Goal: Task Accomplishment & Management: Use online tool/utility

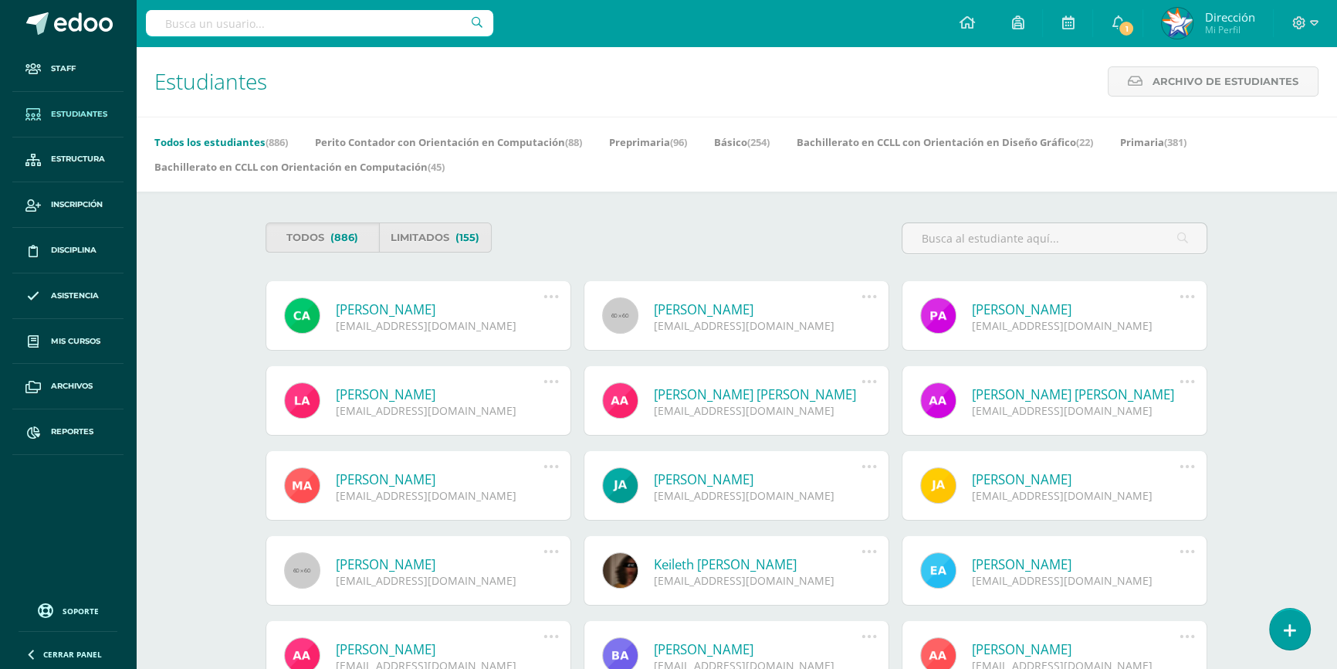
click at [350, 17] on input "text" at bounding box center [319, 23] width 347 height 26
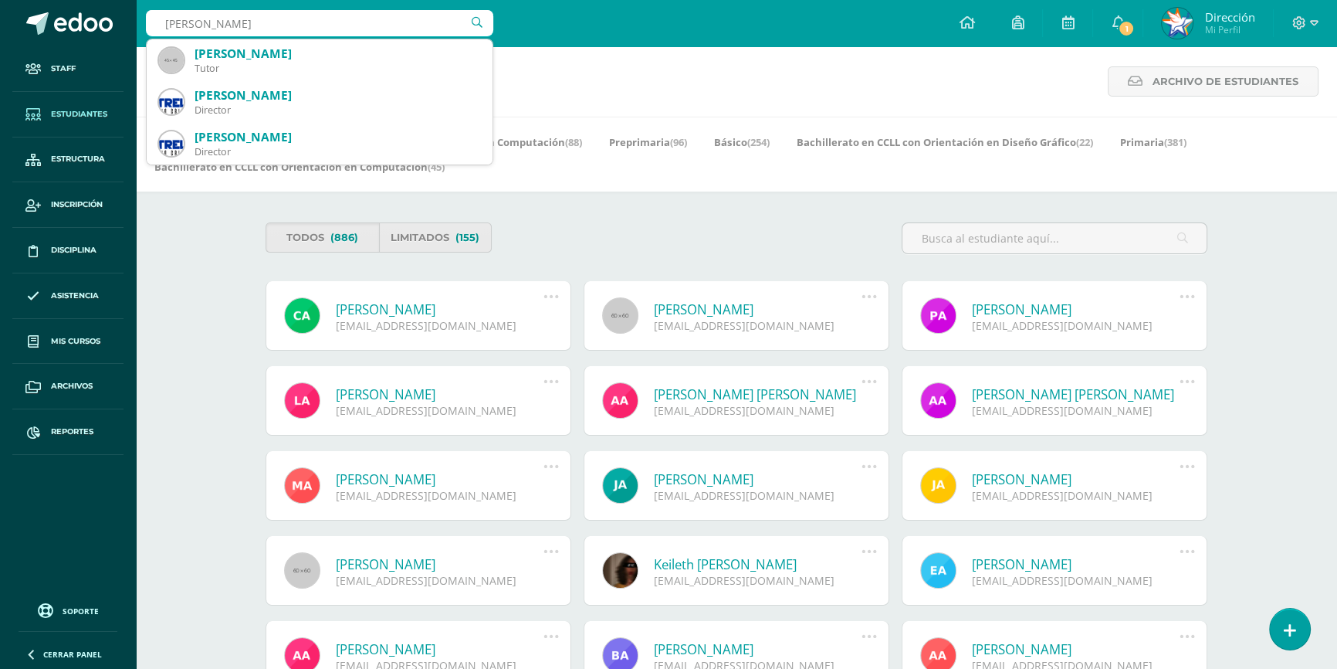
type input "hector guerra"
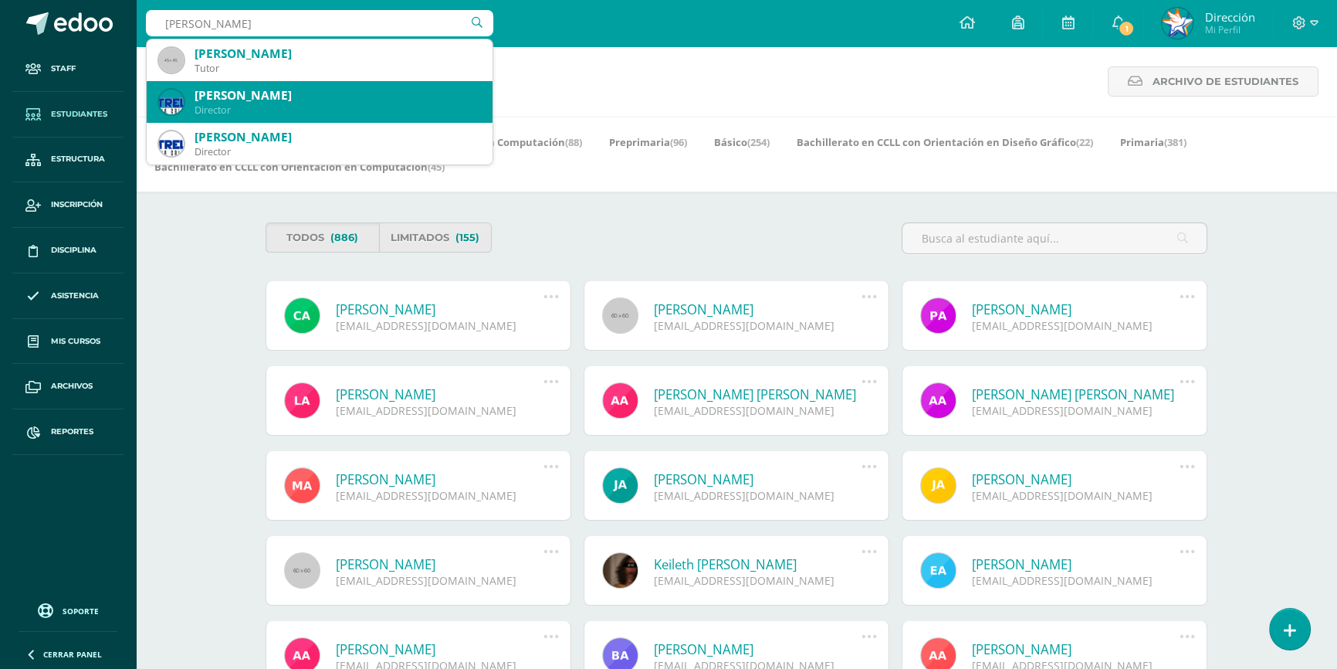
click at [332, 81] on div "Hector Guerra Miranda Director" at bounding box center [319, 102] width 321 height 42
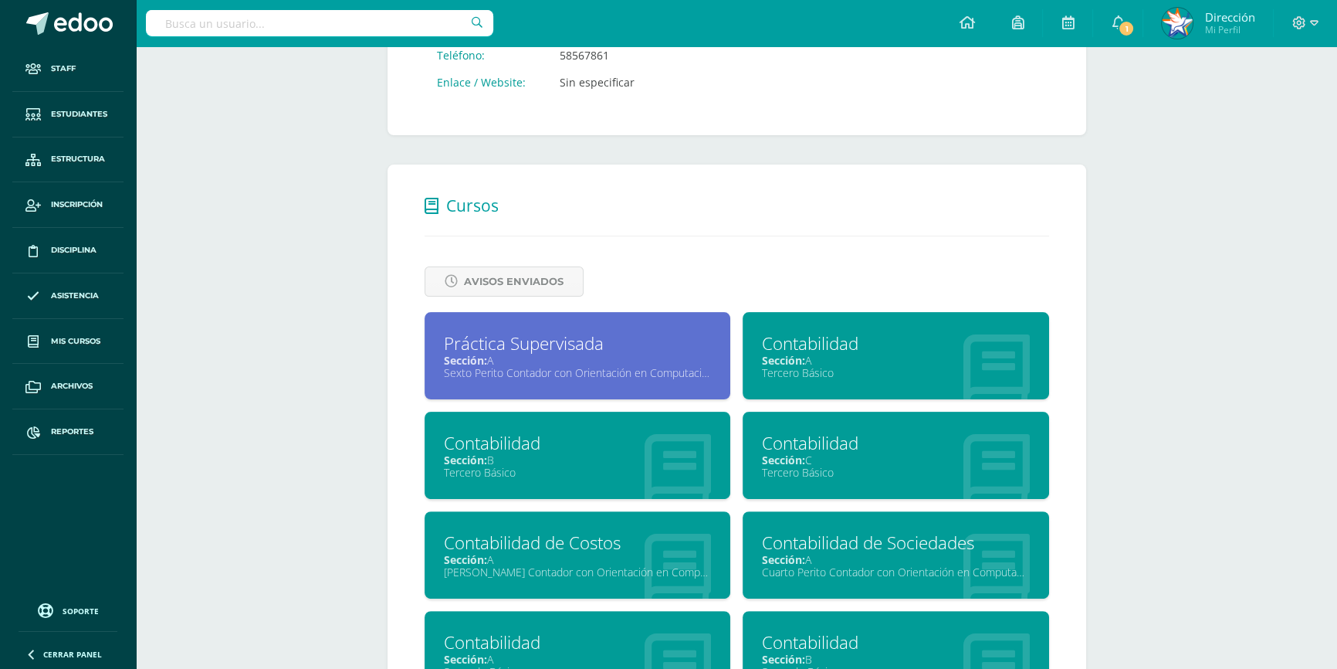
scroll to position [632, 0]
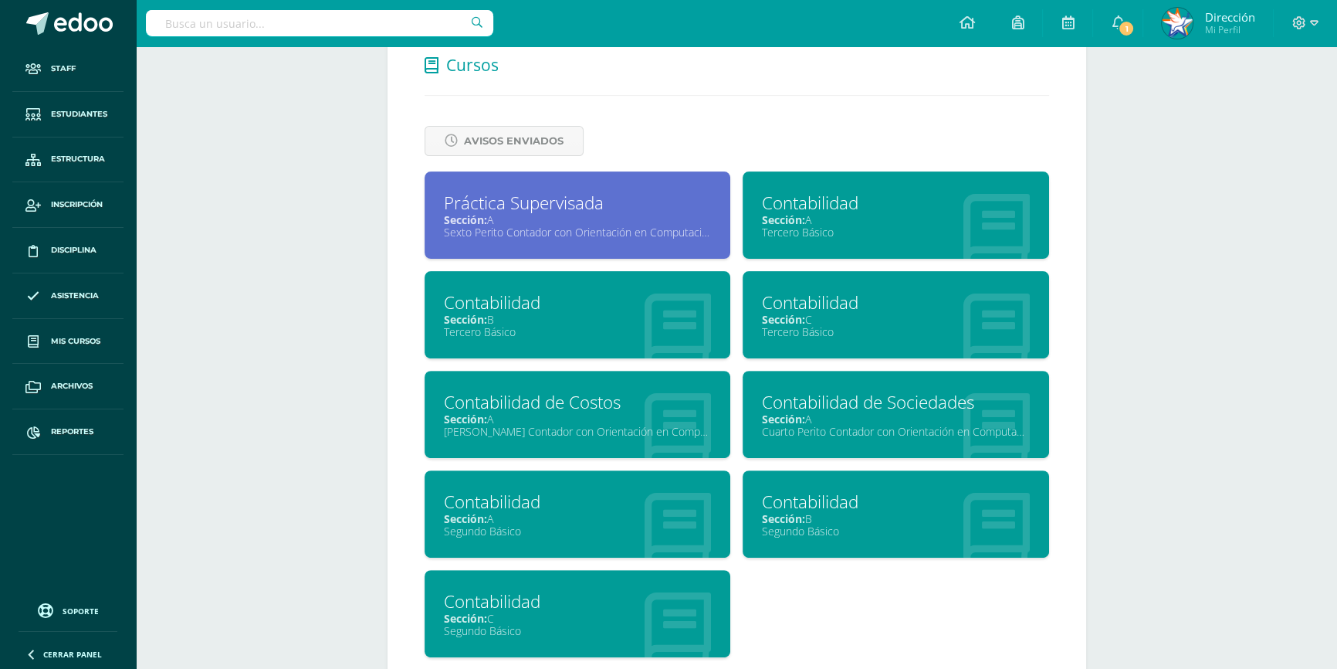
click at [810, 523] on div "Segundo Básico" at bounding box center [896, 530] width 268 height 15
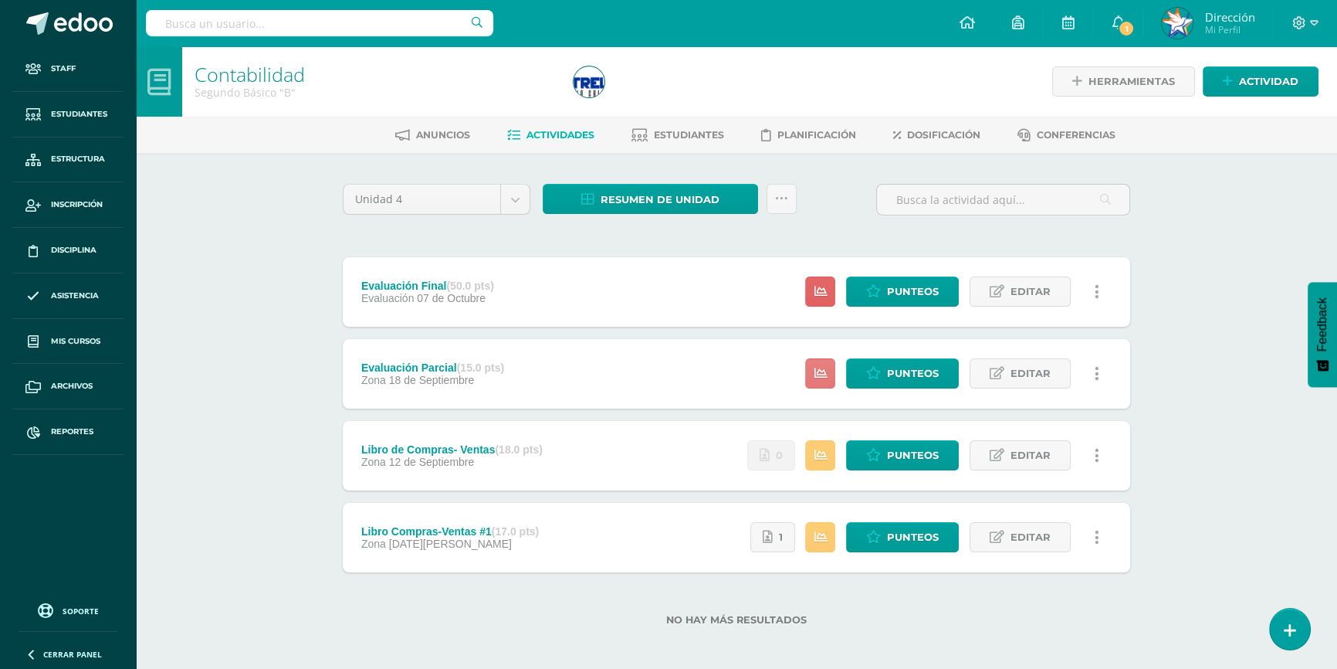
click at [821, 374] on icon at bounding box center [820, 373] width 13 height 13
click at [699, 330] on div "Evaluación Final (50.0 pts) Evaluación 07 de Octubre Estatus de Actividad: 27 E…" at bounding box center [736, 414] width 787 height 315
click at [880, 287] on icon at bounding box center [873, 291] width 15 height 13
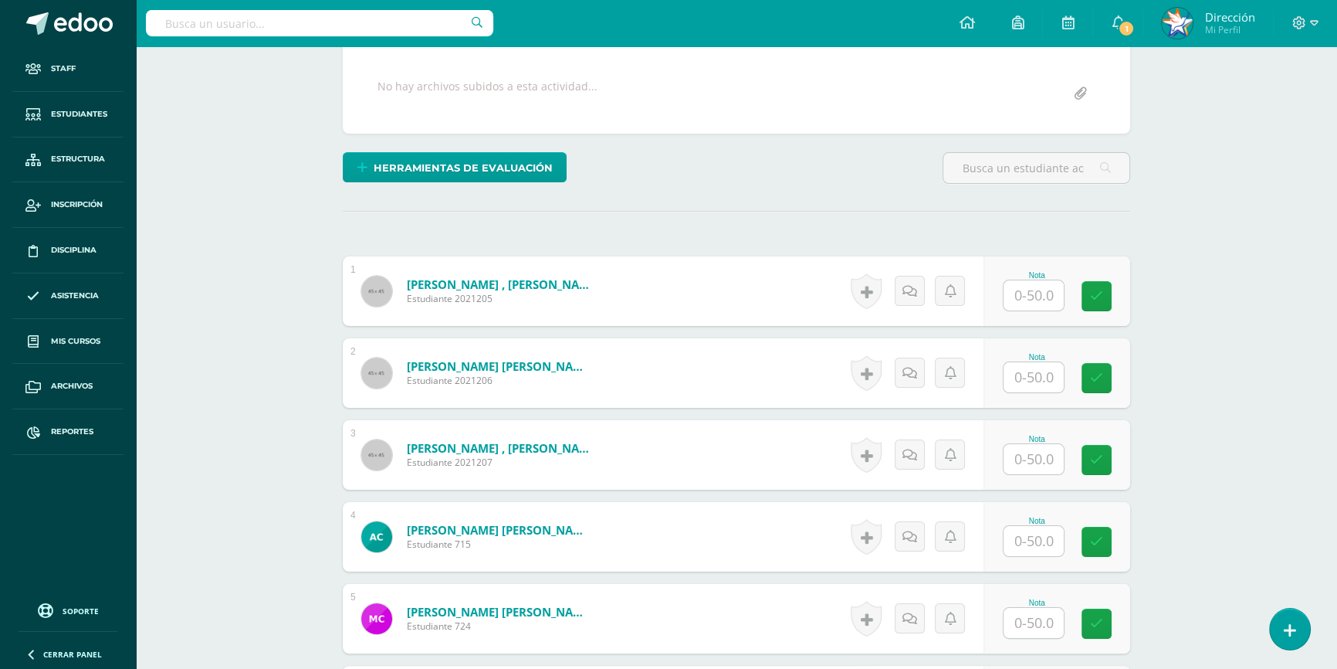
scroll to position [281, 0]
click at [1041, 295] on input "text" at bounding box center [1043, 294] width 62 height 31
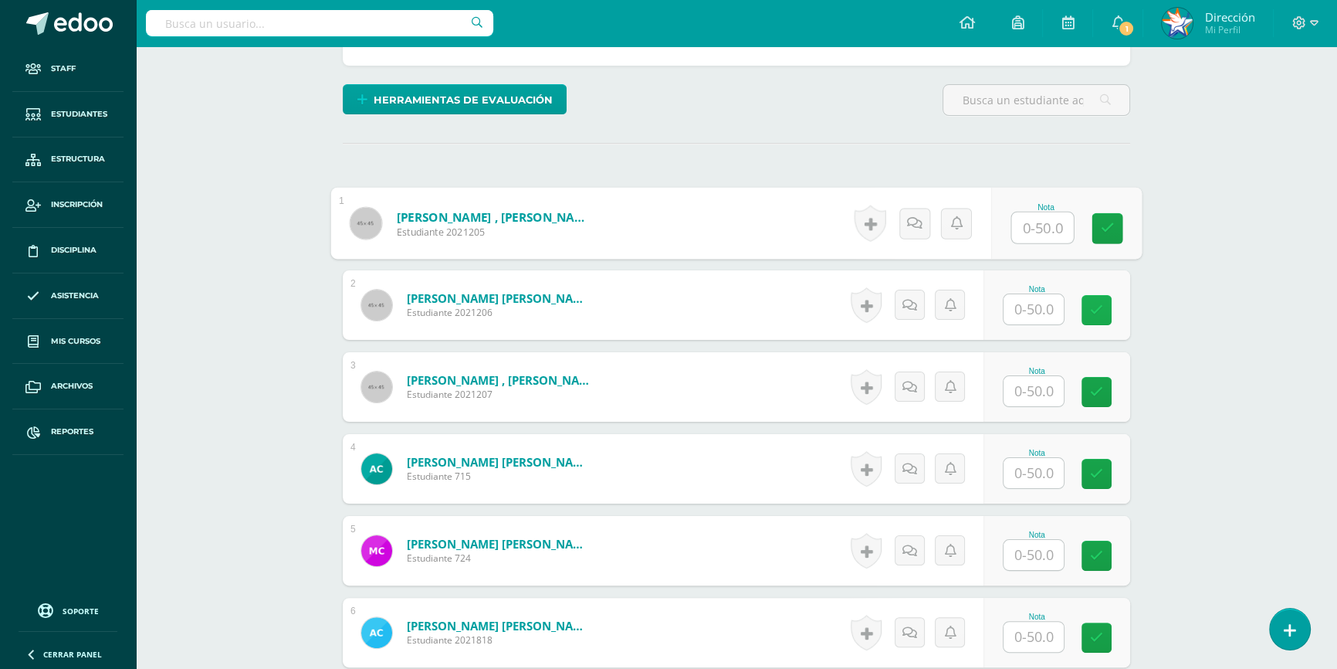
scroll to position [423, 0]
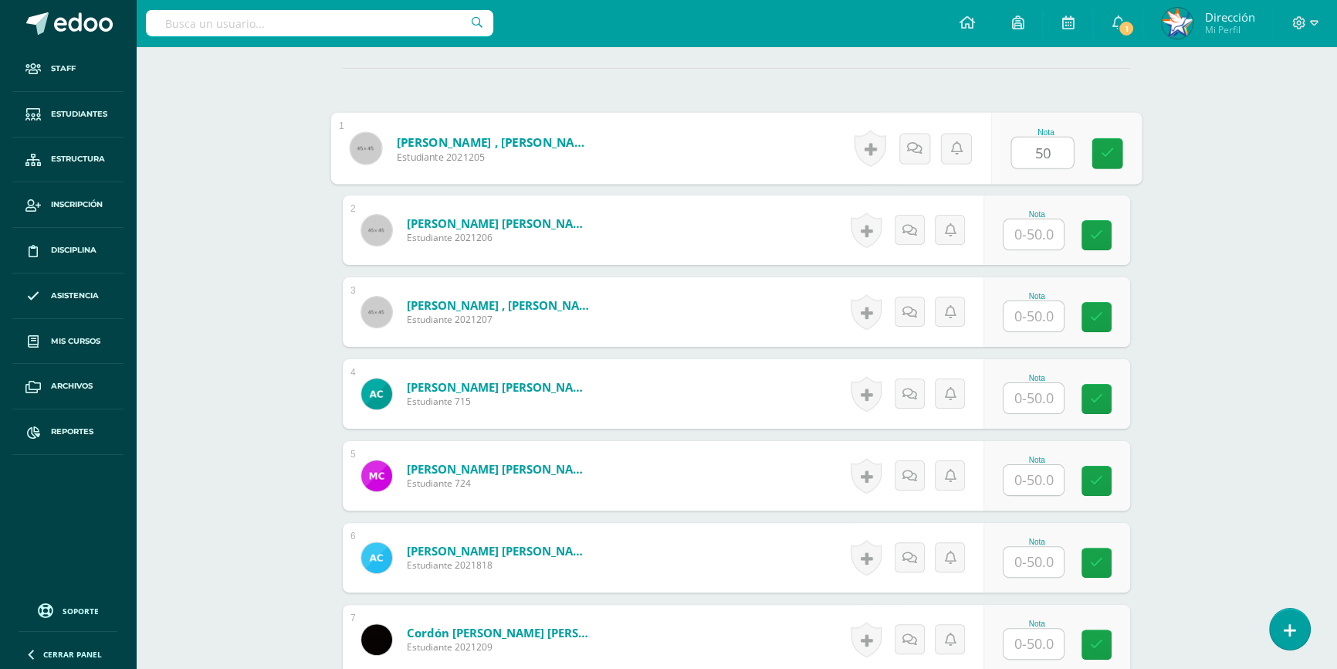
type input "50"
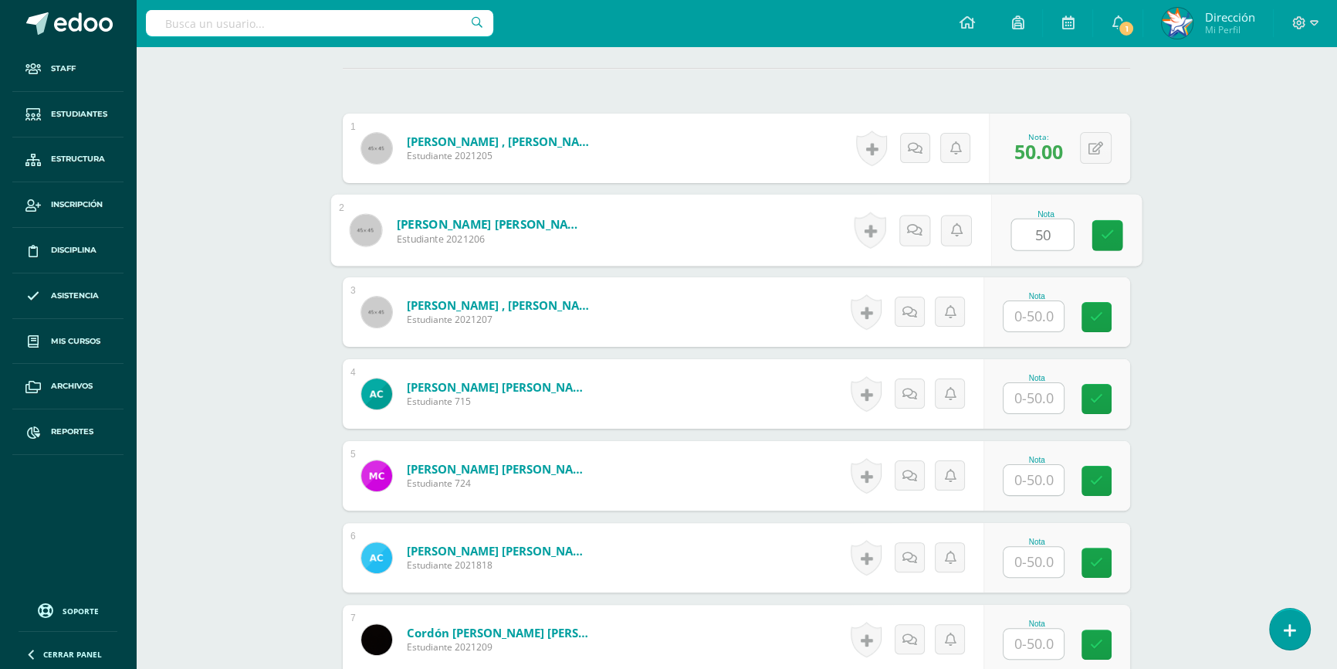
type input "50"
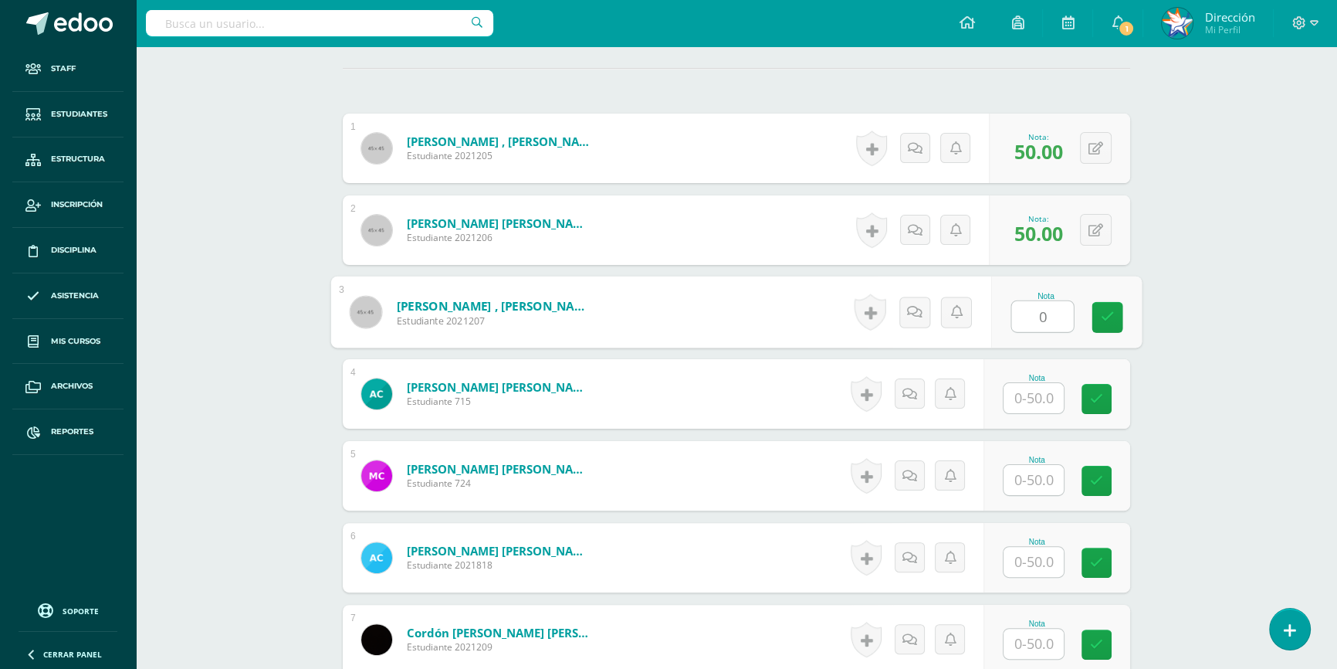
type input "0"
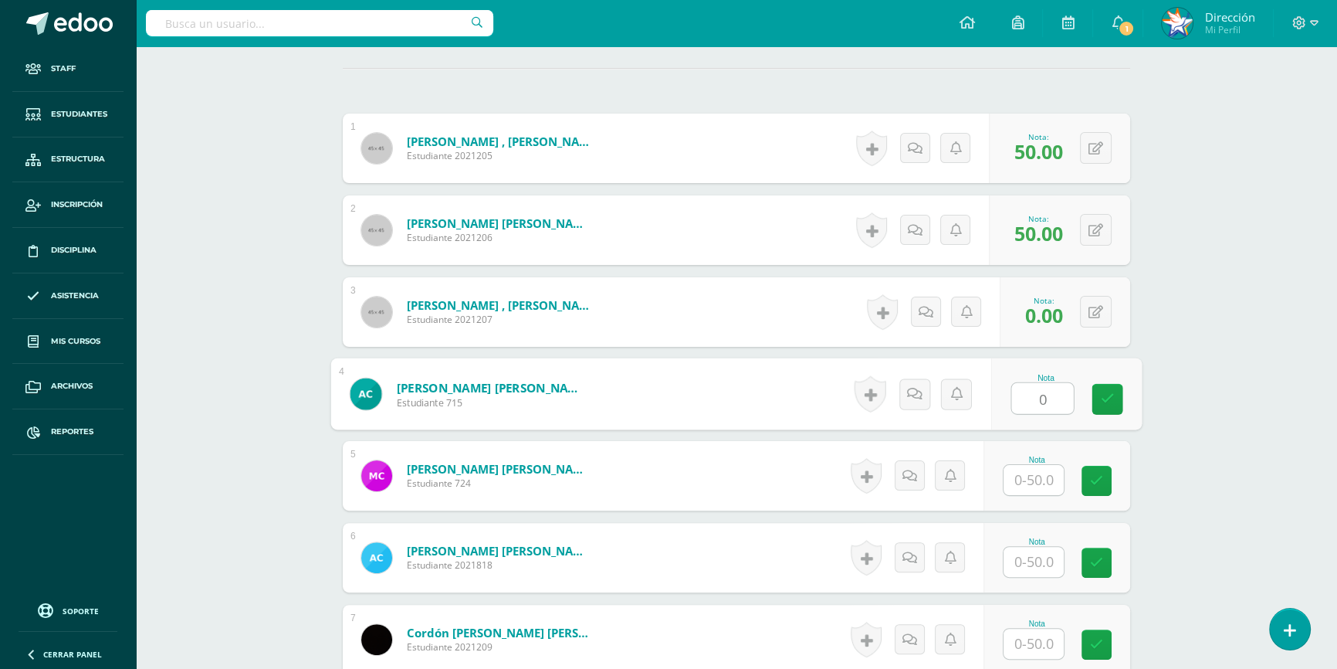
type input "0"
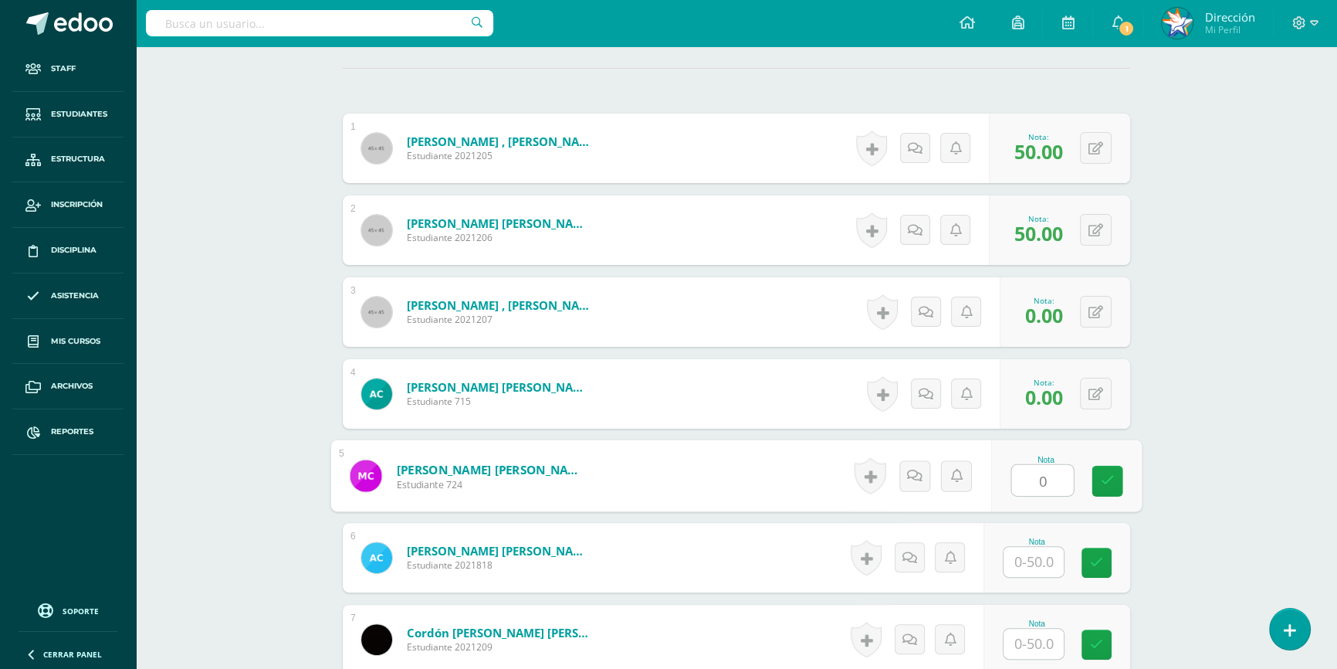
type input "0"
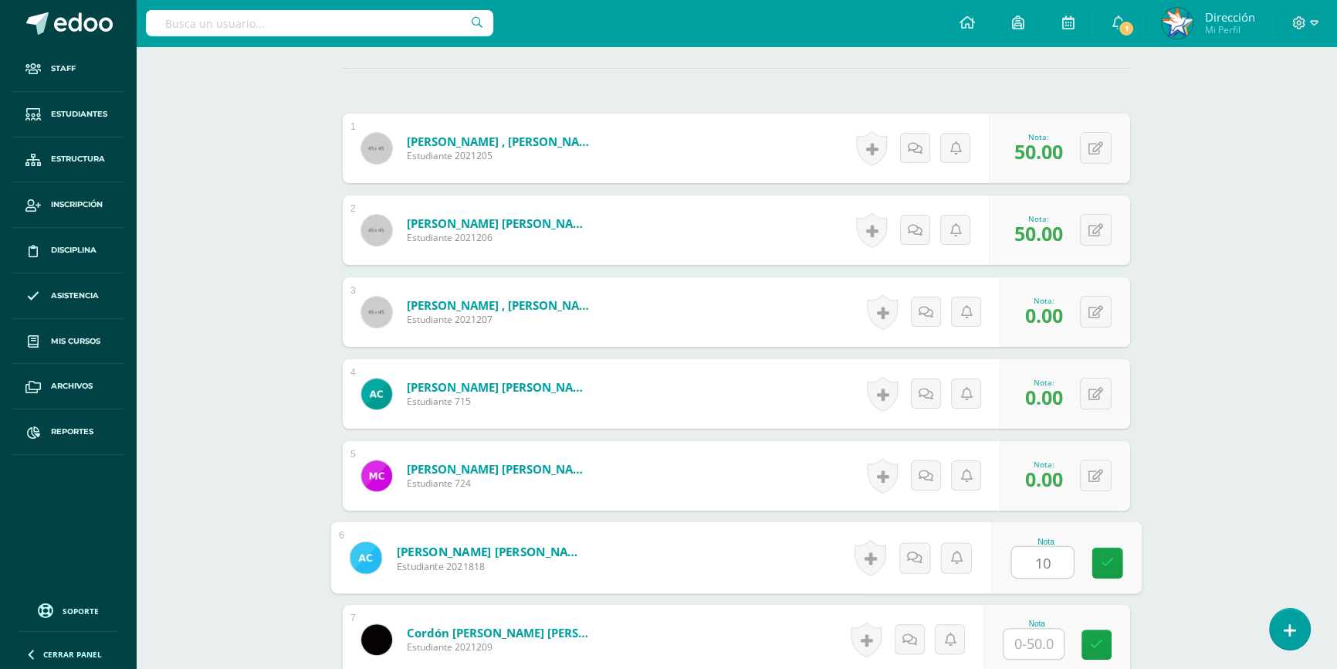
type input "10"
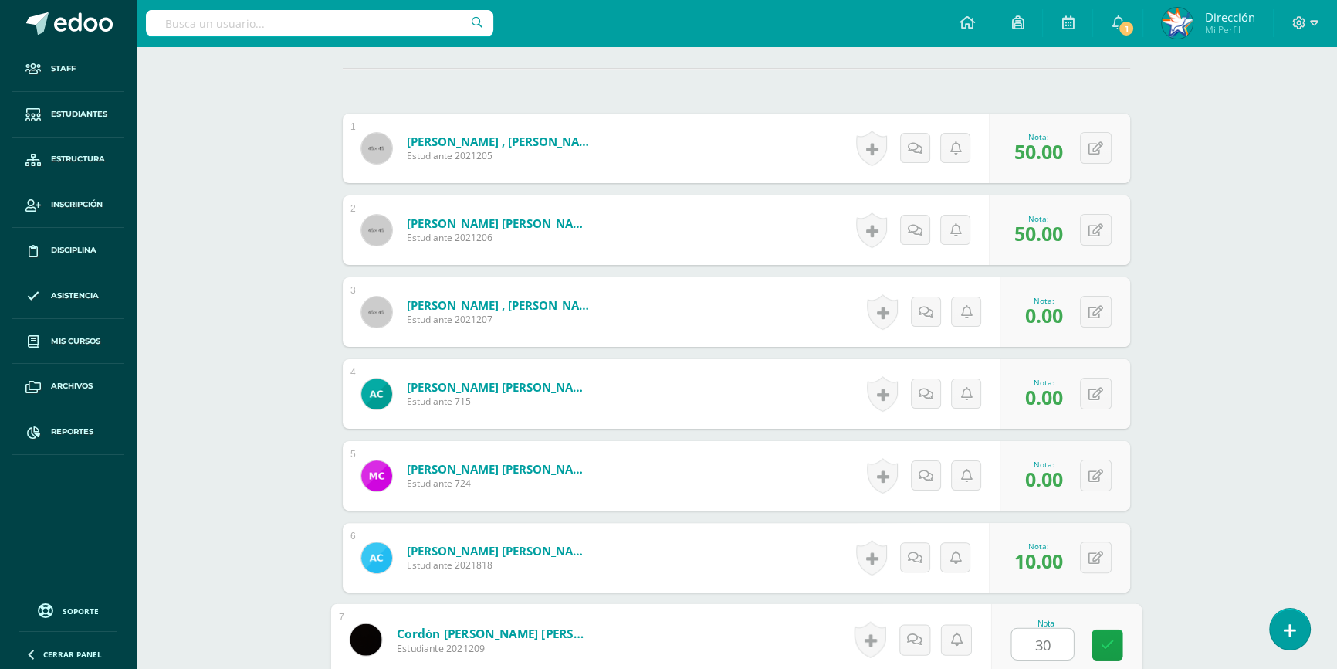
type input "30"
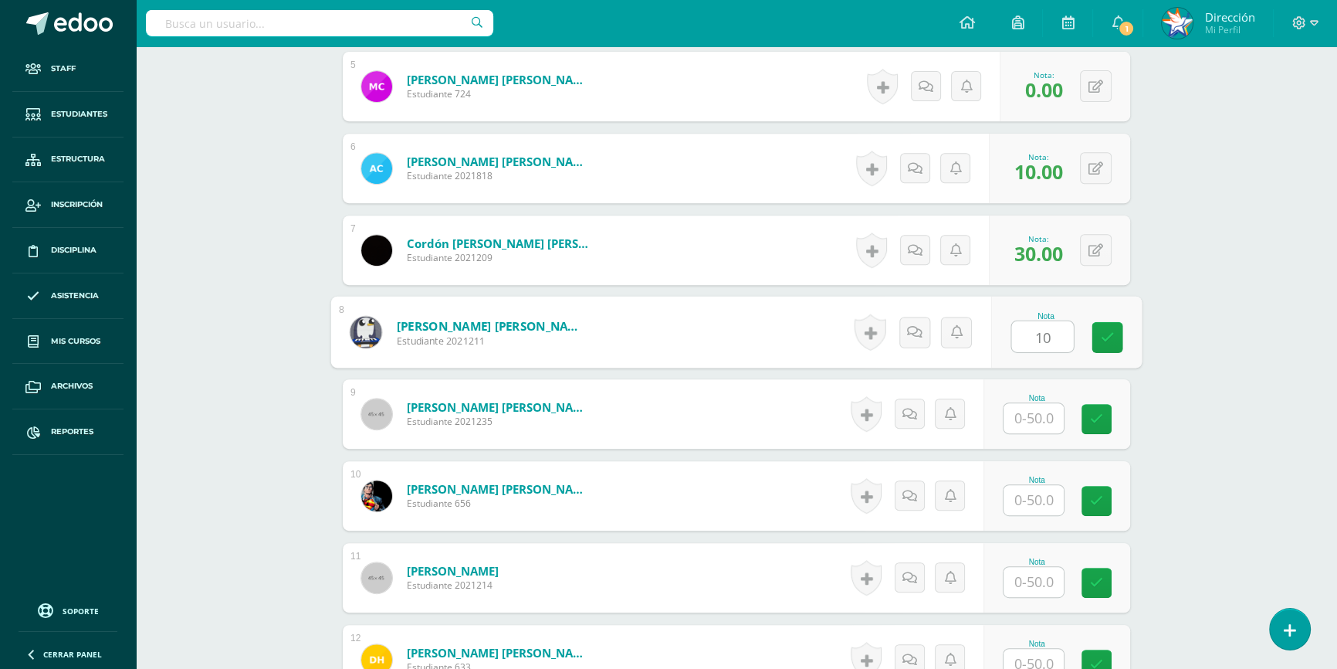
type input "10"
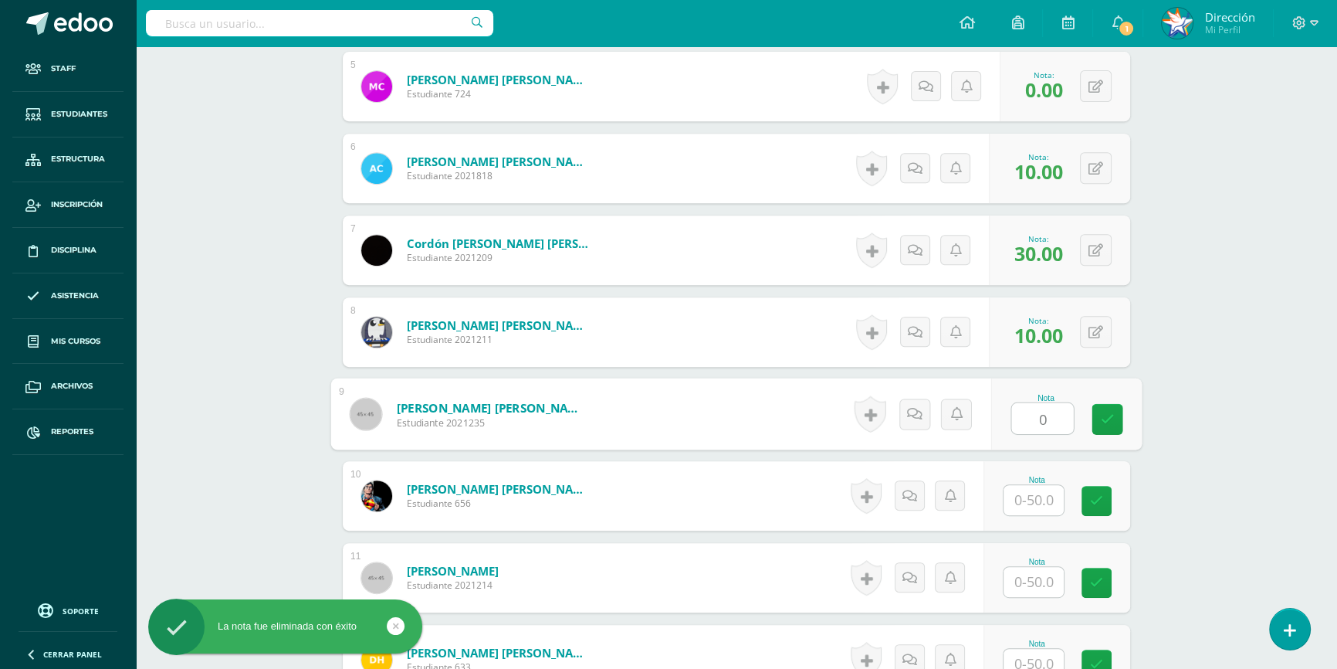
type input "0"
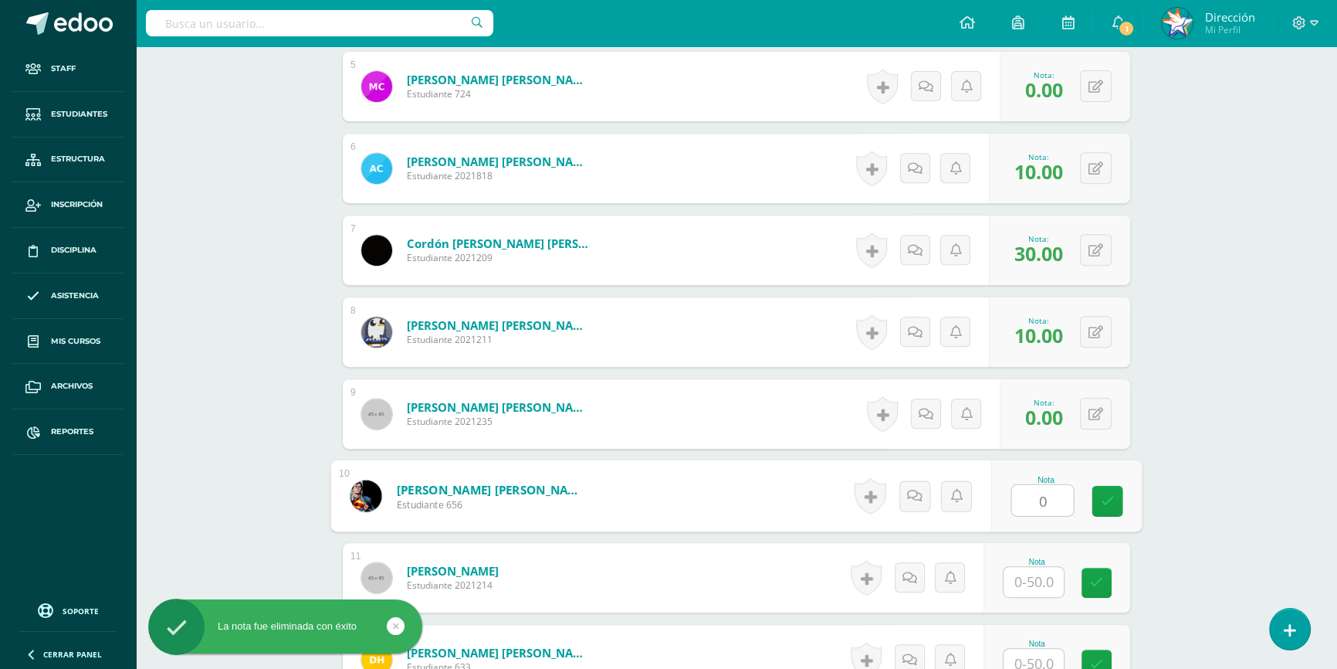
type input "0"
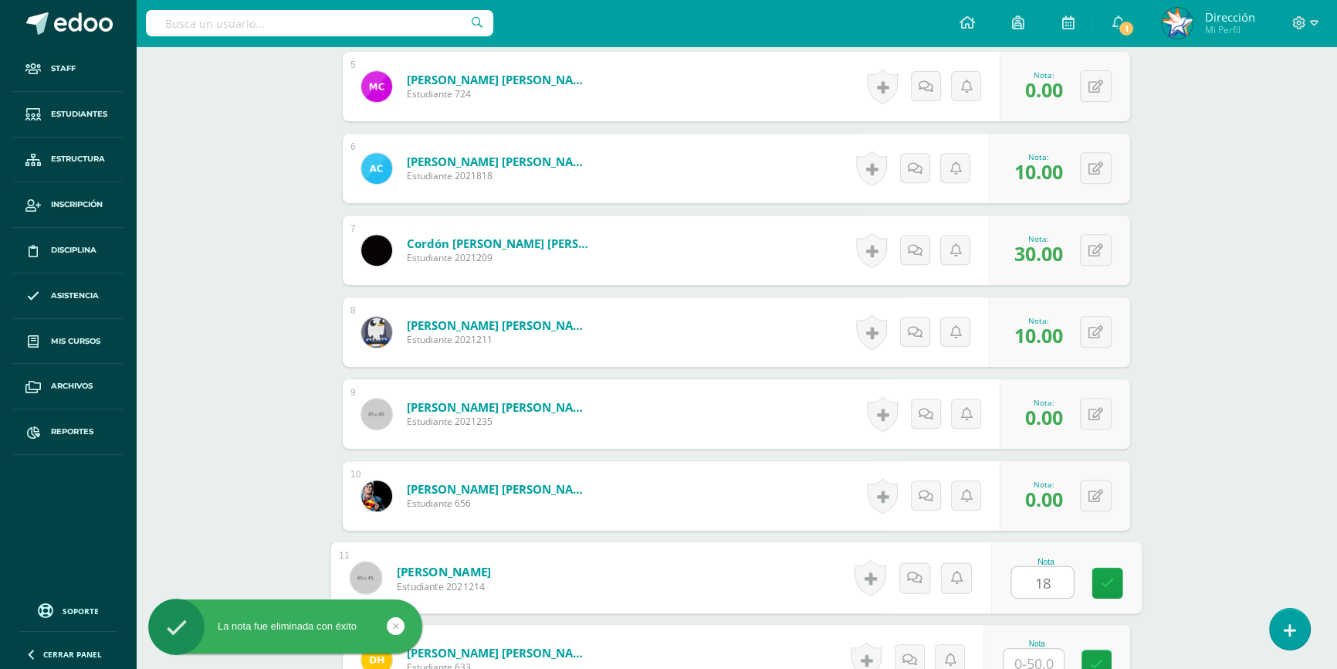
type input "18"
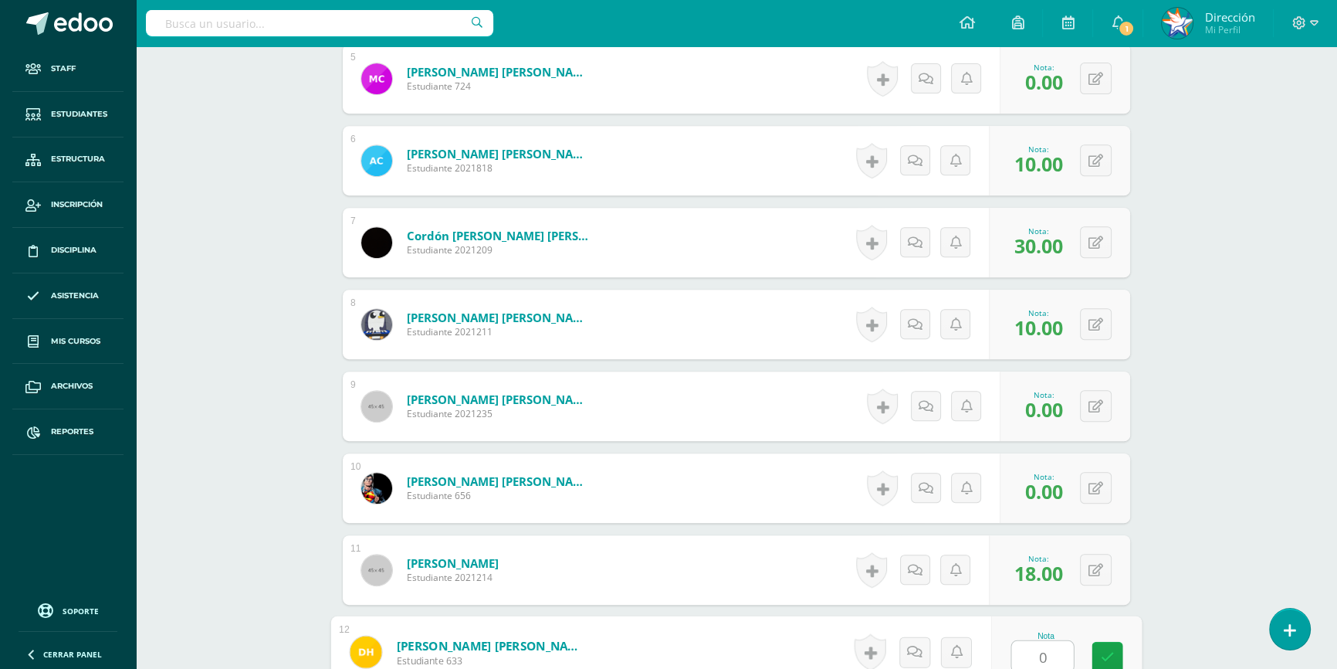
type input "0"
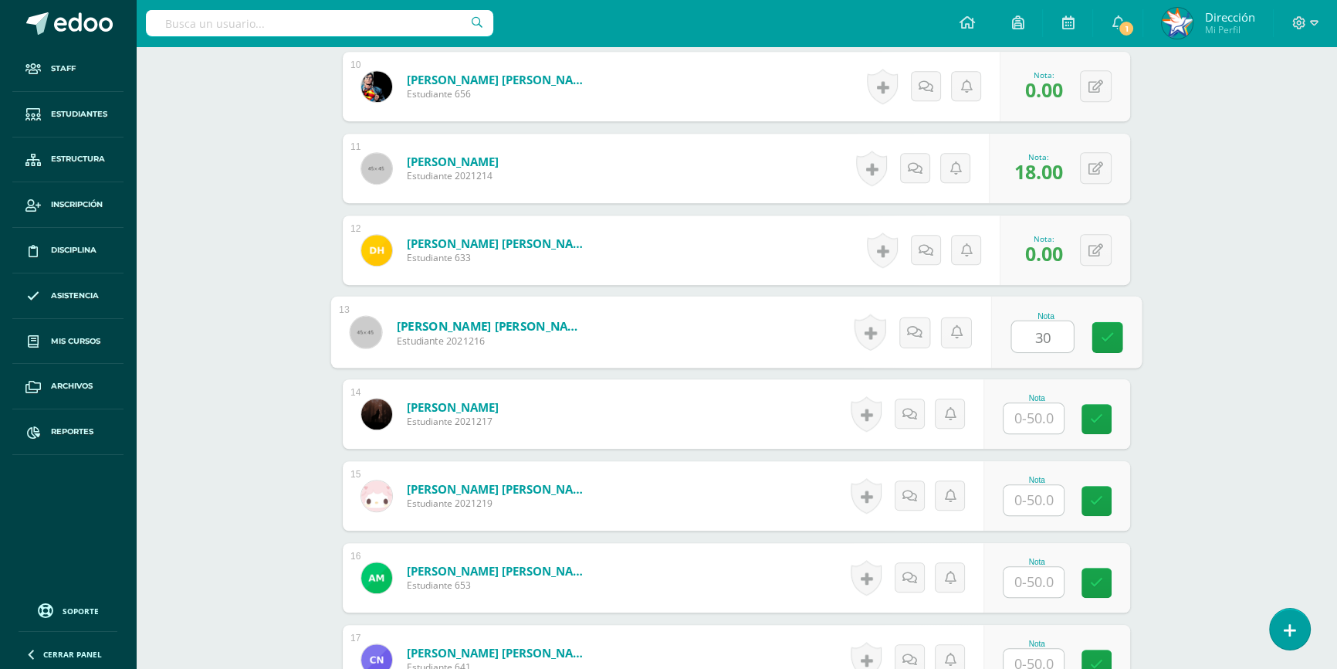
type input "30"
type input "10"
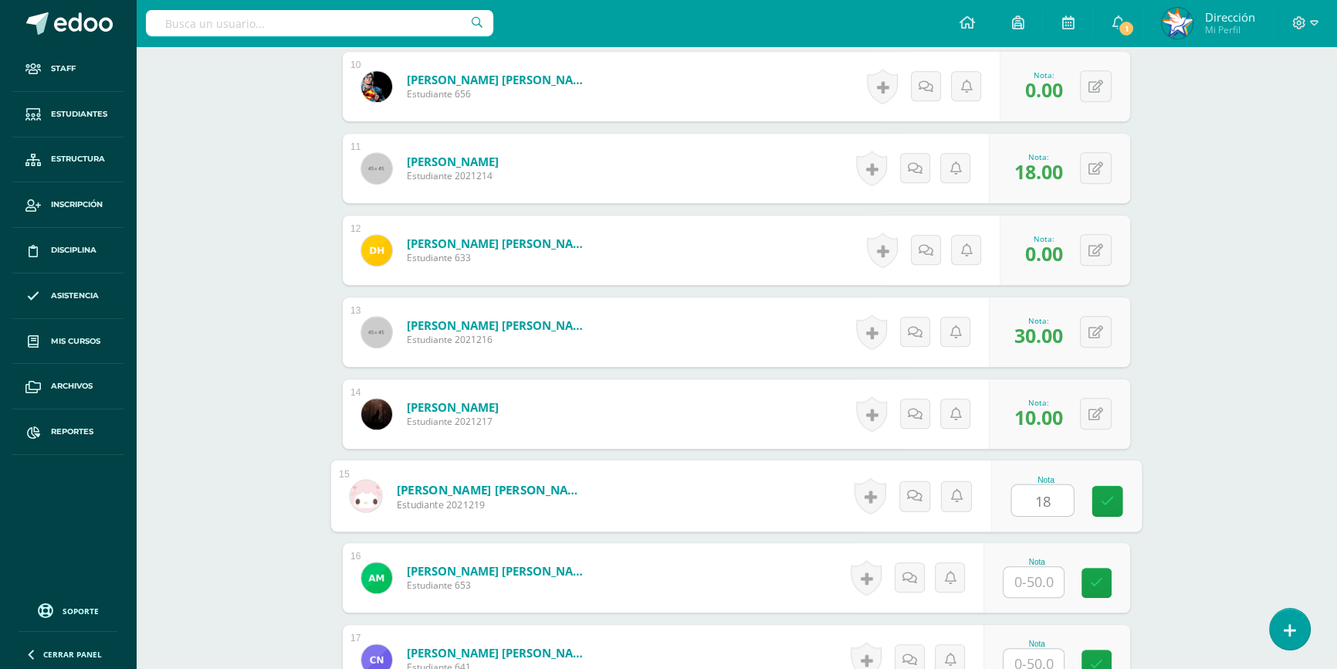
type input "18"
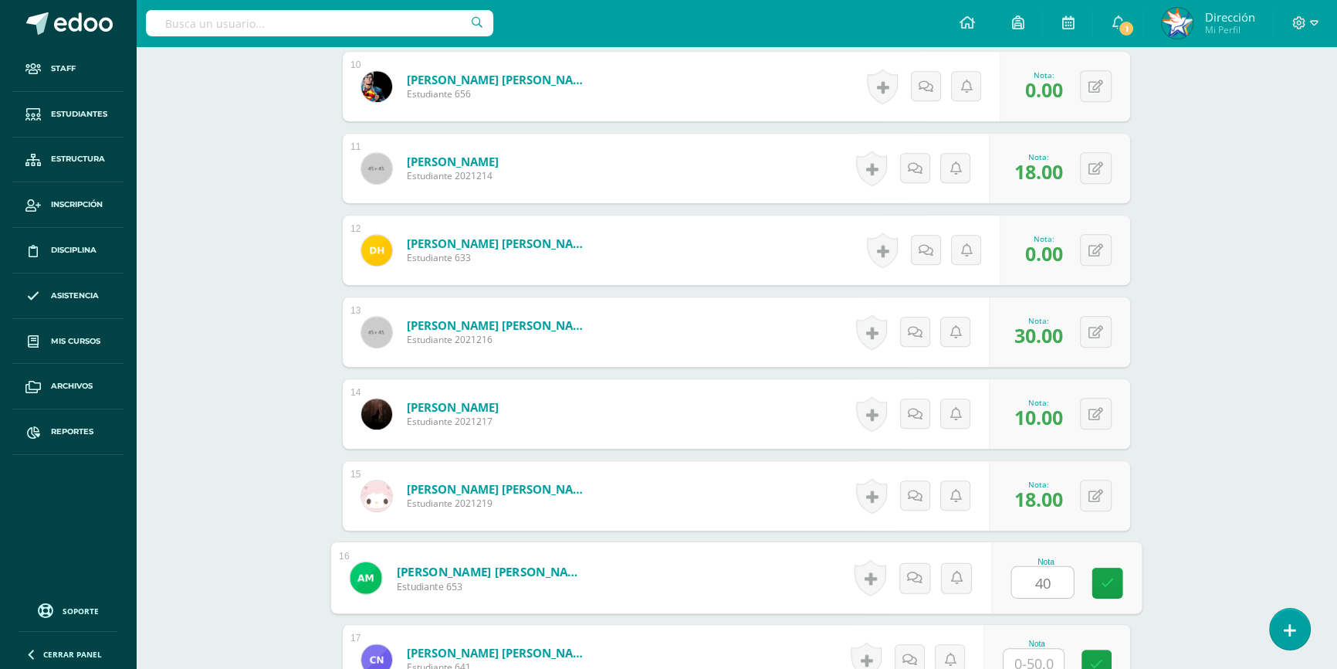
type input "40"
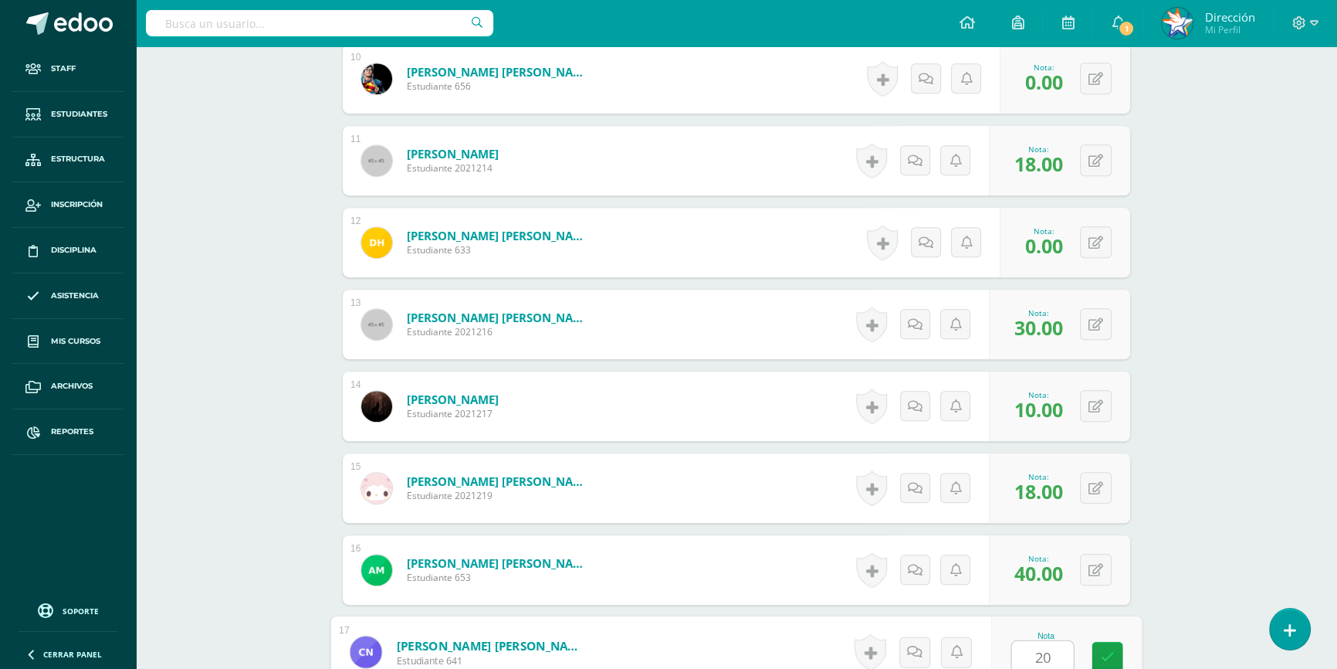
type input "20"
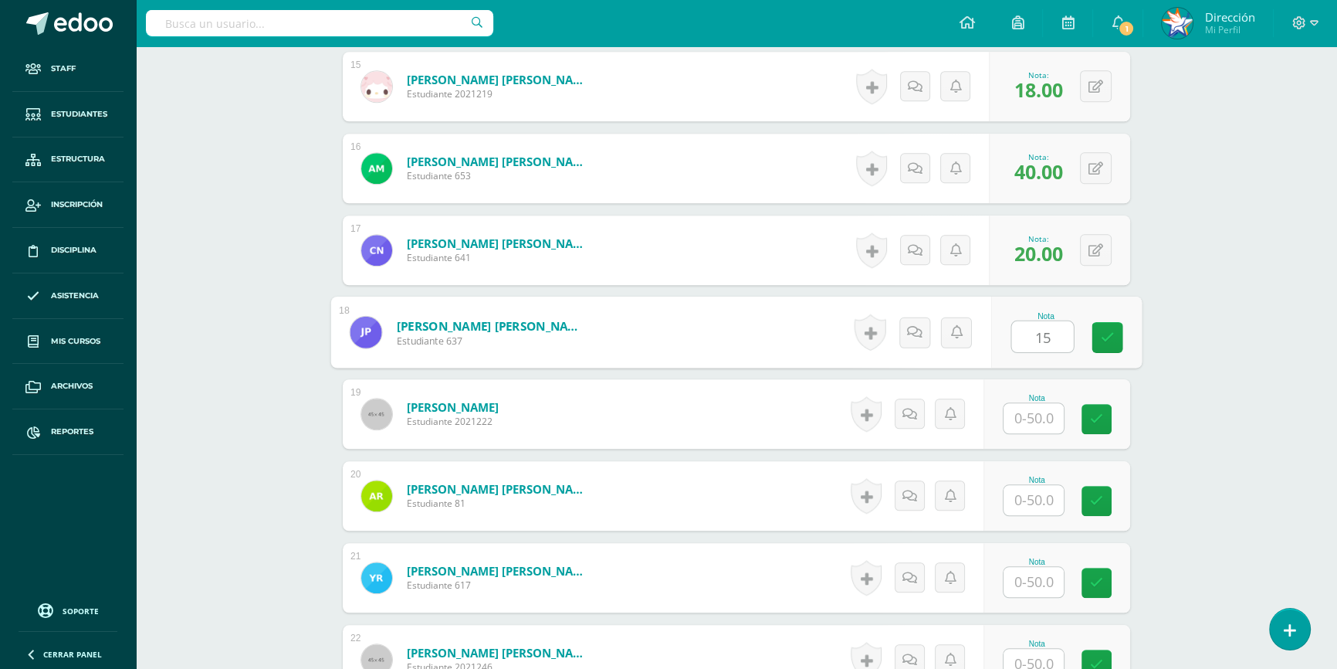
type input "15"
type input "25"
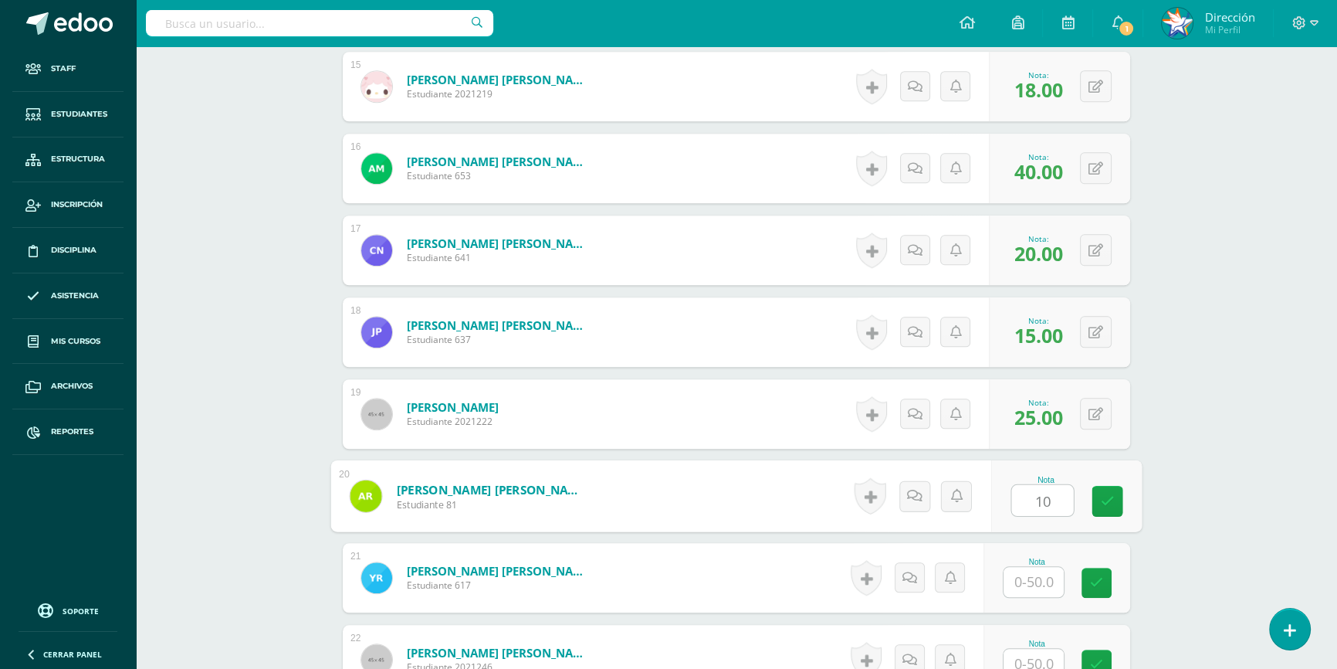
type input "10"
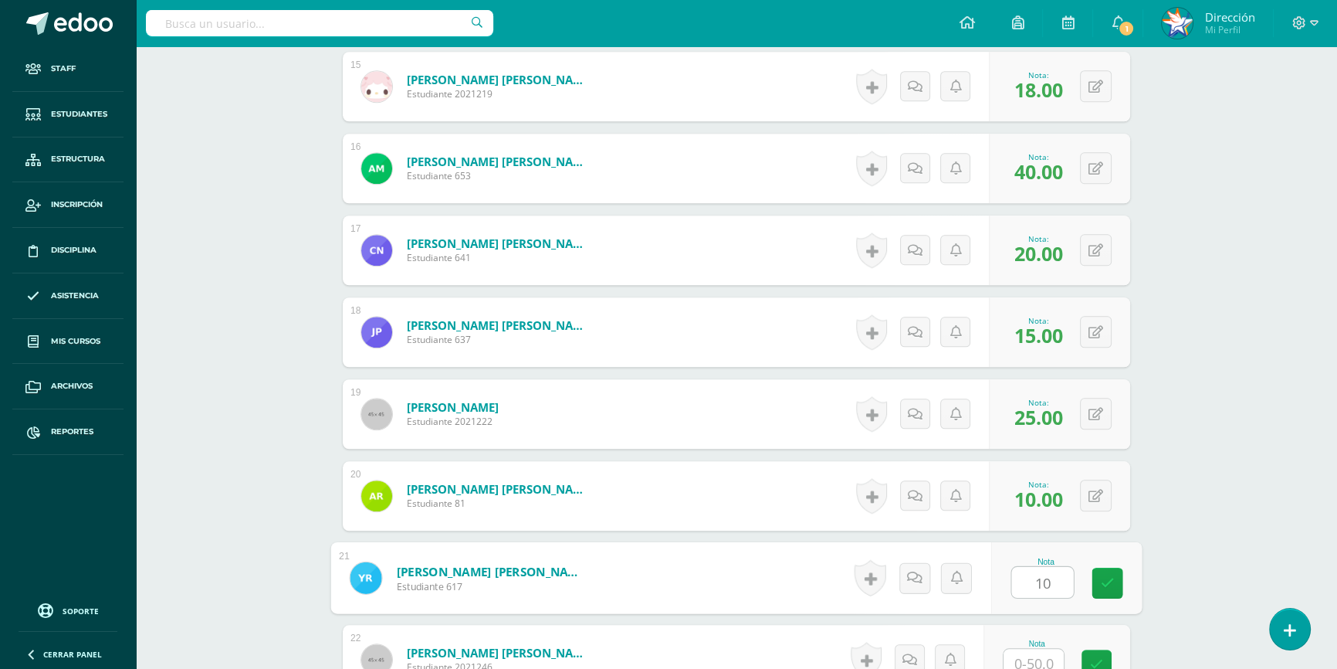
type input "10"
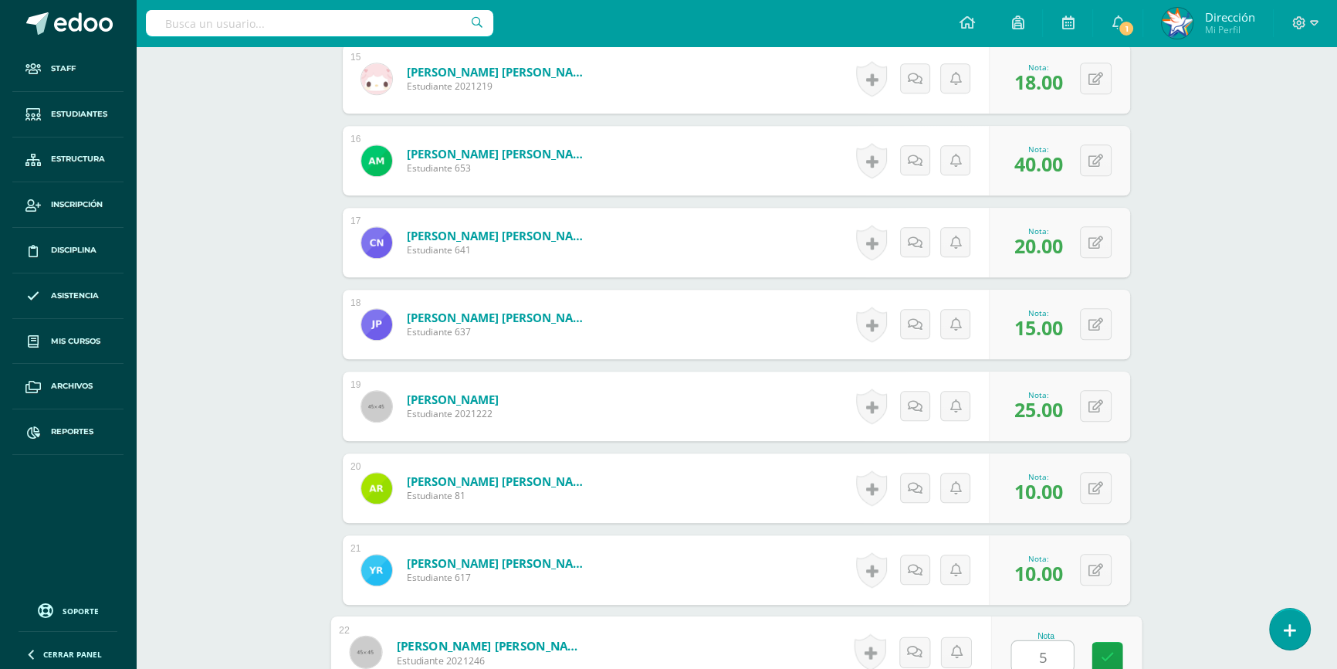
type input "5"
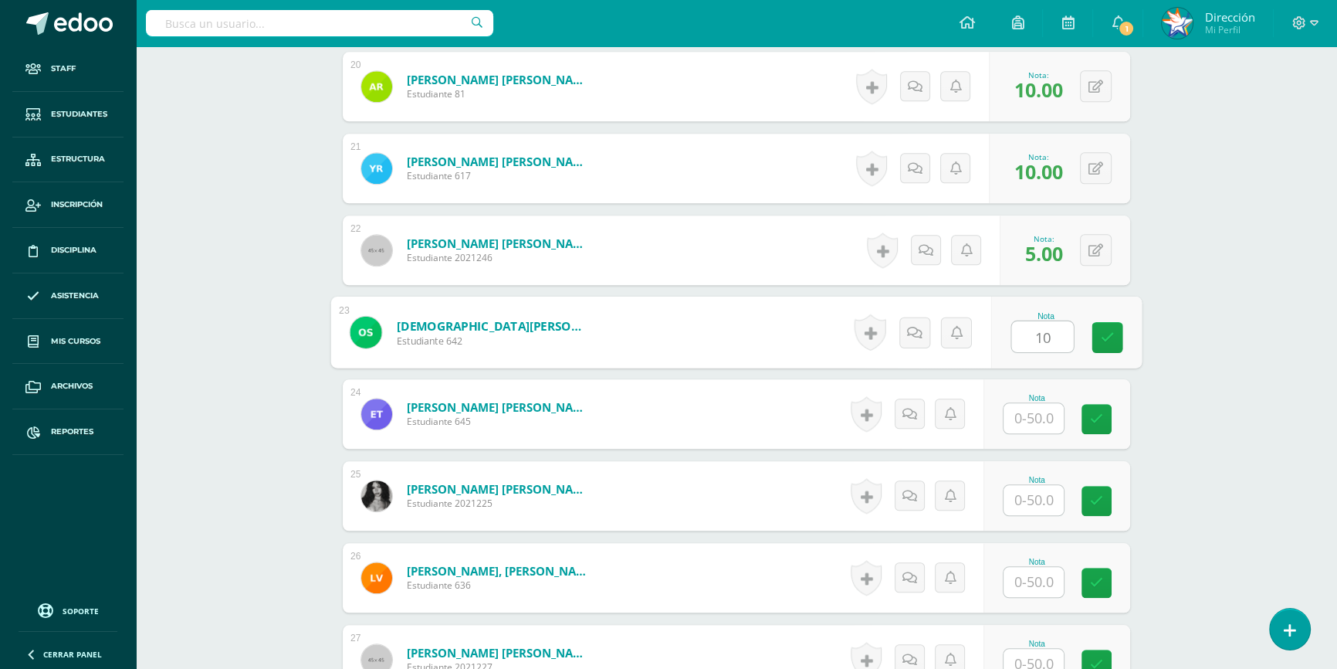
type input "10"
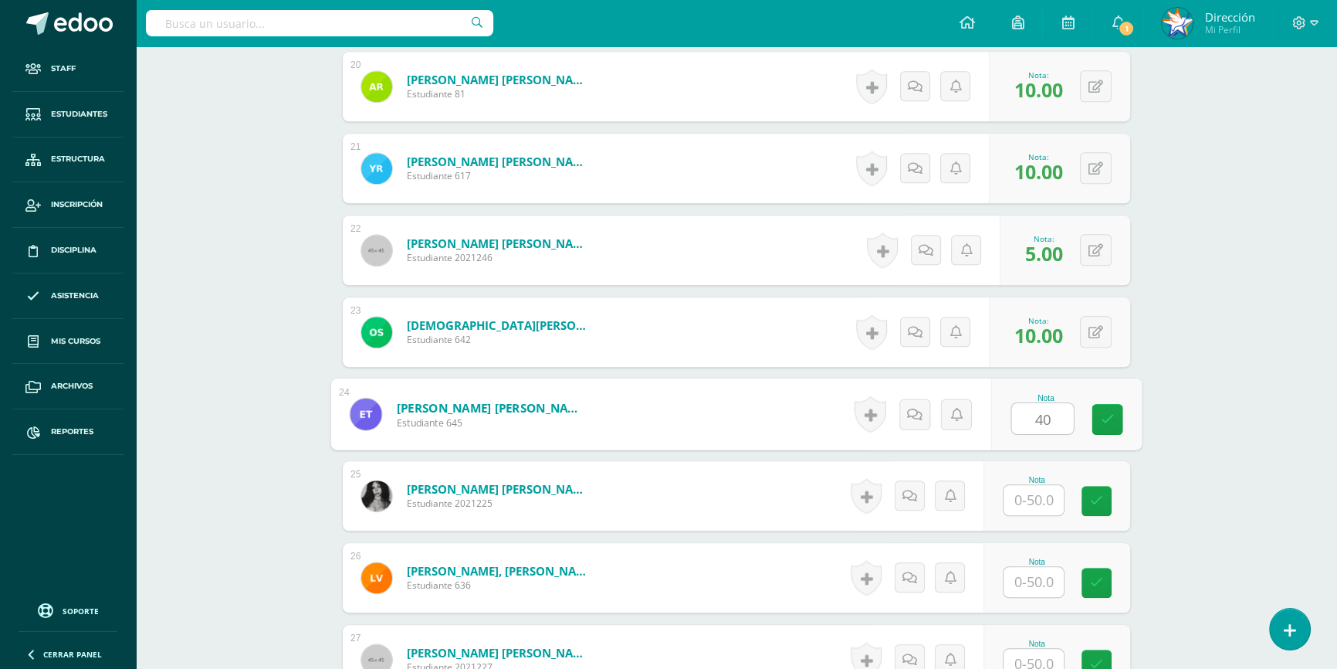
type input "40"
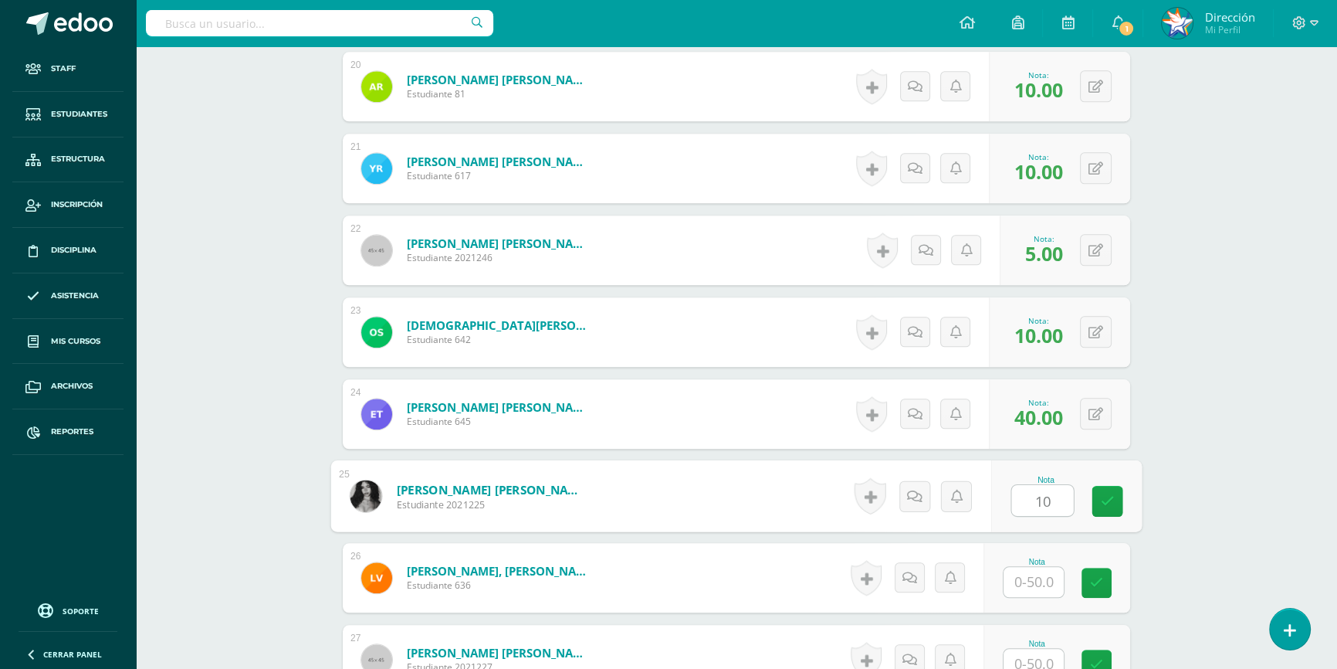
type input "10"
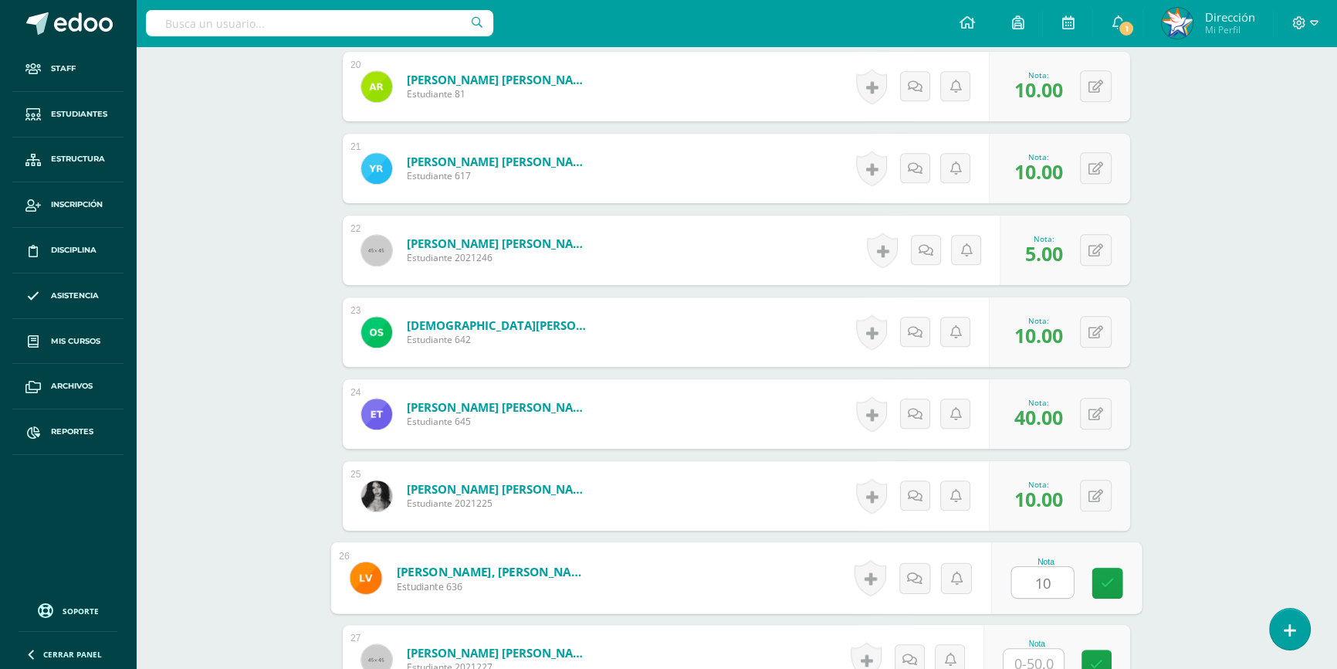
type input "10"
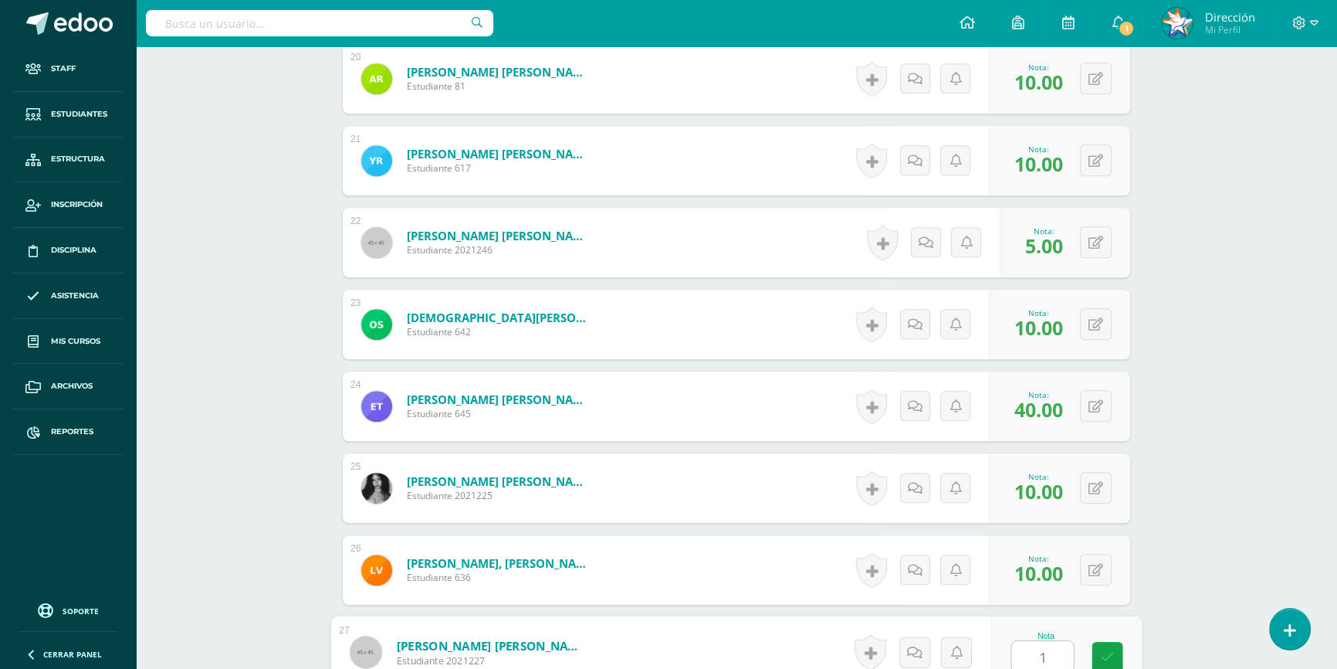
type input "10"
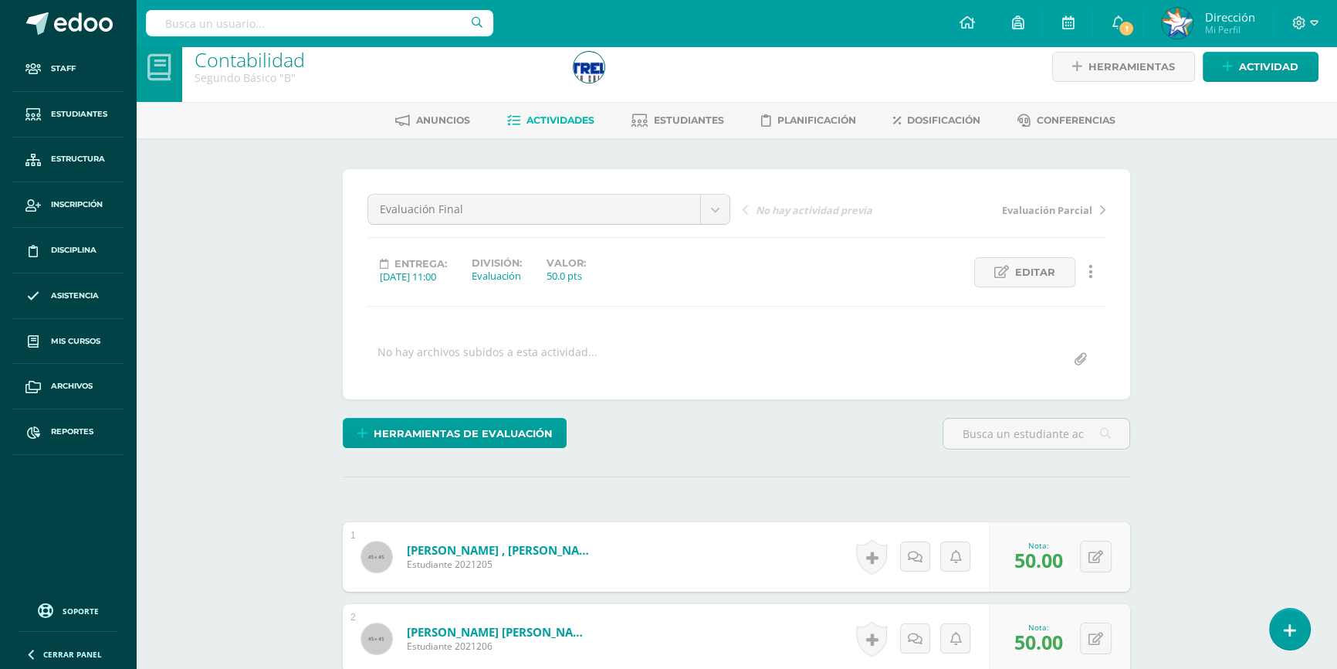
scroll to position [0, 0]
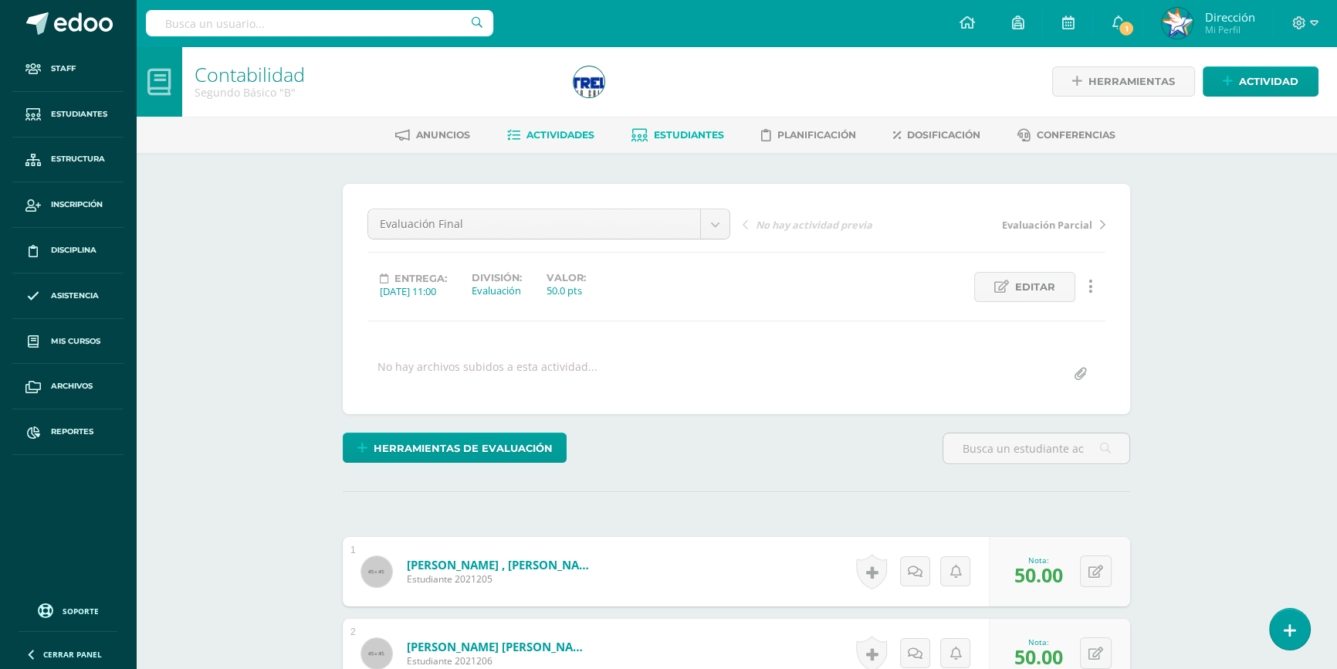
click at [683, 132] on span "Estudiantes" at bounding box center [689, 135] width 70 height 12
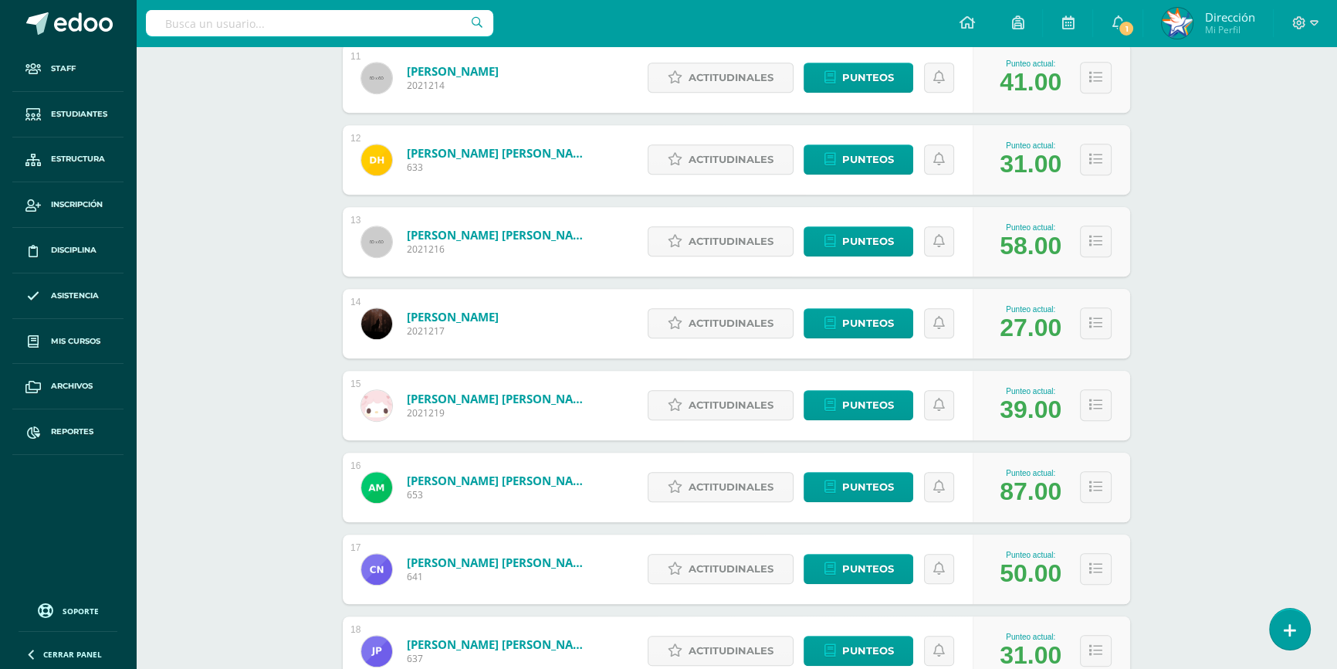
scroll to position [1201, 0]
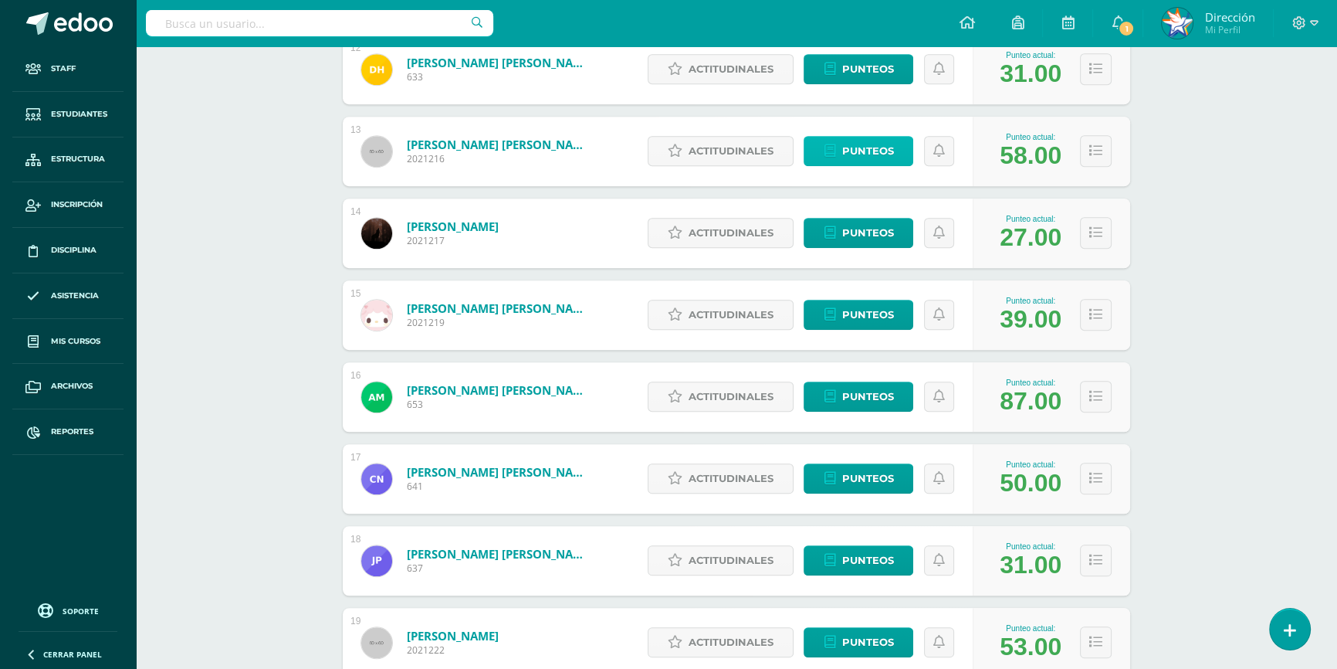
click at [882, 154] on span "Punteos" at bounding box center [867, 151] width 52 height 29
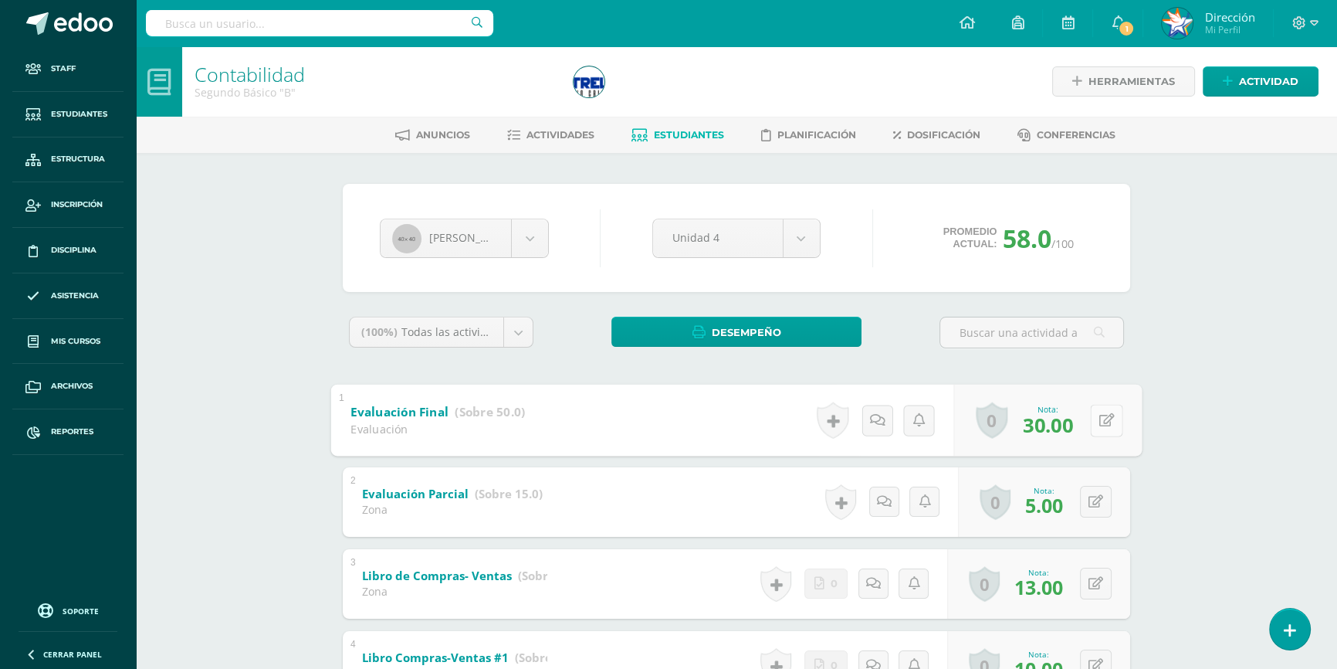
click at [1092, 422] on button at bounding box center [1106, 420] width 32 height 32
type input "32"
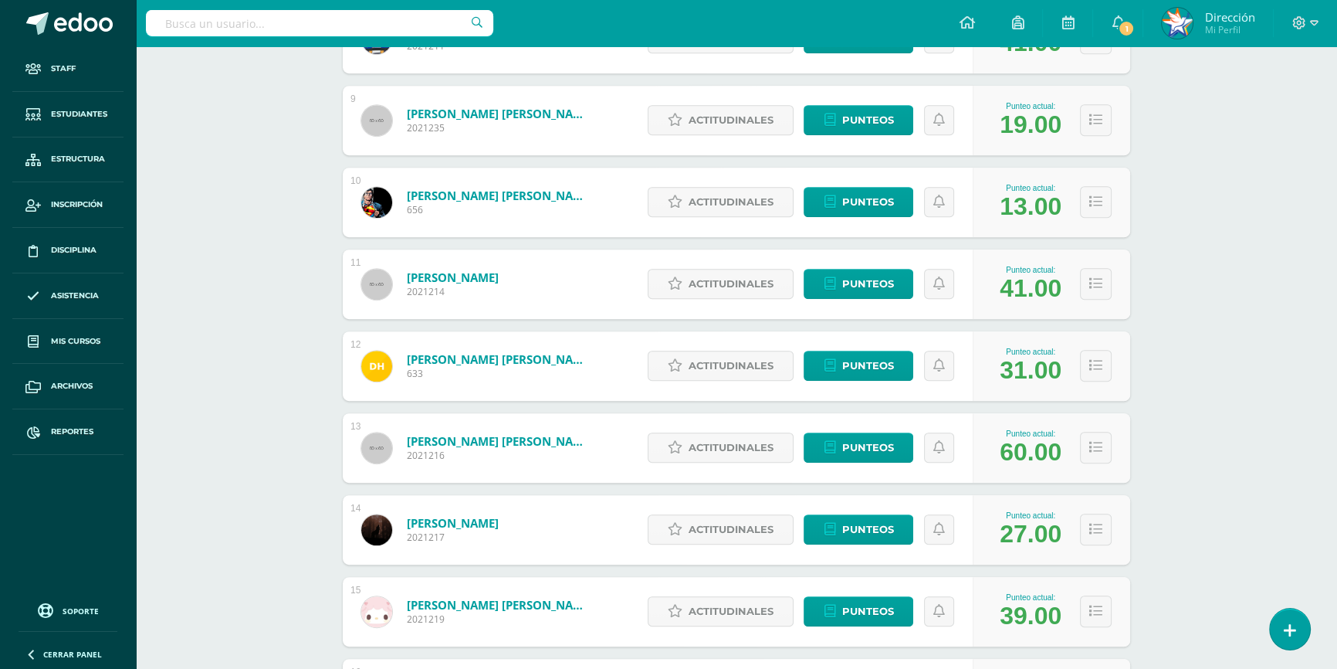
scroll to position [990, 0]
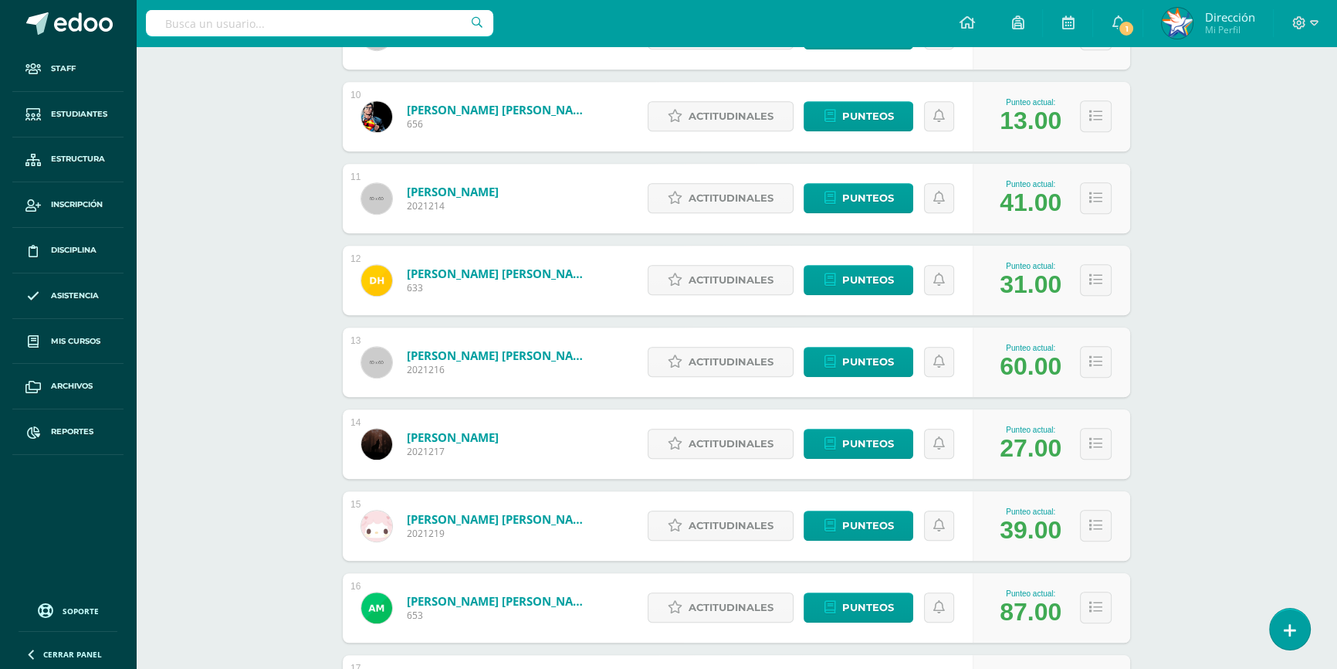
drag, startPoint x: 1004, startPoint y: 601, endPoint x: 1042, endPoint y: 604, distance: 38.8
click at [1042, 604] on div "87.00" at bounding box center [1031, 612] width 62 height 29
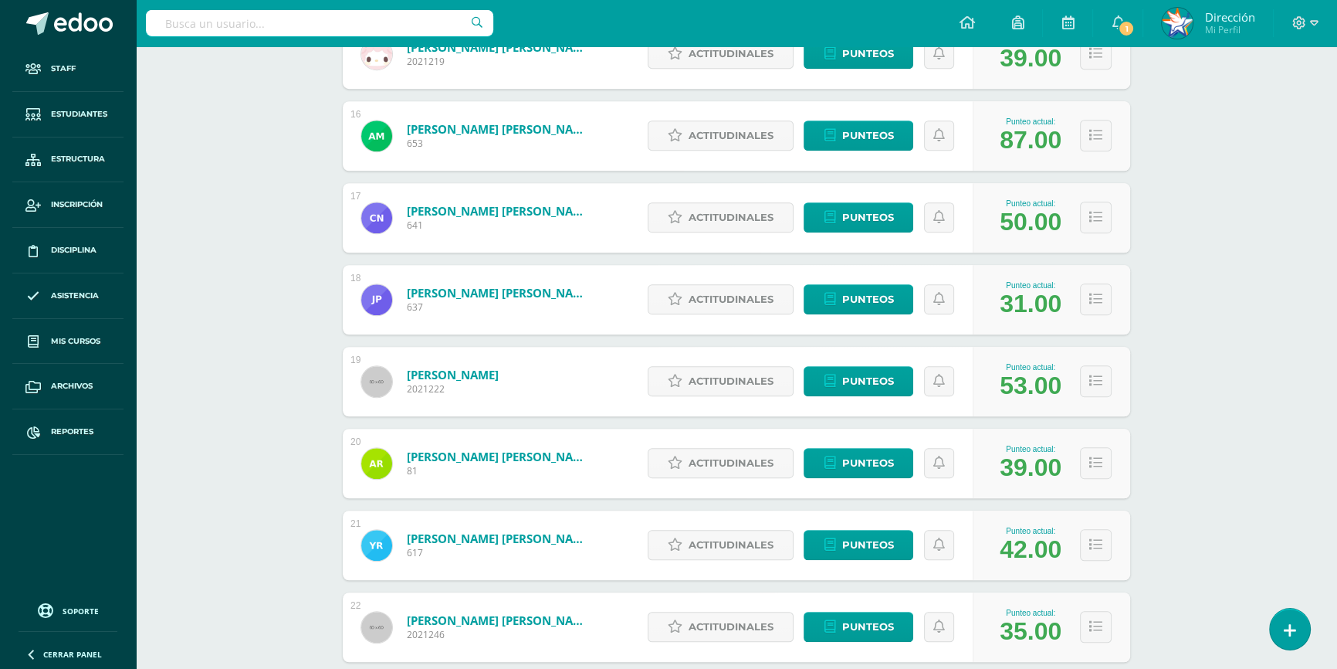
scroll to position [1482, 0]
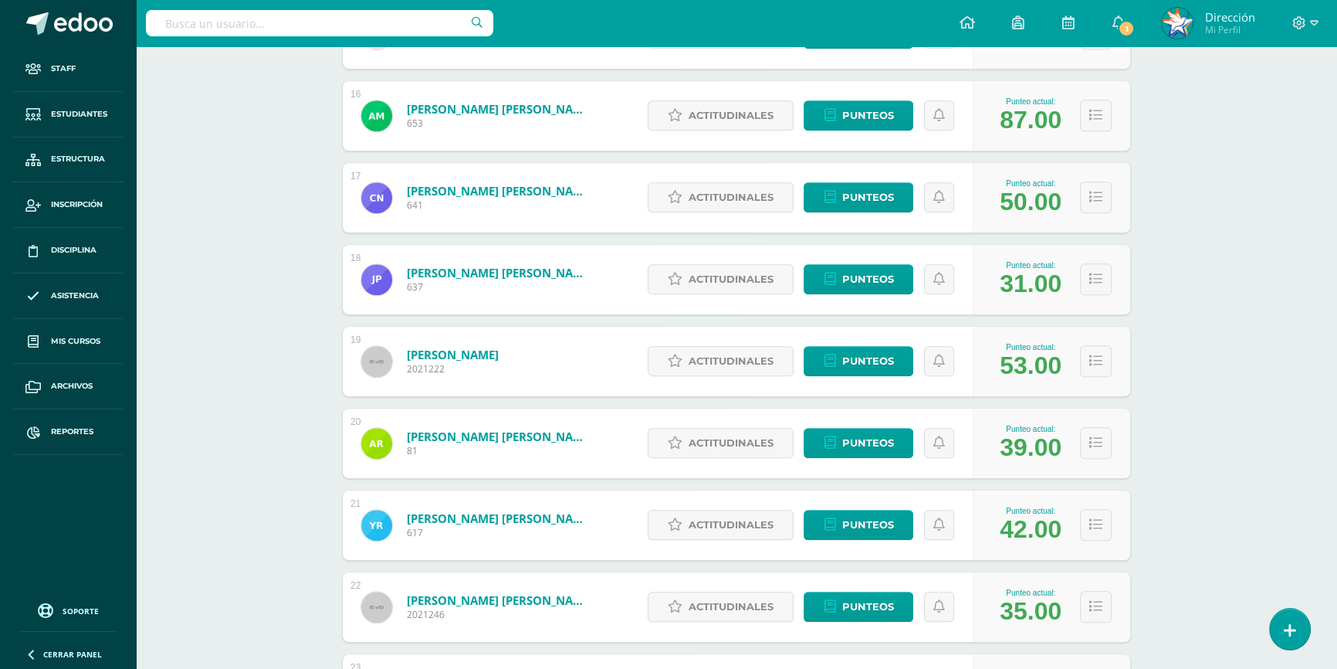
drag, startPoint x: 1034, startPoint y: 618, endPoint x: 997, endPoint y: 616, distance: 37.1
click at [997, 616] on div "Punteo actual: 35.00" at bounding box center [1030, 606] width 77 height 37
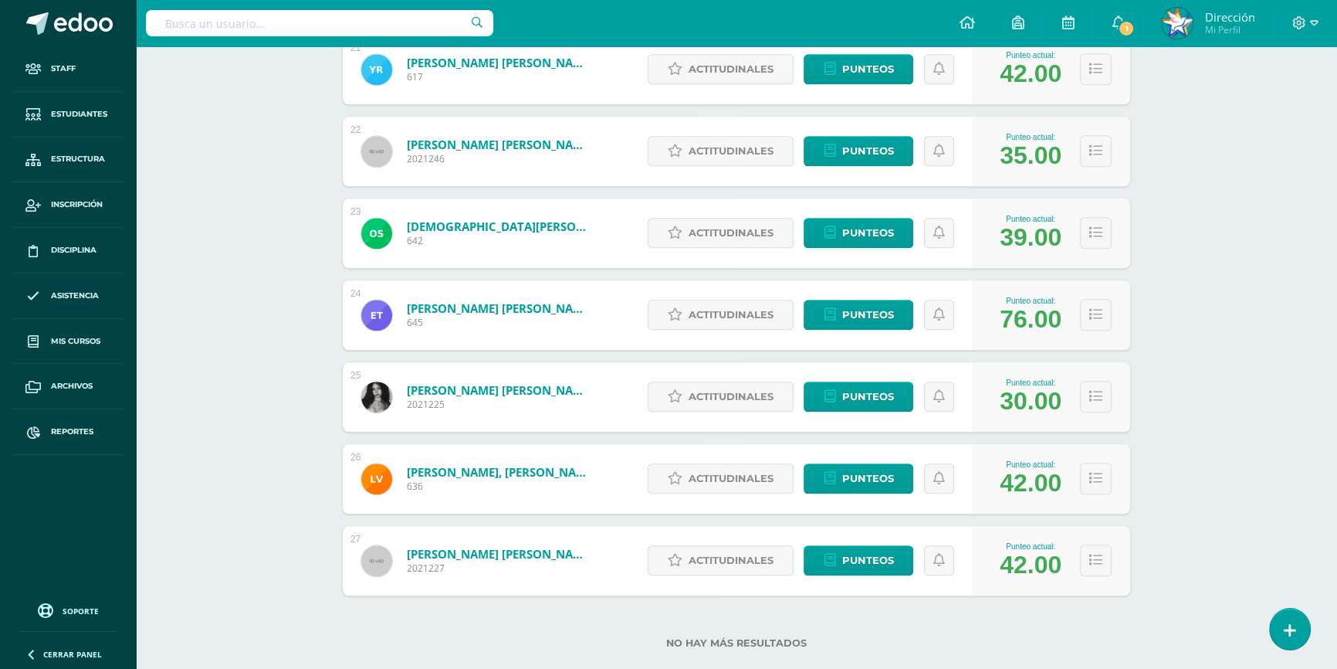
scroll to position [1967, 0]
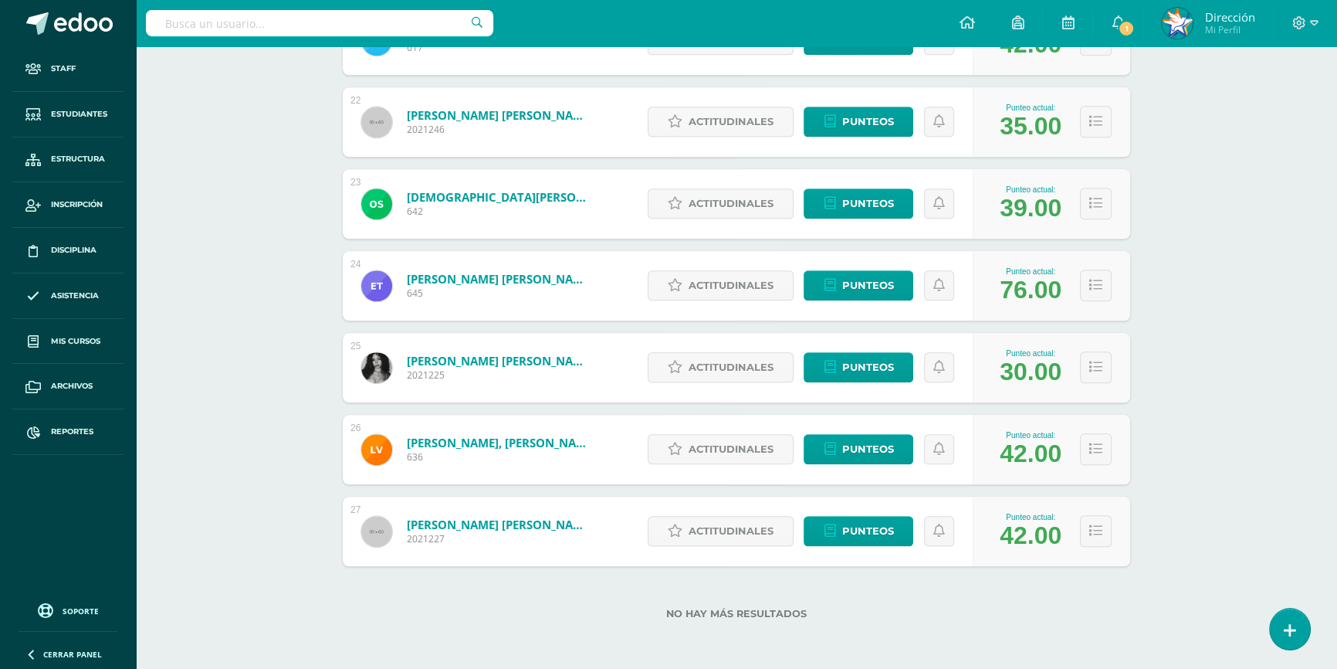
drag, startPoint x: 1031, startPoint y: 200, endPoint x: 992, endPoint y: 204, distance: 38.8
click at [992, 204] on div "Punteo actual: 39.00" at bounding box center [1030, 203] width 77 height 37
drag, startPoint x: 1001, startPoint y: 284, endPoint x: 1064, endPoint y: 290, distance: 62.8
click at [1064, 290] on div "Punteo actual: 76.00" at bounding box center [1030, 285] width 77 height 37
click at [1021, 368] on div "30.00" at bounding box center [1031, 371] width 62 height 29
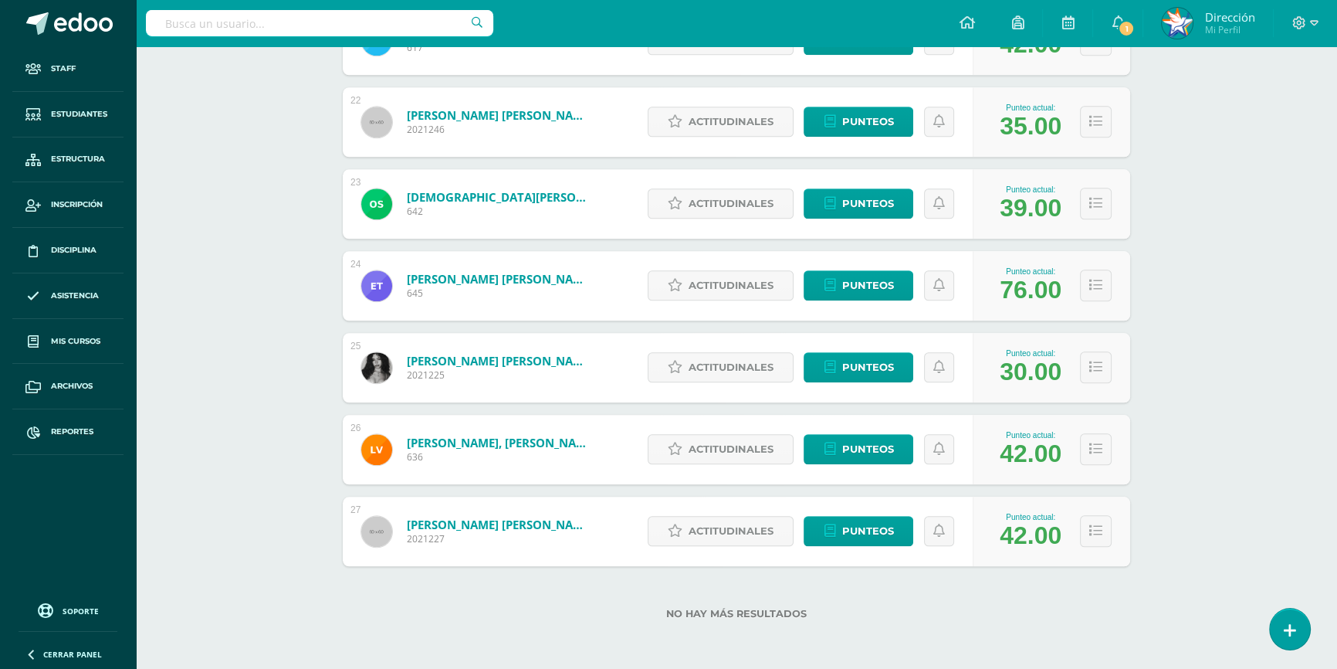
click at [1017, 455] on div "42.00" at bounding box center [1031, 453] width 62 height 29
drag, startPoint x: 1027, startPoint y: 530, endPoint x: 1073, endPoint y: 466, distance: 79.1
click at [1028, 530] on div "42.00" at bounding box center [1031, 535] width 62 height 29
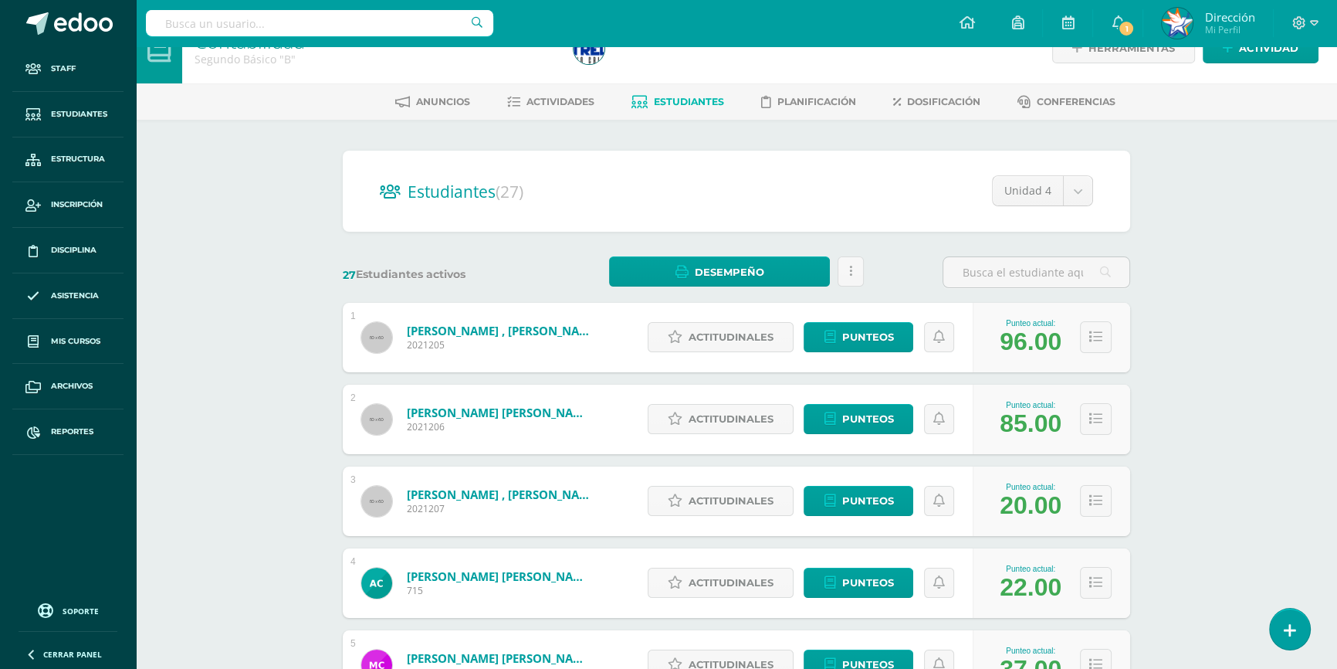
scroll to position [0, 0]
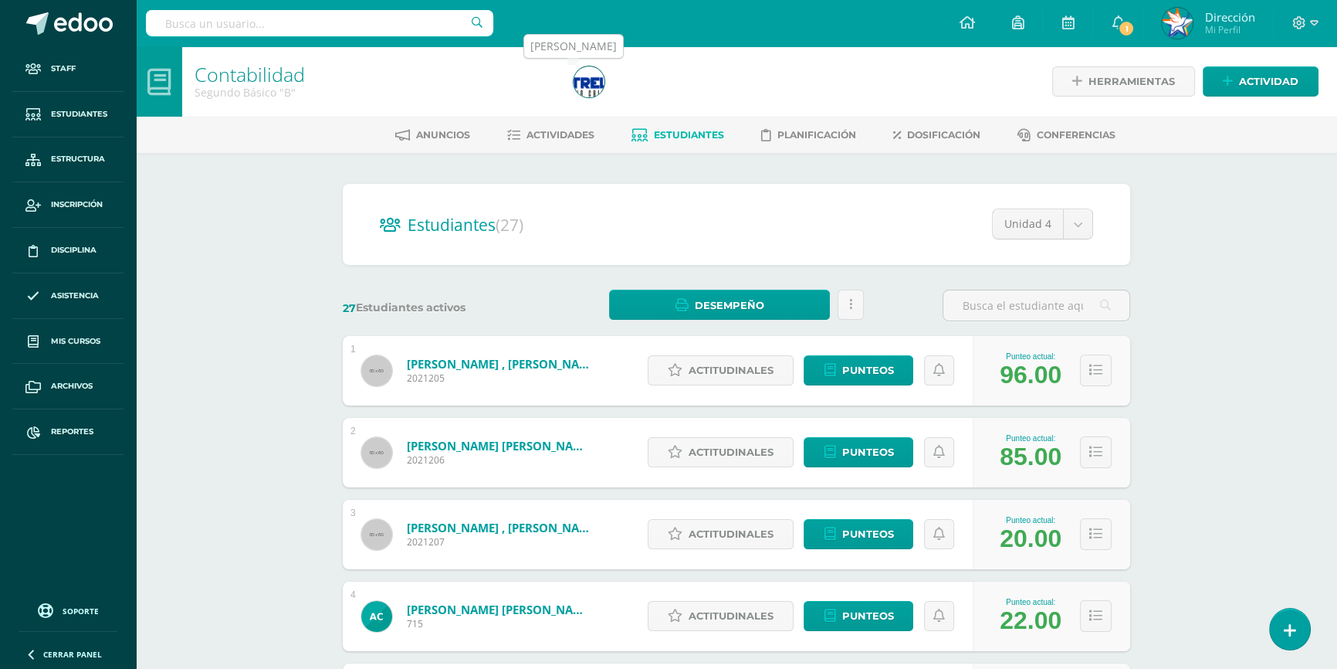
click at [588, 85] on img at bounding box center [589, 81] width 31 height 31
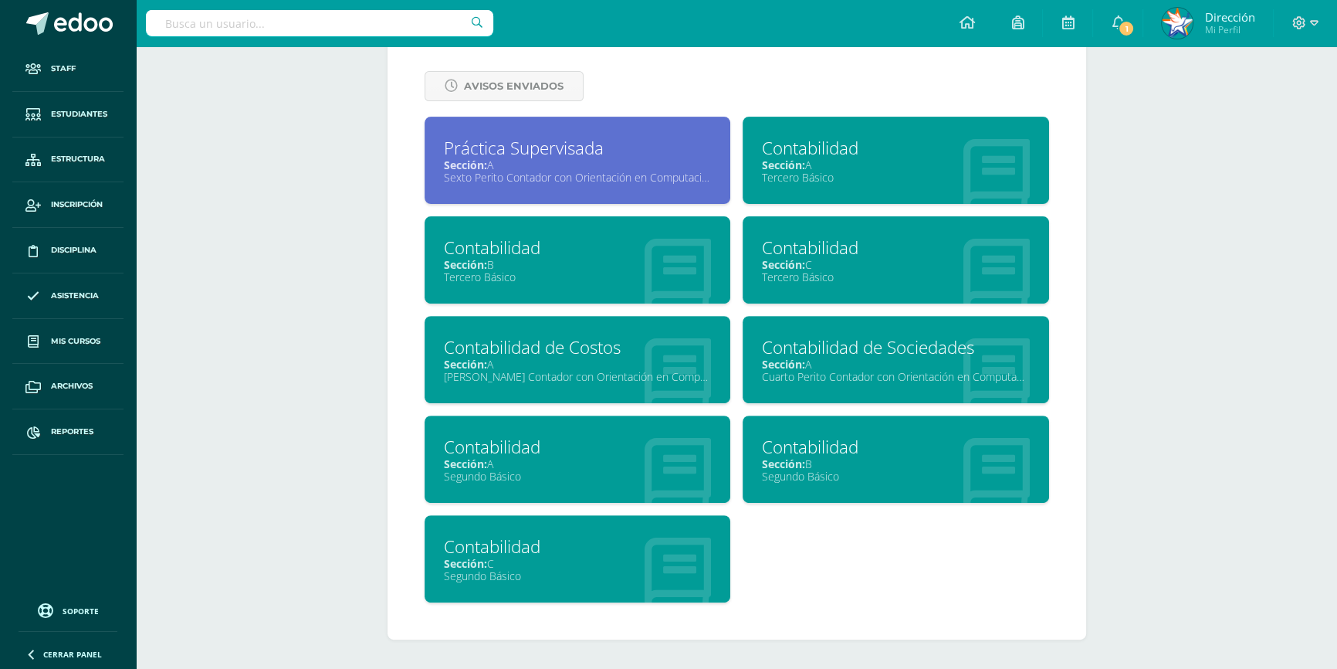
click at [501, 471] on div "Segundo Básico" at bounding box center [578, 476] width 268 height 15
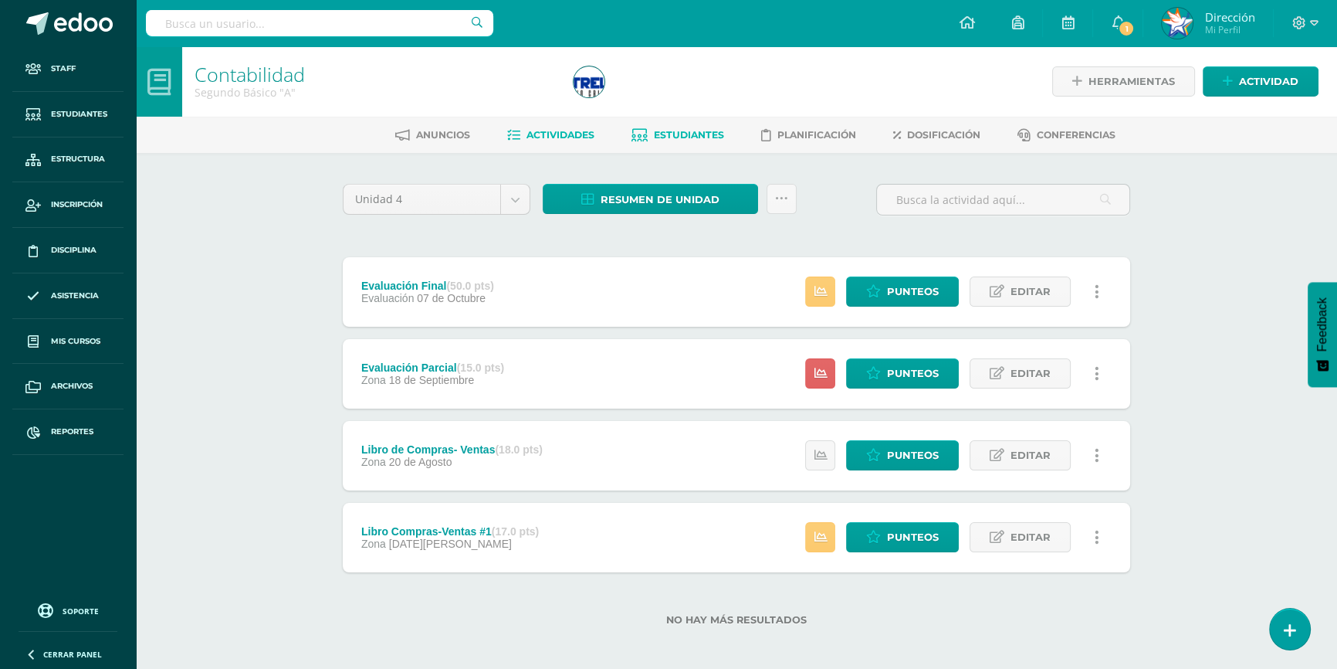
click at [689, 131] on span "Estudiantes" at bounding box center [689, 135] width 70 height 12
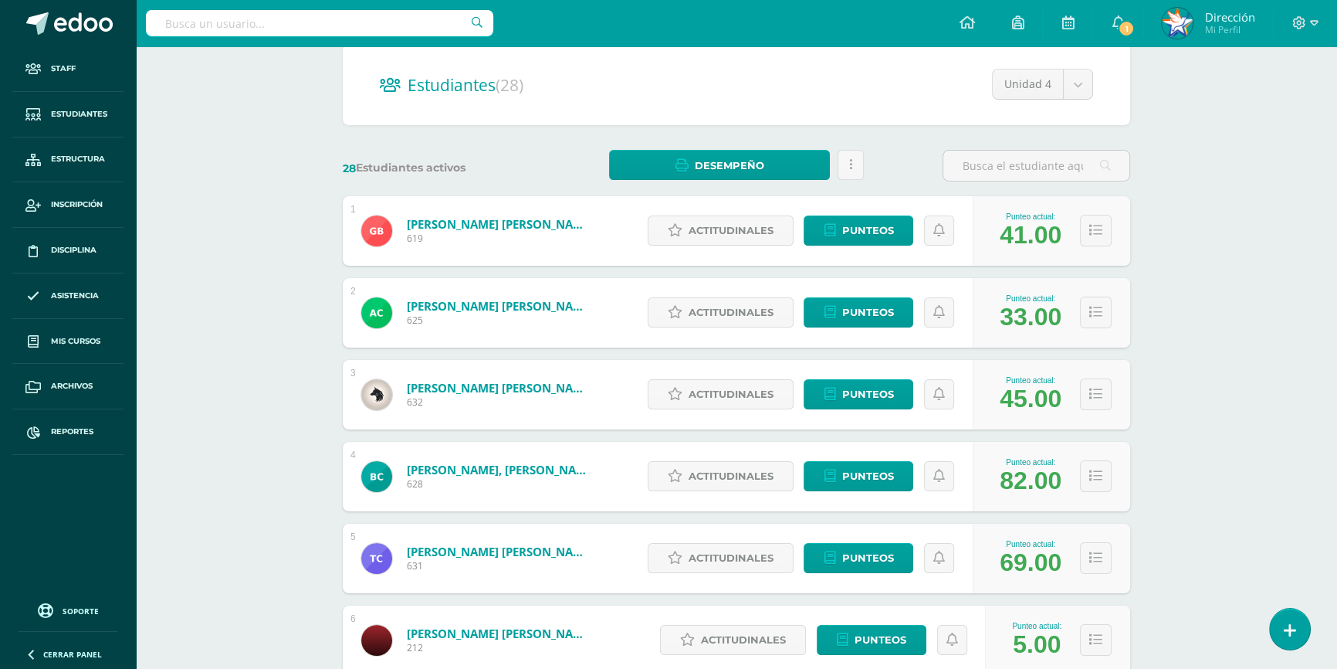
scroll to position [350, 0]
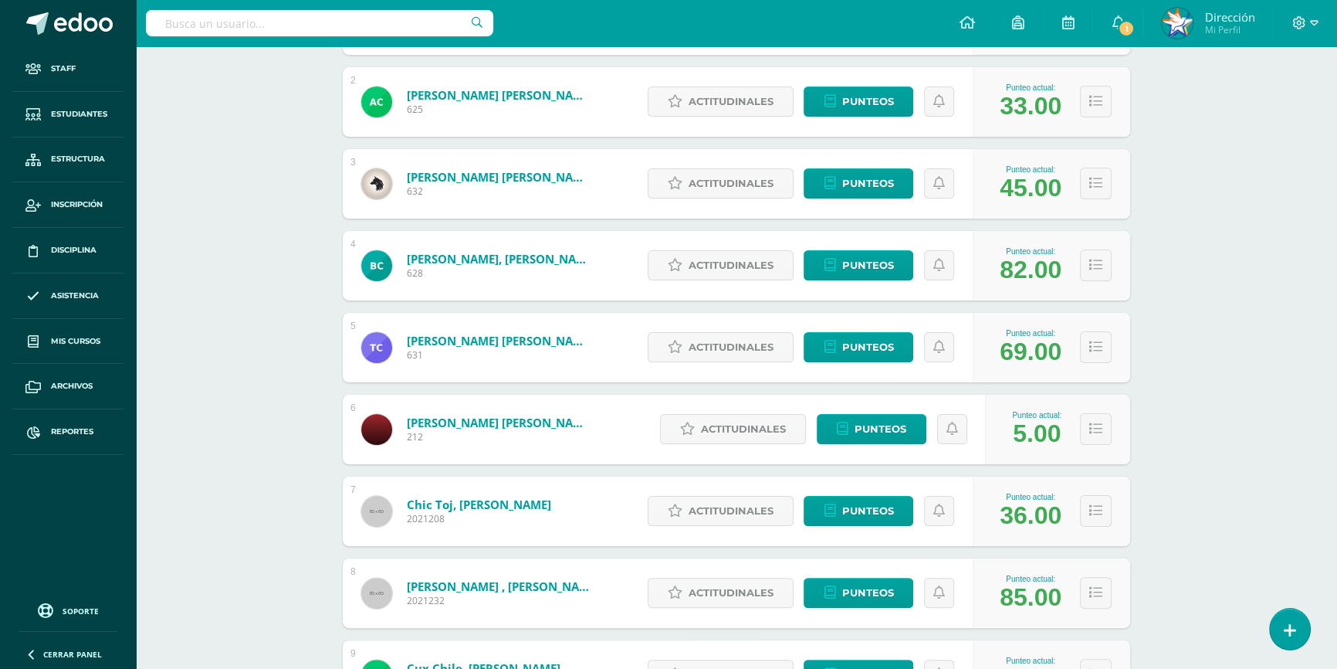
drag, startPoint x: 1003, startPoint y: 591, endPoint x: 1064, endPoint y: 599, distance: 61.5
click at [1064, 599] on div "Punteo actual: 85.00" at bounding box center [1030, 592] width 77 height 37
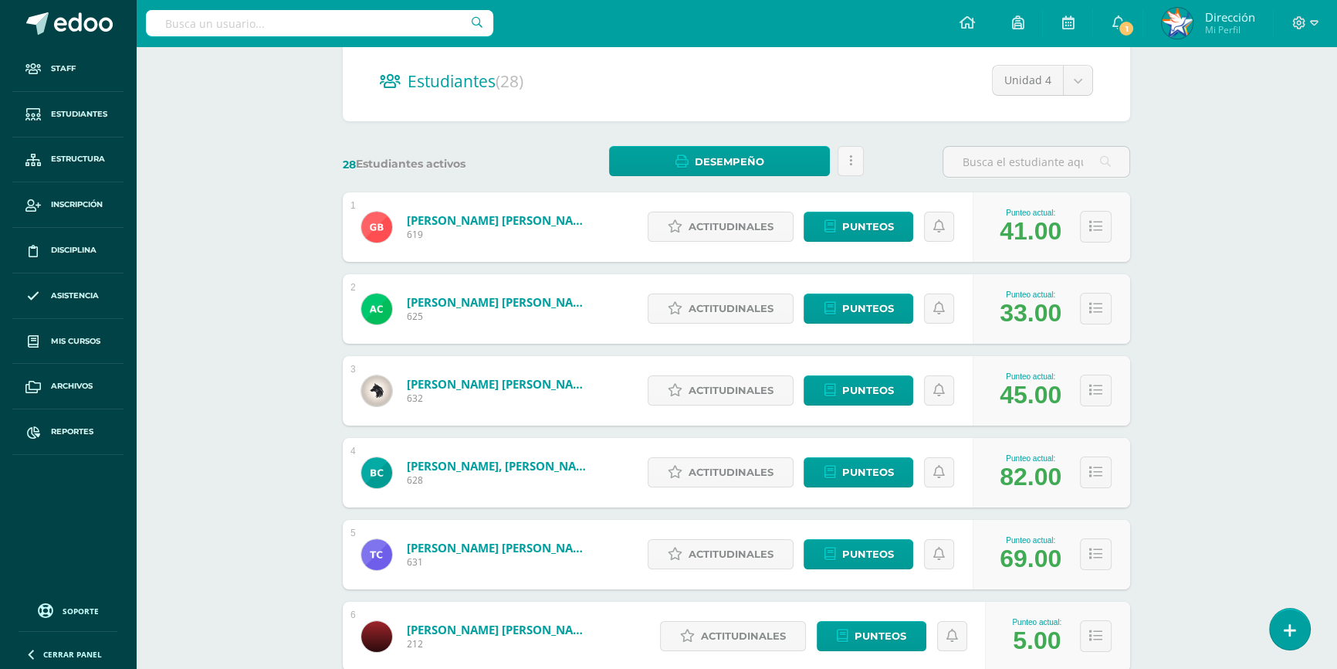
scroll to position [0, 0]
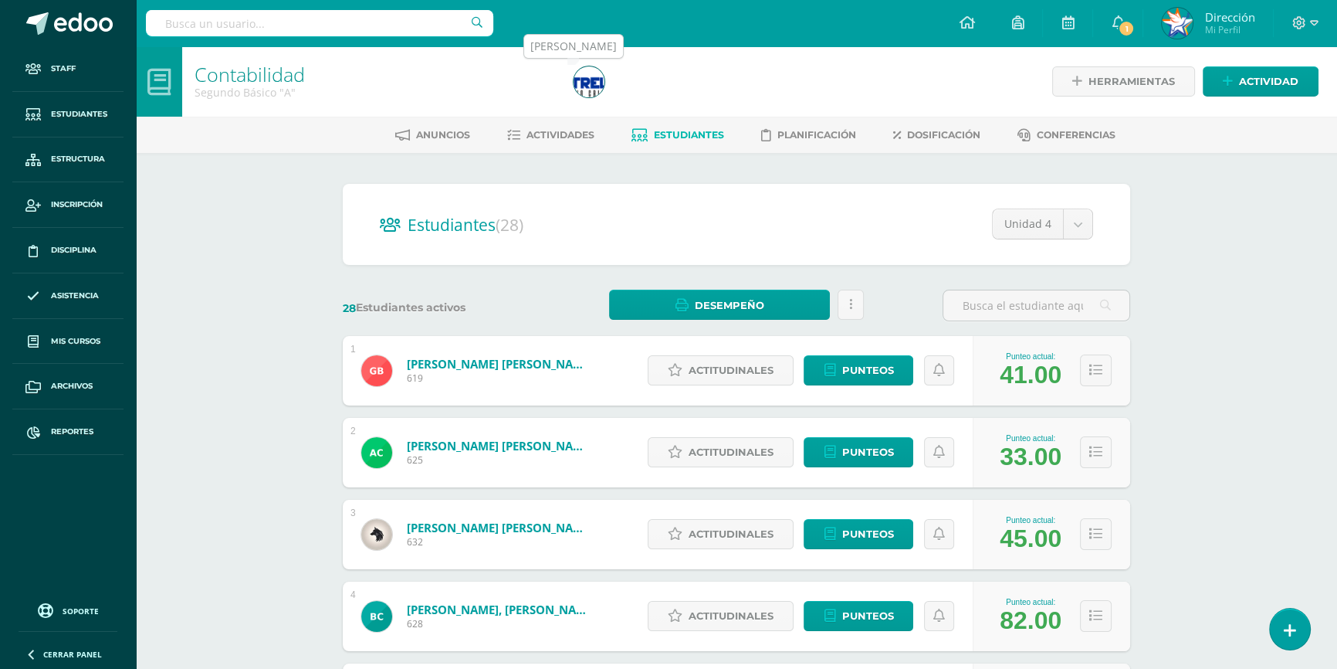
click at [586, 90] on img at bounding box center [589, 81] width 31 height 31
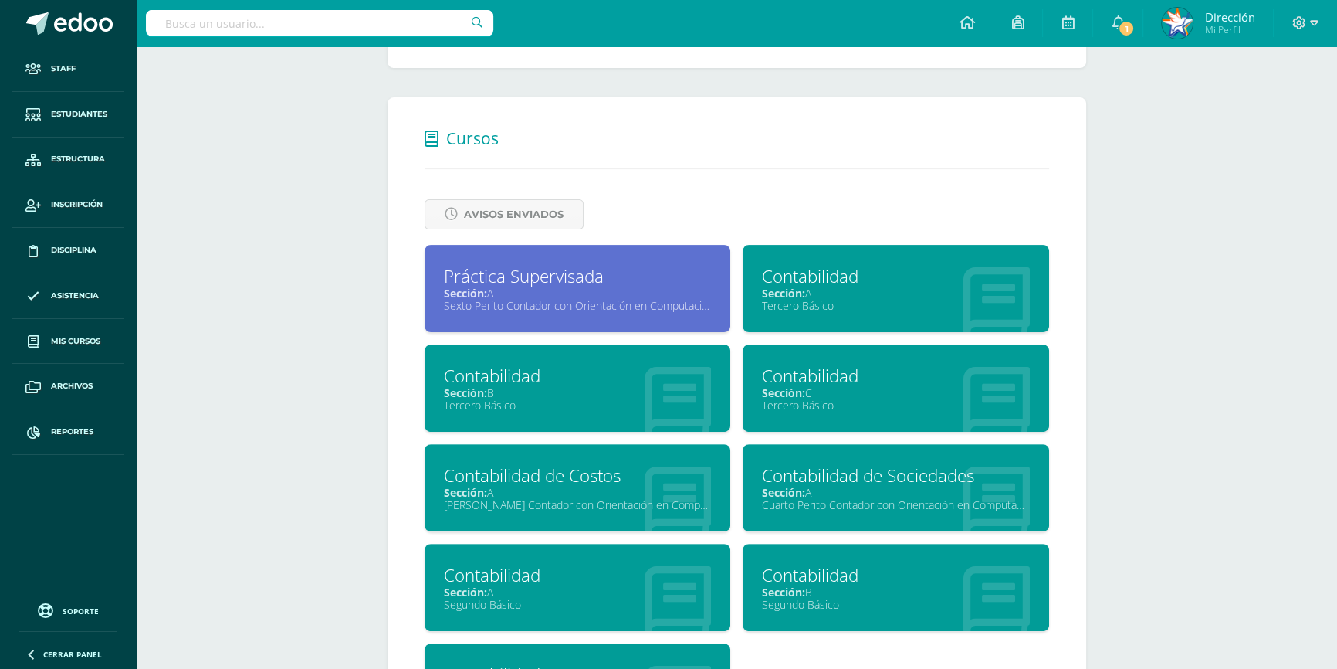
scroll to position [686, 0]
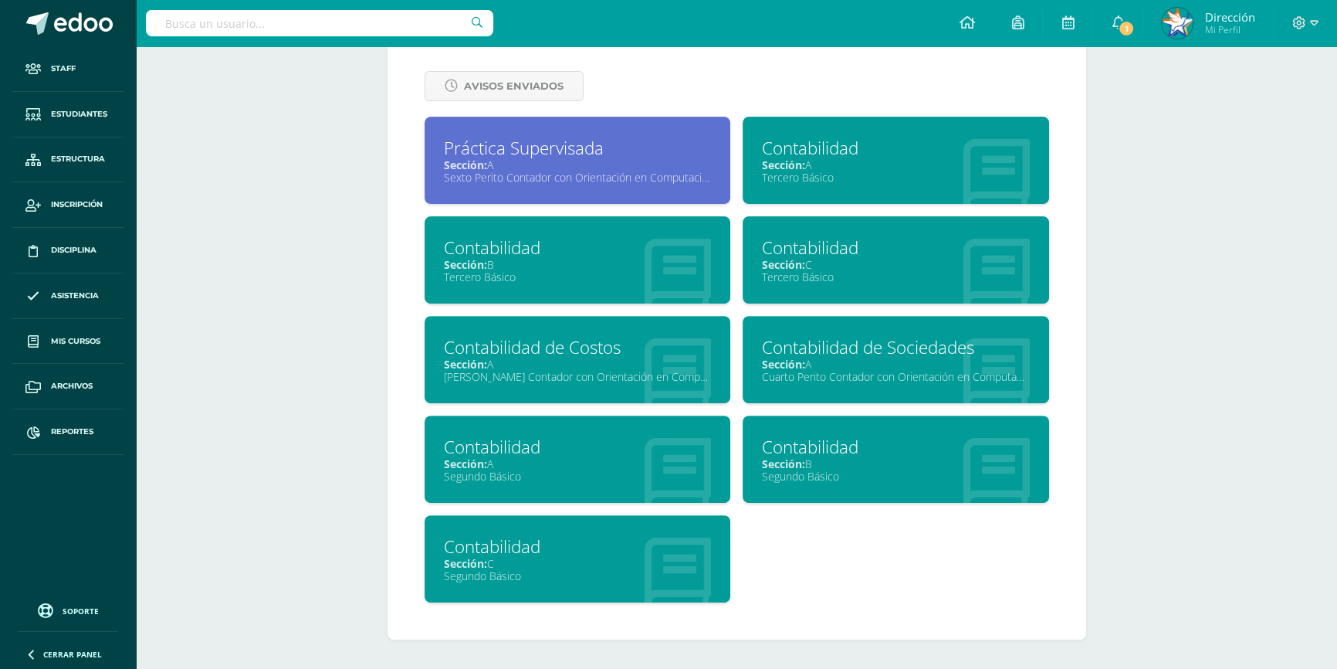
click at [531, 556] on div "Contabilidad" at bounding box center [578, 546] width 268 height 24
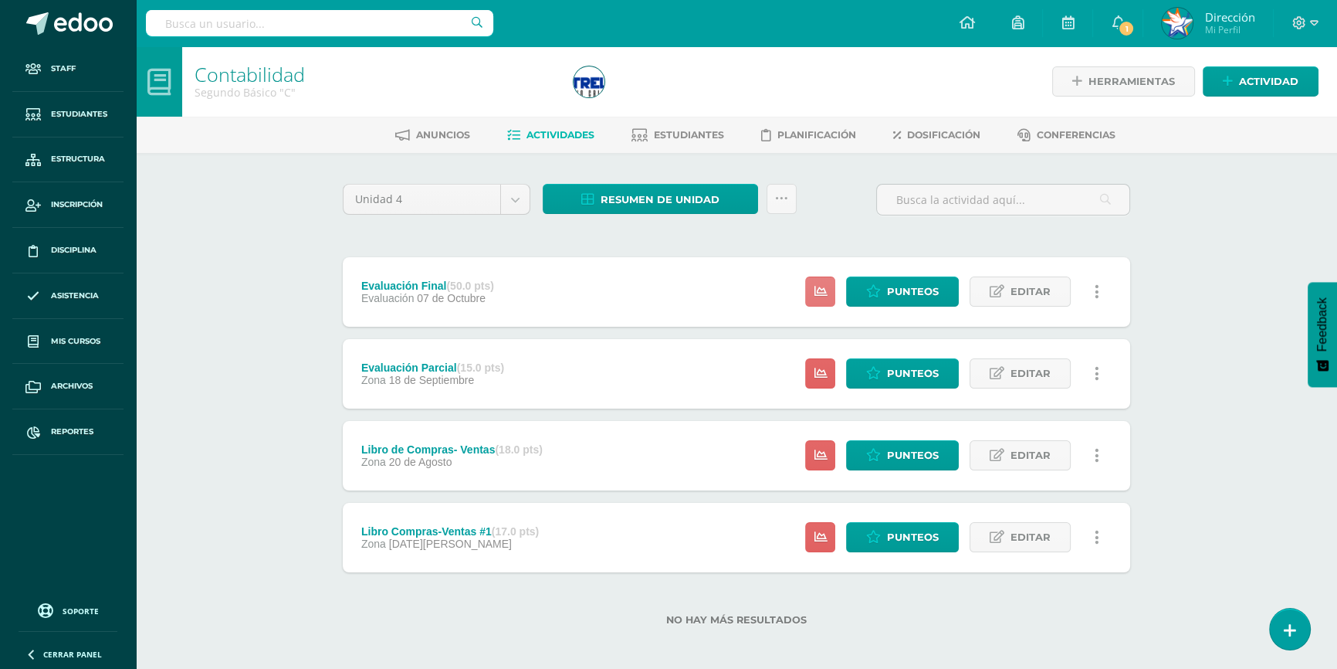
click at [821, 293] on icon at bounding box center [820, 291] width 13 height 13
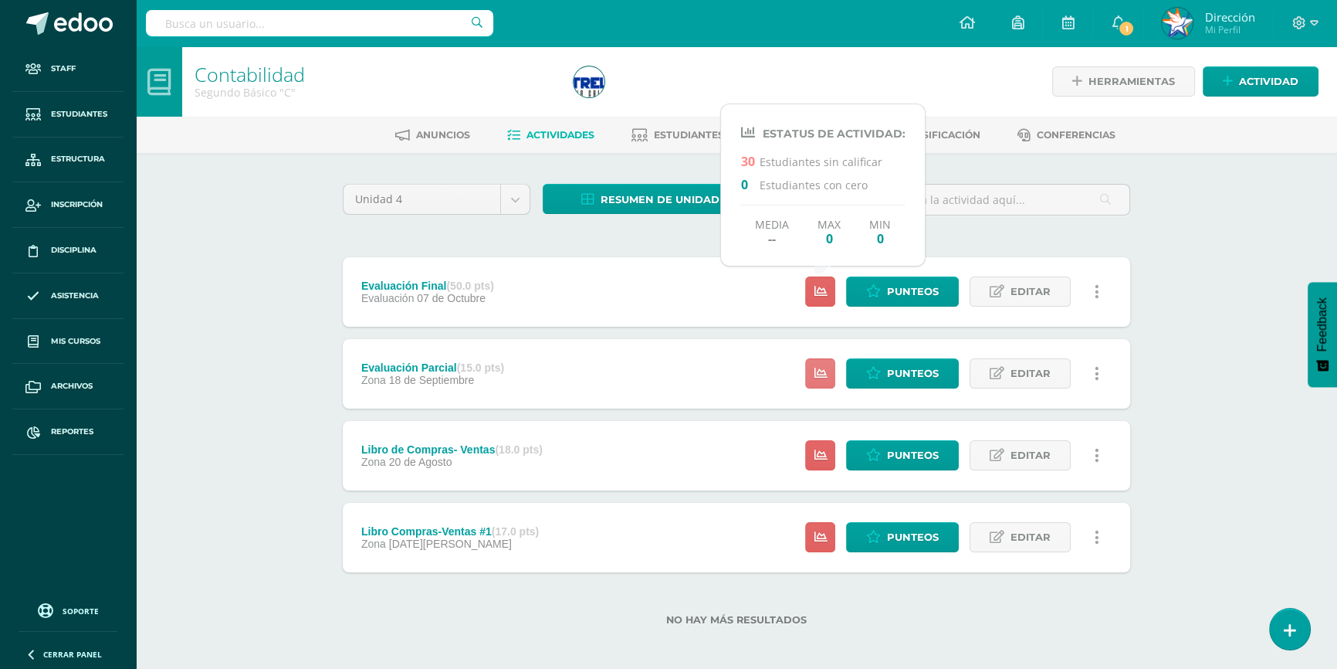
click at [818, 385] on link at bounding box center [820, 373] width 30 height 30
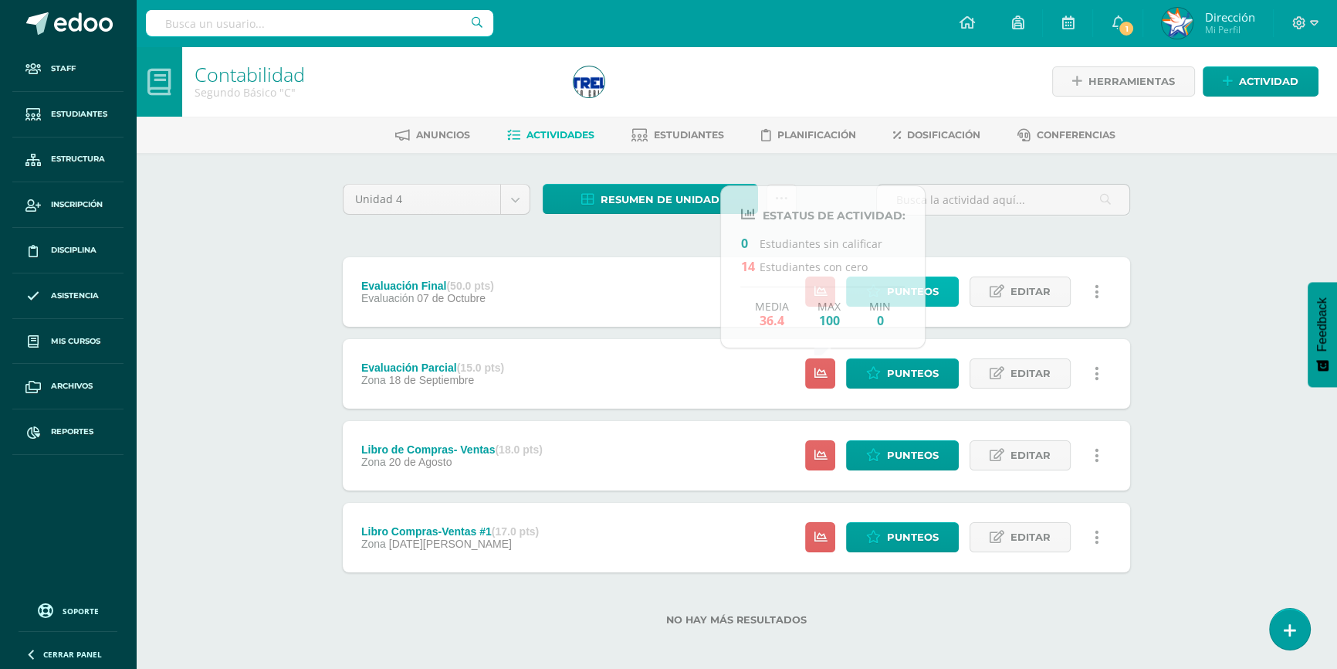
click at [946, 288] on link "Punteos" at bounding box center [902, 291] width 113 height 30
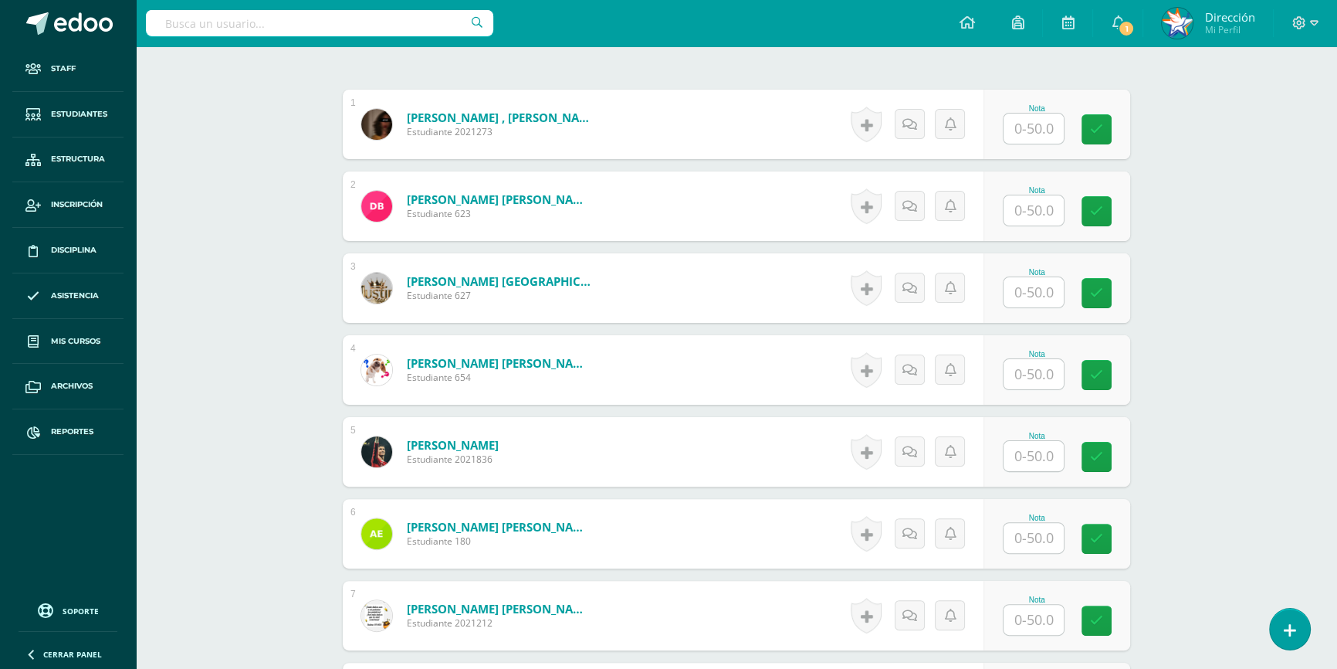
scroll to position [422, 0]
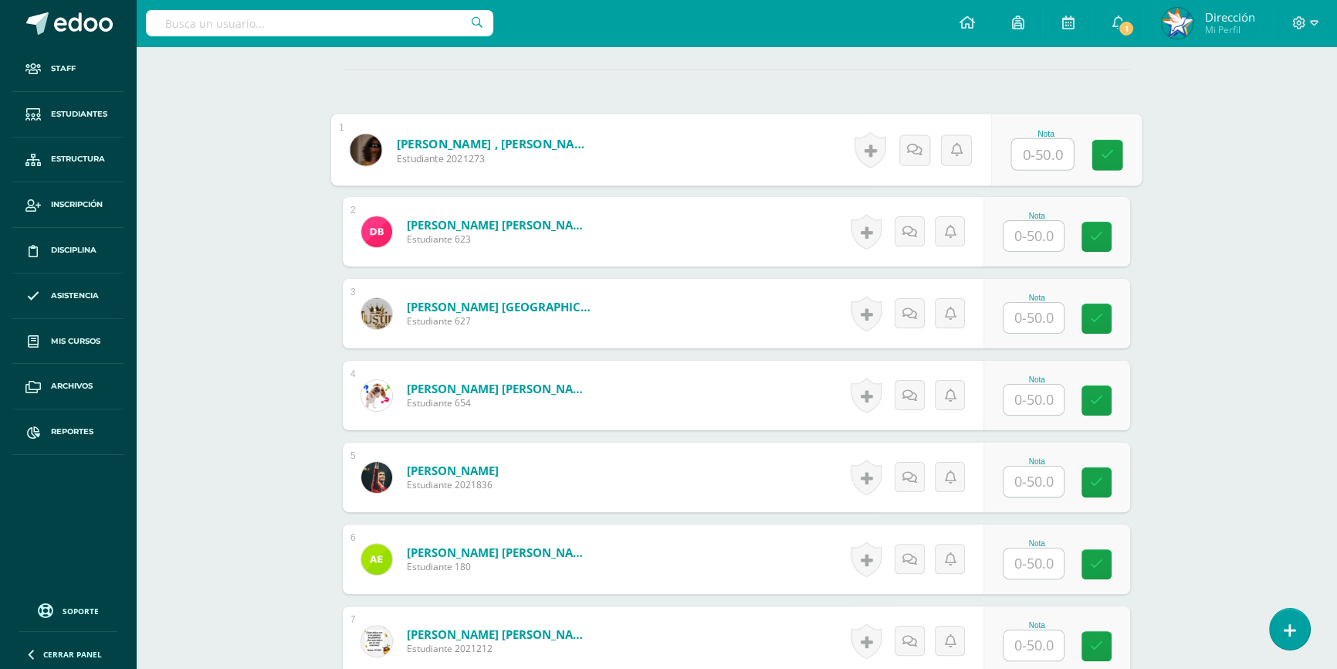
click at [1048, 154] on input "text" at bounding box center [1043, 154] width 62 height 31
type input "30"
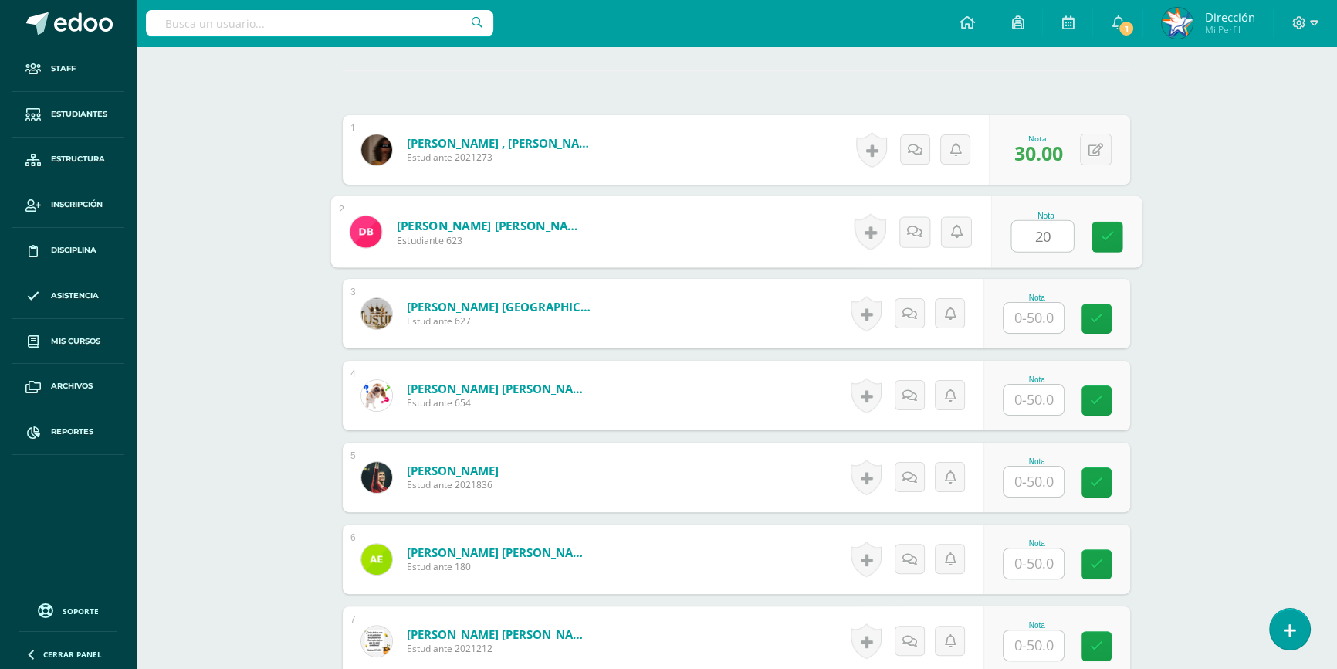
scroll to position [422, 0]
type input "20"
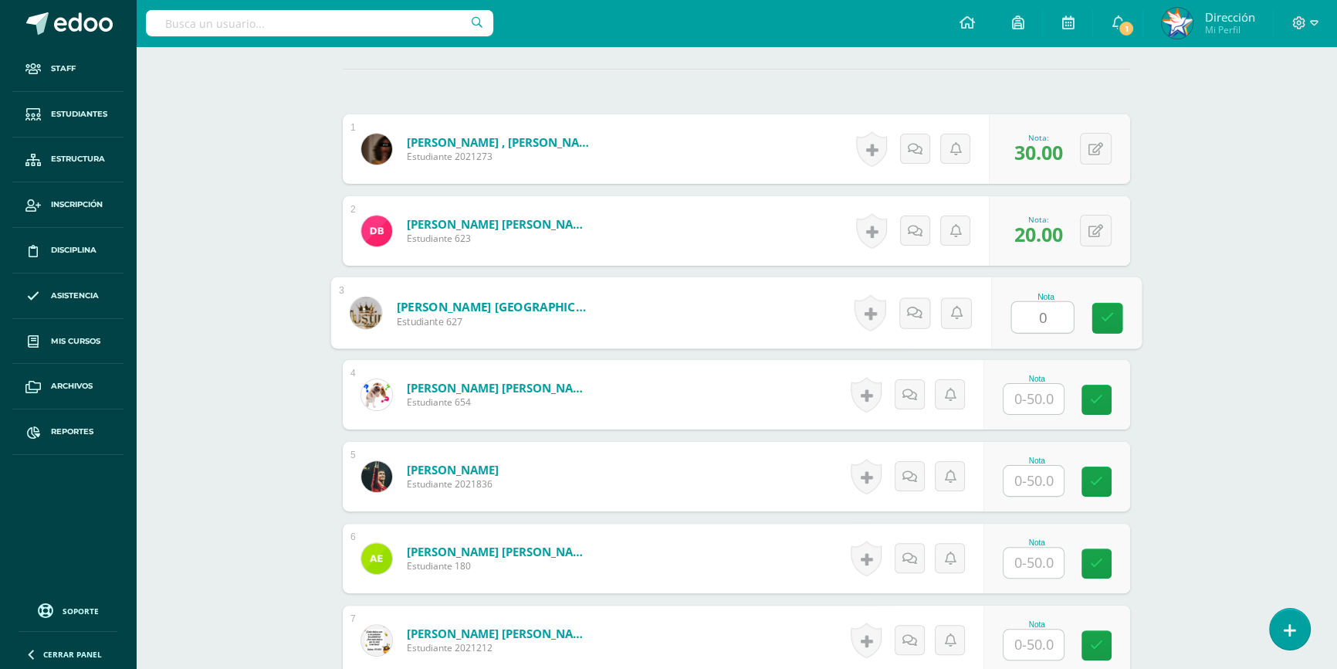
type input "0"
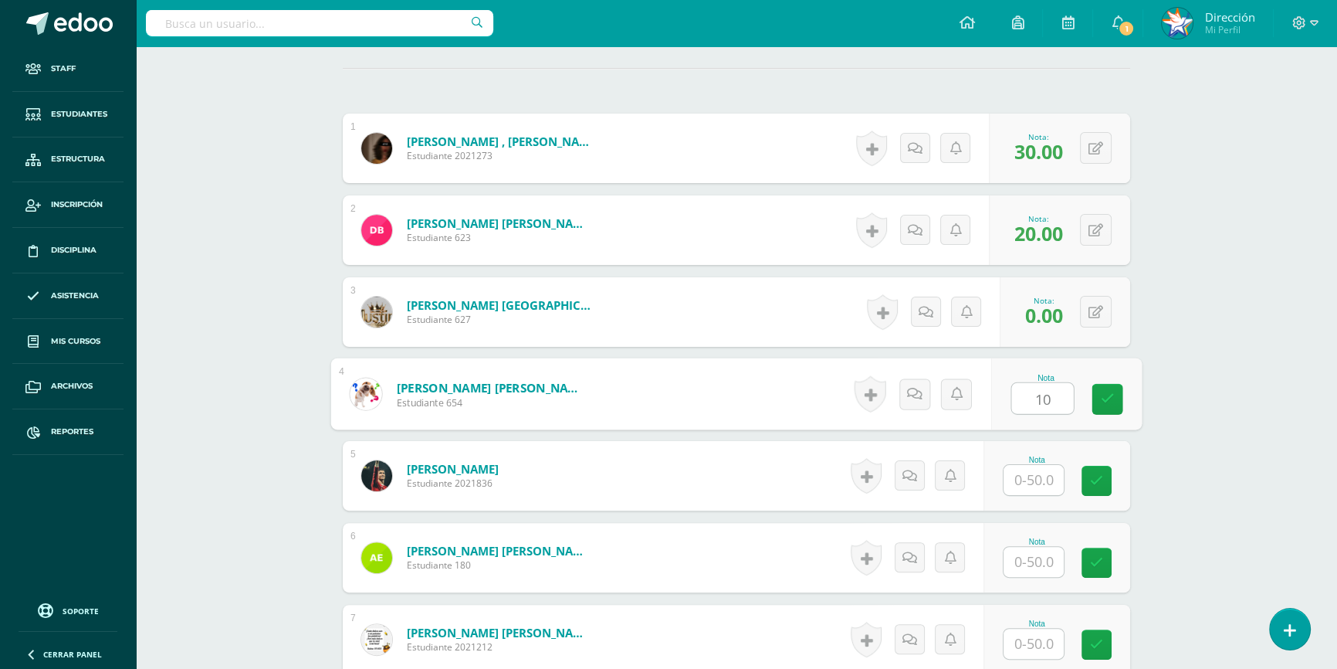
scroll to position [424, 0]
type input "10"
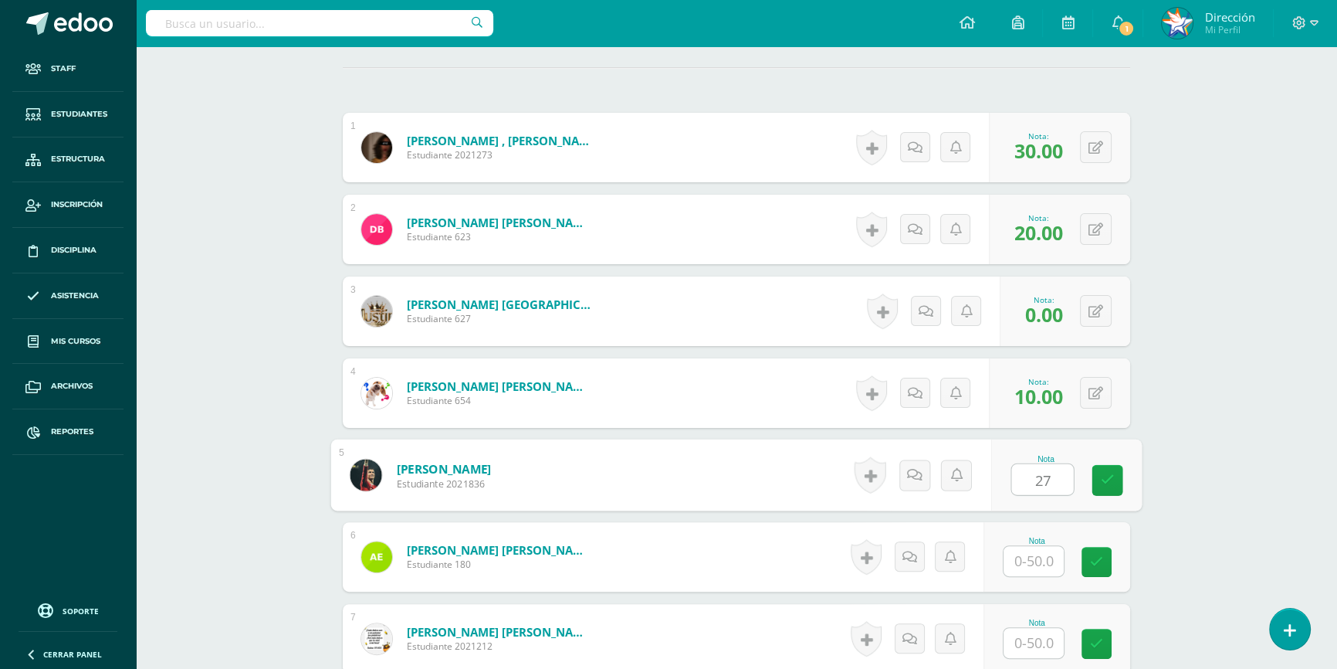
type input "27"
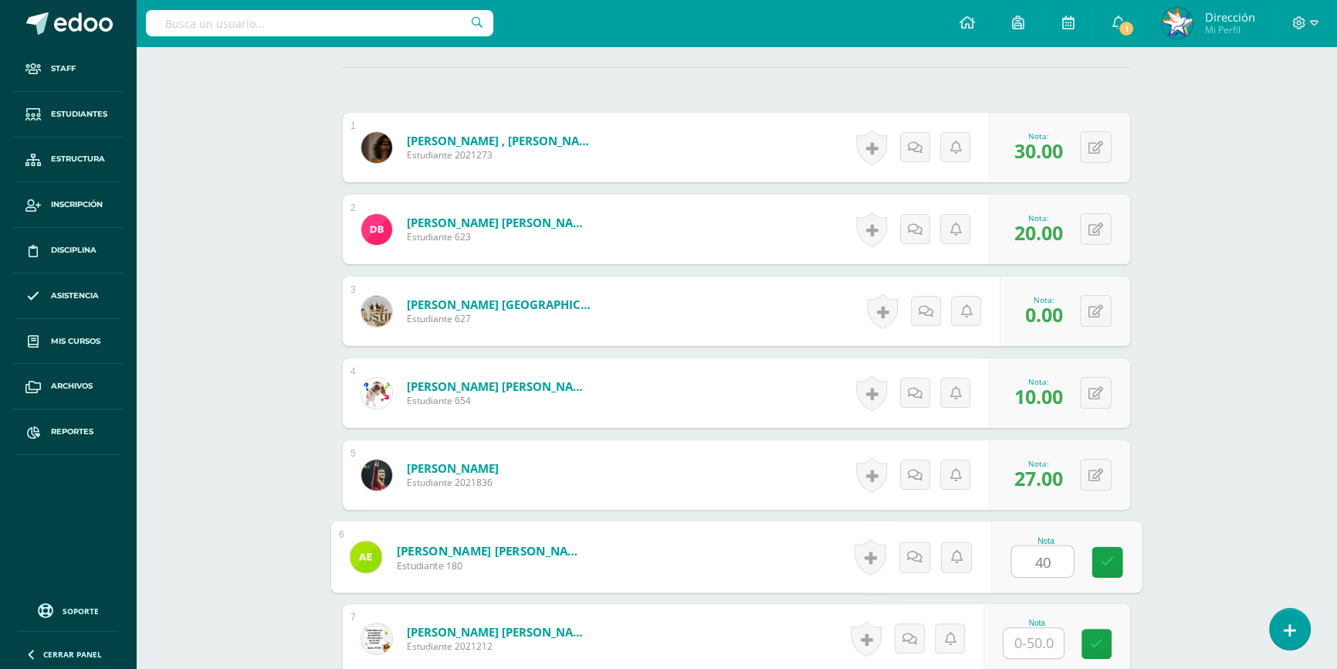
type input "4"
type input "10"
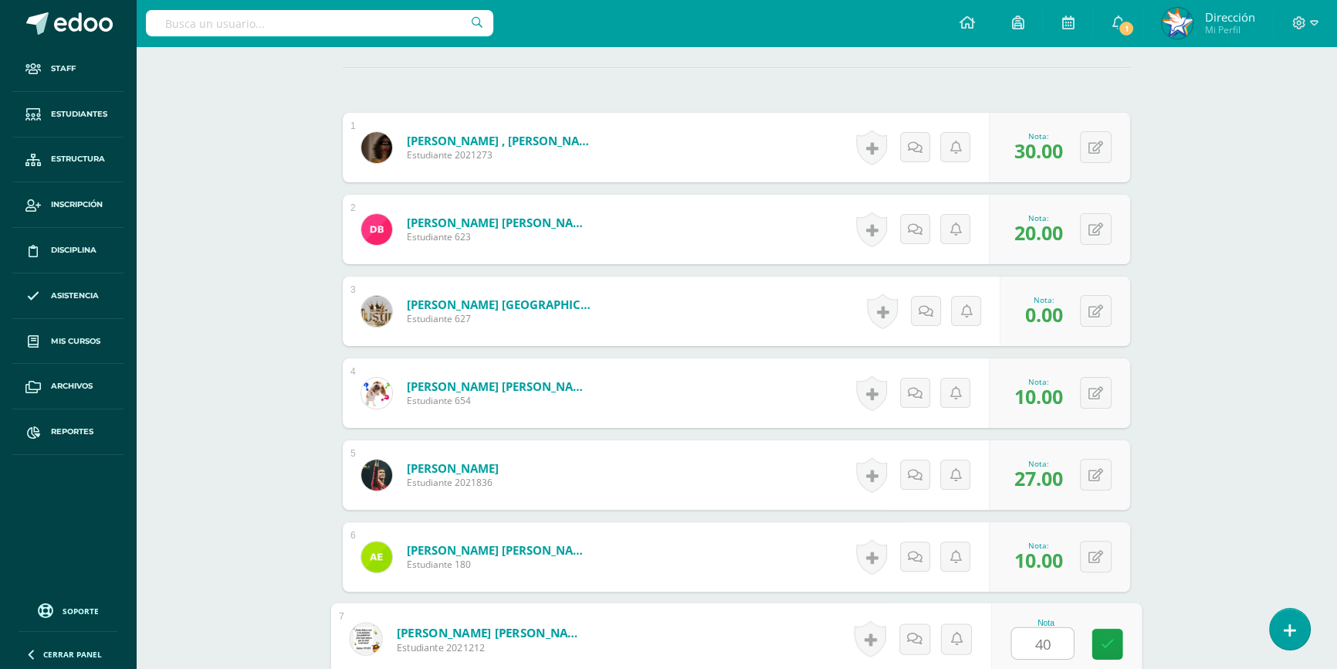
type input "40"
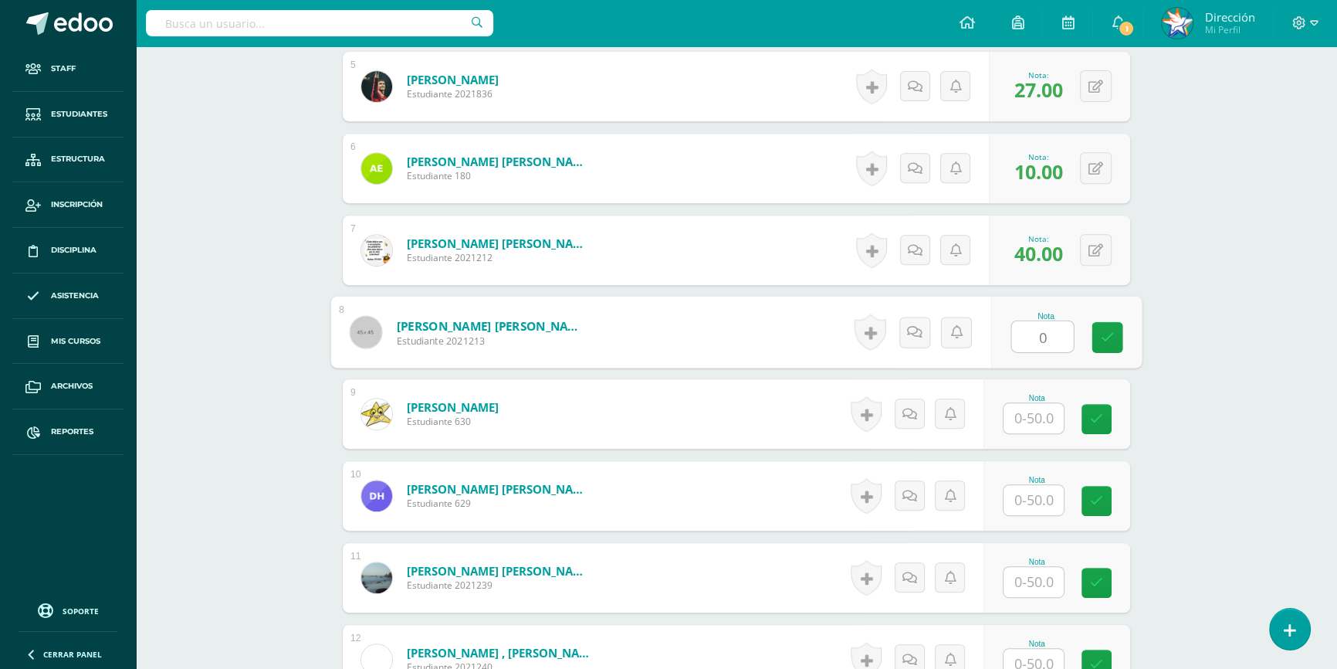
type input "0"
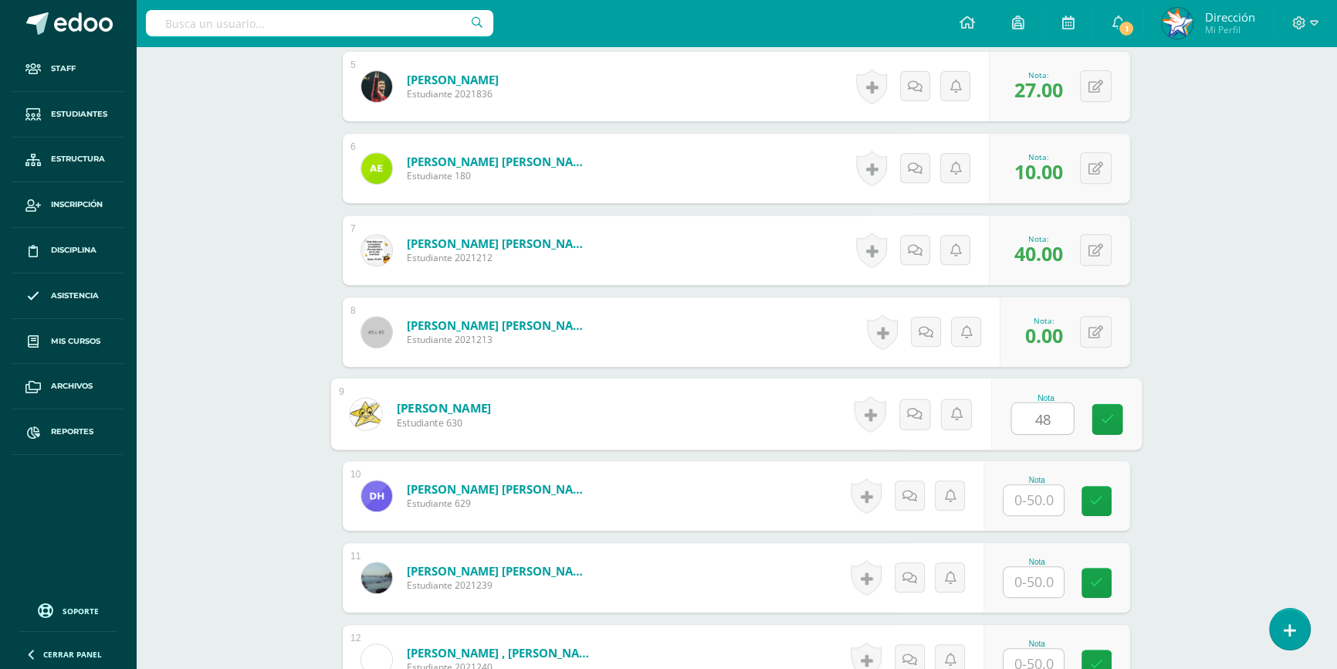
type input "48"
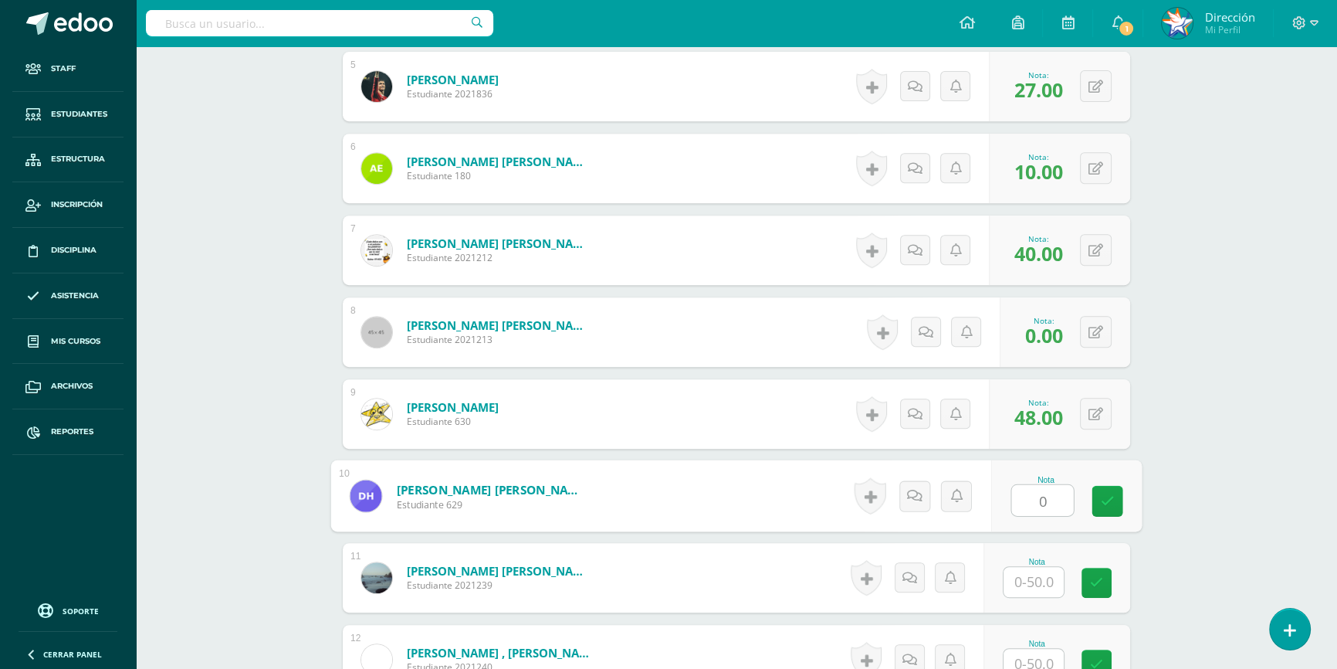
type input "0"
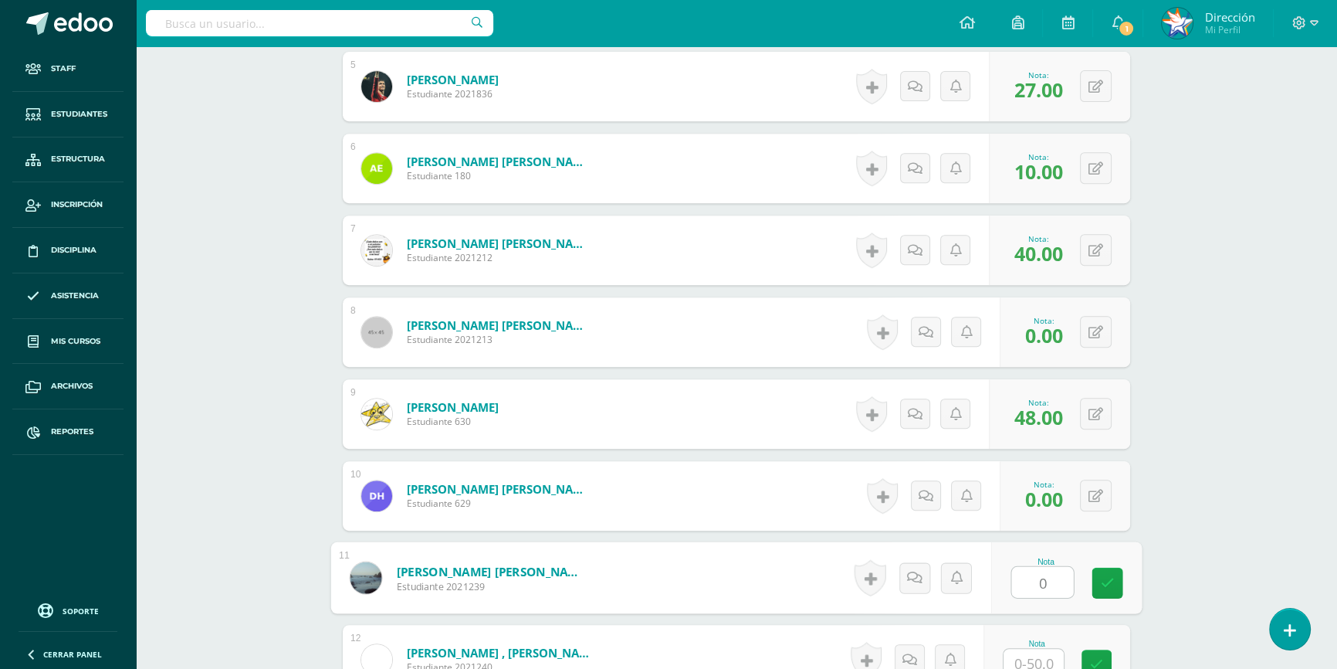
type input "0"
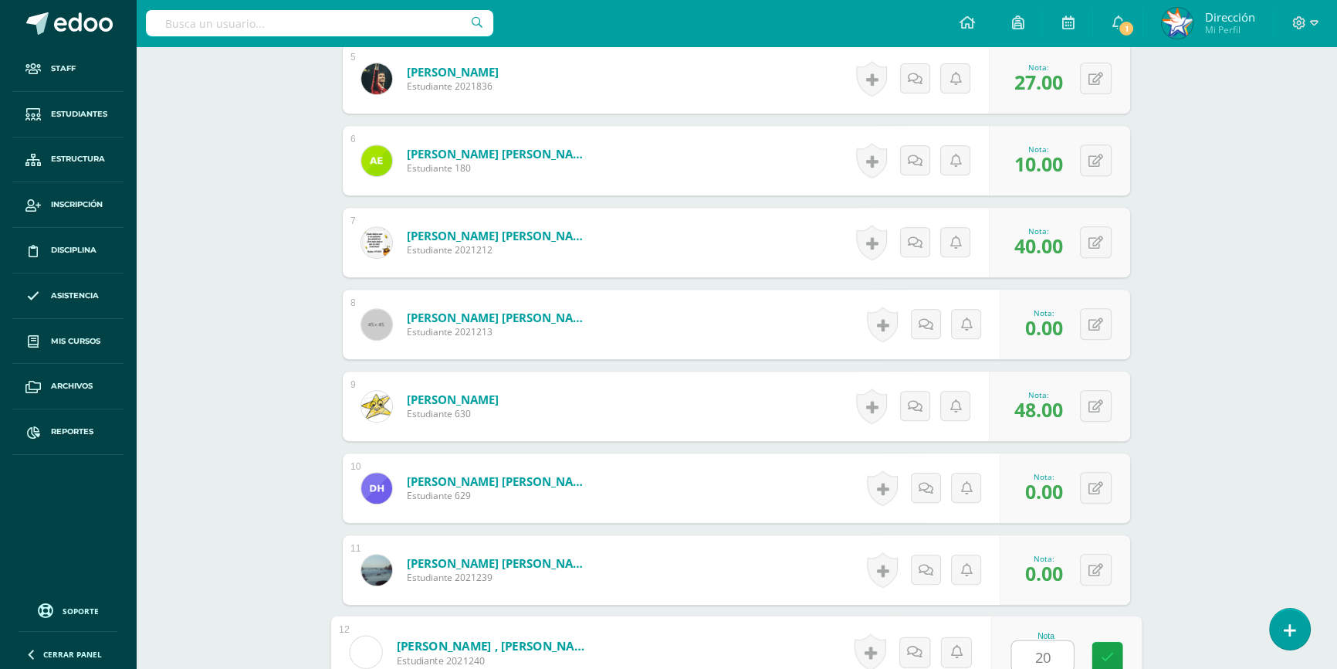
type input "20"
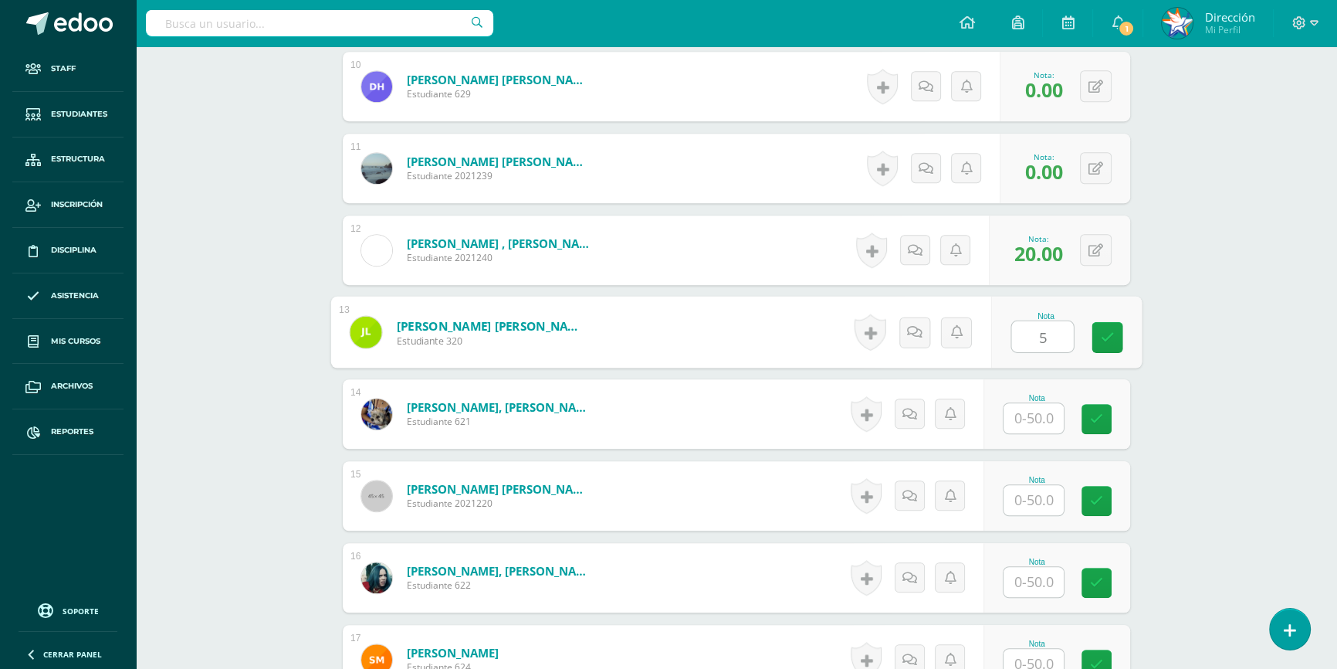
type input "5"
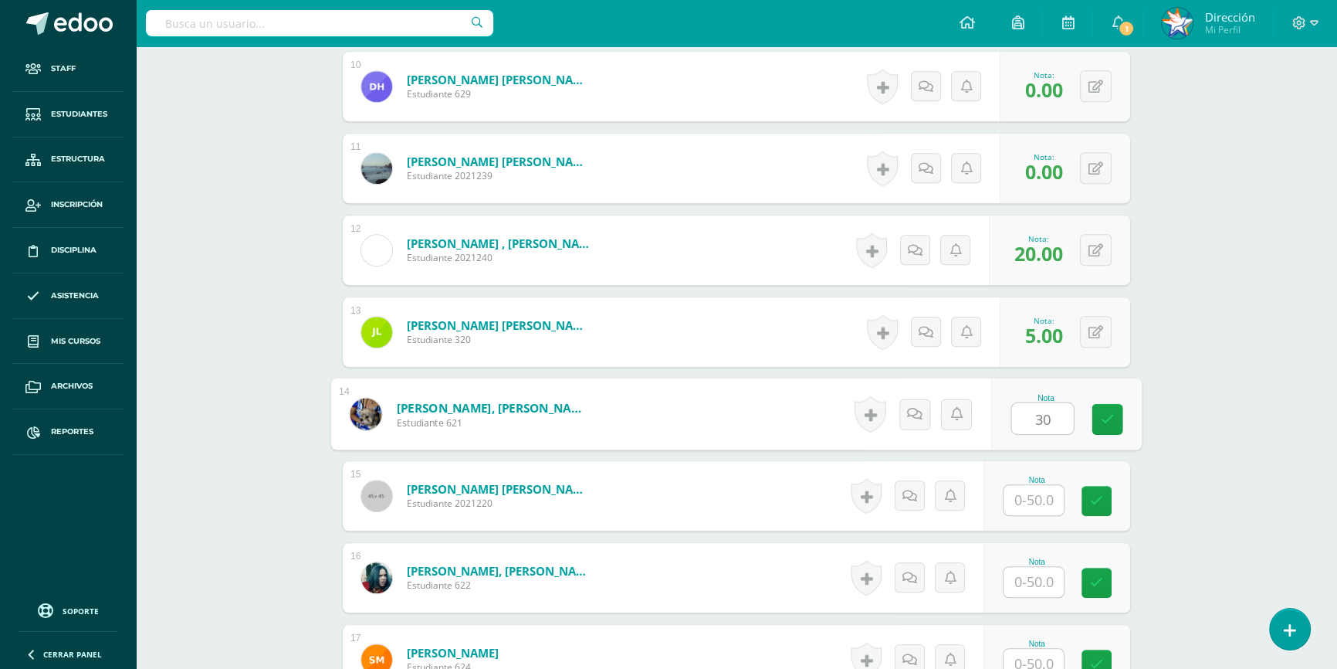
type input "30"
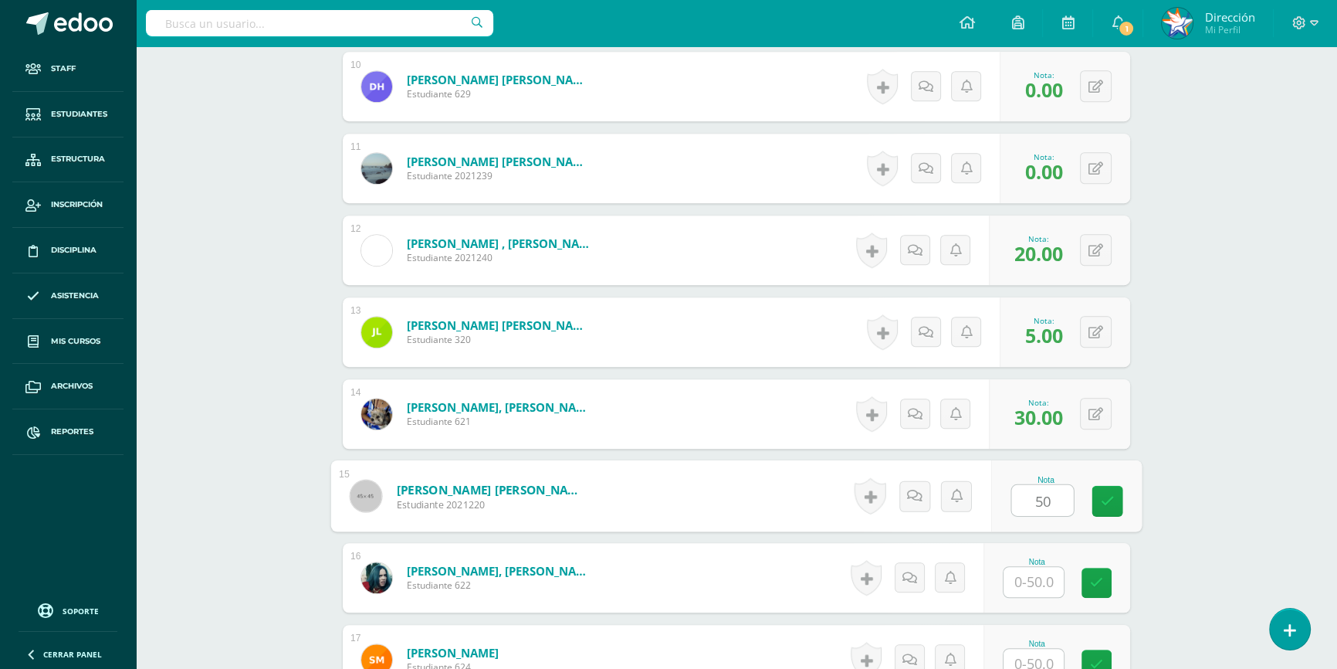
type input "50"
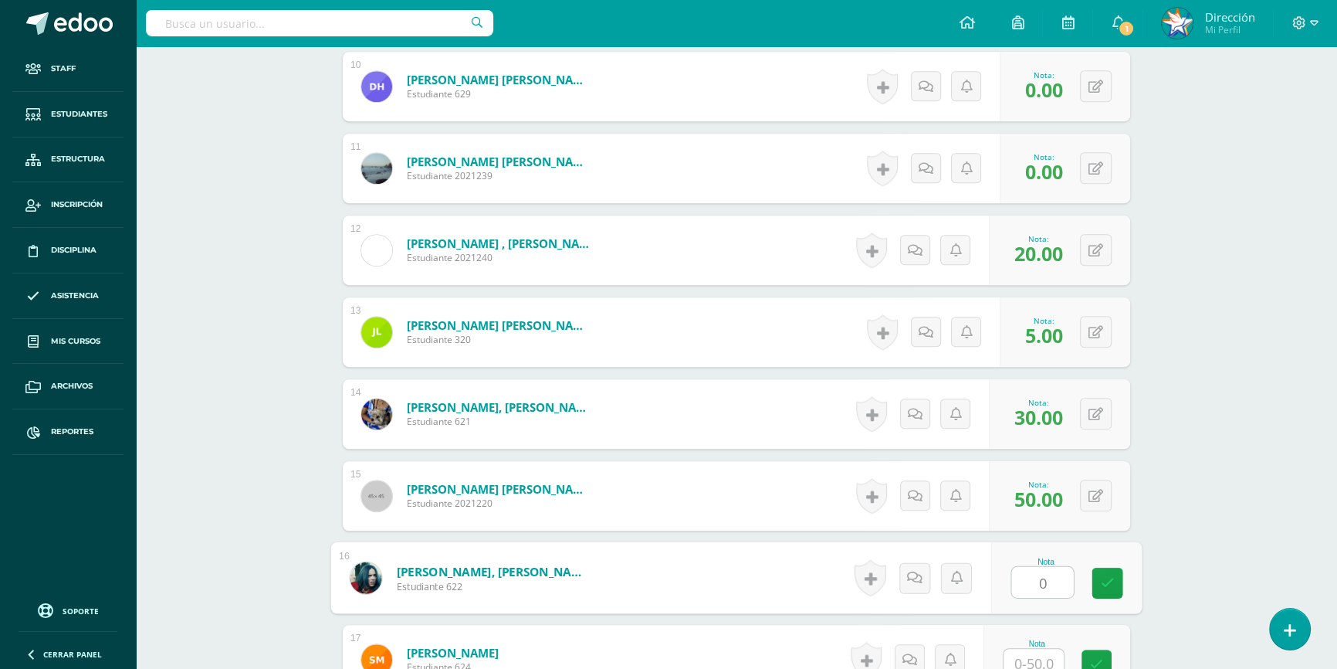
type input "0"
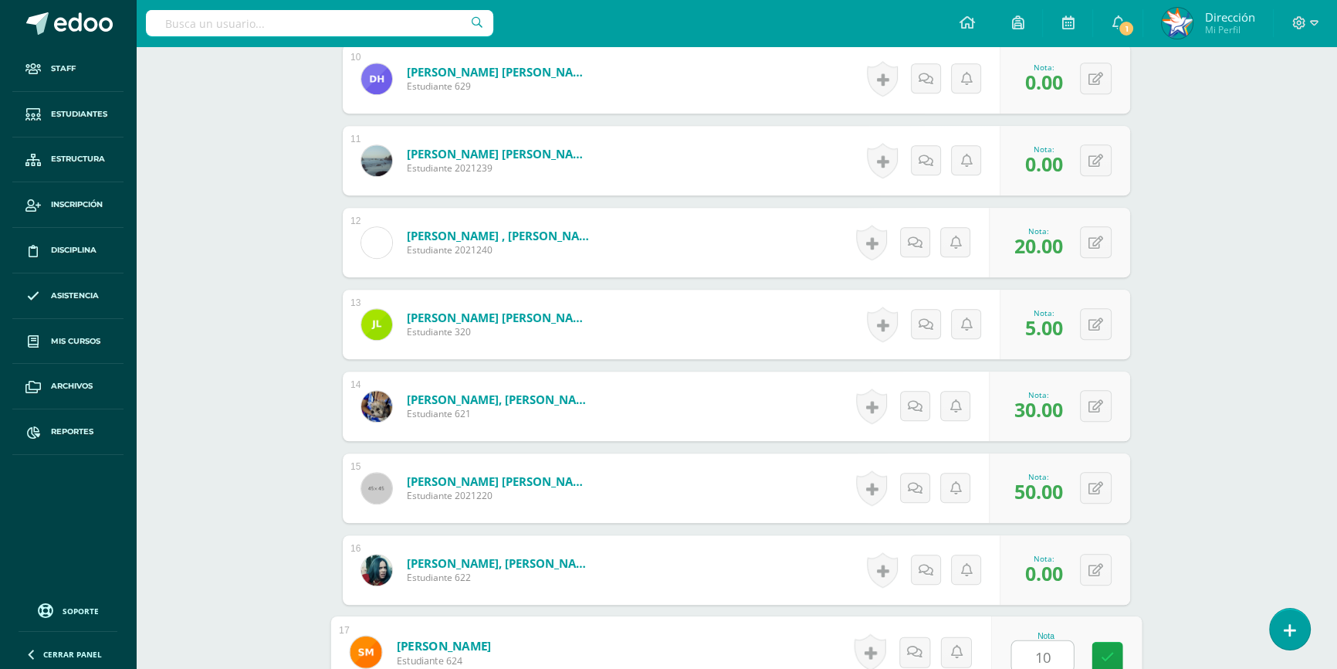
type input "10"
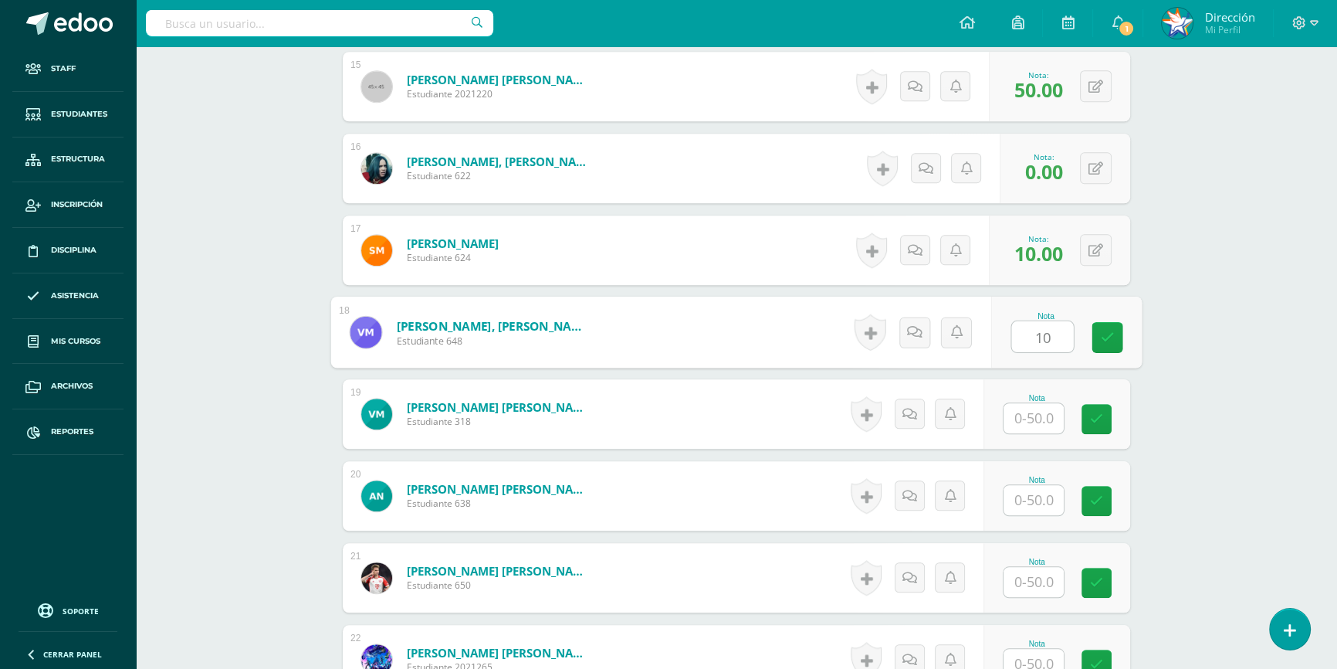
type input "10"
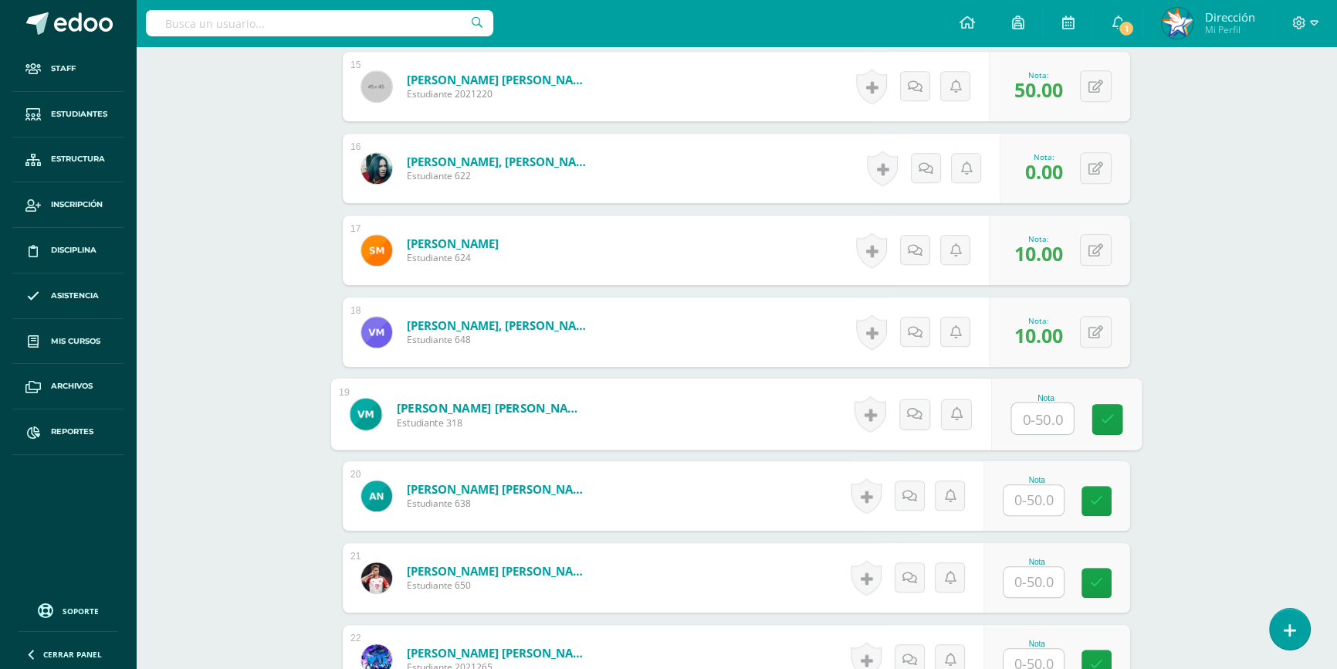
click at [1021, 497] on input "text" at bounding box center [1034, 500] width 60 height 30
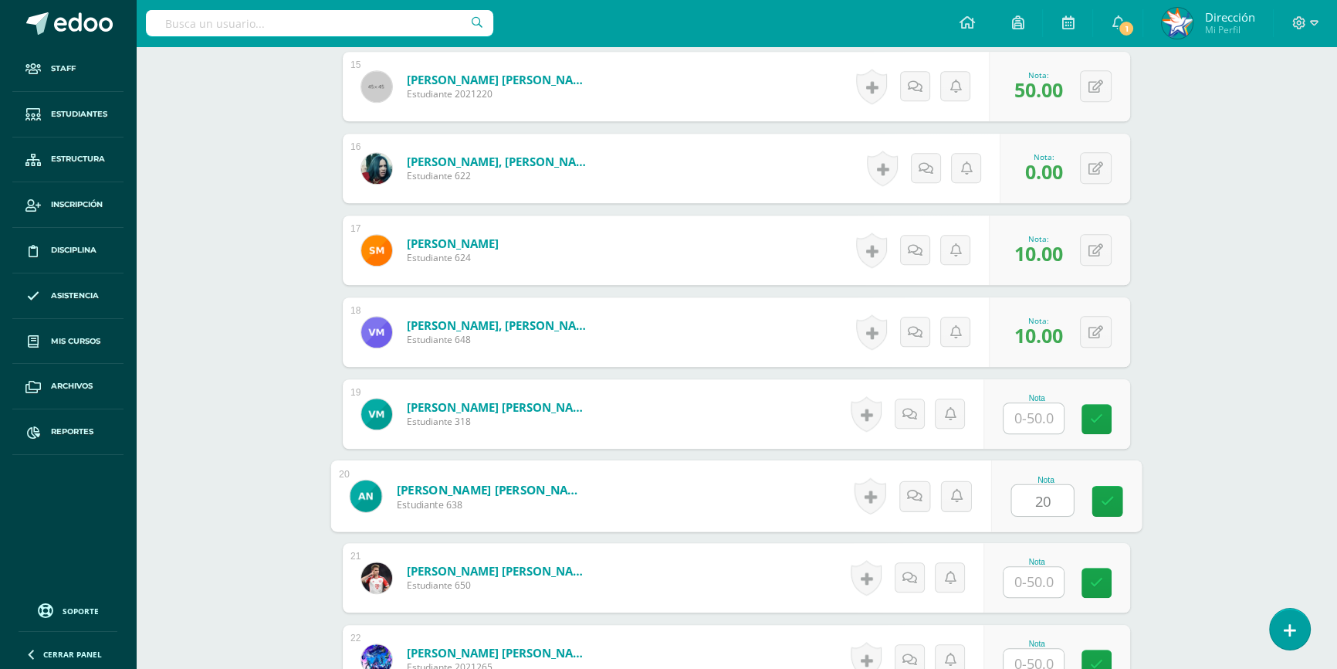
type input "20"
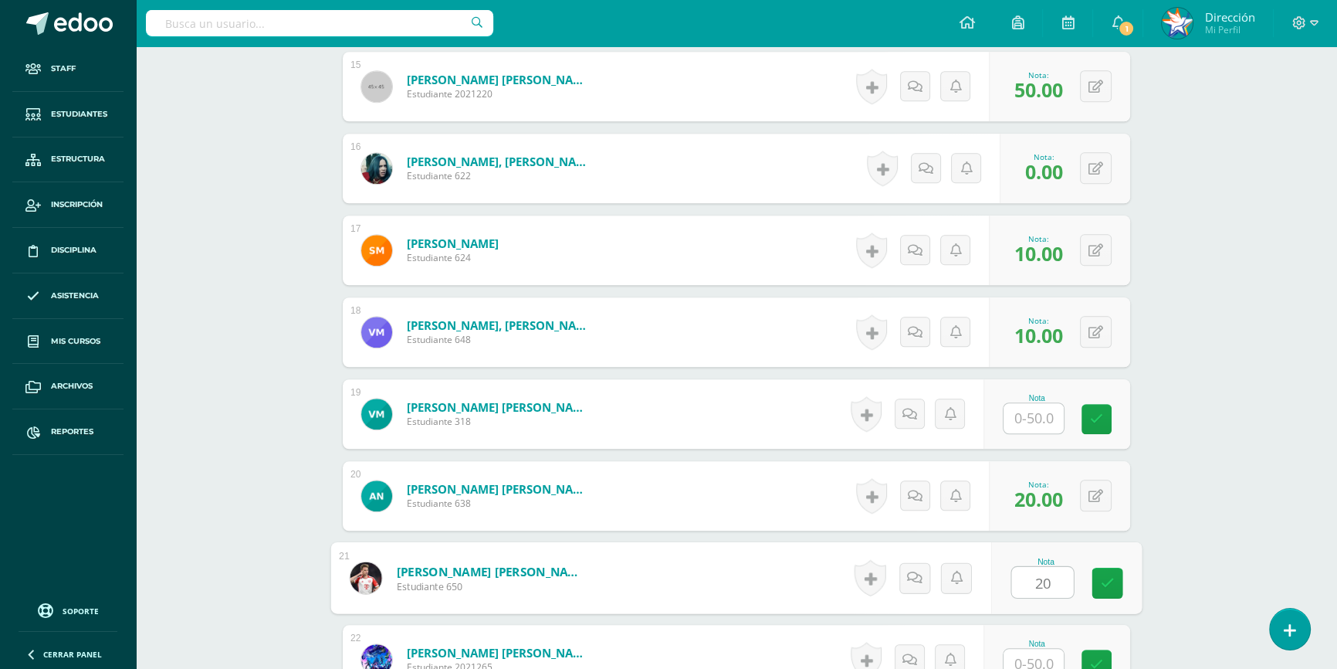
type input "20"
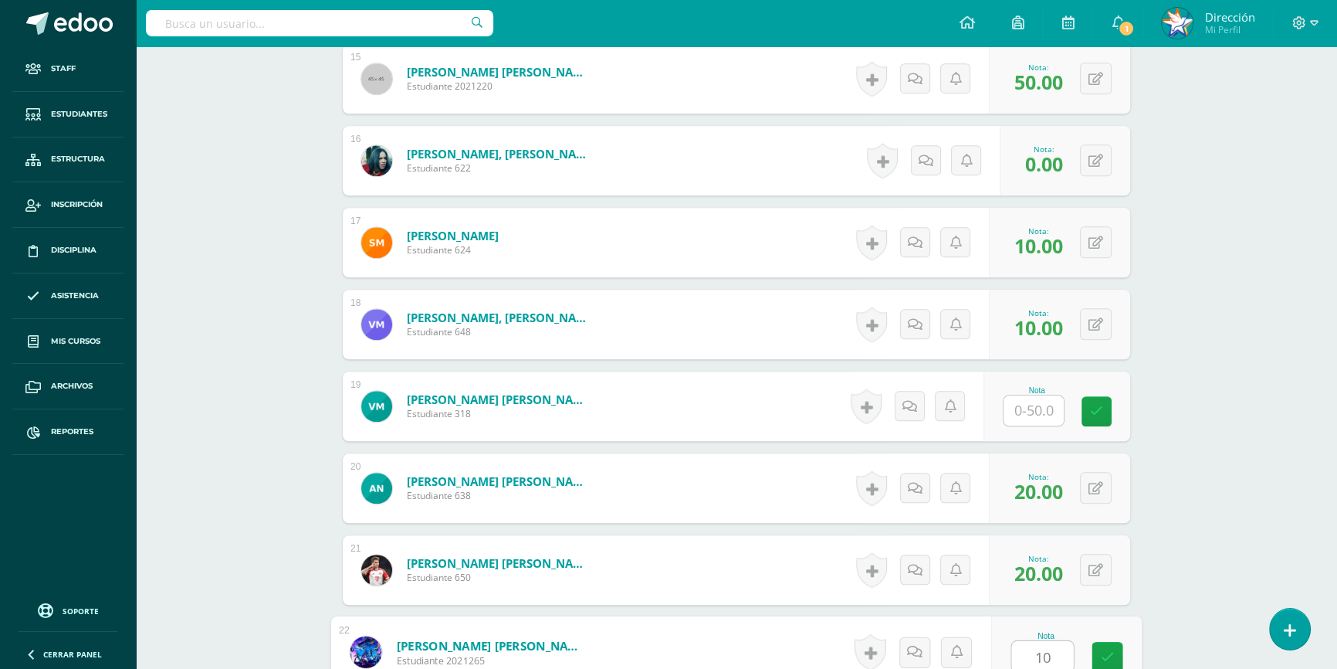
type input "10"
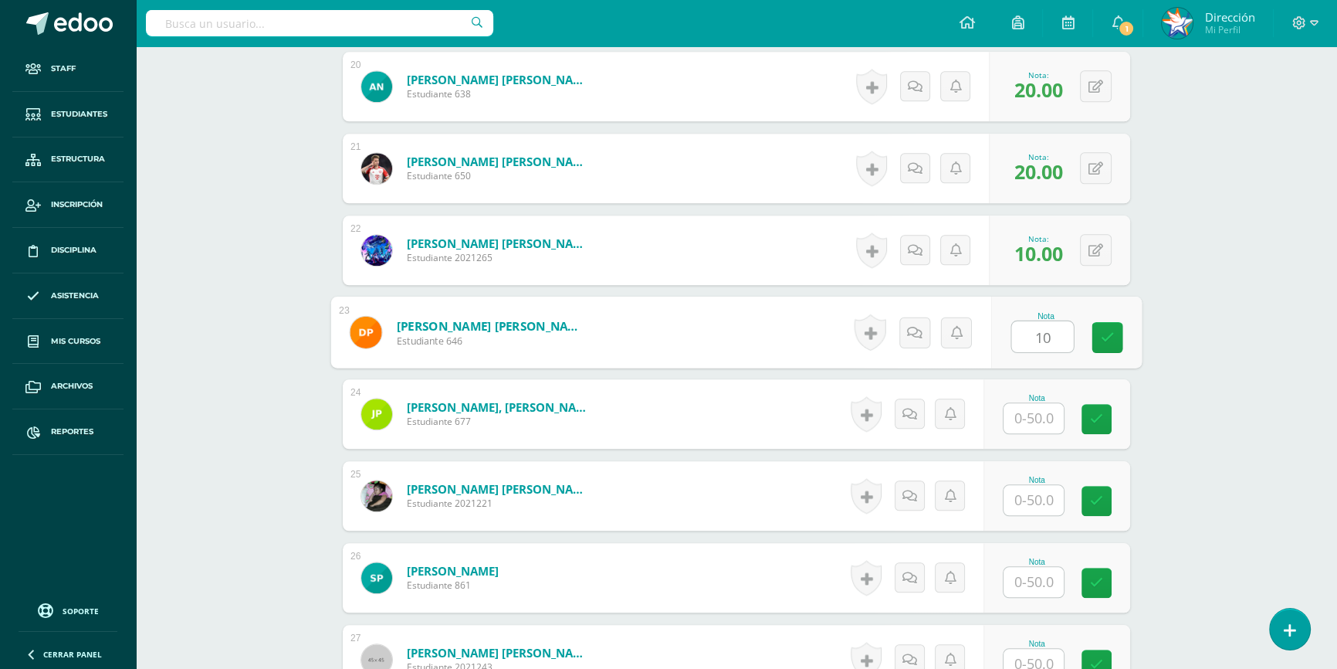
type input "10"
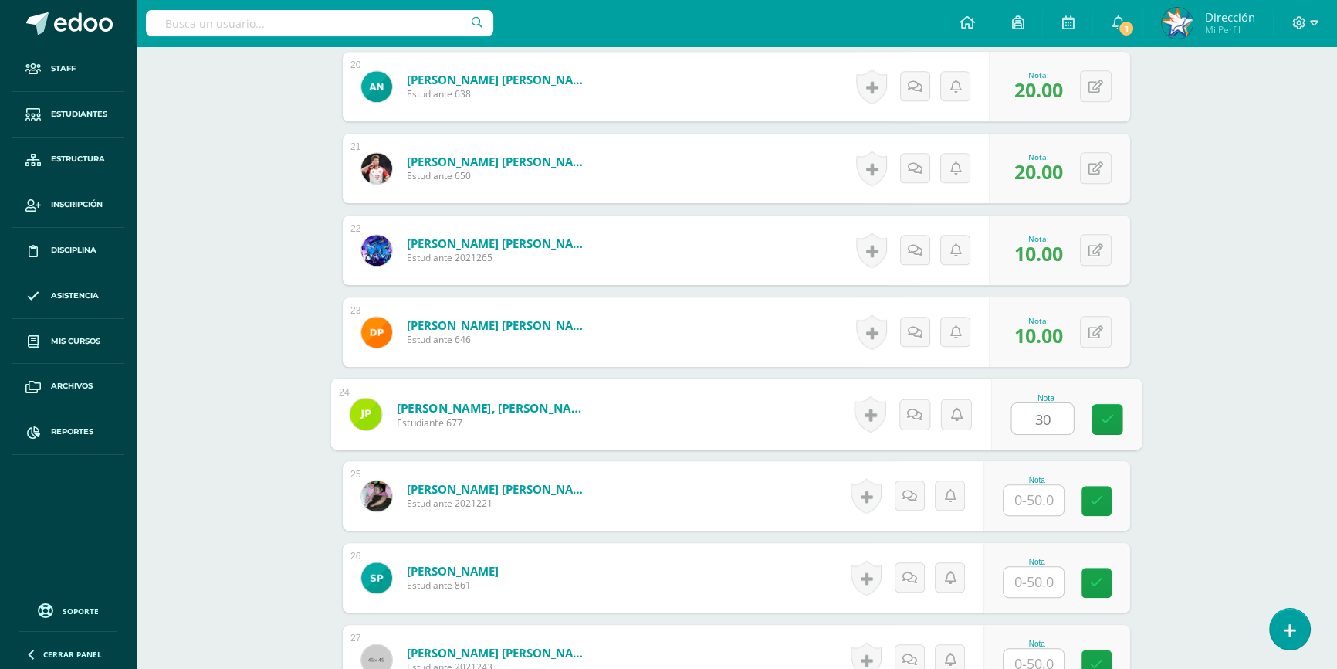
type input "3"
type input "30"
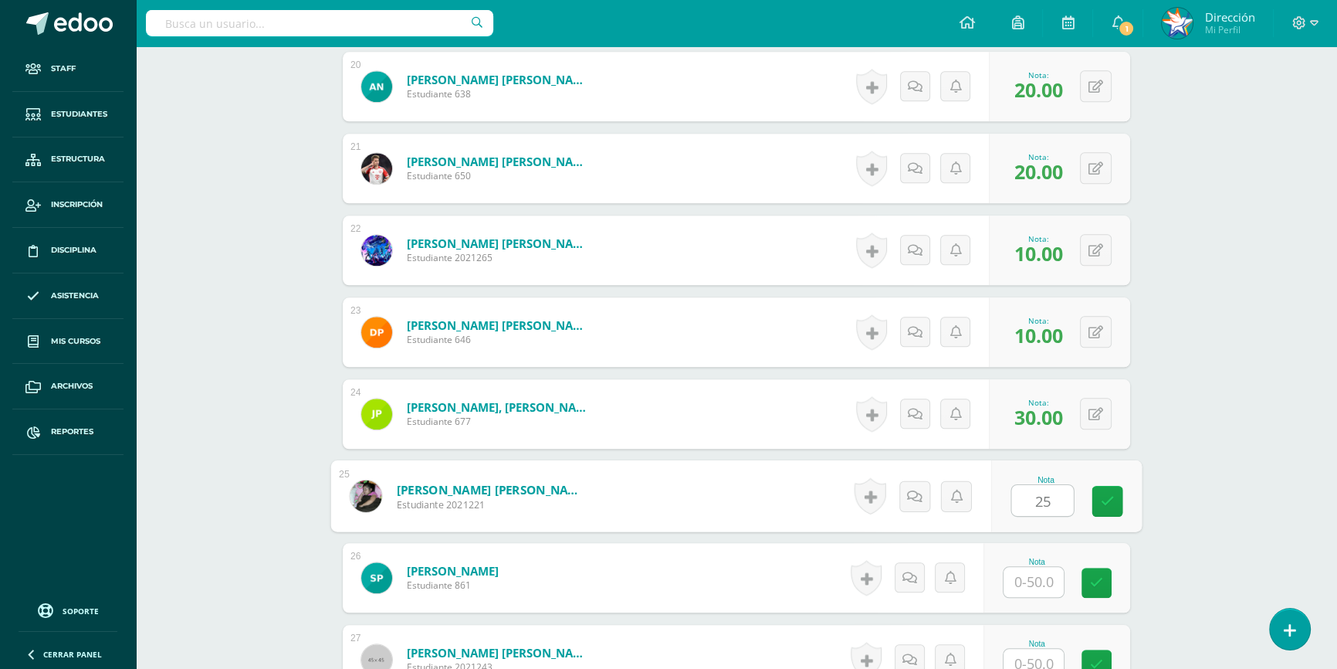
type input "25"
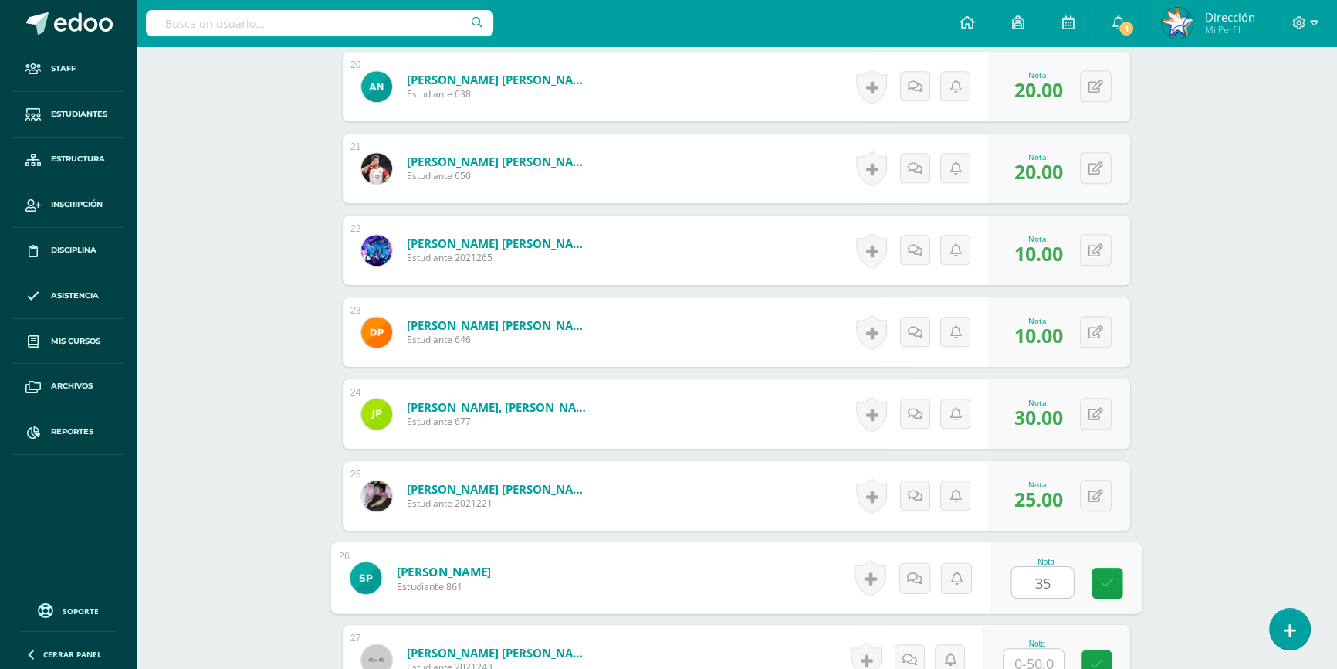
type input "3"
click at [1104, 496] on button at bounding box center [1096, 495] width 32 height 32
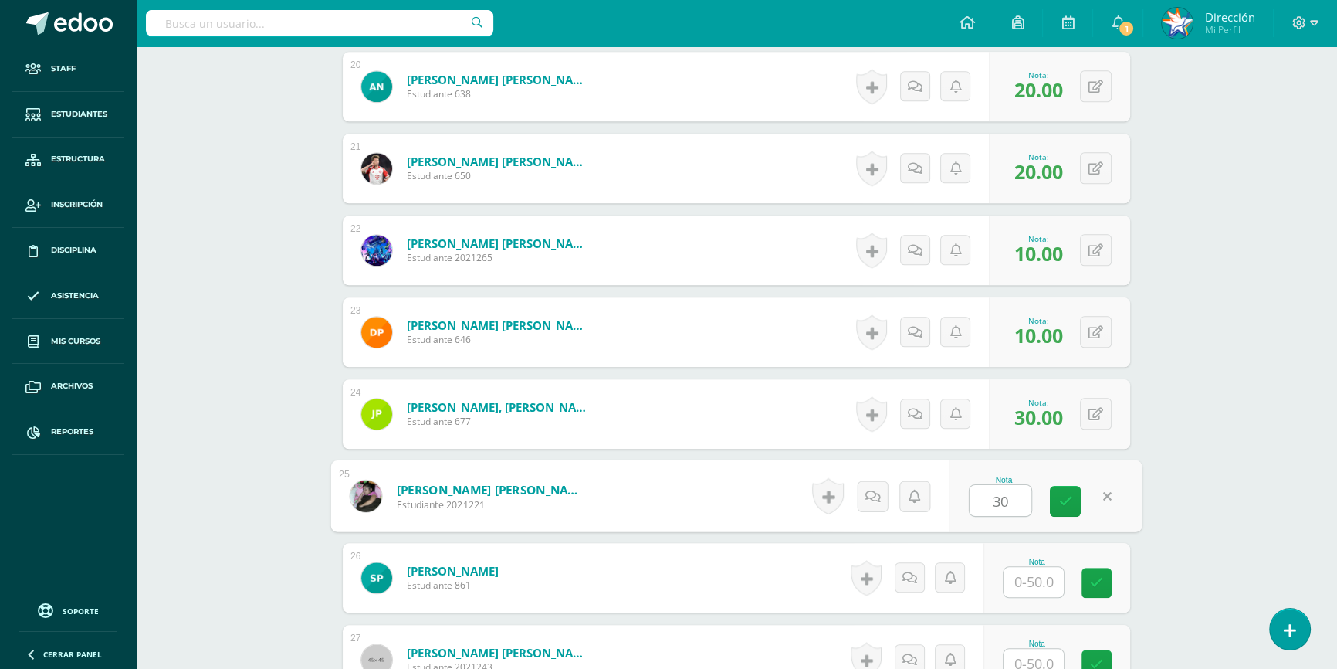
type input "30"
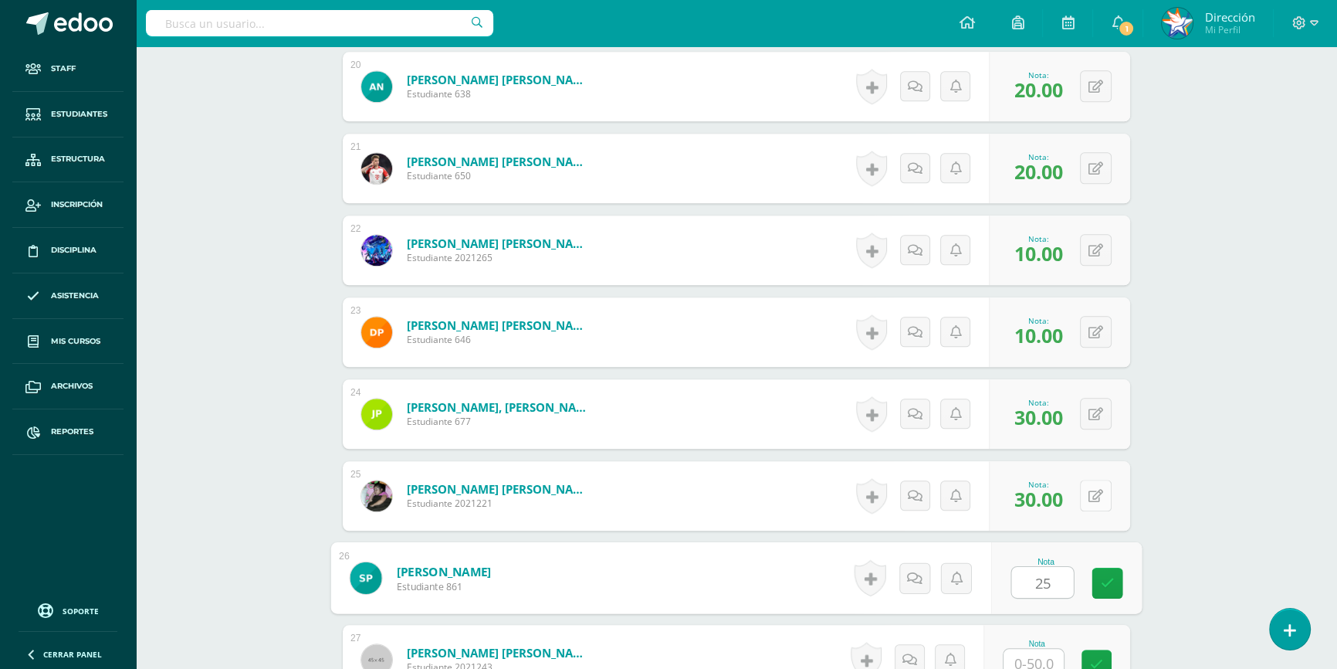
type input "25"
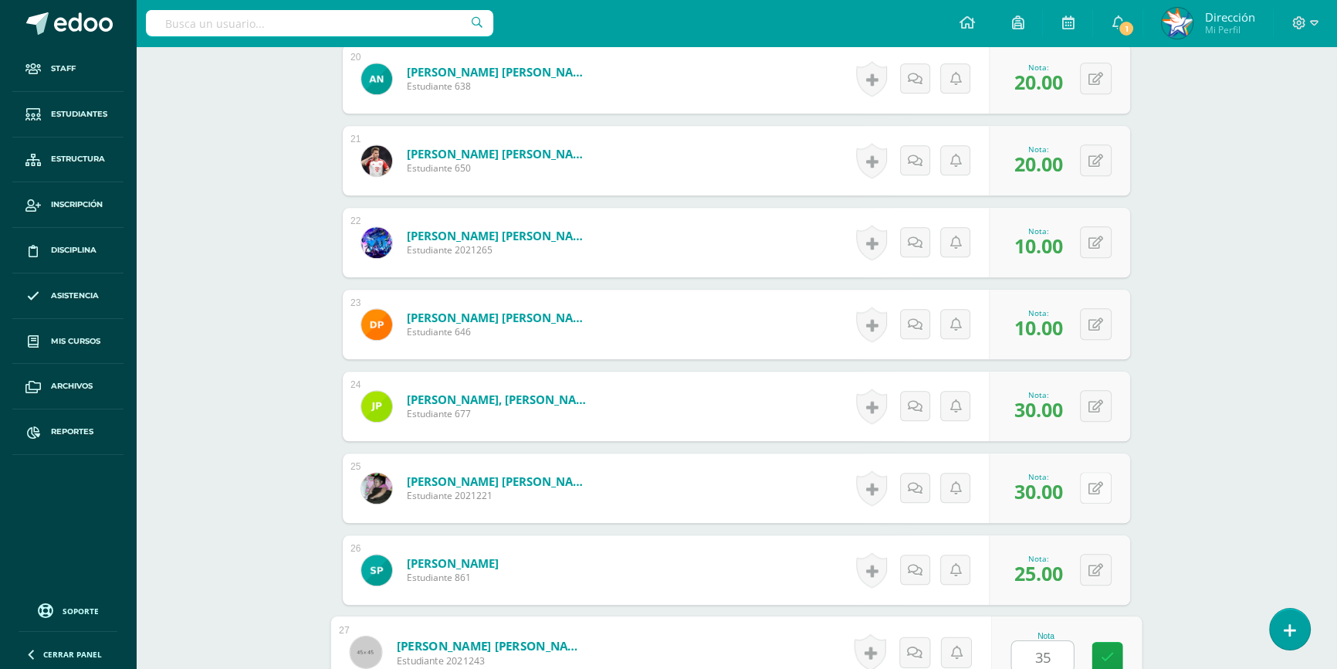
type input "35"
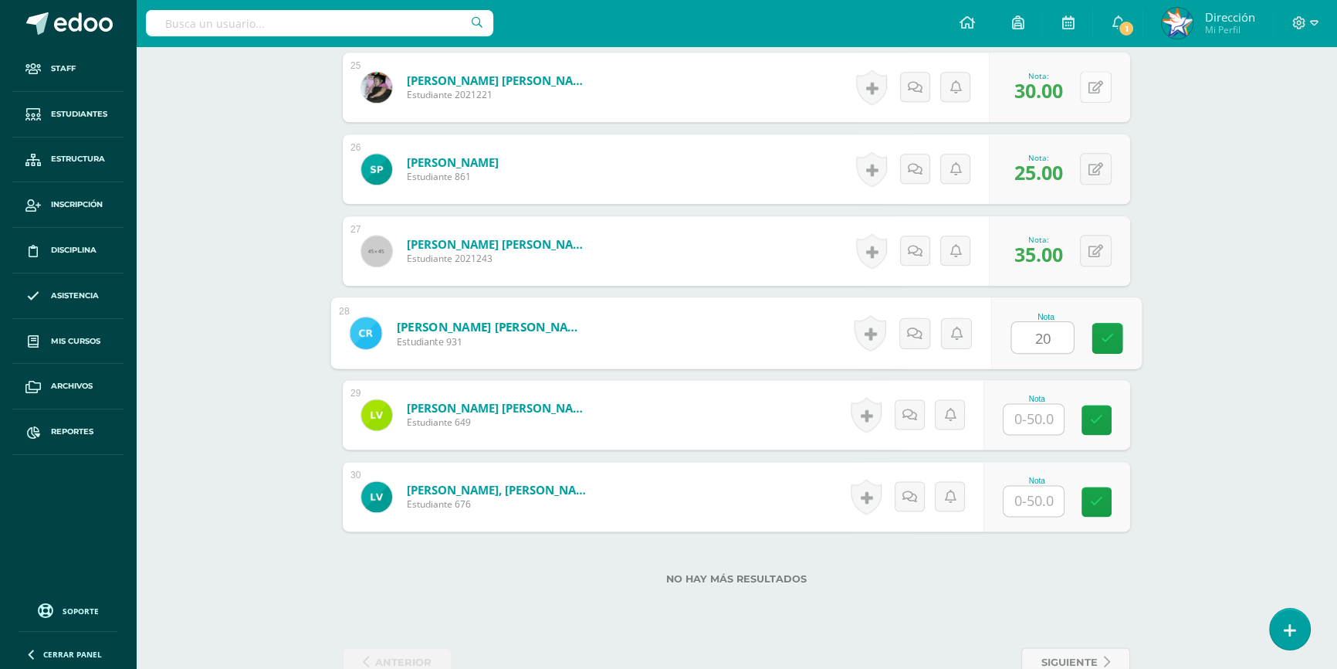
type input "20"
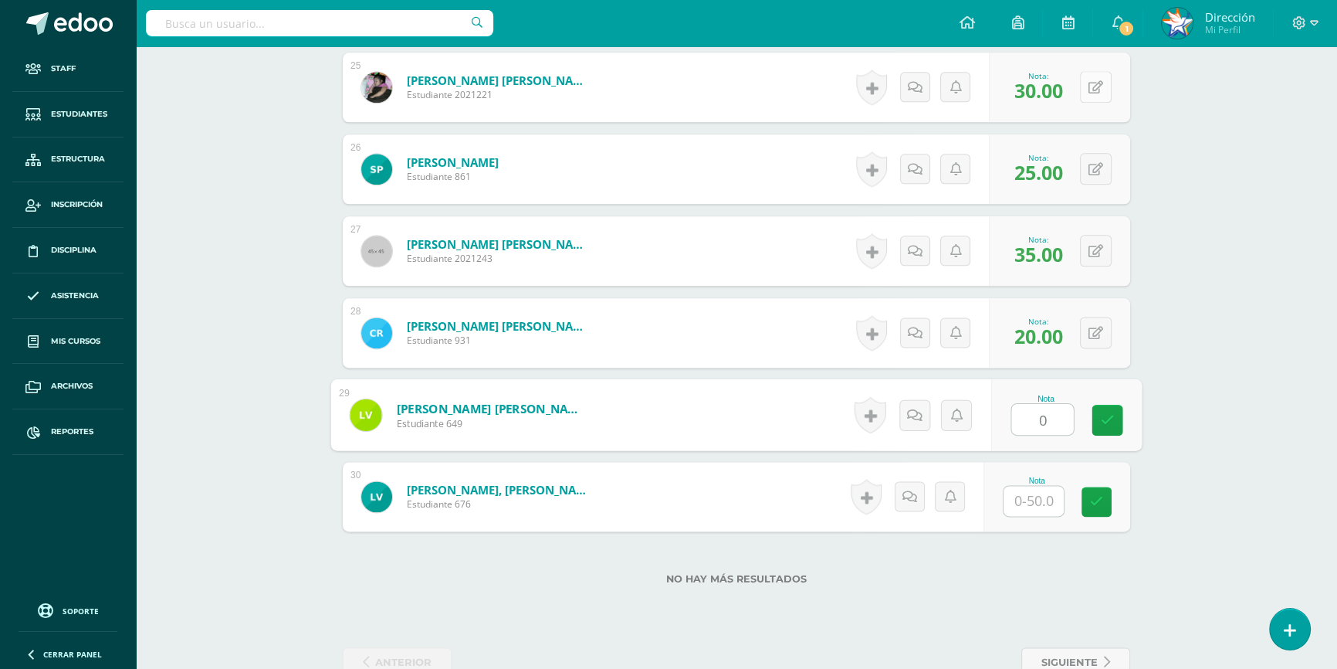
type input "0"
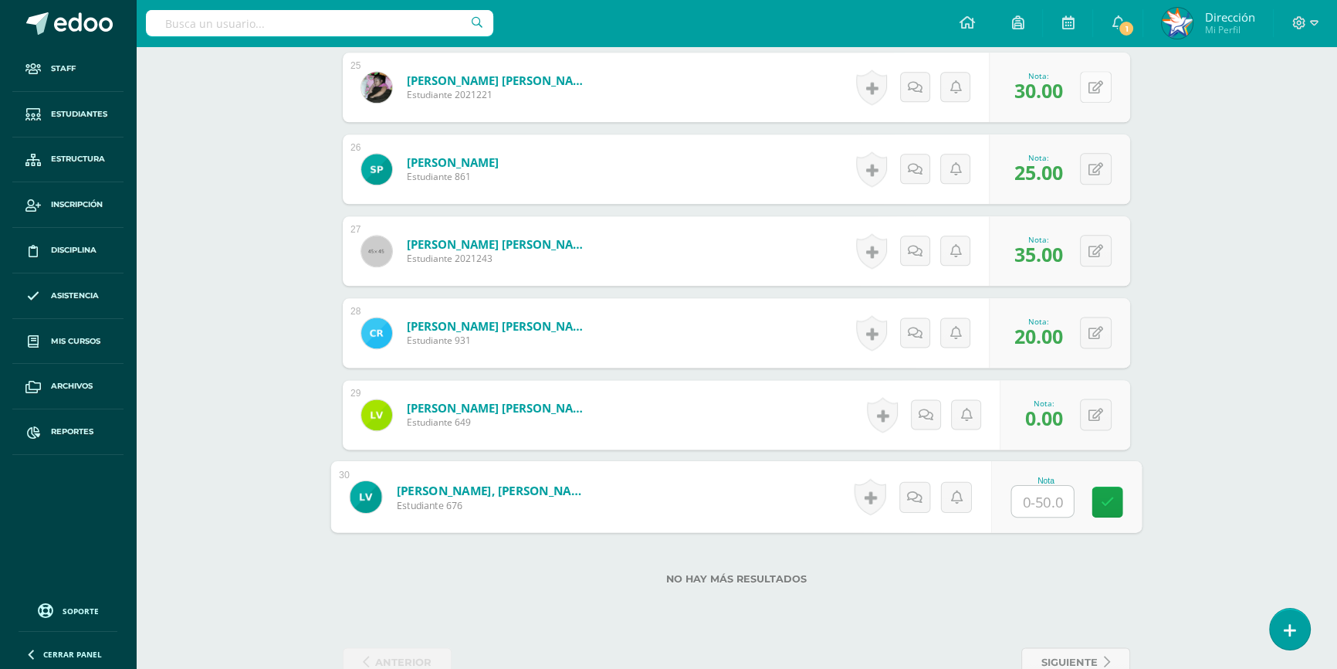
type input "8"
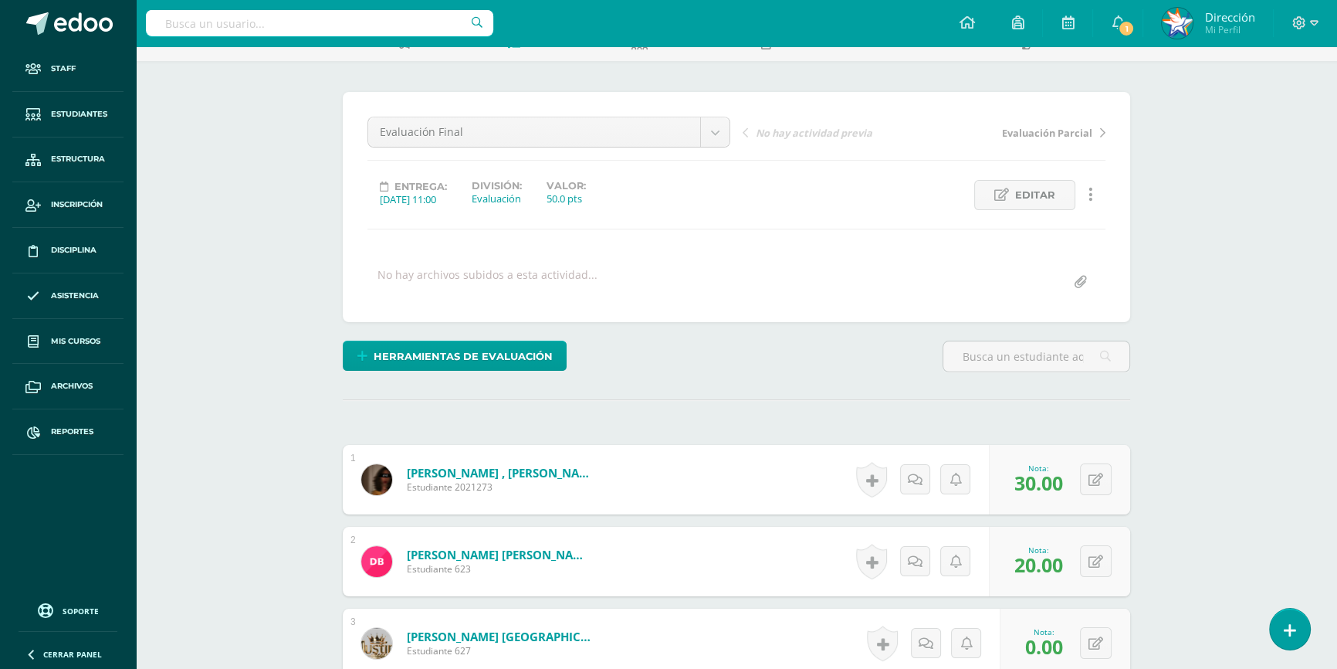
scroll to position [0, 0]
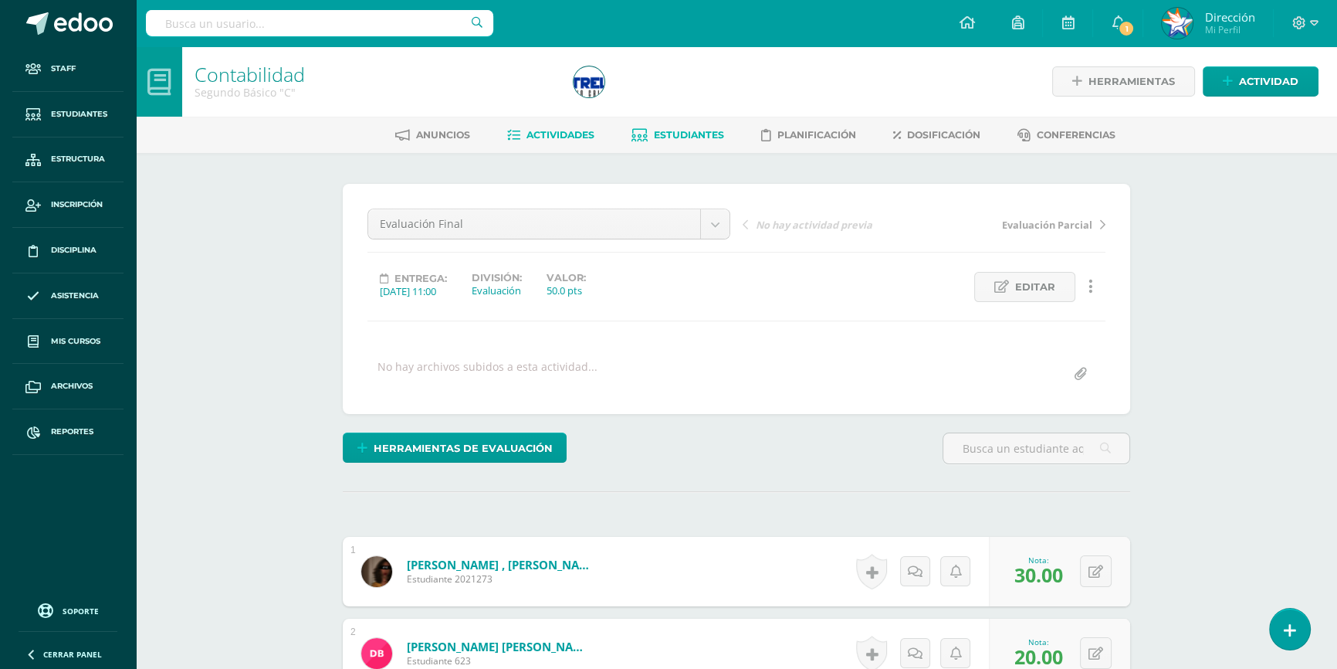
click at [697, 131] on span "Estudiantes" at bounding box center [689, 135] width 70 height 12
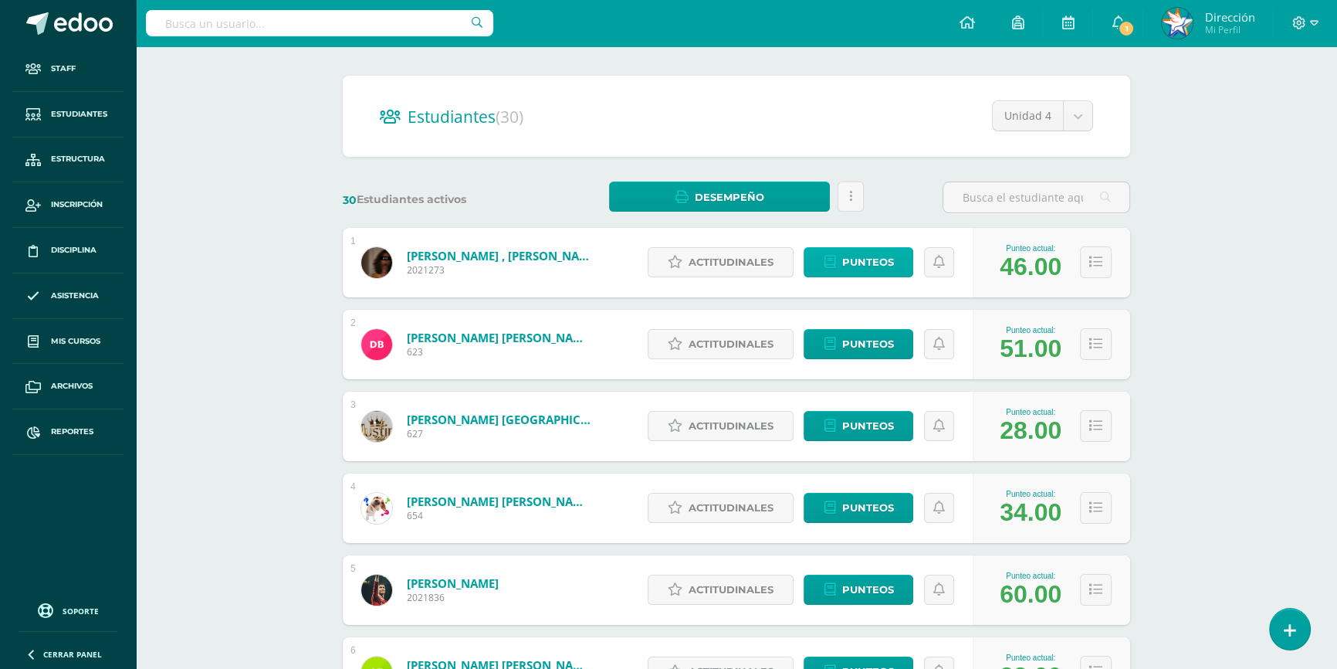
scroll to position [140, 0]
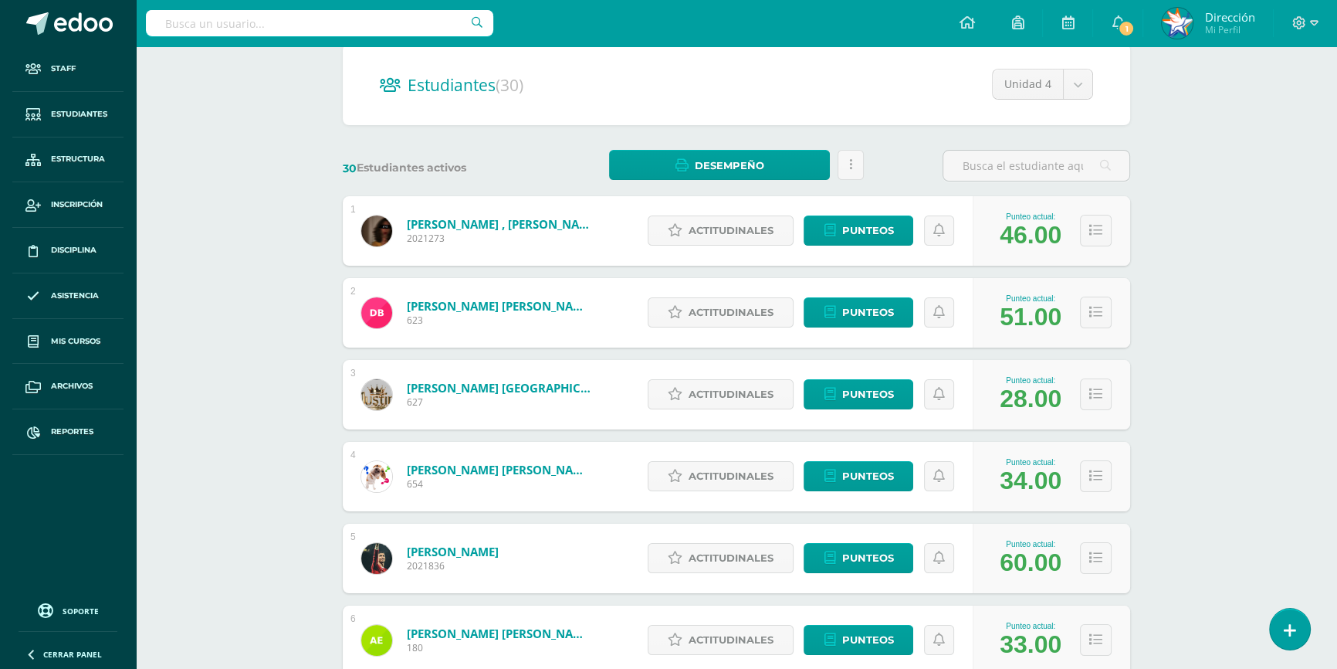
drag, startPoint x: 1009, startPoint y: 476, endPoint x: 1004, endPoint y: 293, distance: 183.0
click at [1034, 476] on div "34.00" at bounding box center [1031, 480] width 62 height 29
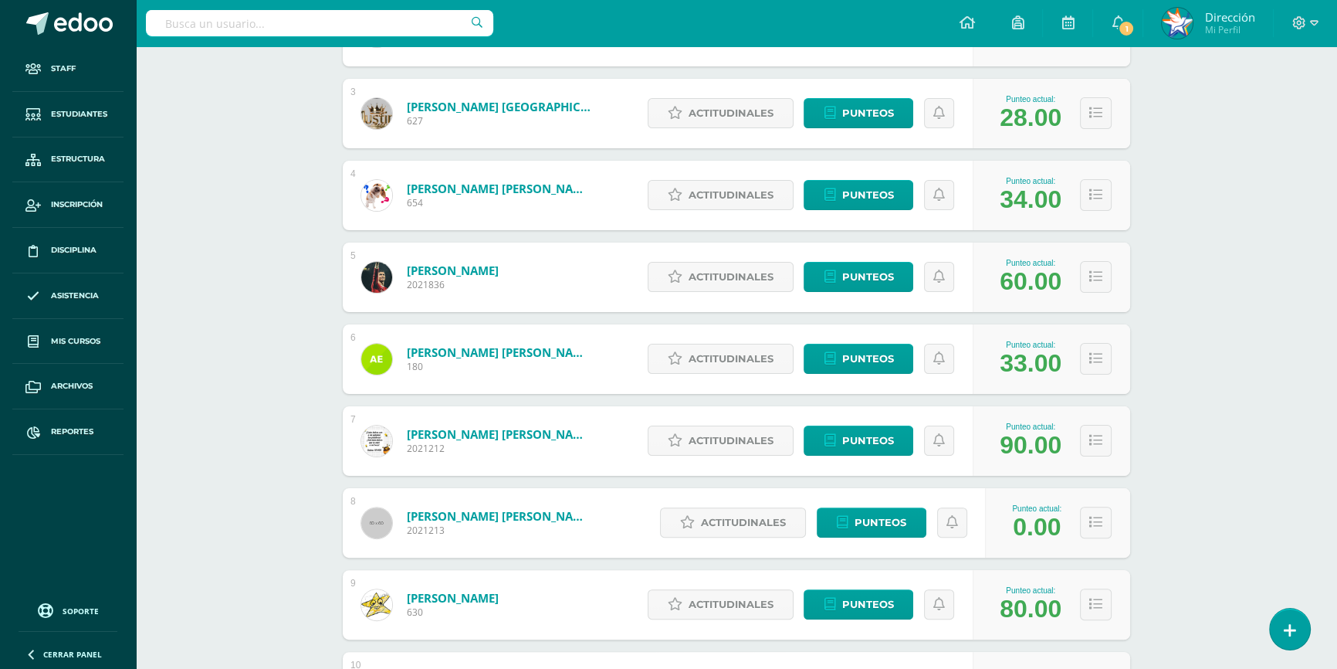
drag, startPoint x: 1004, startPoint y: 282, endPoint x: 1048, endPoint y: 280, distance: 44.0
click at [1048, 280] on div "60.00" at bounding box center [1031, 281] width 62 height 29
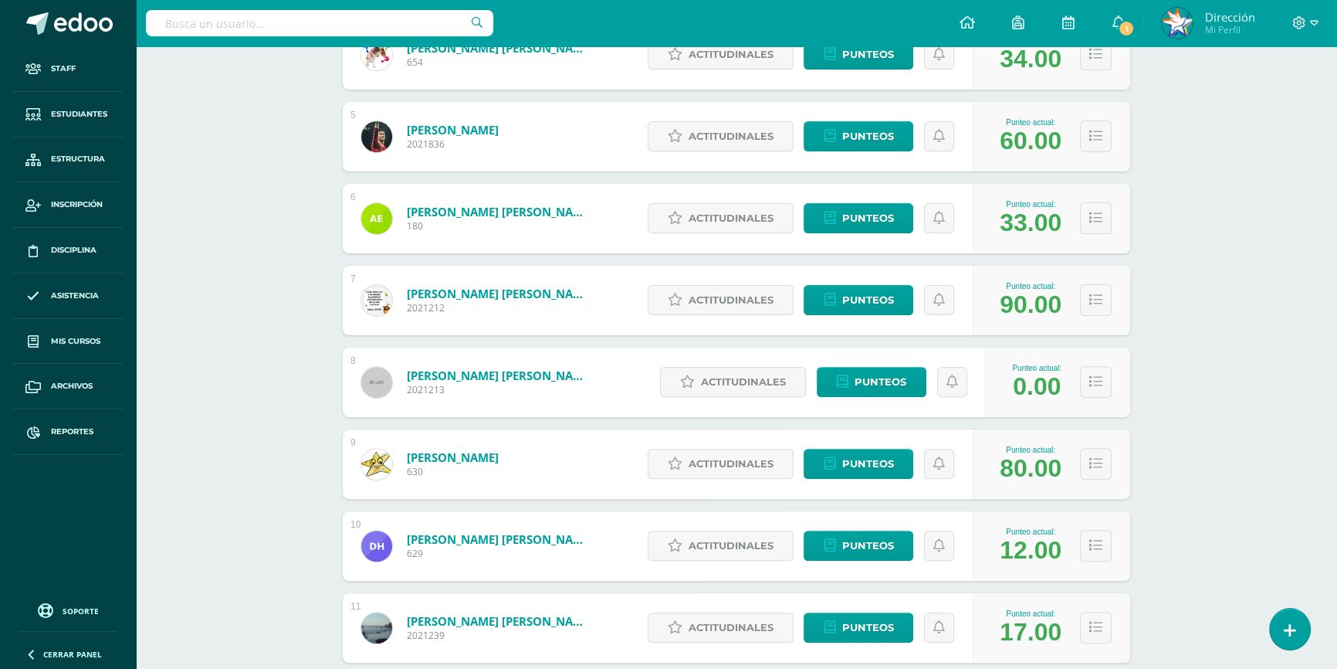
click at [1011, 302] on div "90.00" at bounding box center [1031, 304] width 62 height 29
drag, startPoint x: 1014, startPoint y: 385, endPoint x: 1030, endPoint y: 385, distance: 15.4
click at [1032, 384] on div "0.00" at bounding box center [1037, 386] width 48 height 29
drag, startPoint x: 1018, startPoint y: 466, endPoint x: 1040, endPoint y: 466, distance: 22.4
click at [1040, 466] on div "80.00" at bounding box center [1031, 468] width 62 height 29
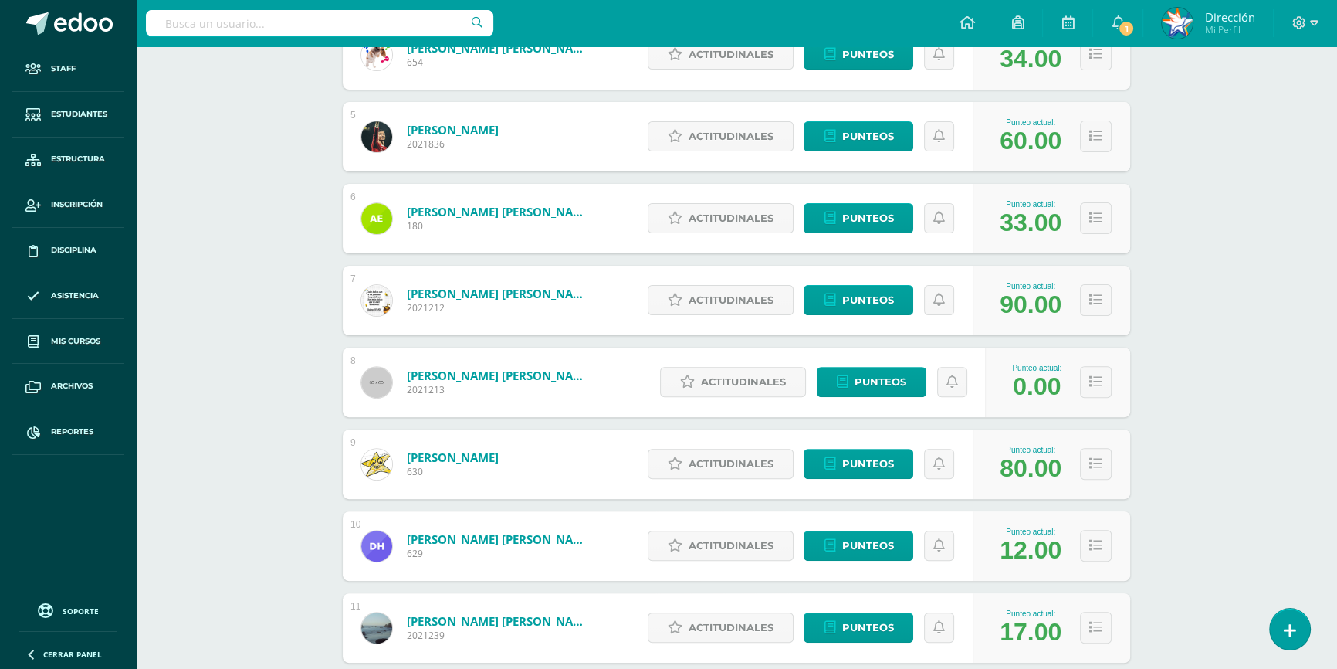
drag, startPoint x: 1014, startPoint y: 554, endPoint x: 1045, endPoint y: 557, distance: 31.8
click at [1045, 557] on div "12.00" at bounding box center [1031, 550] width 62 height 29
drag, startPoint x: 1006, startPoint y: 630, endPoint x: 1025, endPoint y: 632, distance: 19.4
click at [1025, 632] on div "17.00" at bounding box center [1031, 632] width 62 height 29
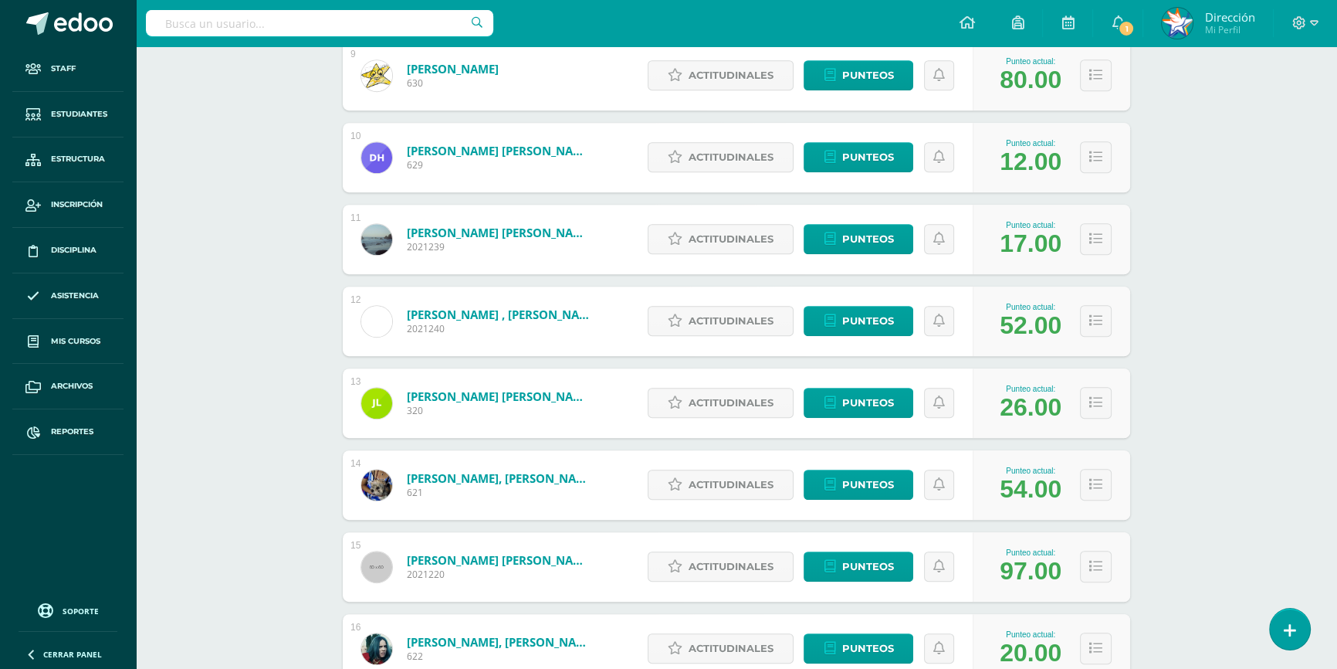
scroll to position [1052, 0]
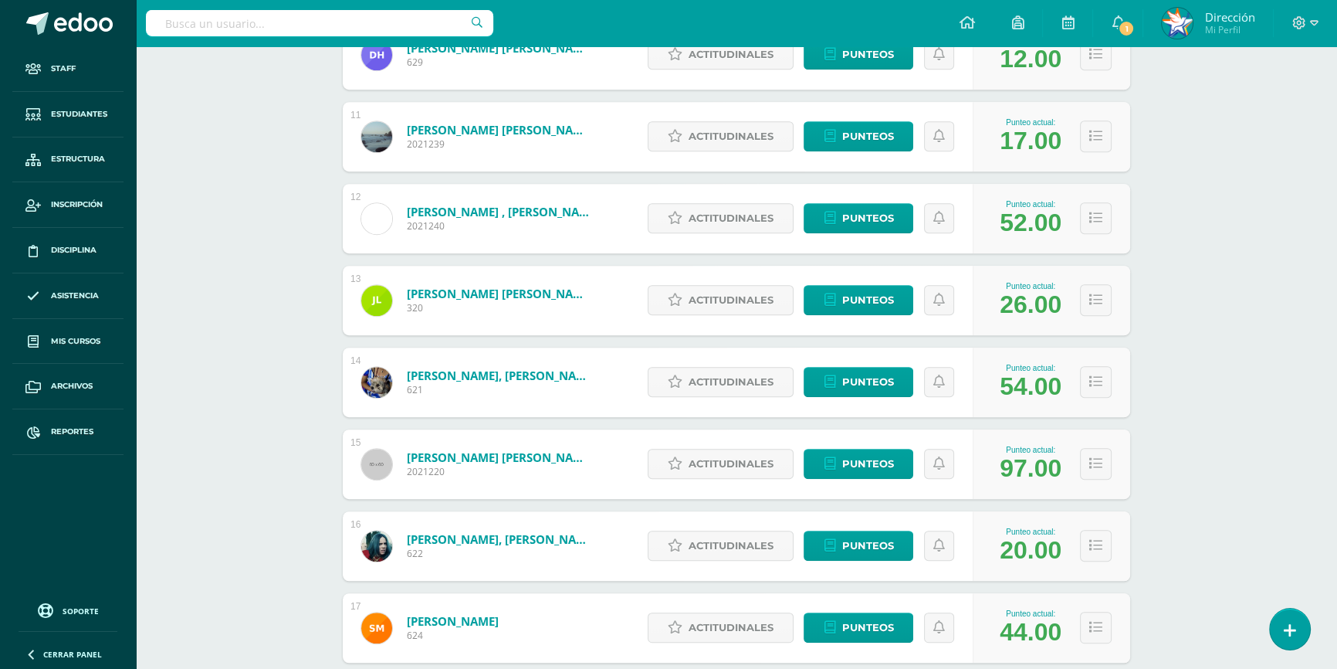
drag, startPoint x: 1001, startPoint y: 304, endPoint x: 1024, endPoint y: 306, distance: 22.5
click at [1025, 306] on div "26.00" at bounding box center [1031, 304] width 62 height 29
drag, startPoint x: 1001, startPoint y: 385, endPoint x: 1027, endPoint y: 405, distance: 33.0
click at [1027, 397] on div "54.00" at bounding box center [1031, 386] width 62 height 29
drag, startPoint x: 1004, startPoint y: 461, endPoint x: 1045, endPoint y: 469, distance: 41.8
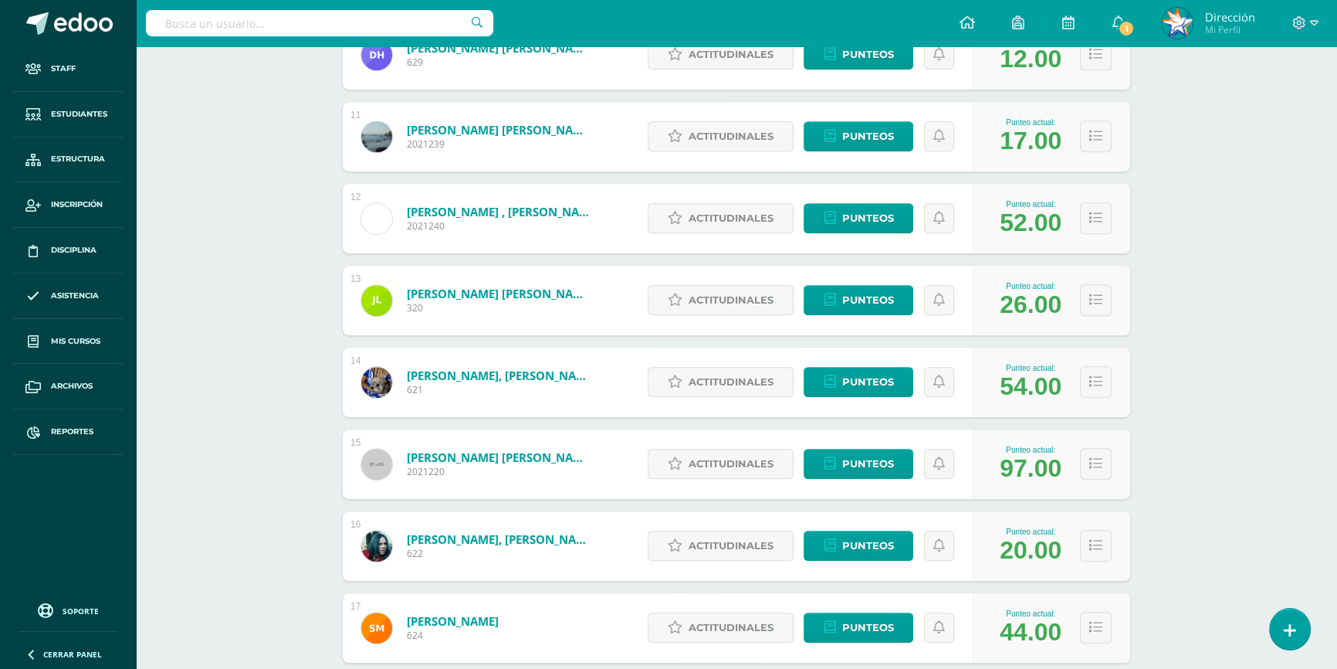
click at [1045, 469] on div "97.00" at bounding box center [1031, 468] width 62 height 29
drag, startPoint x: 1003, startPoint y: 553, endPoint x: 1027, endPoint y: 558, distance: 24.5
click at [1028, 555] on div "20.00" at bounding box center [1031, 550] width 62 height 29
drag, startPoint x: 1003, startPoint y: 629, endPoint x: 1030, endPoint y: 630, distance: 27.0
click at [1030, 630] on div "44.00" at bounding box center [1031, 632] width 62 height 29
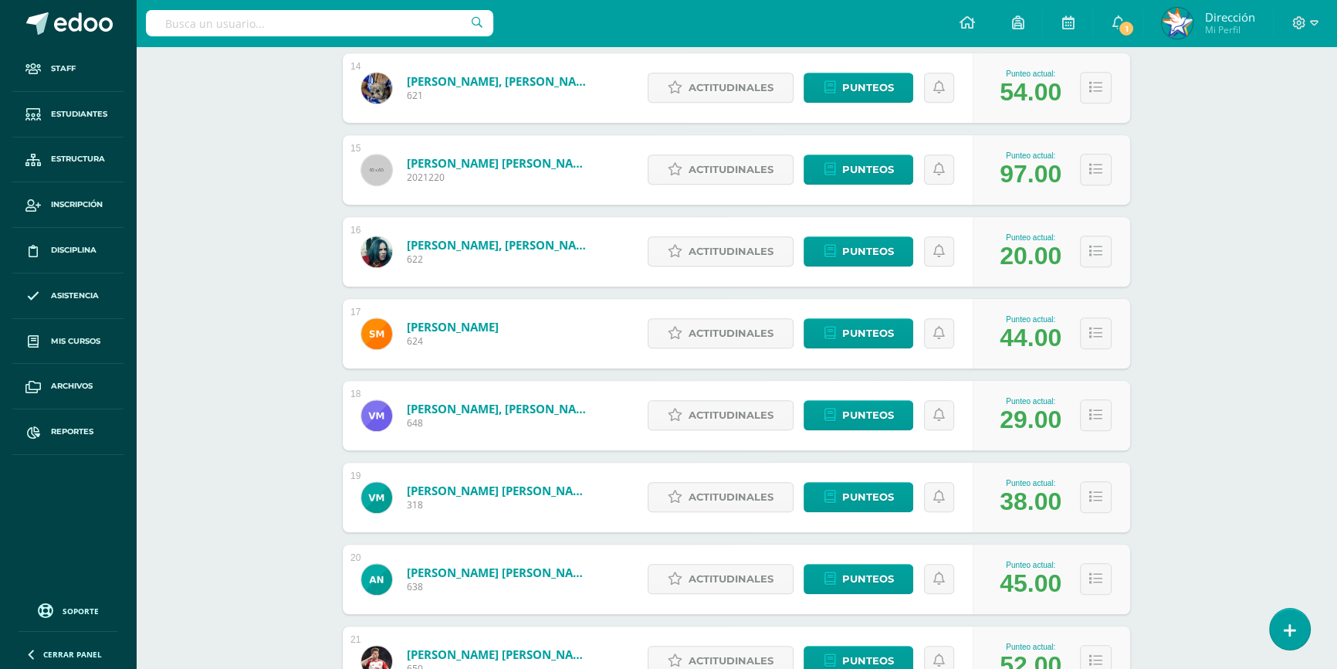
scroll to position [1404, 0]
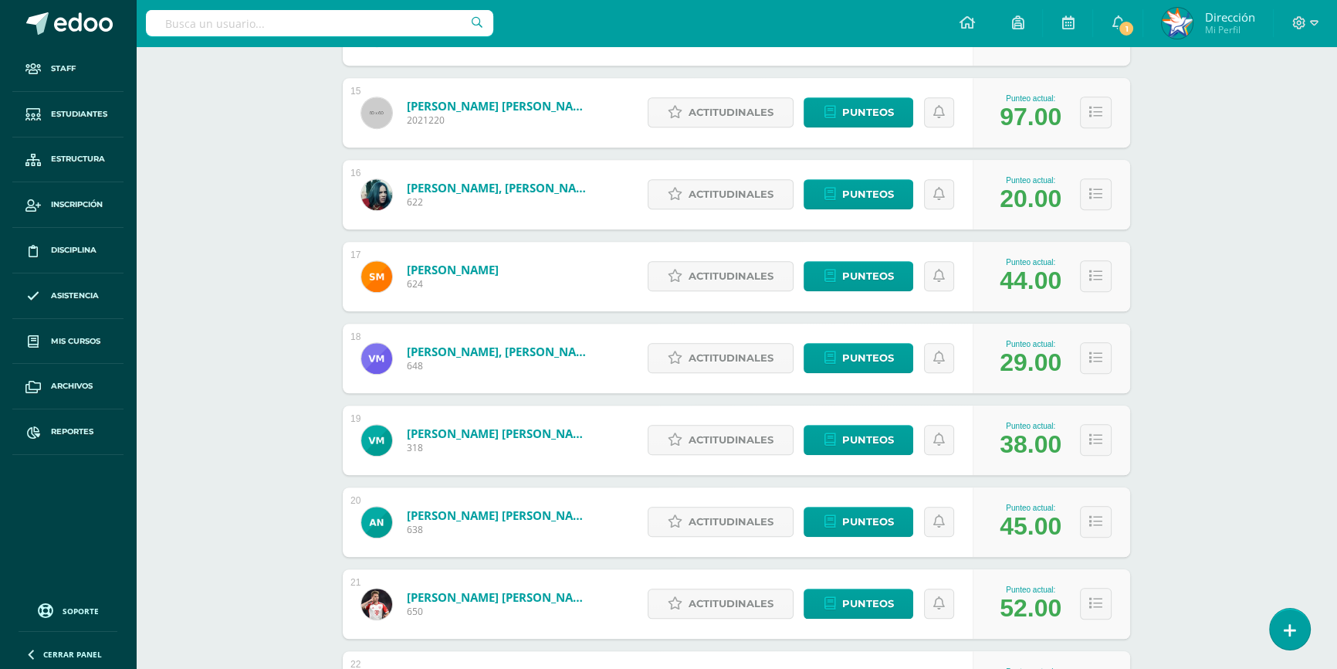
drag, startPoint x: 1004, startPoint y: 362, endPoint x: 1018, endPoint y: 364, distance: 14.8
click at [1018, 364] on div "29.00" at bounding box center [1031, 362] width 62 height 29
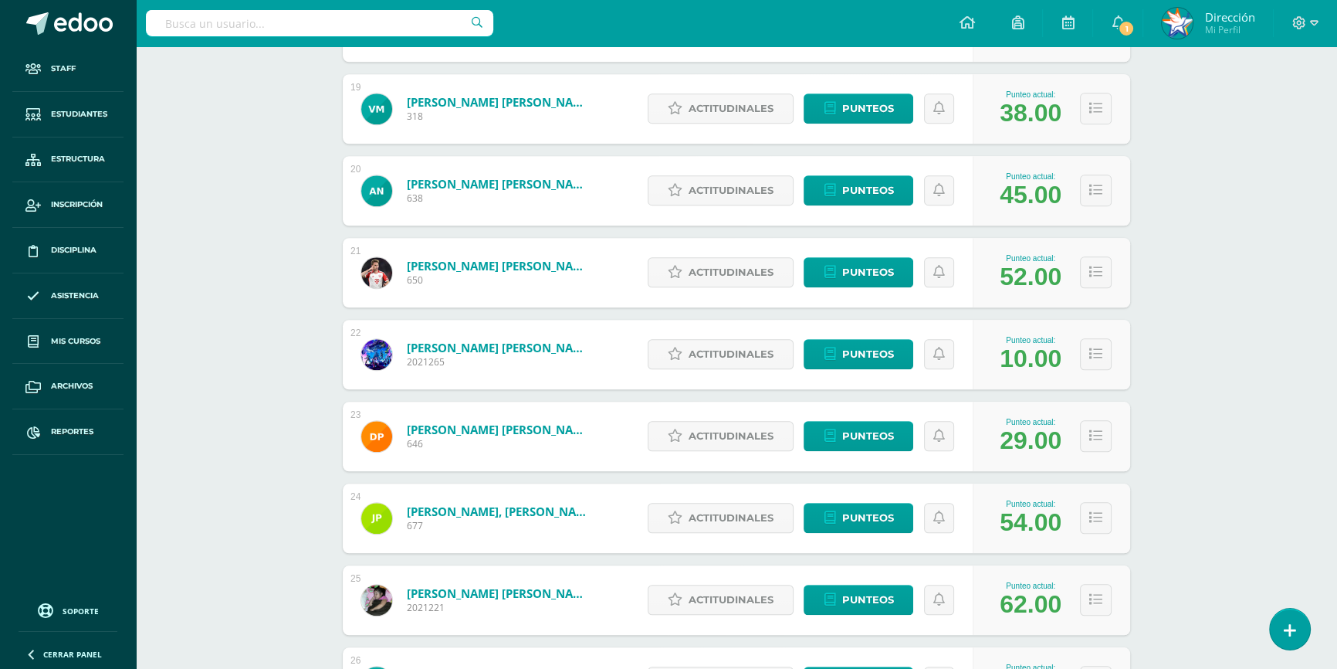
scroll to position [1754, 0]
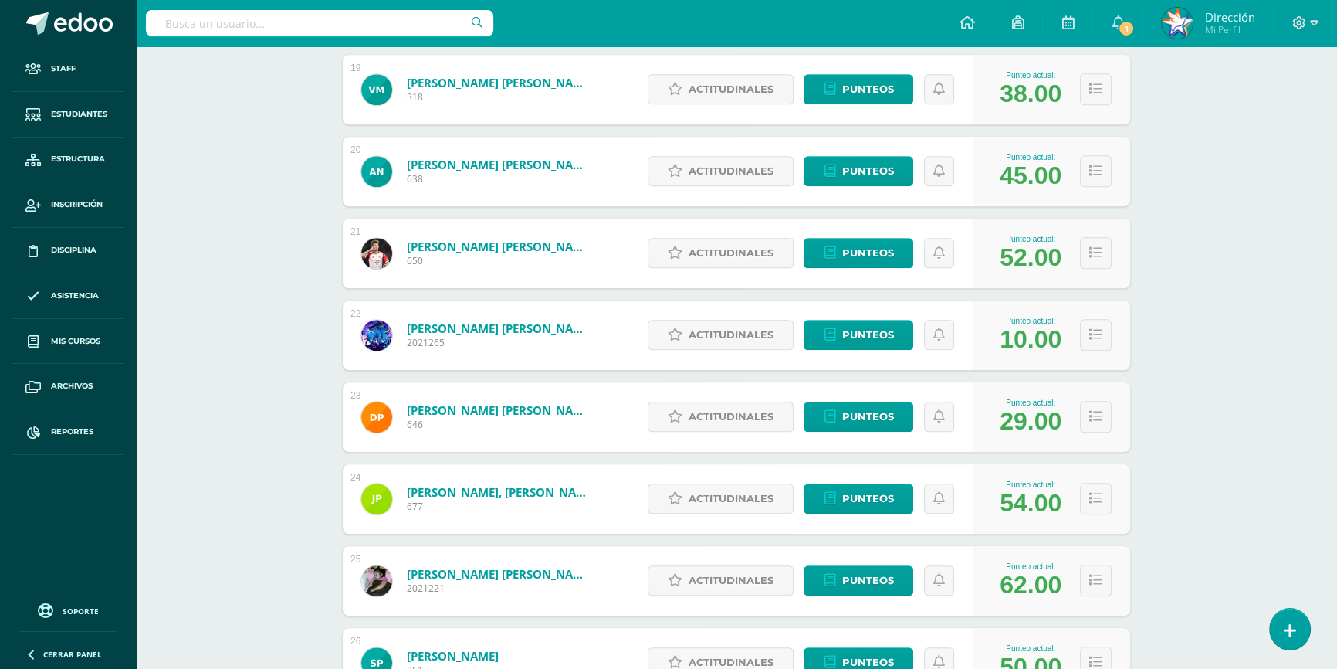
drag, startPoint x: 1008, startPoint y: 328, endPoint x: 1021, endPoint y: 330, distance: 12.6
click at [1021, 330] on div "10.00" at bounding box center [1031, 339] width 62 height 29
drag, startPoint x: 1012, startPoint y: 418, endPoint x: 1035, endPoint y: 425, distance: 24.4
click at [1035, 425] on div "29.00" at bounding box center [1031, 421] width 62 height 29
click at [1015, 503] on div "54.00" at bounding box center [1031, 503] width 62 height 29
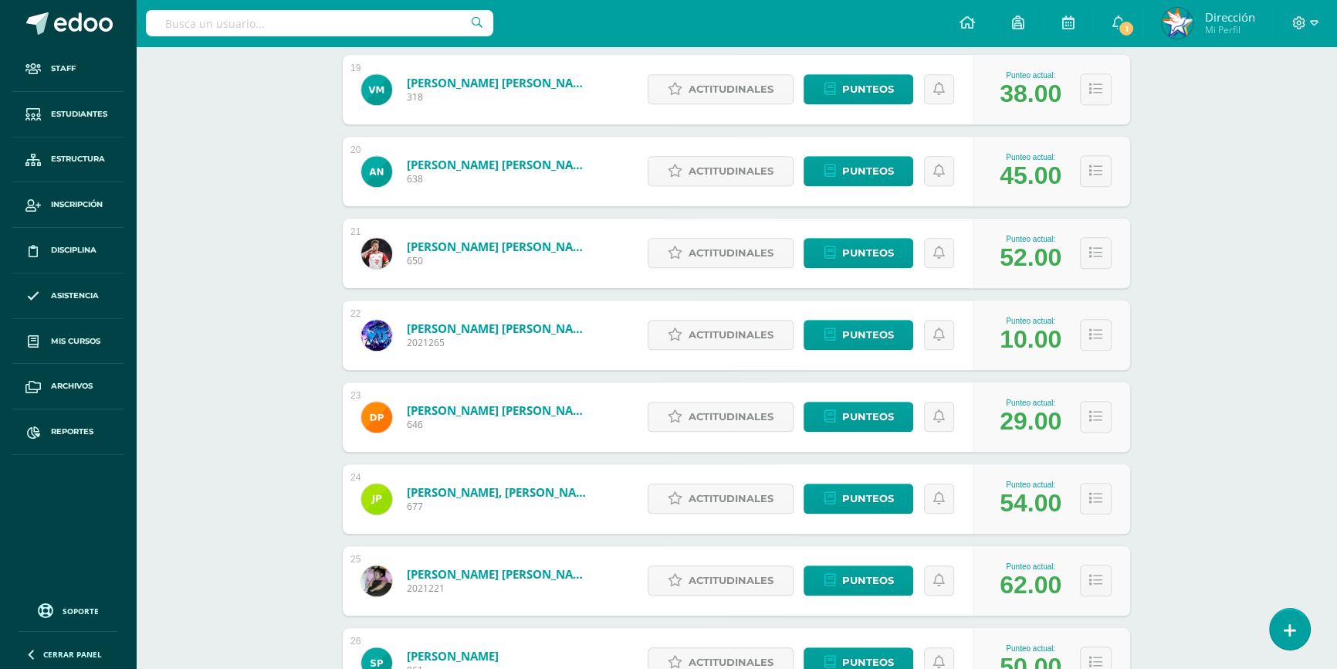
drag, startPoint x: 1004, startPoint y: 583, endPoint x: 1041, endPoint y: 588, distance: 38.1
click at [1041, 588] on div "62.00" at bounding box center [1031, 585] width 62 height 29
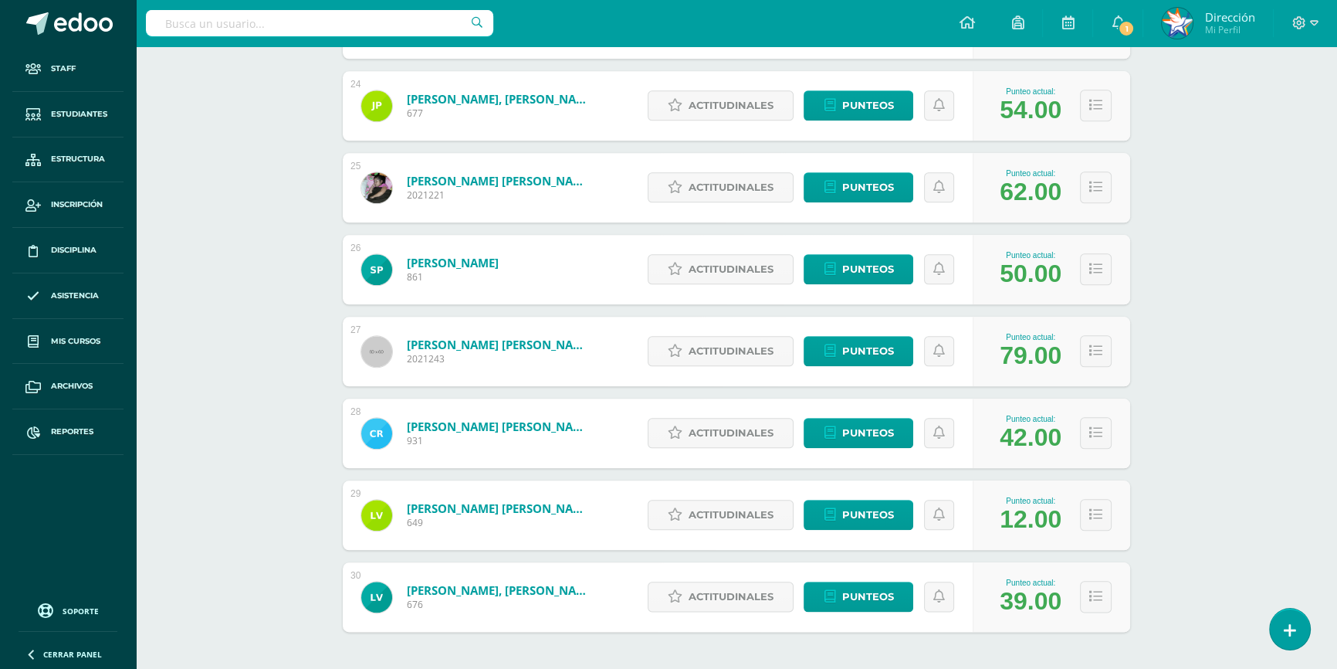
scroll to position [2176, 0]
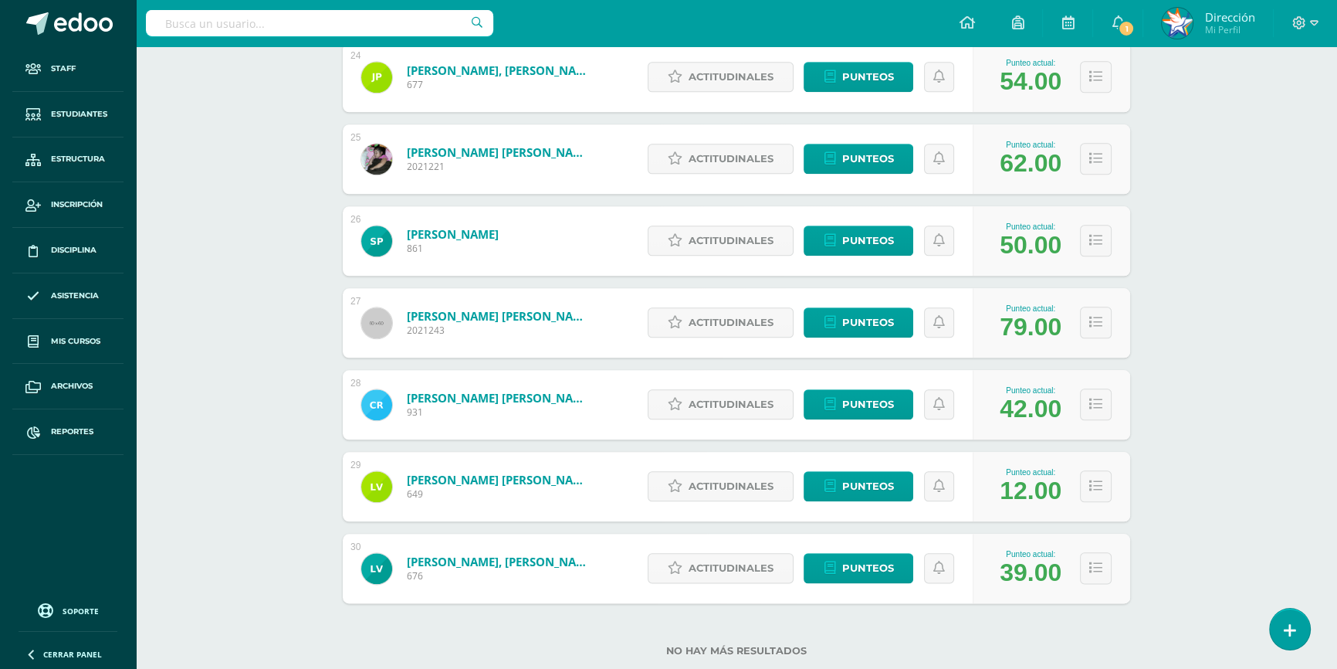
drag, startPoint x: 1002, startPoint y: 242, endPoint x: 1020, endPoint y: 244, distance: 17.9
click at [1020, 244] on div "50.00" at bounding box center [1031, 245] width 62 height 29
click at [1027, 324] on div "79.00" at bounding box center [1031, 327] width 62 height 29
drag, startPoint x: 1004, startPoint y: 409, endPoint x: 1027, endPoint y: 412, distance: 23.4
click at [1027, 412] on div "42.00" at bounding box center [1031, 408] width 62 height 29
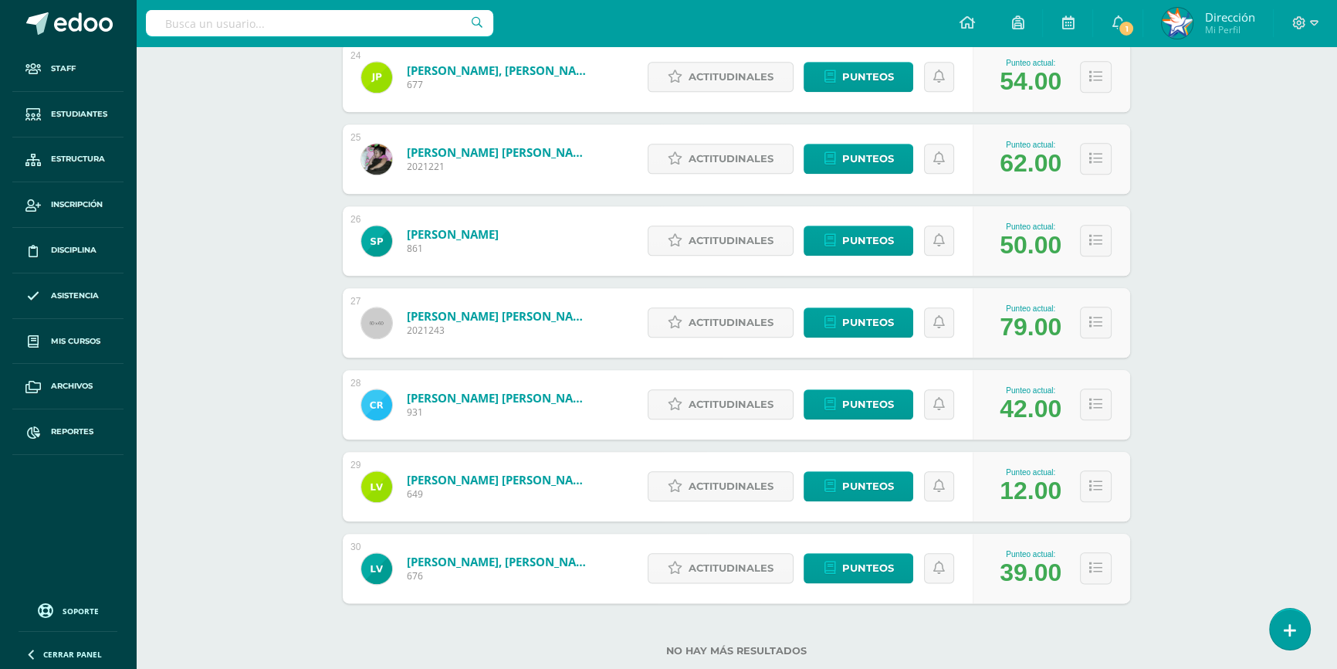
drag, startPoint x: 1006, startPoint y: 504, endPoint x: 1027, endPoint y: 505, distance: 20.9
click at [1027, 505] on div "Punteo actual: 12.00" at bounding box center [1051, 486] width 157 height 69
drag, startPoint x: 1021, startPoint y: 485, endPoint x: 1048, endPoint y: 486, distance: 27.1
click at [1048, 486] on div "12.00" at bounding box center [1031, 490] width 62 height 29
drag, startPoint x: 998, startPoint y: 569, endPoint x: 1123, endPoint y: 561, distance: 124.5
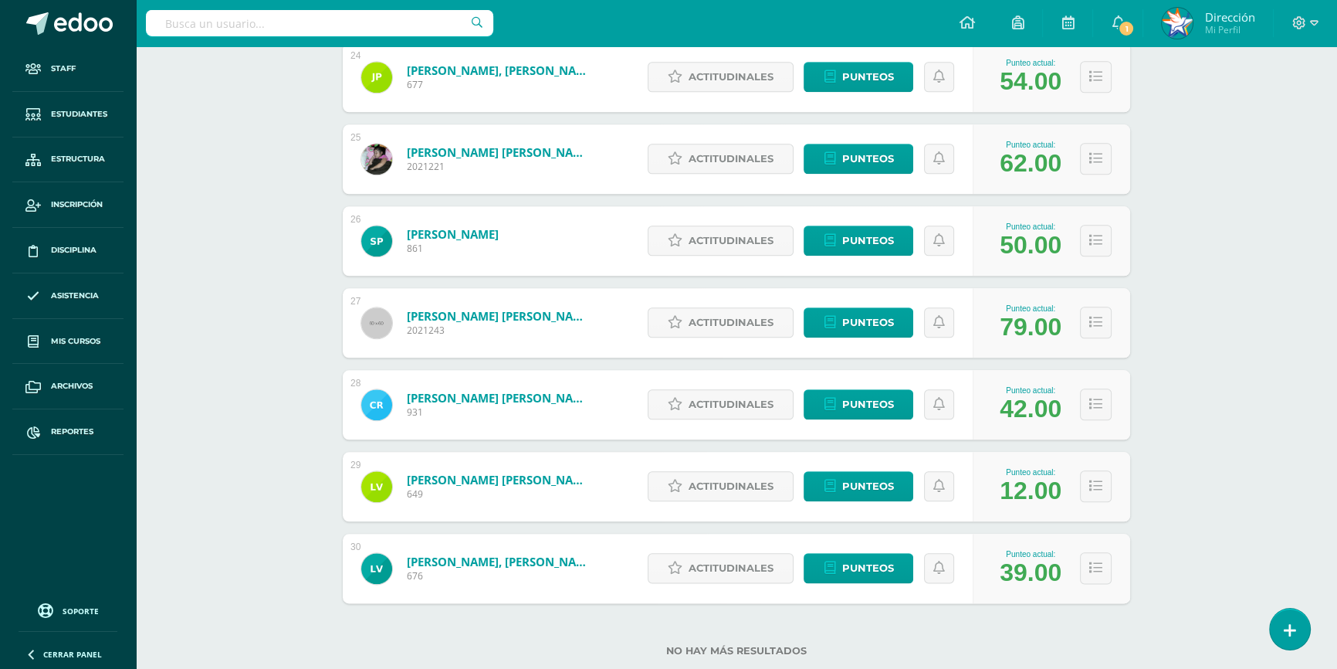
click at [1123, 562] on div "Punteo actual: 39.00" at bounding box center [1051, 567] width 157 height 69
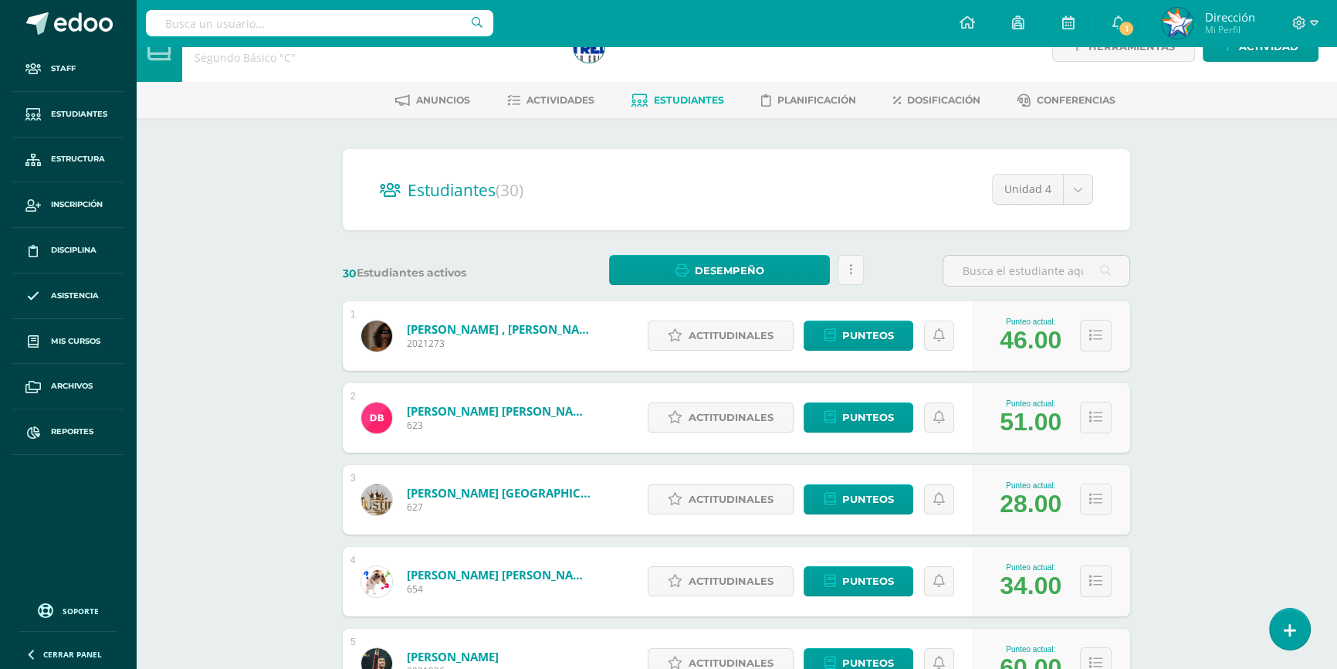
scroll to position [0, 0]
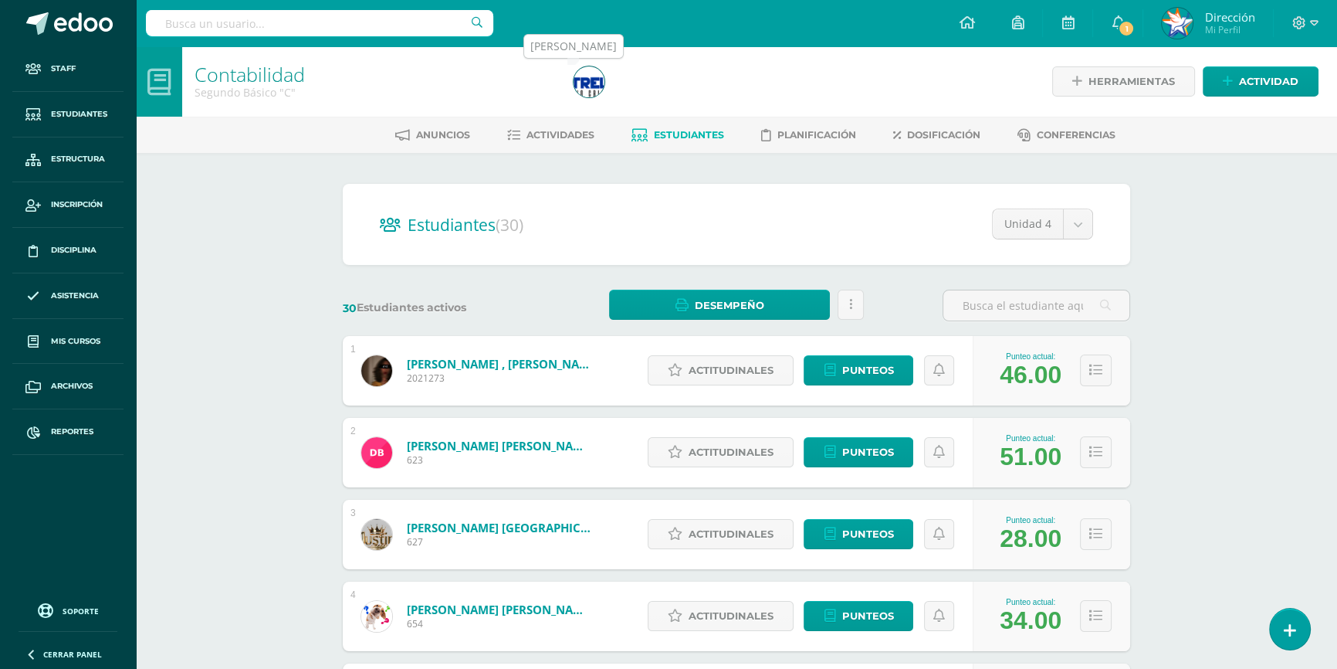
click at [584, 86] on img at bounding box center [589, 81] width 31 height 31
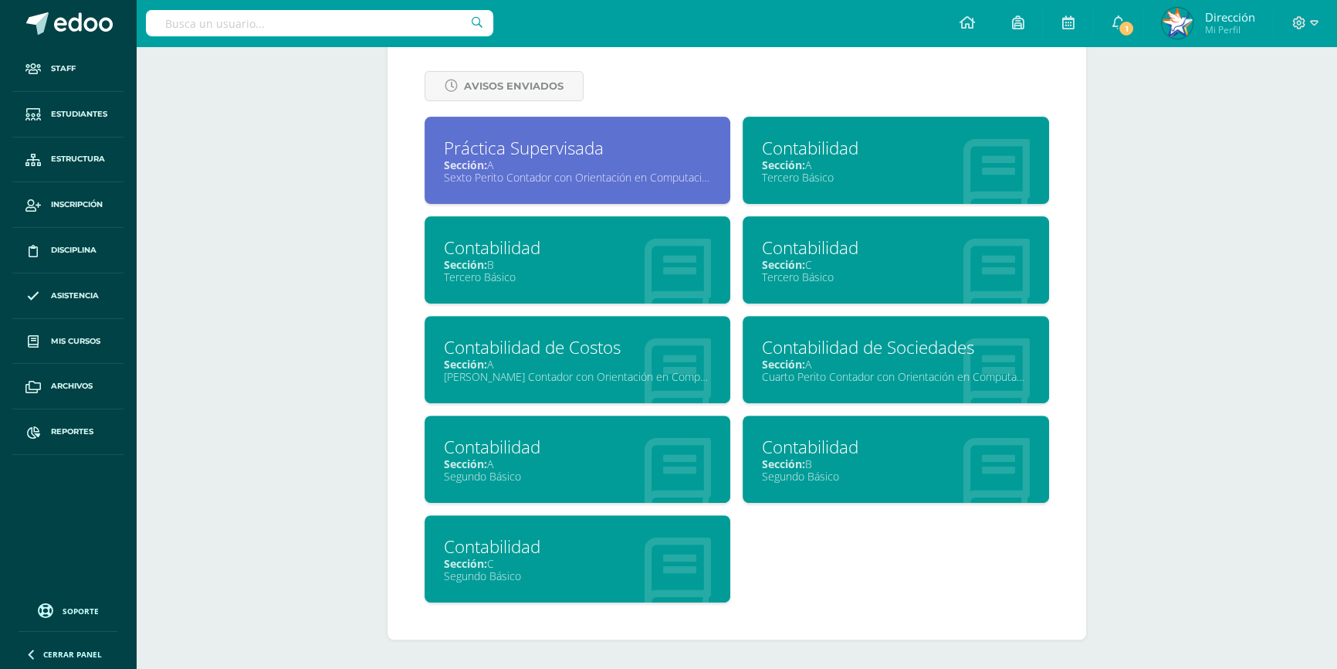
click at [781, 168] on span "Sección:" at bounding box center [783, 164] width 43 height 15
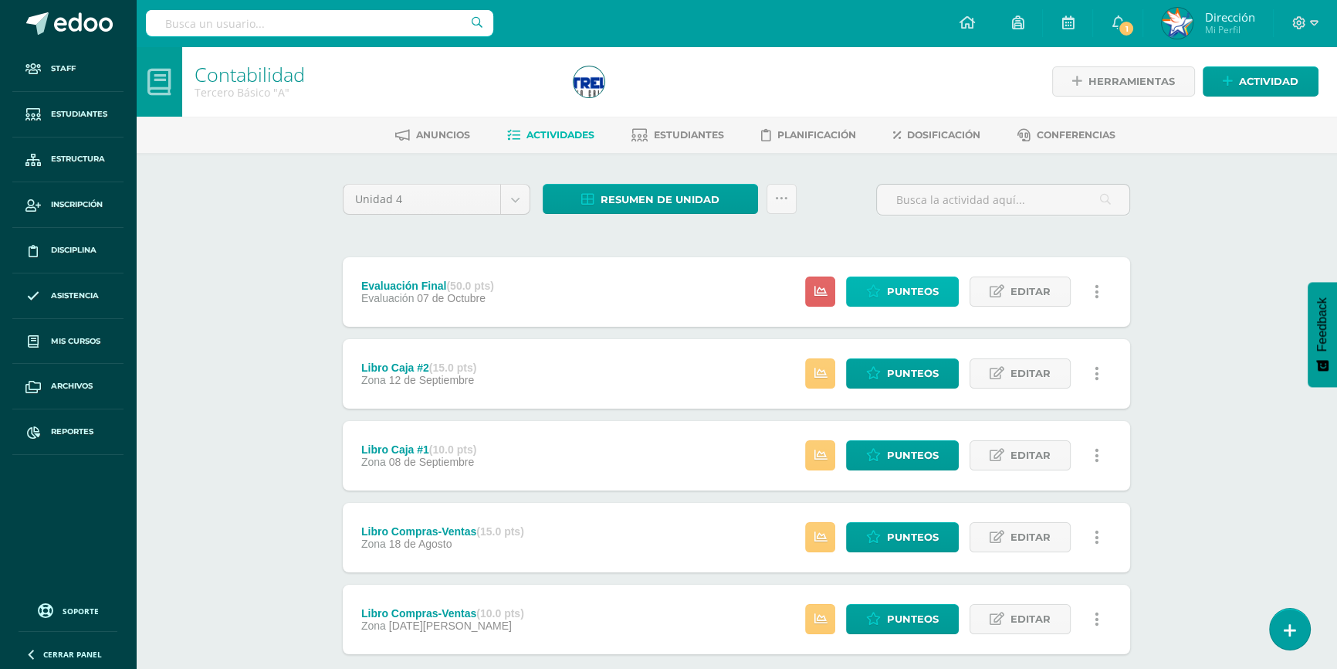
click at [905, 290] on span "Punteos" at bounding box center [913, 291] width 52 height 29
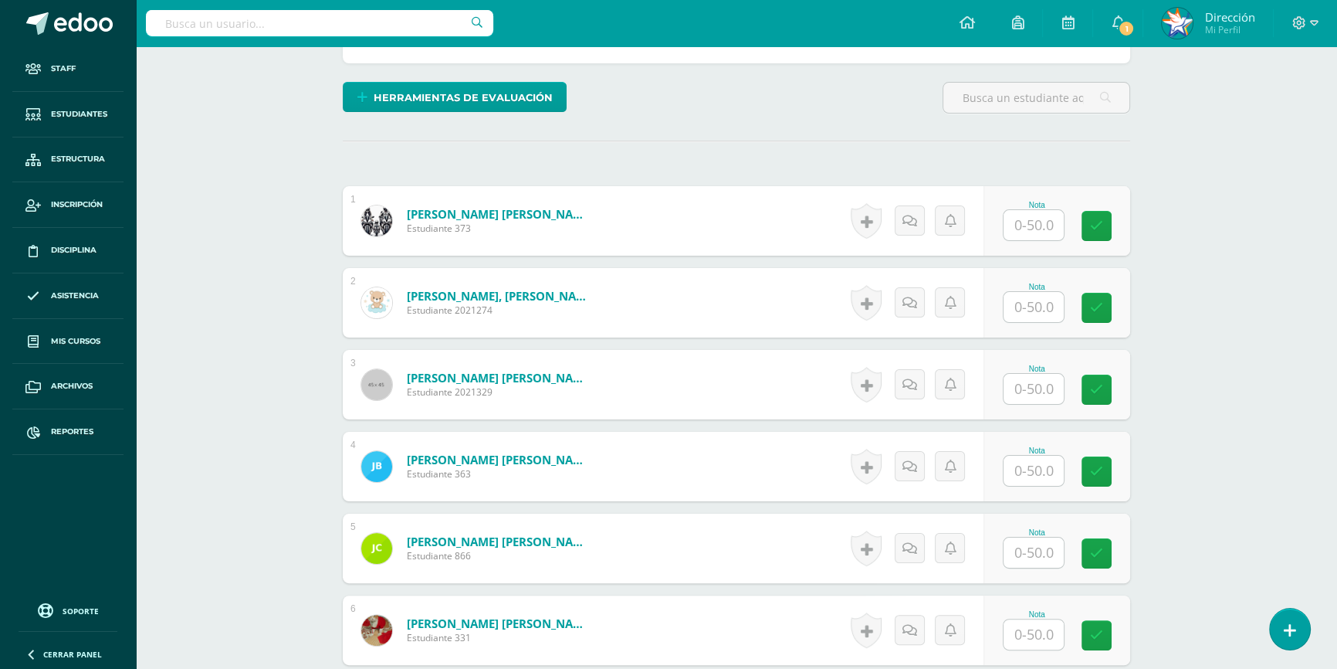
scroll to position [351, 0]
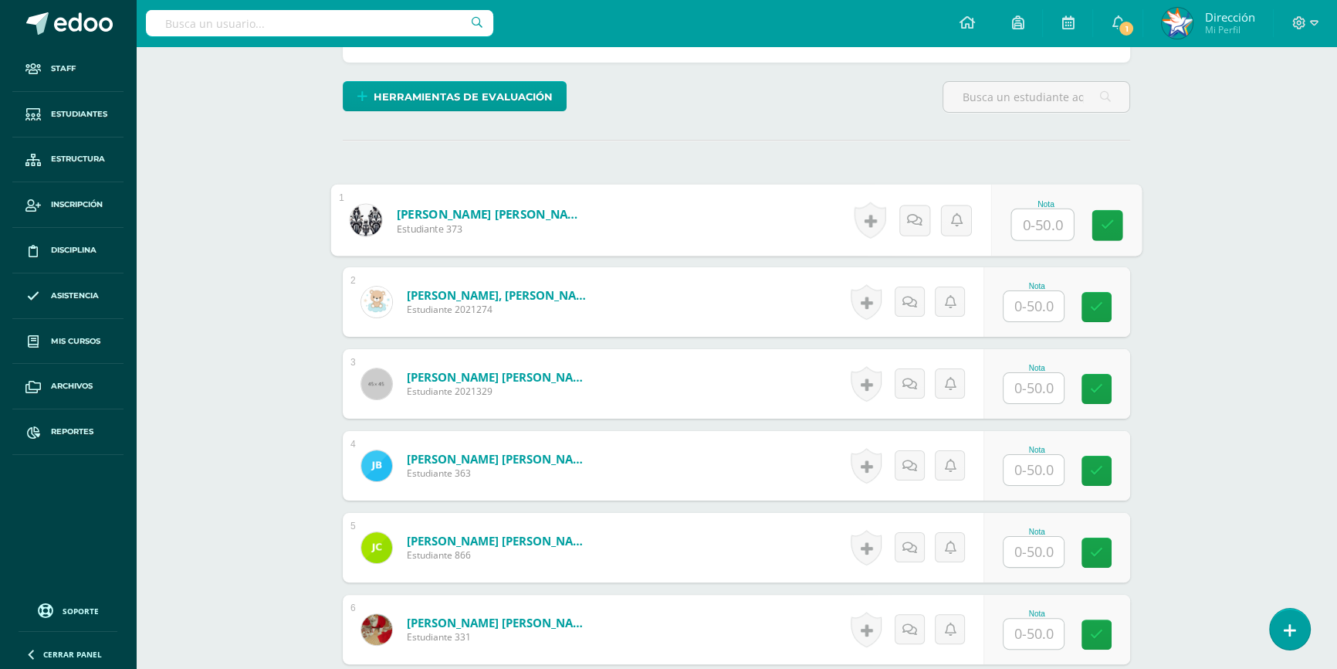
click at [1045, 223] on input "text" at bounding box center [1043, 224] width 62 height 31
type input "5"
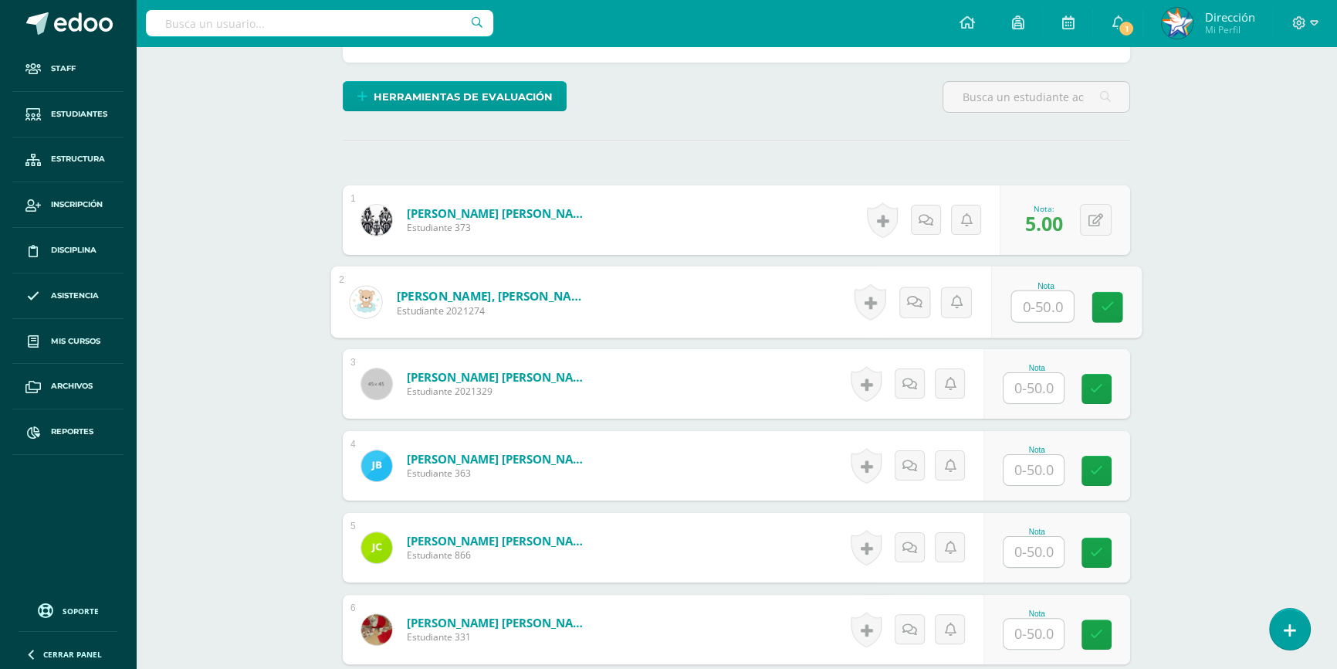
scroll to position [352, 0]
type input "50"
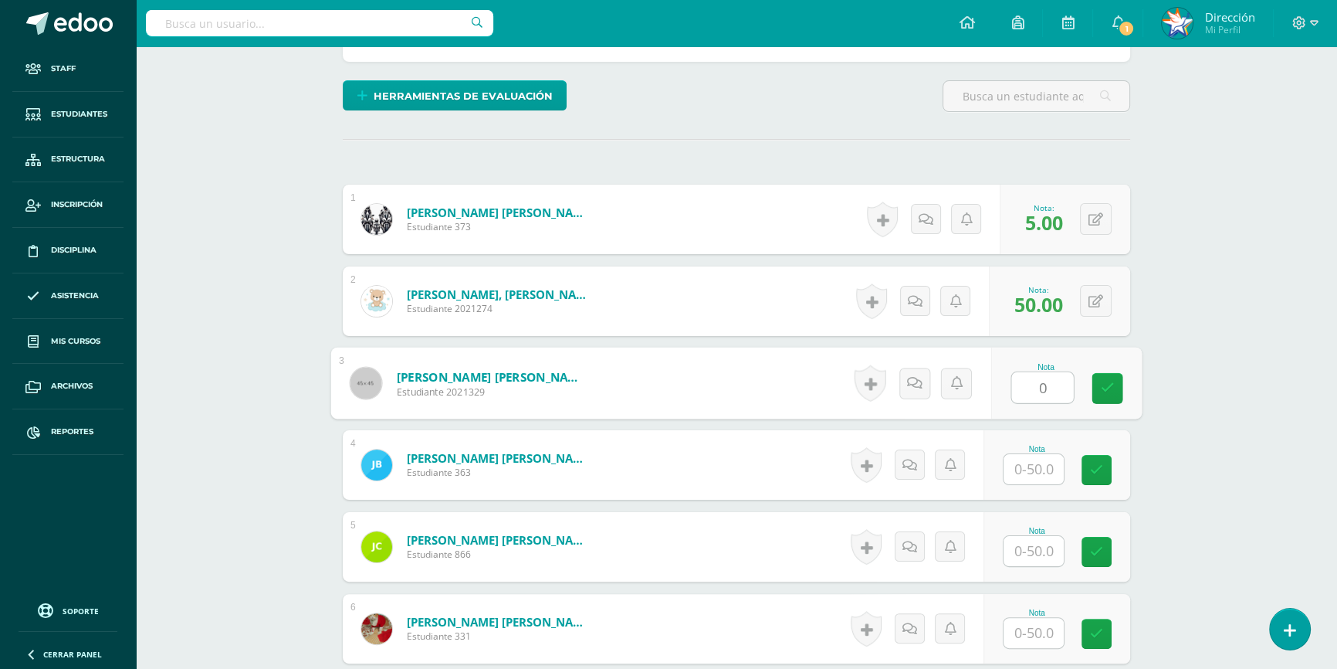
scroll to position [353, 0]
type input "0"
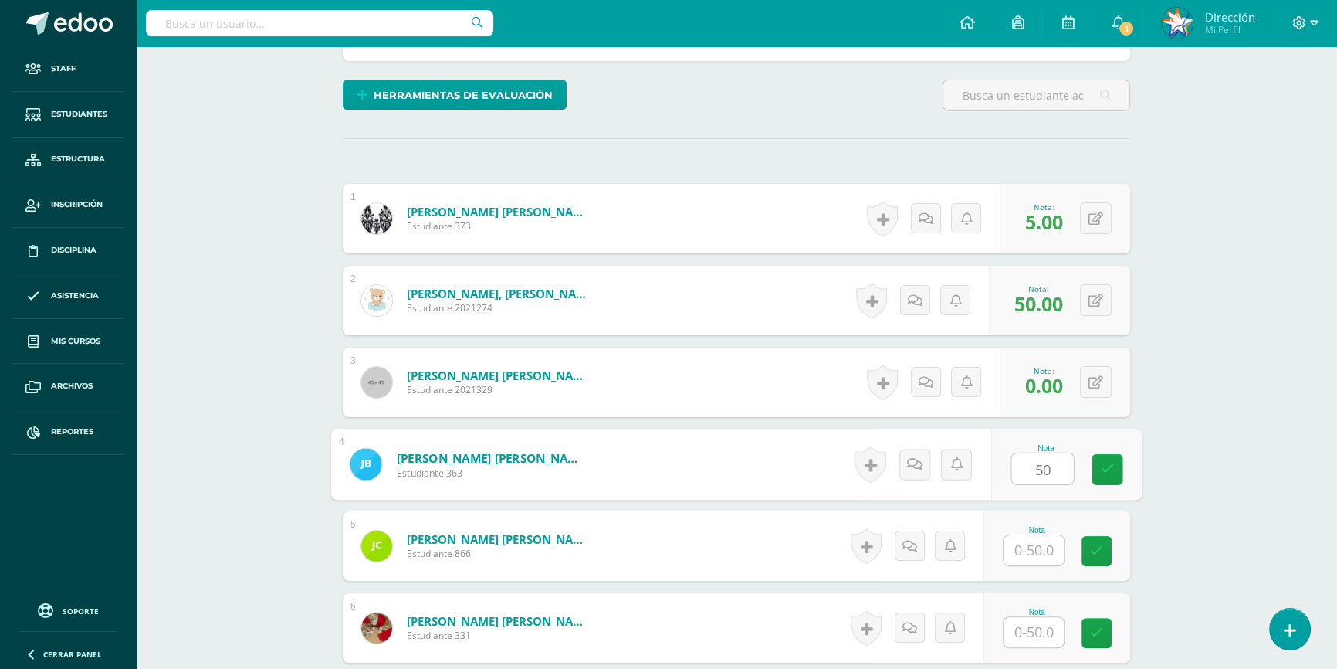
type input "50"
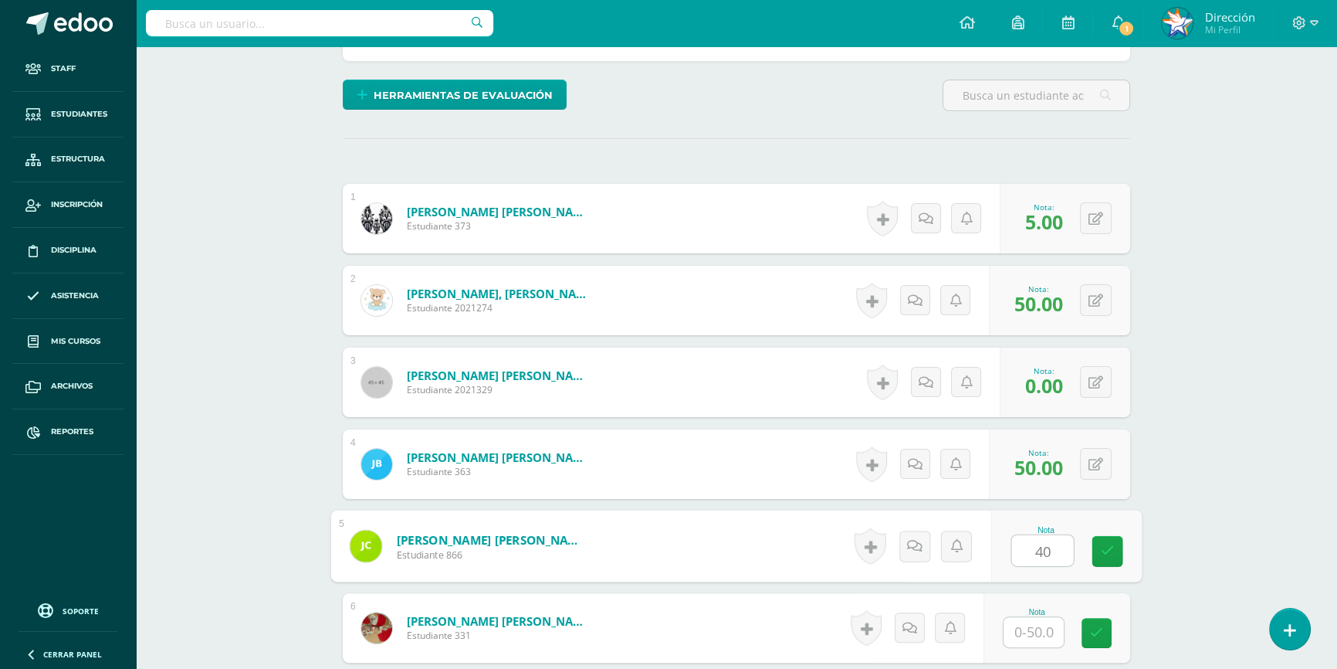
type input "40"
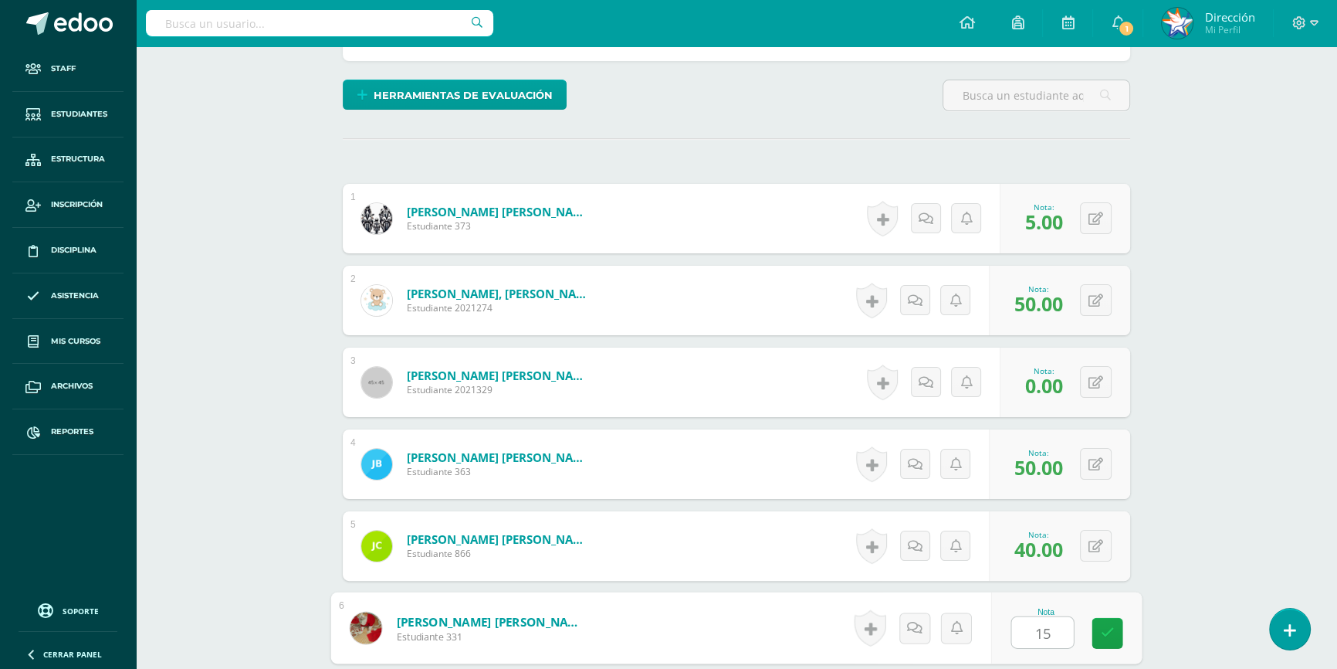
type input "15"
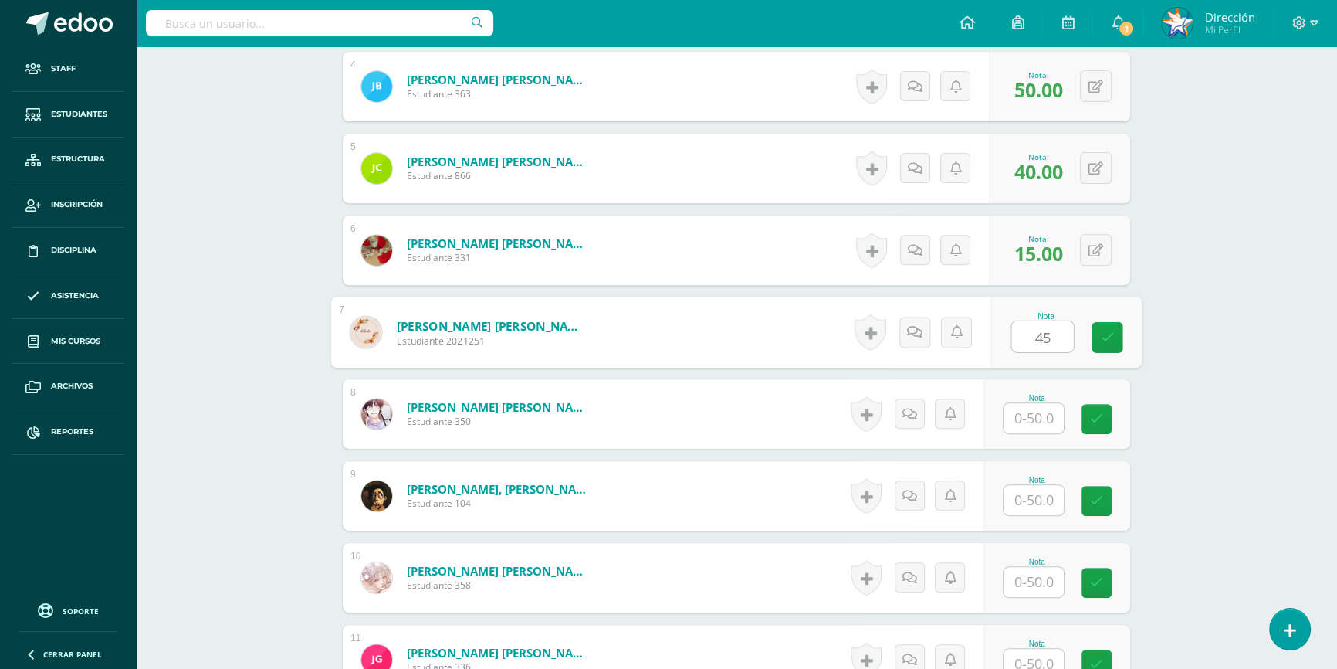
type input "45"
type input "40"
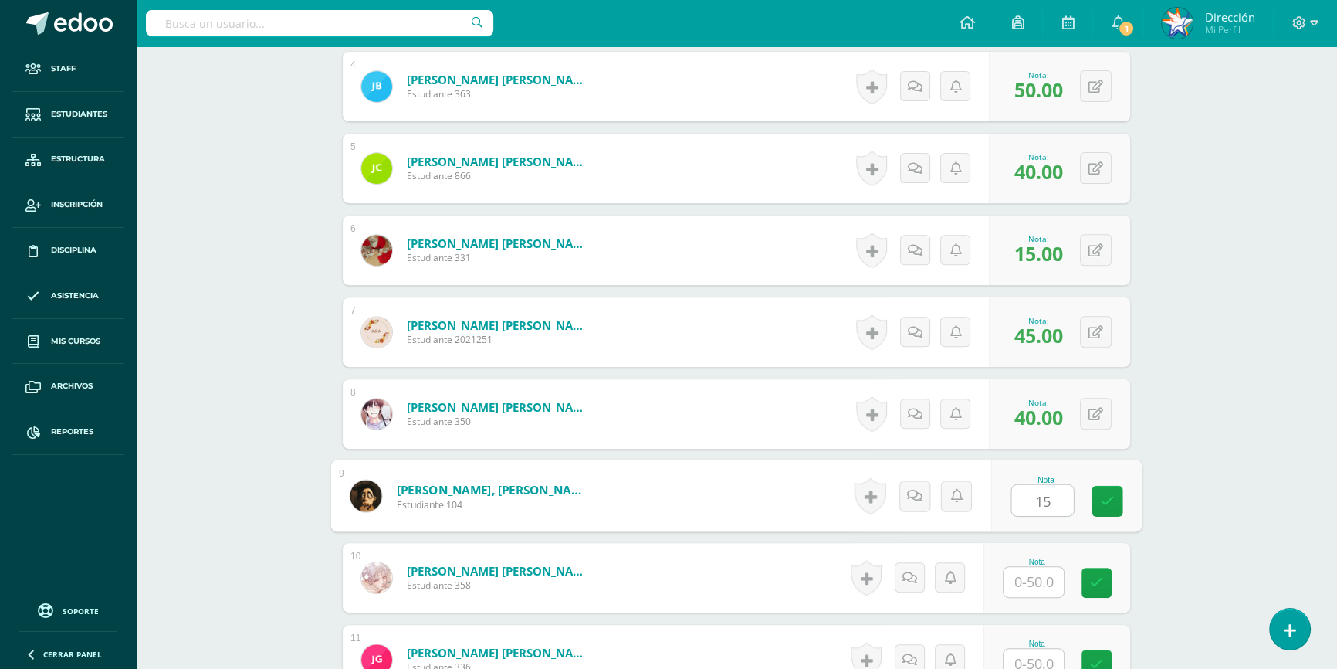
type input "15"
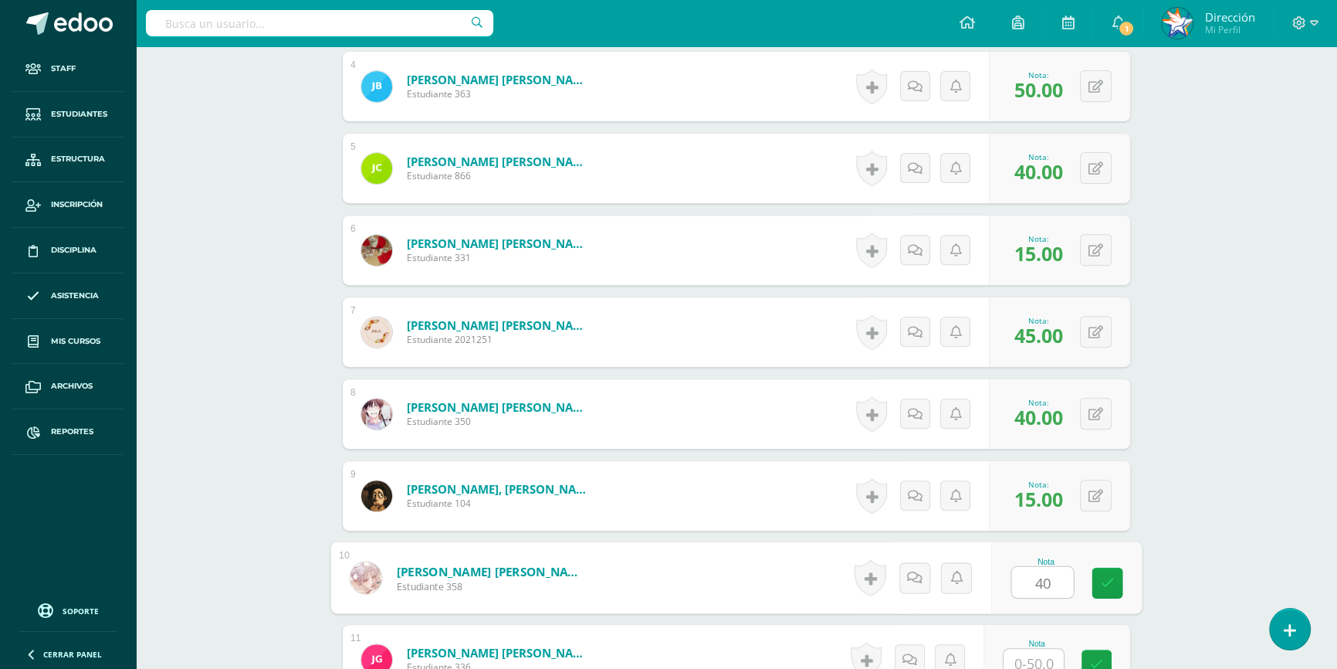
type input "40"
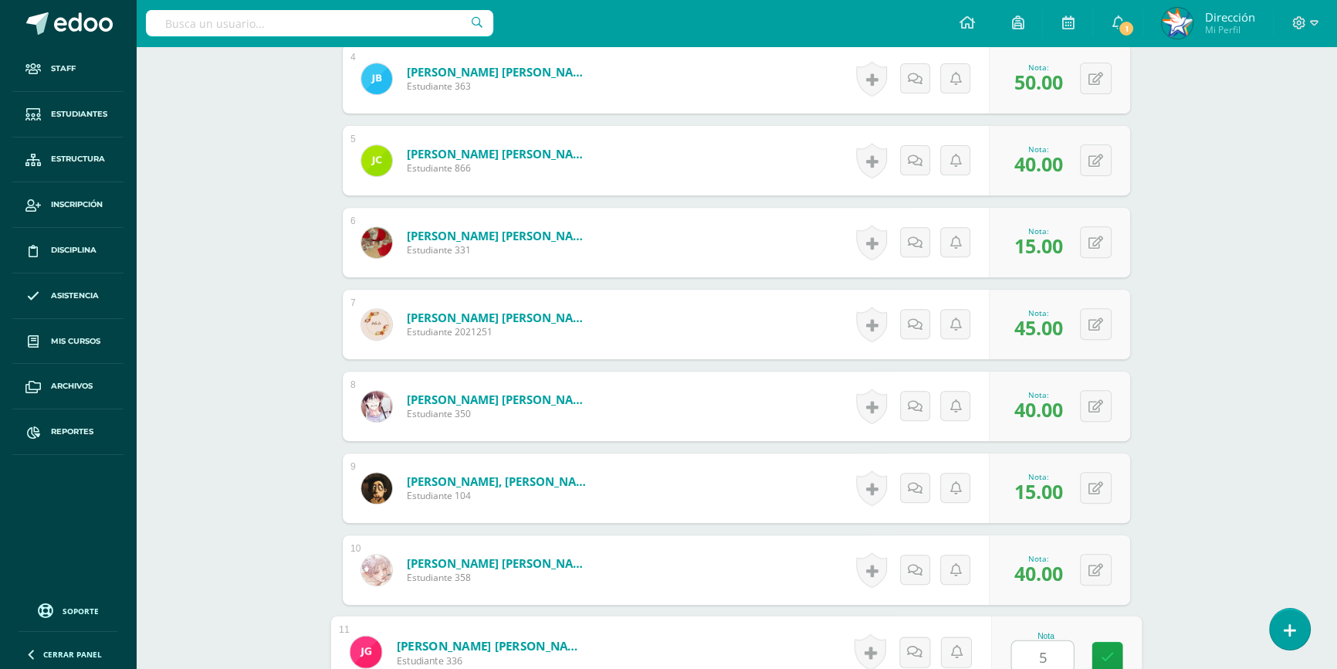
type input "5"
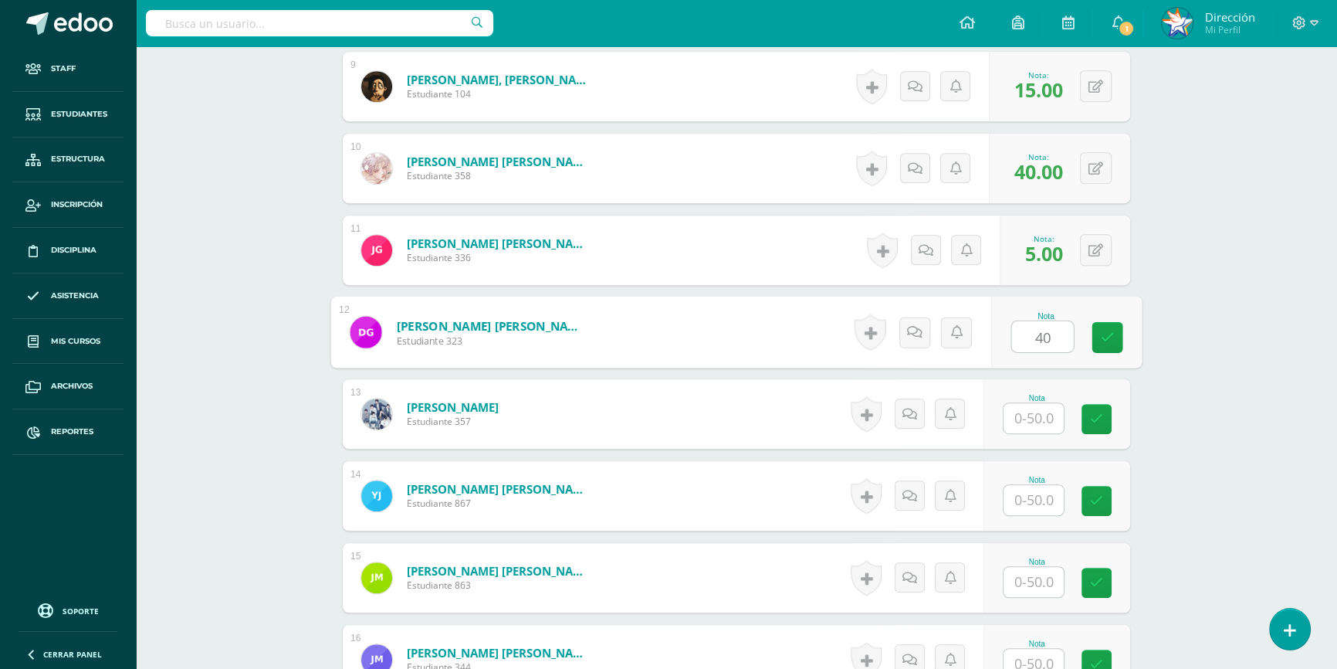
type input "40"
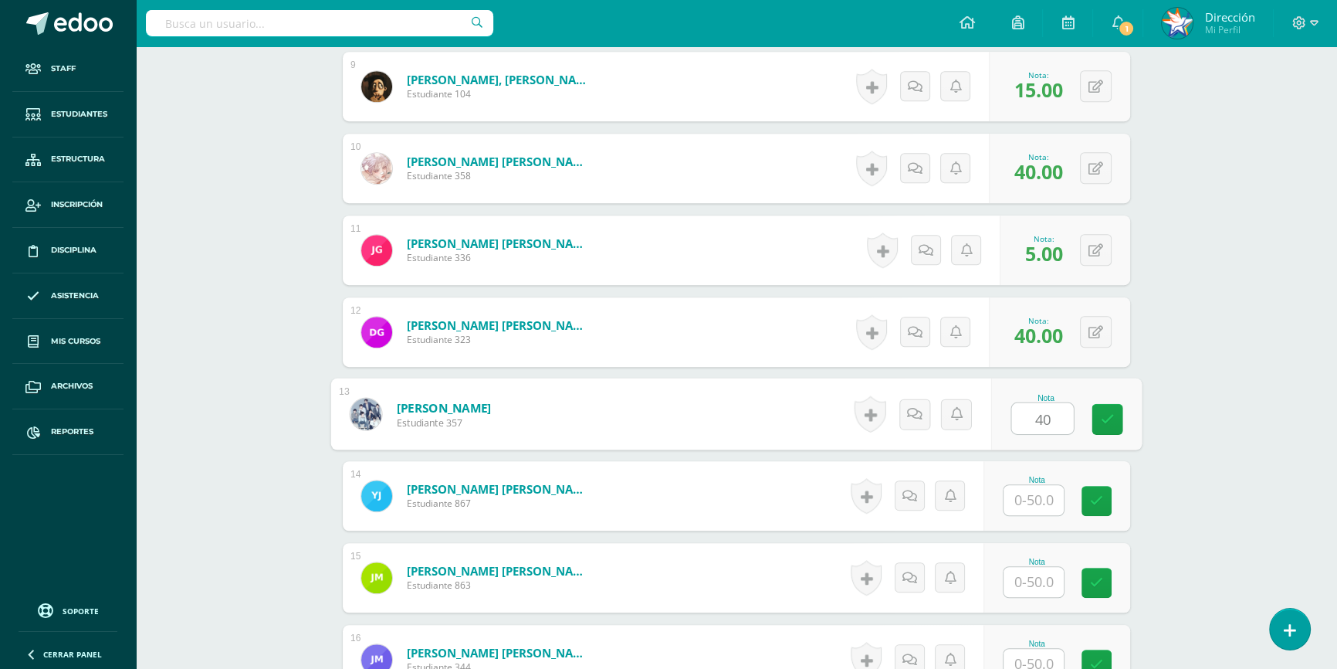
type input "40"
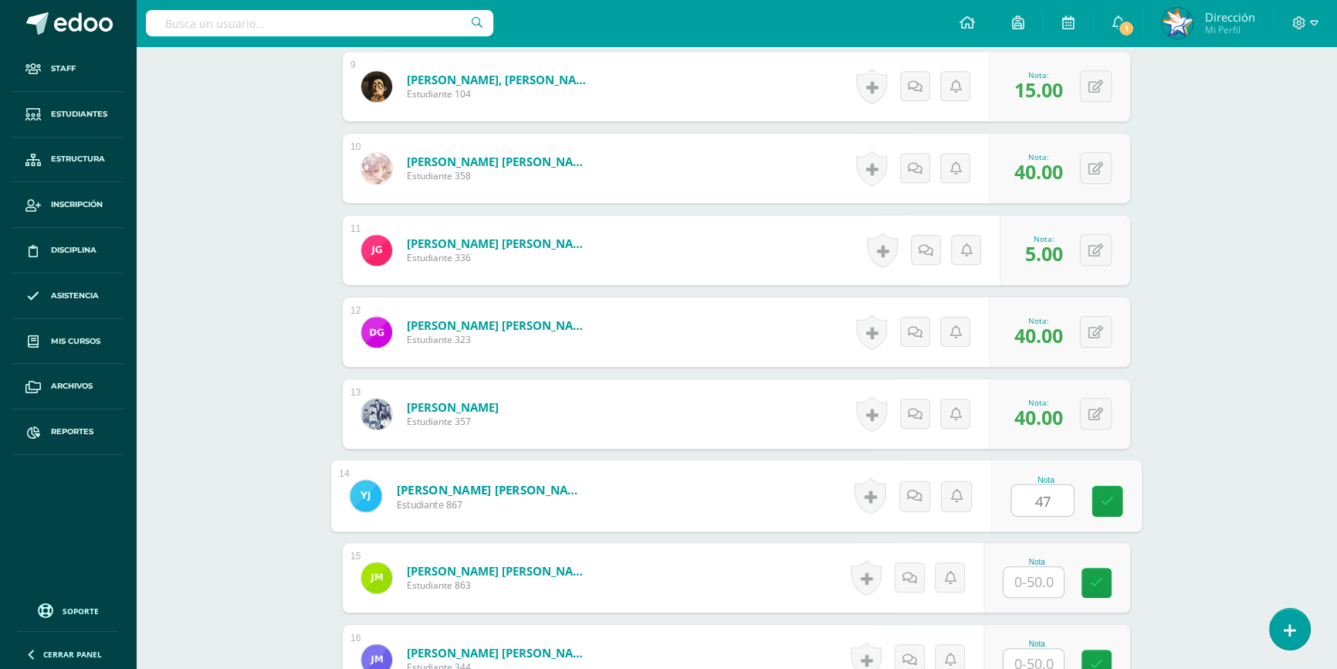
type input "47"
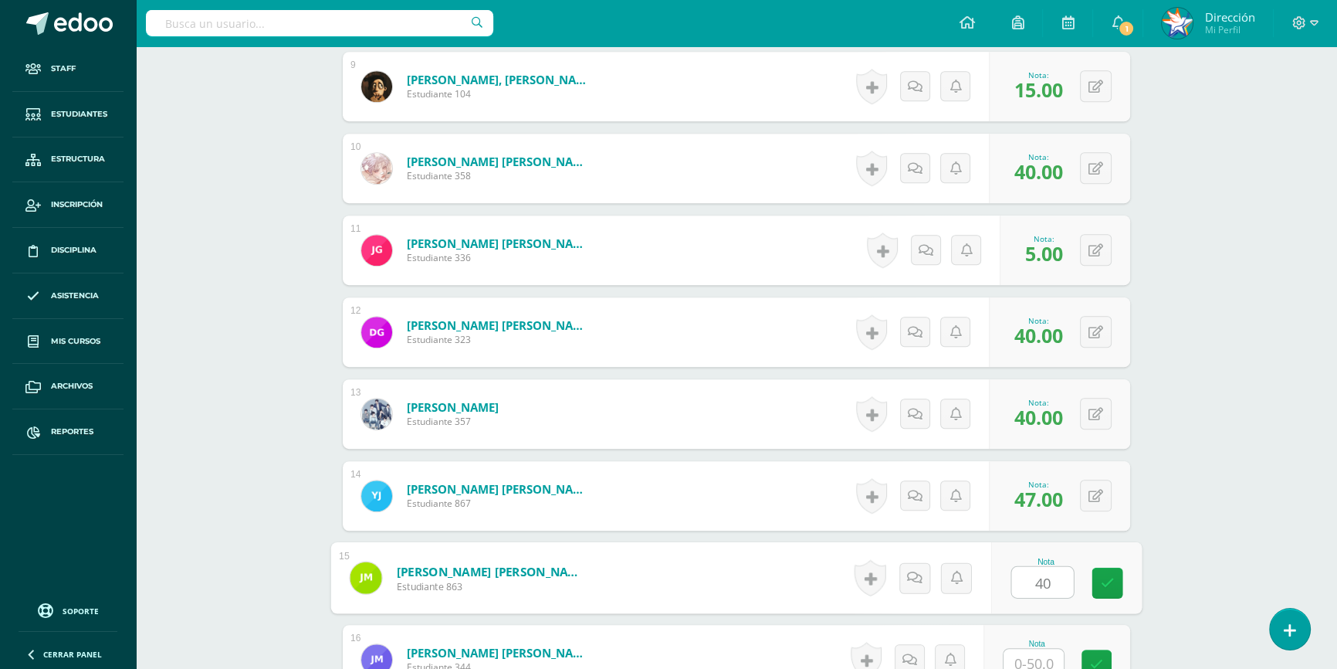
type input "40"
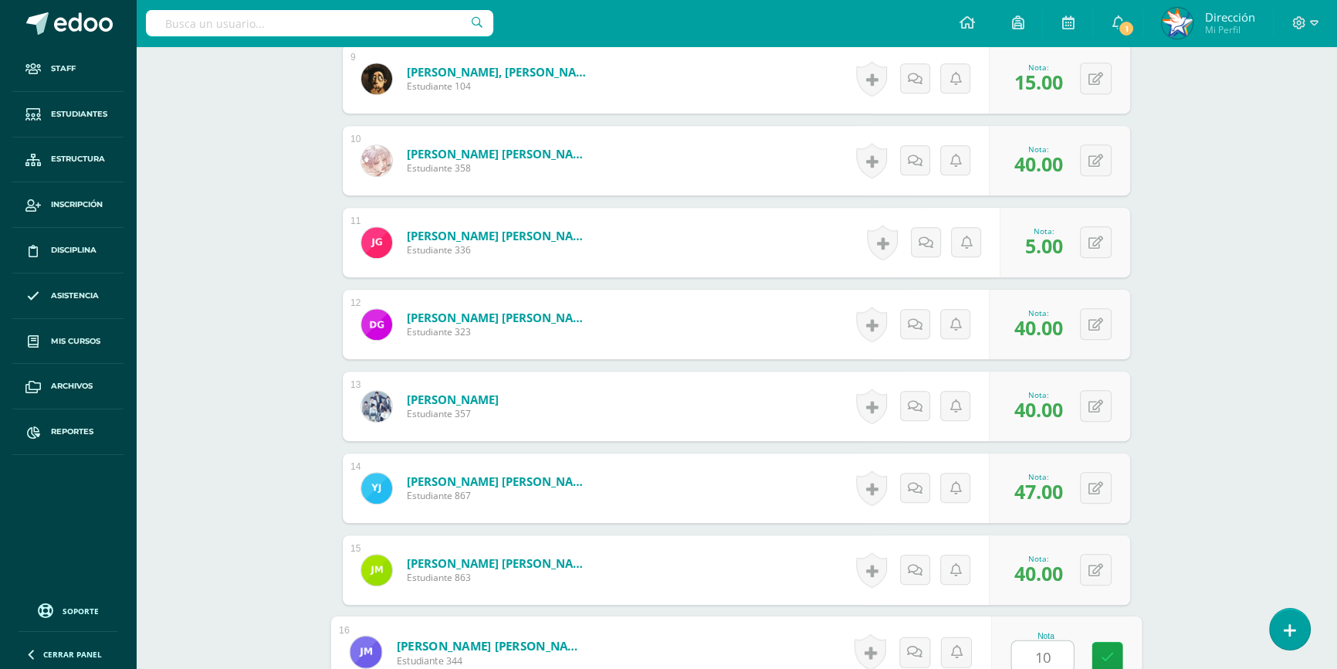
type input "10"
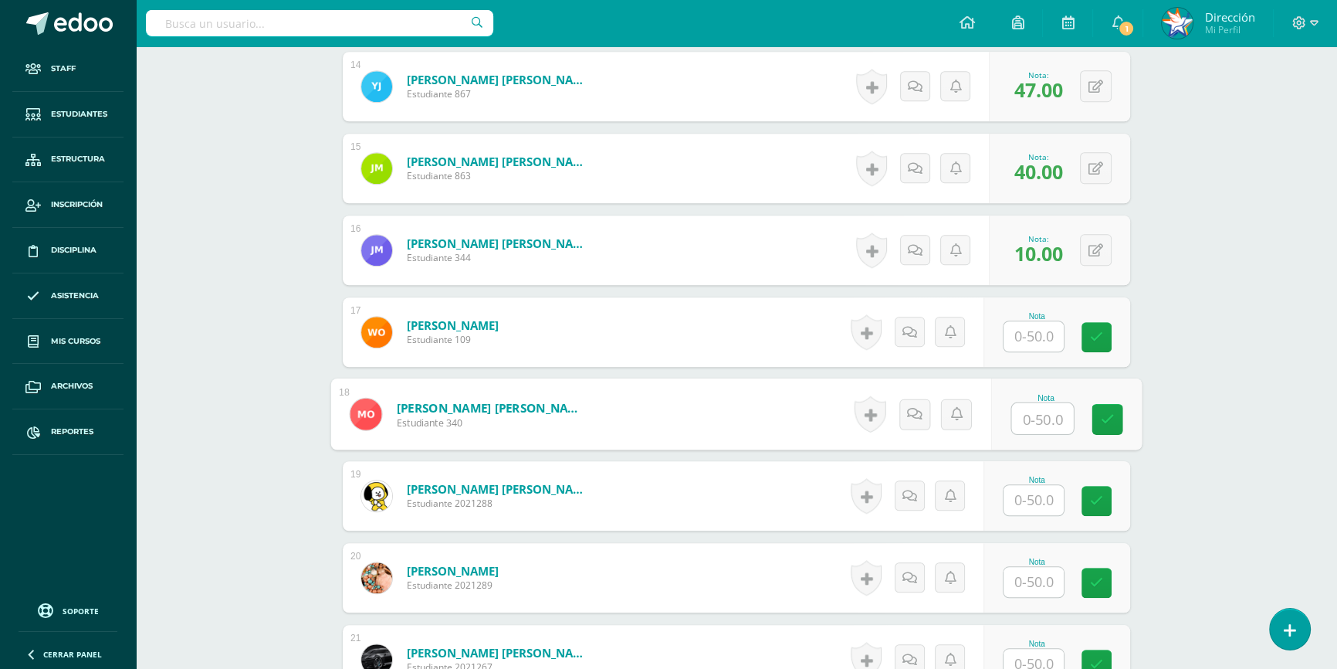
click at [1048, 416] on input "text" at bounding box center [1043, 418] width 62 height 31
type input "40"
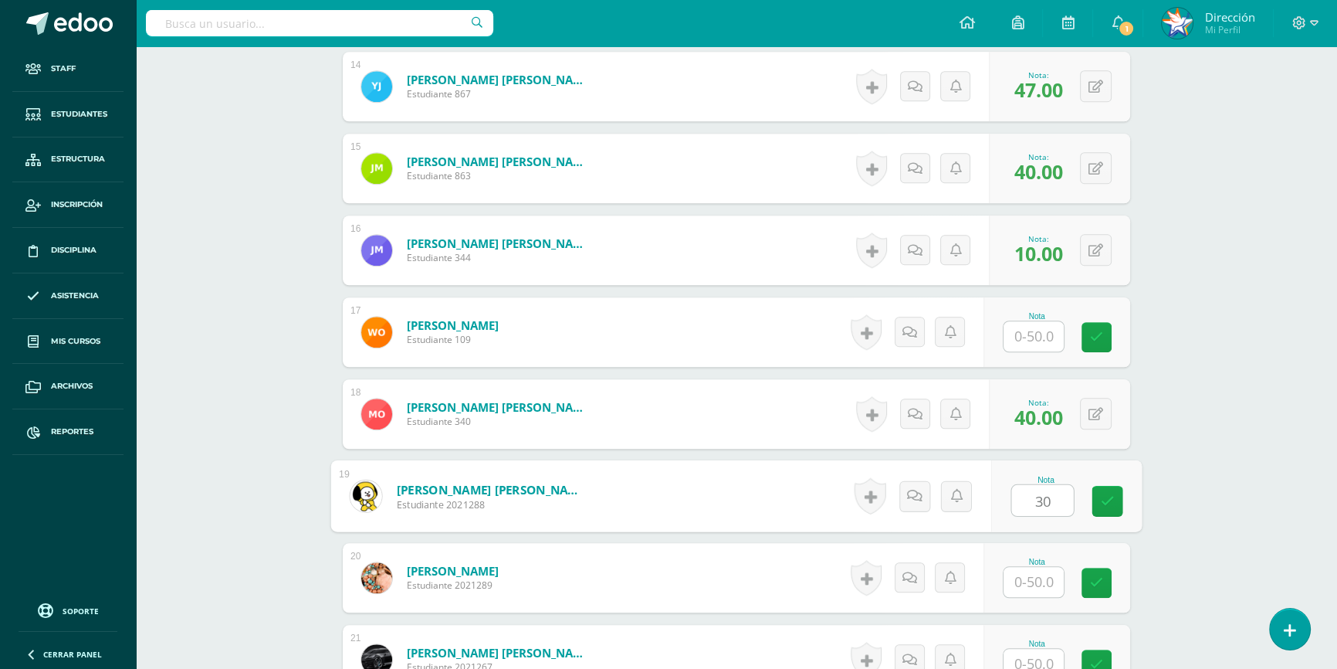
type input "30"
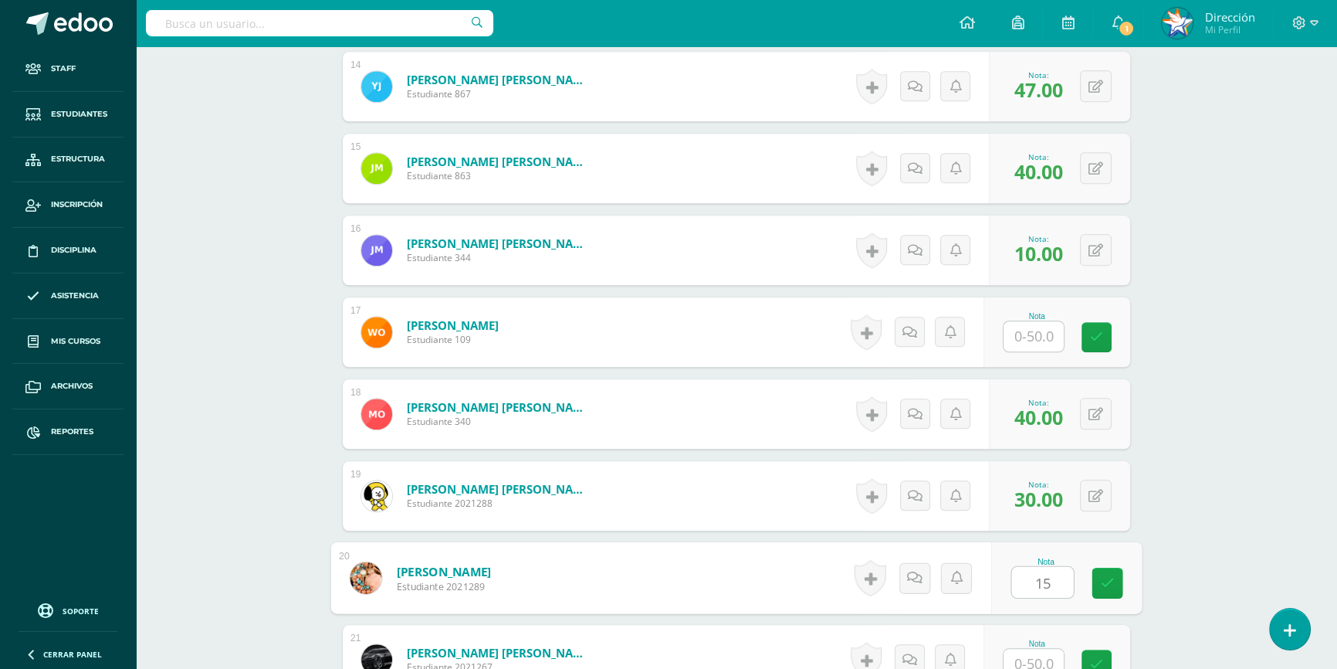
type input "15"
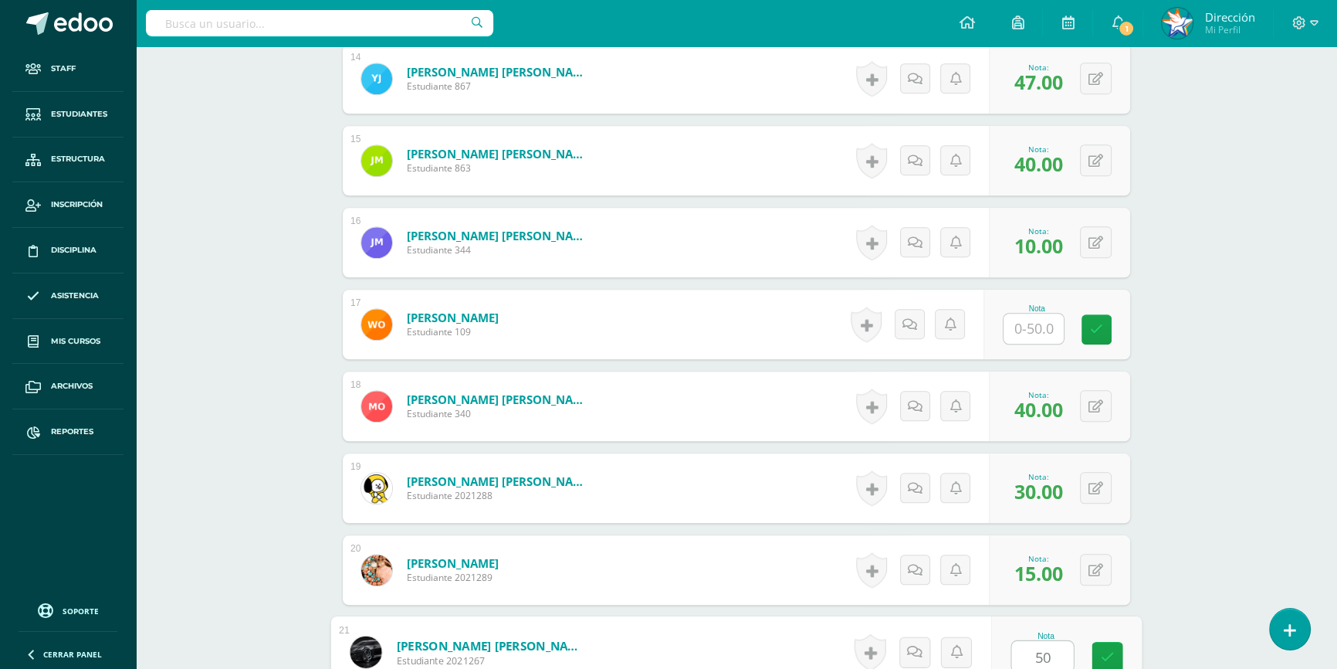
type input "50"
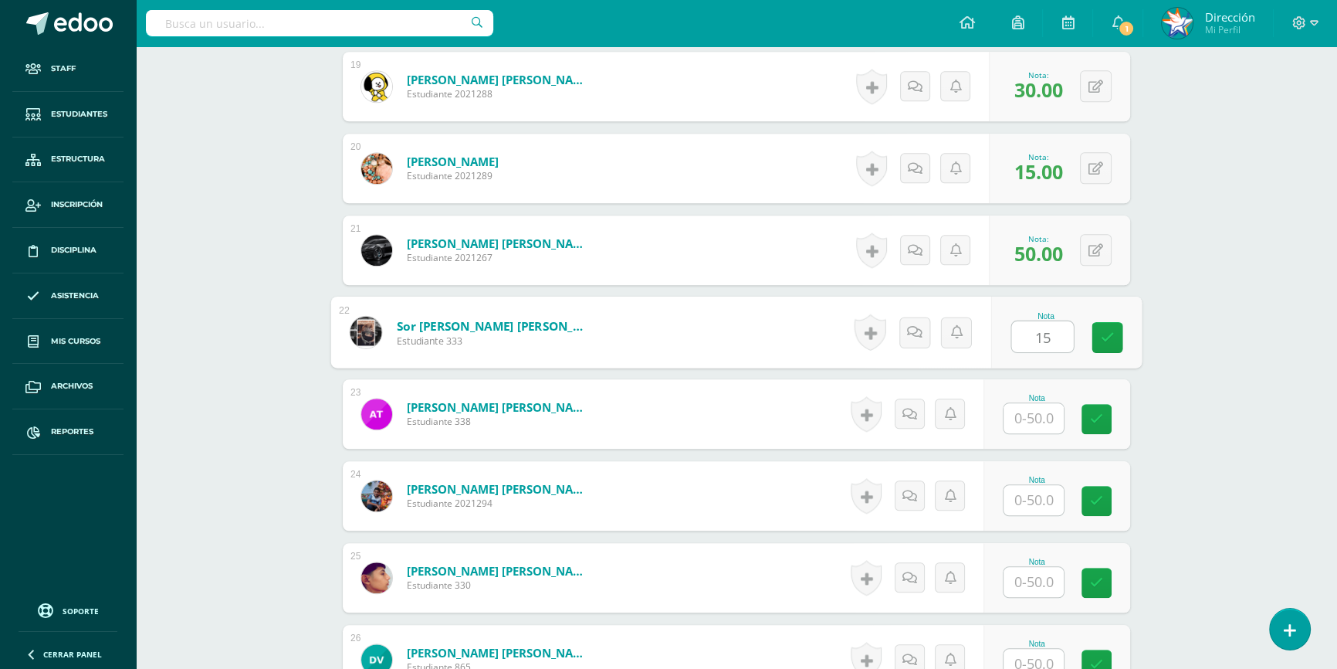
type input "15"
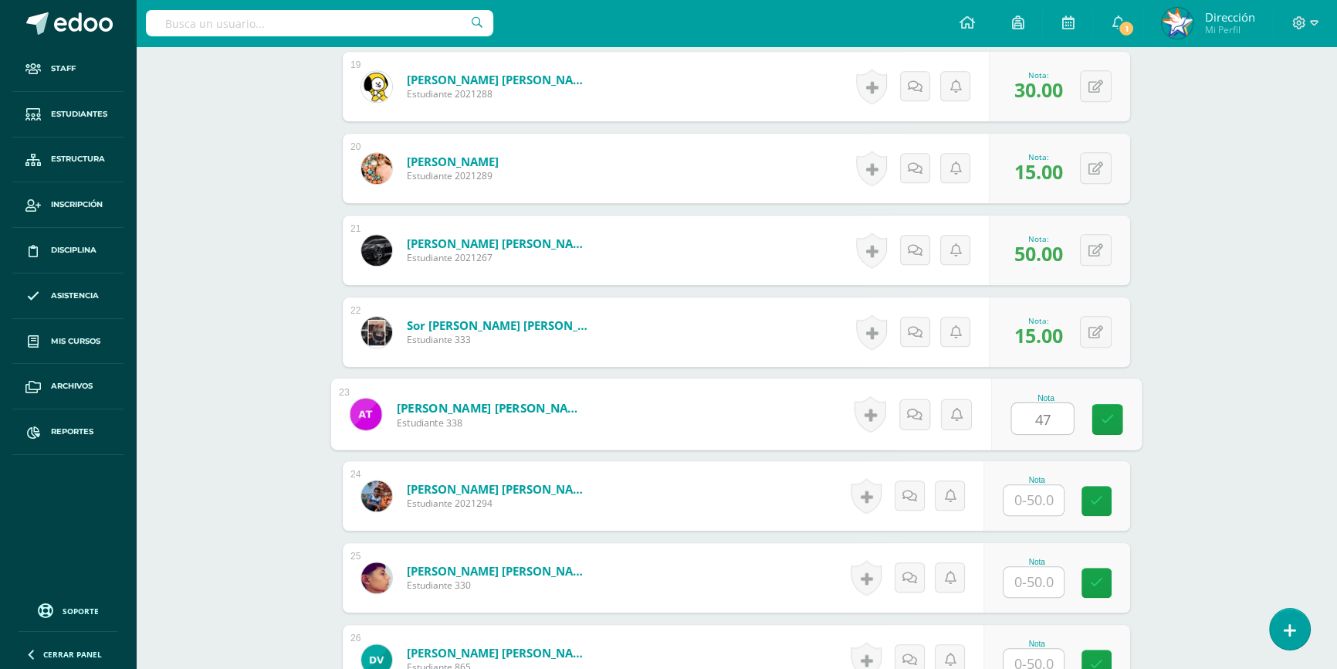
type input "47"
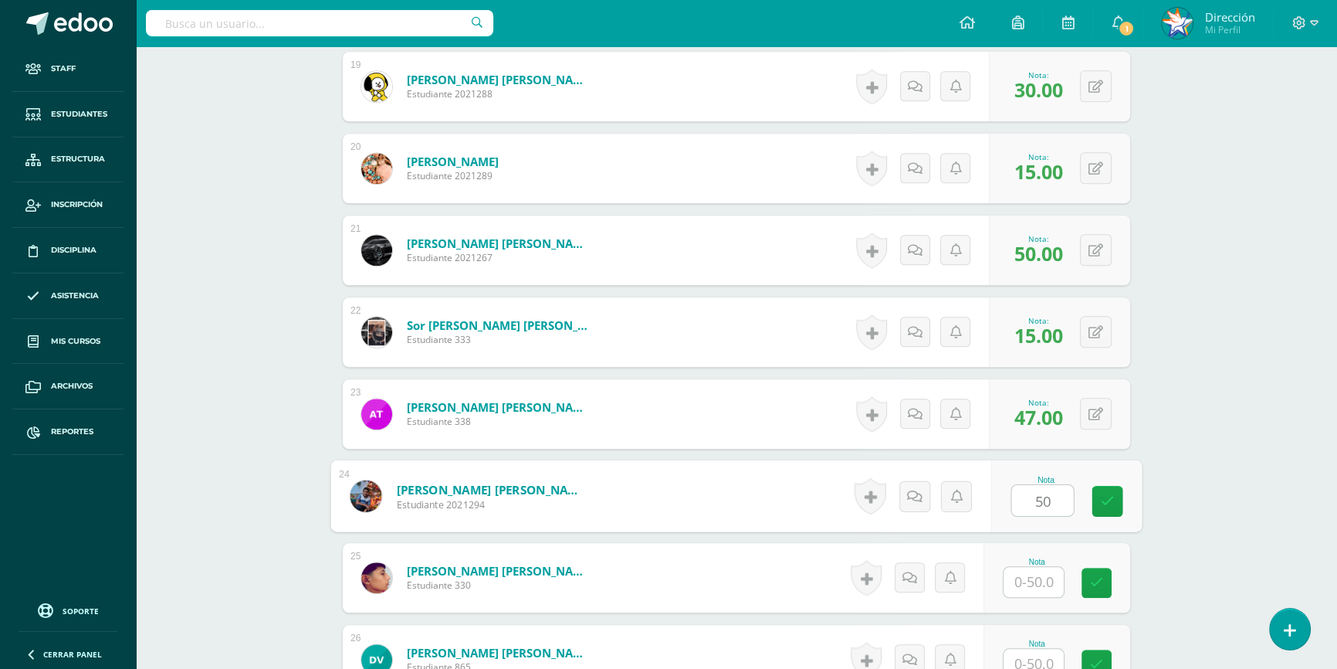
type input "50"
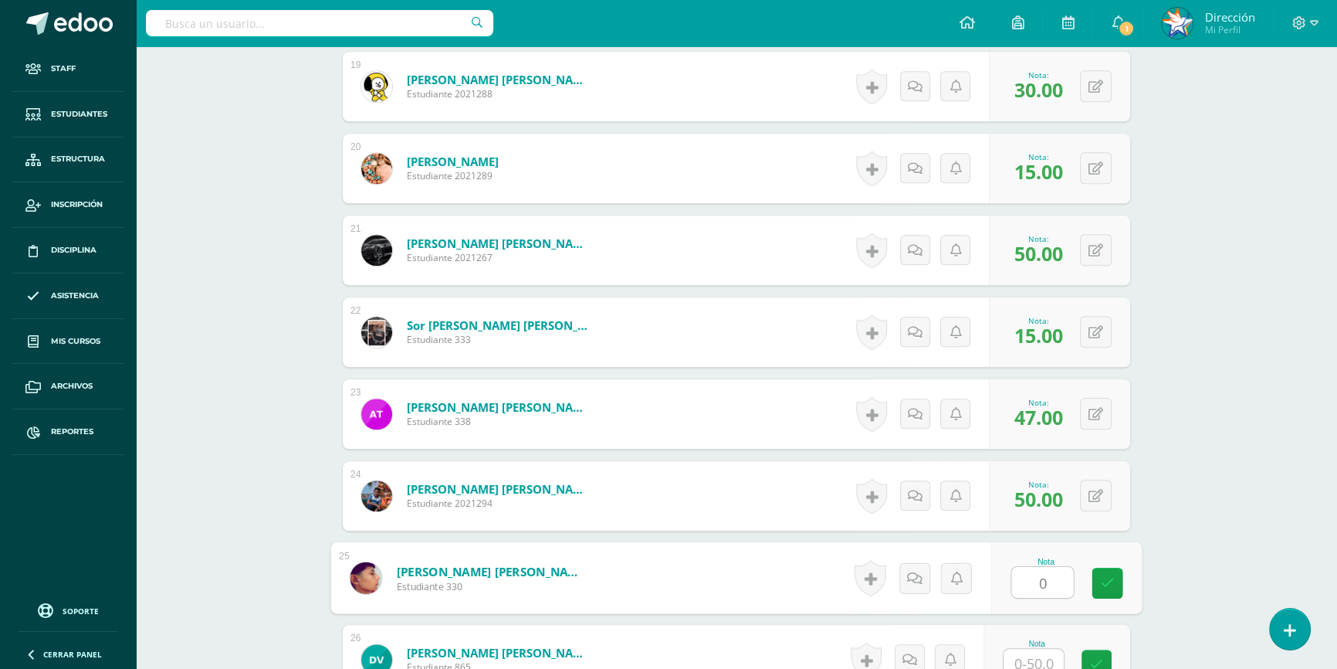
type input "0"
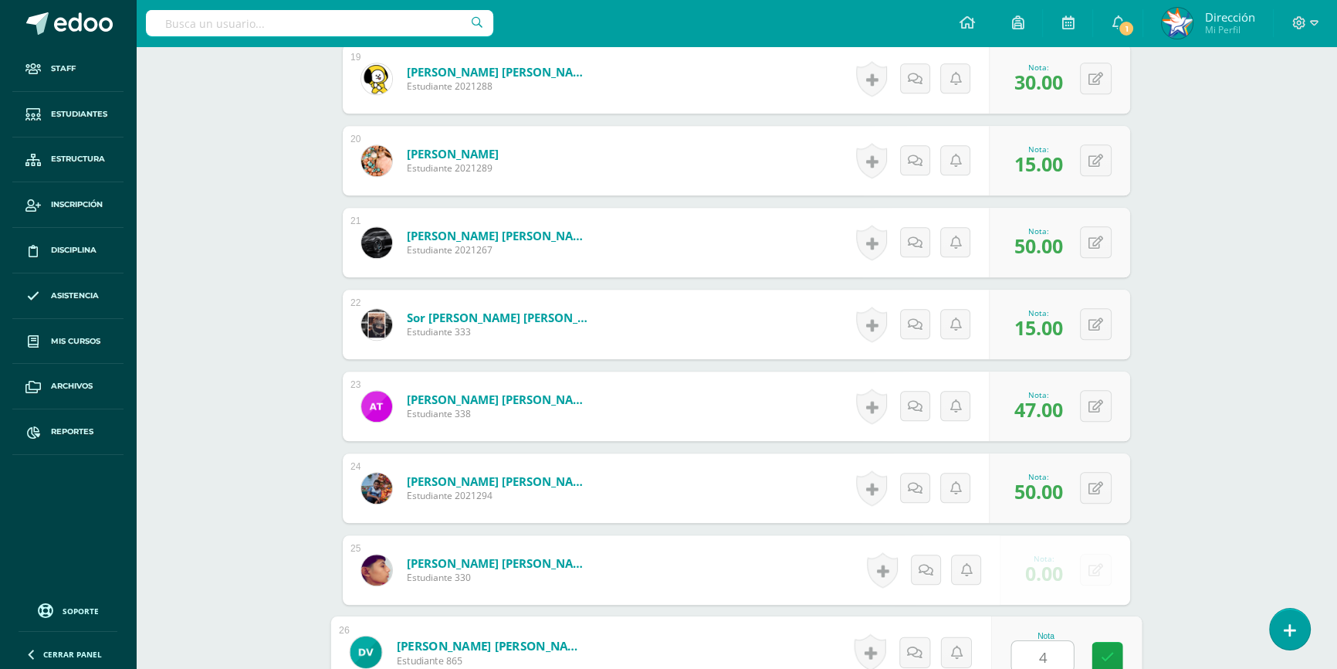
type input "40"
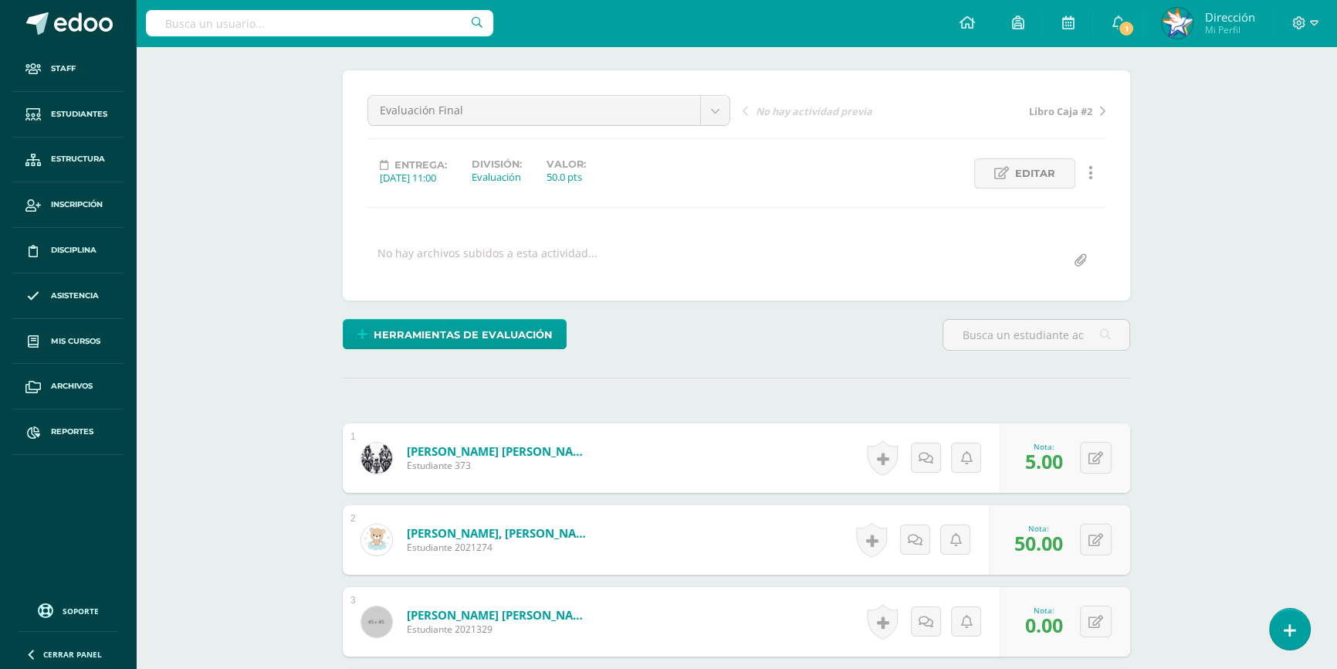
scroll to position [0, 0]
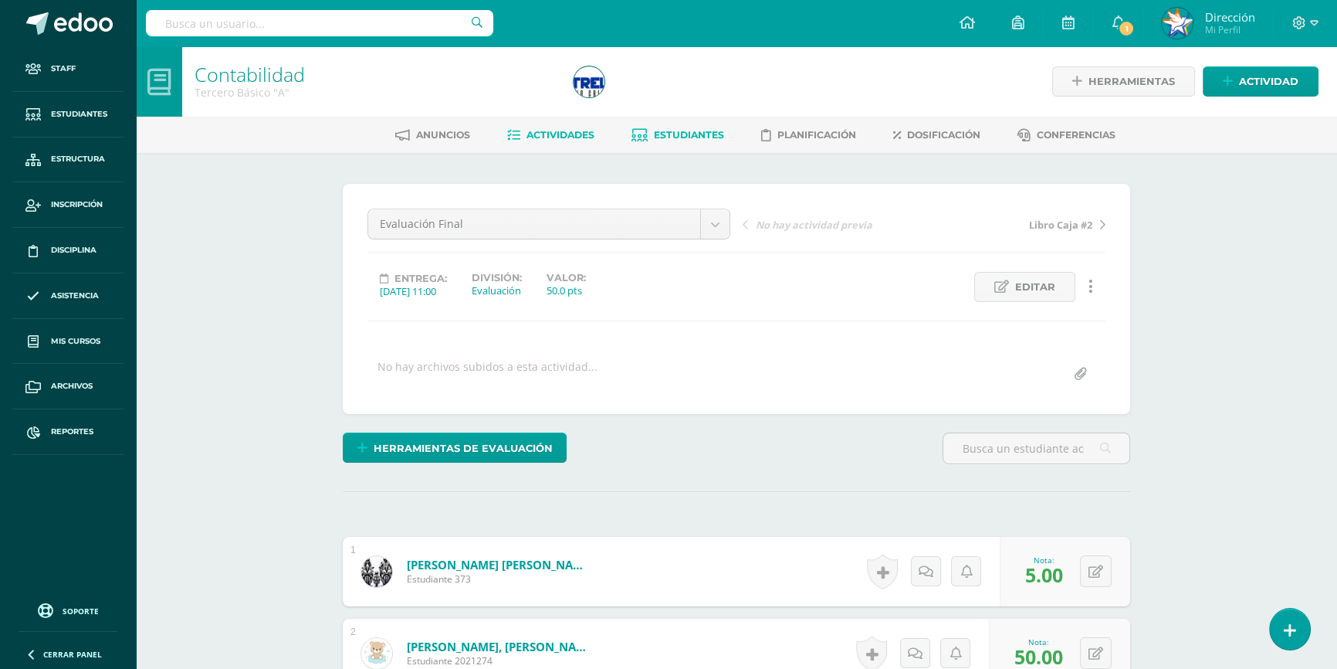
click at [712, 134] on span "Estudiantes" at bounding box center [689, 135] width 70 height 12
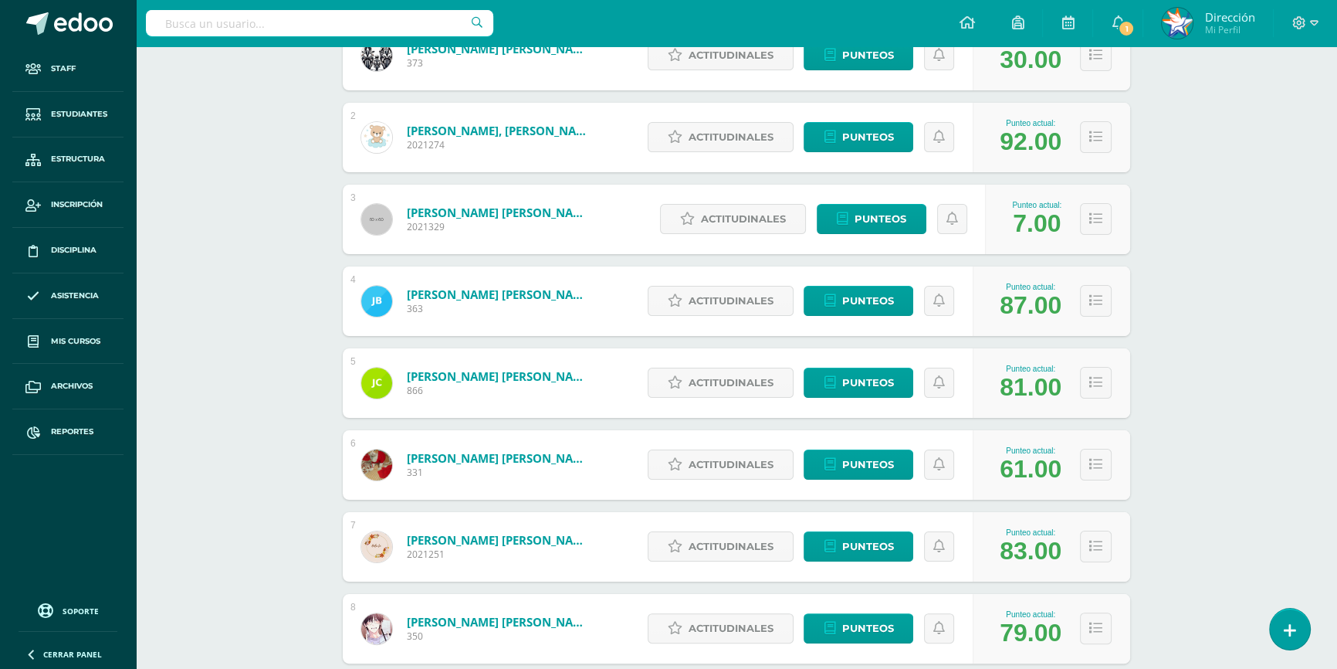
scroll to position [491, 0]
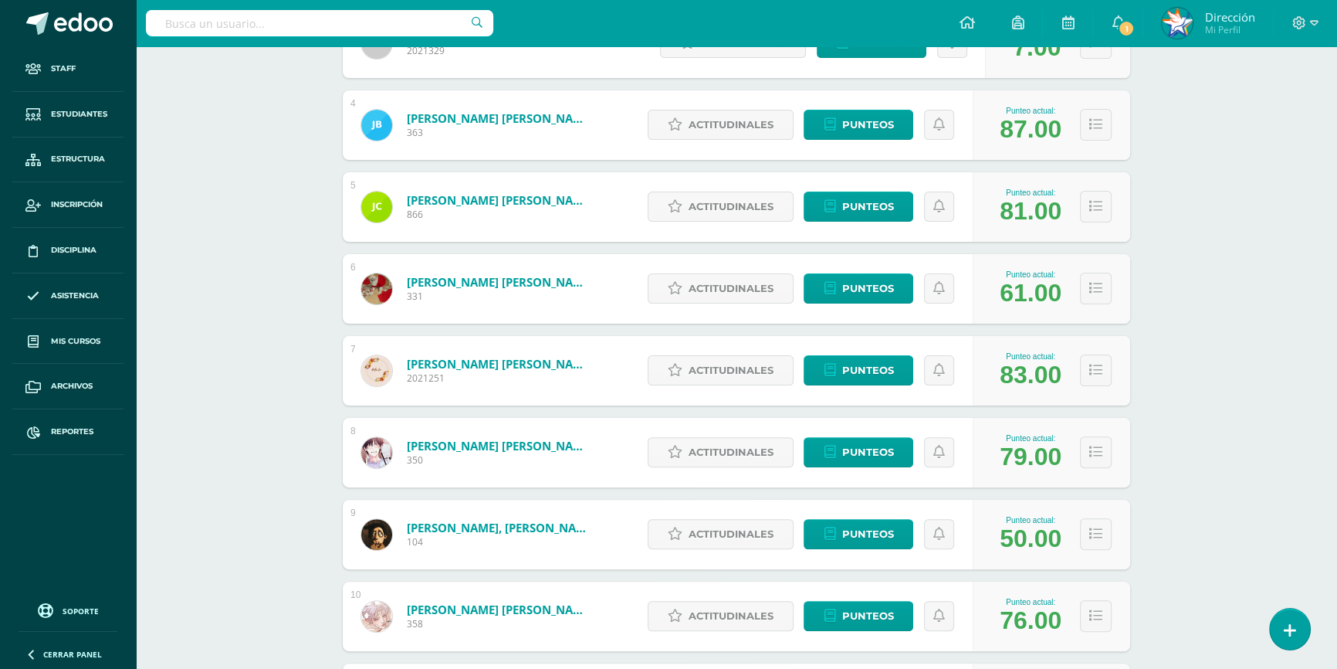
drag, startPoint x: 1026, startPoint y: 536, endPoint x: 1034, endPoint y: 537, distance: 8.6
click at [1034, 537] on div "50.00" at bounding box center [1031, 538] width 62 height 29
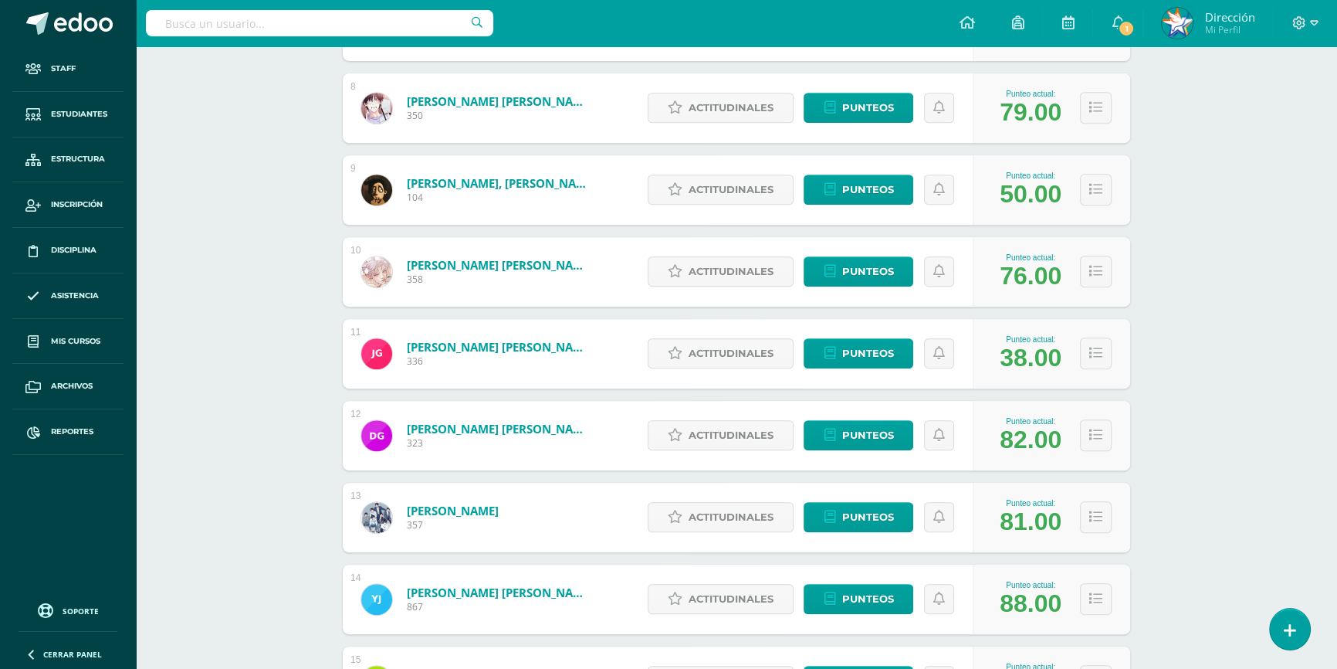
scroll to position [841, 0]
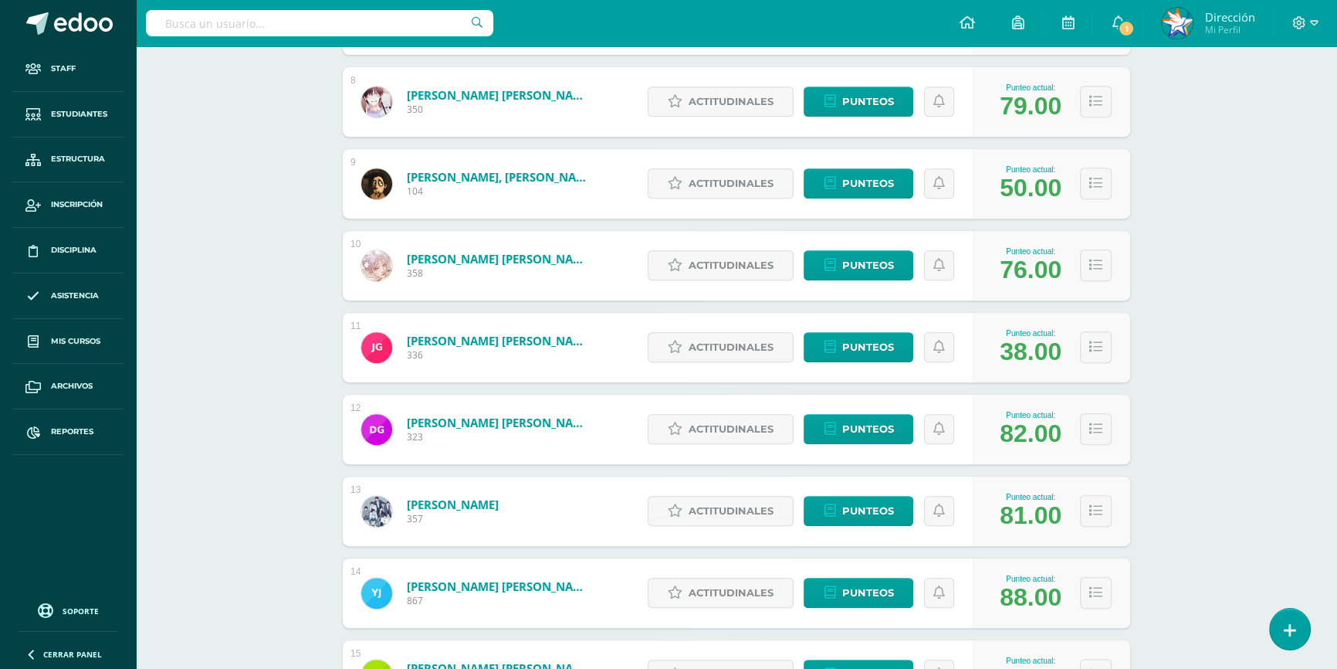
drag, startPoint x: 1004, startPoint y: 594, endPoint x: 1032, endPoint y: 598, distance: 28.8
click at [1032, 598] on div "88.00" at bounding box center [1031, 597] width 62 height 29
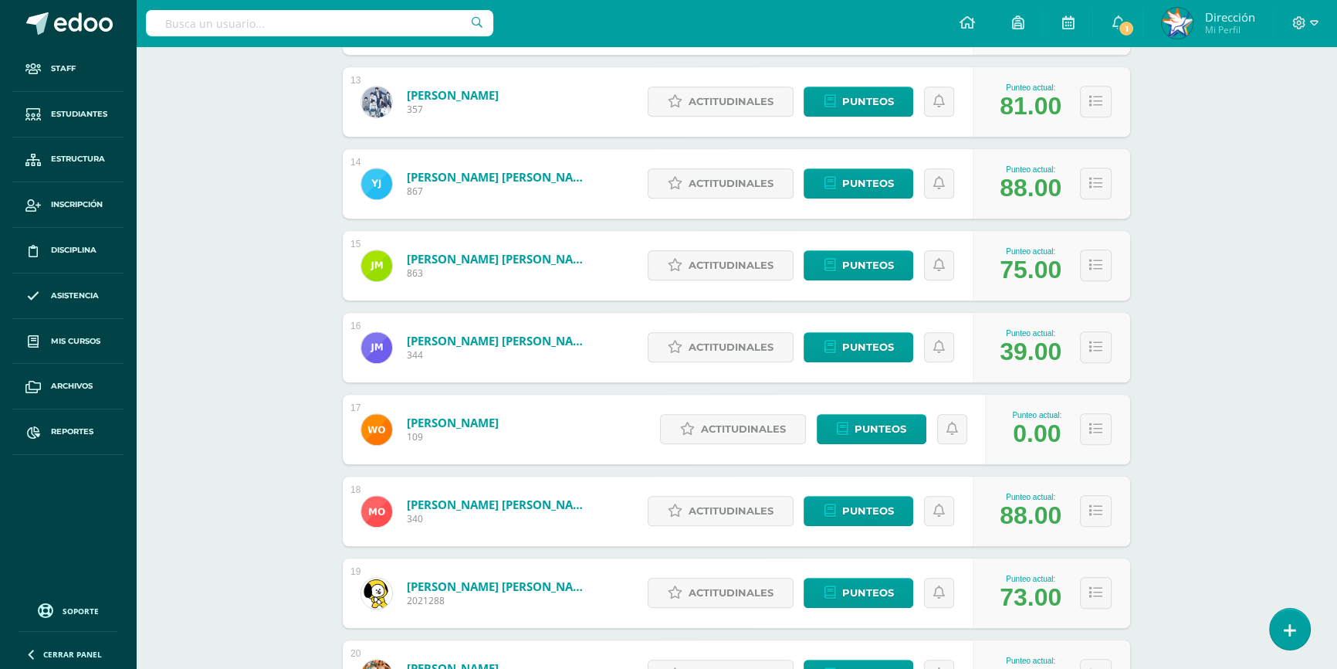
scroll to position [1263, 0]
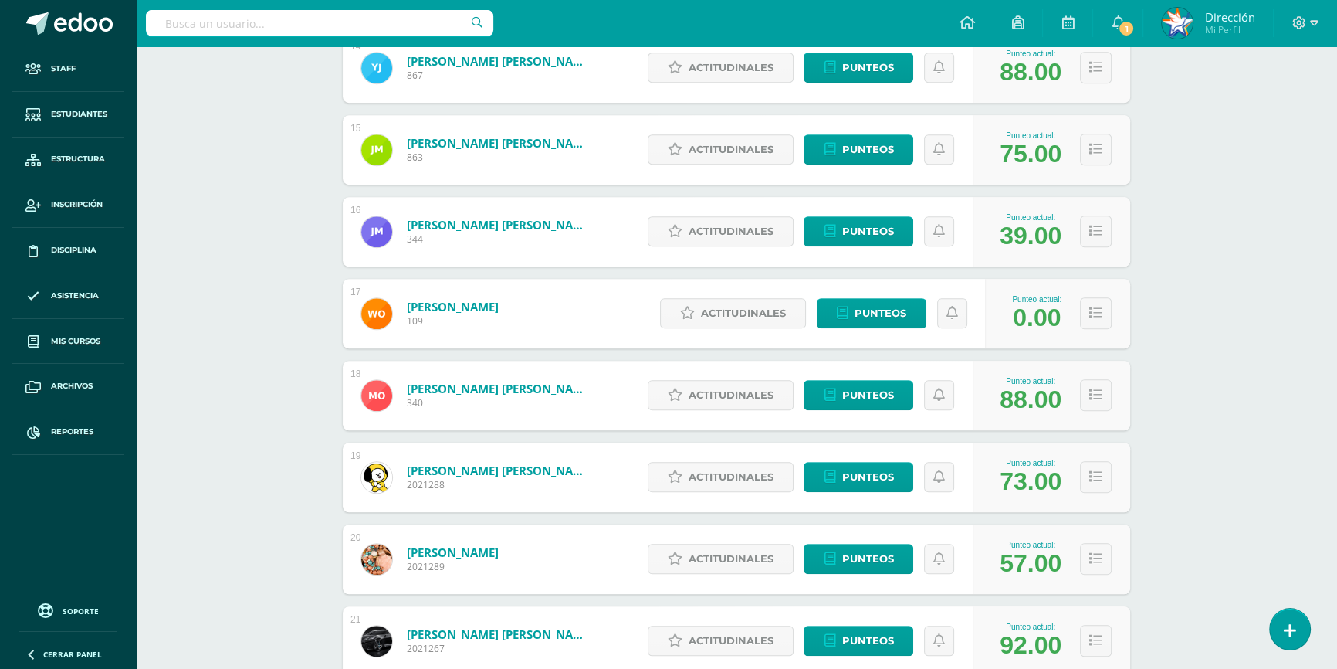
drag, startPoint x: 1017, startPoint y: 658, endPoint x: 1054, endPoint y: 659, distance: 37.1
click at [1054, 659] on div "1 Alcántara Velásquez, Luis Alfredo 373 Punteo actual: 30.00 Actitudinales Punt…" at bounding box center [736, 26] width 787 height 2115
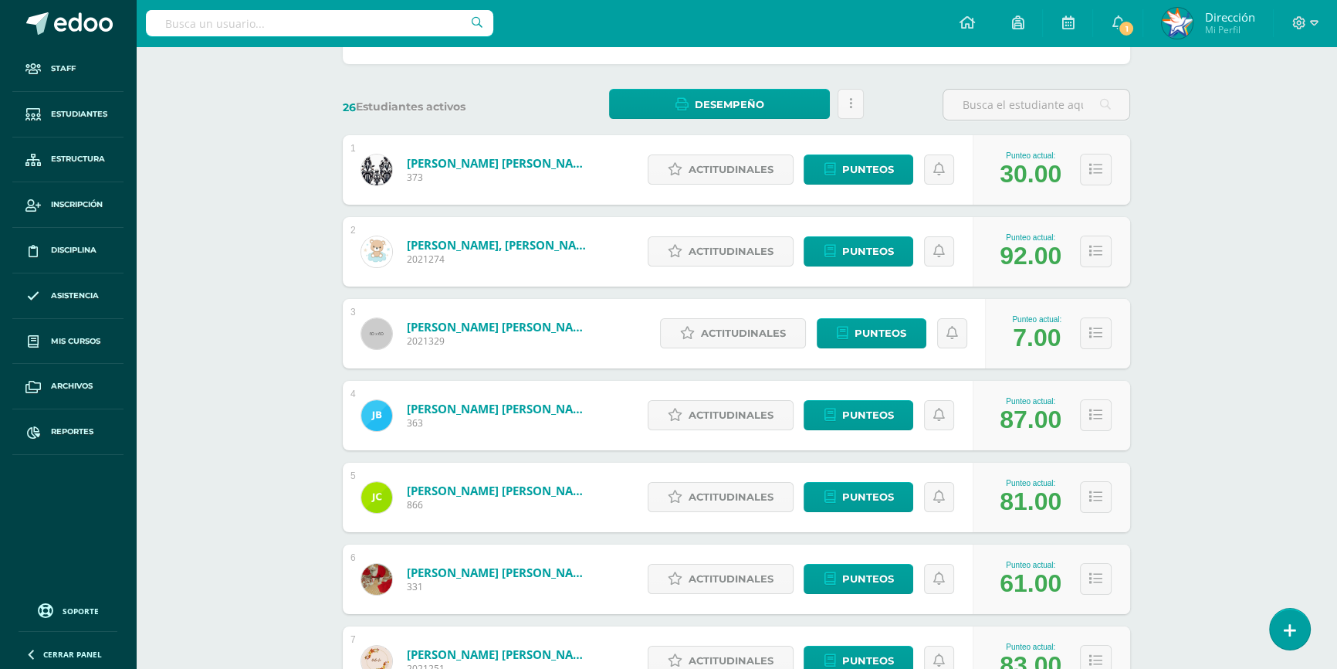
scroll to position [0, 0]
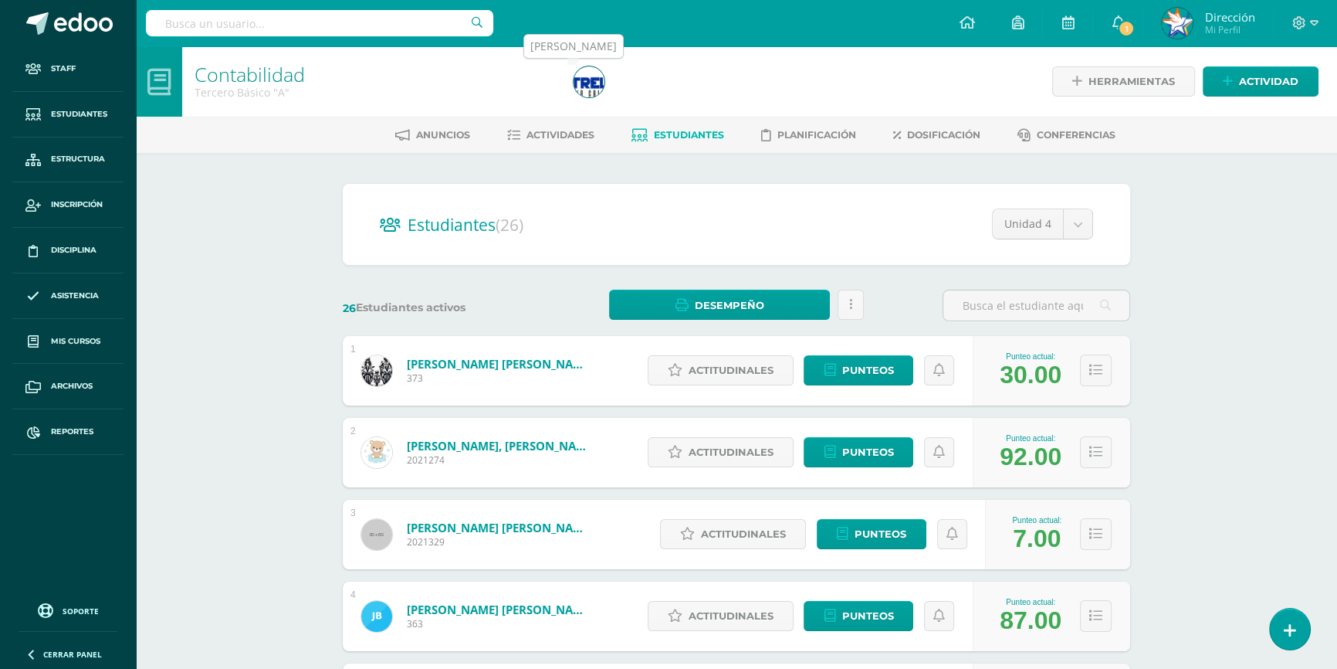
click at [588, 84] on img at bounding box center [589, 81] width 31 height 31
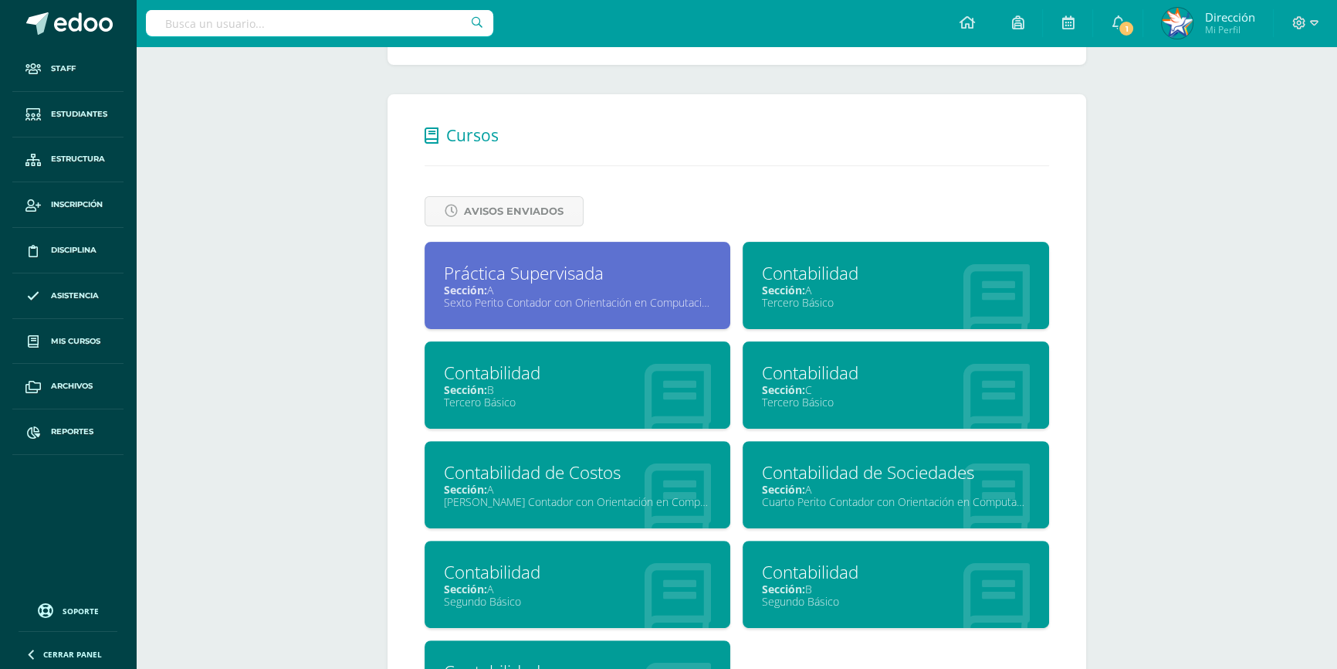
click at [502, 391] on div "Sección: B" at bounding box center [578, 389] width 268 height 15
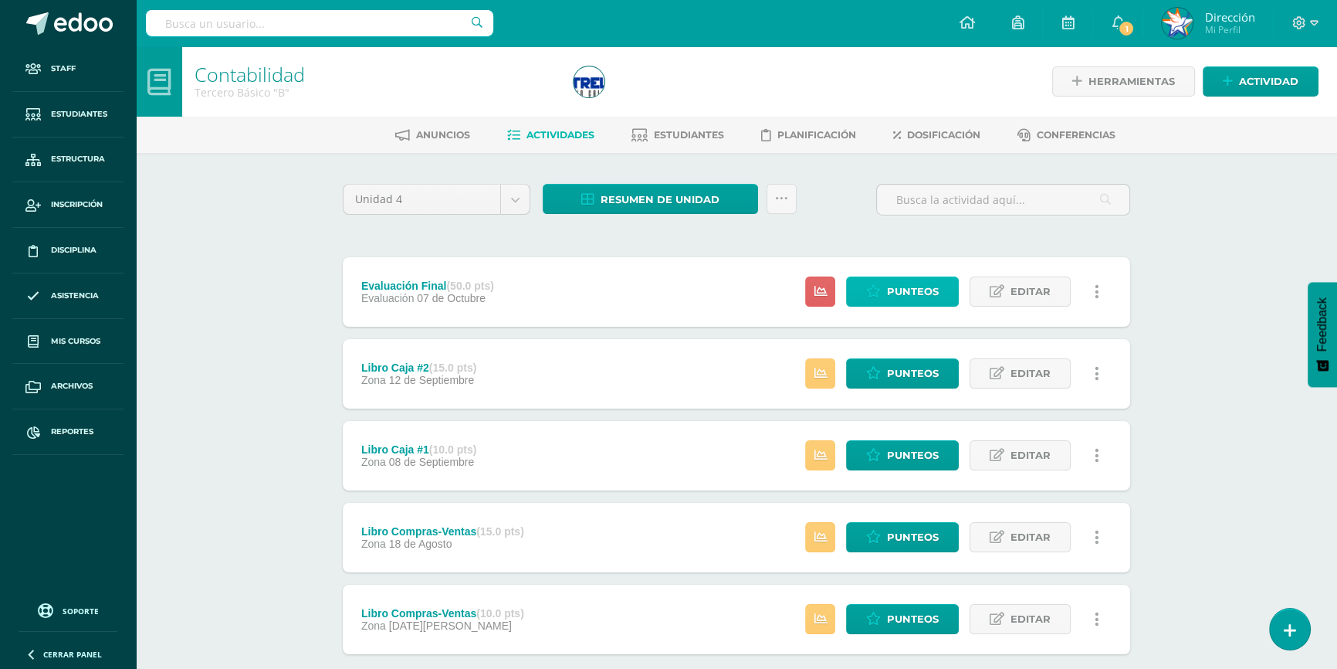
click at [916, 288] on span "Punteos" at bounding box center [913, 291] width 52 height 29
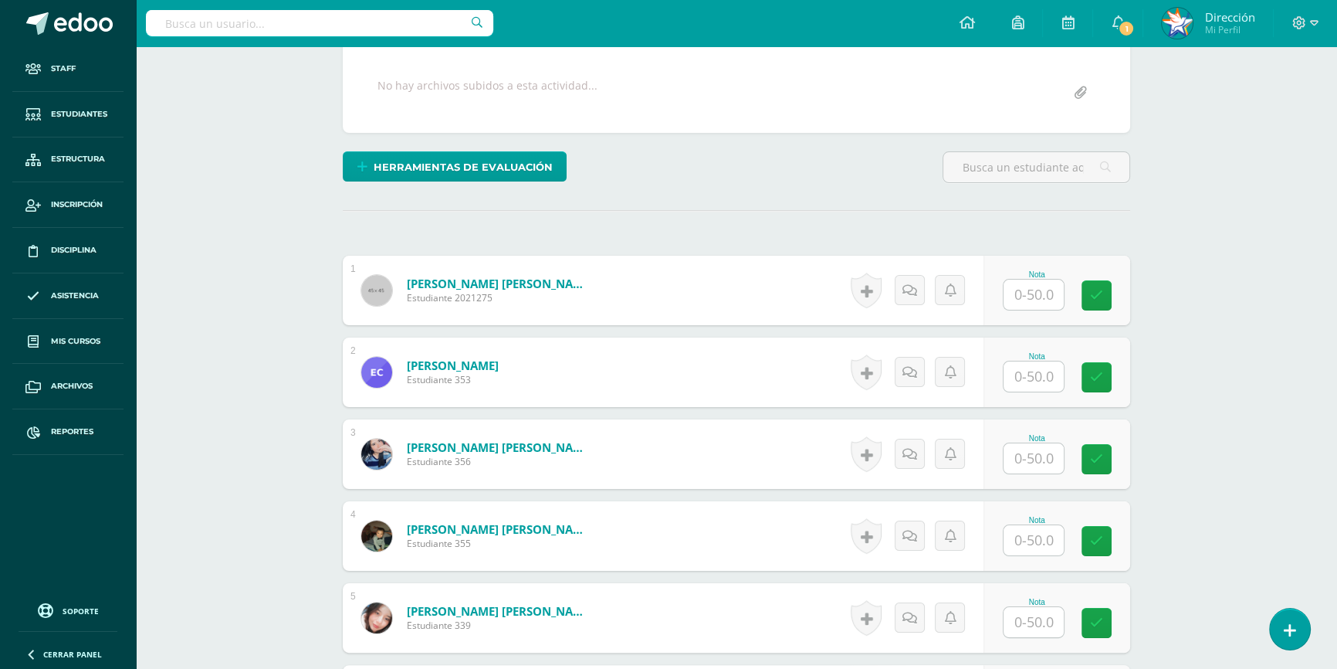
scroll to position [351, 0]
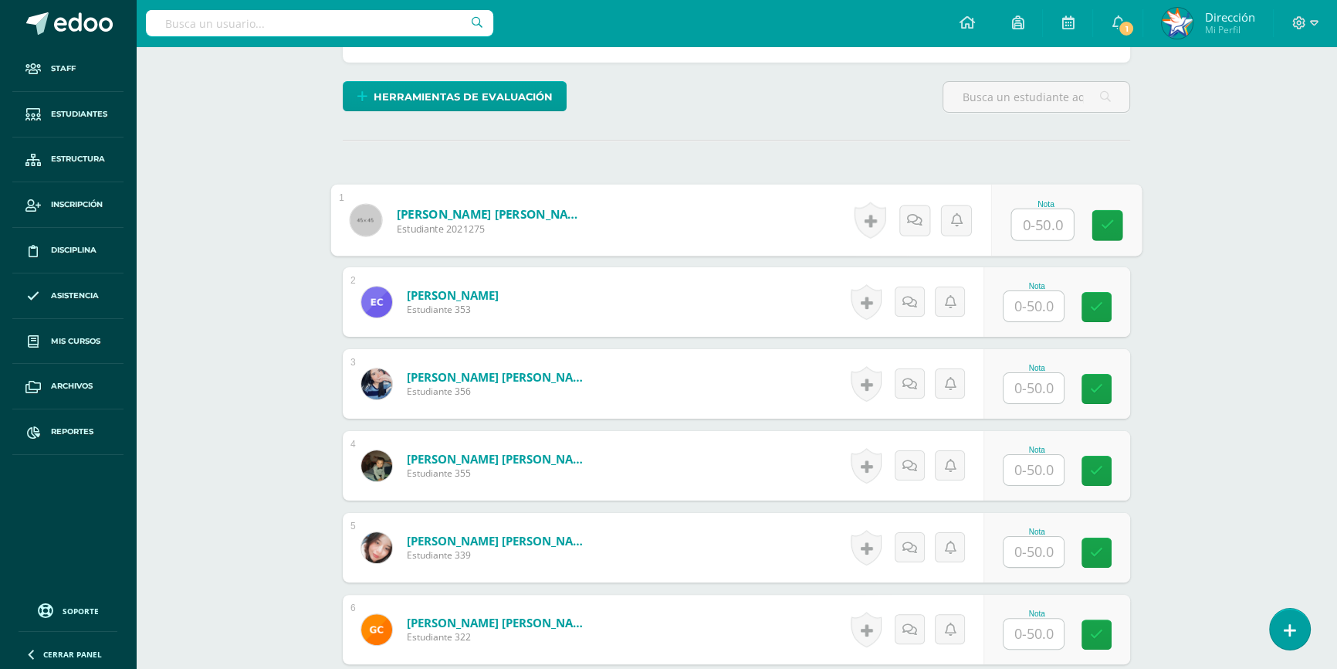
click at [1031, 224] on input "text" at bounding box center [1043, 224] width 62 height 31
type input "20"
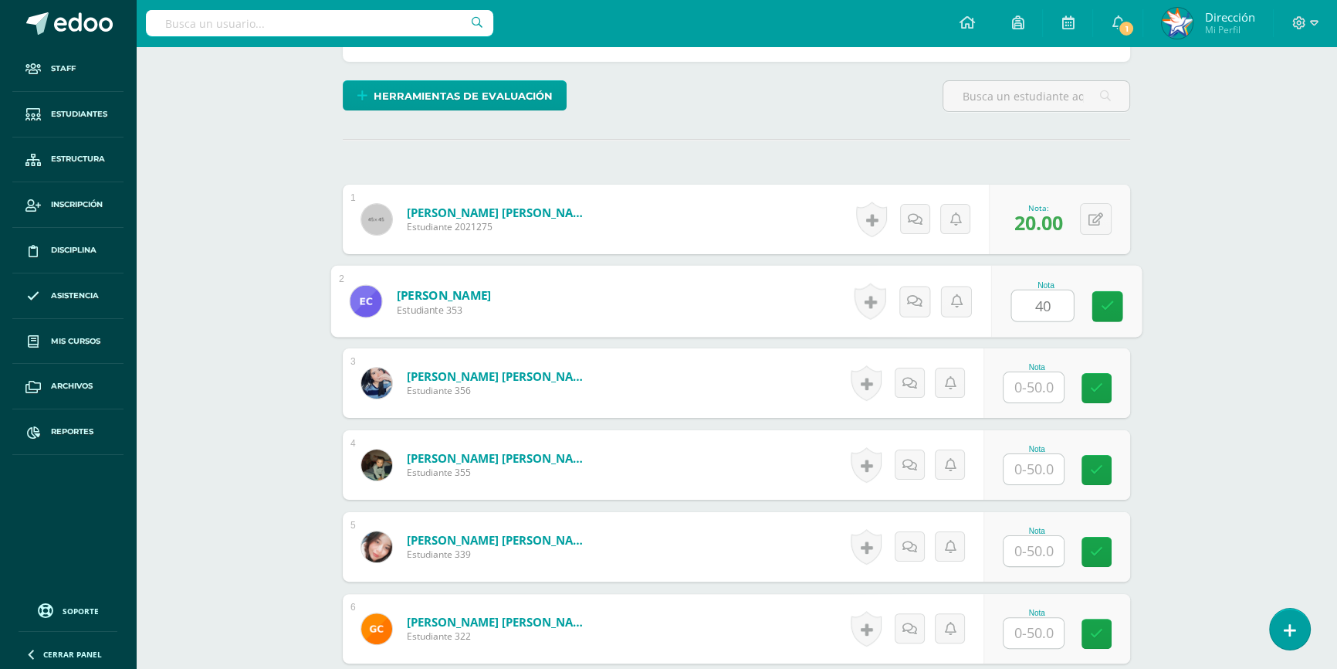
scroll to position [353, 0]
type input "40"
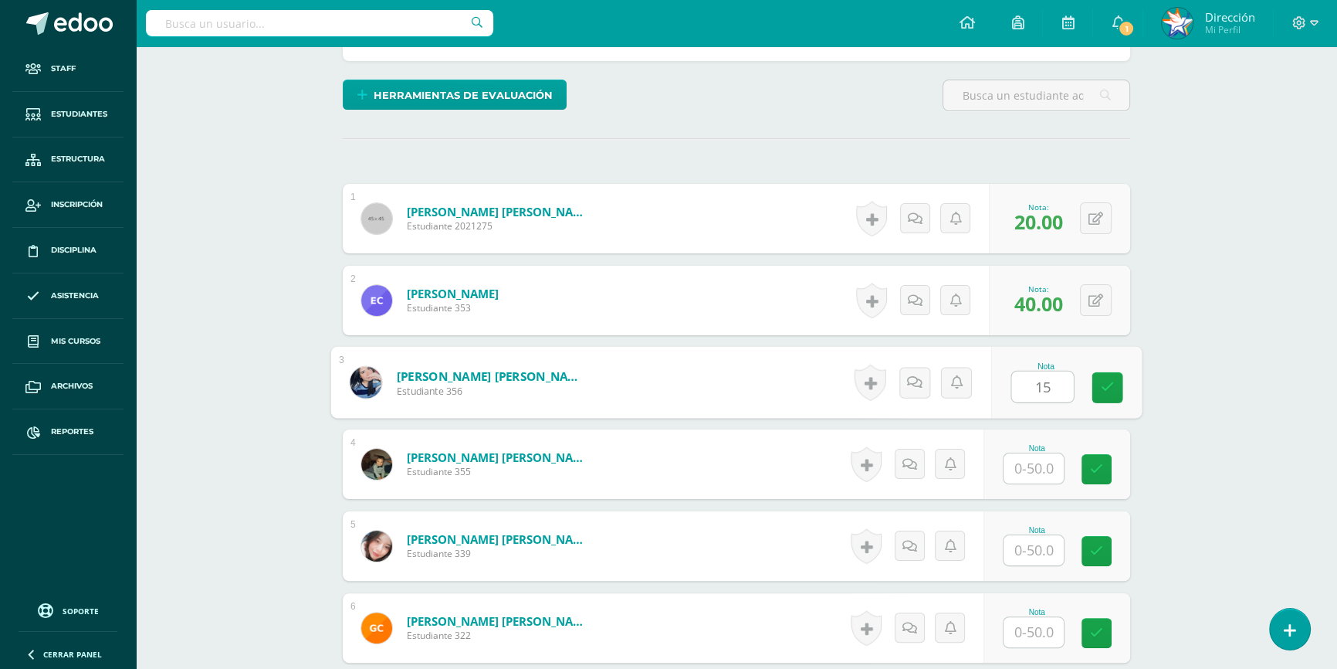
type input "15"
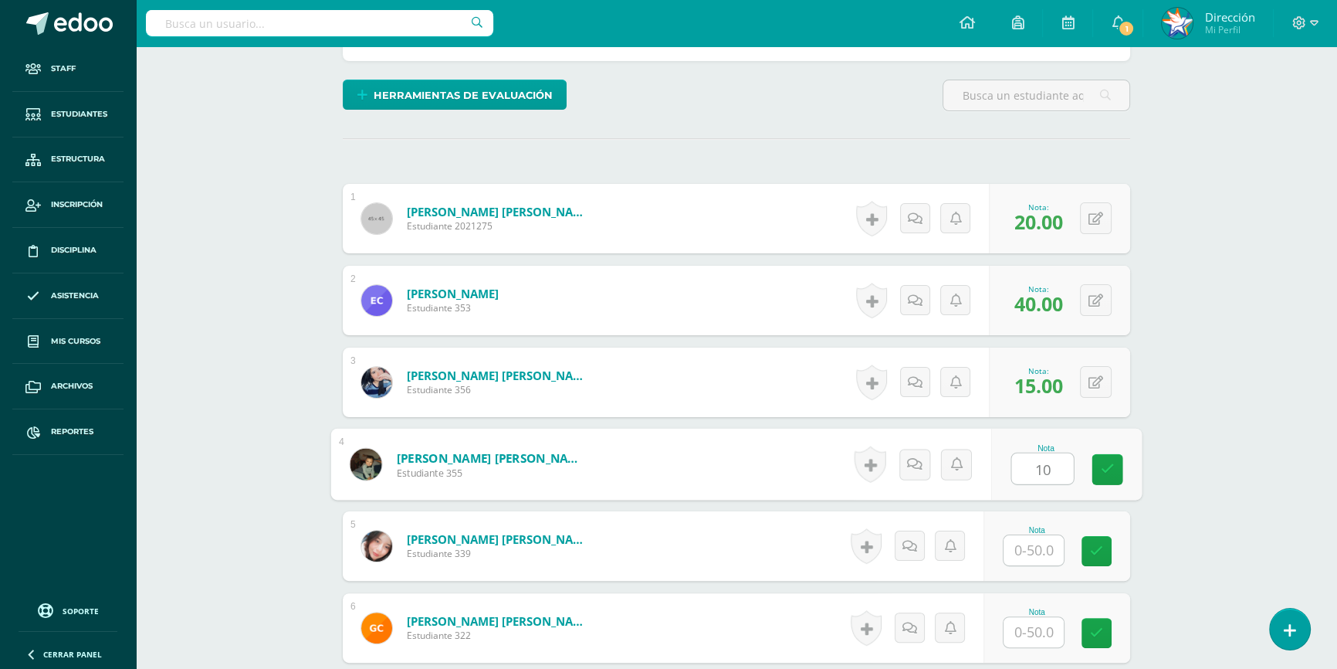
type input "10"
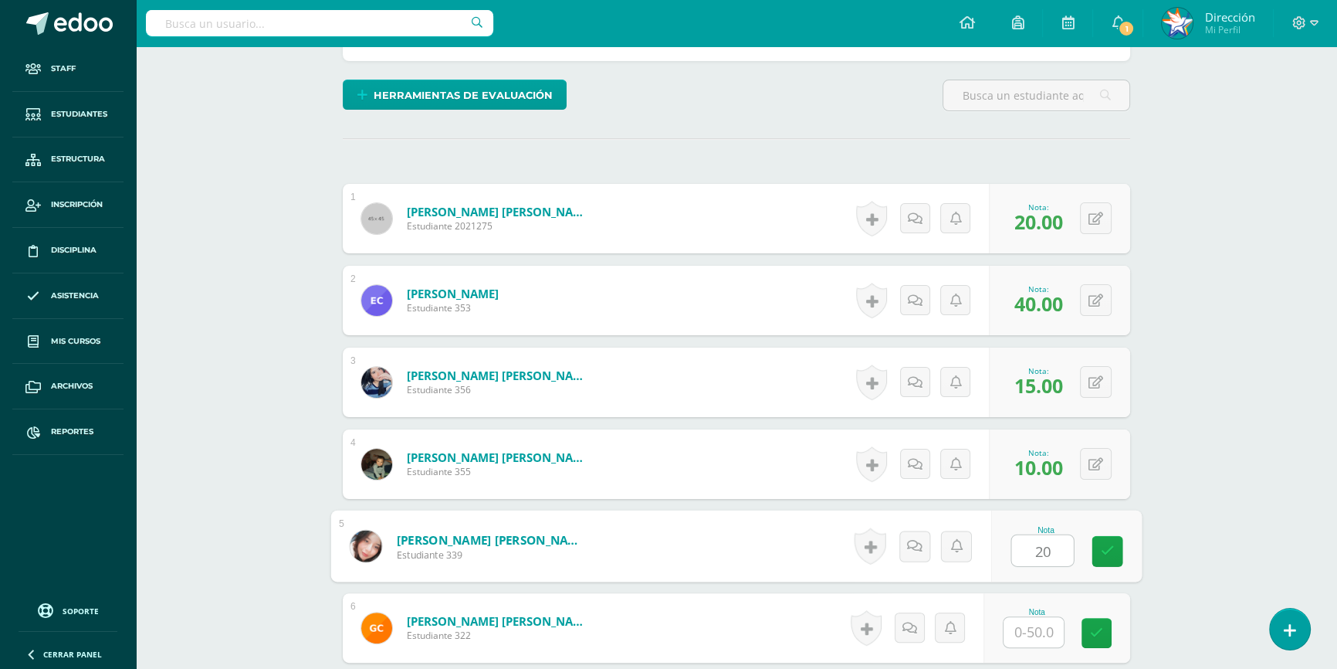
type input "20"
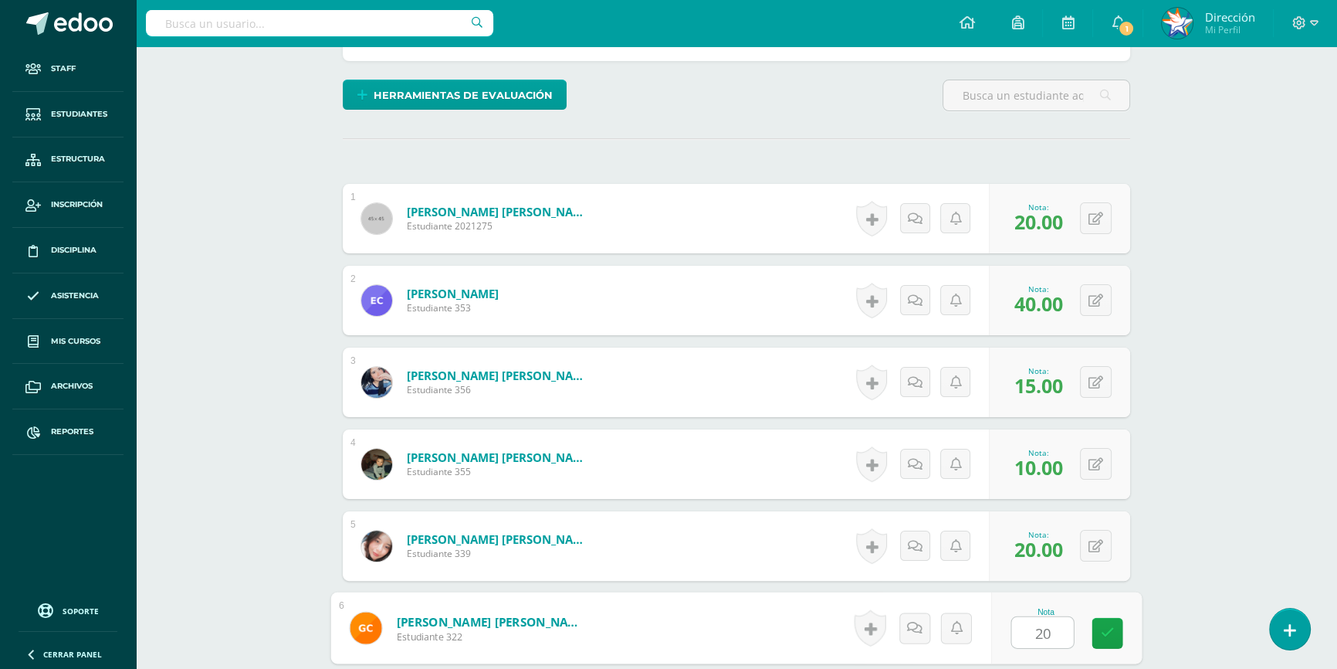
type input "20"
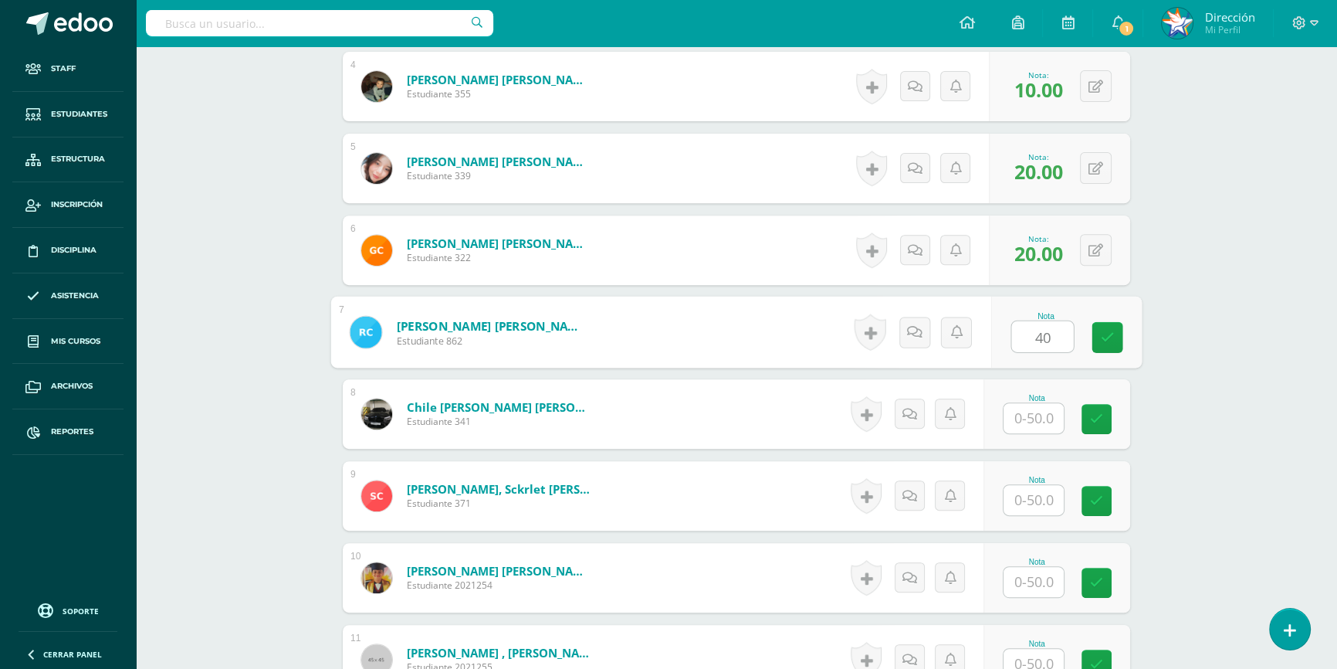
type input "40"
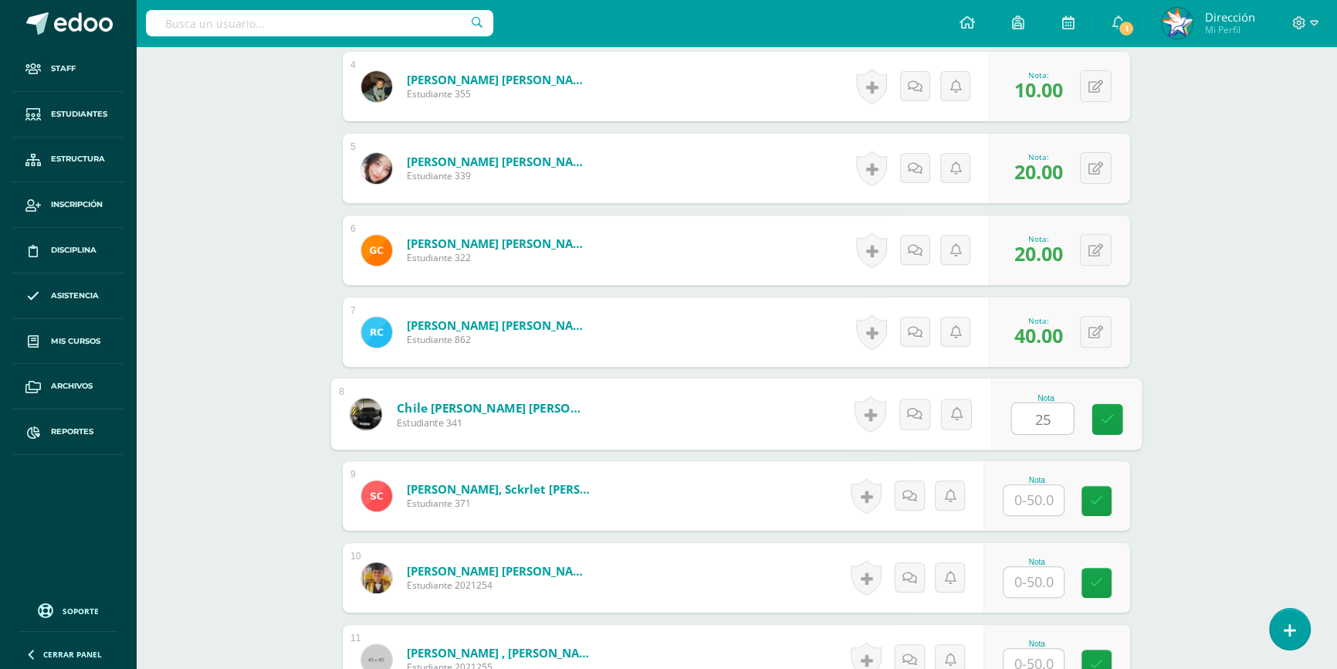
type input "25"
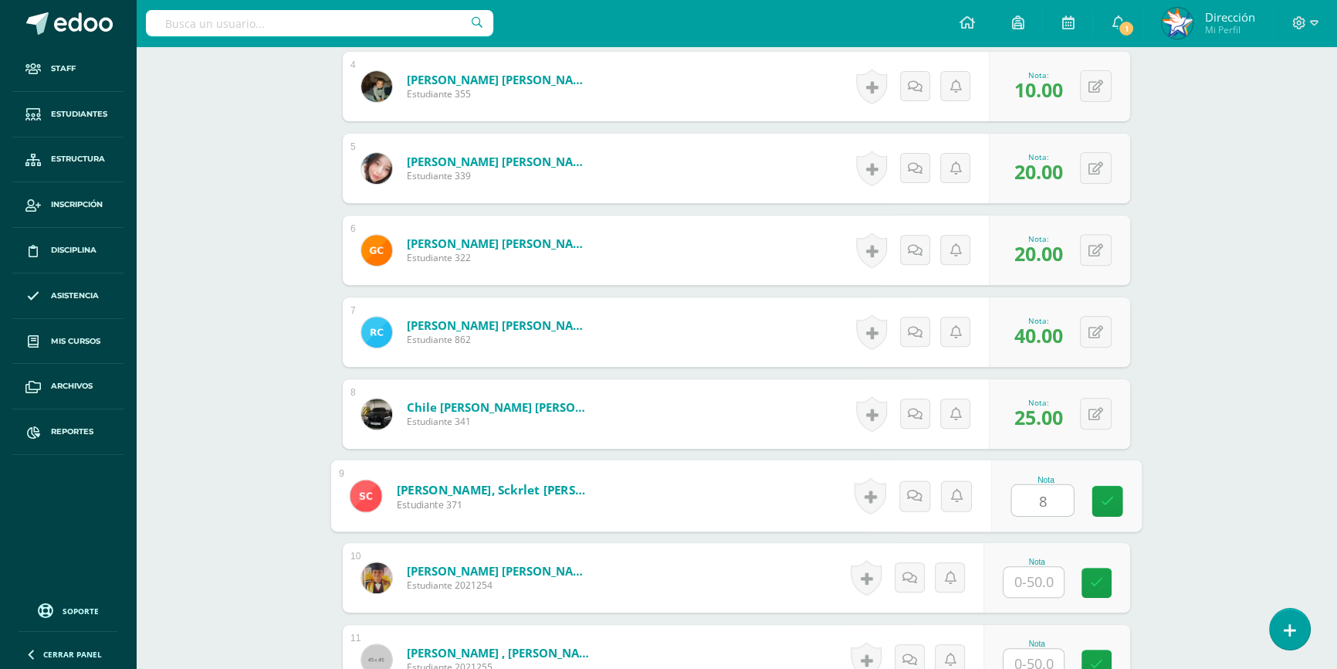
type input "8"
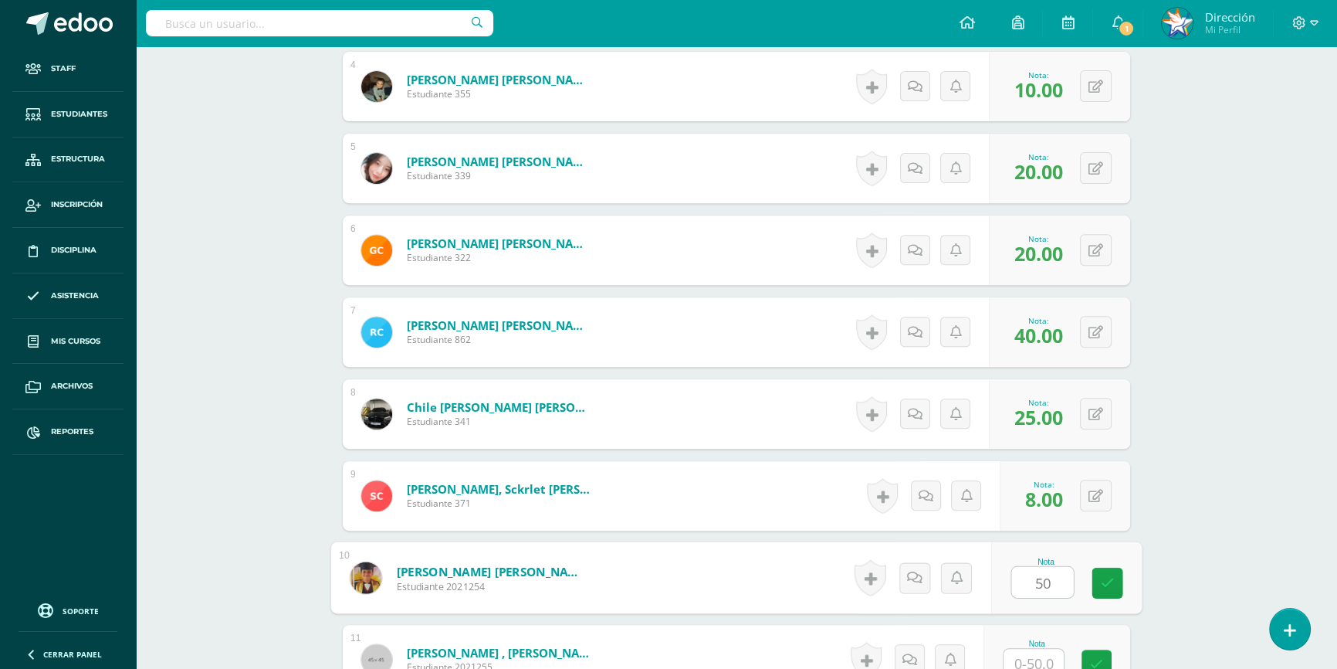
type input "50"
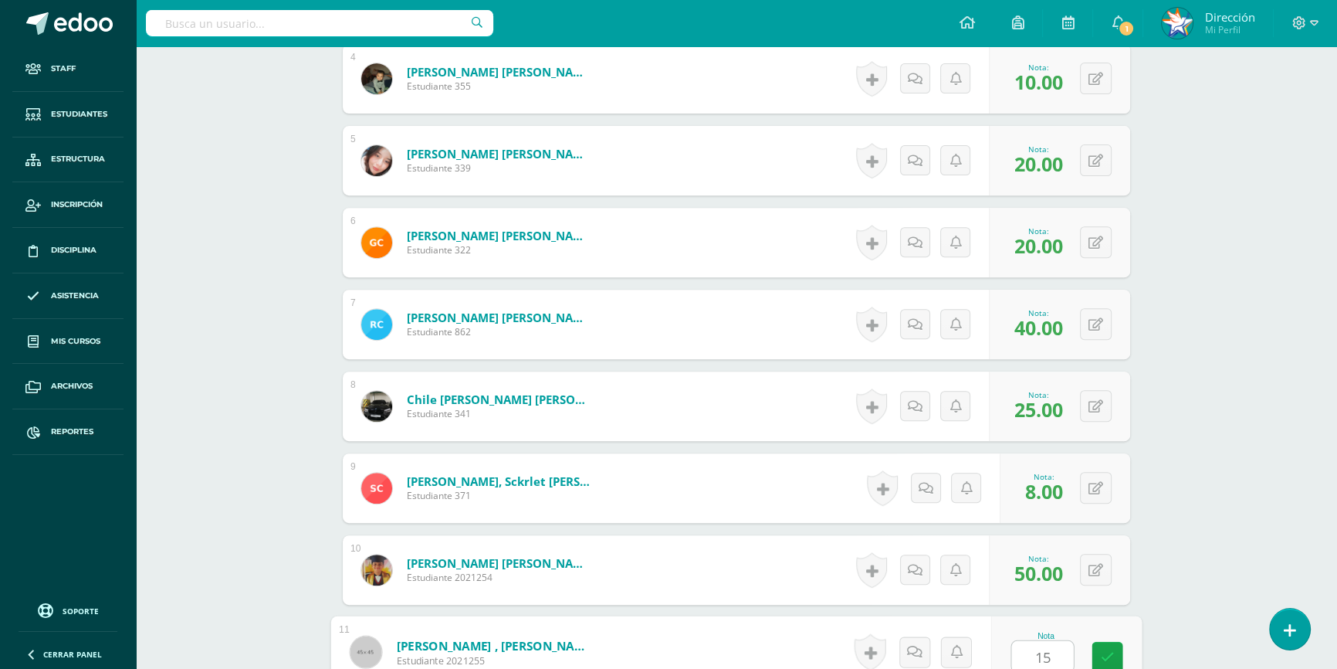
type input "15"
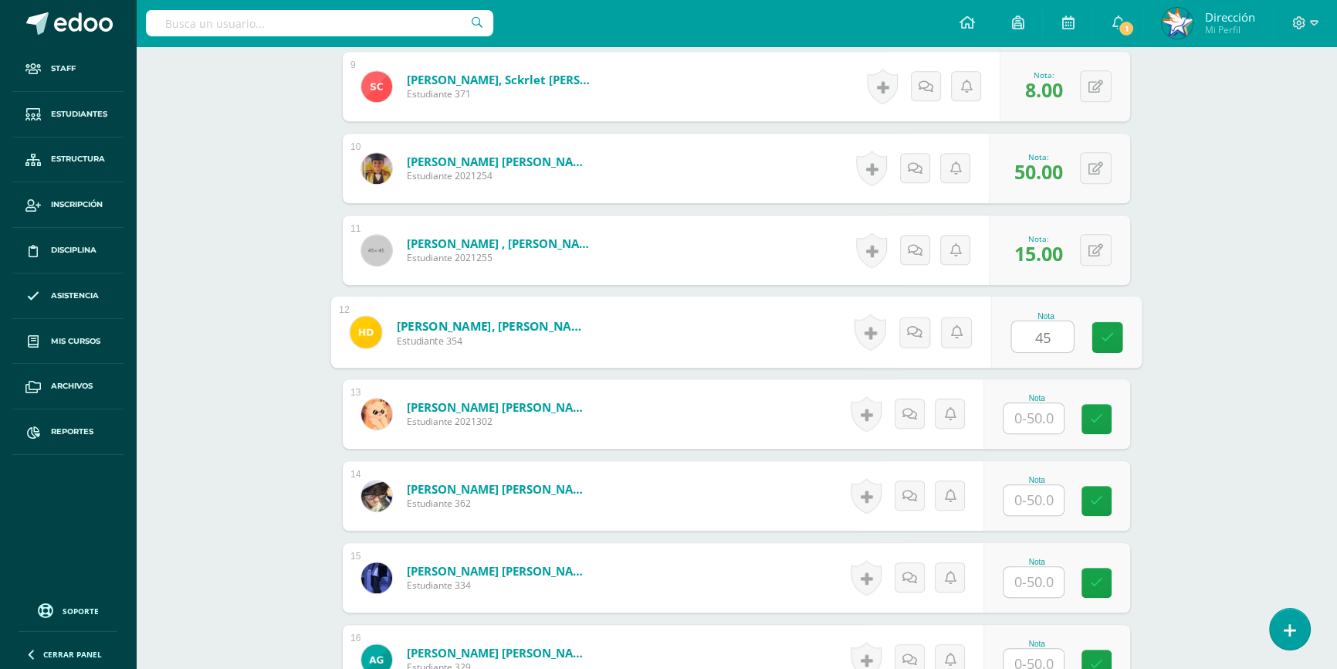
type input "45"
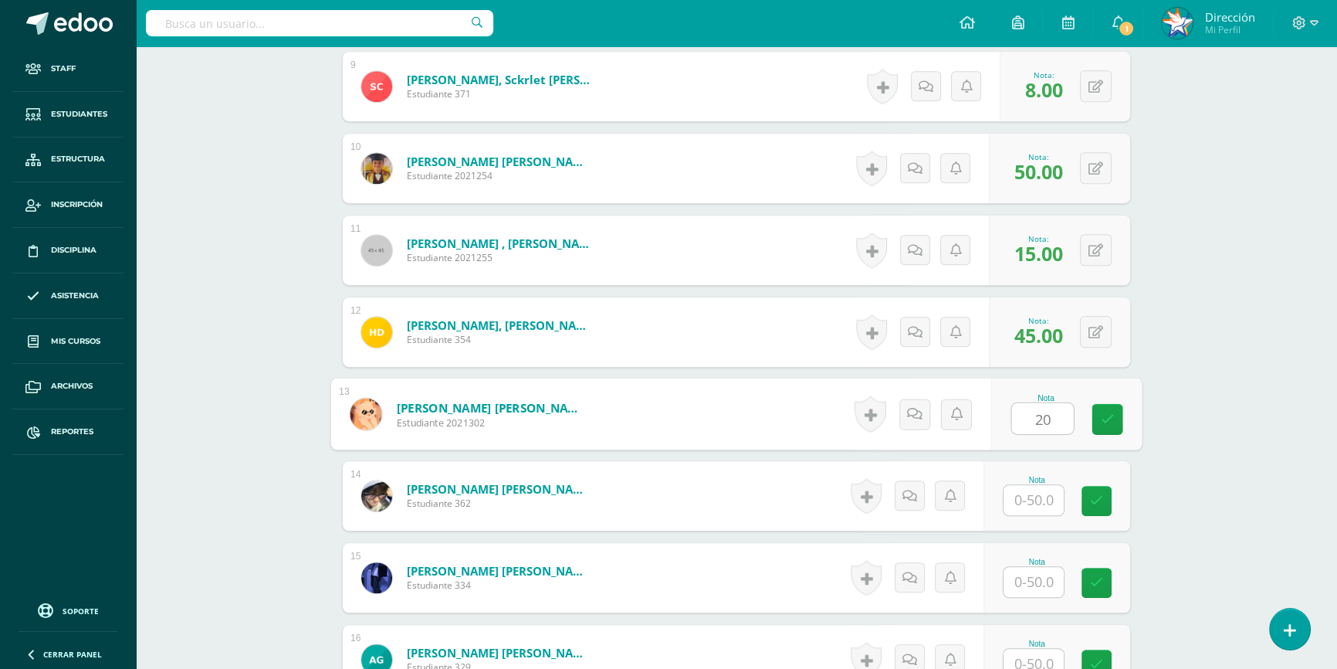
type input "20"
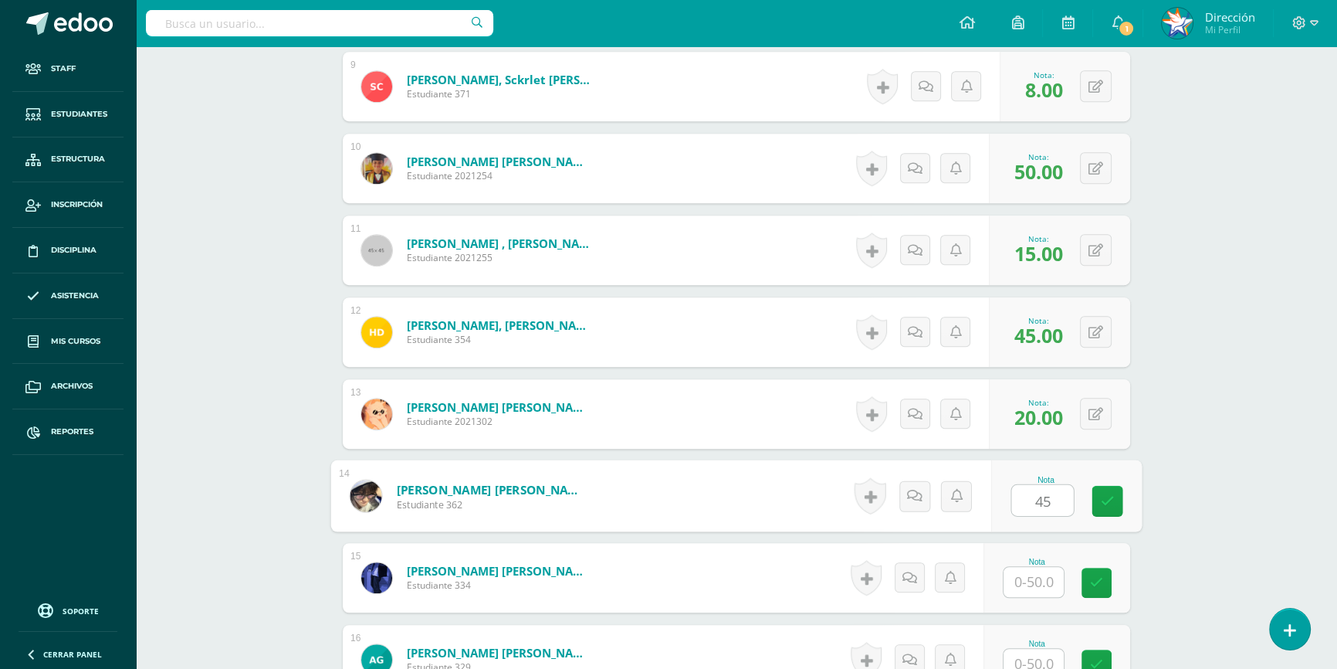
type input "45"
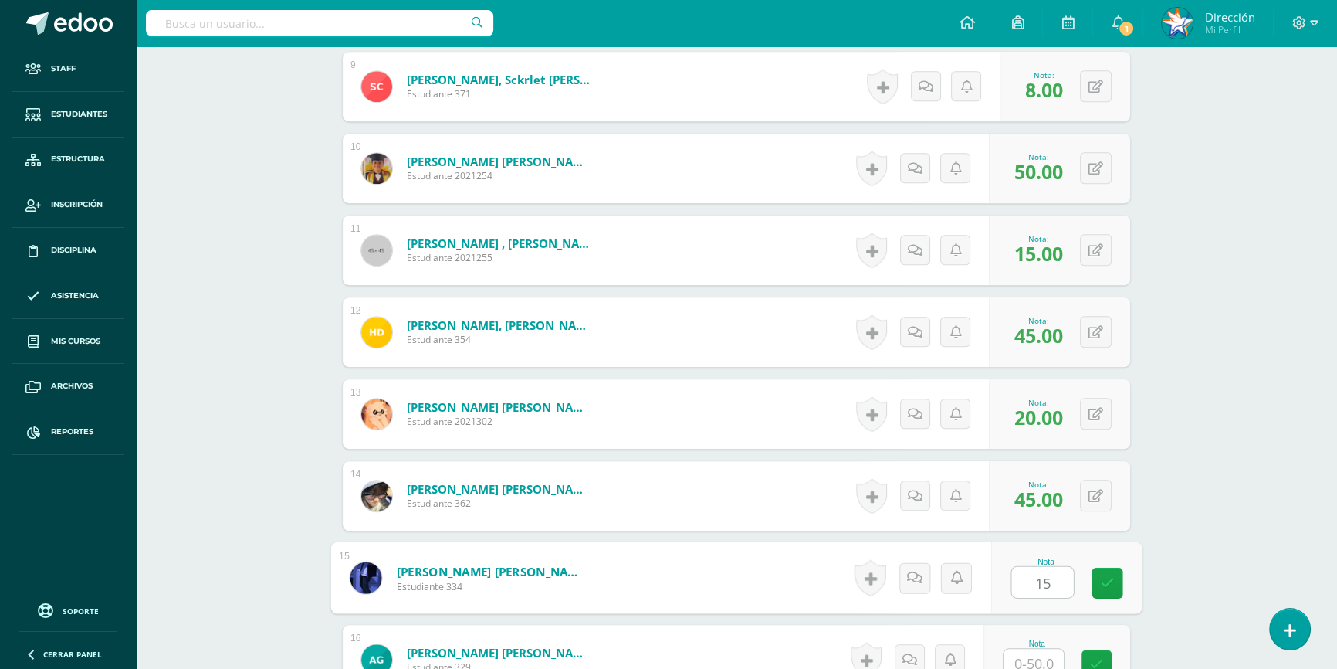
type input "15"
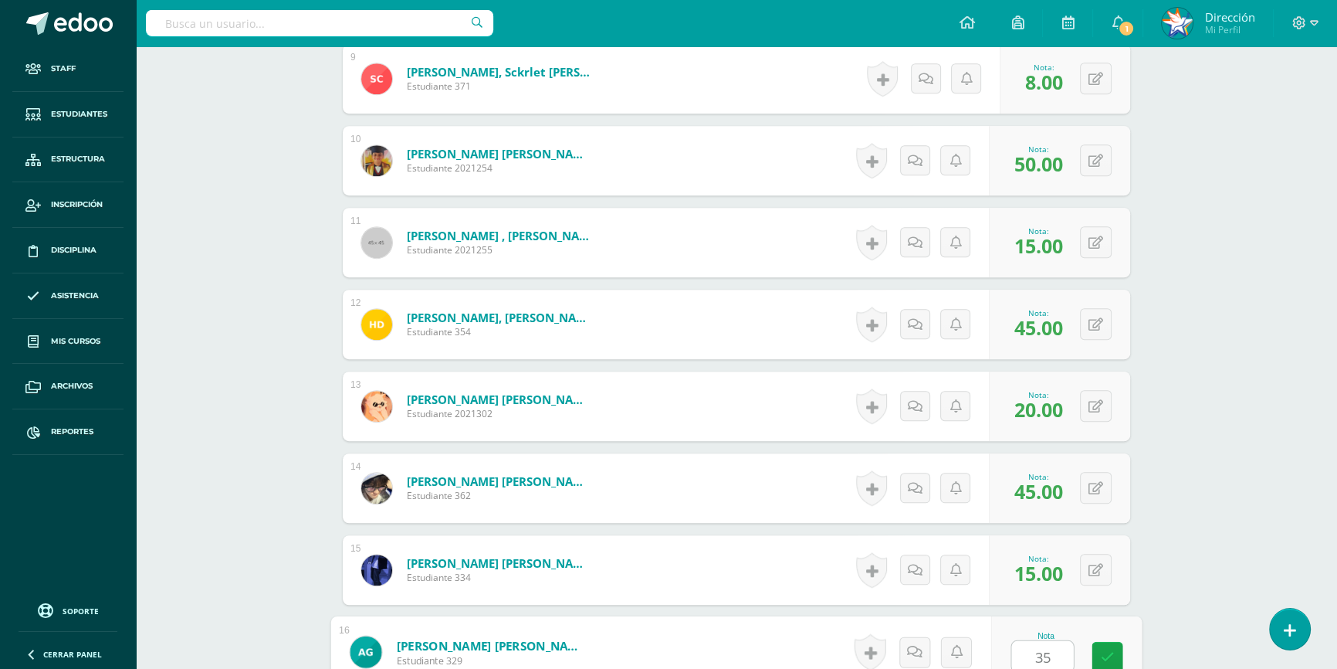
type input "35"
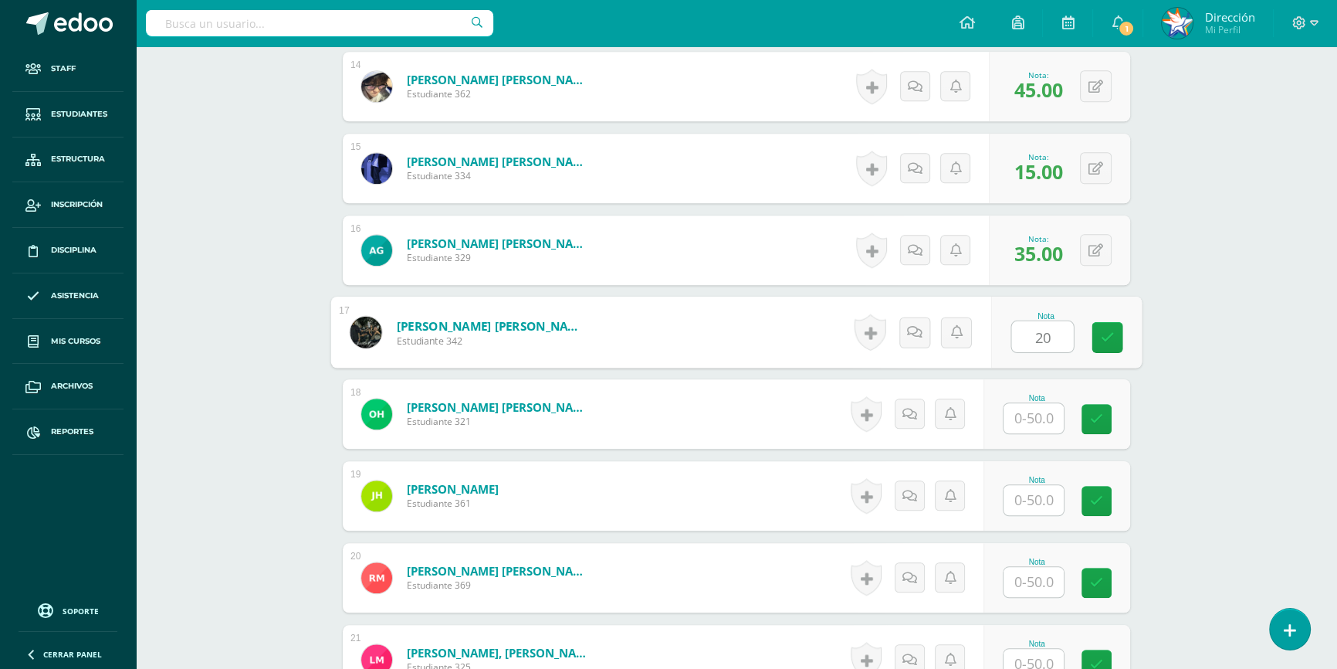
type input "20"
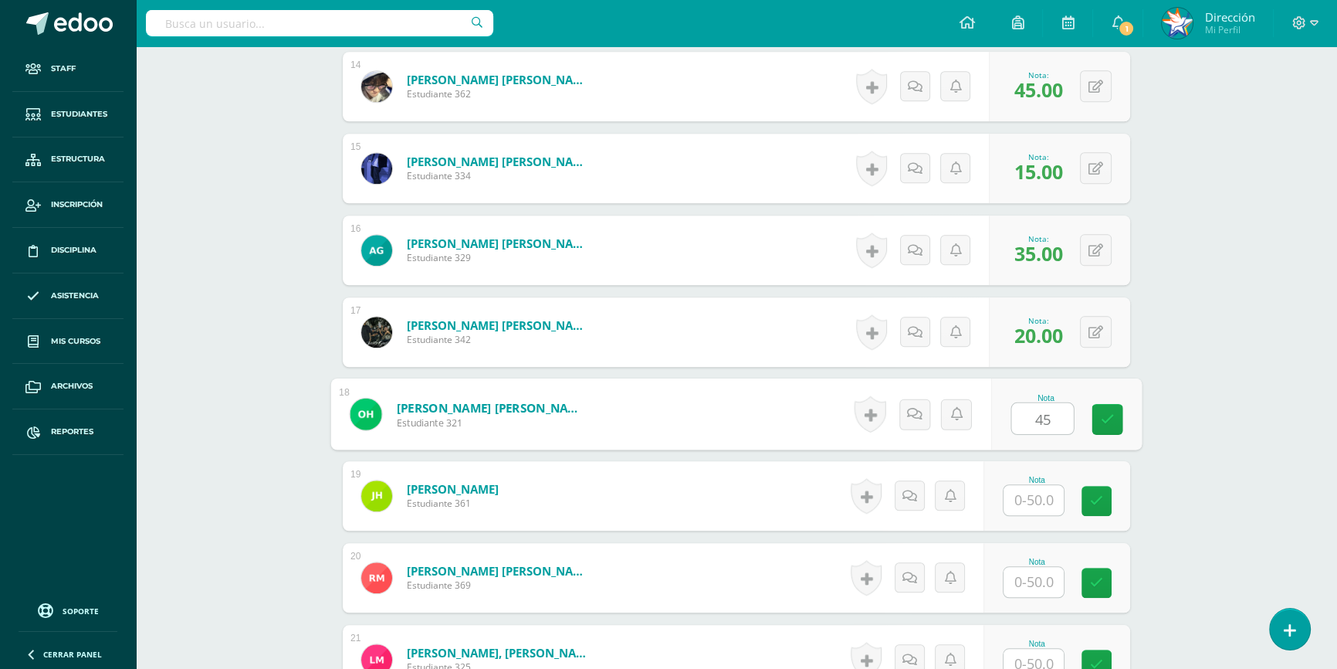
type input "45"
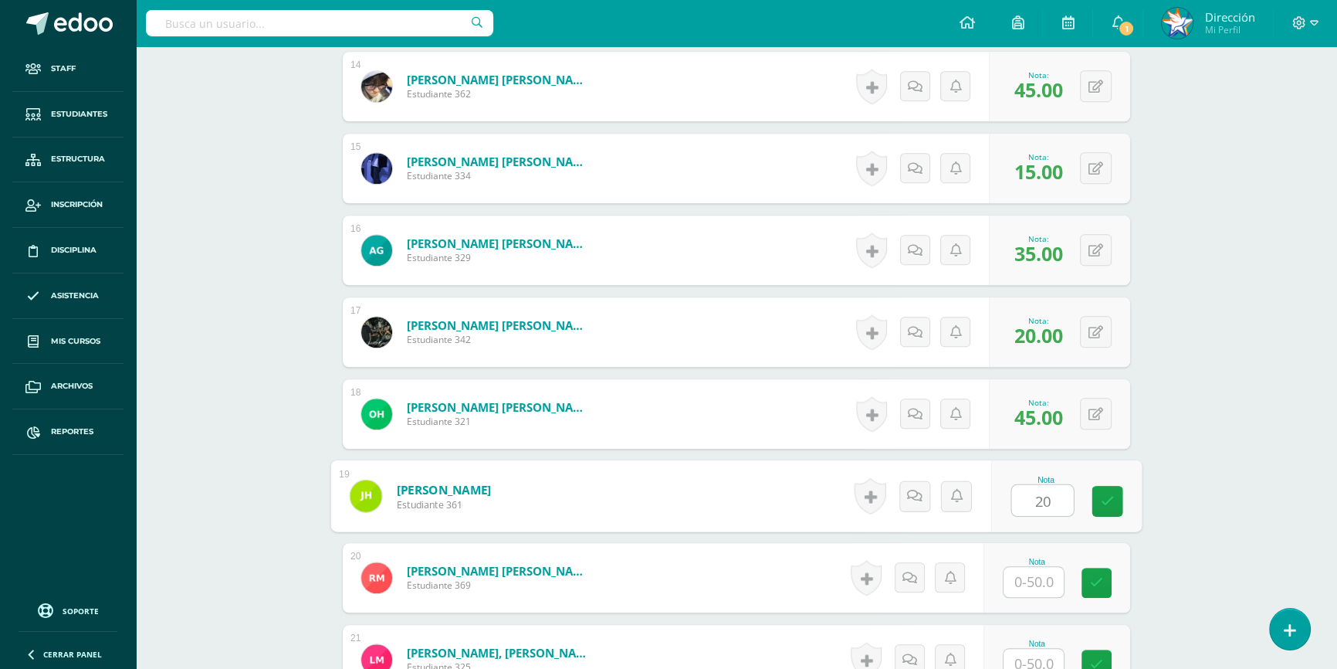
type input "20"
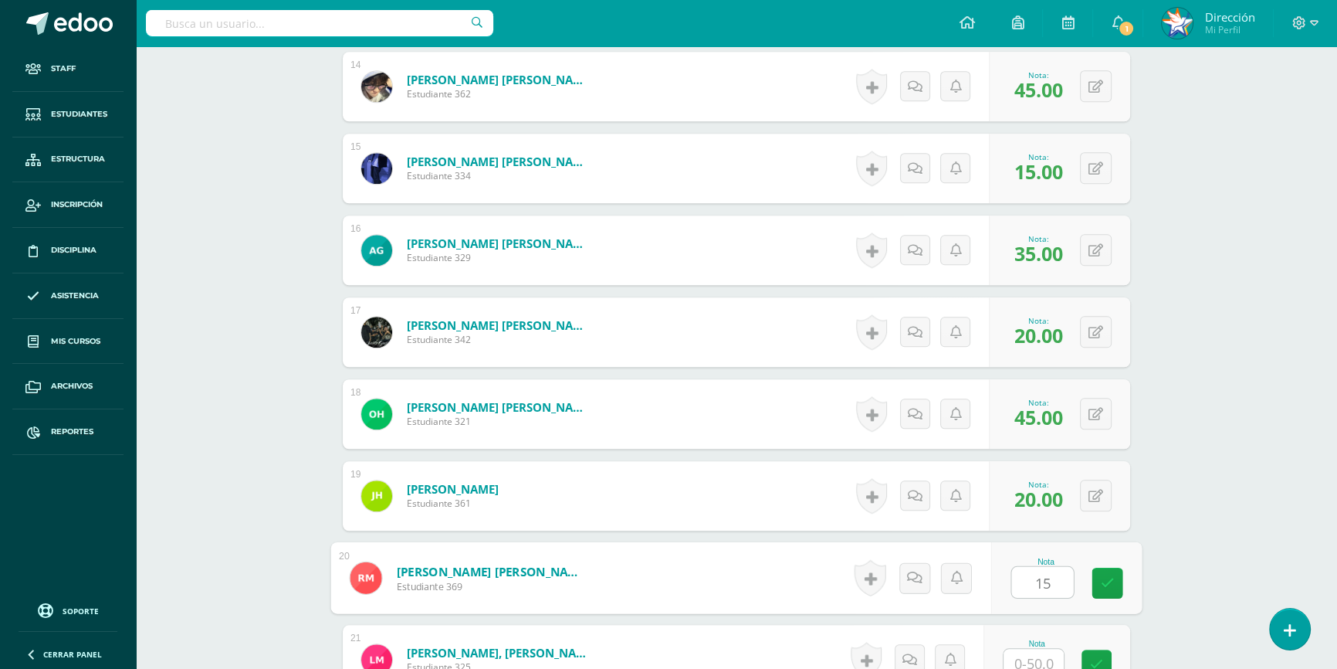
type input "15"
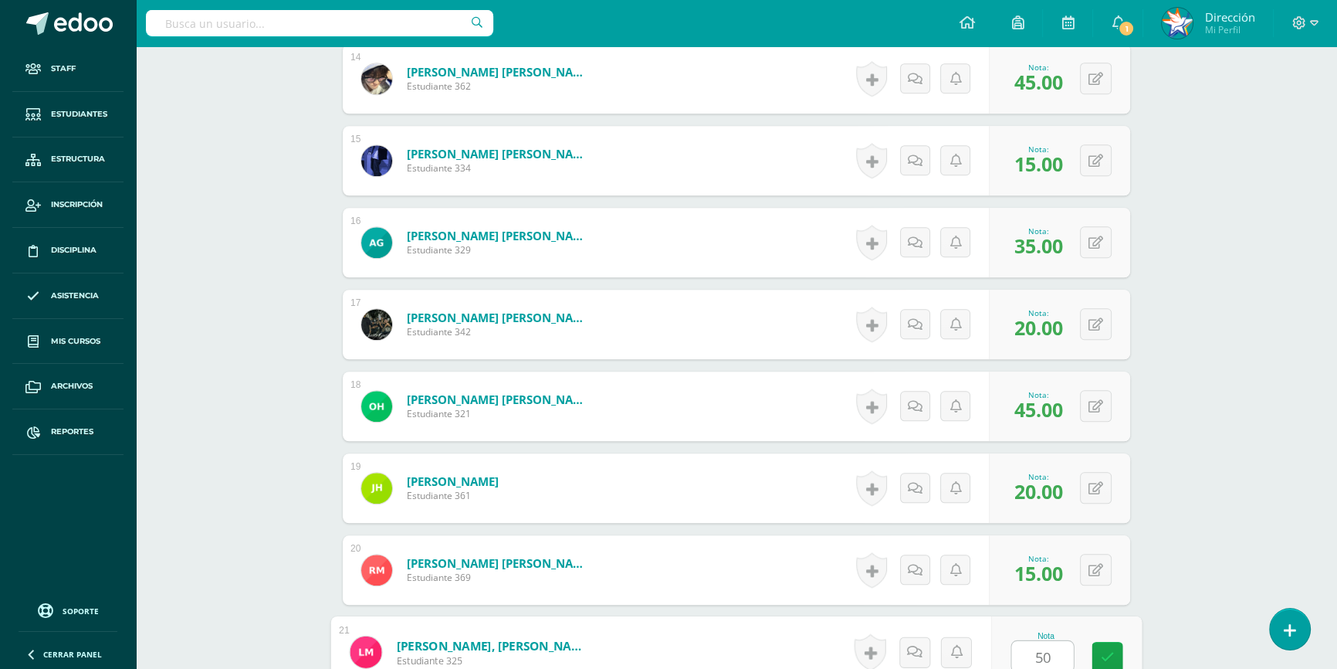
type input "50"
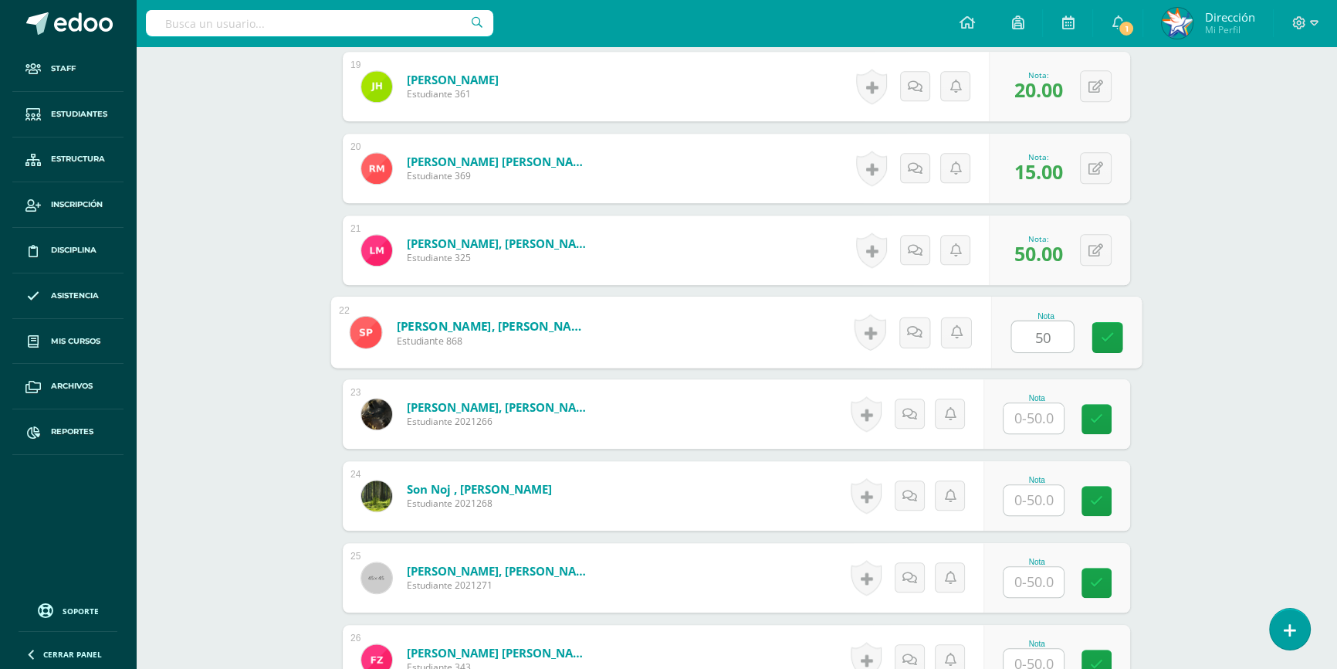
type input "50"
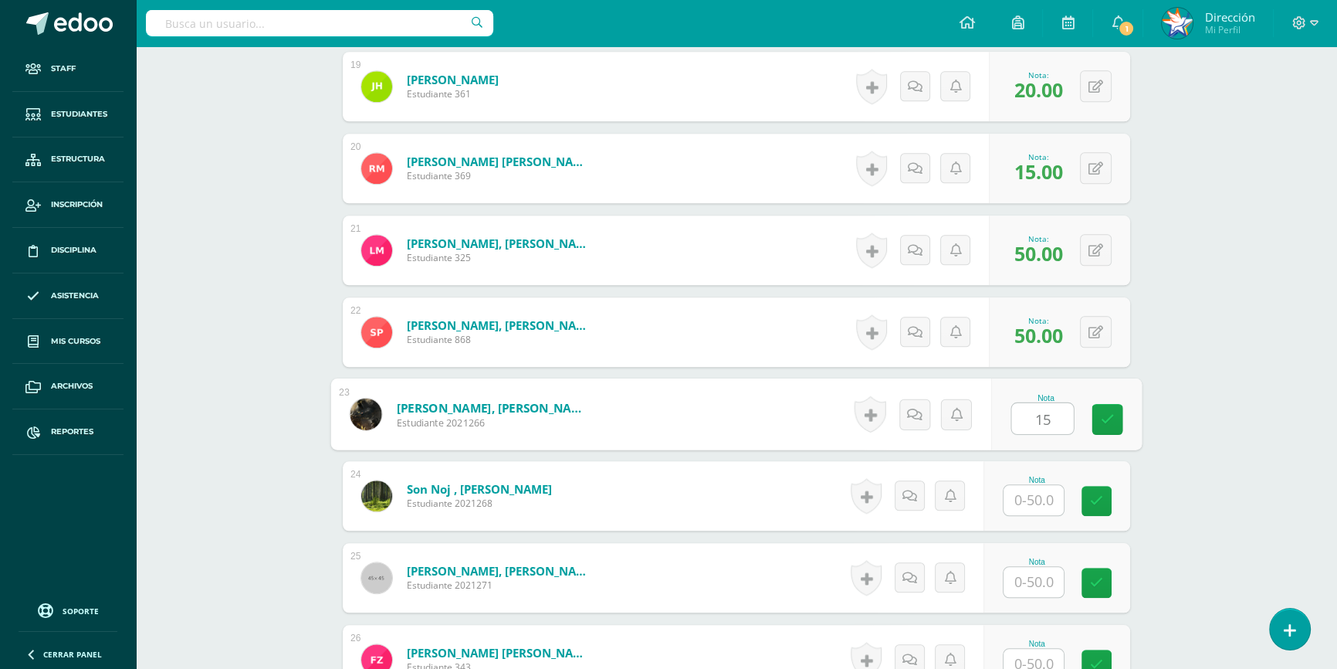
type input "15"
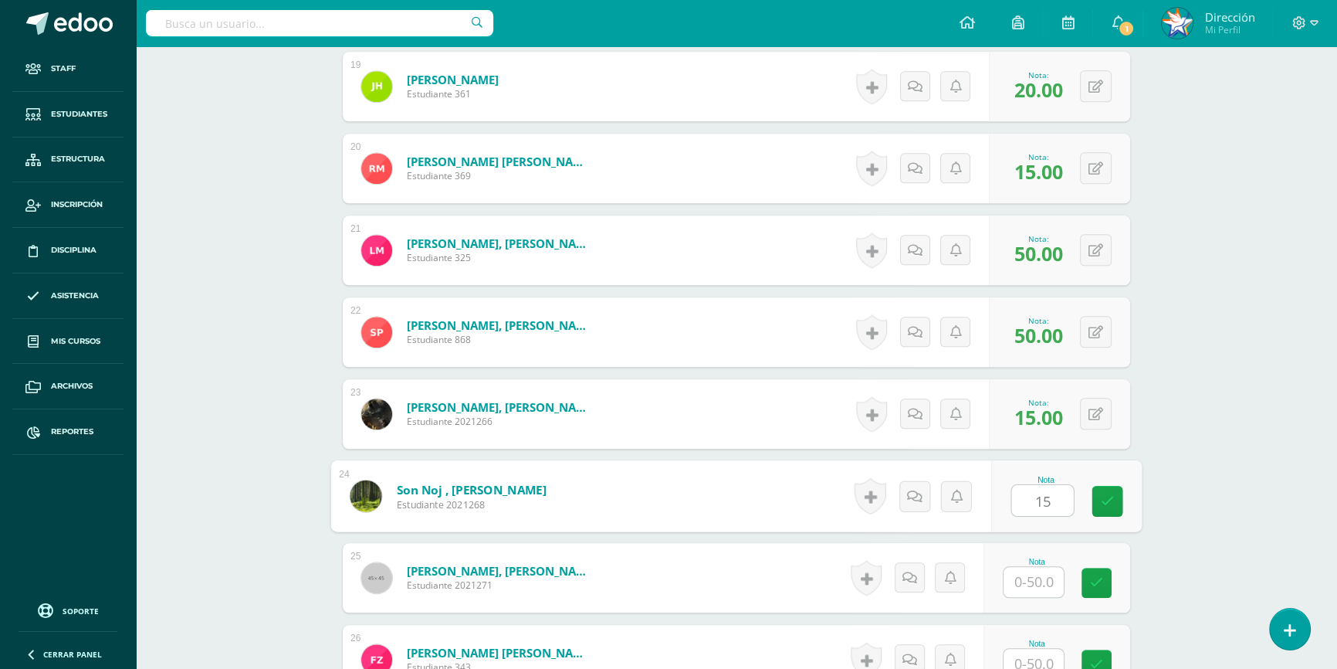
type input "15"
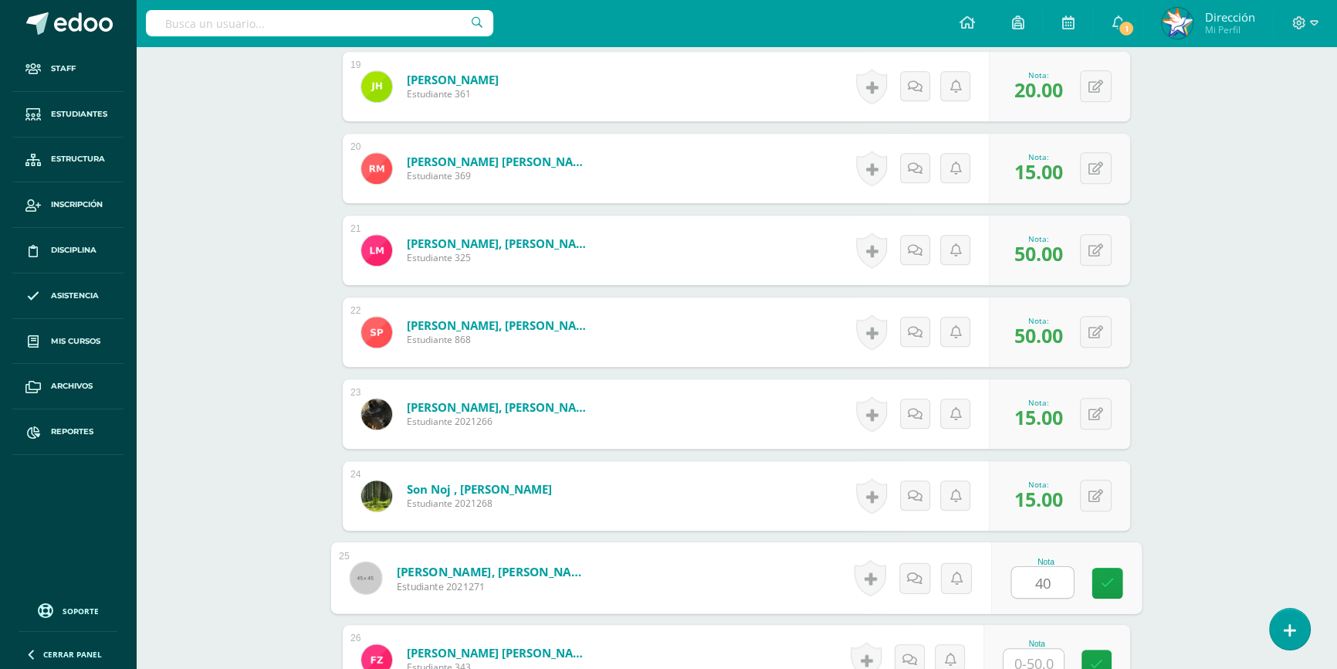
type input "40"
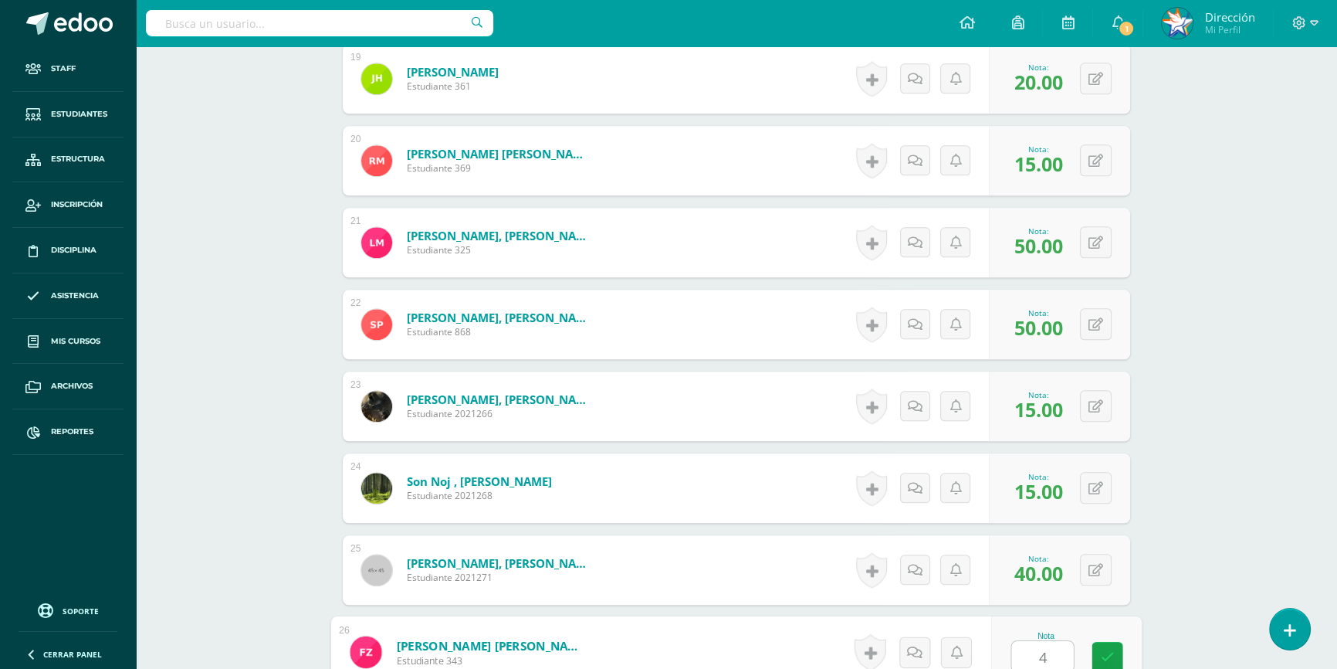
type input "40"
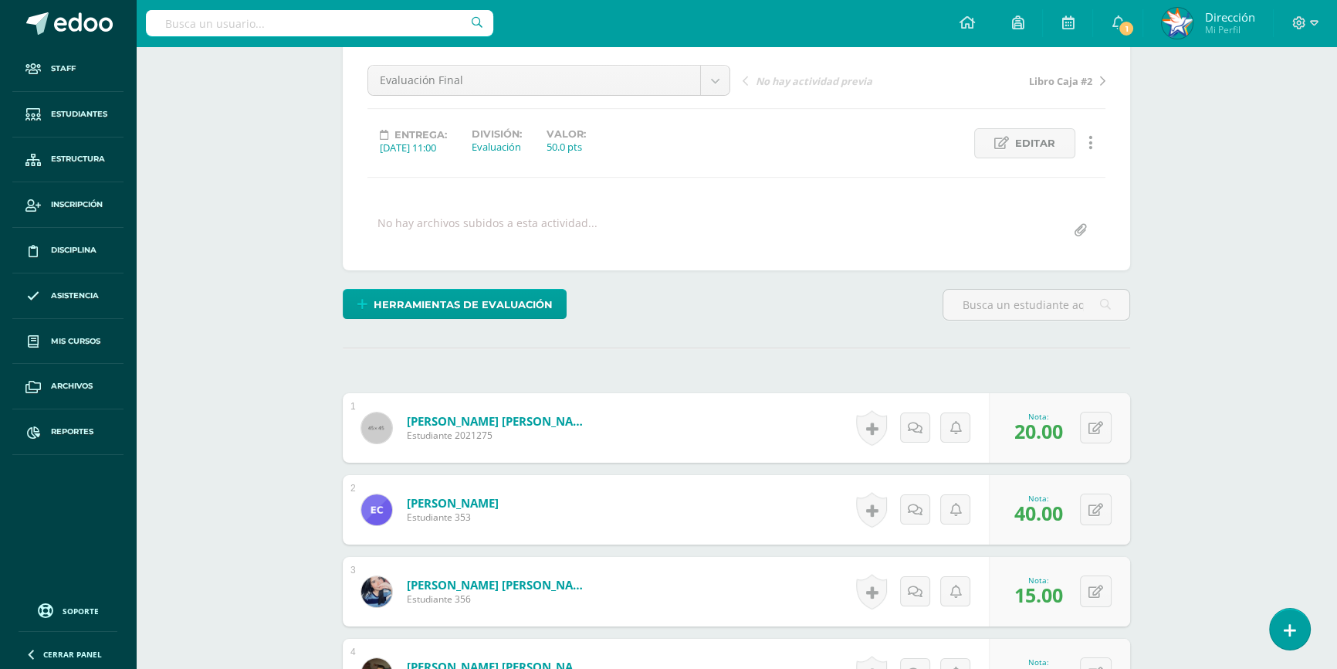
scroll to position [0, 0]
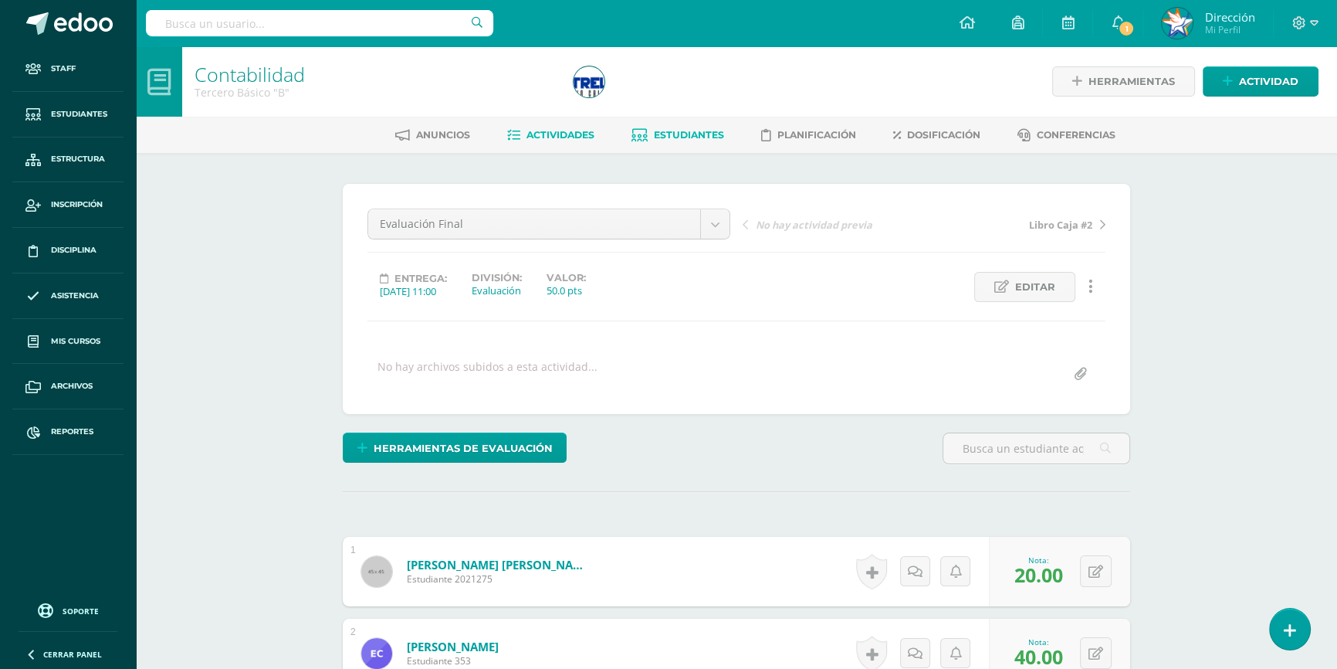
click at [671, 140] on link "Estudiantes" at bounding box center [678, 135] width 93 height 25
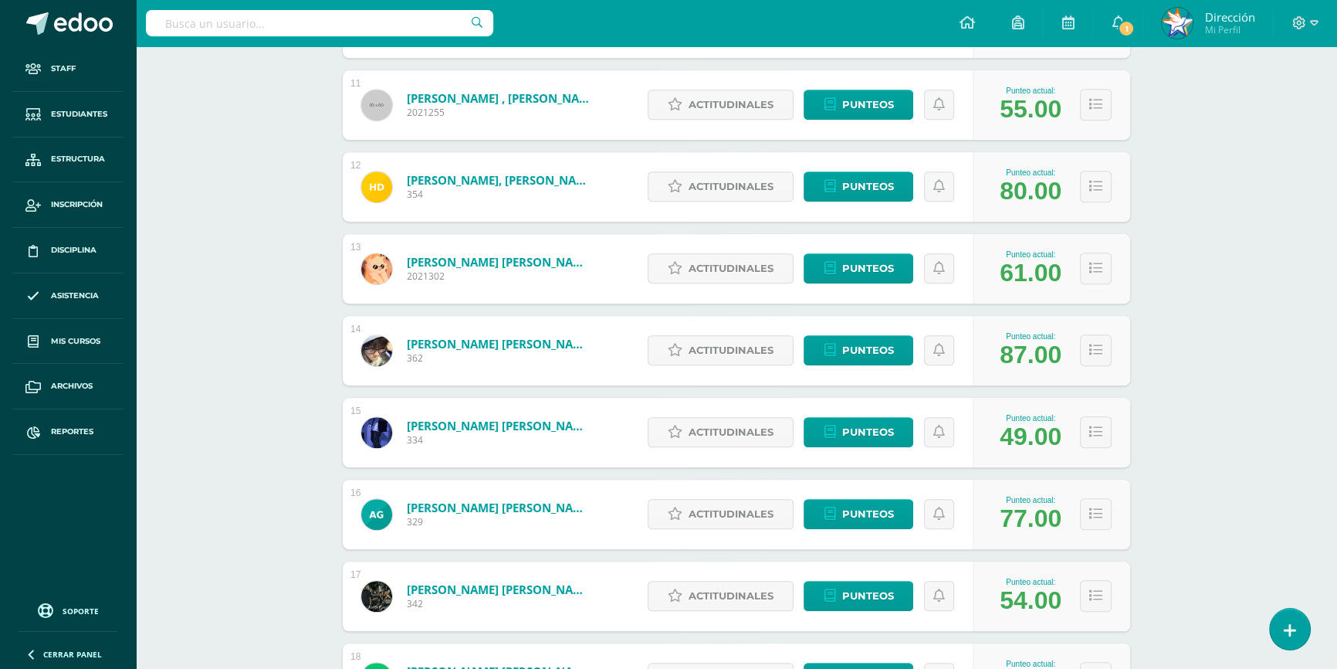
scroll to position [1193, 0]
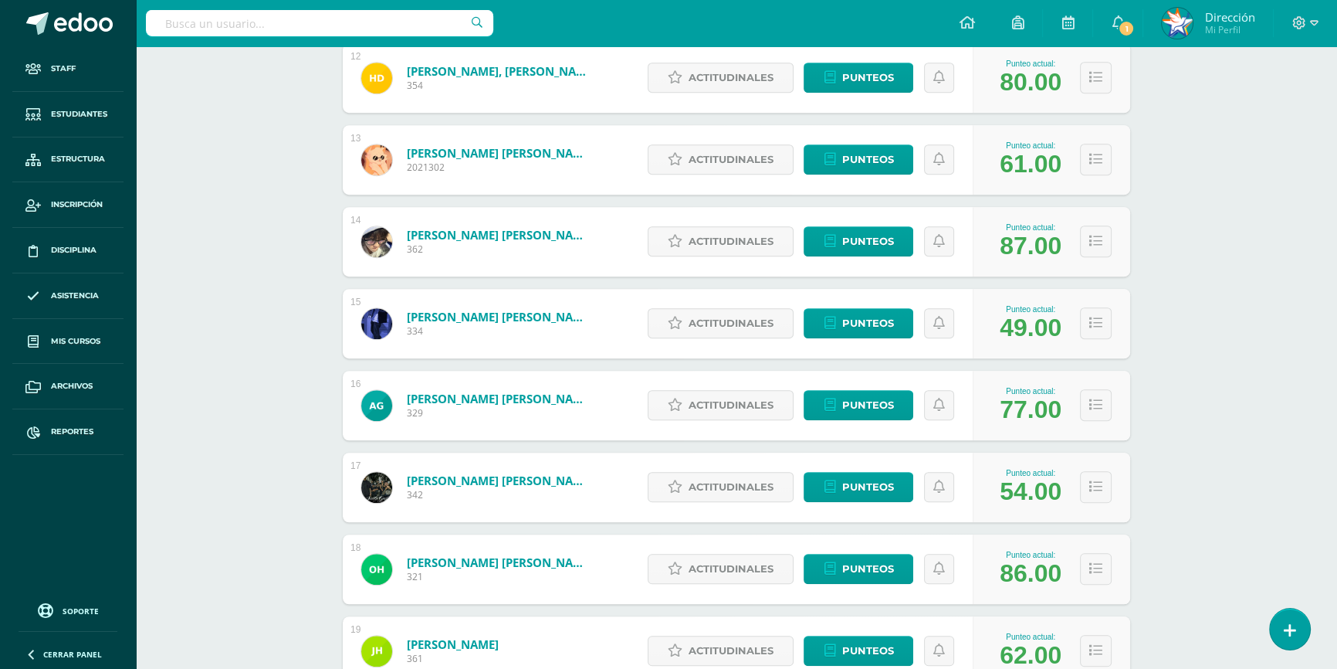
drag, startPoint x: 1001, startPoint y: 571, endPoint x: 1031, endPoint y: 573, distance: 30.1
click at [1031, 573] on div "86.00" at bounding box center [1031, 573] width 62 height 29
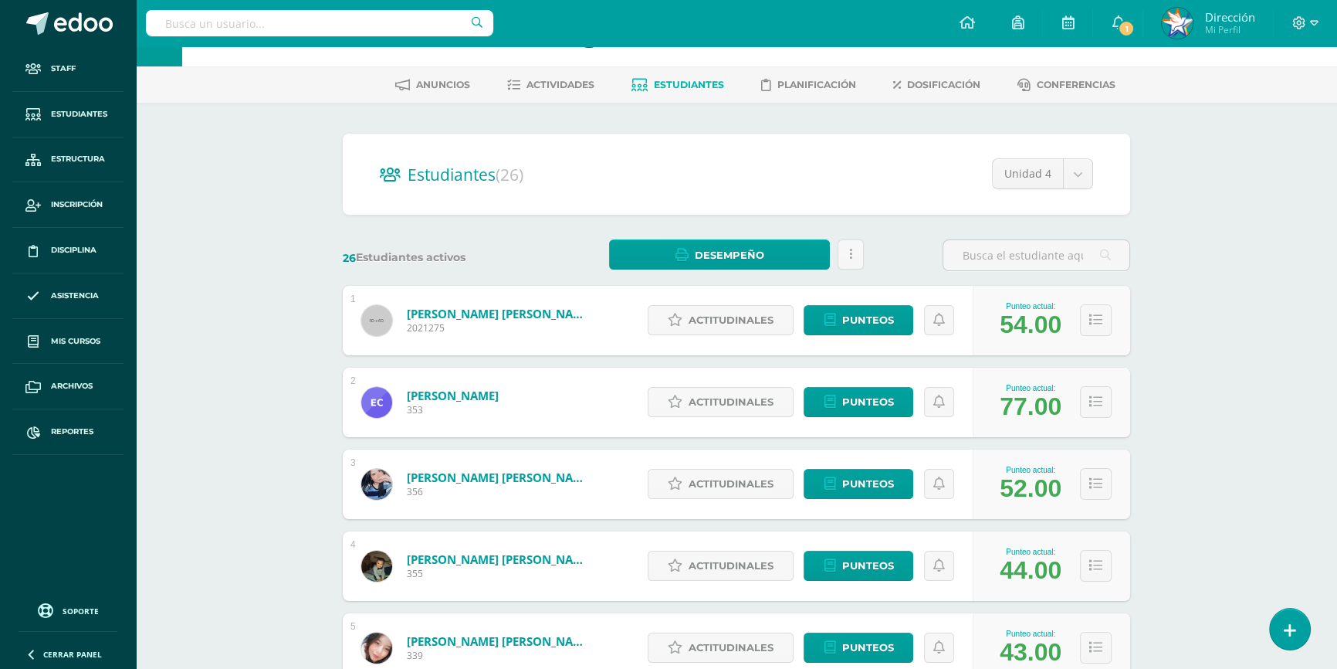
scroll to position [0, 0]
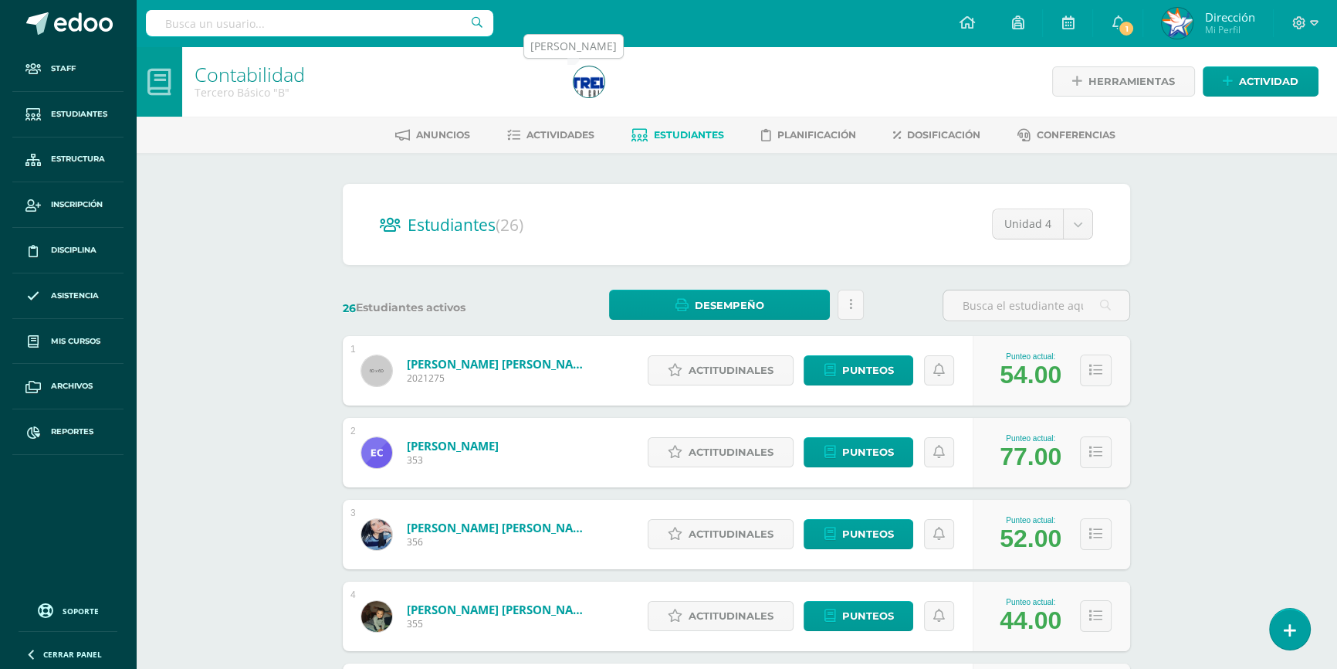
click at [589, 86] on img at bounding box center [589, 81] width 31 height 31
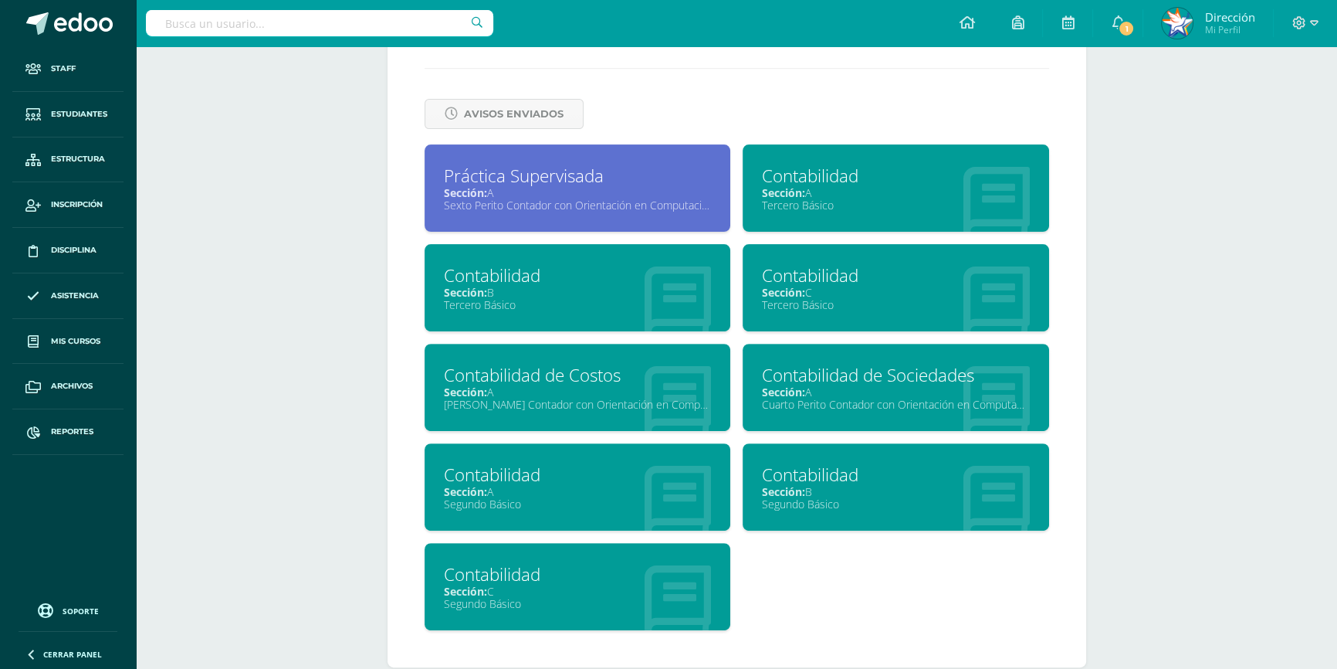
scroll to position [686, 0]
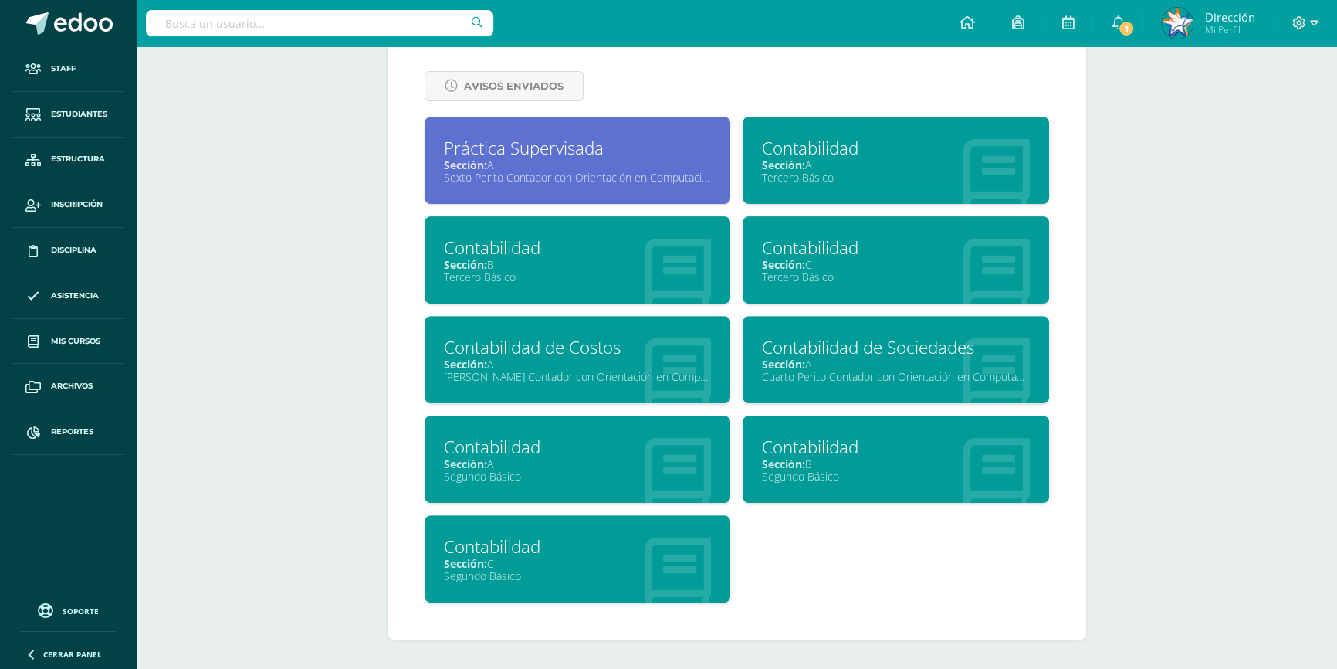
click at [802, 257] on span "Sección:" at bounding box center [783, 264] width 43 height 15
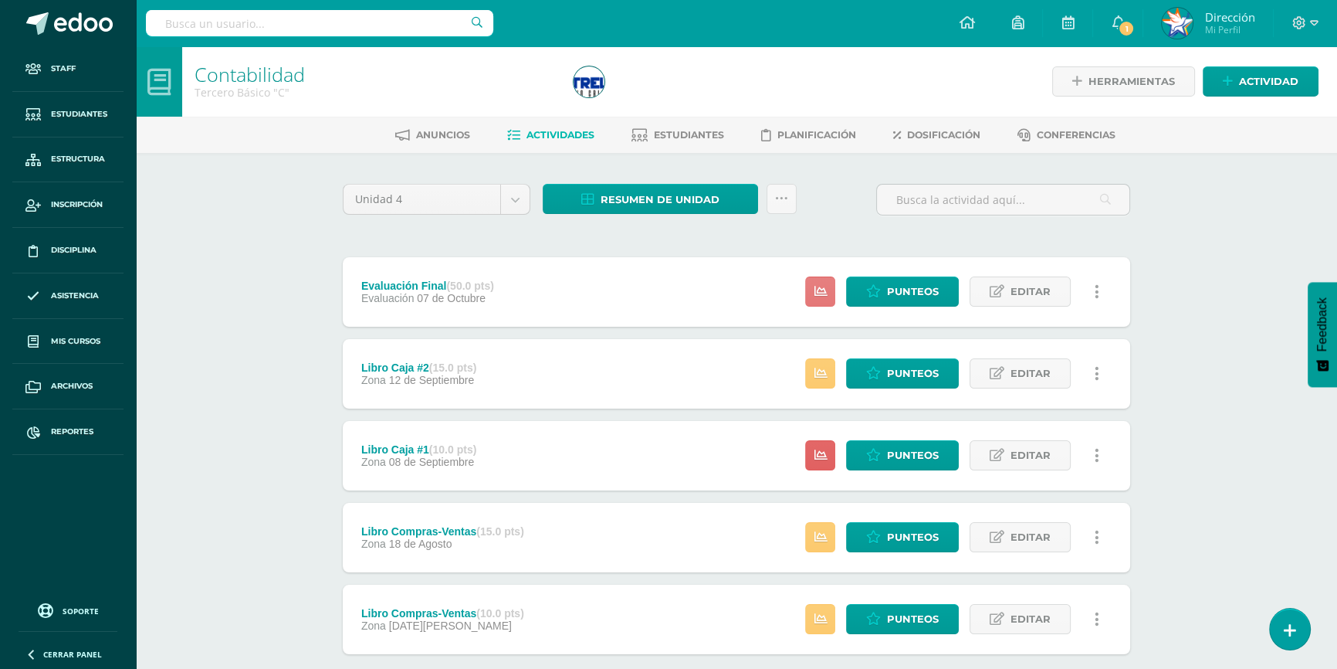
click at [818, 283] on link at bounding box center [820, 291] width 30 height 30
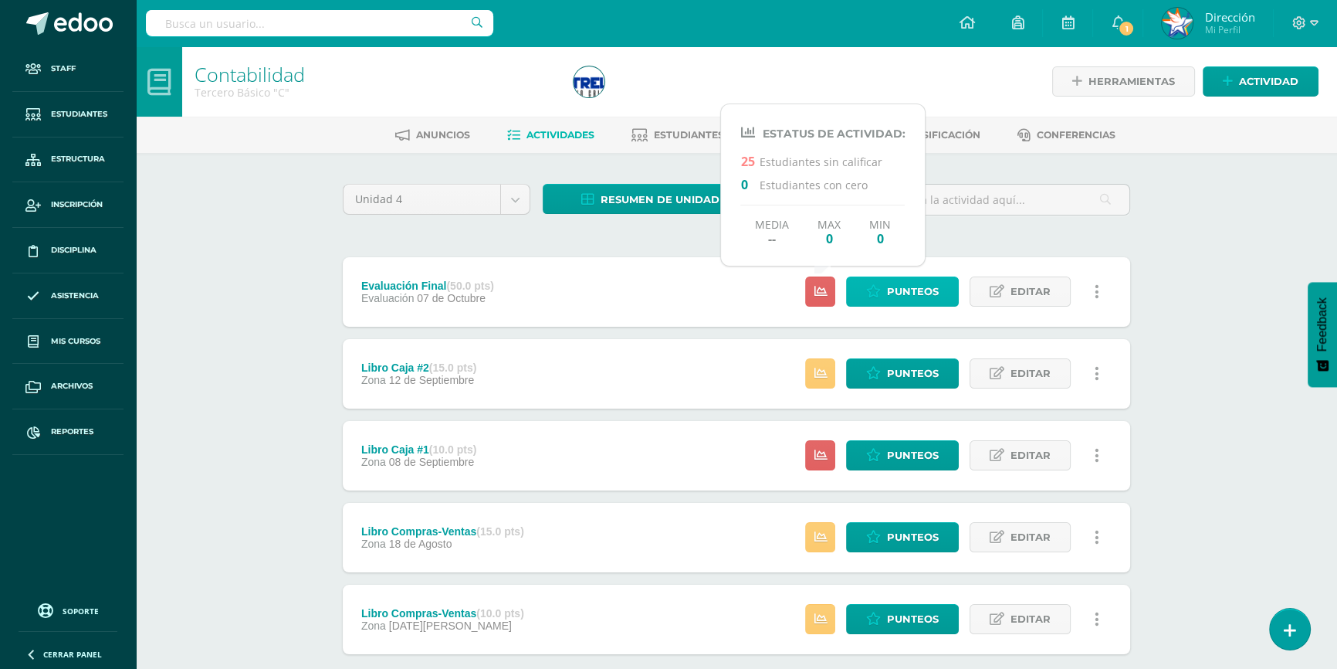
click at [885, 283] on link "Punteos" at bounding box center [902, 291] width 113 height 30
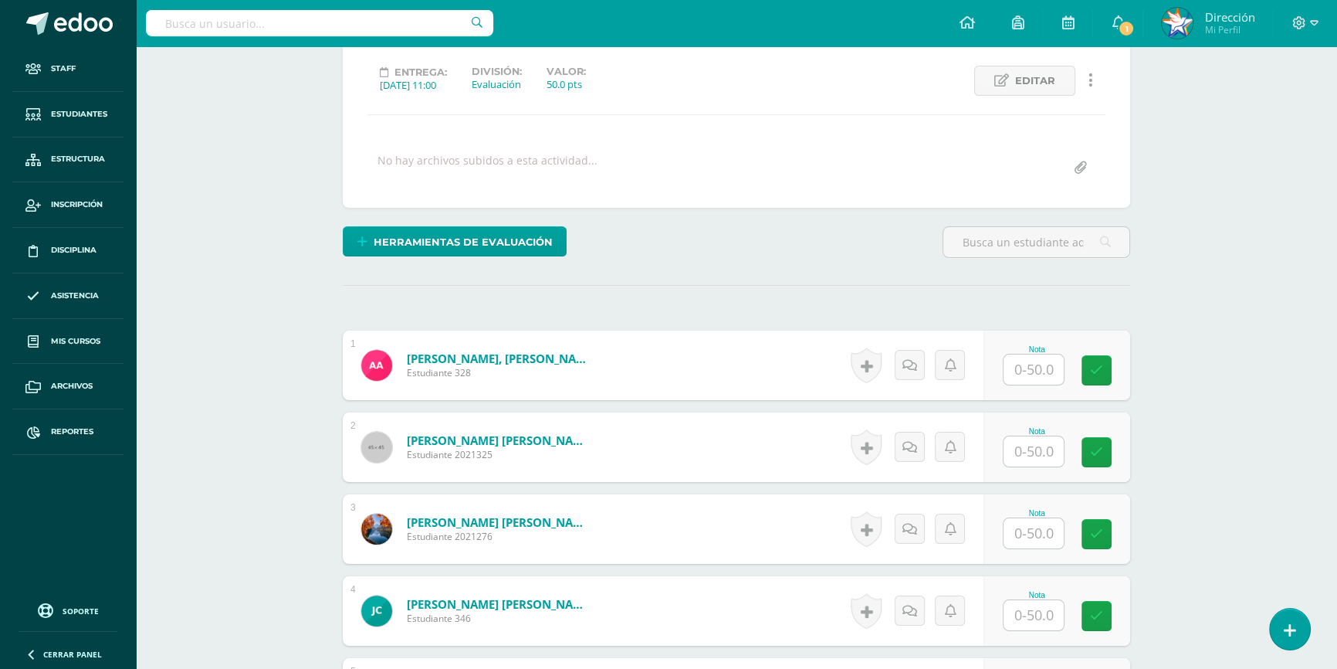
scroll to position [212, 0]
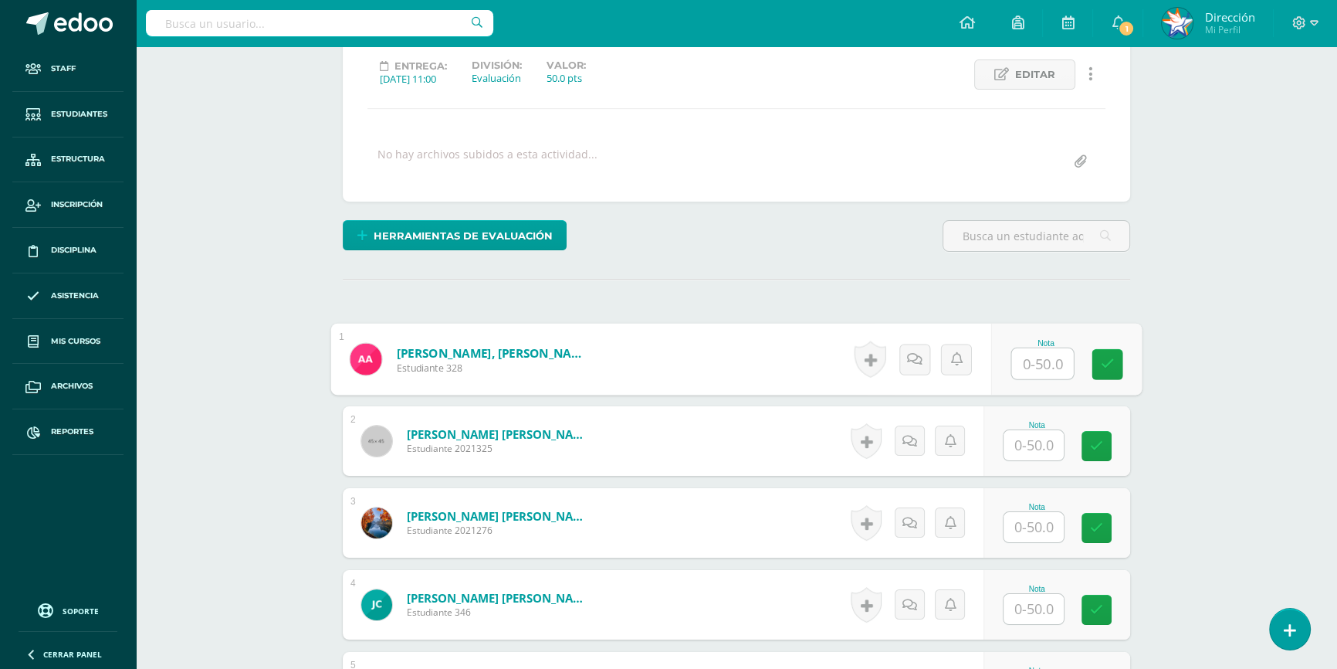
click at [1045, 364] on input "text" at bounding box center [1043, 363] width 62 height 31
type input "50"
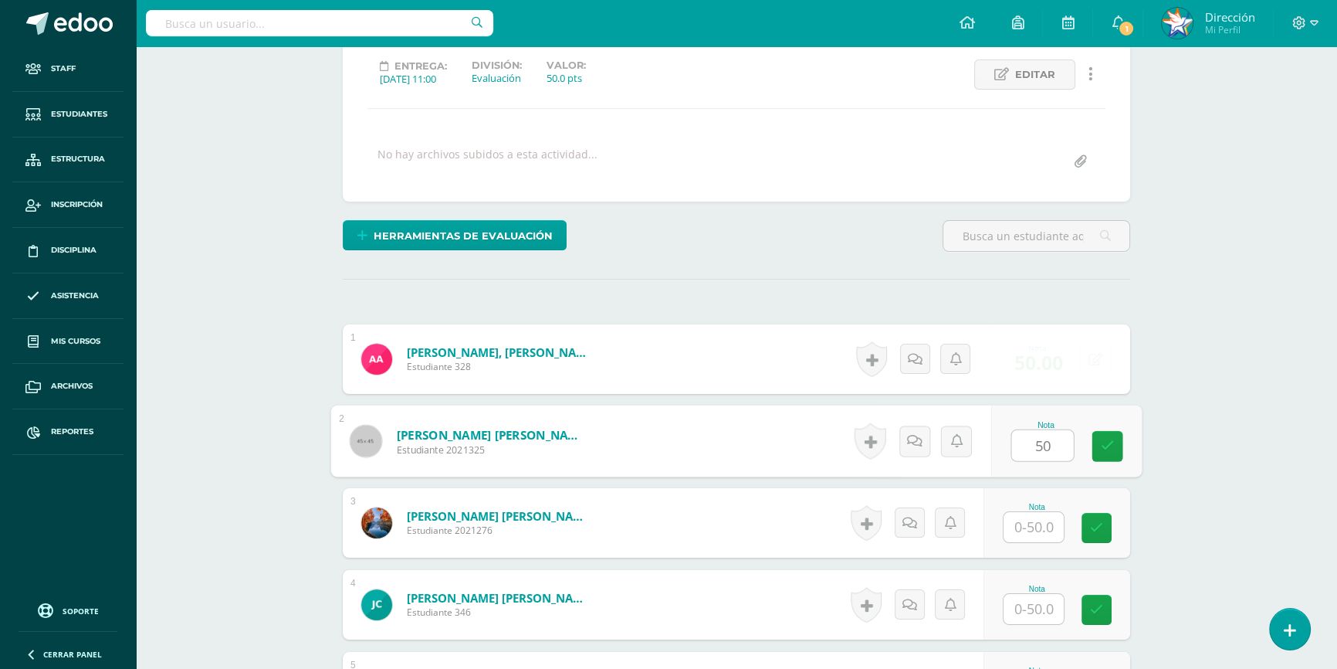
type input "50"
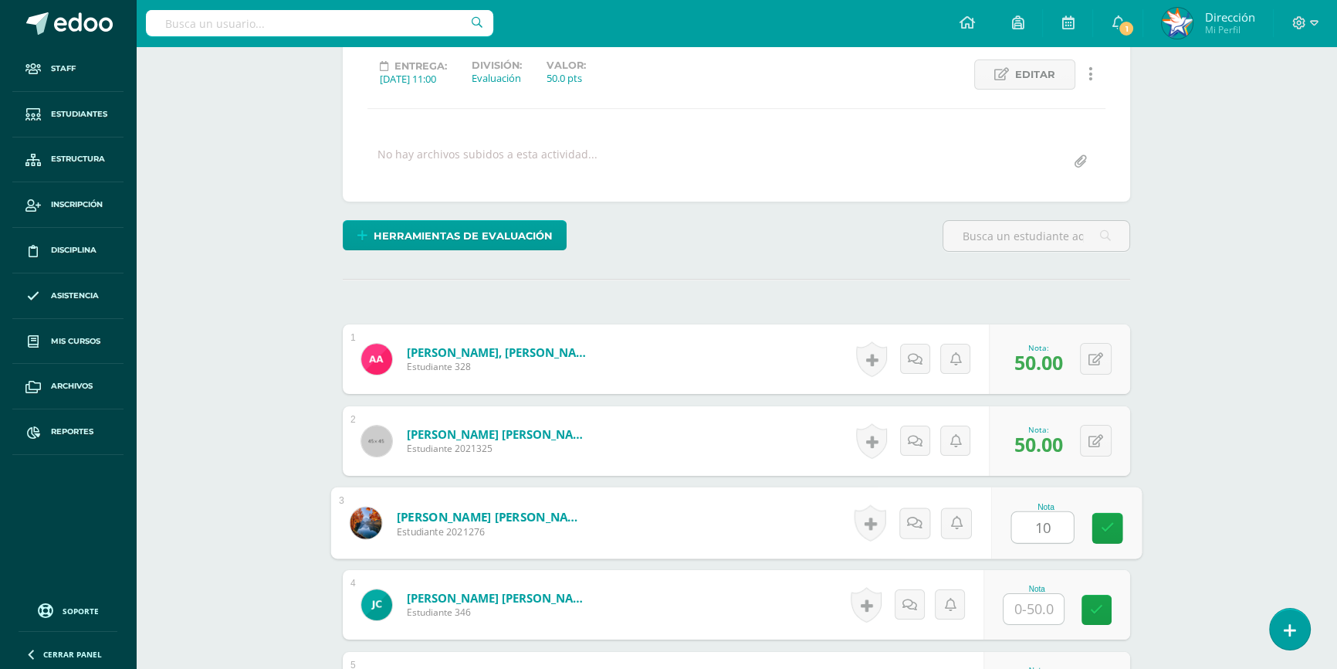
type input "10"
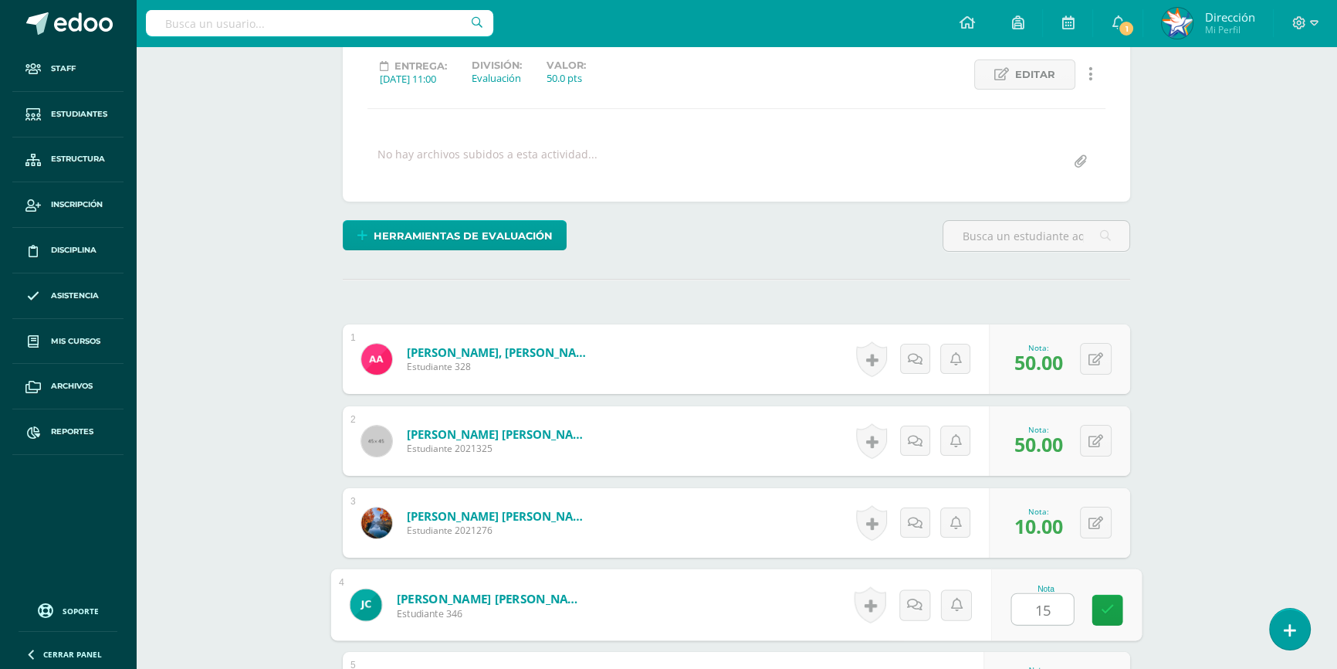
type input "15"
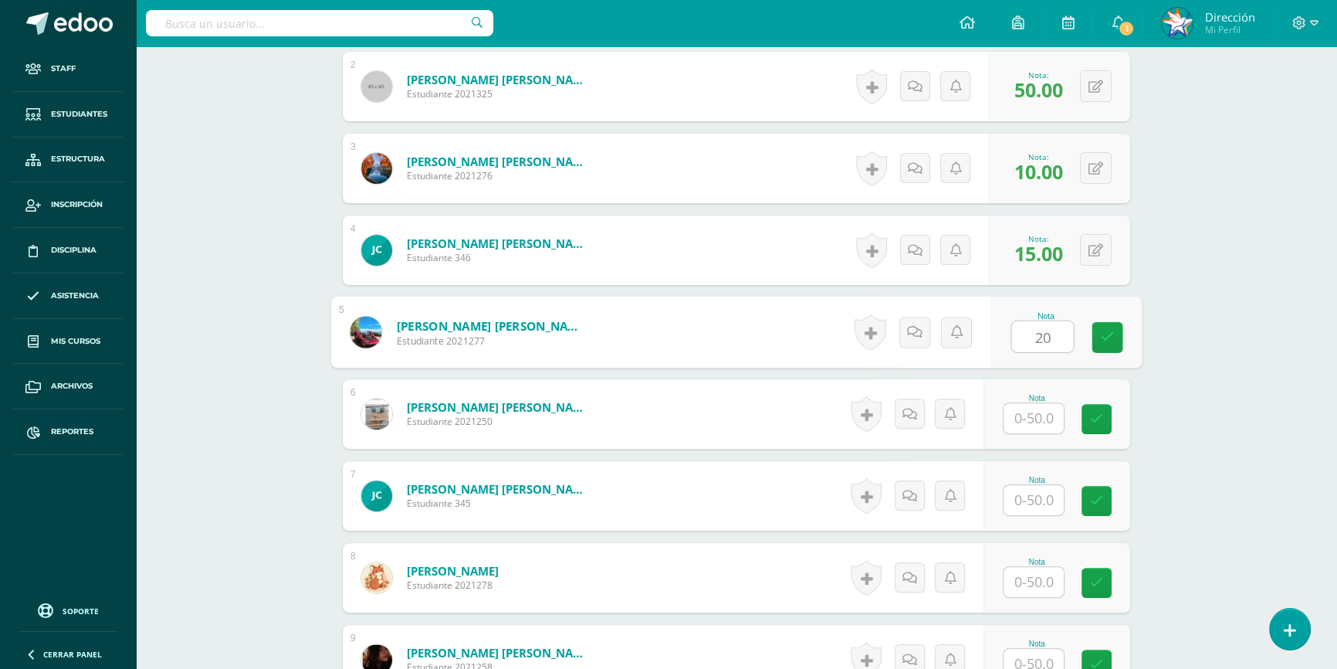
type input "20"
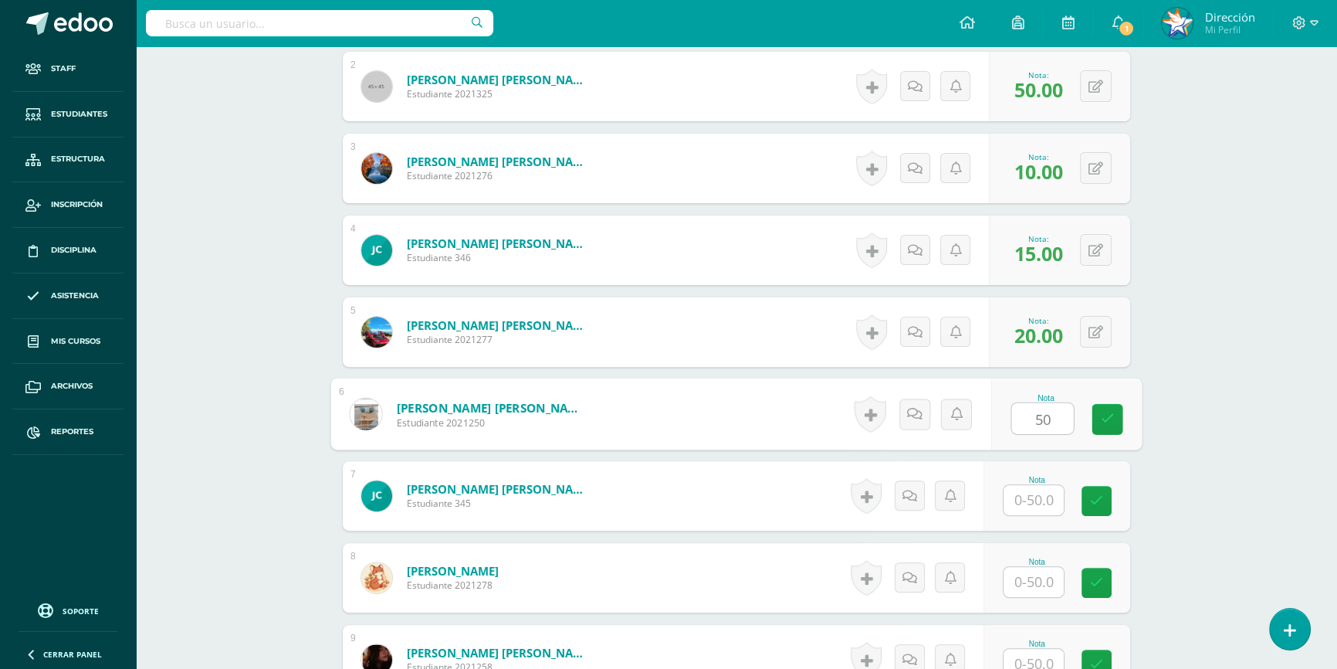
type input "50"
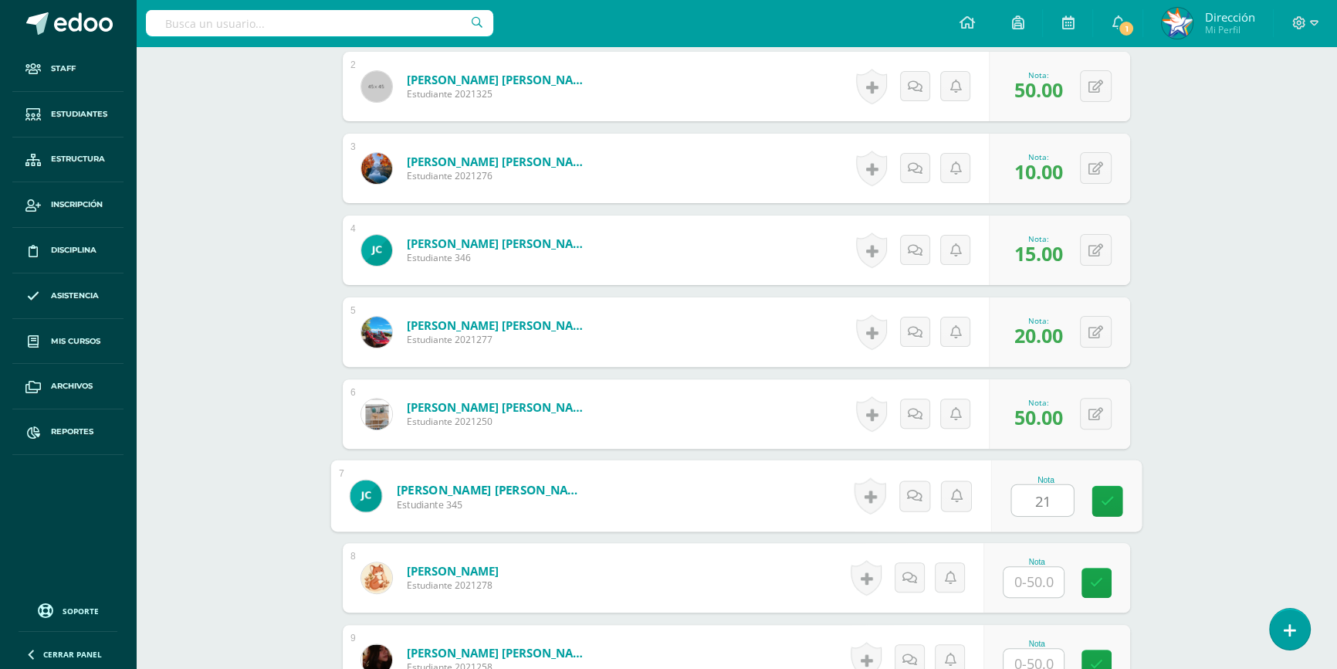
type input "21"
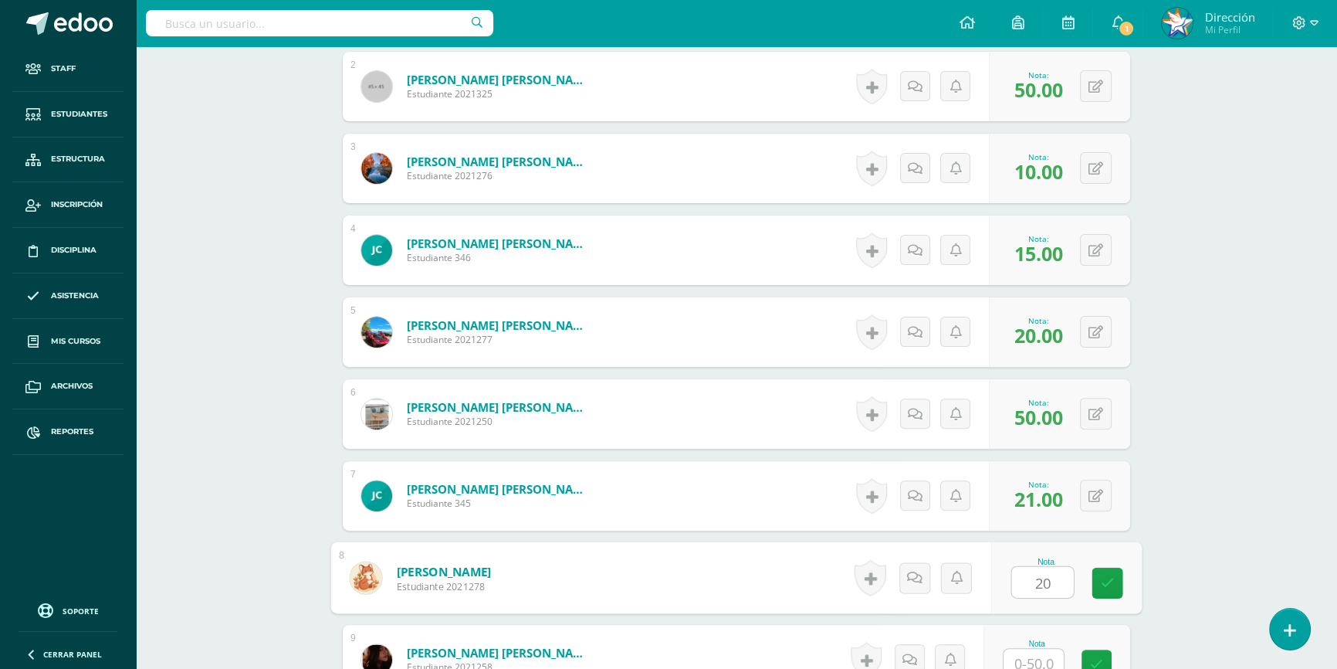
type input "20"
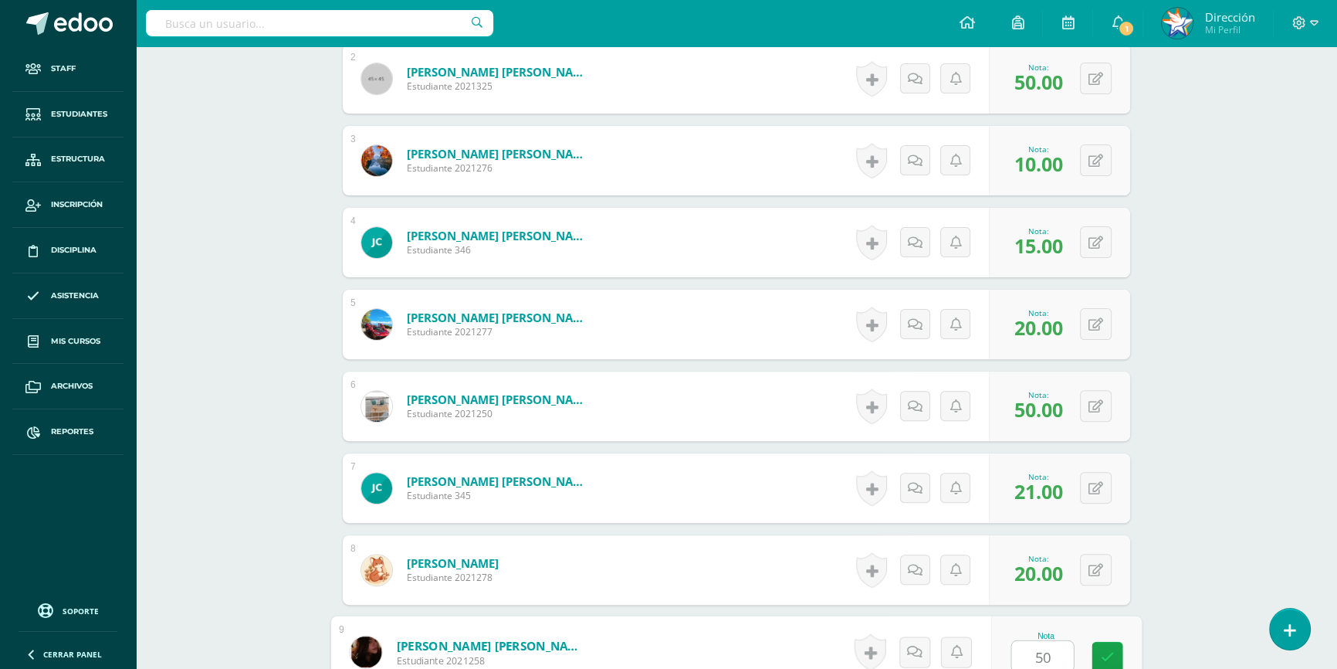
type input "50"
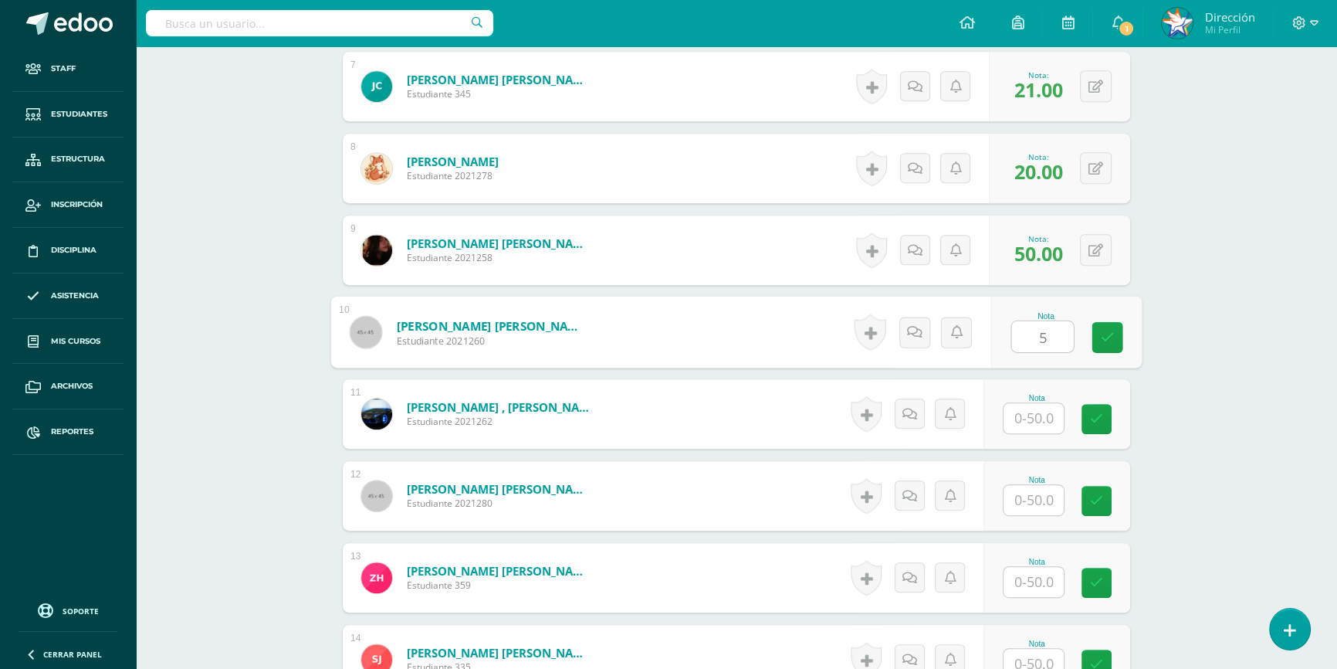
type input "5"
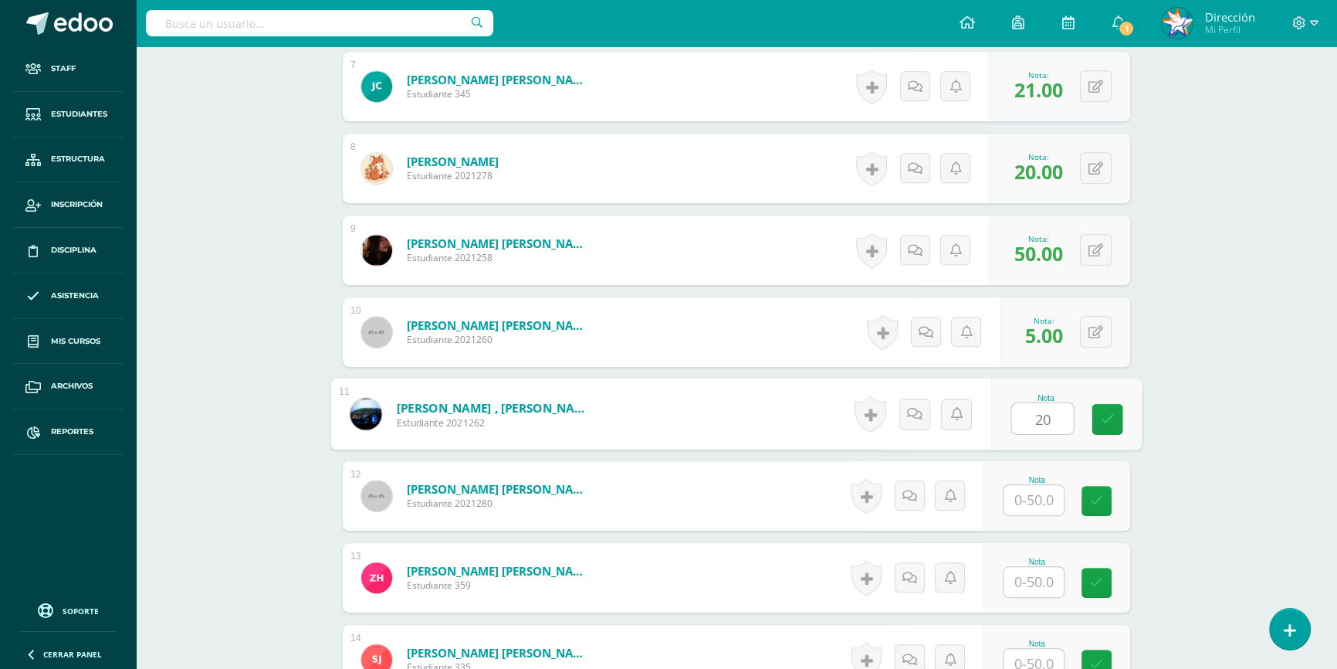
type input "20"
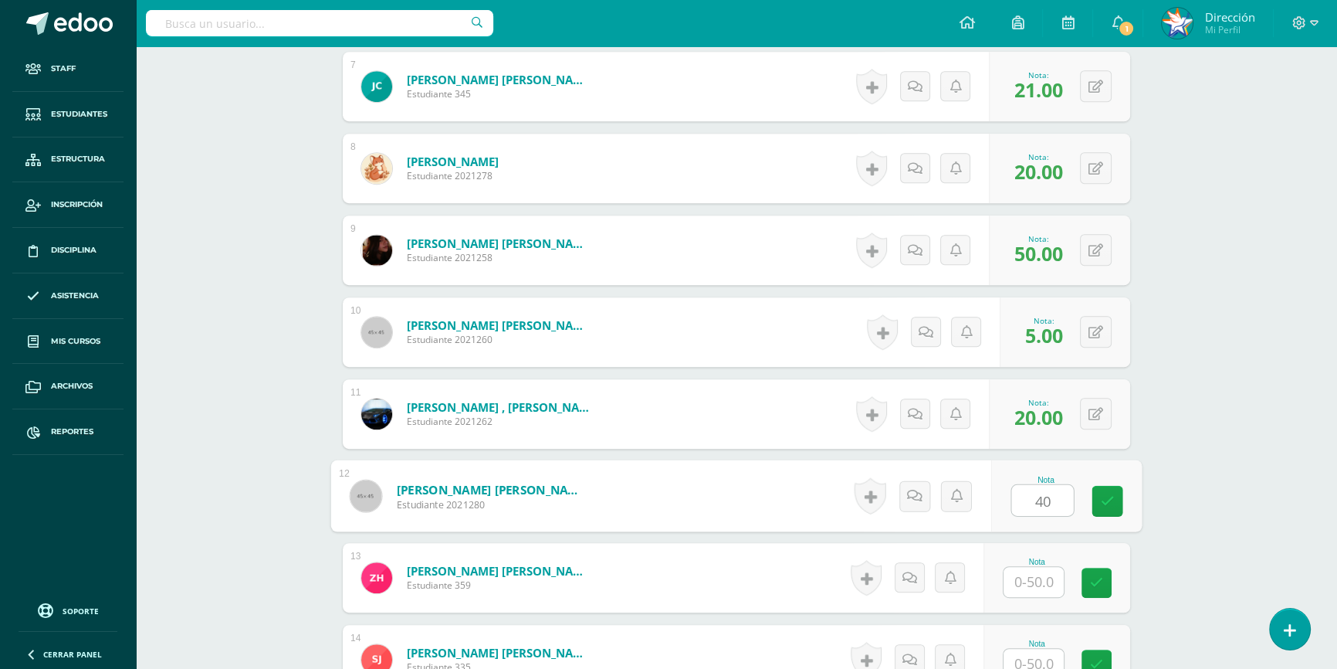
type input "40"
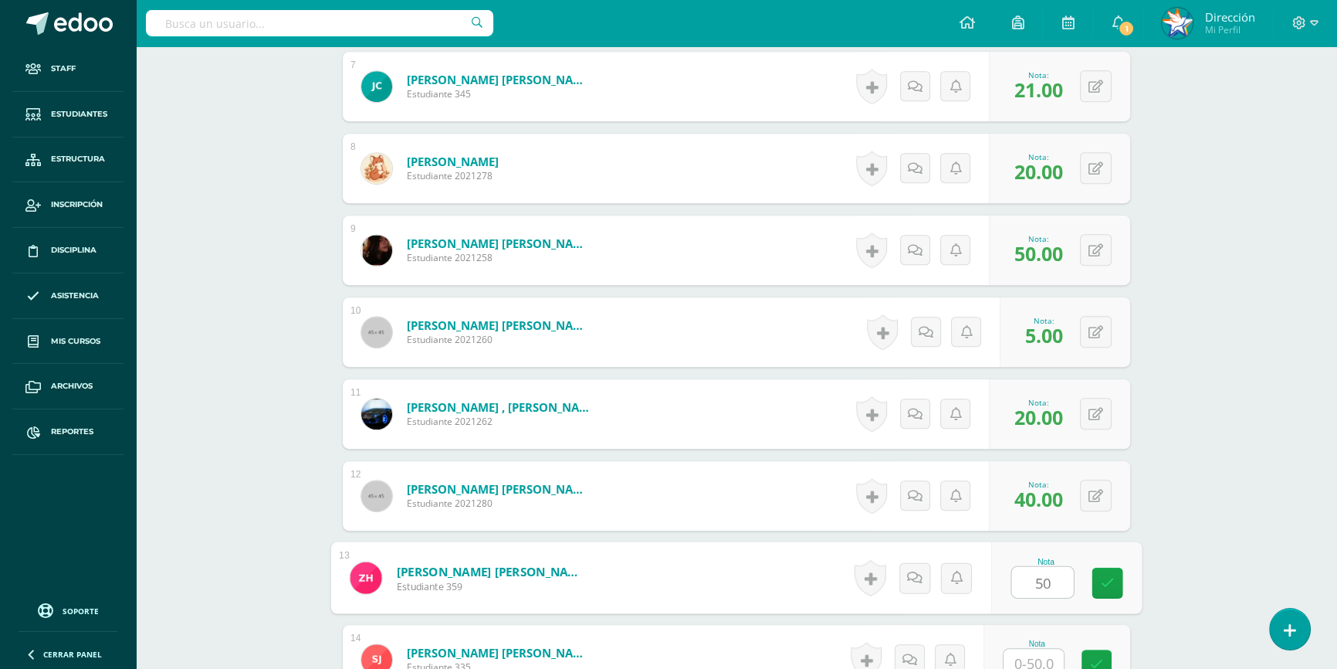
type input "50"
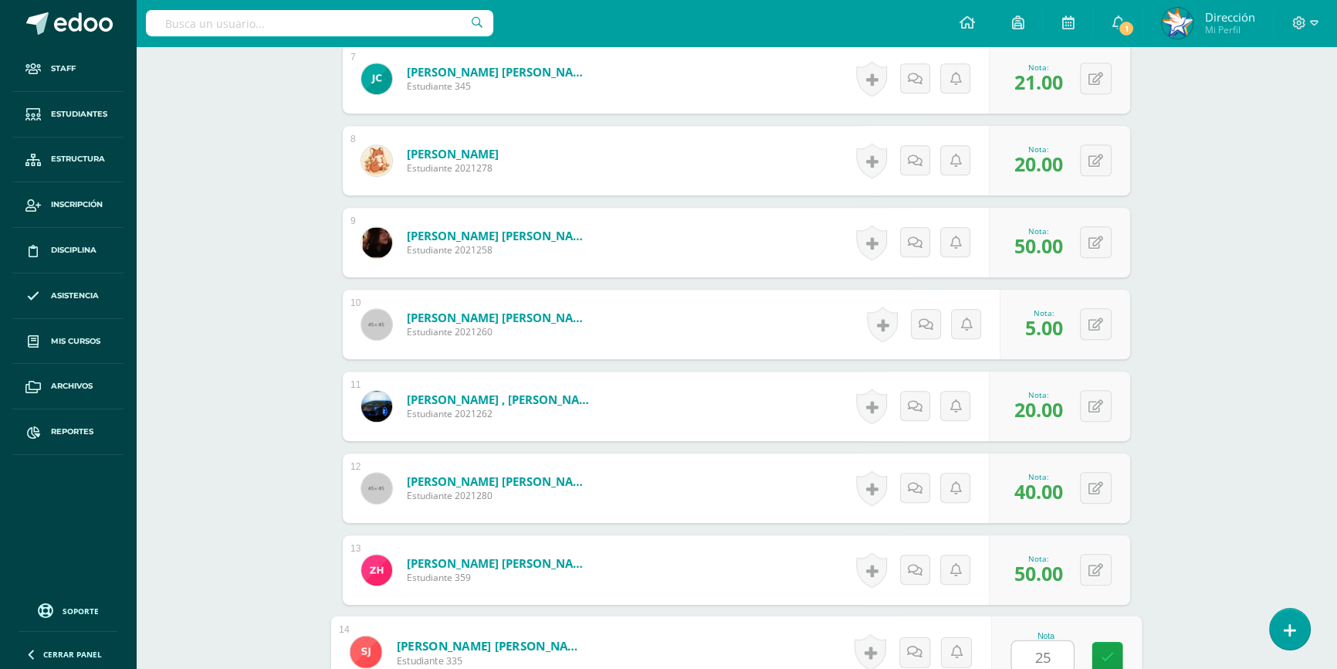
type input "25"
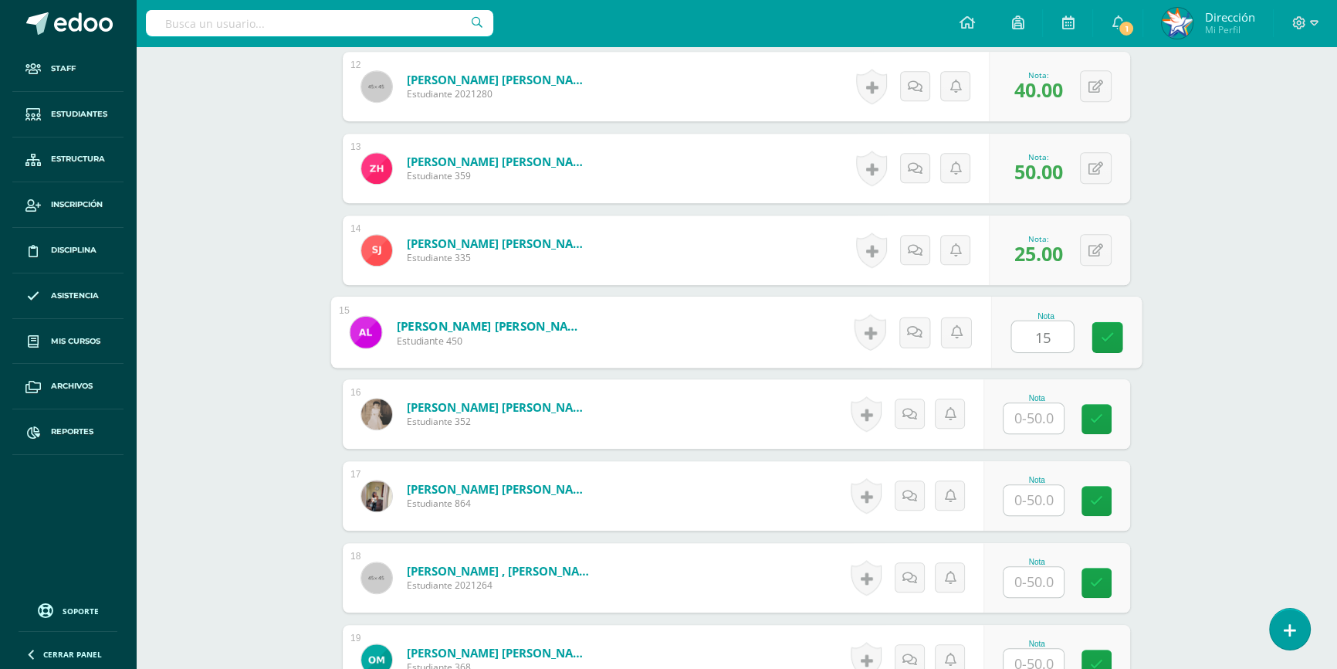
type input "15"
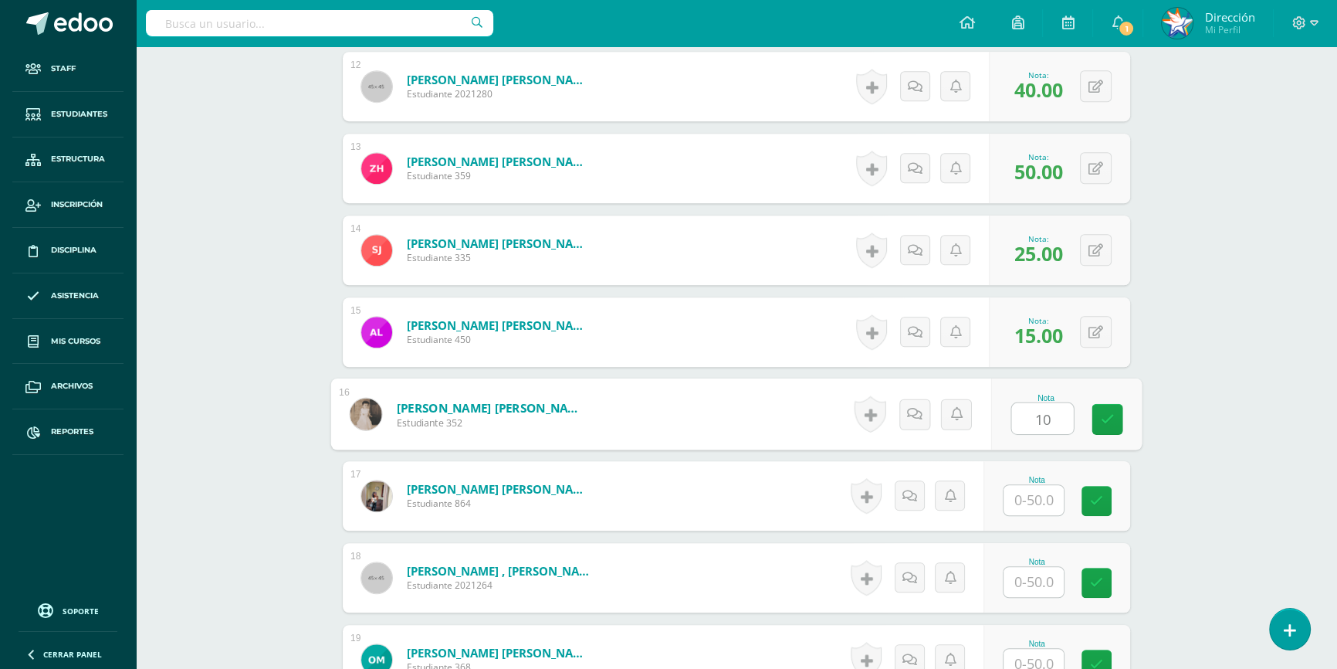
type input "10"
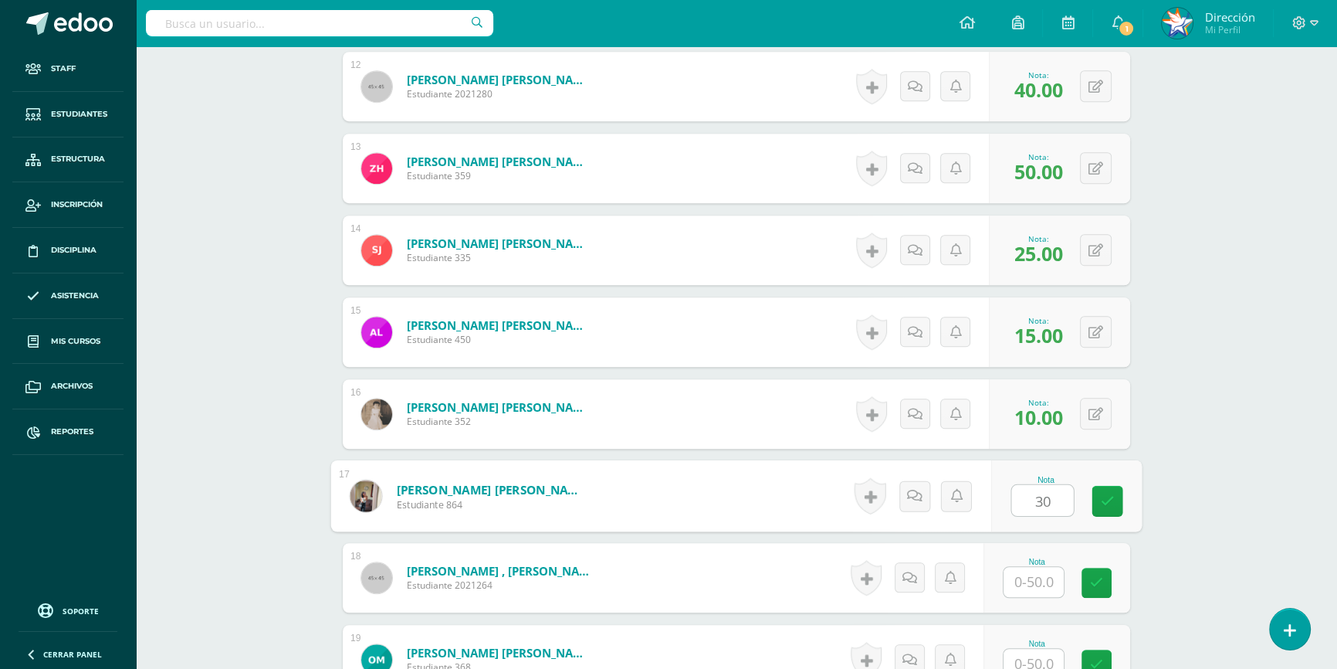
type input "30"
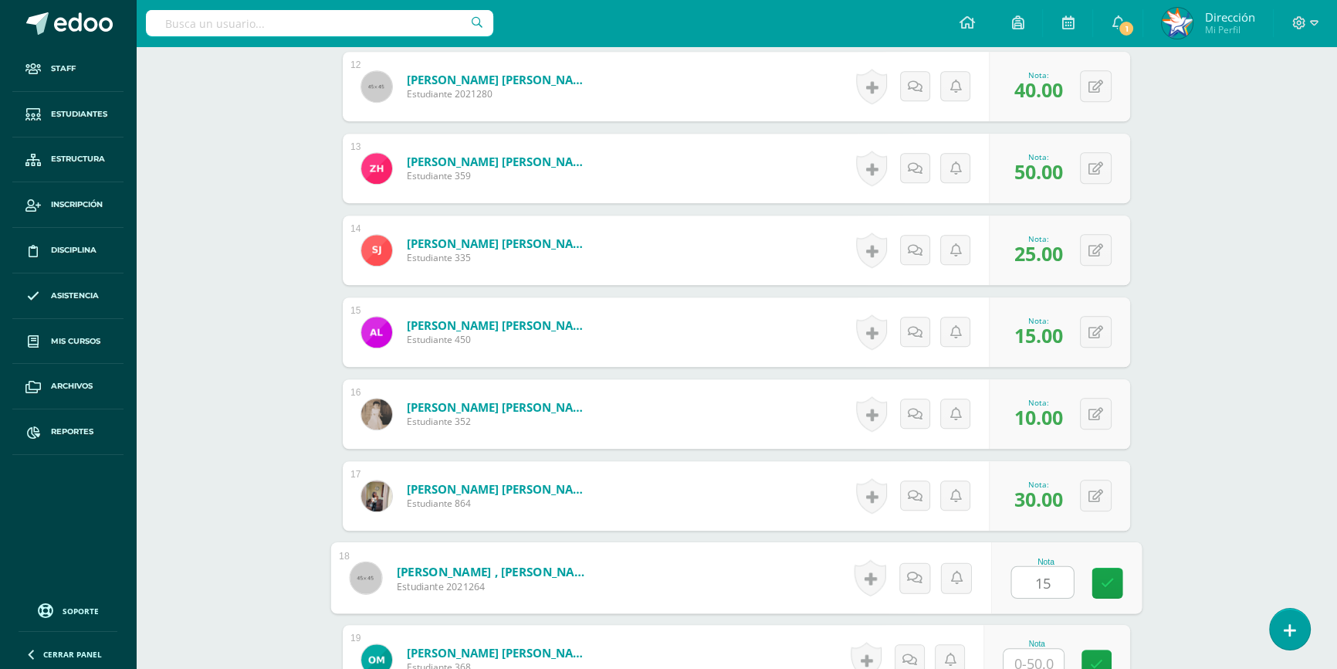
type input "15"
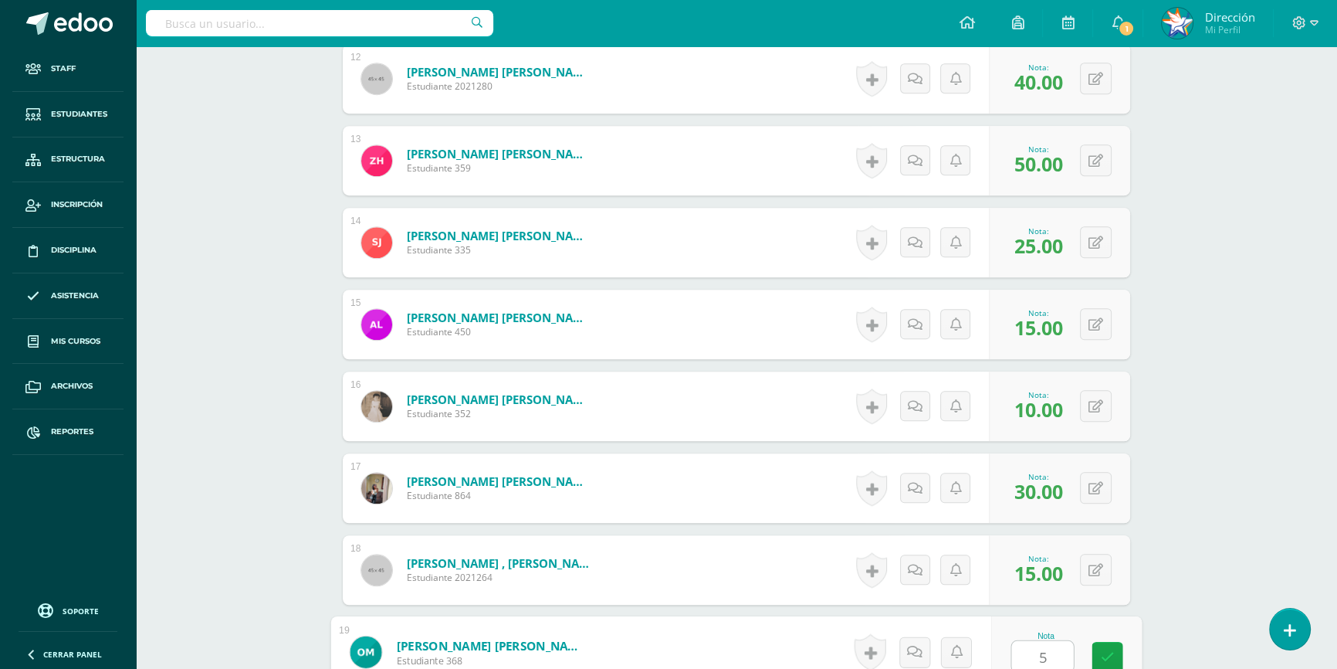
type input "5"
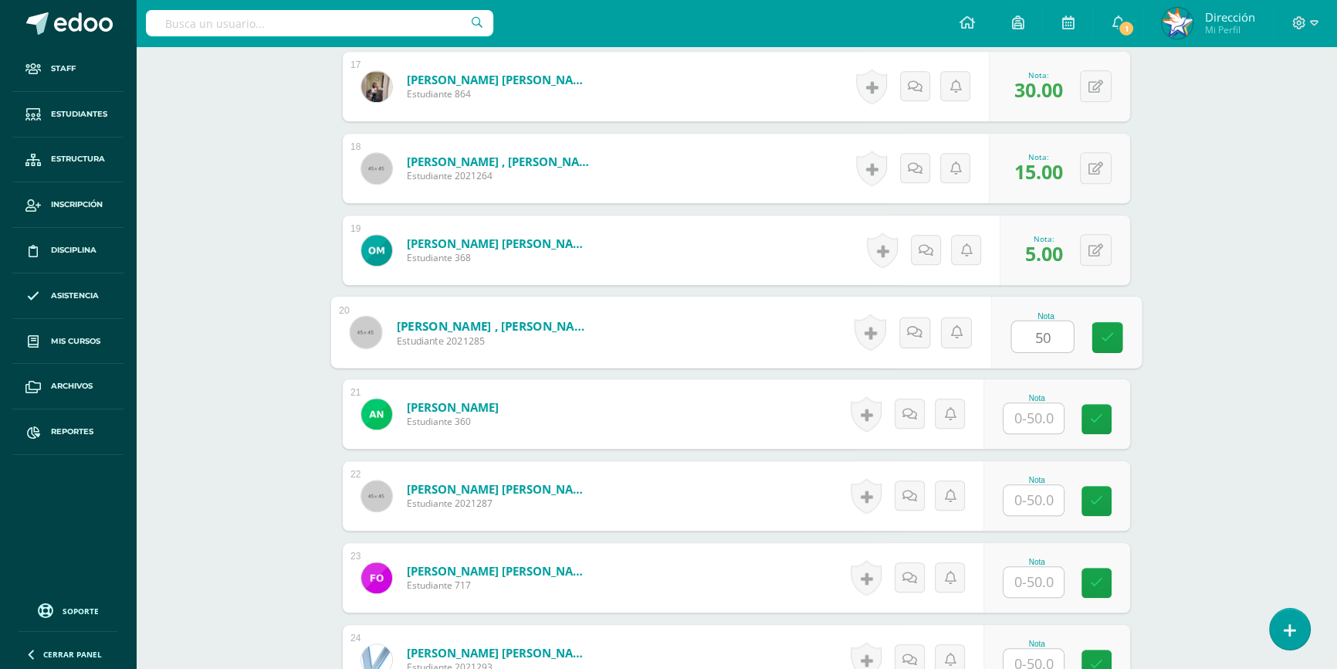
type input "50"
type input "8"
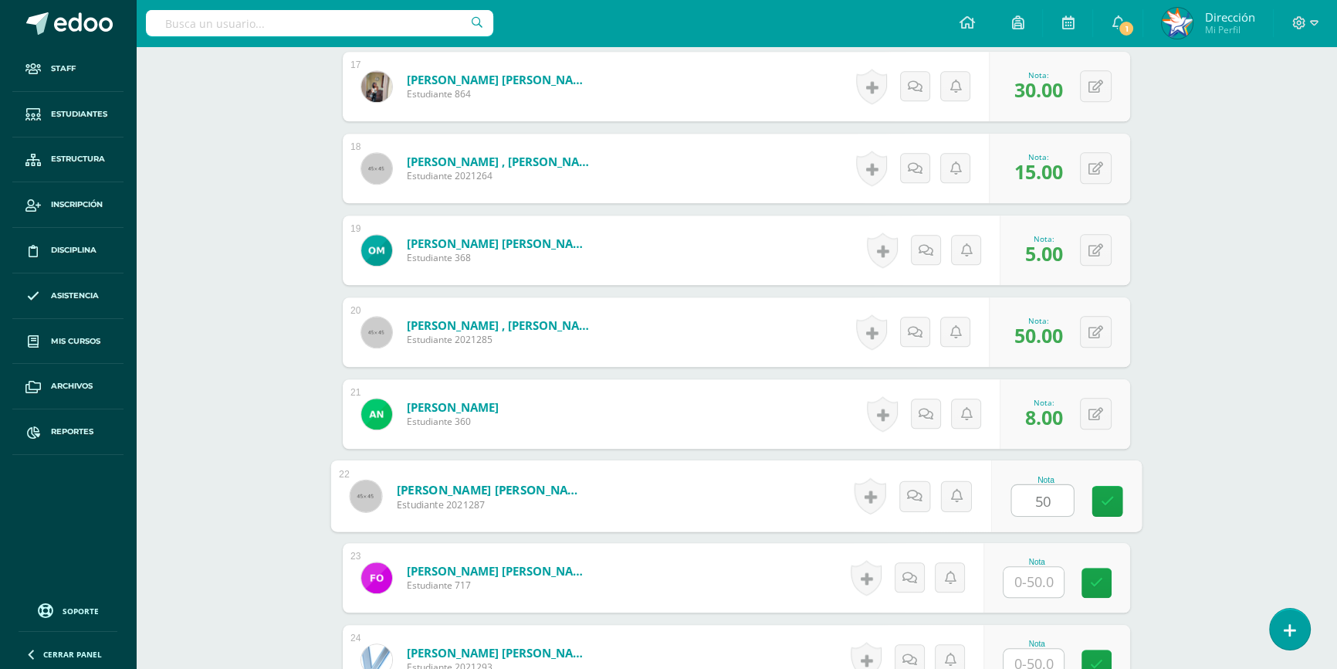
type input "50"
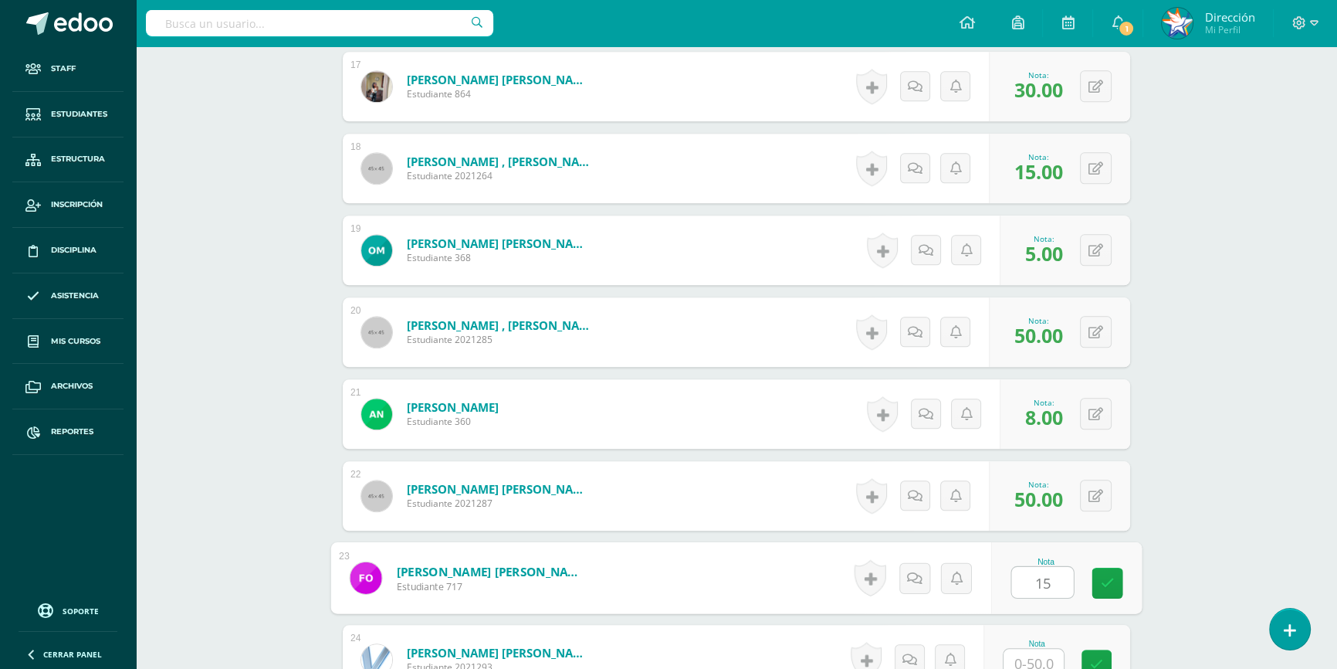
type input "15"
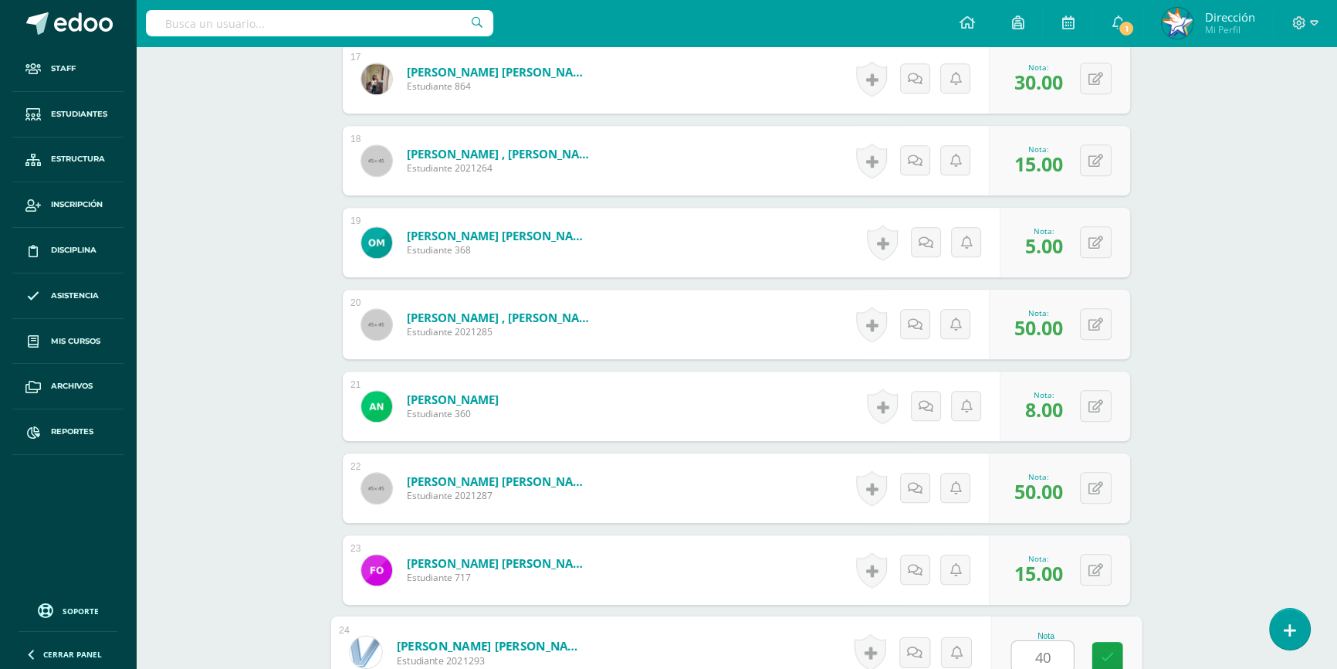
type input "40"
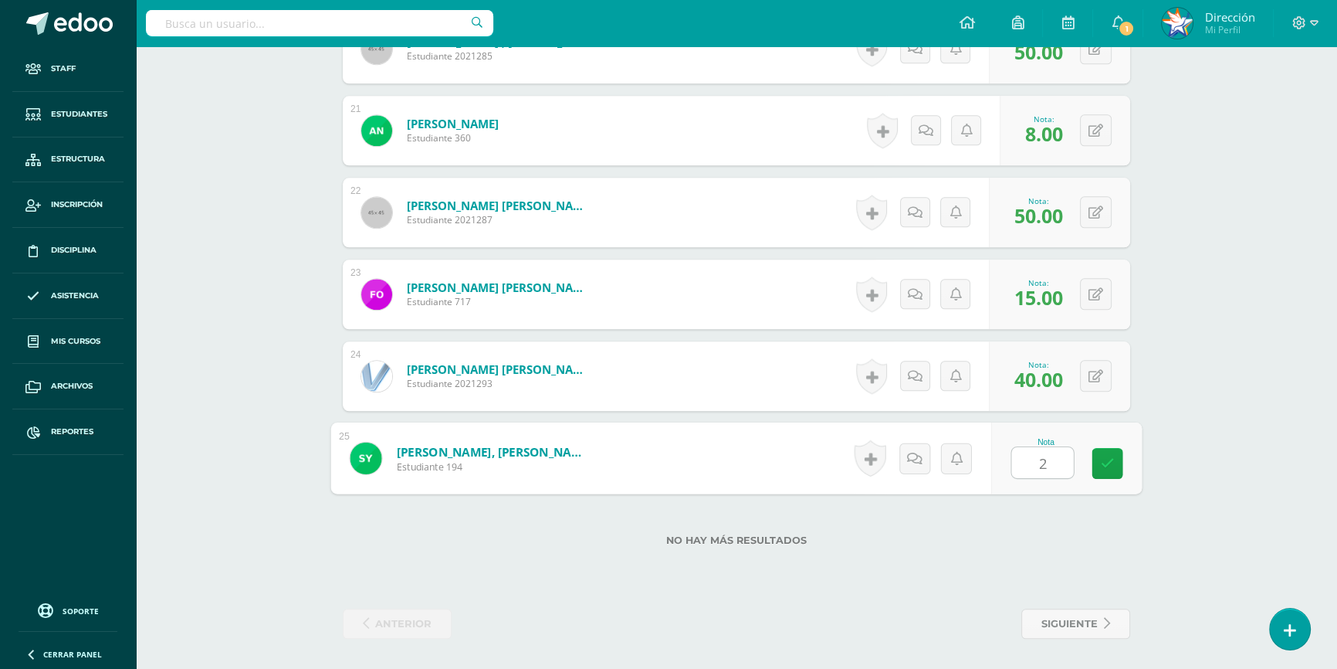
type input "20"
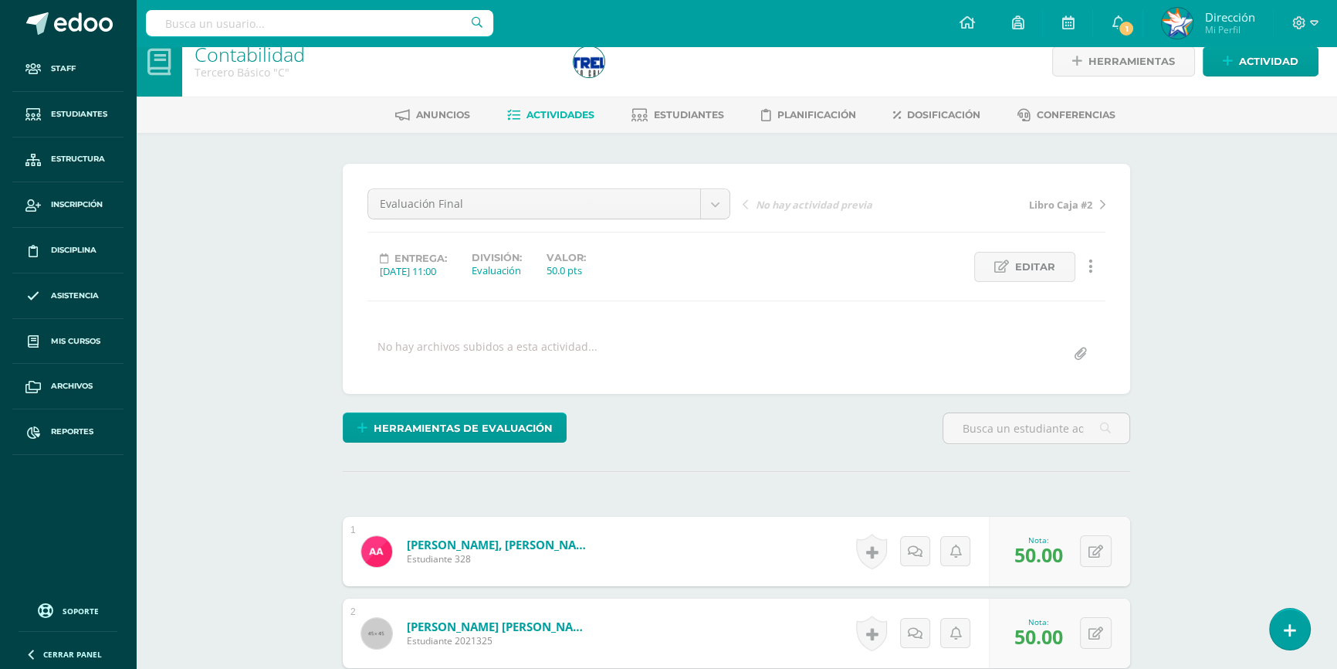
scroll to position [0, 0]
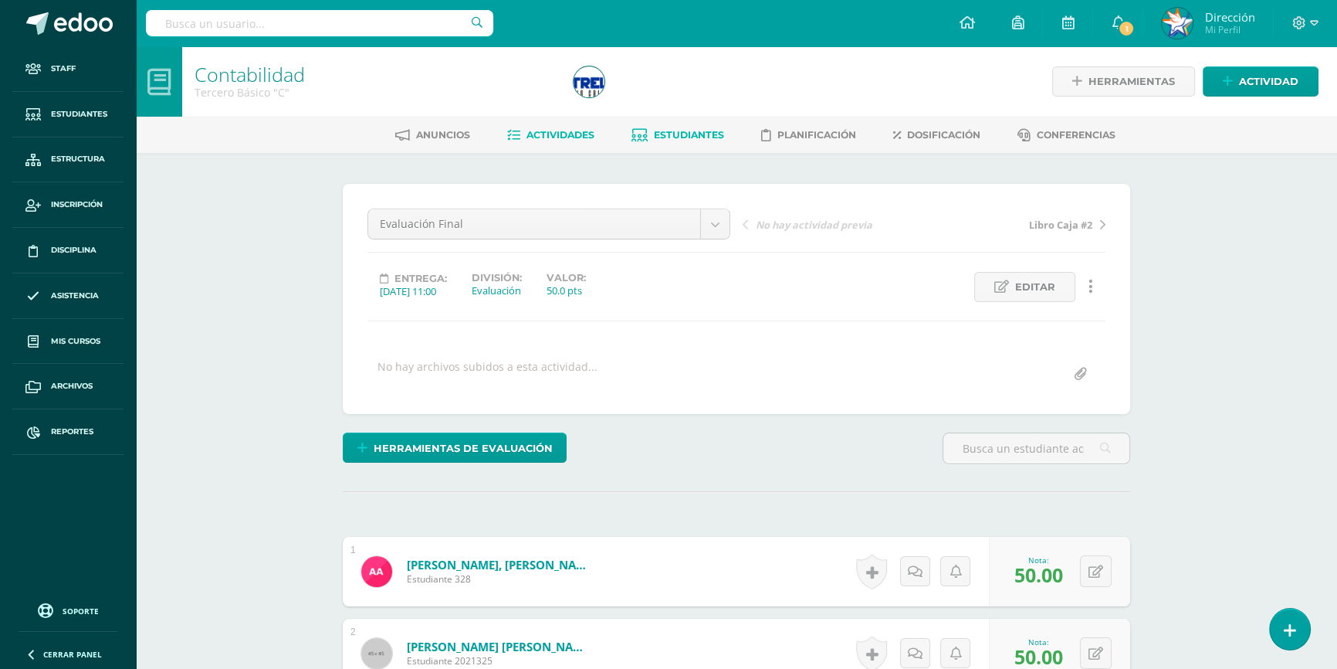
click at [685, 134] on span "Estudiantes" at bounding box center [689, 135] width 70 height 12
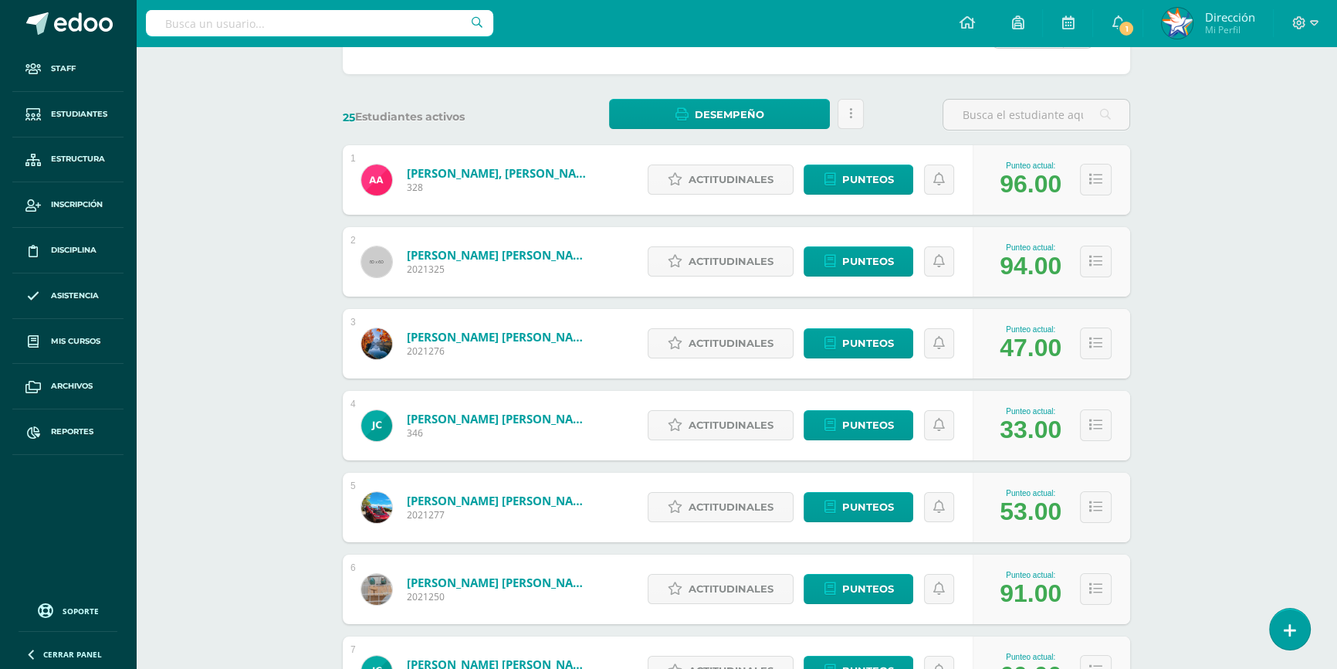
scroll to position [280, 0]
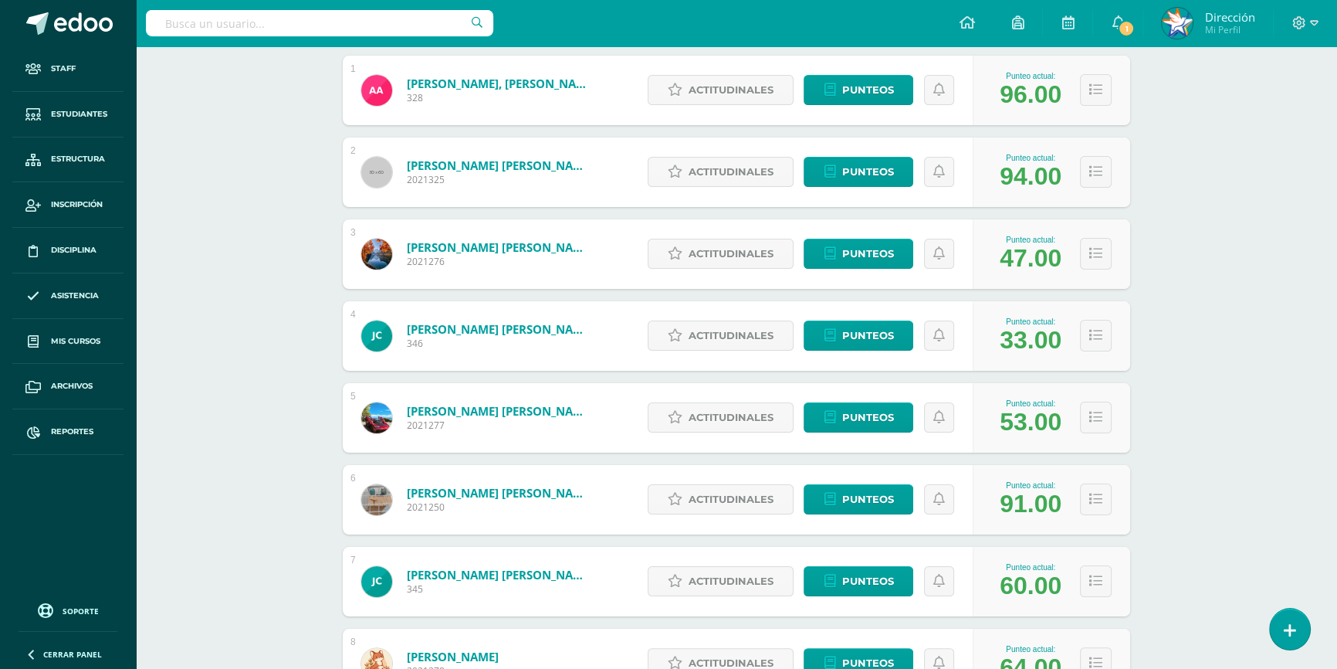
drag, startPoint x: 1005, startPoint y: 502, endPoint x: 1042, endPoint y: 502, distance: 37.1
click at [1042, 502] on div "91.00" at bounding box center [1031, 503] width 62 height 29
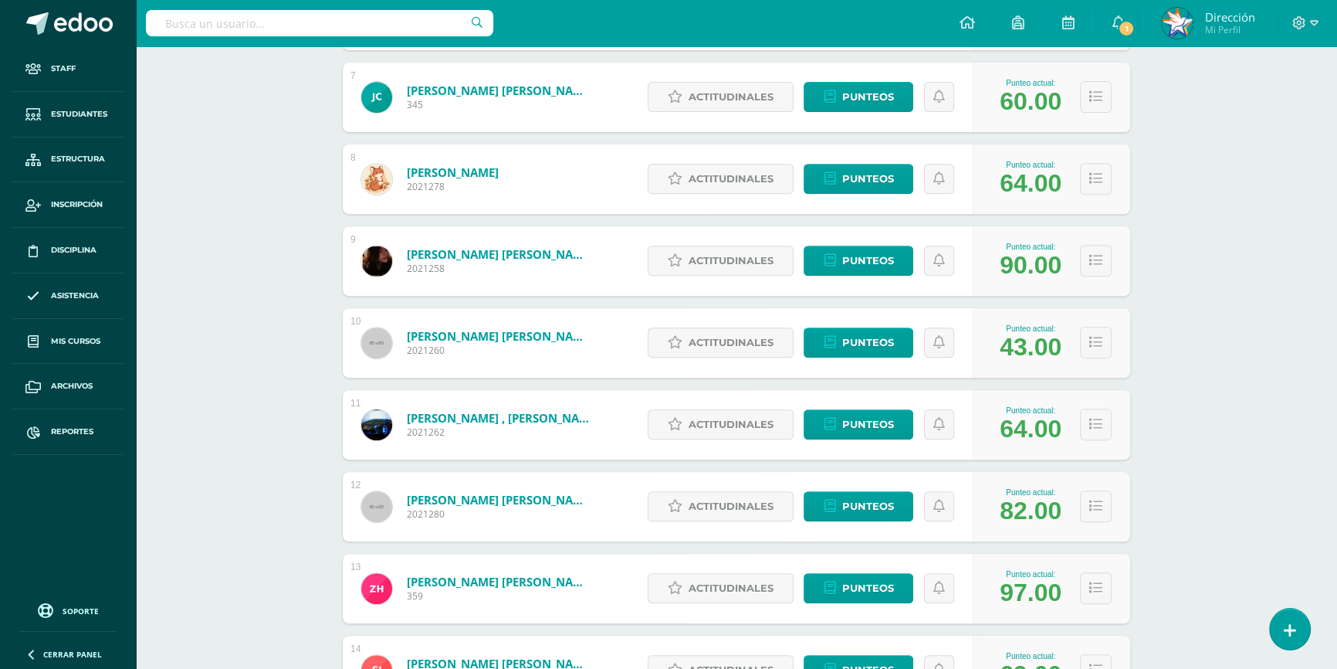
scroll to position [772, 0]
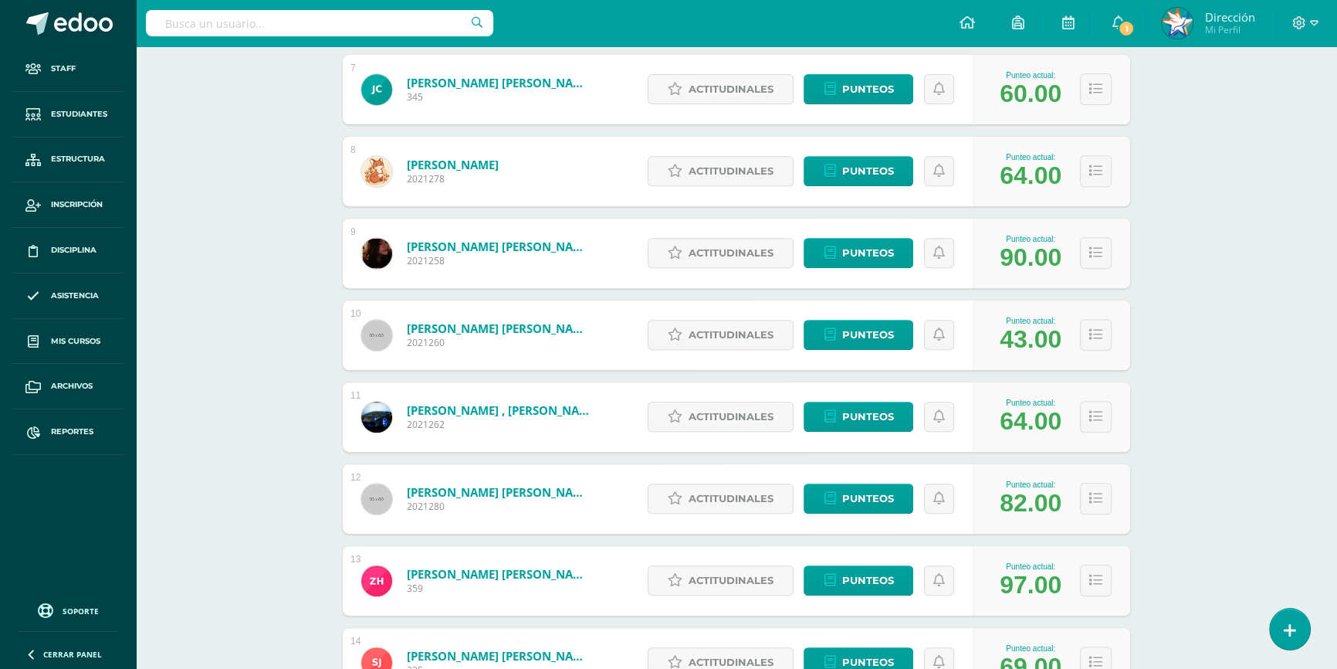
click at [1038, 584] on div "Punteo actual: 97.00" at bounding box center [1030, 580] width 77 height 37
drag, startPoint x: 1012, startPoint y: 651, endPoint x: 1039, endPoint y: 649, distance: 27.1
click at [1039, 650] on div "Punteo actual: 69.00" at bounding box center [1030, 662] width 77 height 37
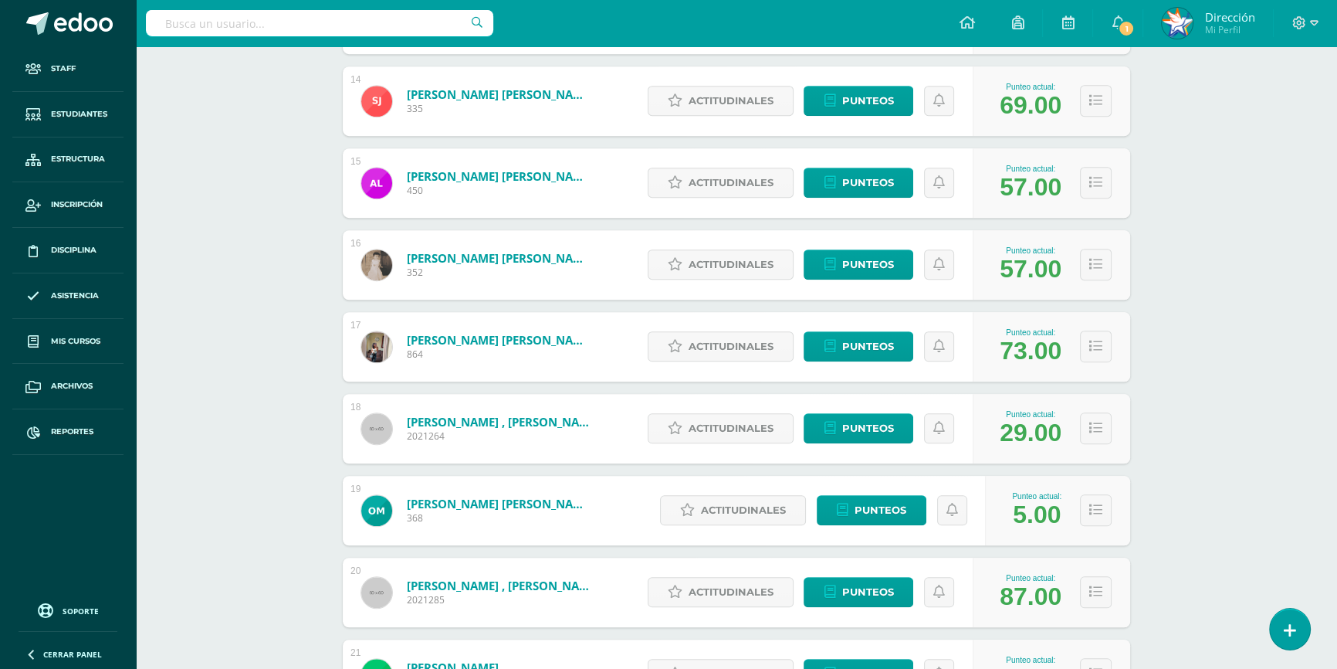
scroll to position [1404, 0]
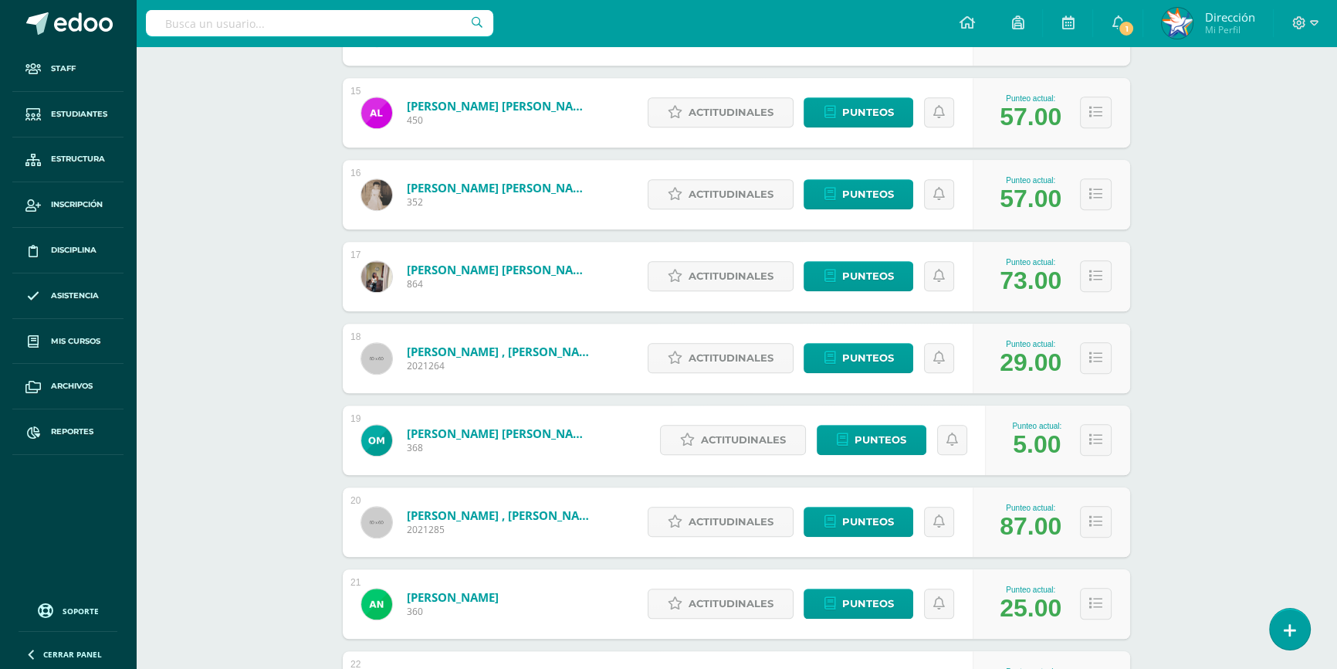
drag, startPoint x: 1013, startPoint y: 604, endPoint x: 1032, endPoint y: 578, distance: 32.6
click at [1042, 610] on div "25.00" at bounding box center [1031, 608] width 62 height 29
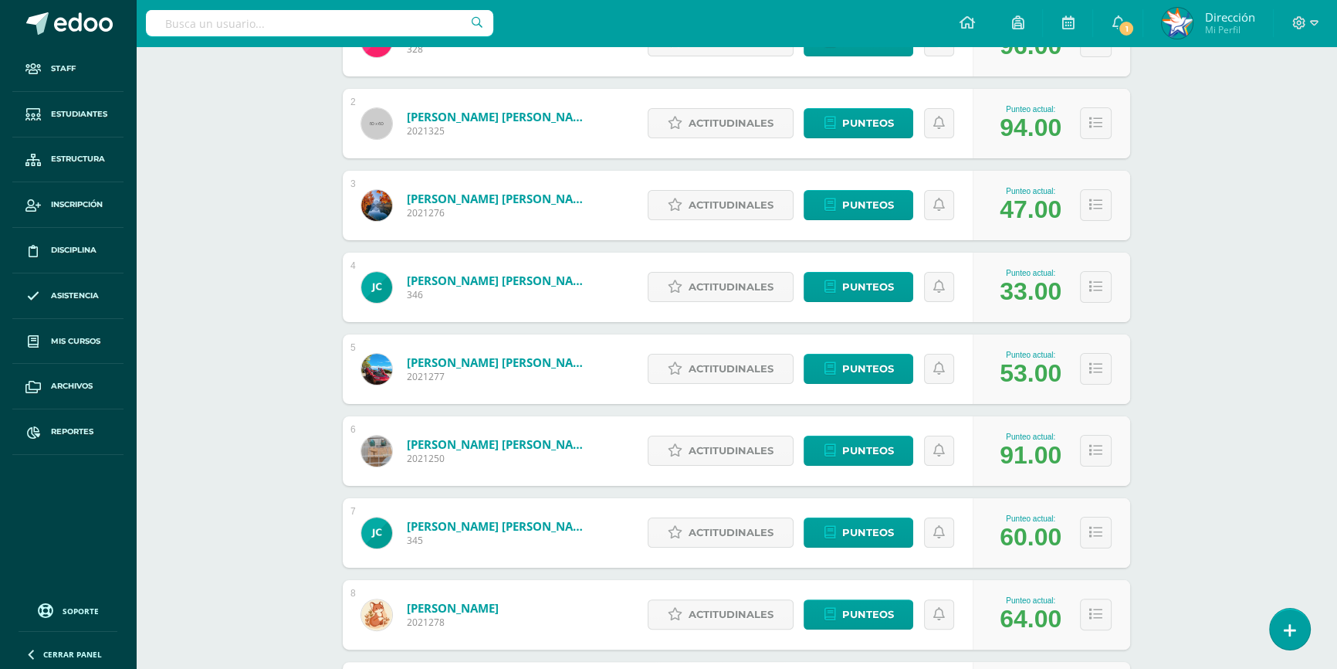
scroll to position [0, 0]
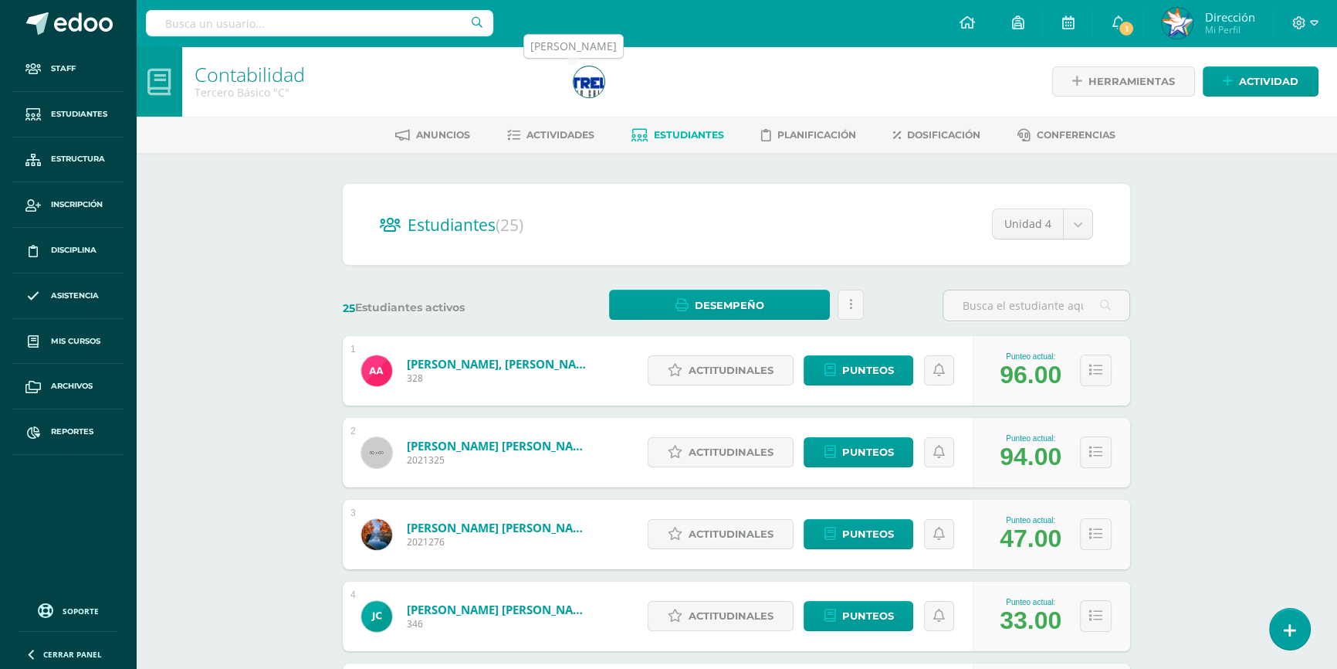
click at [590, 93] on img at bounding box center [589, 81] width 31 height 31
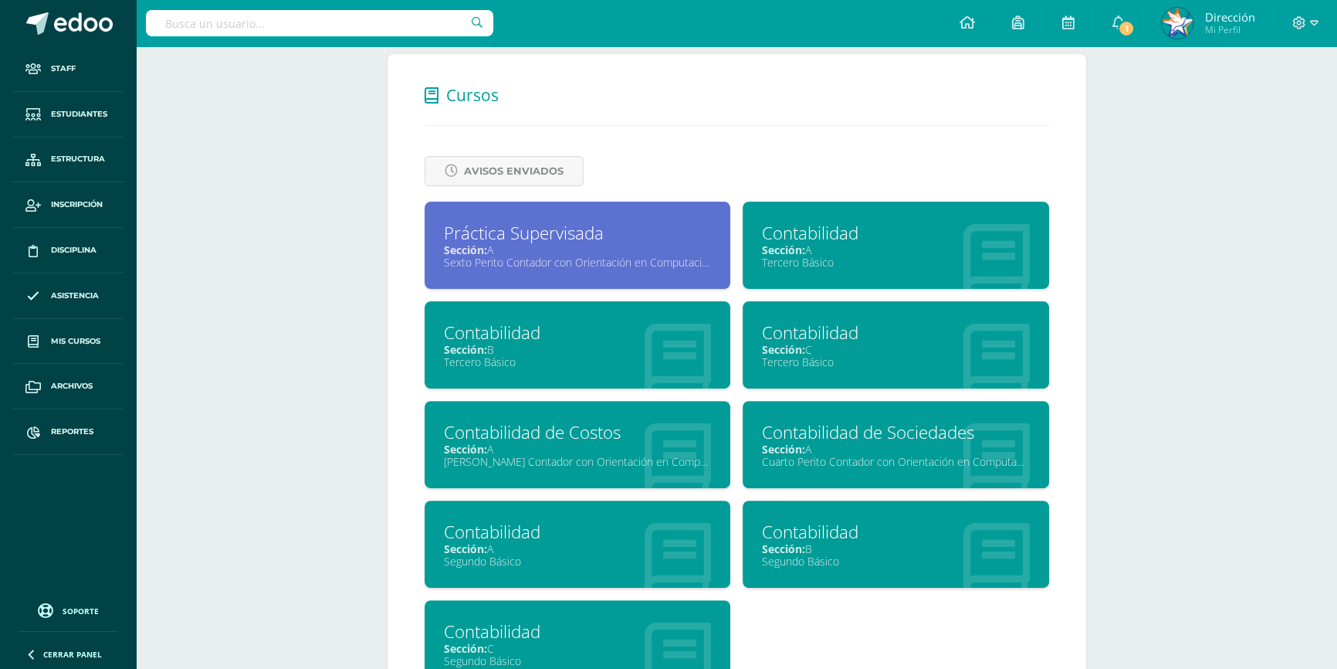
scroll to position [686, 0]
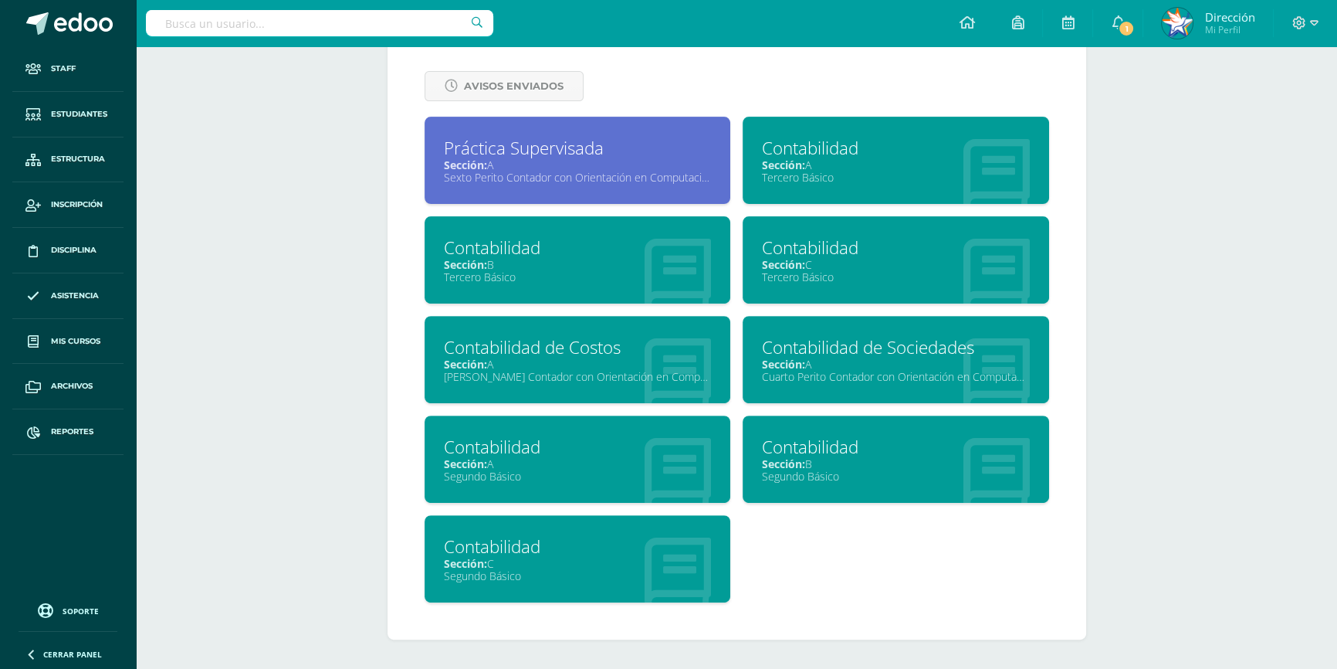
click at [822, 362] on div "Sección: A" at bounding box center [896, 364] width 268 height 15
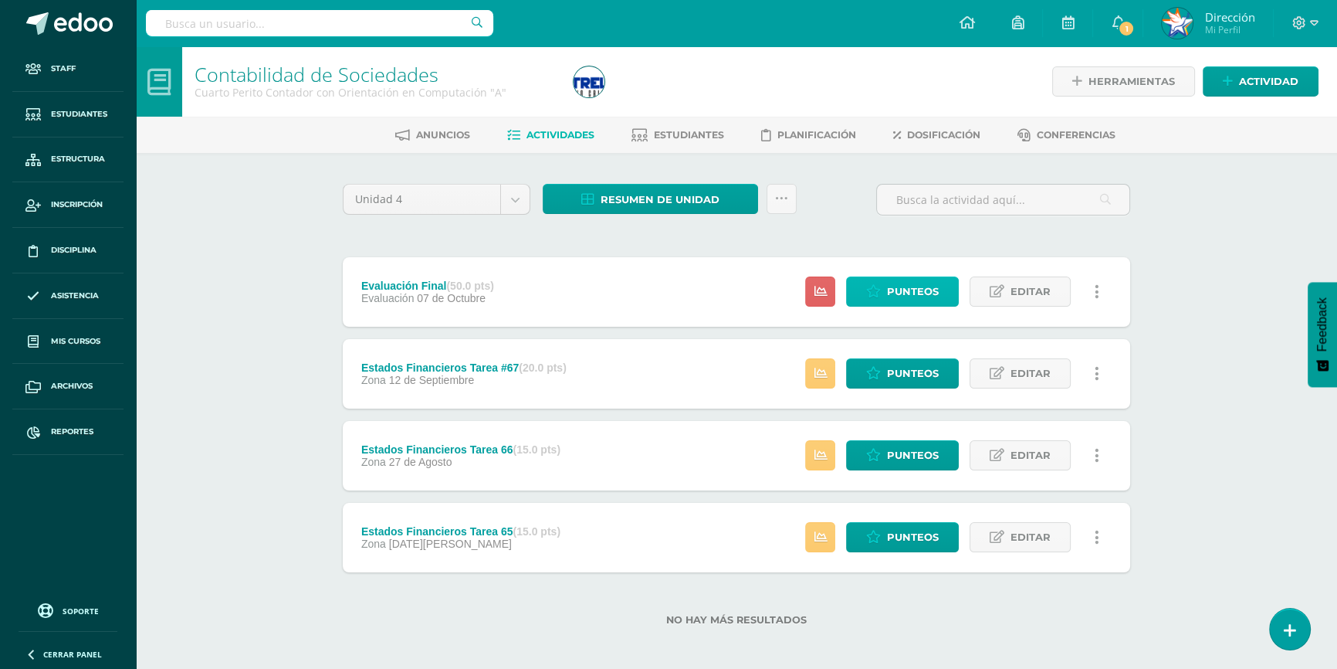
click at [889, 289] on span "Punteos" at bounding box center [913, 291] width 52 height 29
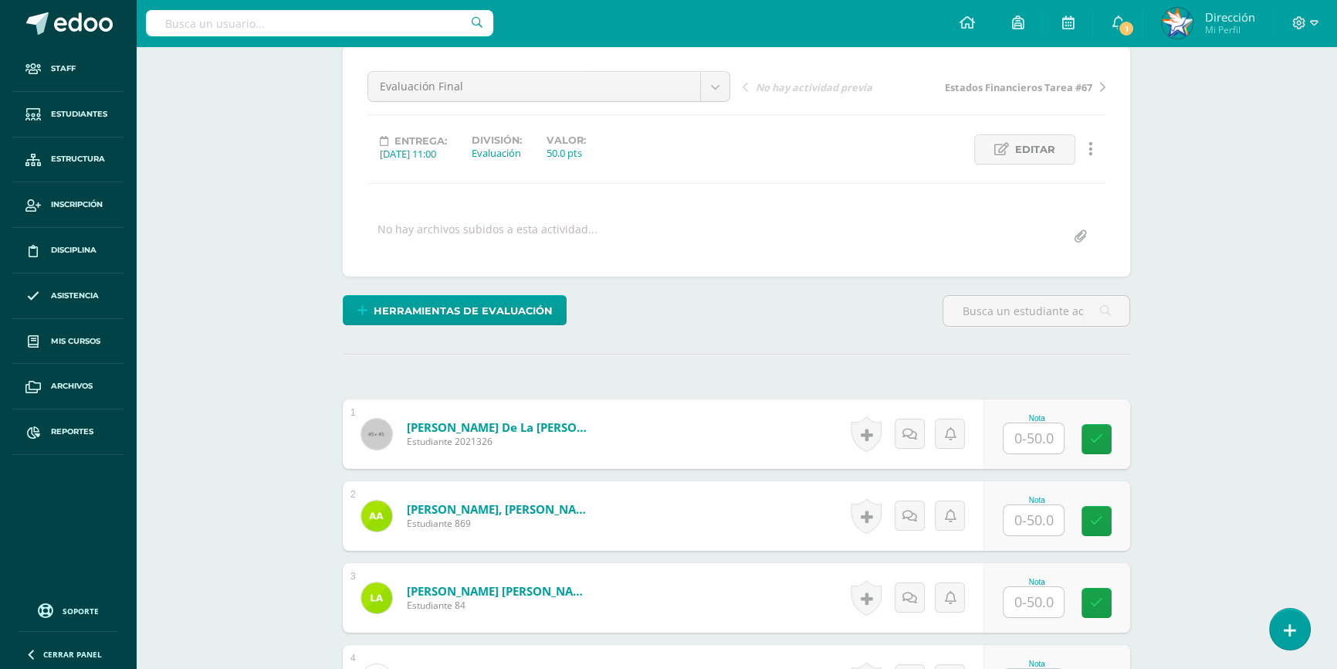
scroll to position [282, 0]
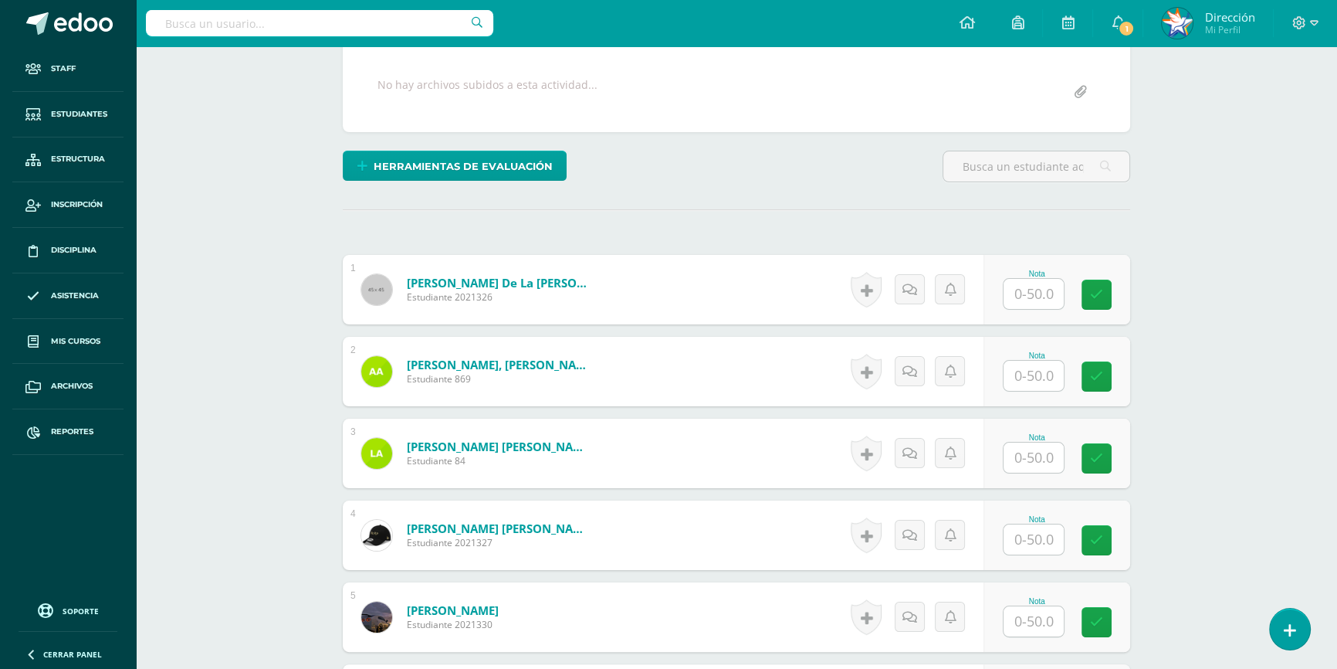
click at [1046, 296] on input "text" at bounding box center [1034, 294] width 60 height 30
type input "50"
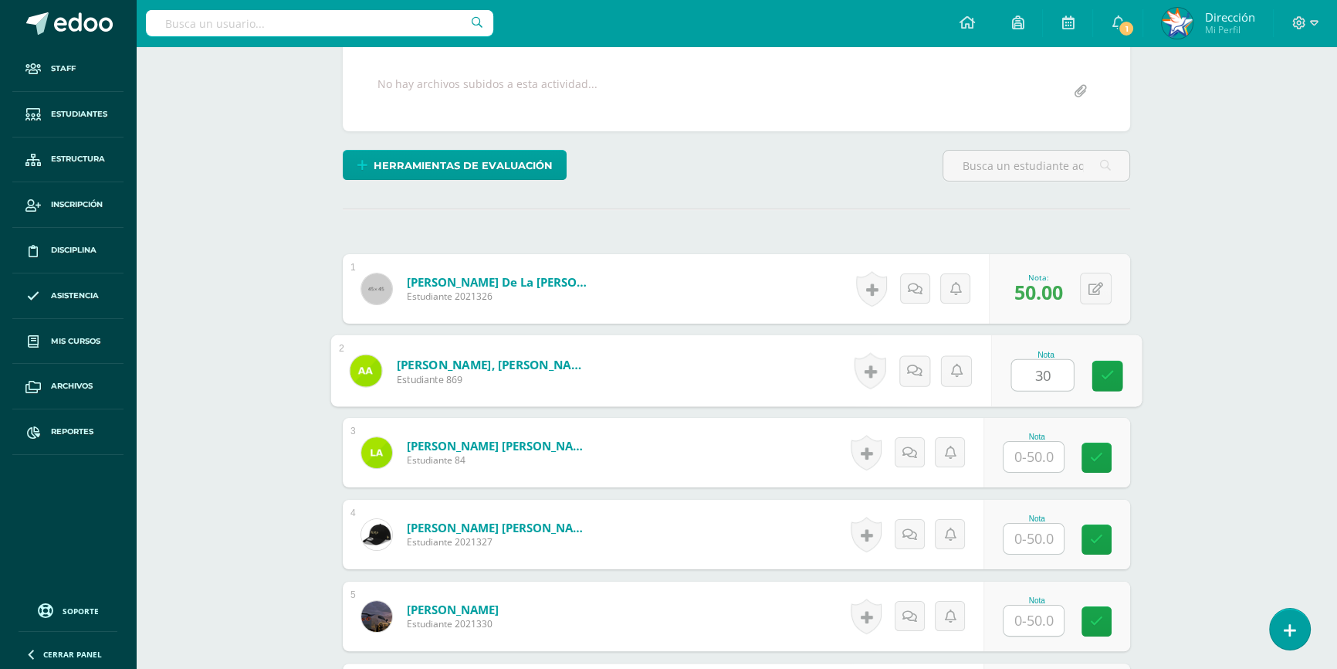
type input "30"
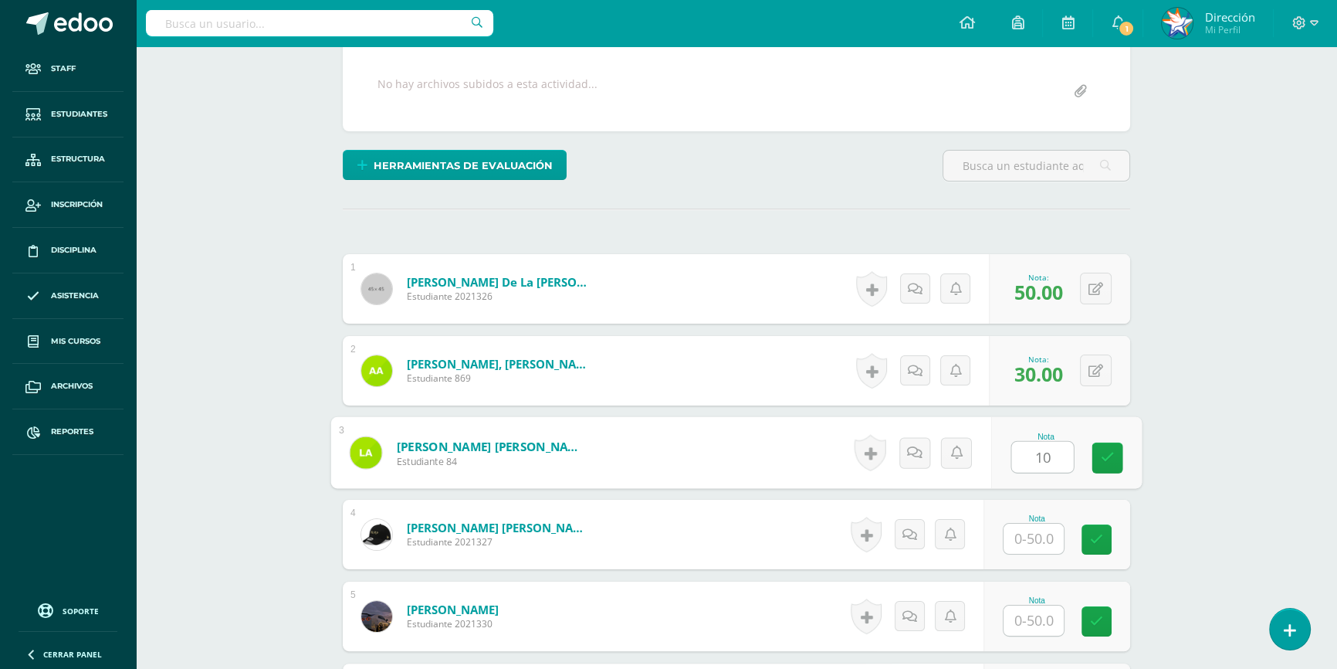
type input "10"
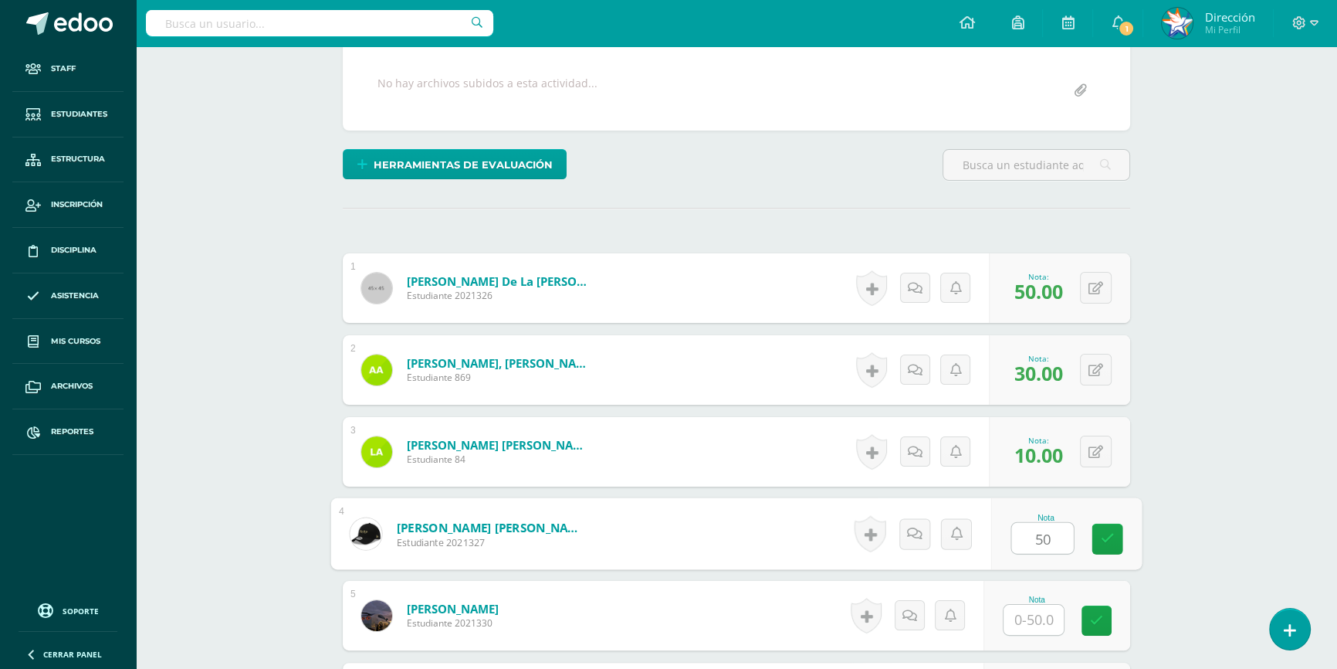
scroll to position [284, 0]
type input "50"
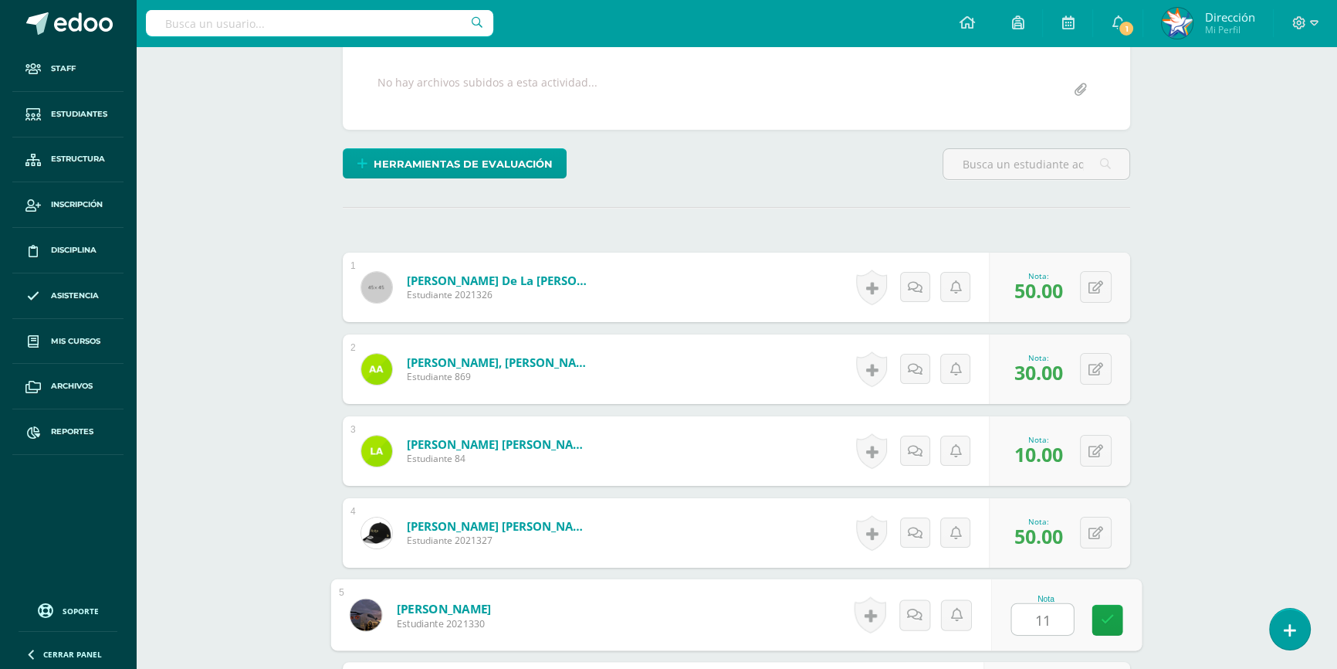
type input "11"
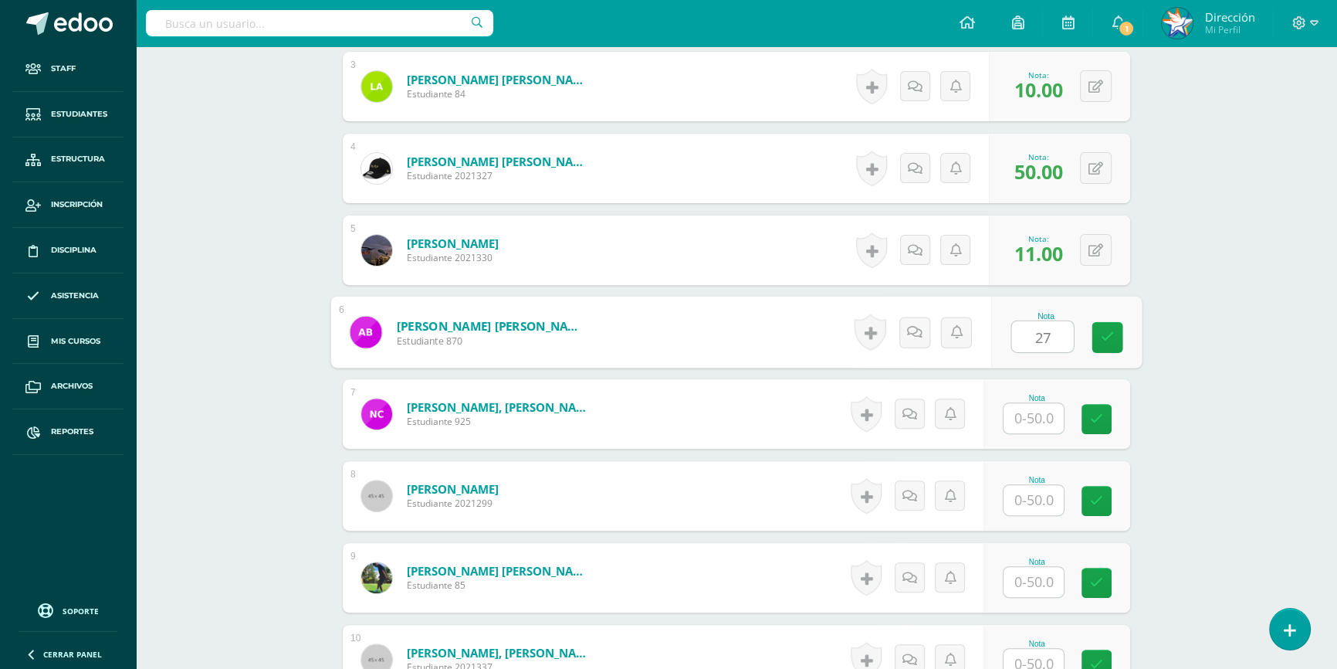
type input "27"
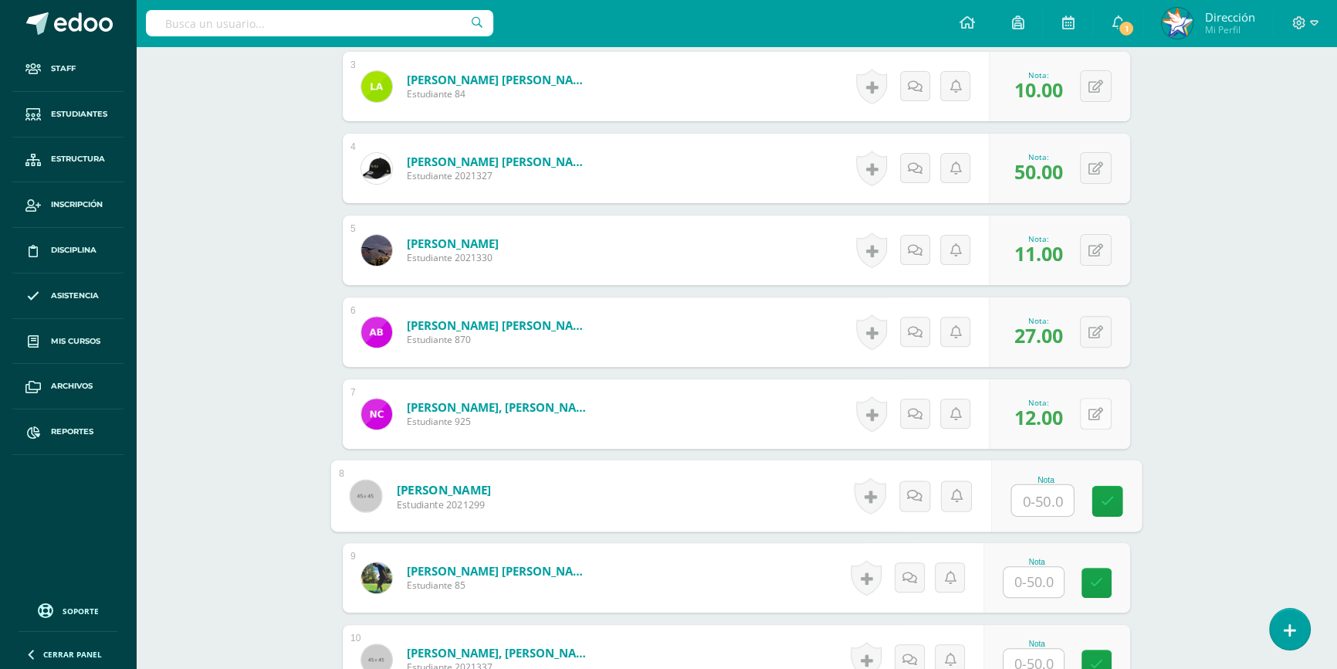
click at [1102, 409] on icon at bounding box center [1096, 414] width 15 height 13
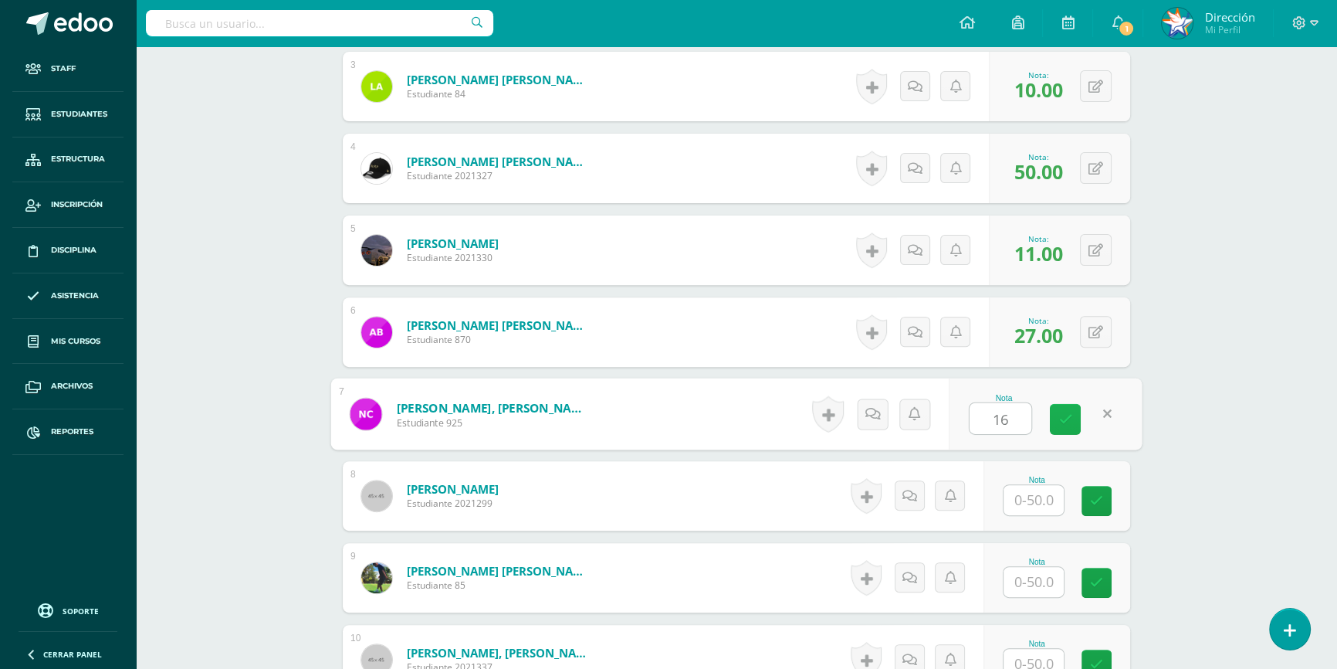
type input "16"
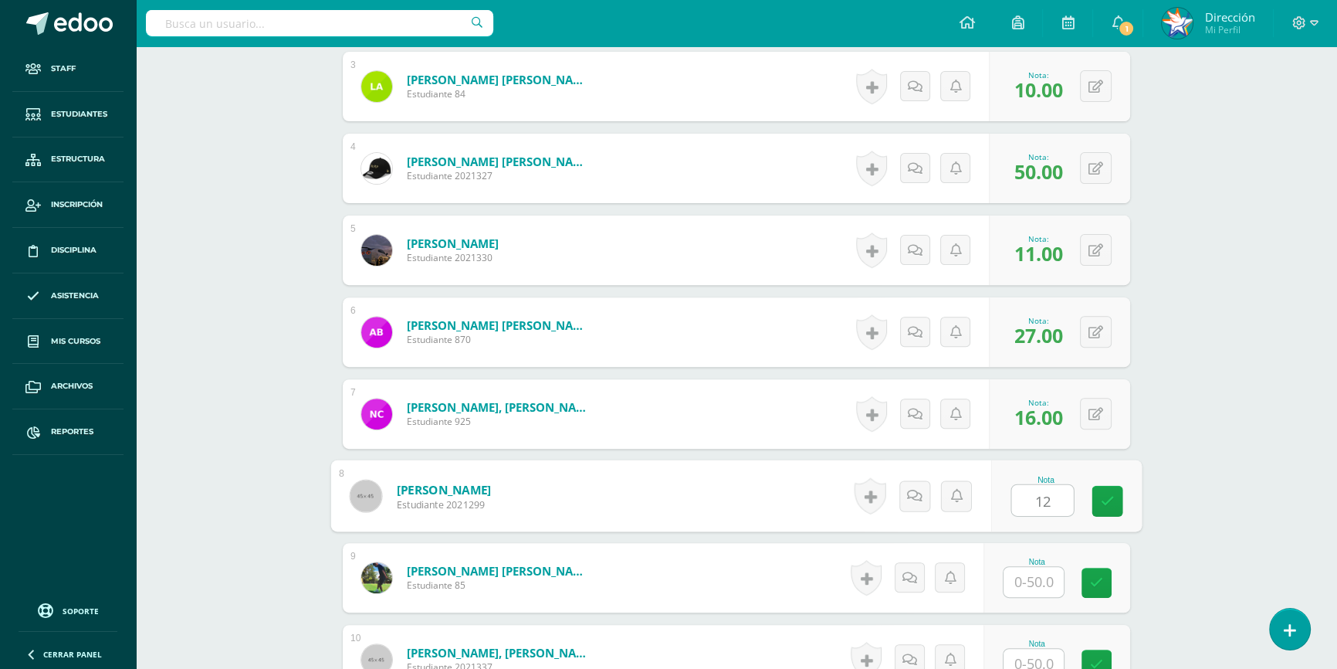
type input "12"
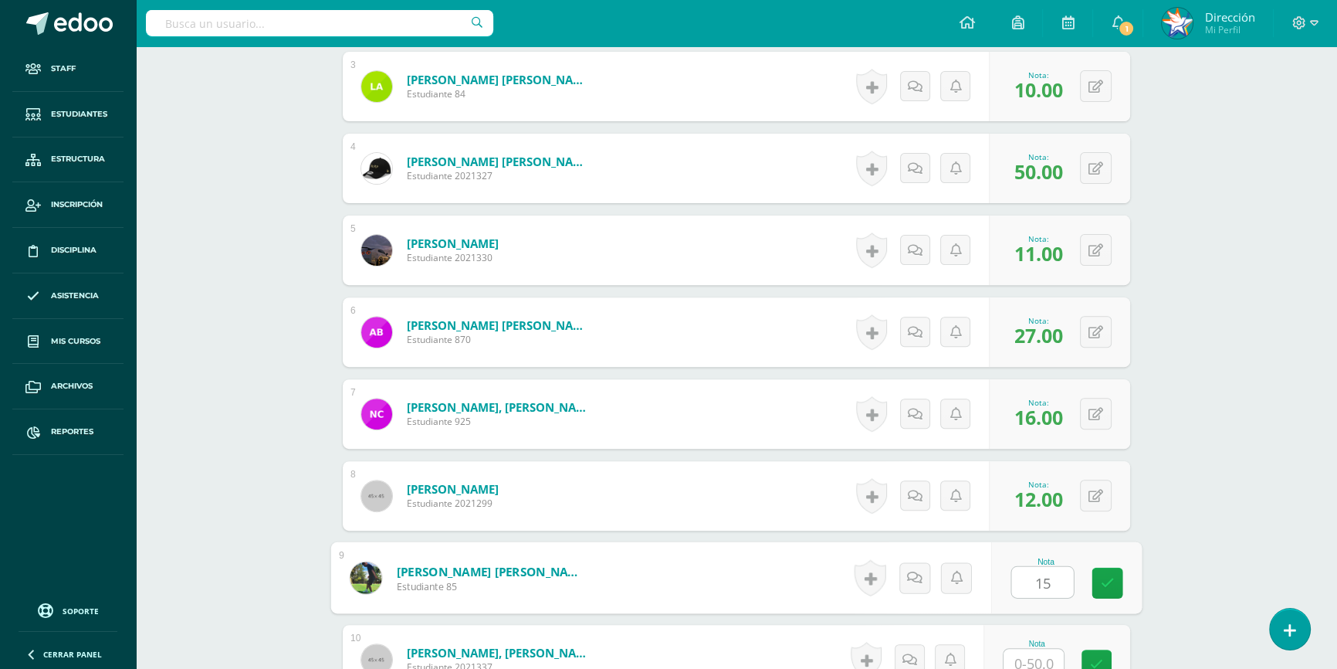
type input "15"
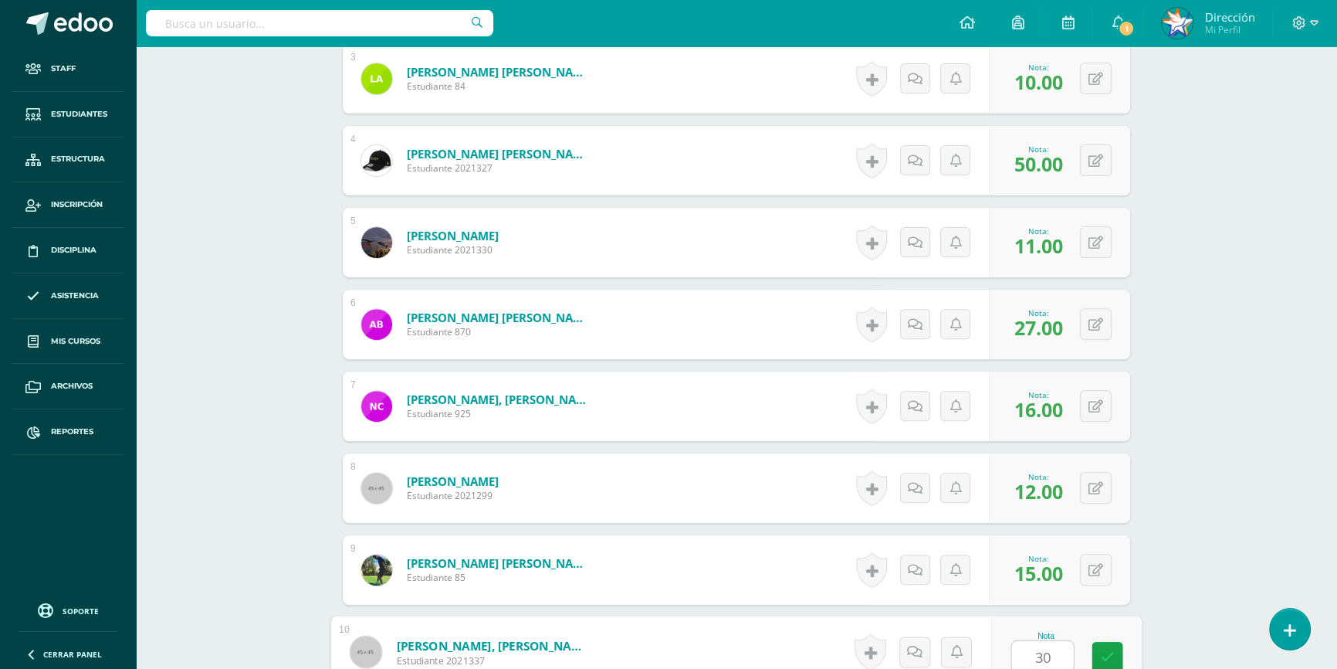
type input "30"
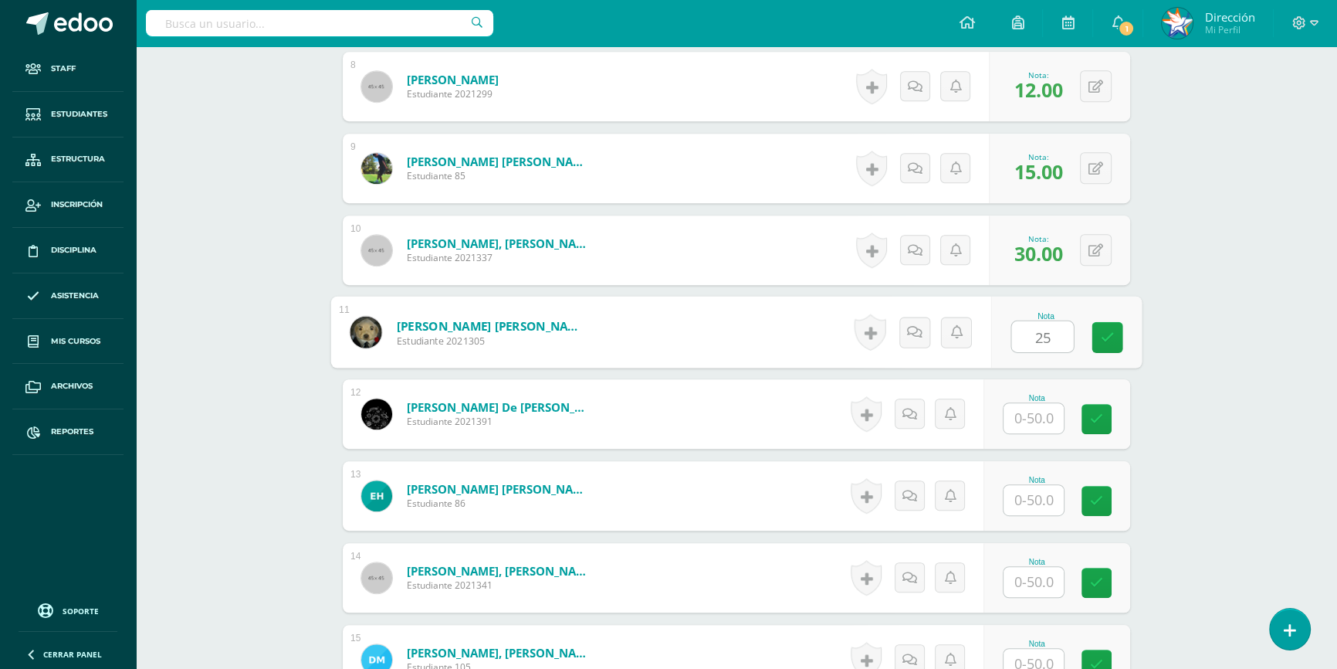
type input "25"
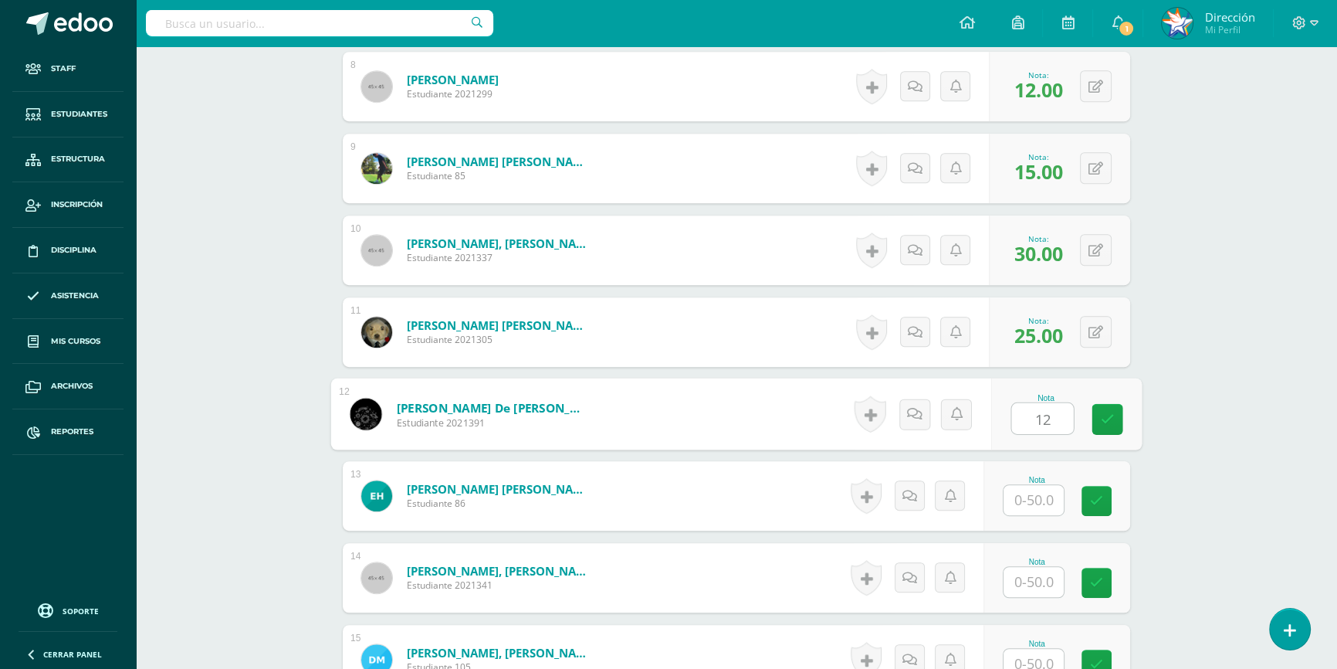
type input "12"
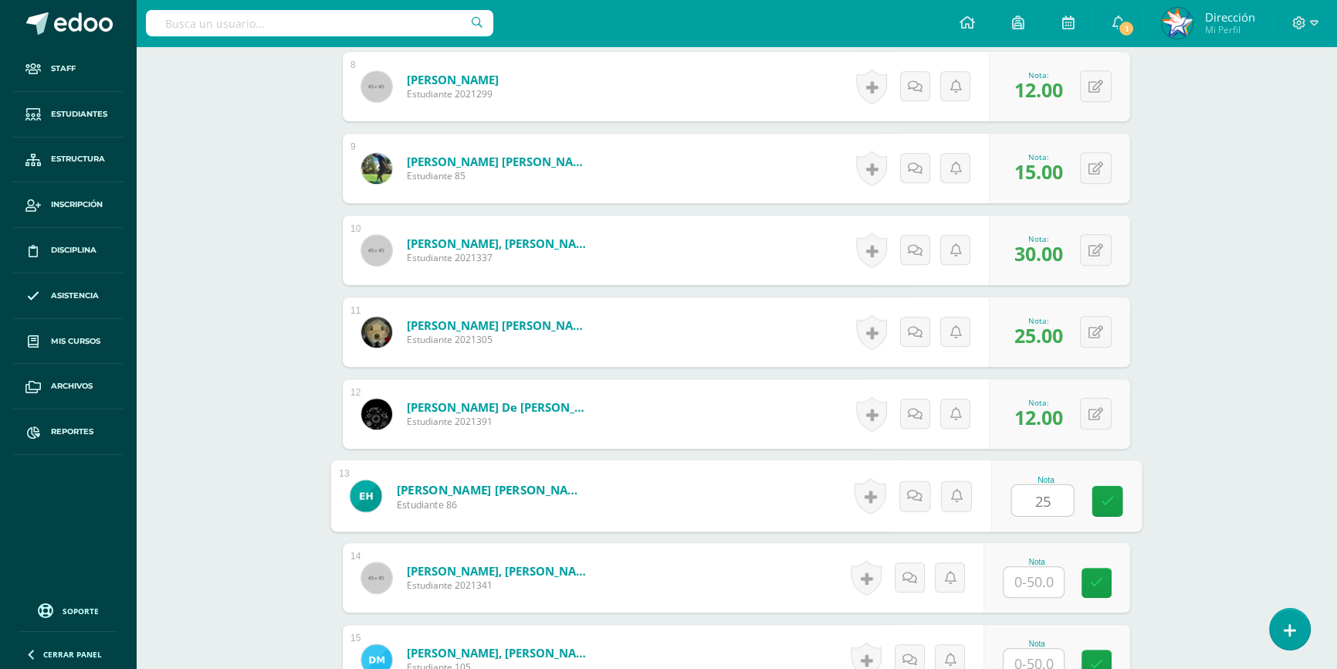
type input "25"
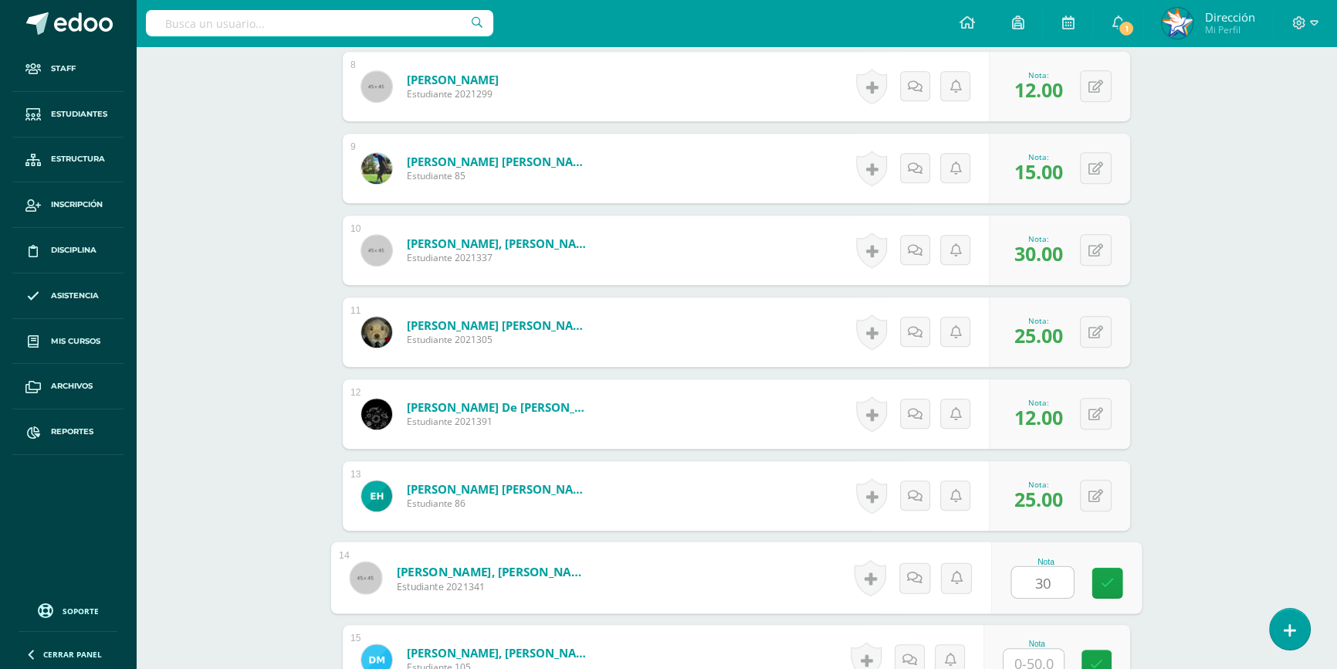
type input "30"
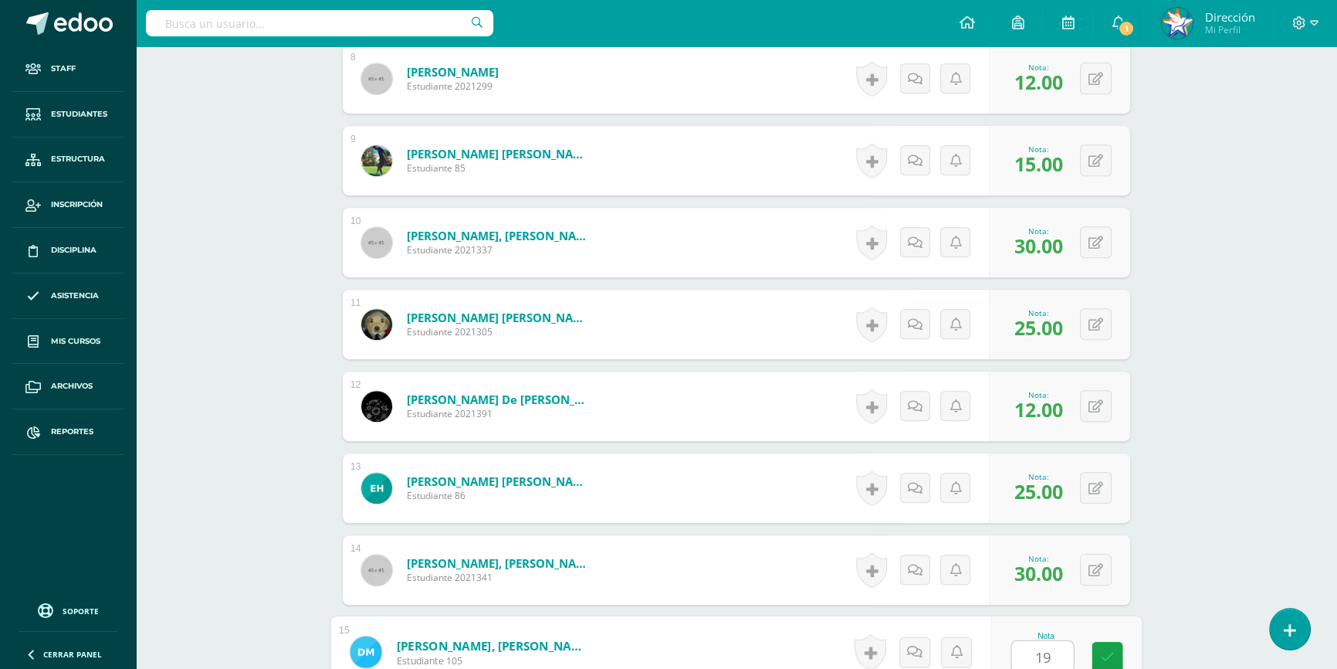
type input "19"
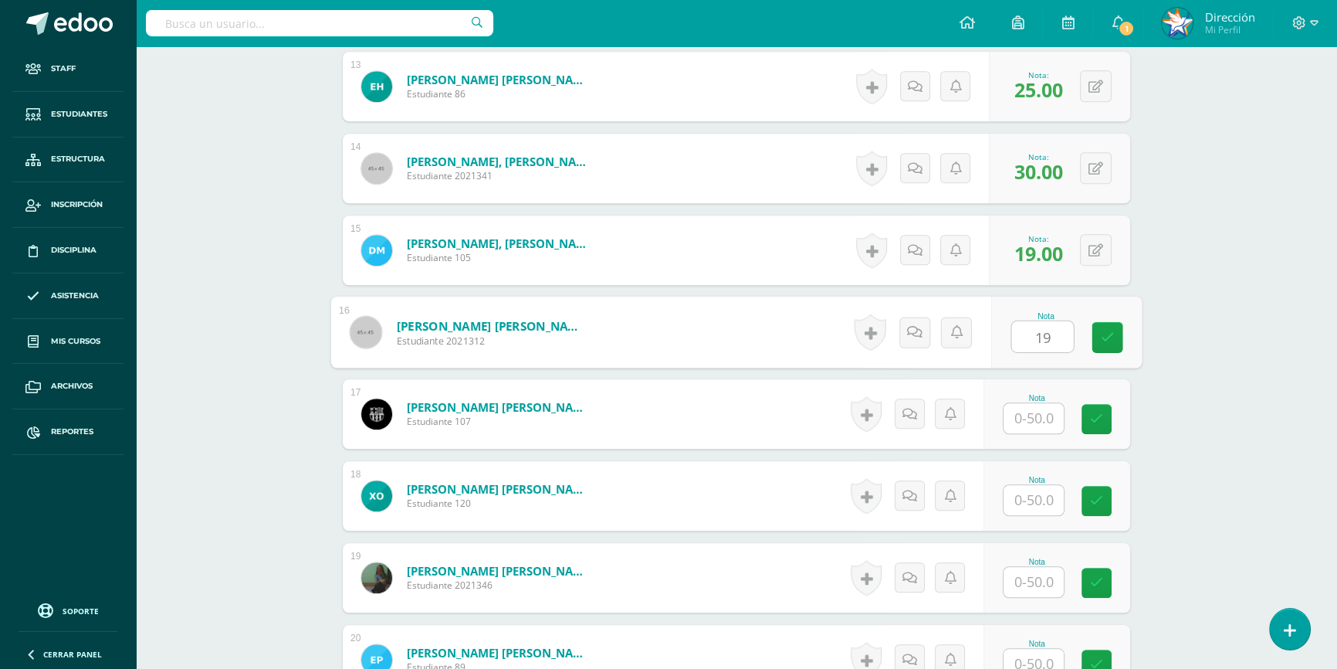
type input "19"
type input "14"
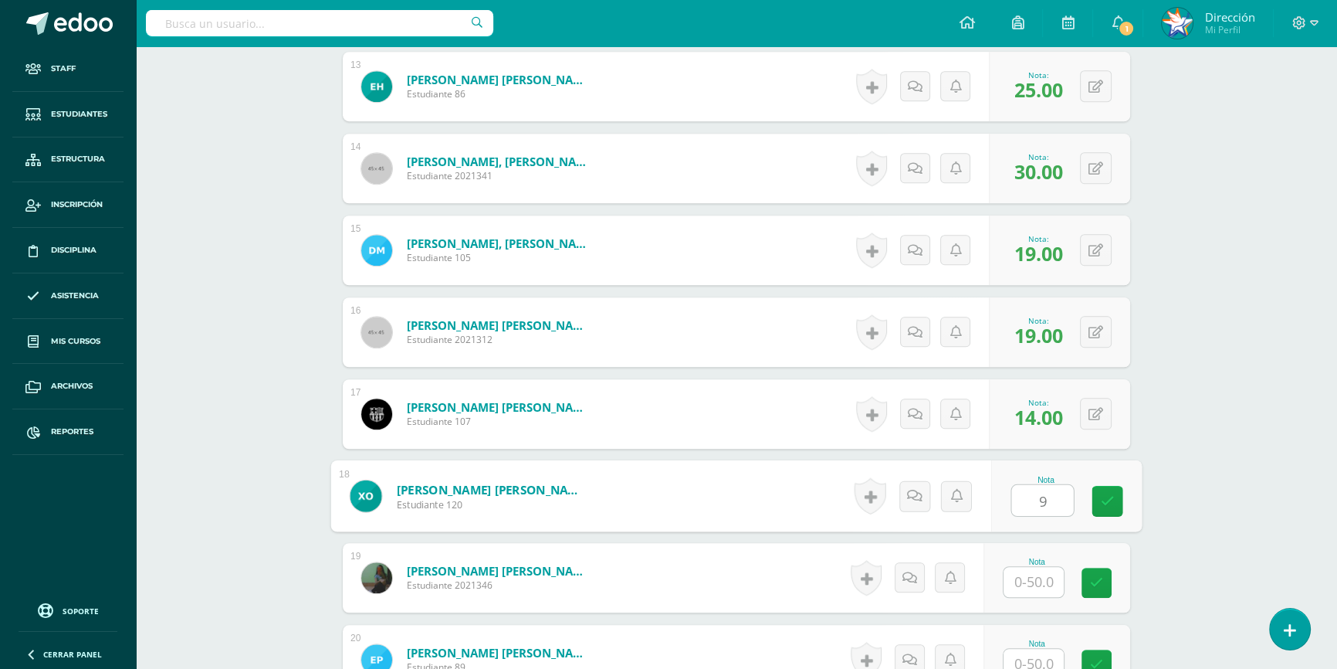
type input "9"
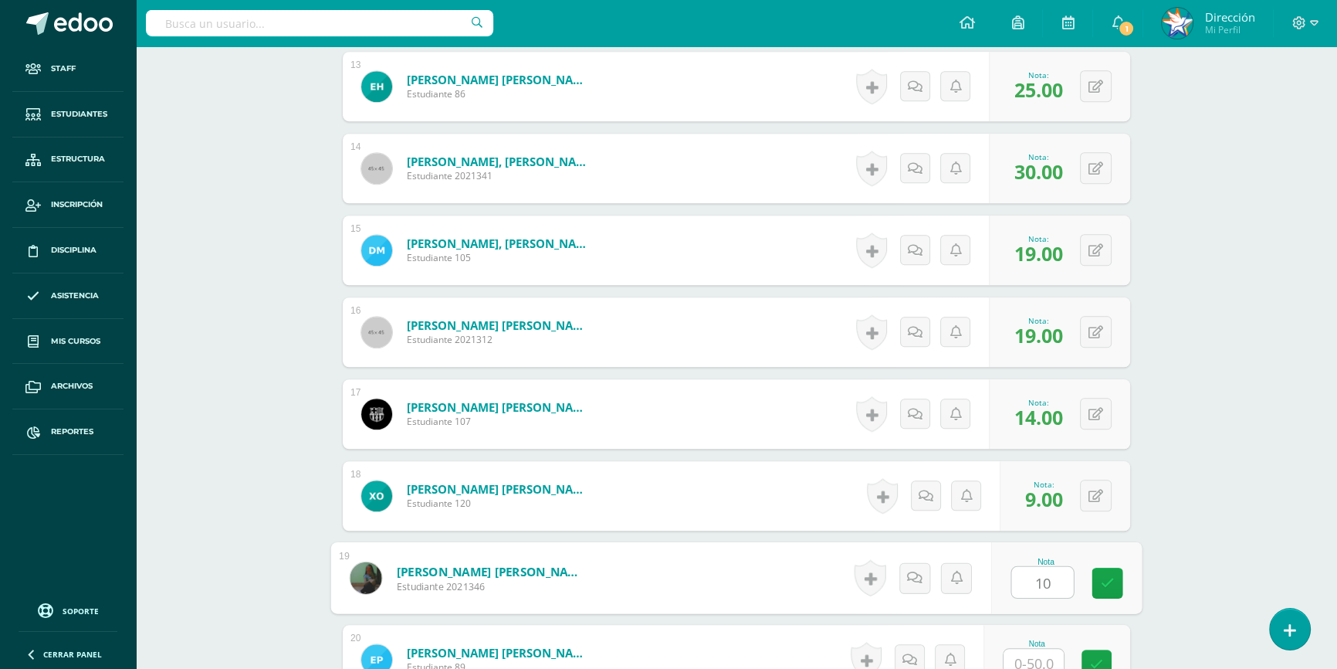
type input "10"
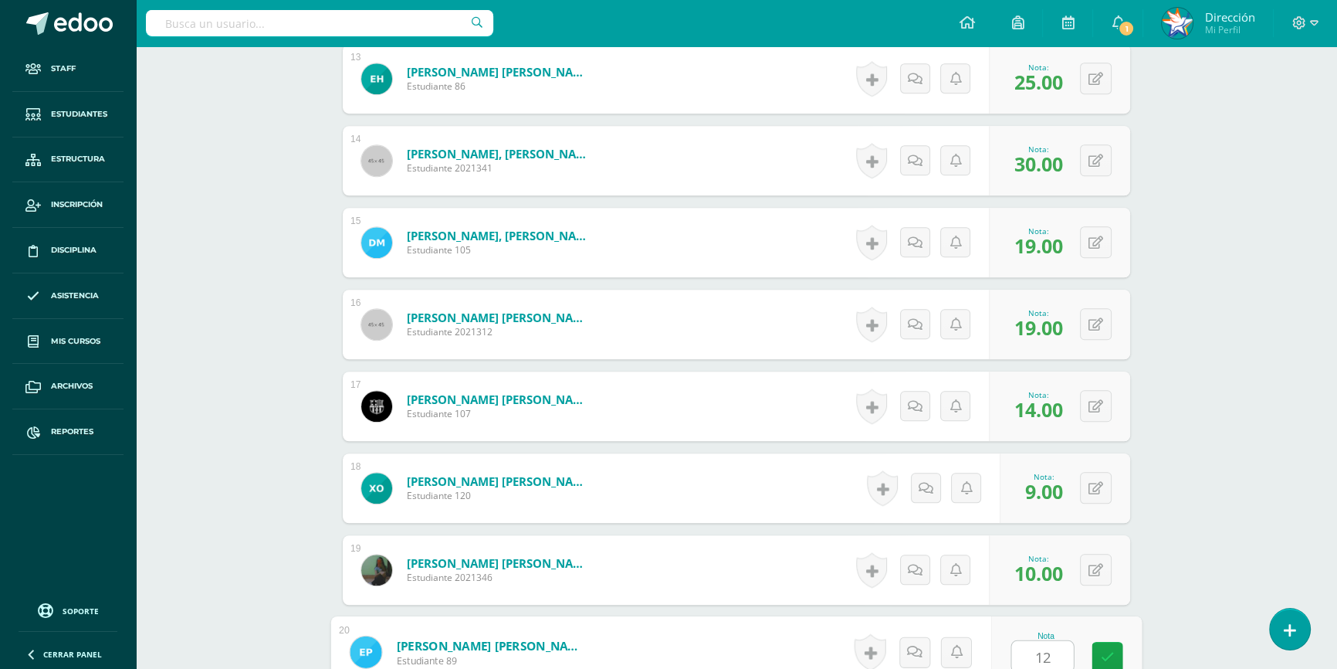
type input "12"
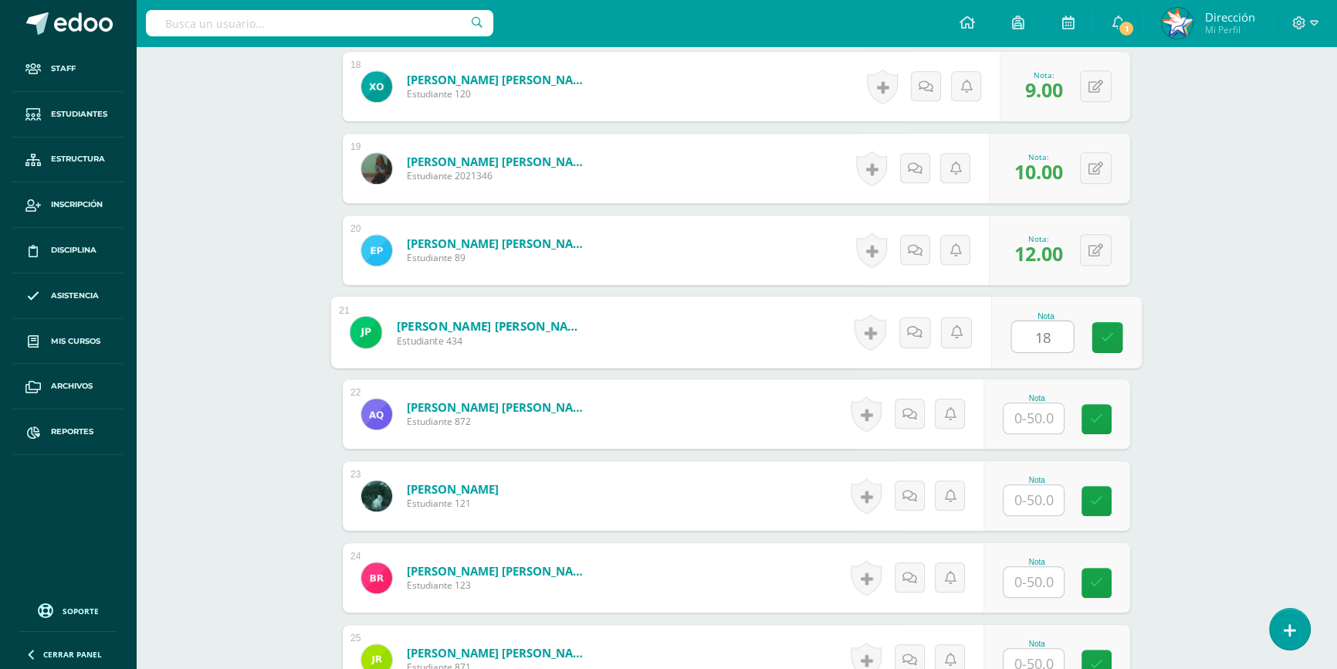
type input "18"
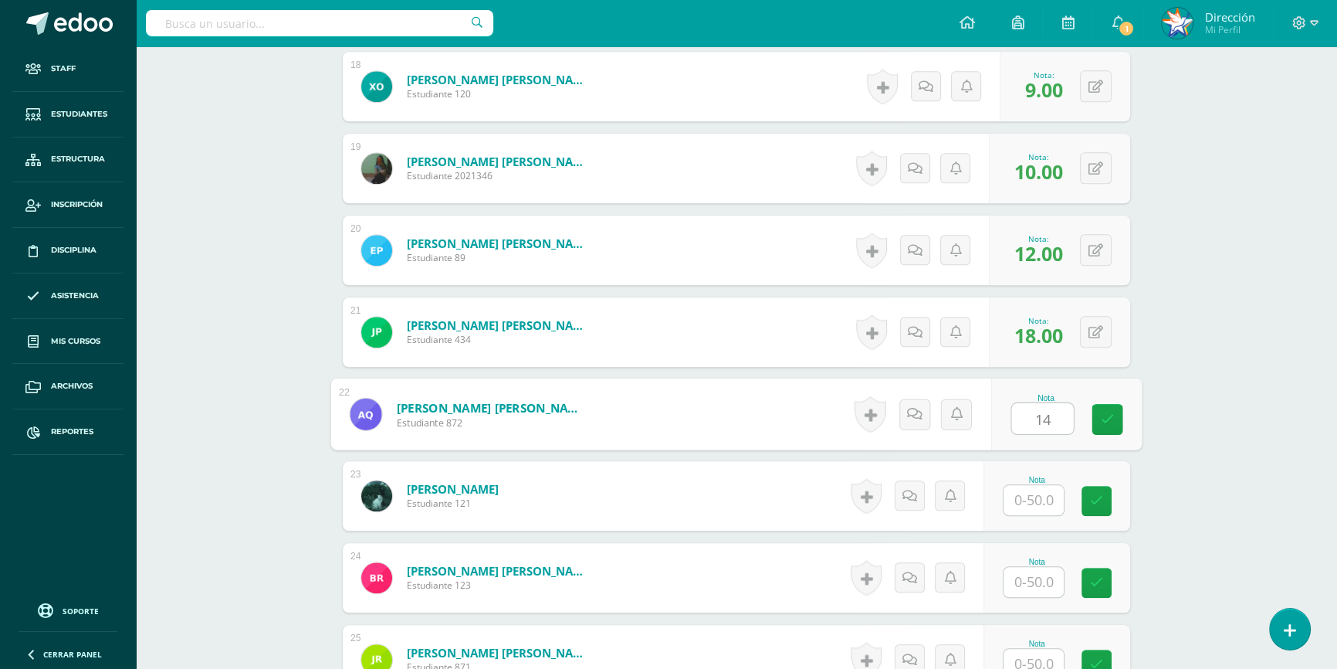
type input "14"
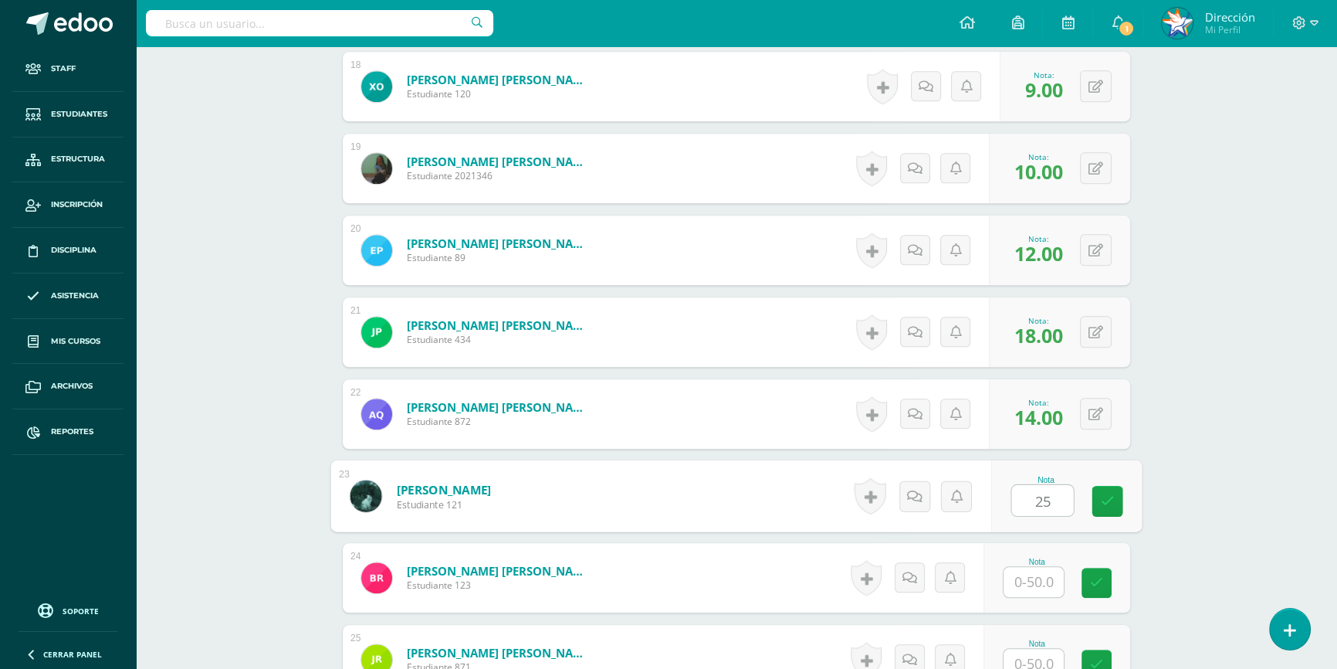
type input "25"
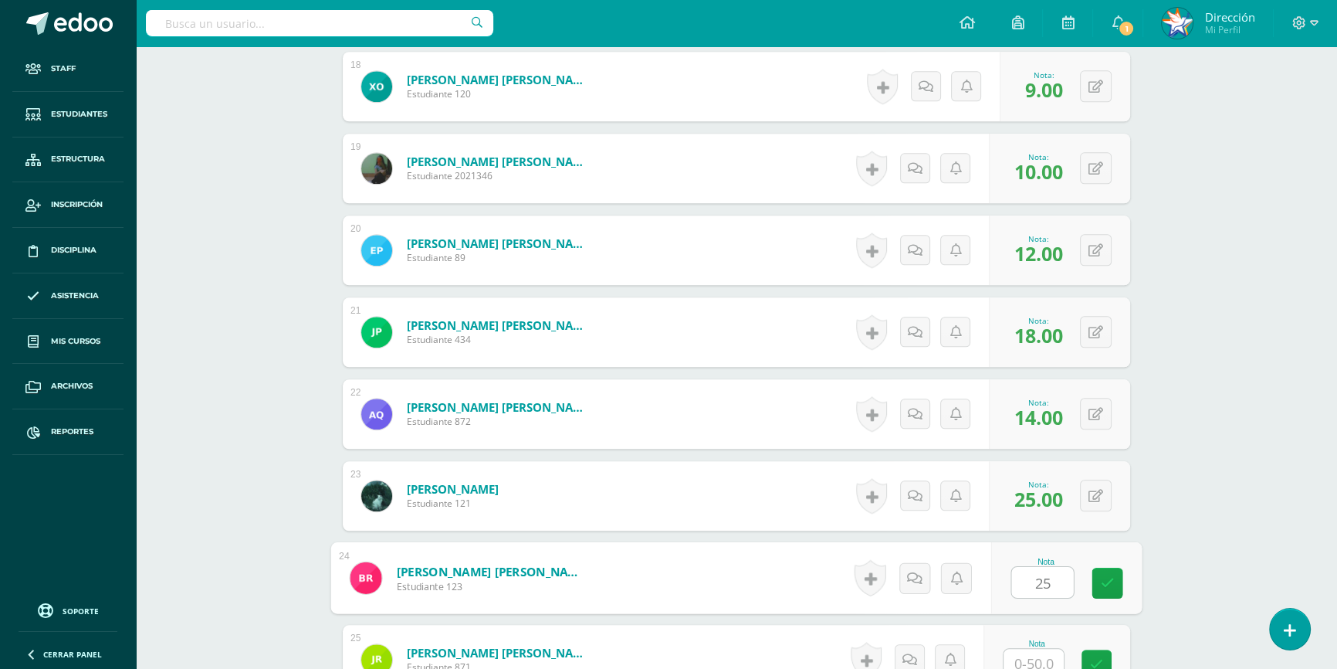
type input "25"
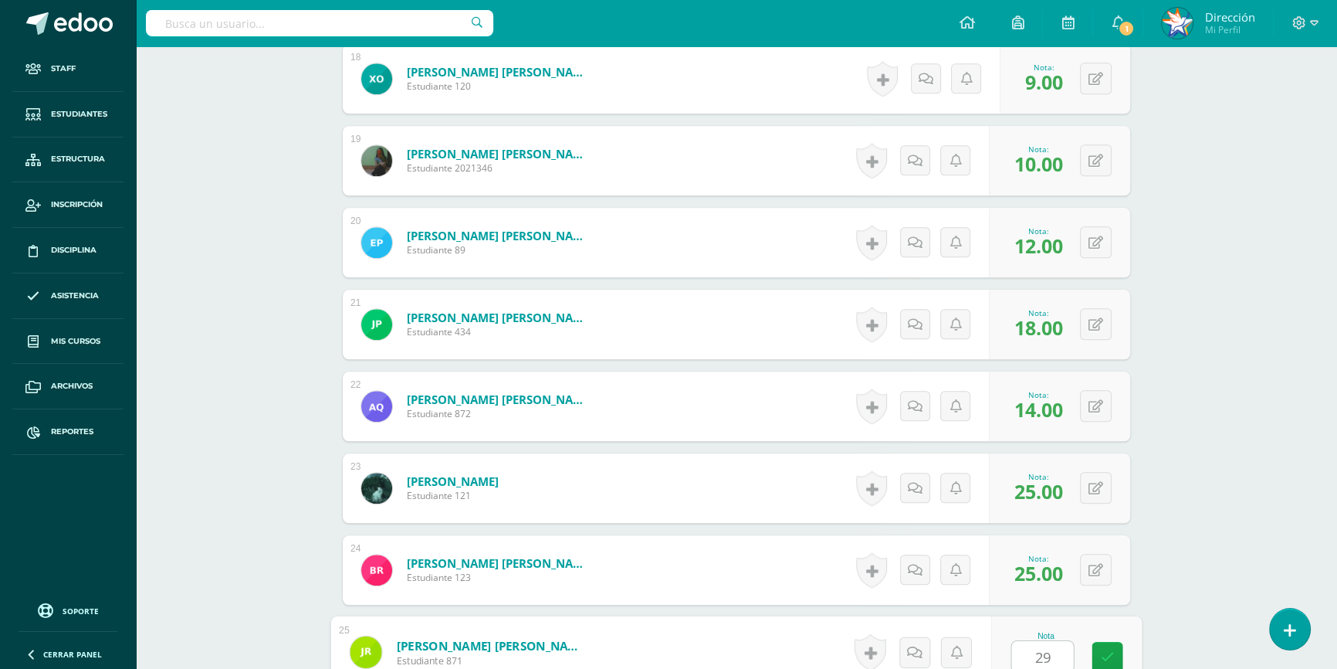
type input "29"
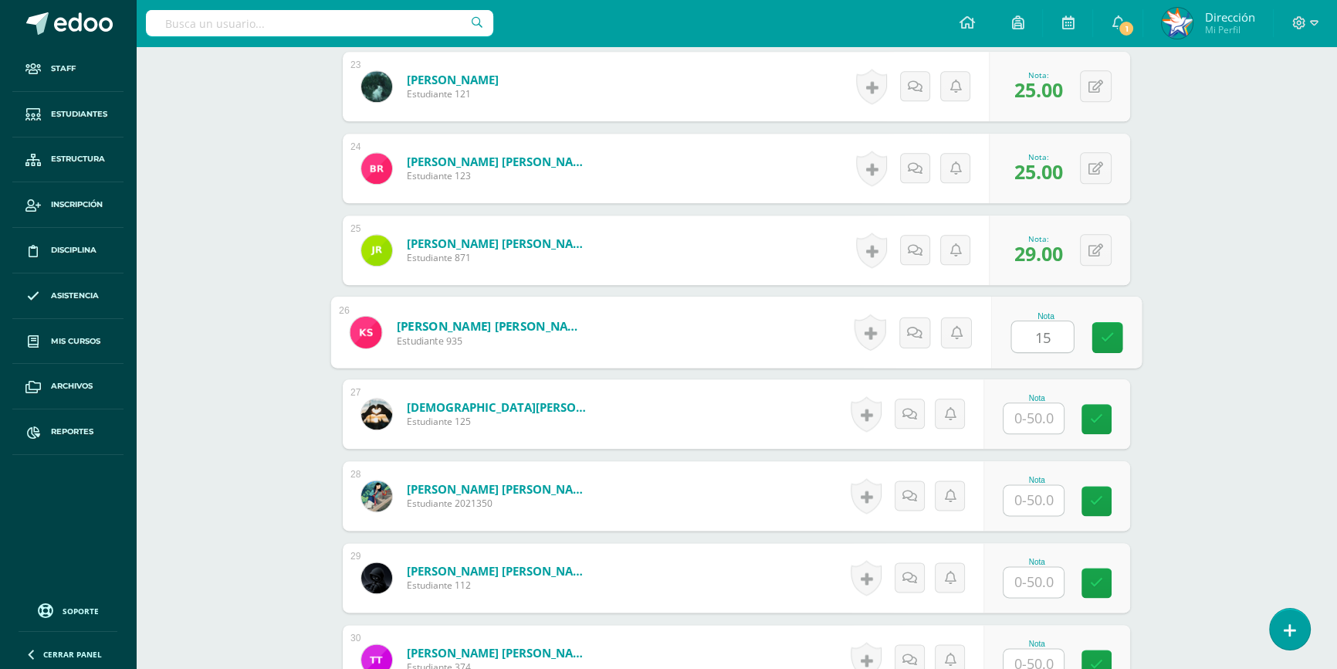
type input "1"
type input "20"
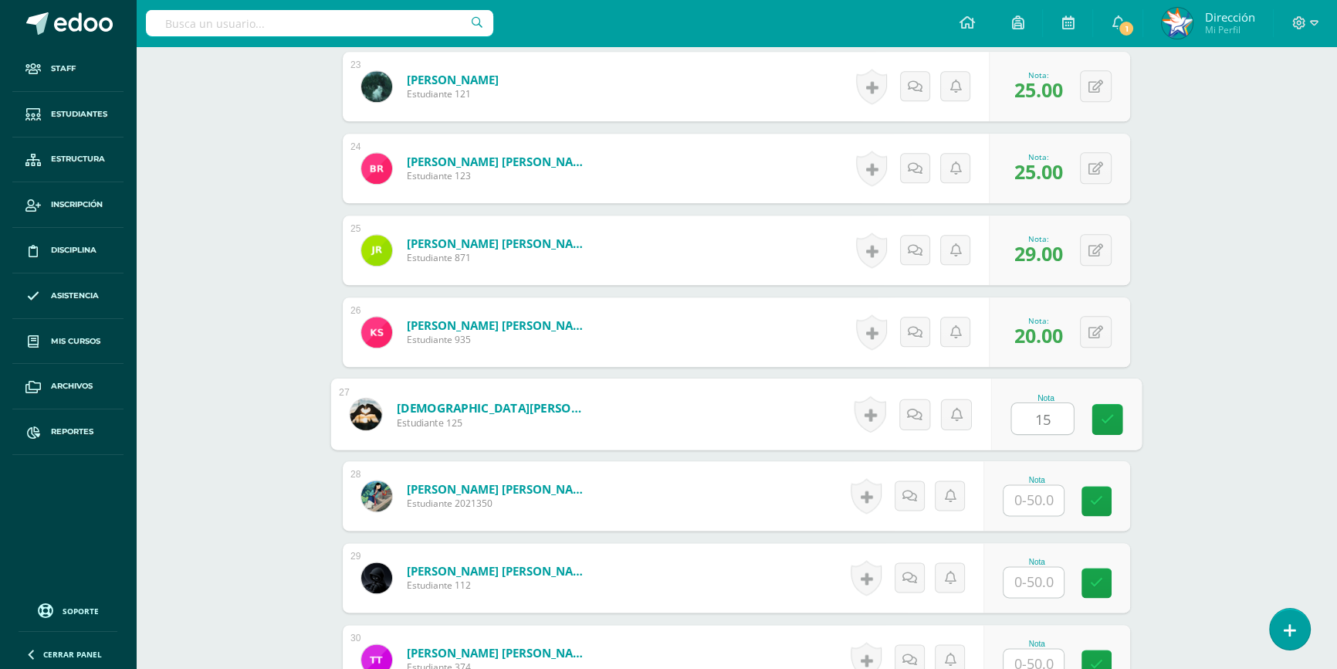
type input "15"
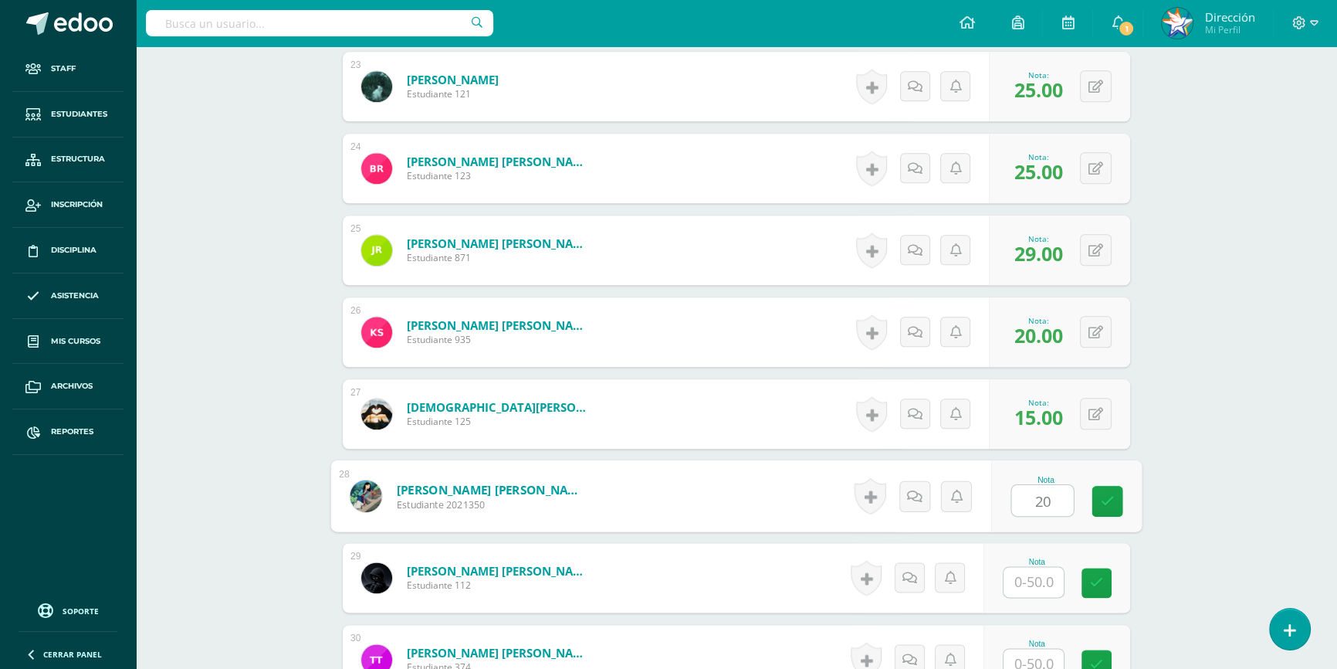
type input "20"
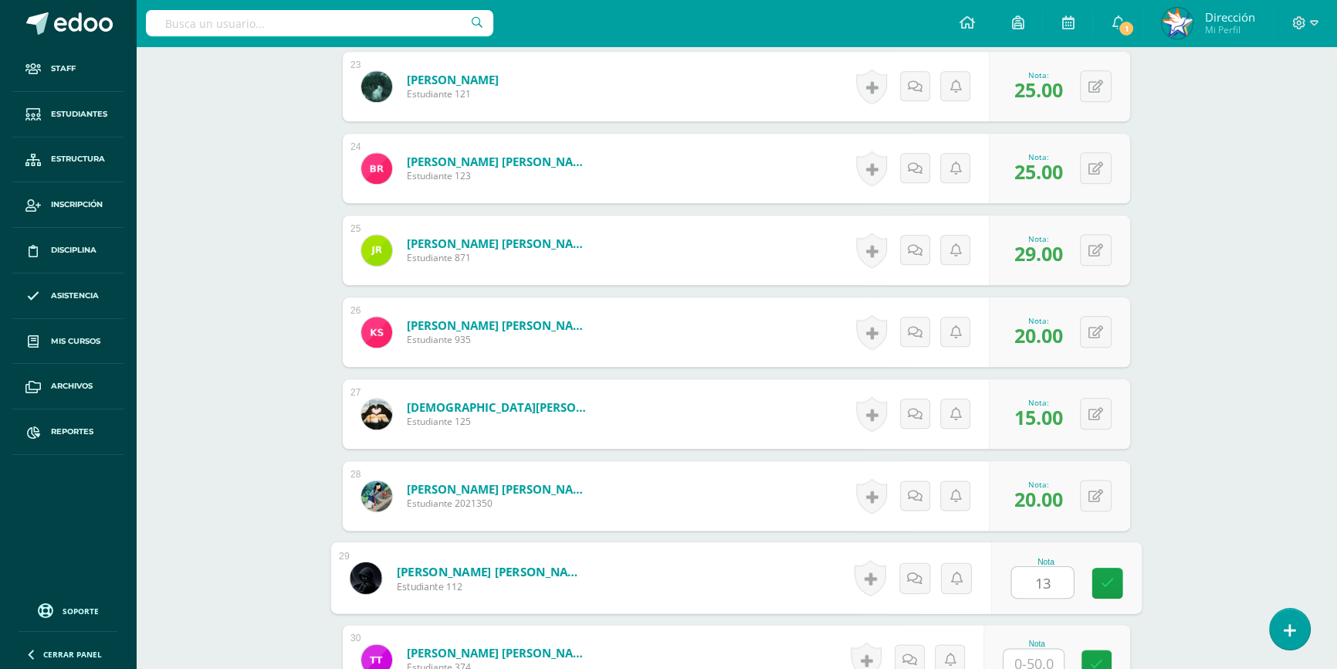
type input "13"
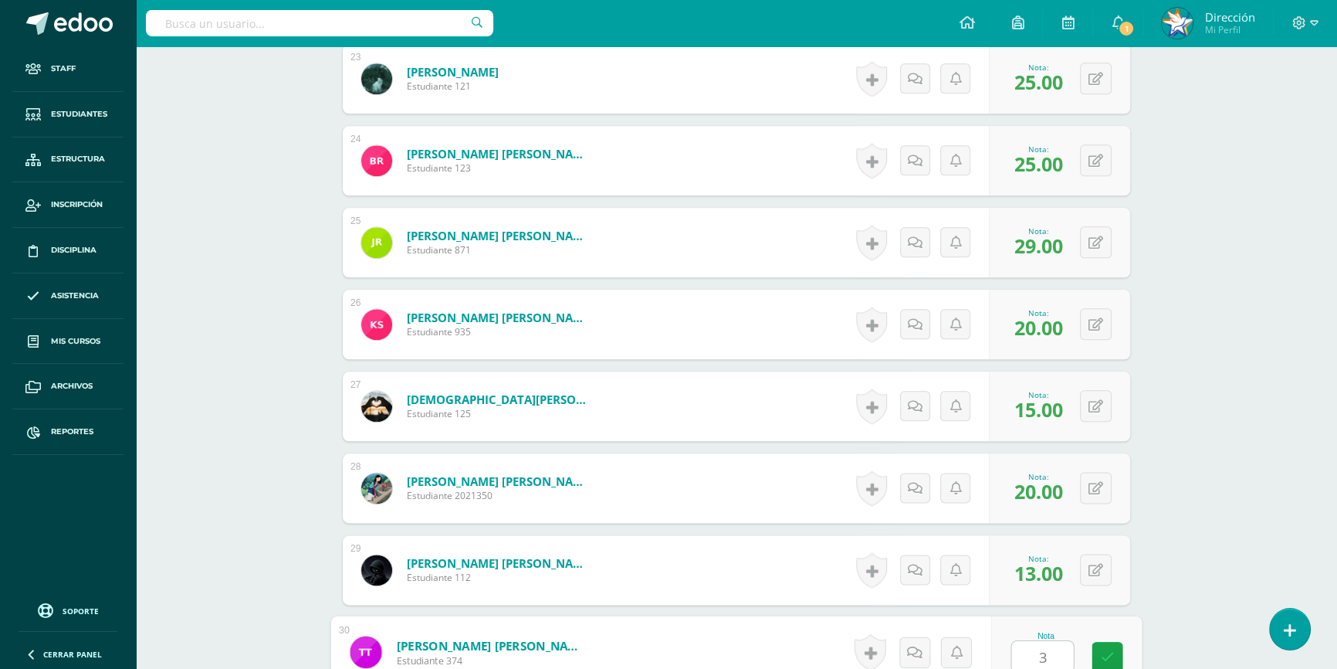
type input "32"
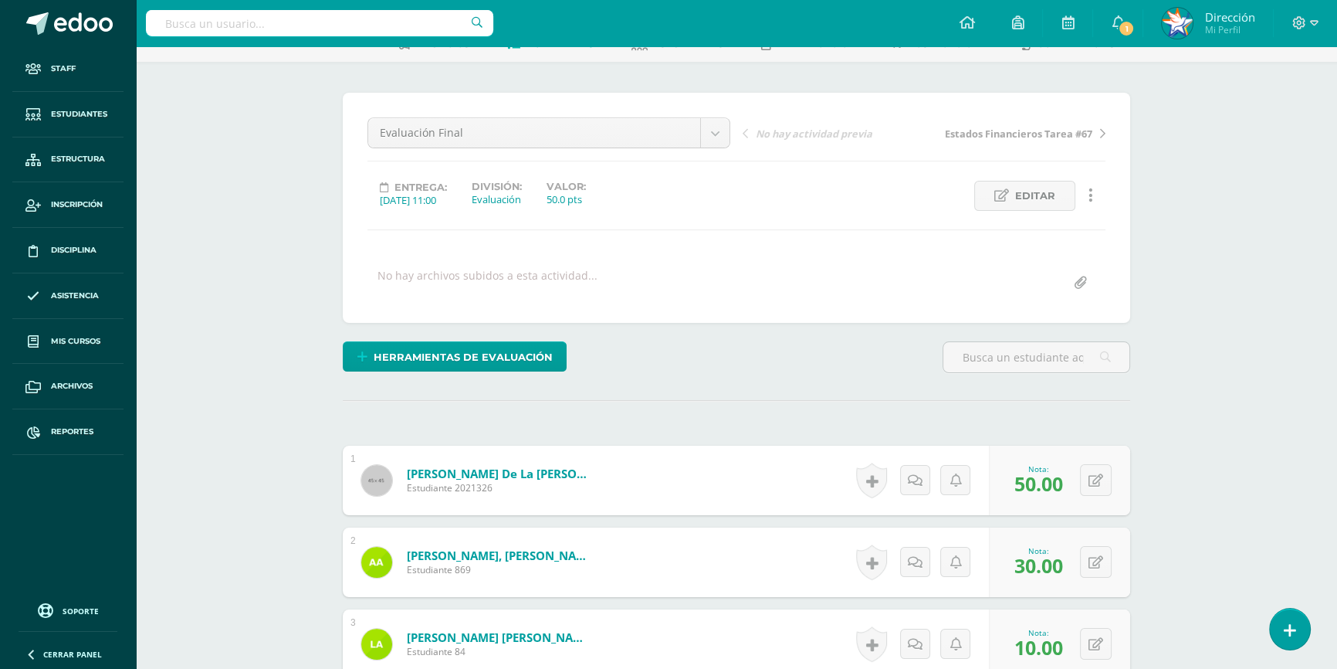
scroll to position [0, 0]
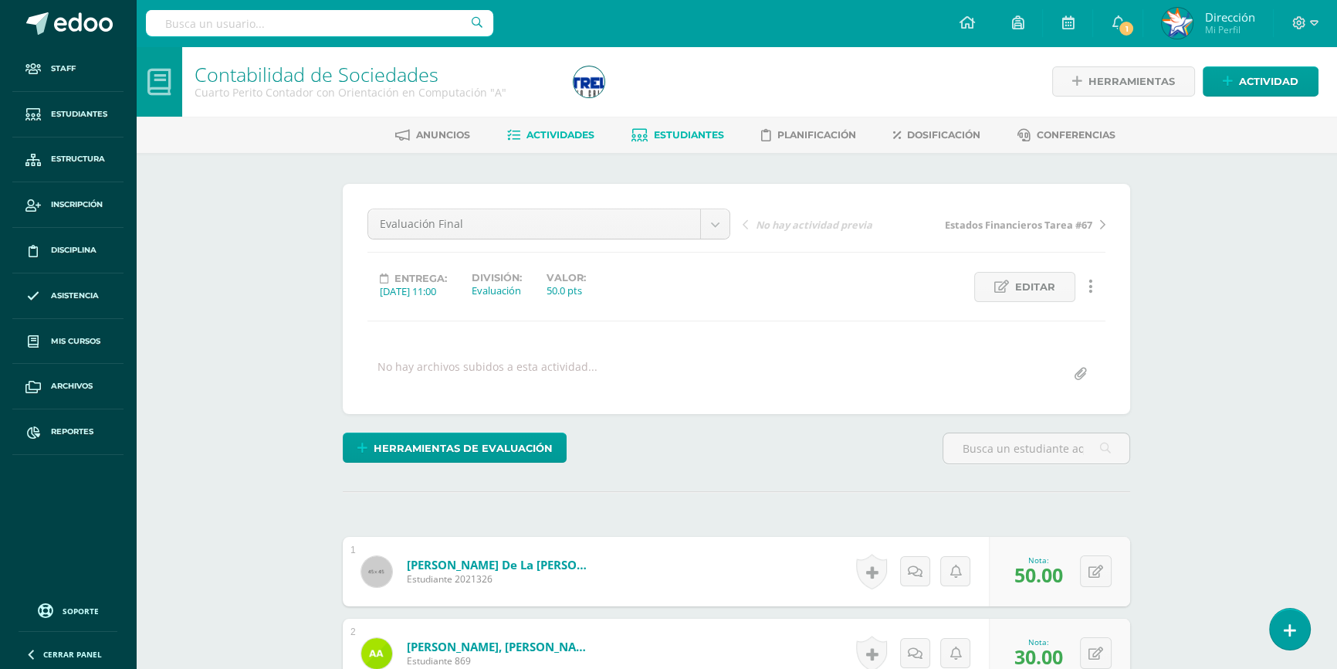
click at [691, 139] on span "Estudiantes" at bounding box center [689, 135] width 70 height 12
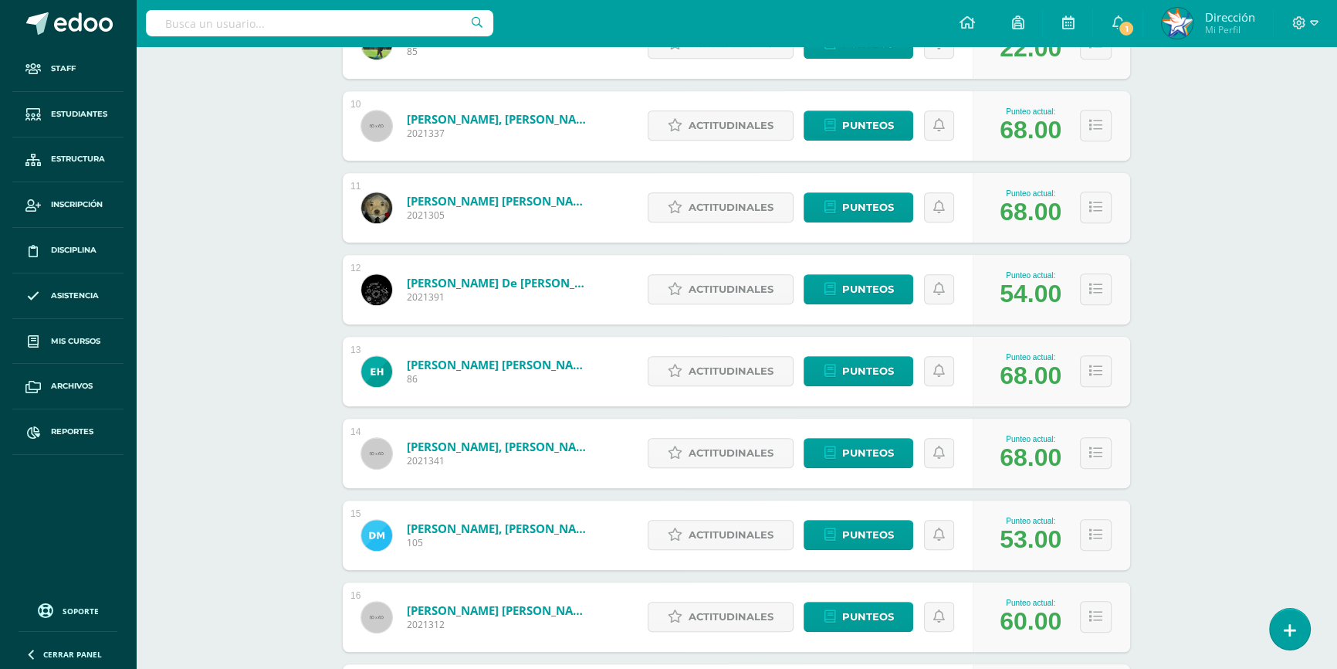
scroll to position [982, 0]
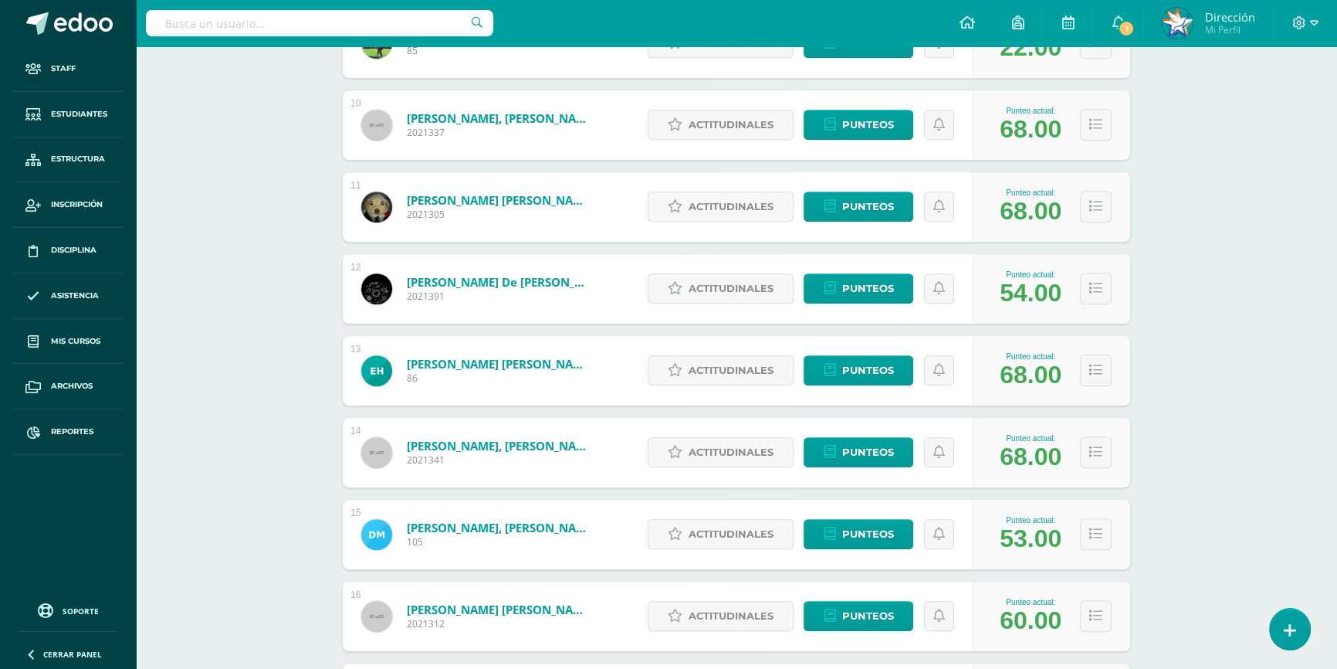
drag, startPoint x: 1045, startPoint y: 455, endPoint x: 1004, endPoint y: 455, distance: 40.9
click at [1004, 455] on div "68.00" at bounding box center [1031, 456] width 62 height 29
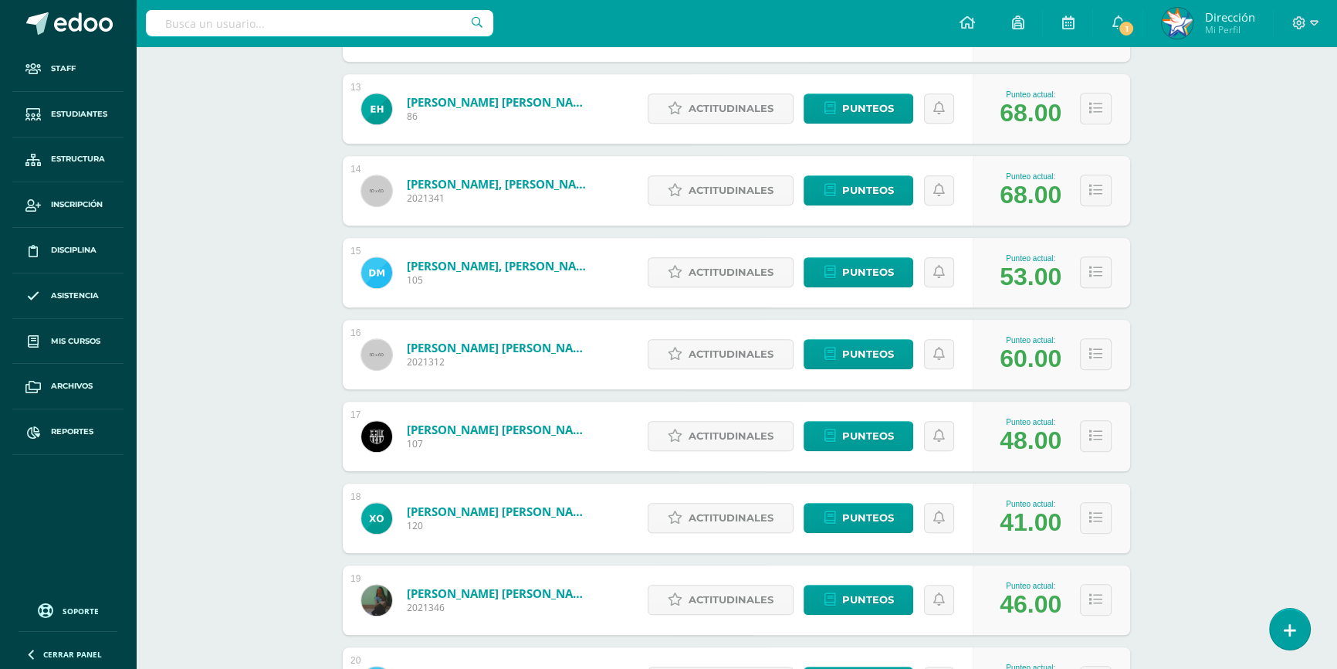
scroll to position [1263, 0]
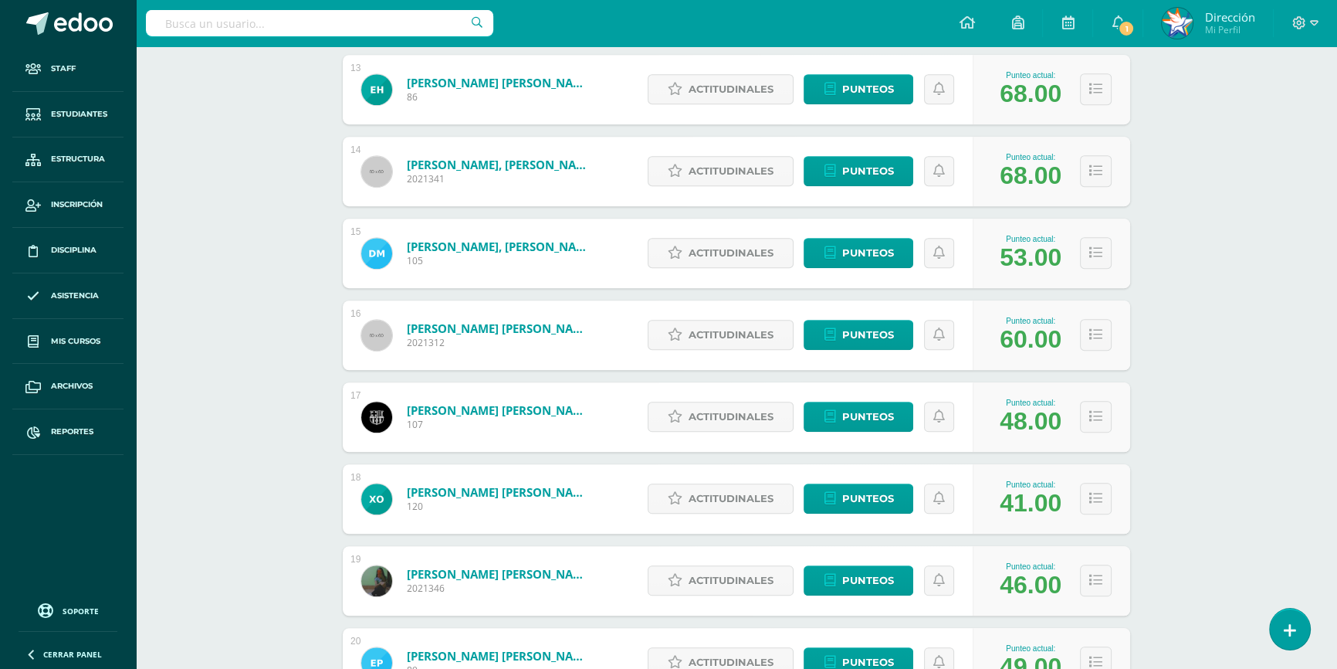
click at [1040, 347] on div "60.00" at bounding box center [1031, 339] width 62 height 29
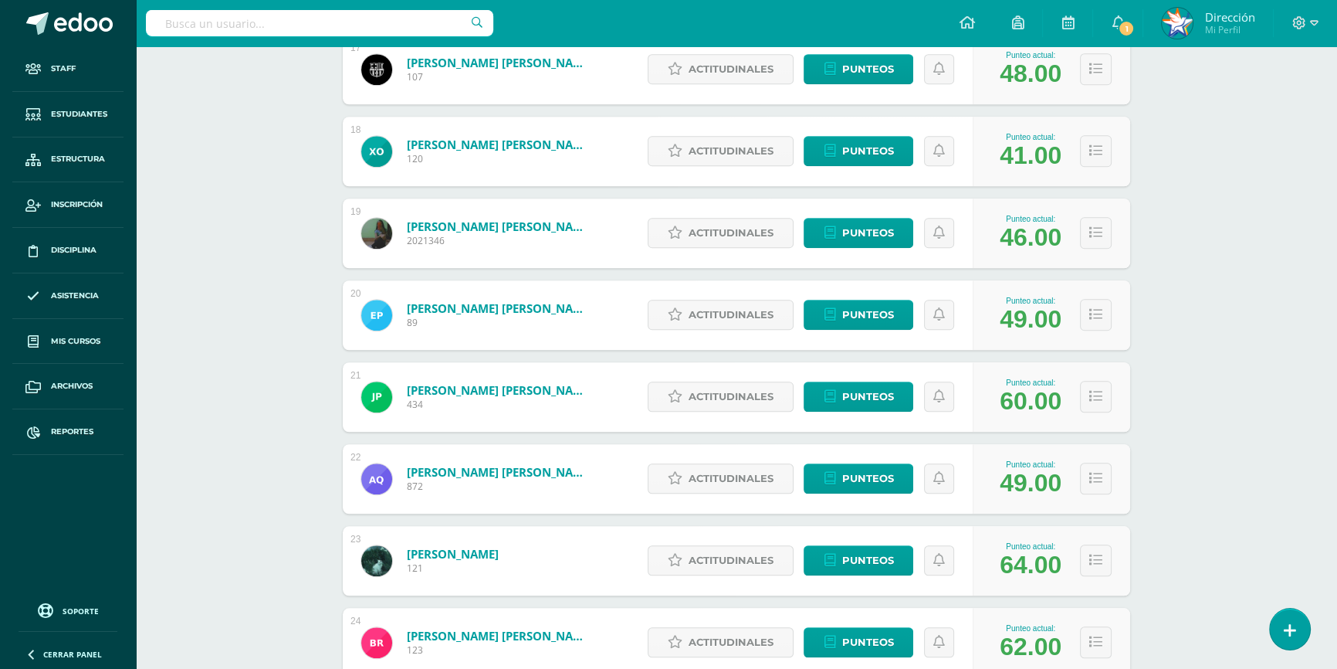
scroll to position [1614, 0]
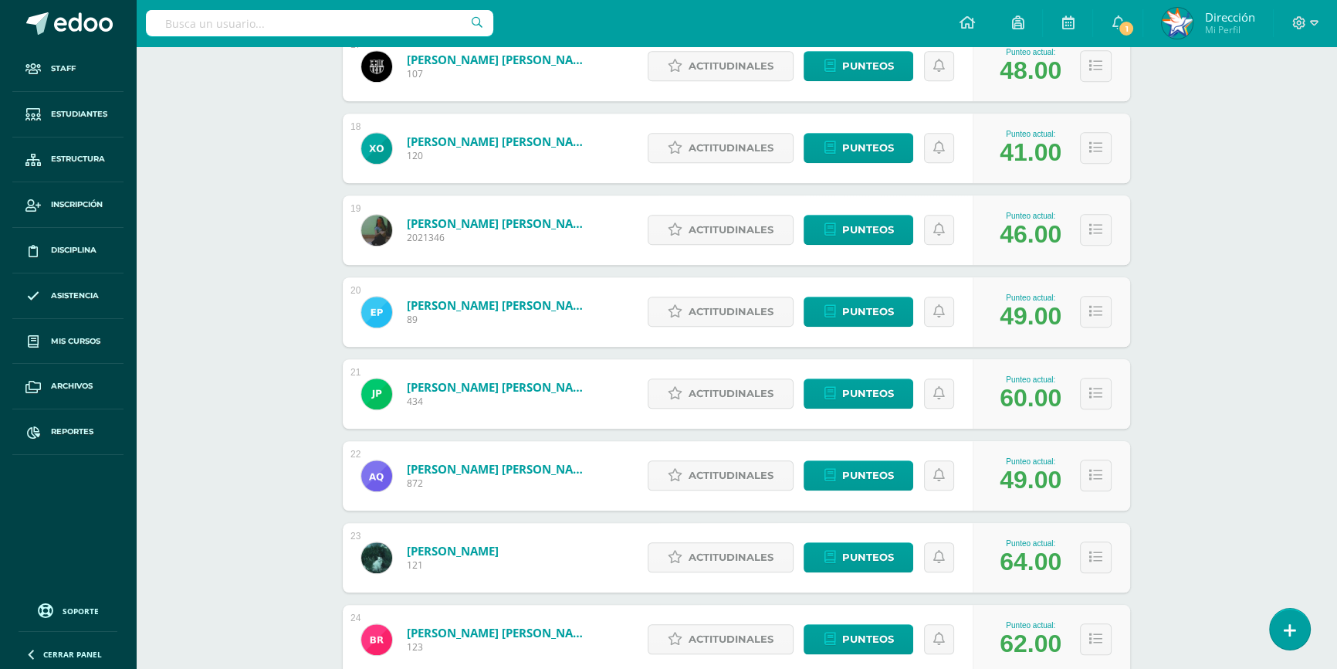
click at [1050, 394] on div "60.00" at bounding box center [1031, 398] width 62 height 29
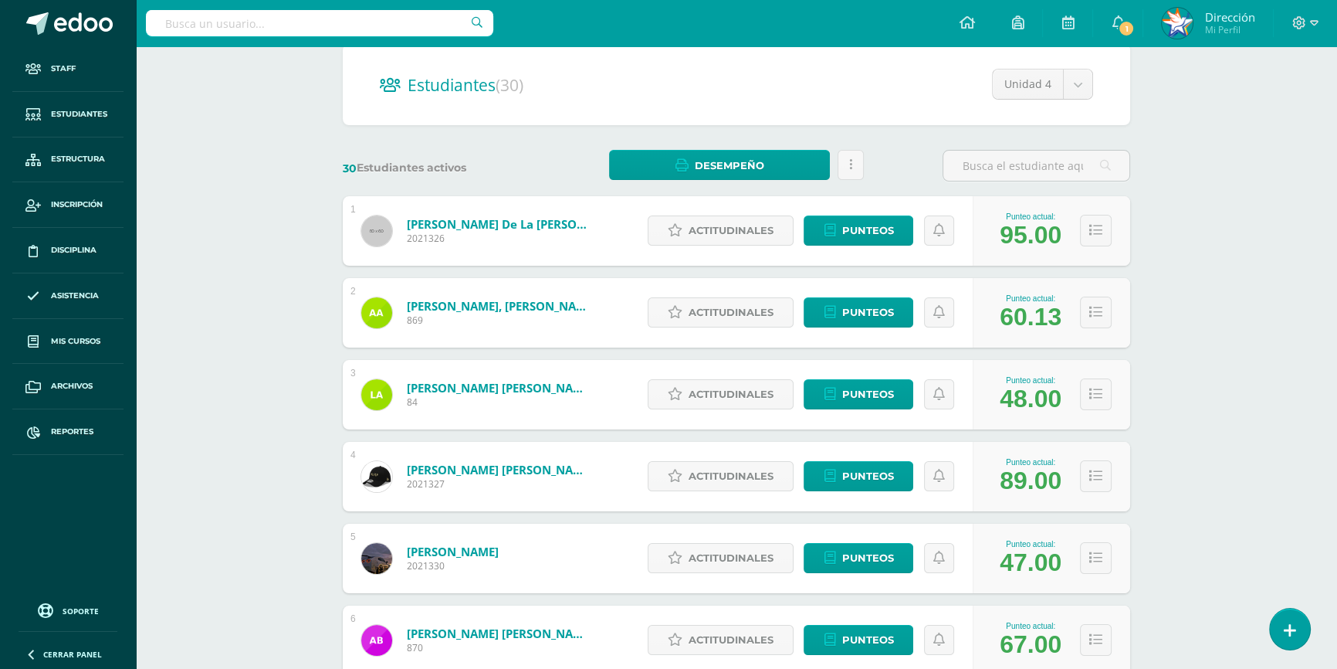
scroll to position [0, 0]
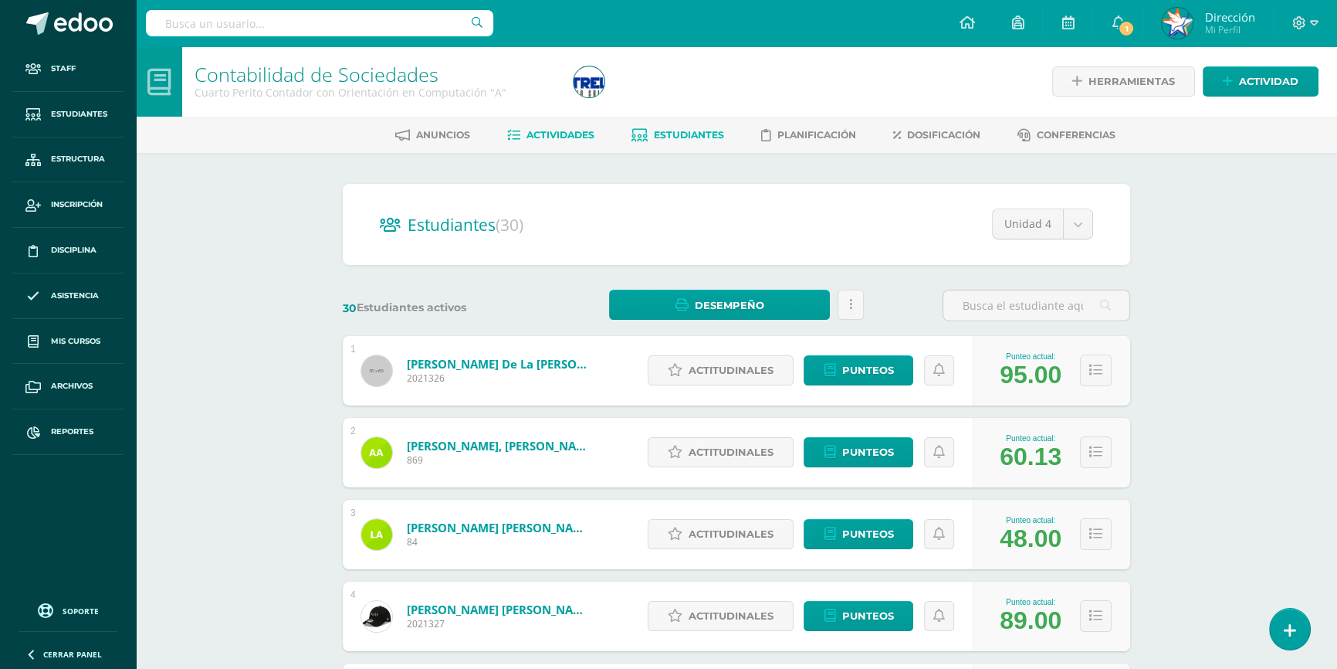
click at [564, 134] on span "Actividades" at bounding box center [561, 135] width 68 height 12
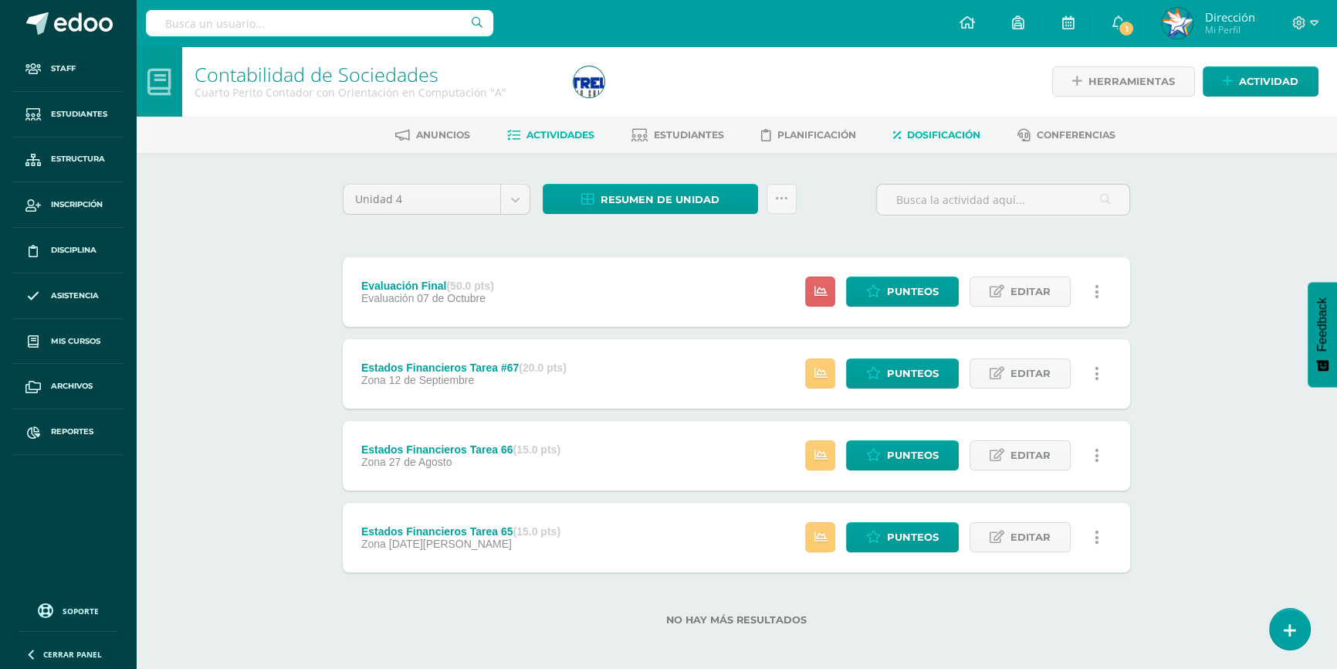
click at [957, 134] on span "Dosificación" at bounding box center [943, 135] width 73 height 12
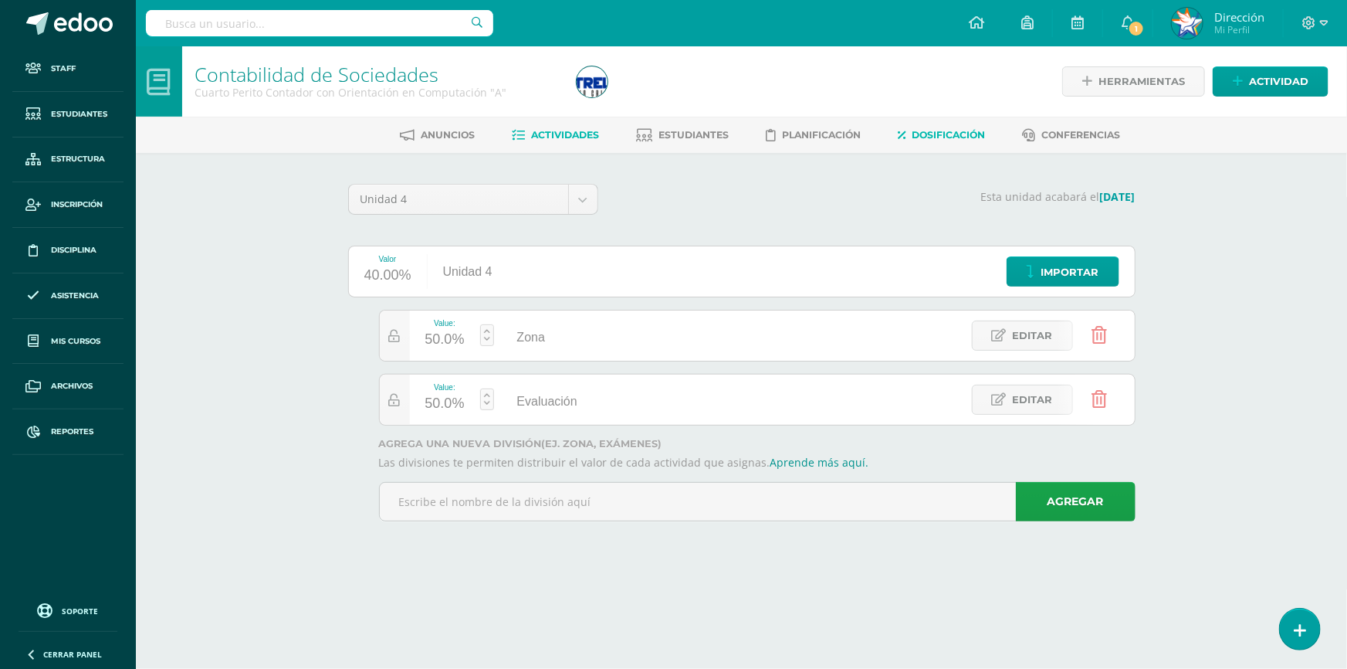
click at [572, 135] on span "Actividades" at bounding box center [565, 135] width 68 height 12
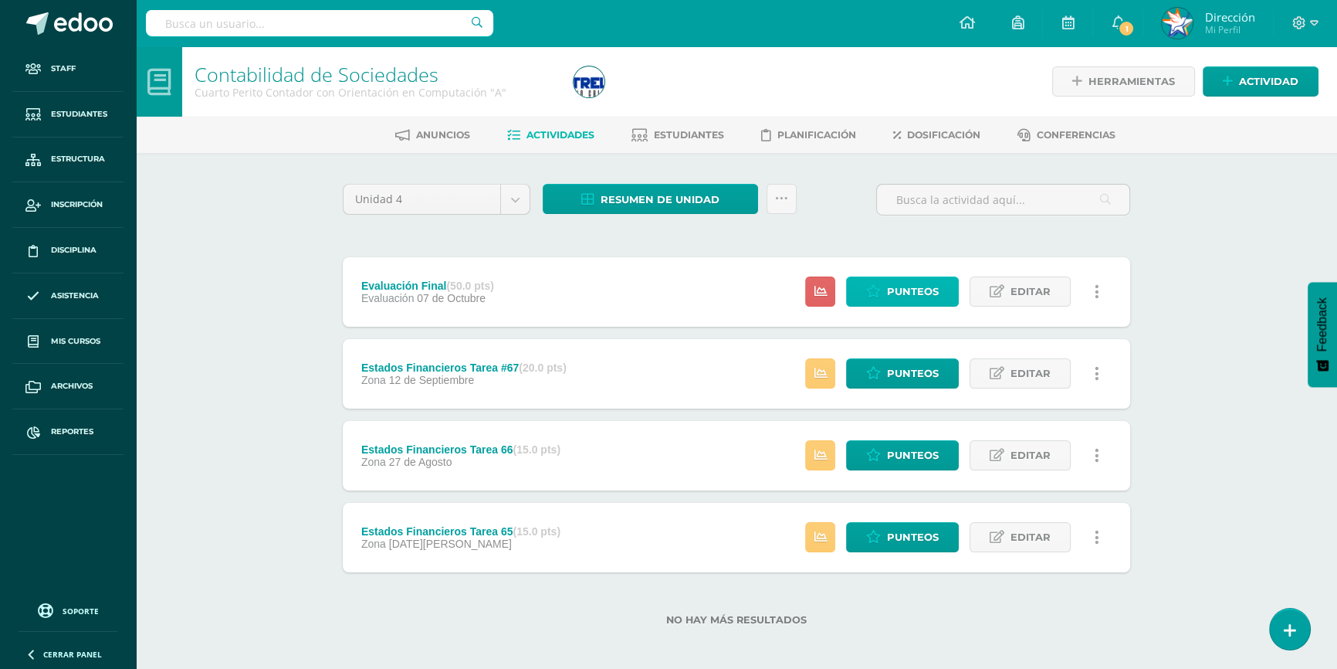
click at [885, 294] on link "Punteos" at bounding box center [902, 291] width 113 height 30
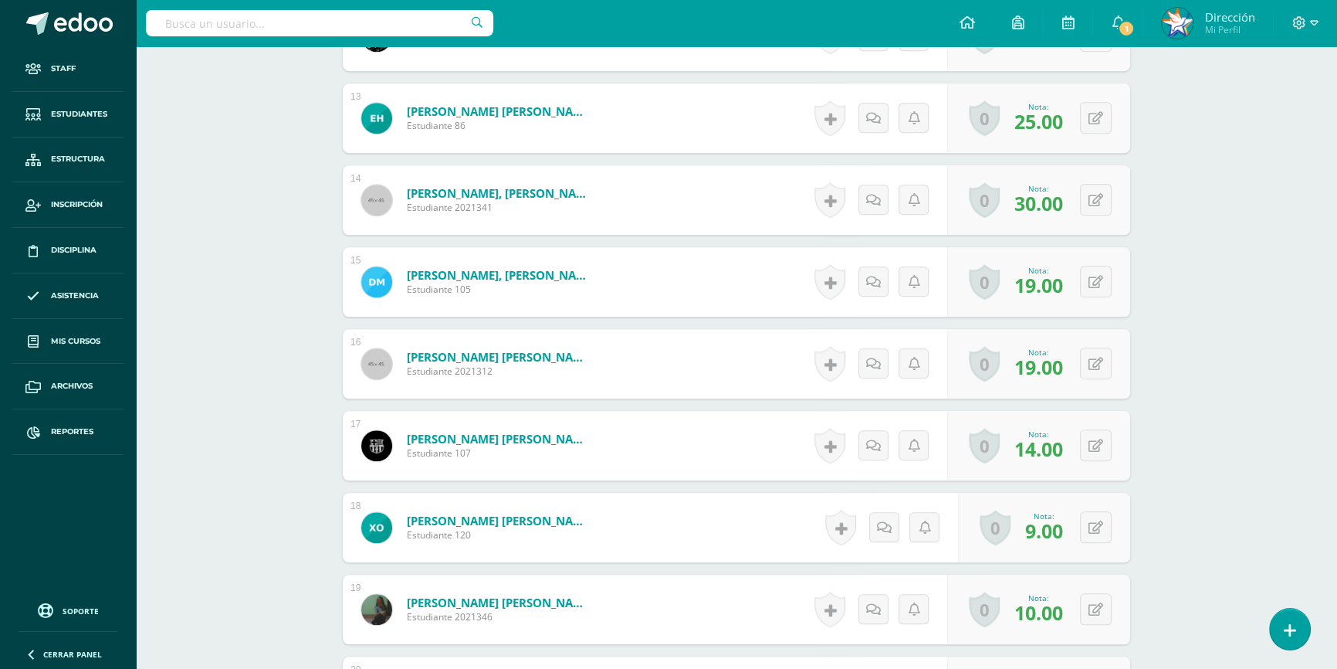
scroll to position [1476, 0]
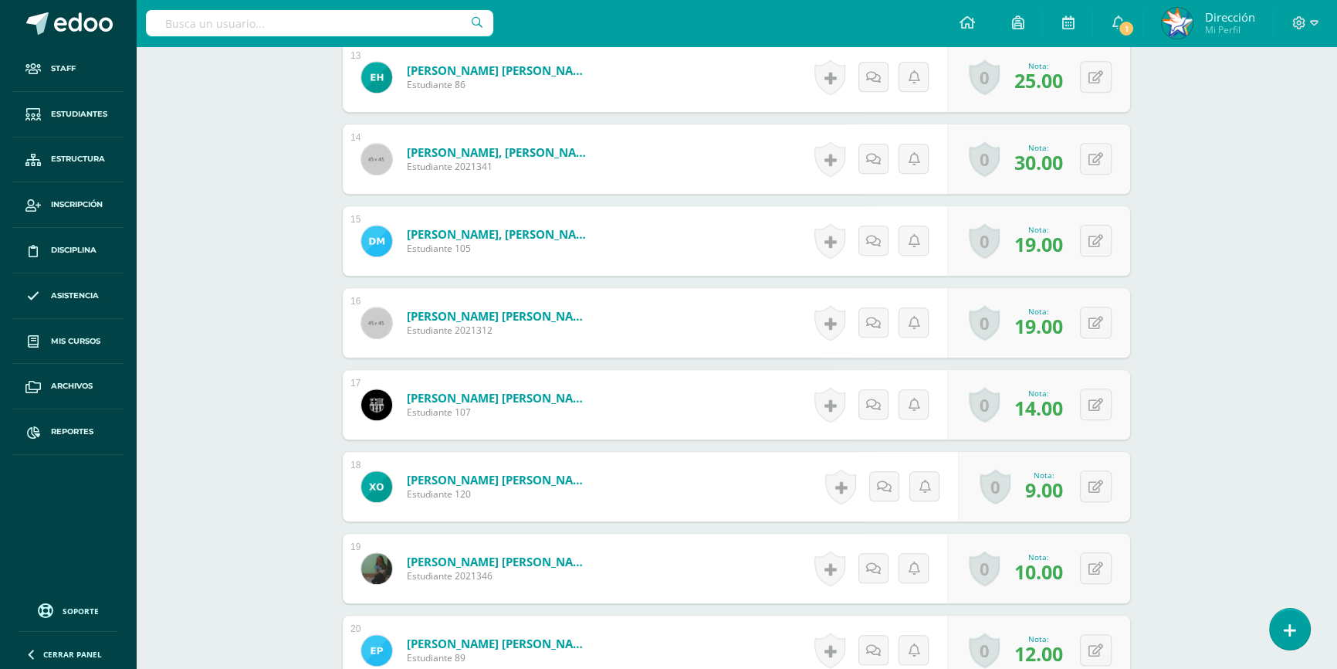
click at [1053, 663] on span "12.00" at bounding box center [1038, 653] width 49 height 26
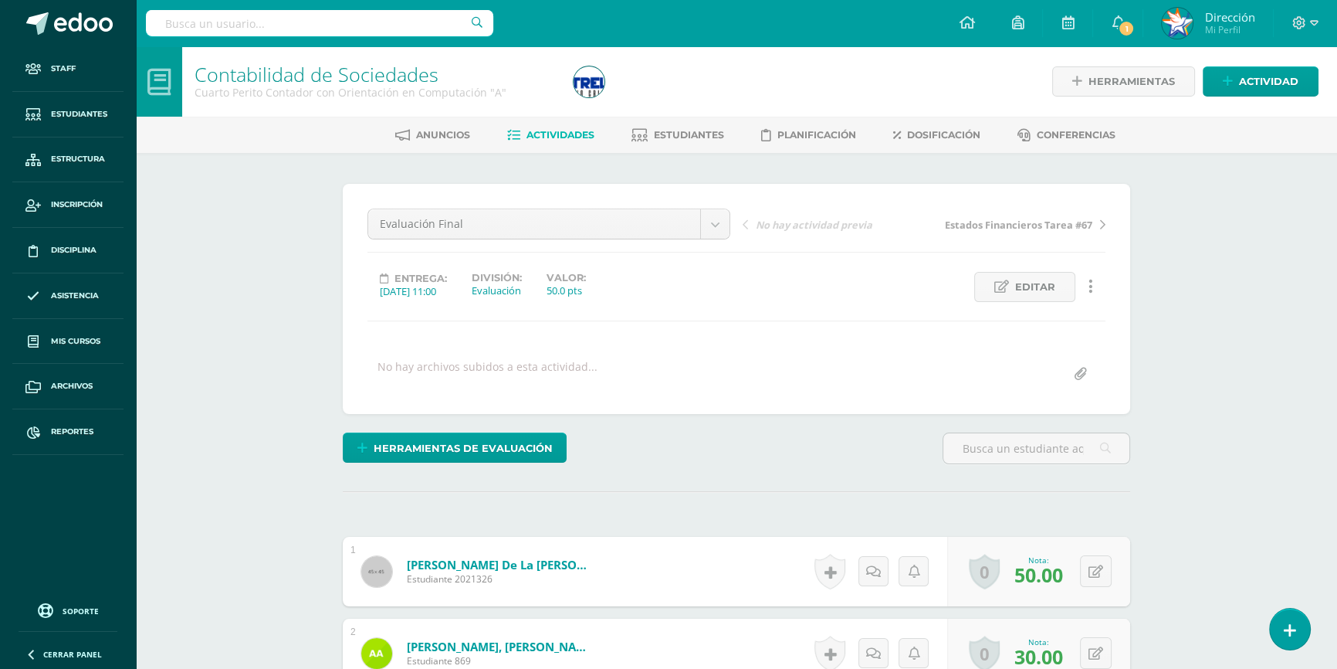
scroll to position [0, 0]
click at [709, 139] on span "Estudiantes" at bounding box center [689, 135] width 70 height 12
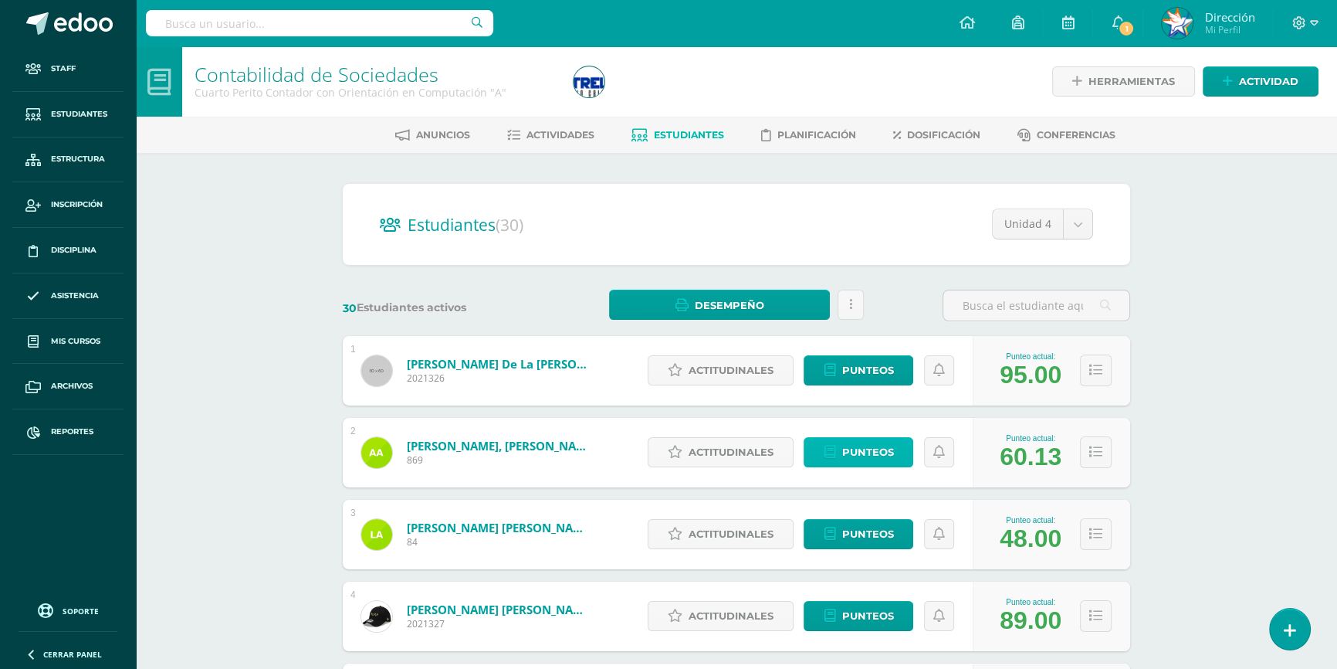
click at [880, 452] on span "Punteos" at bounding box center [867, 452] width 52 height 29
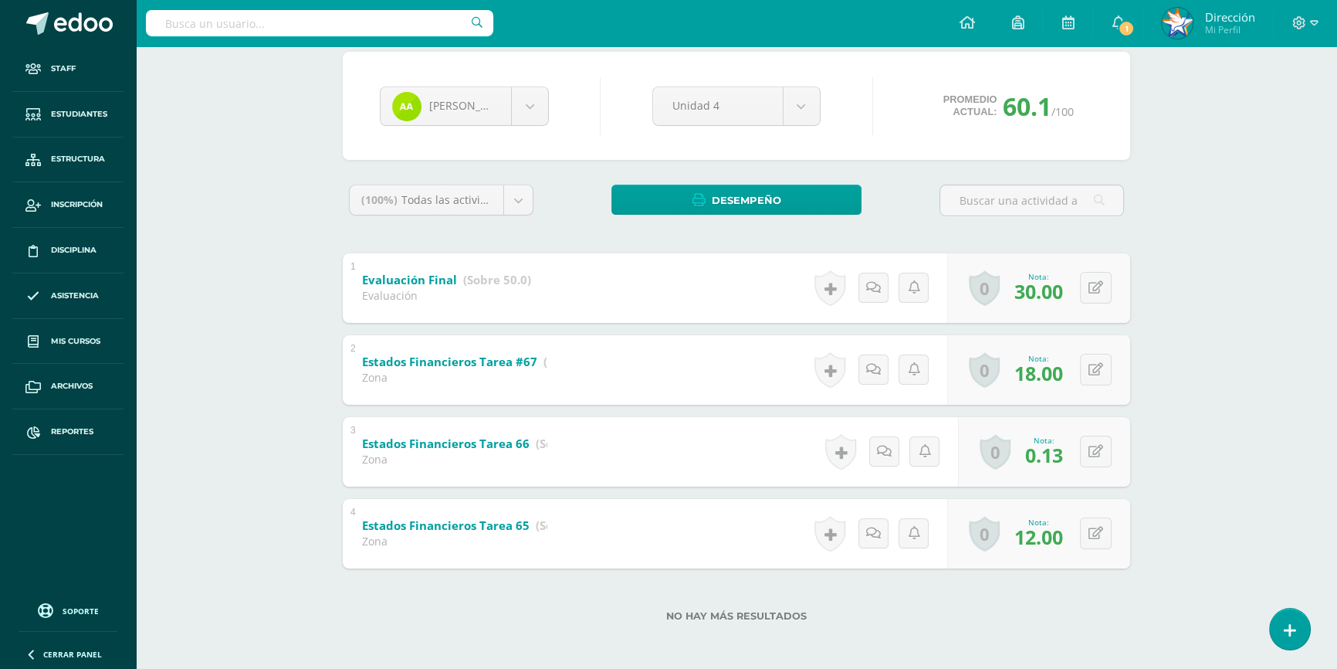
scroll to position [134, 0]
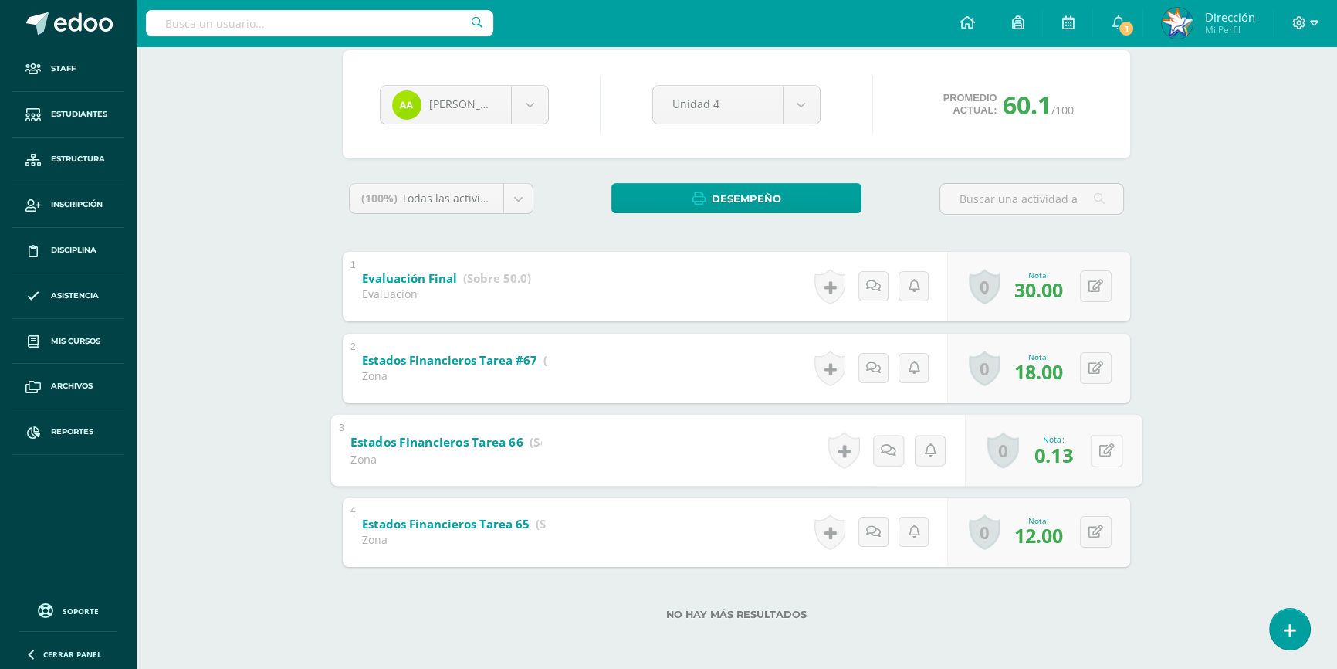
click at [1092, 451] on button at bounding box center [1106, 450] width 32 height 32
type input "13"
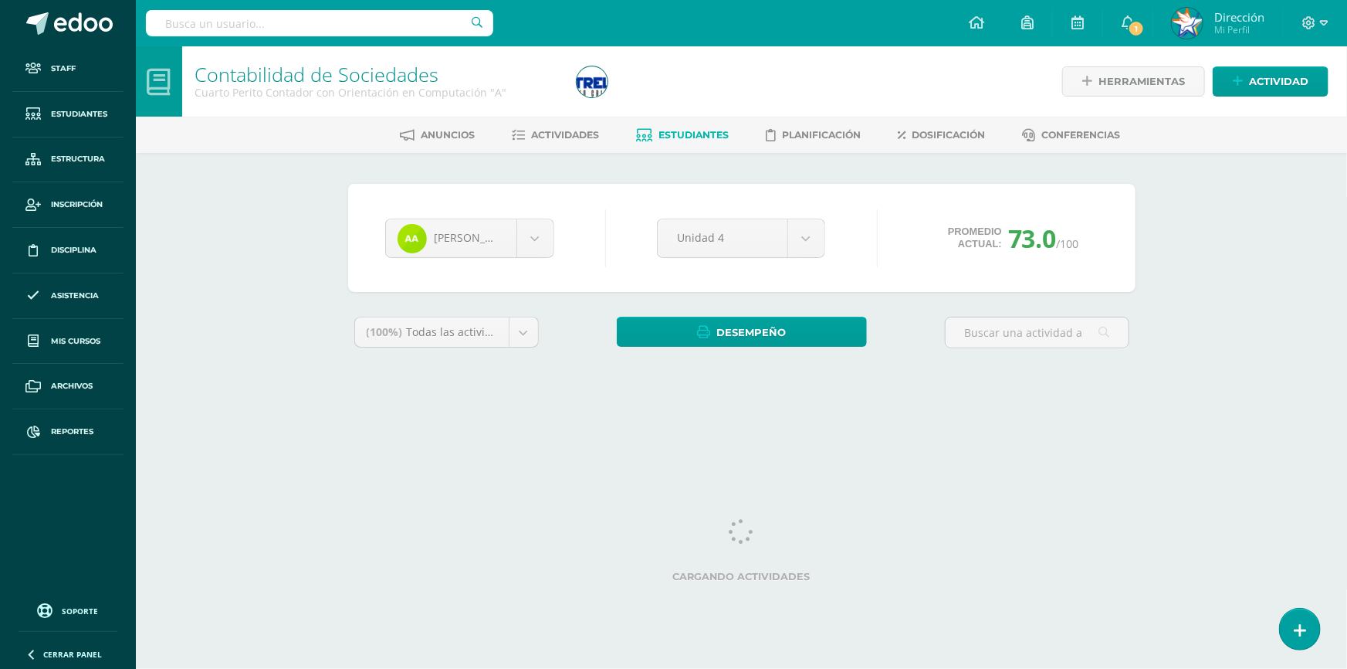
click at [699, 136] on span "Estudiantes" at bounding box center [694, 135] width 70 height 12
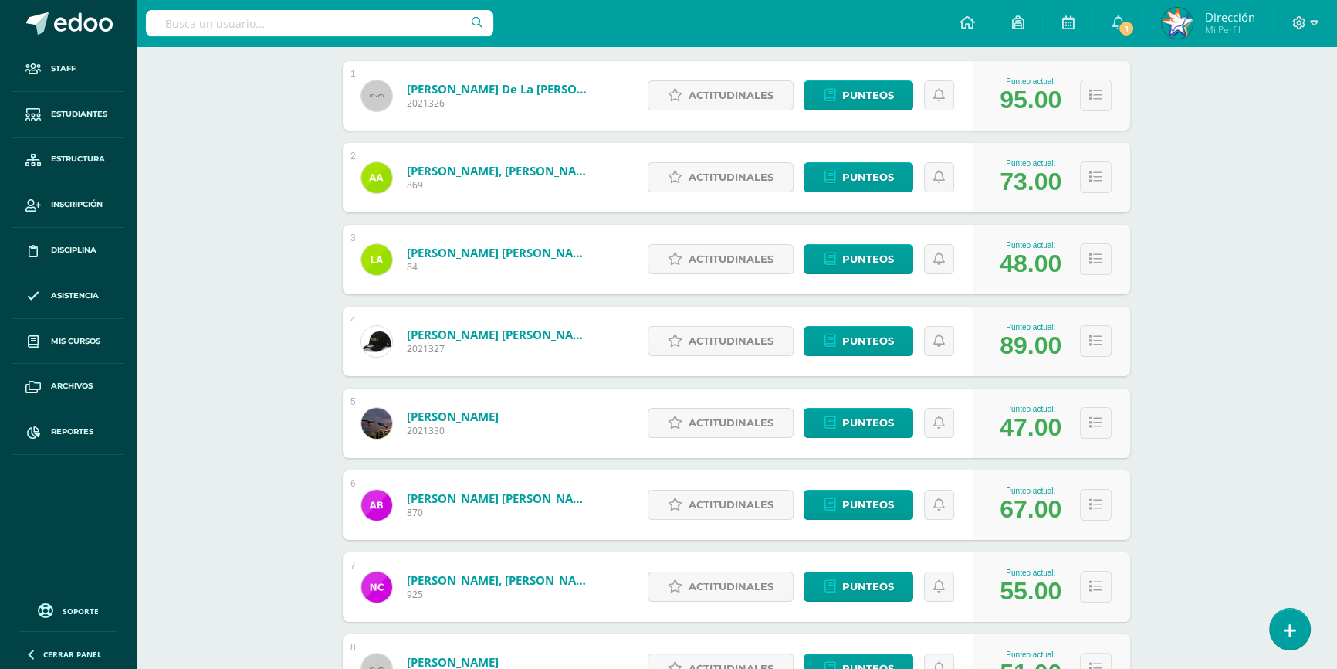
scroll to position [280, 0]
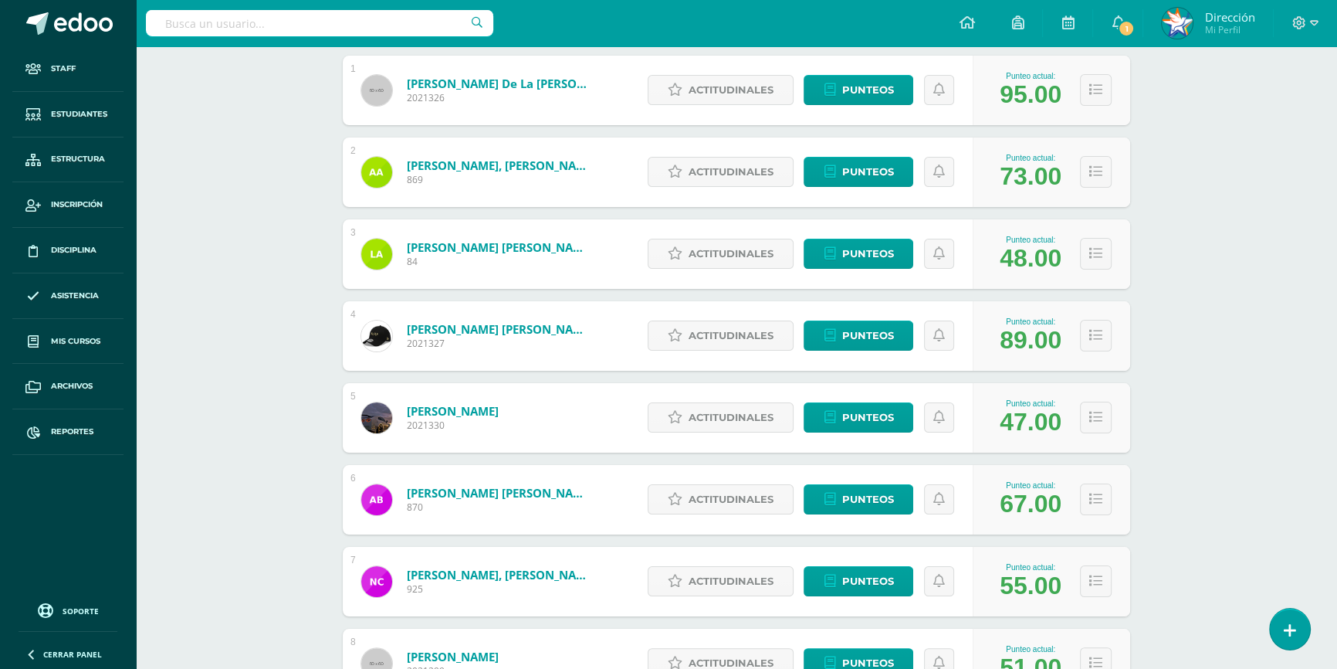
drag, startPoint x: 1012, startPoint y: 583, endPoint x: 1058, endPoint y: 583, distance: 45.5
click at [1058, 583] on div "55.00" at bounding box center [1031, 585] width 62 height 29
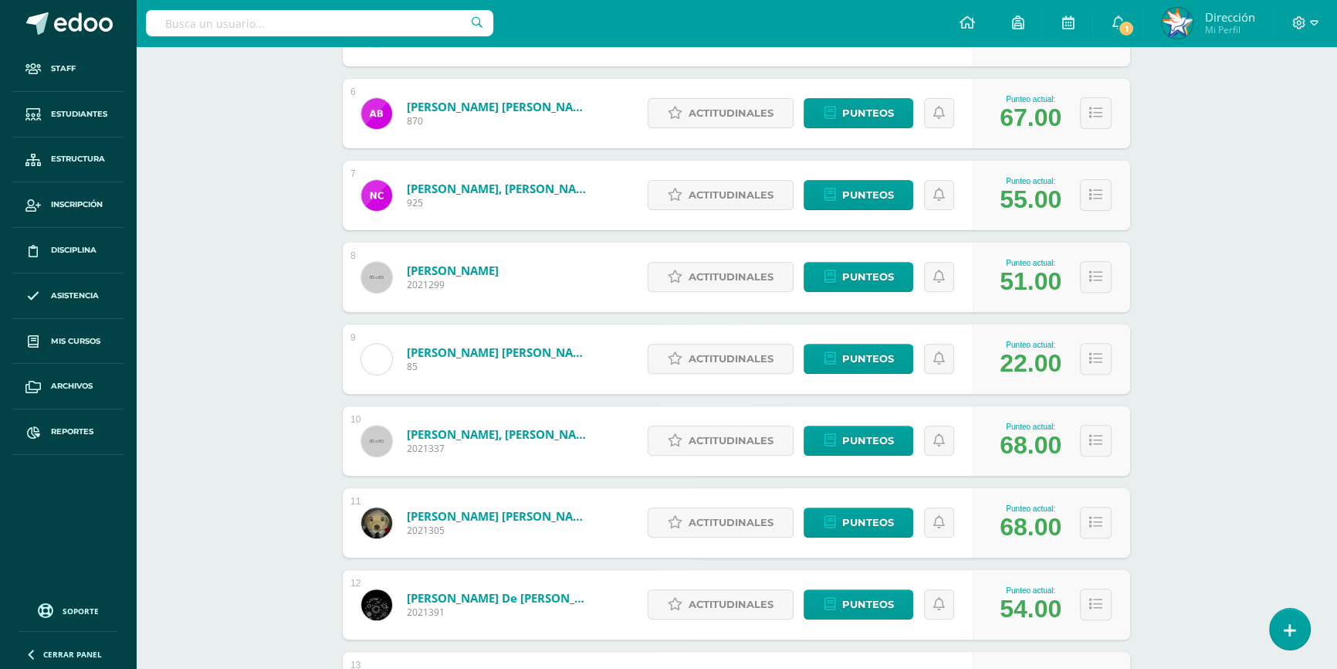
scroll to position [702, 0]
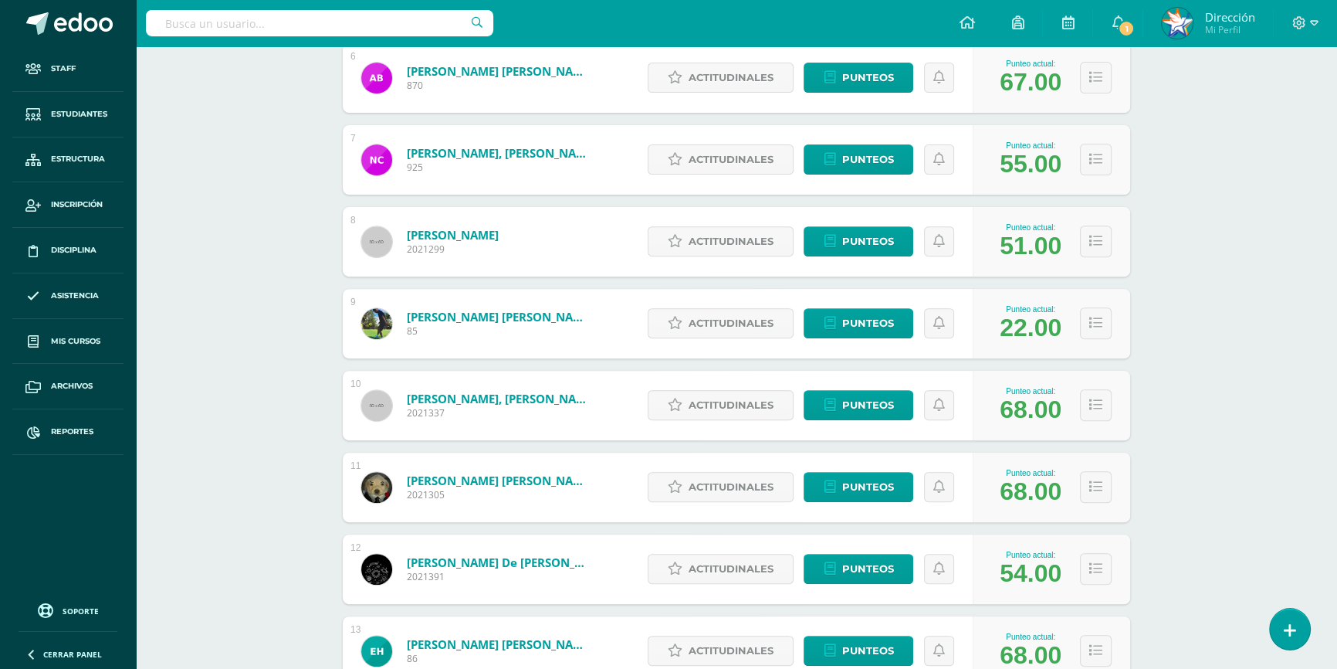
click at [1036, 325] on div "22.00" at bounding box center [1031, 327] width 62 height 29
drag, startPoint x: 1004, startPoint y: 406, endPoint x: 1042, endPoint y: 406, distance: 38.6
click at [1042, 406] on div "68.00" at bounding box center [1031, 409] width 62 height 29
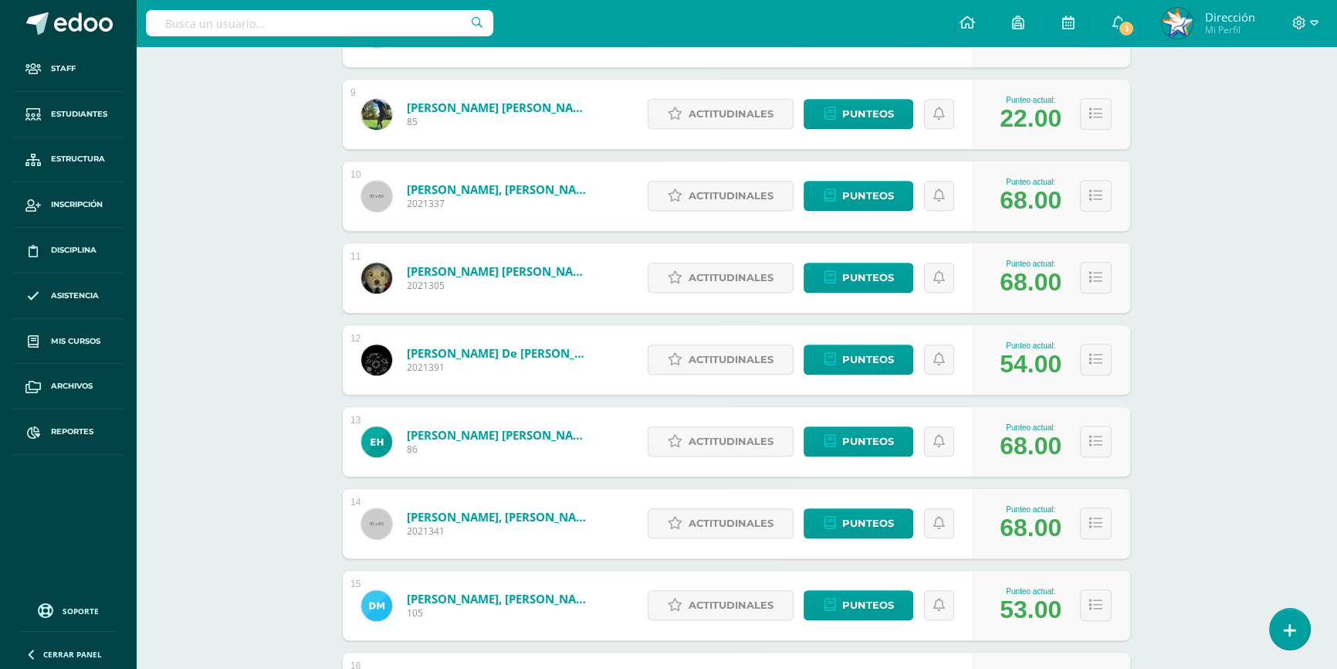
scroll to position [912, 0]
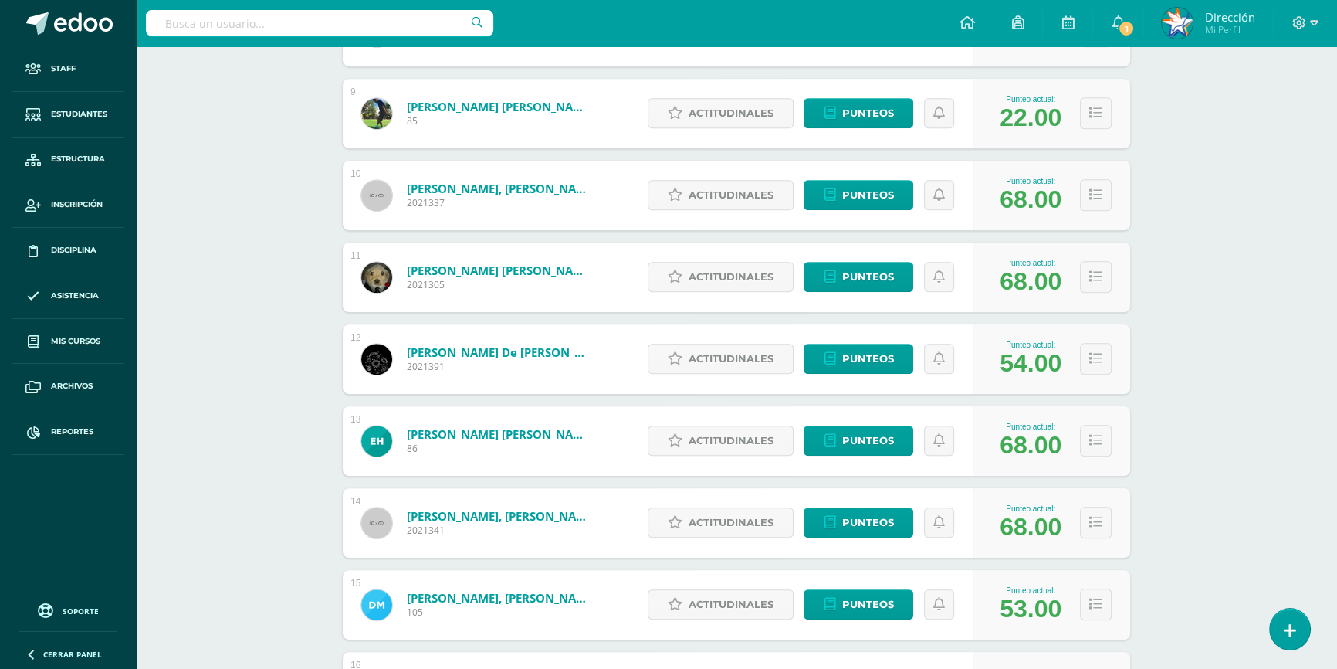
drag, startPoint x: 1011, startPoint y: 278, endPoint x: 1028, endPoint y: 278, distance: 16.2
click at [1028, 278] on div "68.00" at bounding box center [1031, 281] width 62 height 29
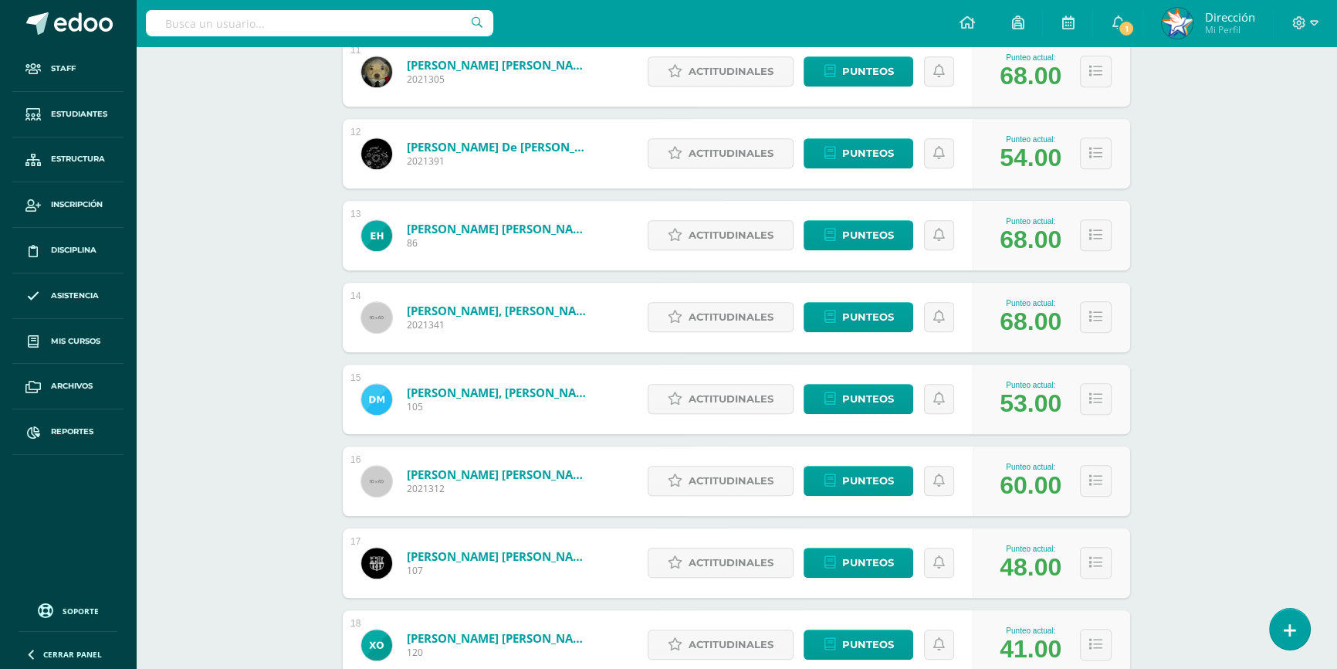
scroll to position [1123, 0]
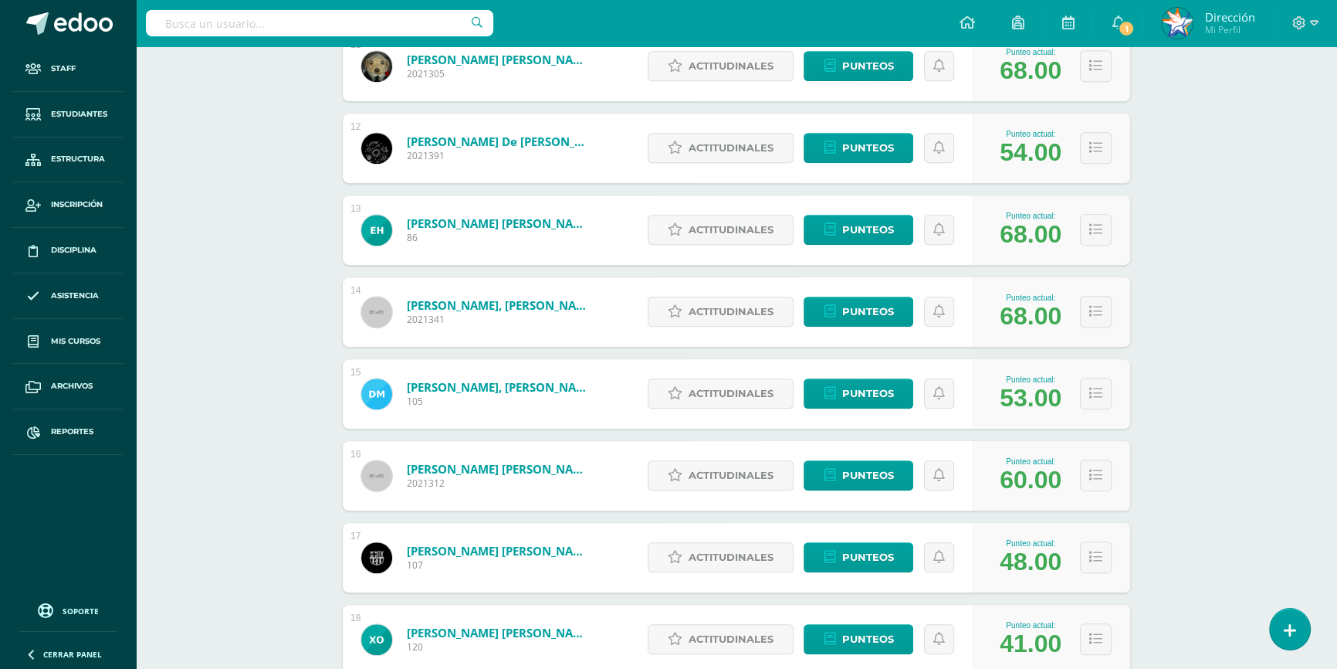
drag, startPoint x: 1002, startPoint y: 308, endPoint x: 1038, endPoint y: 311, distance: 36.4
click at [1038, 311] on div "68.00" at bounding box center [1031, 316] width 62 height 29
drag, startPoint x: 1004, startPoint y: 472, endPoint x: 1048, endPoint y: 479, distance: 44.5
click at [1048, 479] on div "60.00" at bounding box center [1031, 480] width 62 height 29
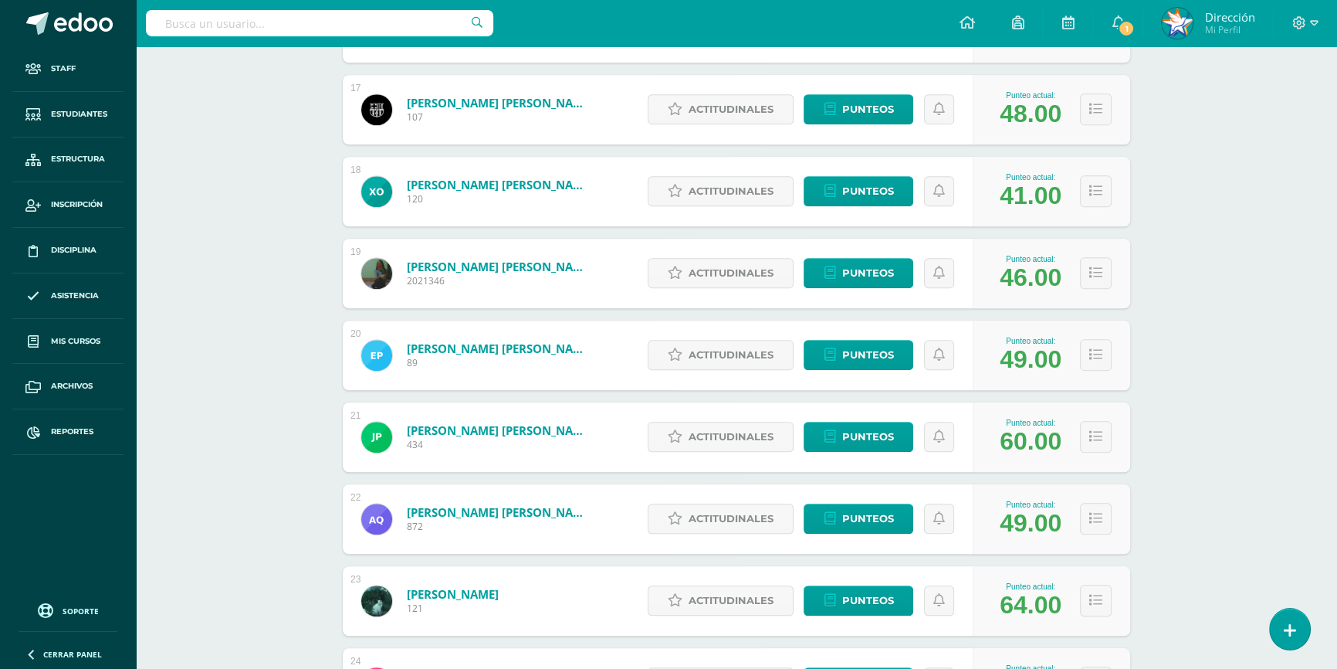
scroll to position [1614, 0]
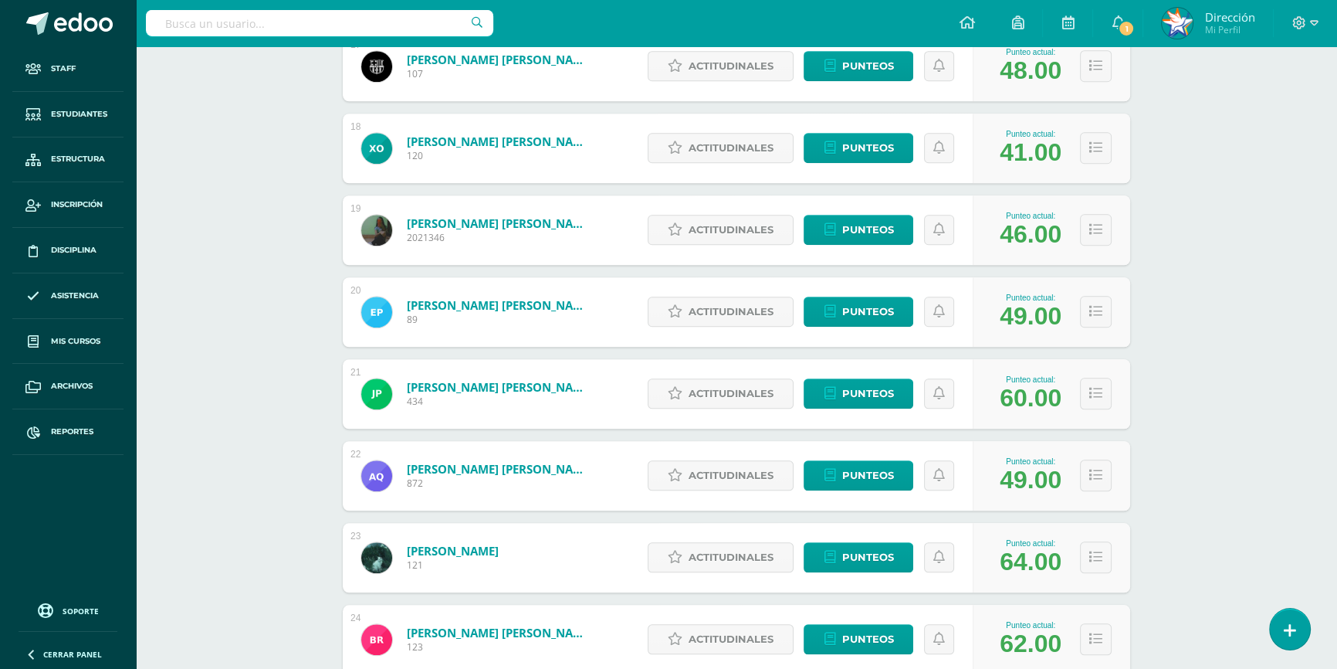
drag, startPoint x: 1034, startPoint y: 395, endPoint x: 980, endPoint y: 395, distance: 54.0
click at [980, 395] on div "Punteo actual: 60.00" at bounding box center [1051, 393] width 157 height 69
click at [862, 388] on span "Punteos" at bounding box center [867, 393] width 52 height 29
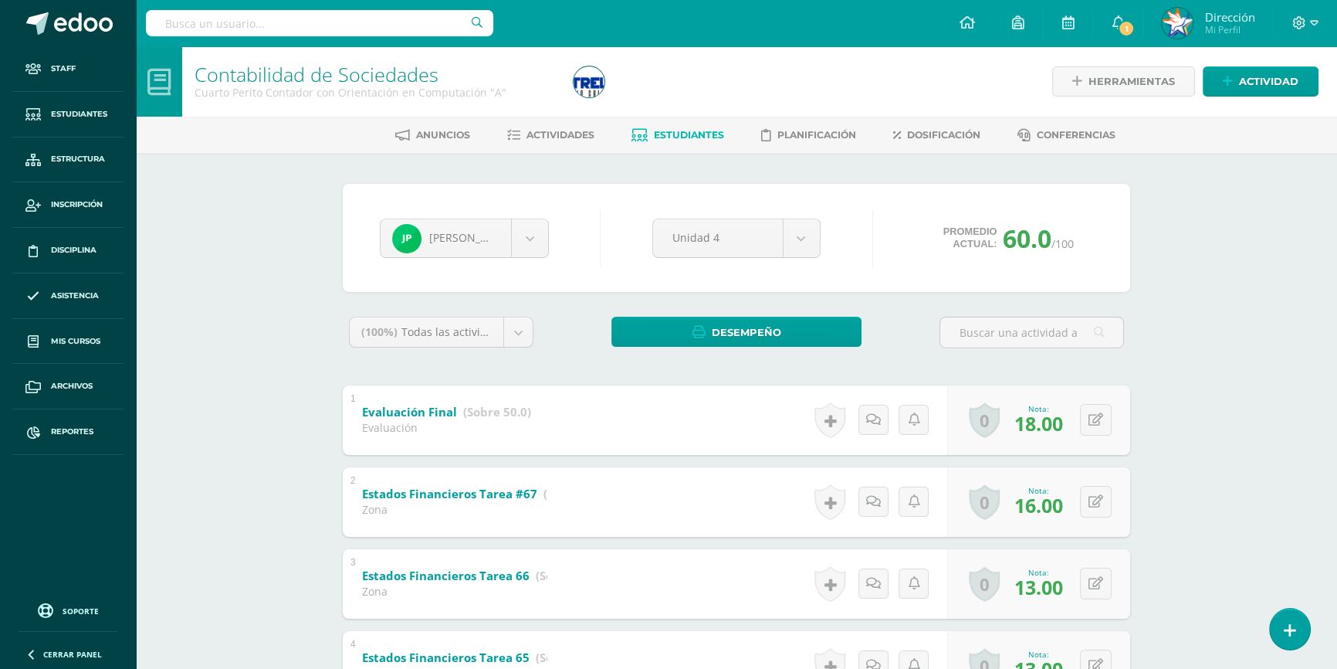
click at [679, 134] on span "Estudiantes" at bounding box center [689, 135] width 70 height 12
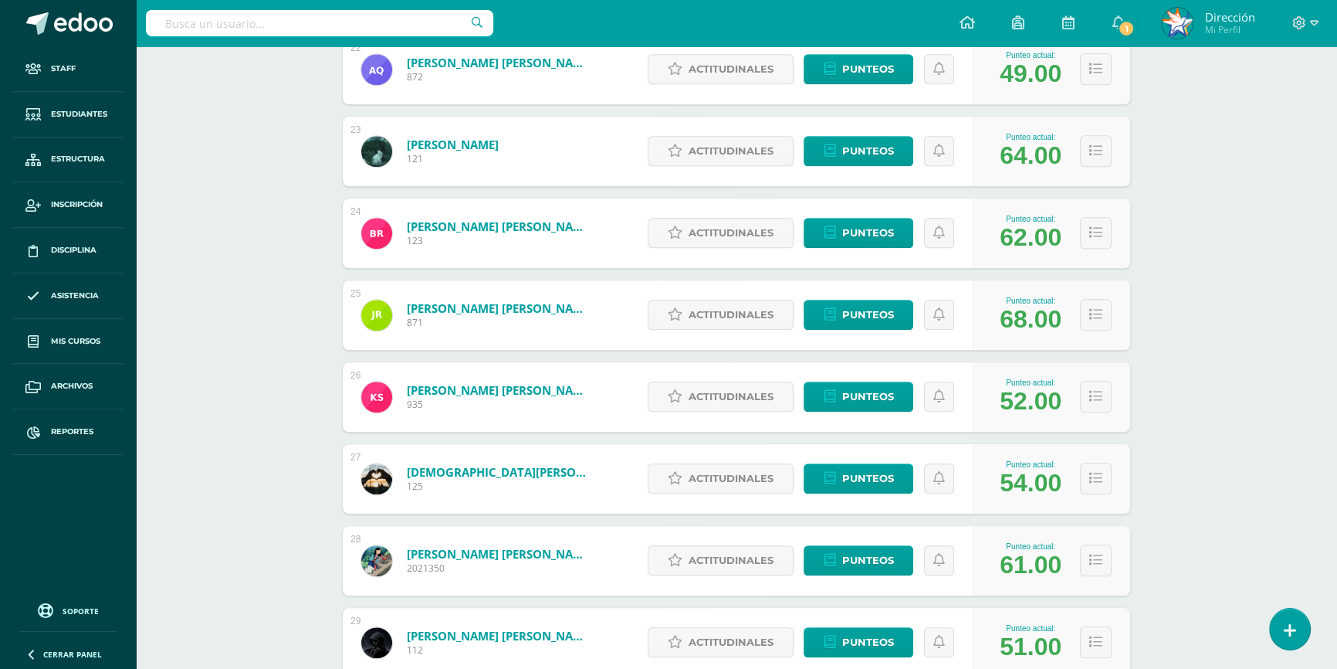
scroll to position [1949, 0]
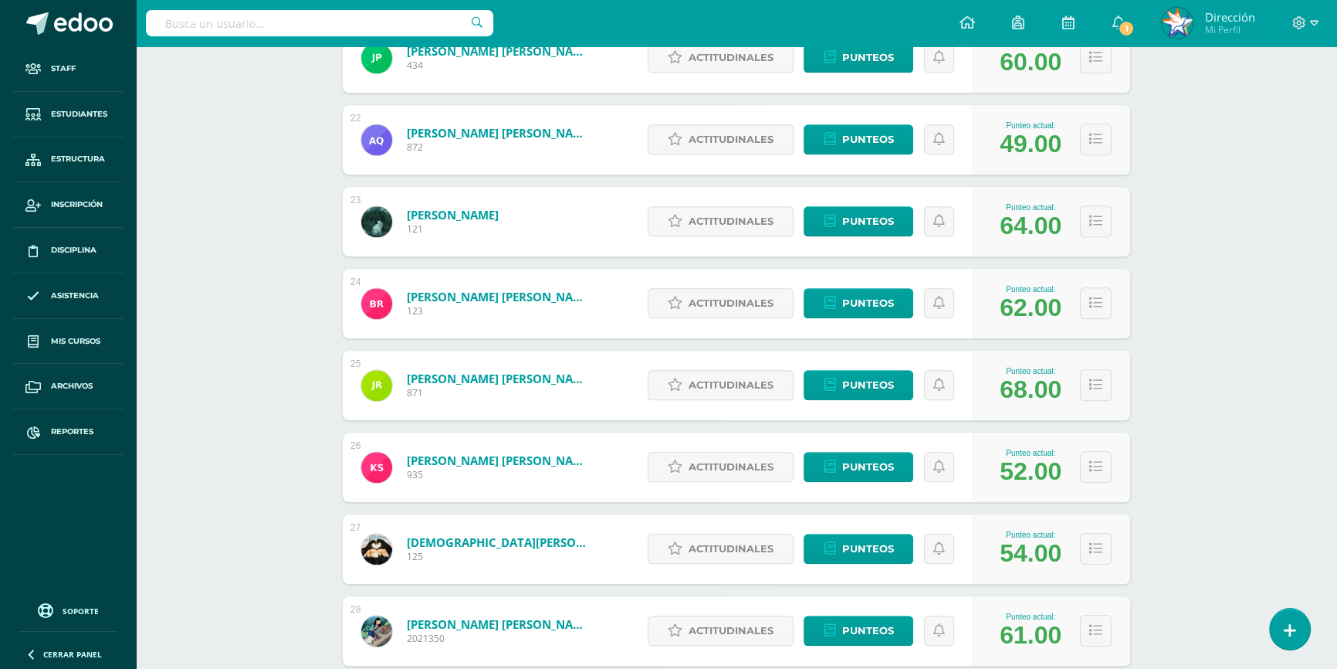
drag, startPoint x: 1014, startPoint y: 137, endPoint x: 1038, endPoint y: 137, distance: 24.7
click at [1038, 137] on div "49.00" at bounding box center [1031, 144] width 62 height 29
click at [1029, 227] on div "64.00" at bounding box center [1031, 226] width 62 height 29
drag, startPoint x: 1050, startPoint y: 391, endPoint x: 1035, endPoint y: 394, distance: 15.2
click at [1035, 394] on div "68.00" at bounding box center [1031, 389] width 62 height 29
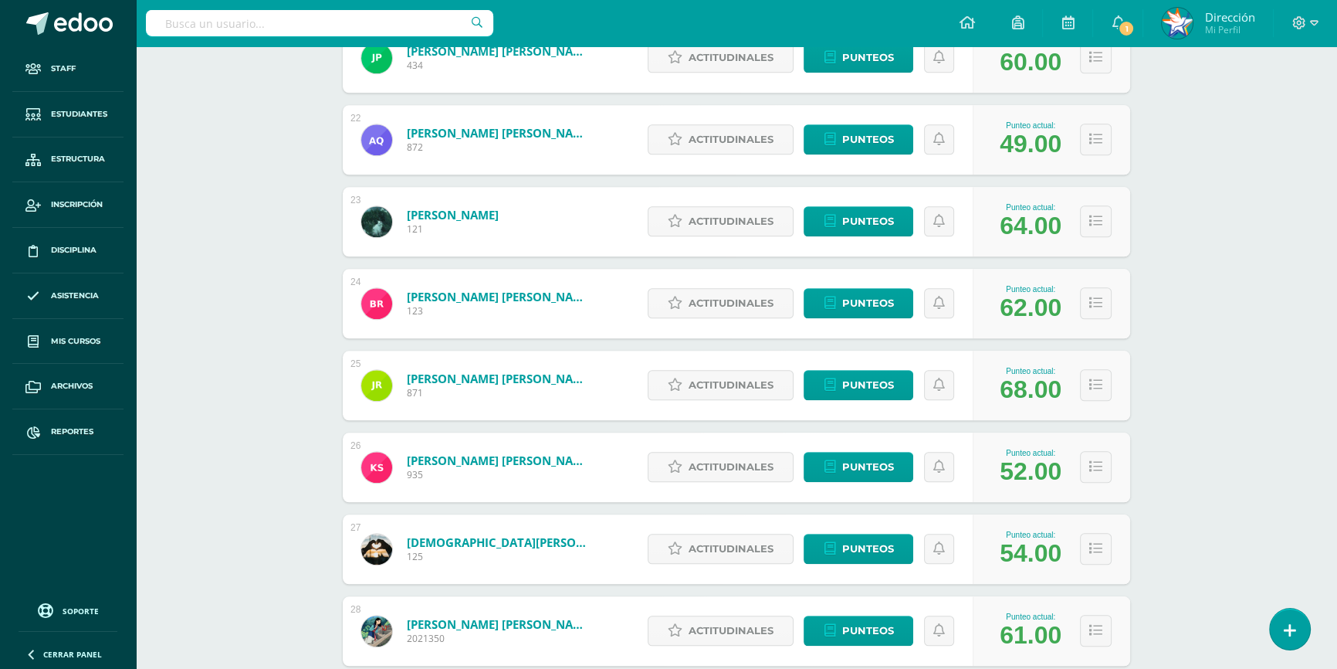
click at [1035, 475] on div "52.00" at bounding box center [1031, 471] width 62 height 29
drag, startPoint x: 1050, startPoint y: 548, endPoint x: 997, endPoint y: 554, distance: 52.9
click at [997, 554] on div "Punteo actual: 54.00" at bounding box center [1030, 548] width 77 height 37
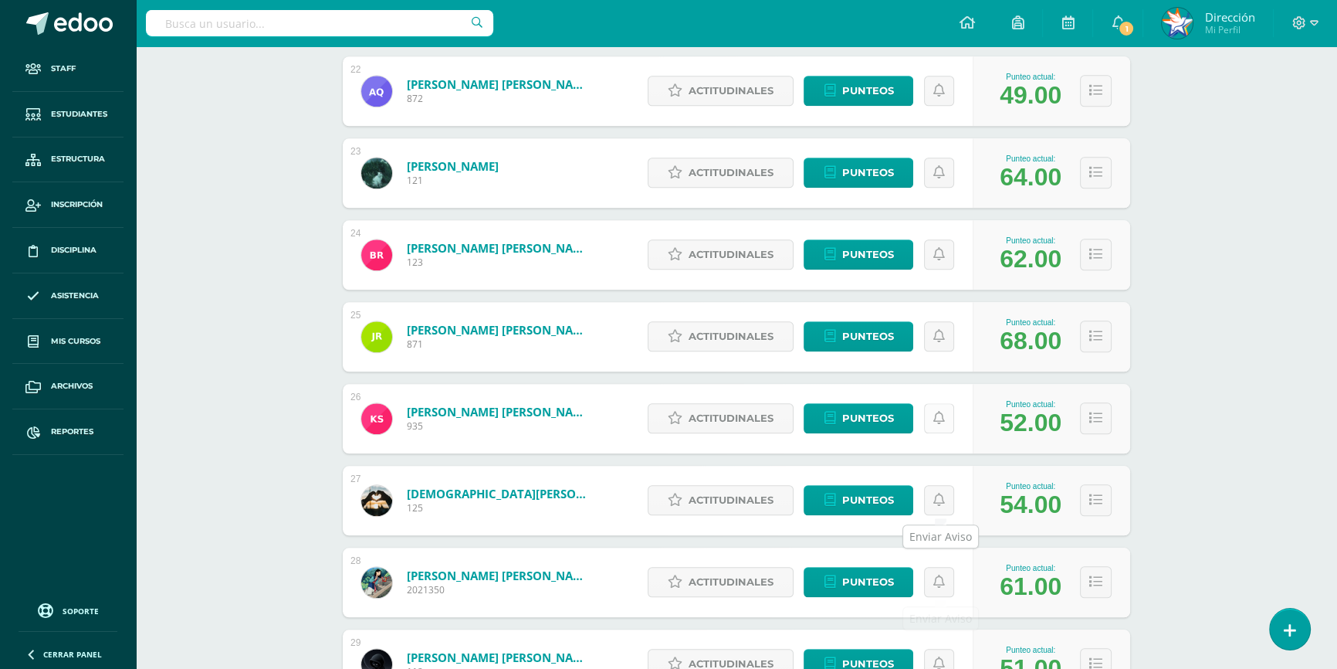
scroll to position [2212, 0]
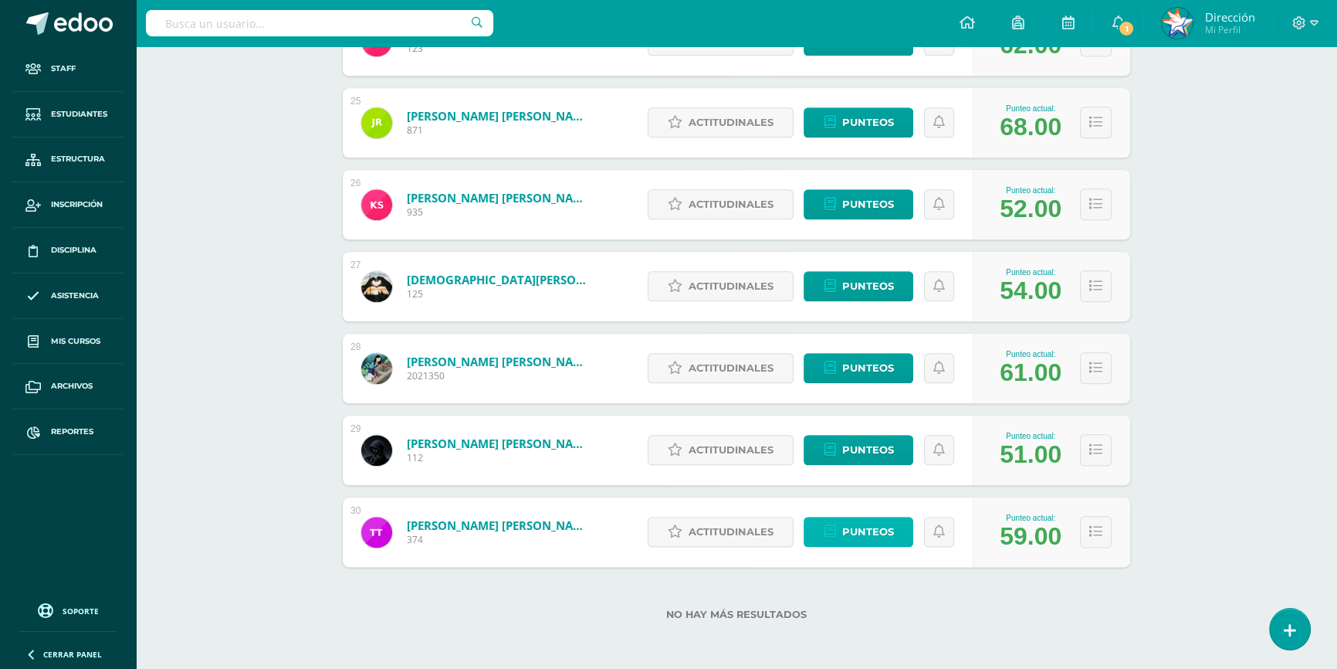
click at [879, 532] on span "Punteos" at bounding box center [867, 531] width 52 height 29
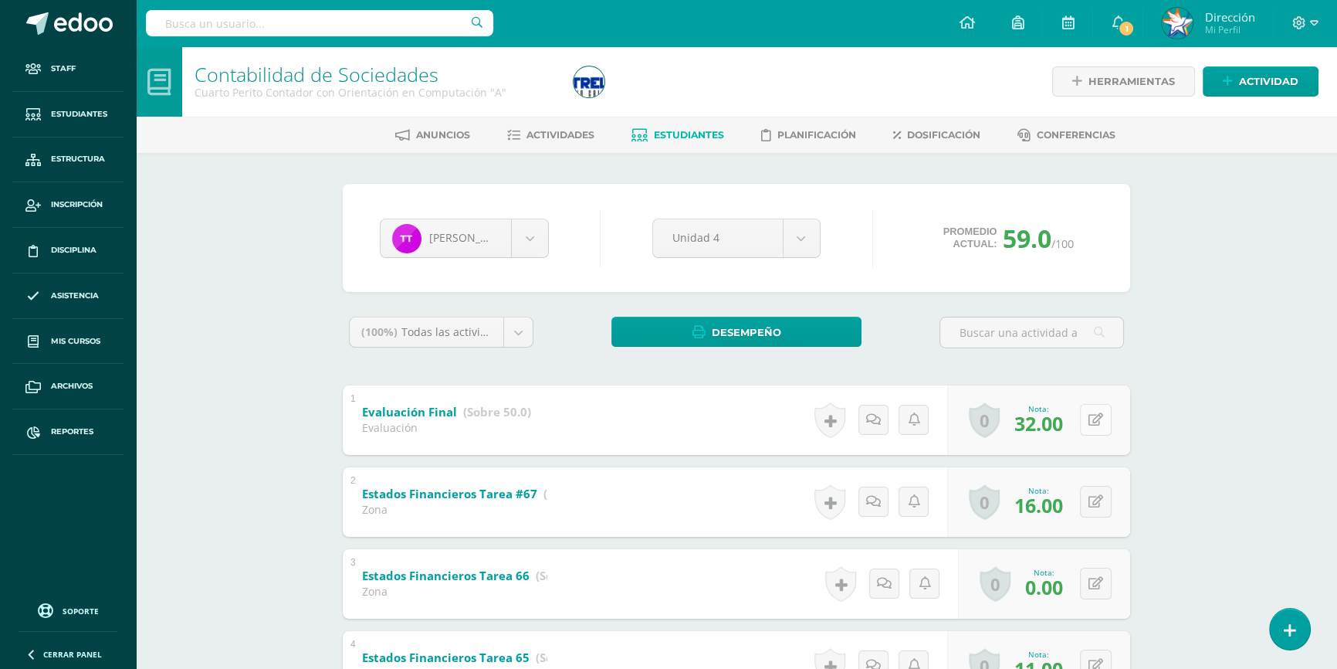
drag, startPoint x: 1082, startPoint y: 415, endPoint x: 1093, endPoint y: 415, distance: 10.8
click at [1082, 415] on div "0 Logros Logros obtenidos Aún no hay logros agregados Nota: 32.00" at bounding box center [1038, 419] width 183 height 69
click at [1105, 415] on icon at bounding box center [1106, 419] width 15 height 13
type input "33"
click at [589, 74] on img at bounding box center [589, 81] width 31 height 31
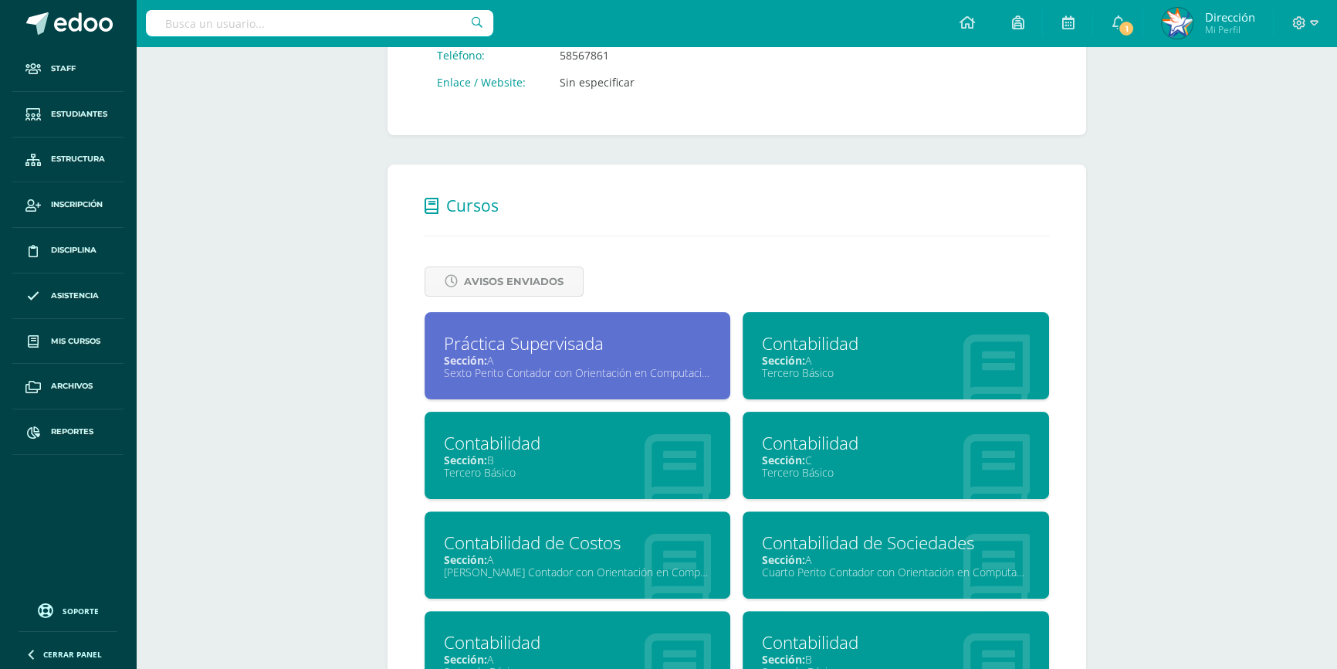
scroll to position [632, 0]
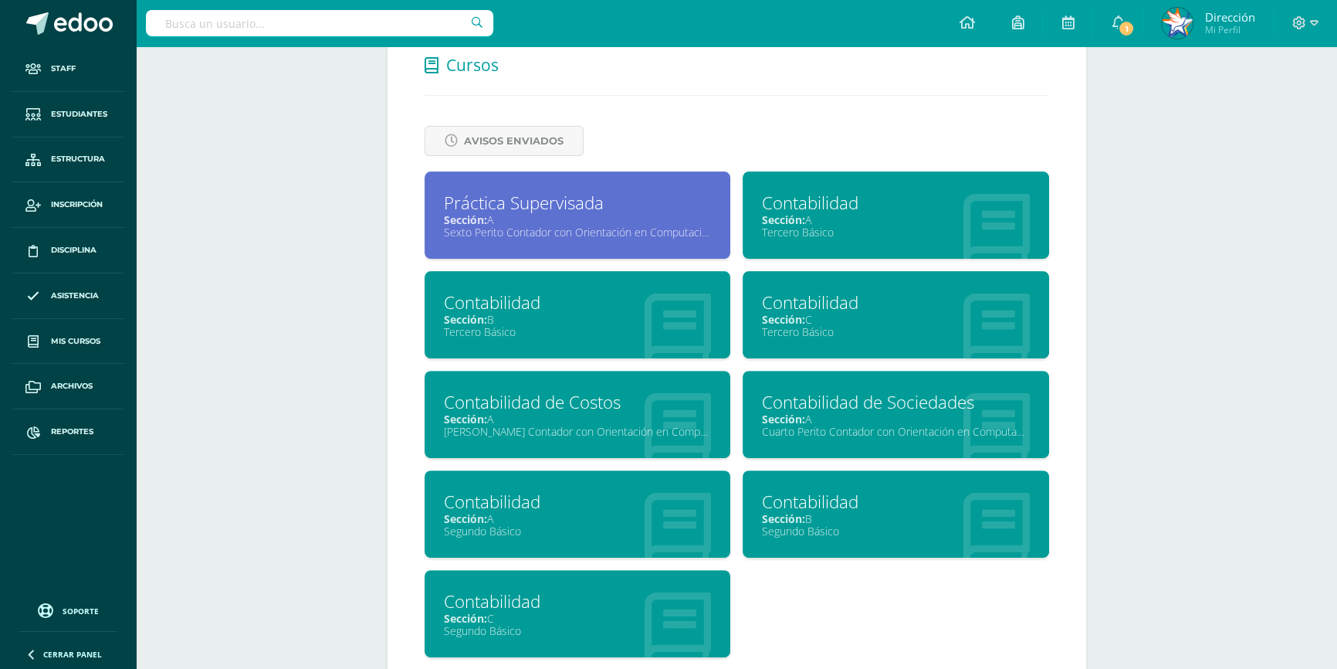
click at [564, 417] on div "Sección: A" at bounding box center [578, 418] width 268 height 15
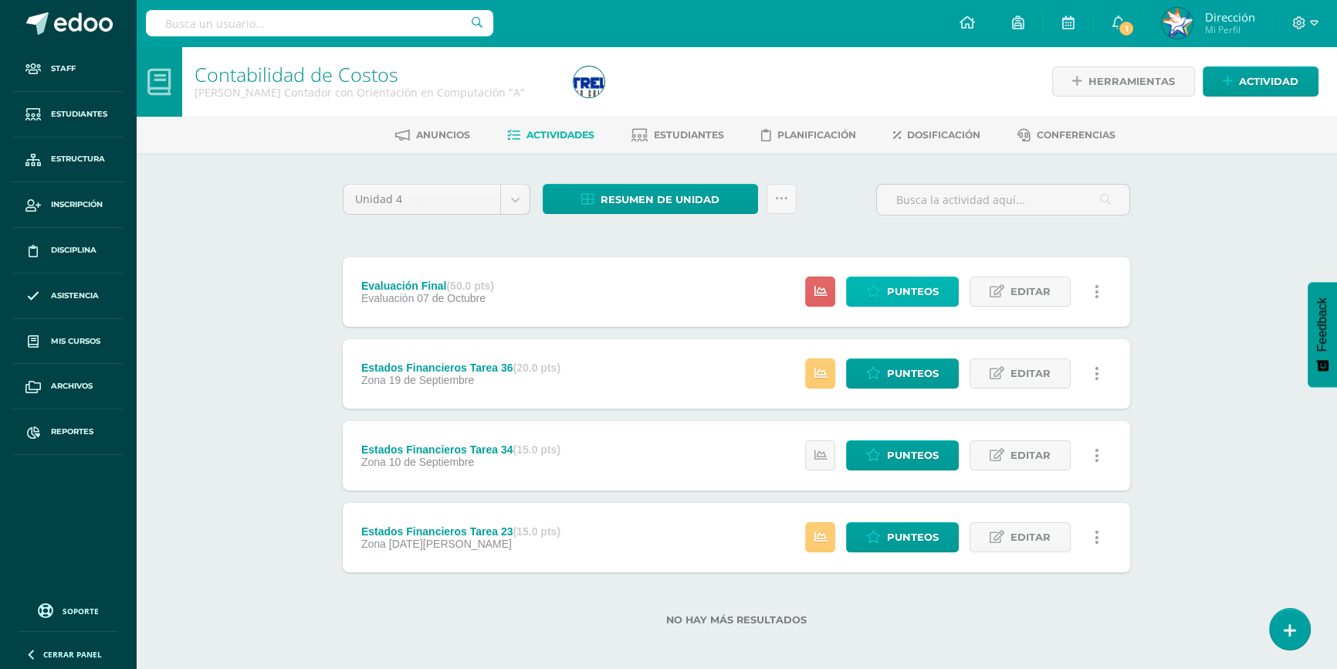
click at [909, 284] on span "Punteos" at bounding box center [913, 291] width 52 height 29
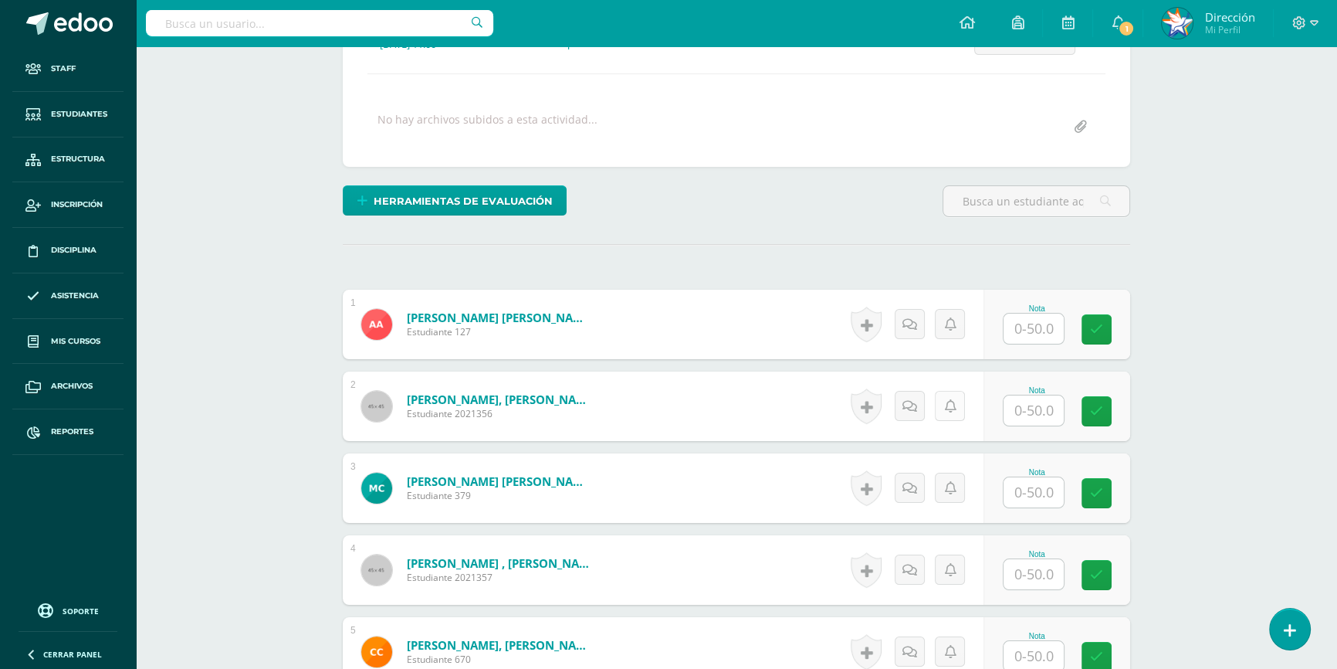
scroll to position [281, 0]
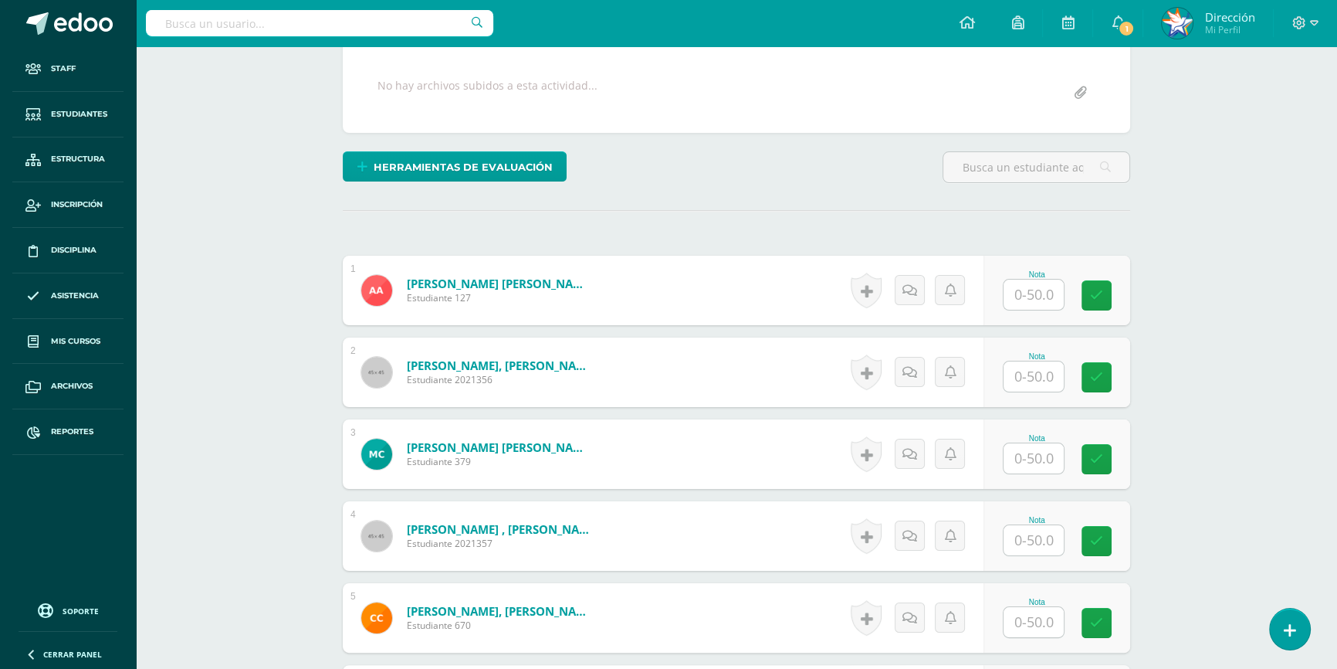
click at [1048, 300] on input "text" at bounding box center [1034, 294] width 60 height 30
type input "35"
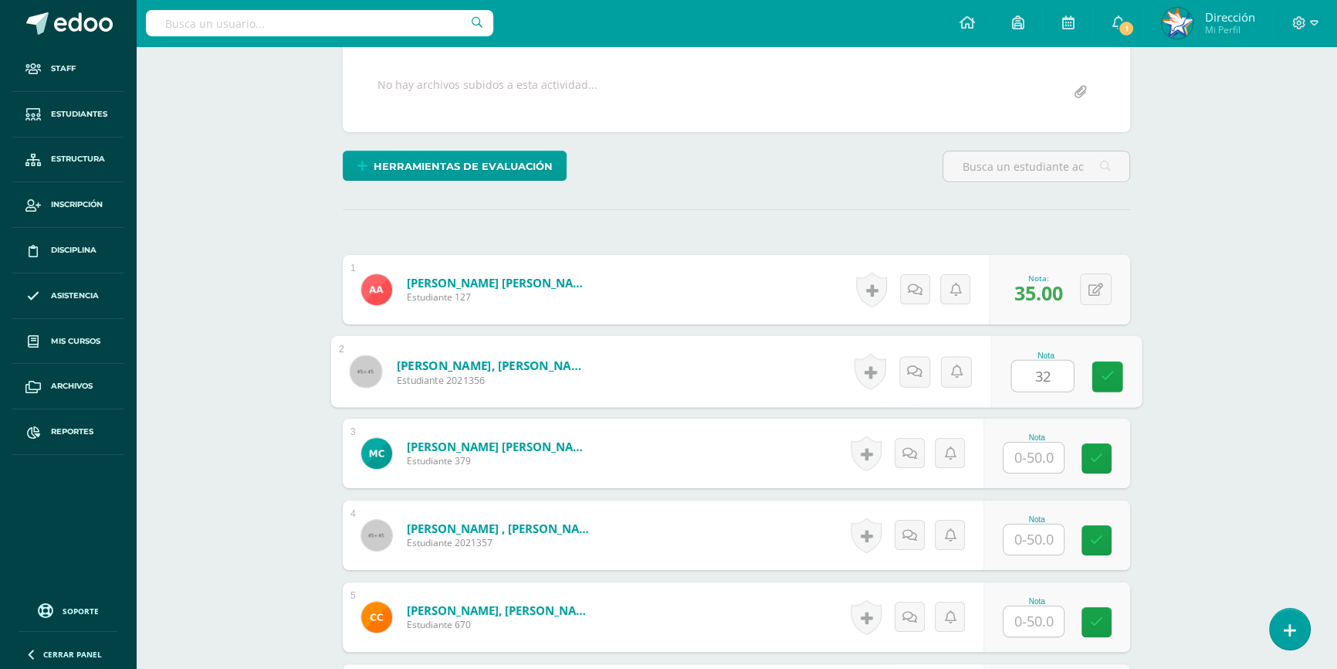
type input "32"
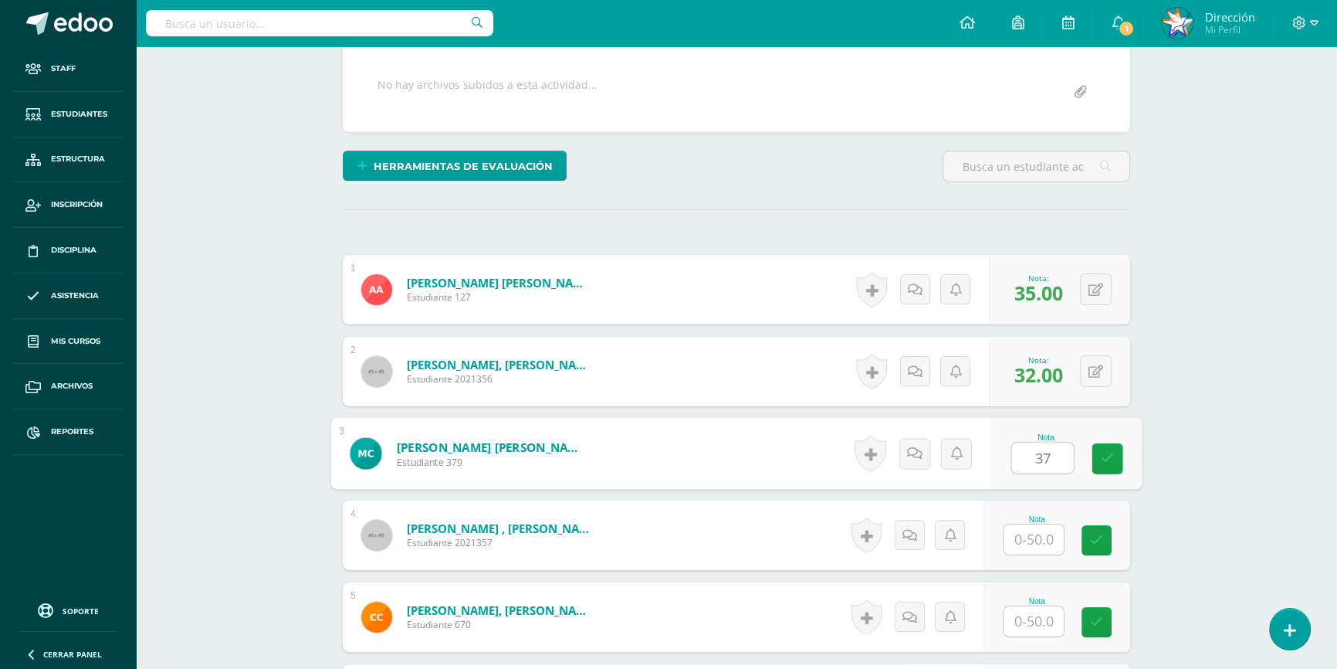
scroll to position [283, 0]
type input "37"
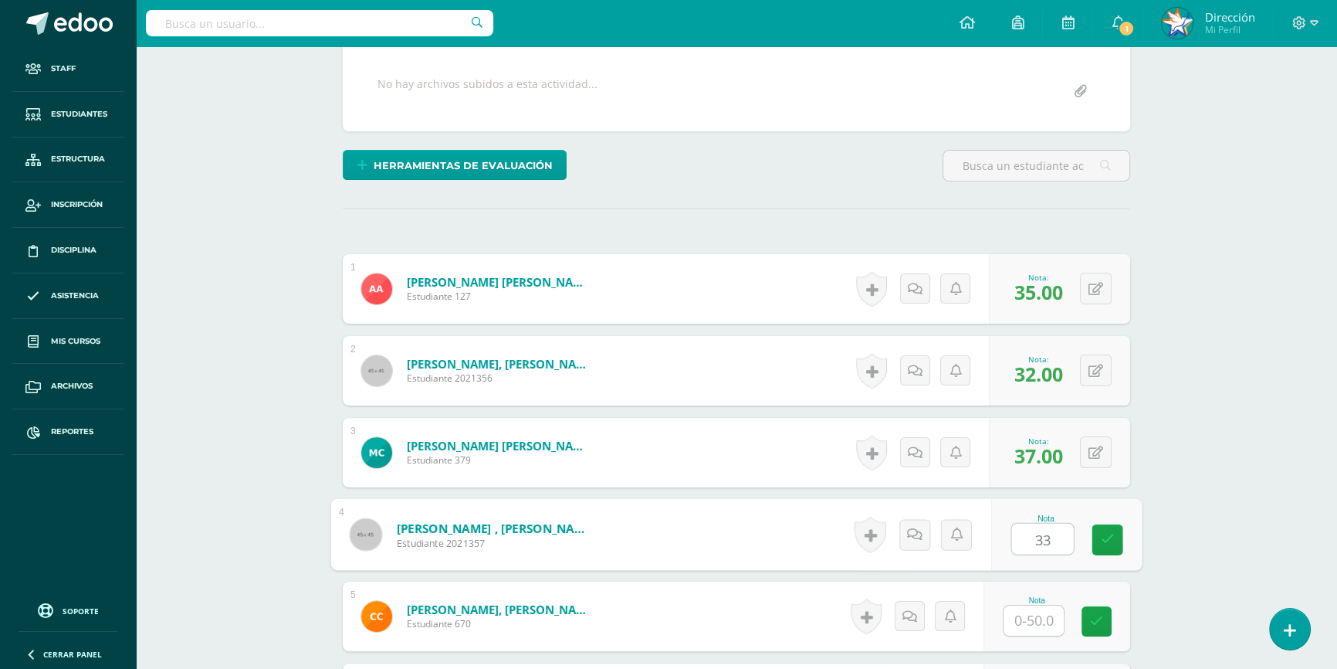
type input "33"
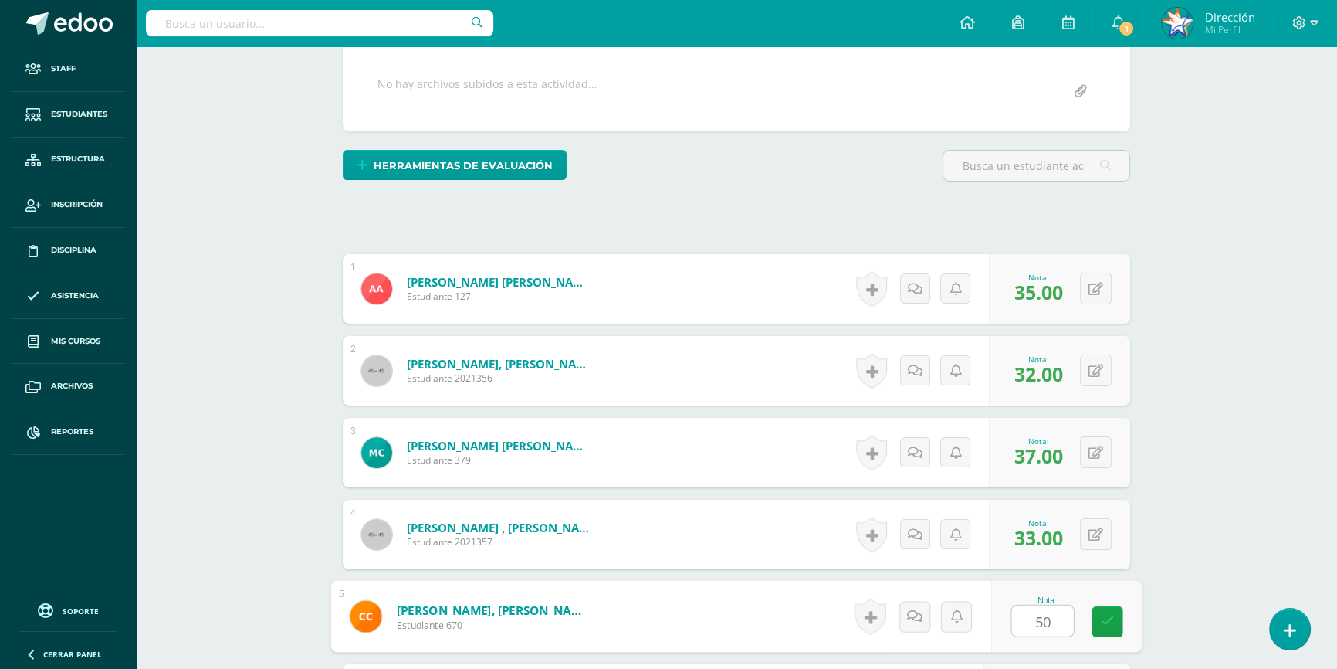
type input "50"
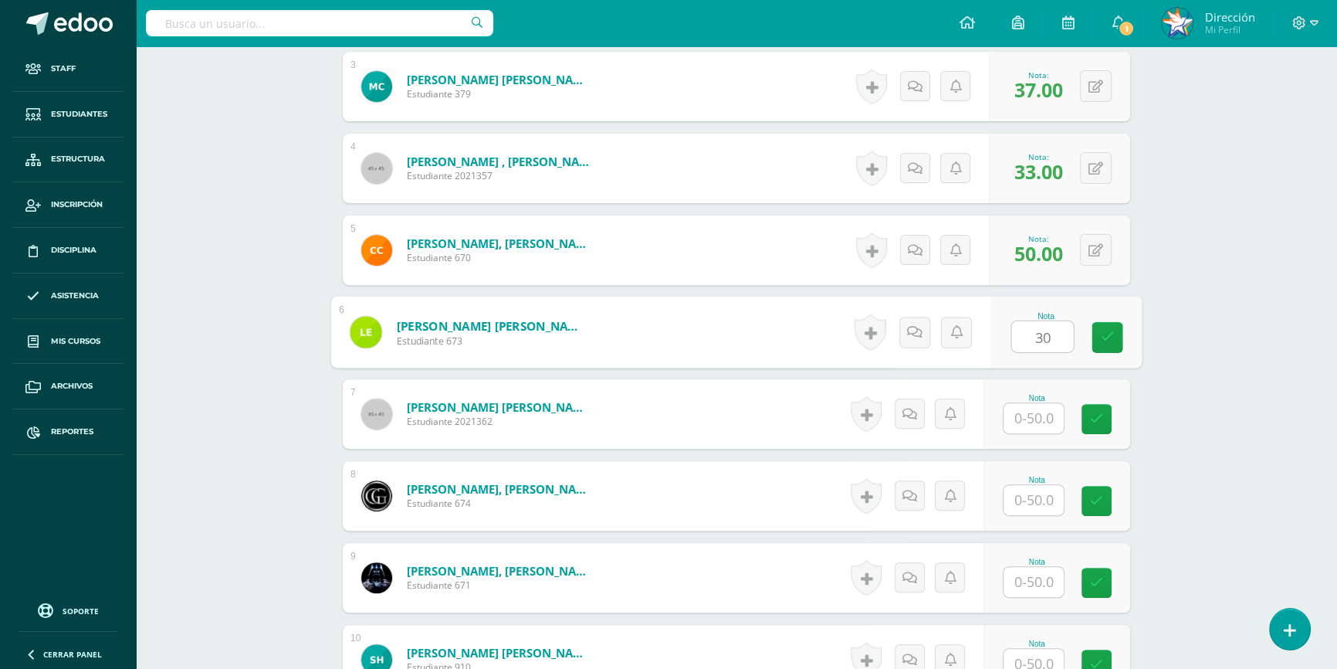
type input "30"
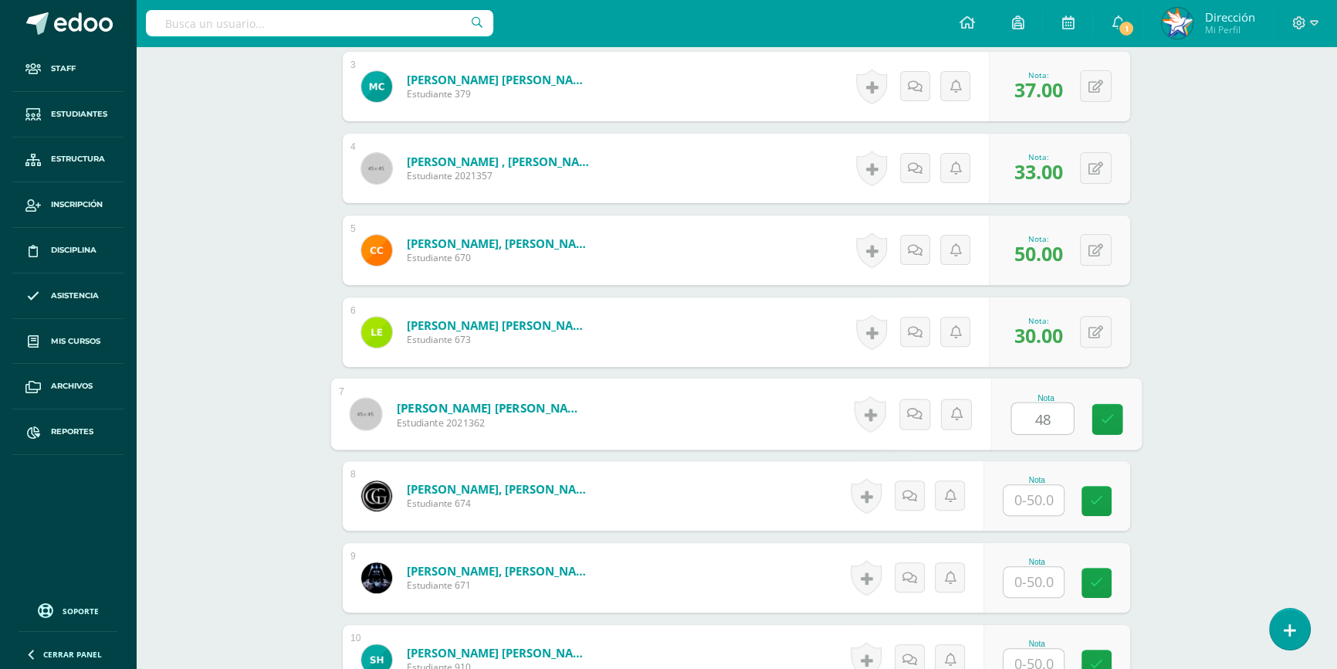
type input "48"
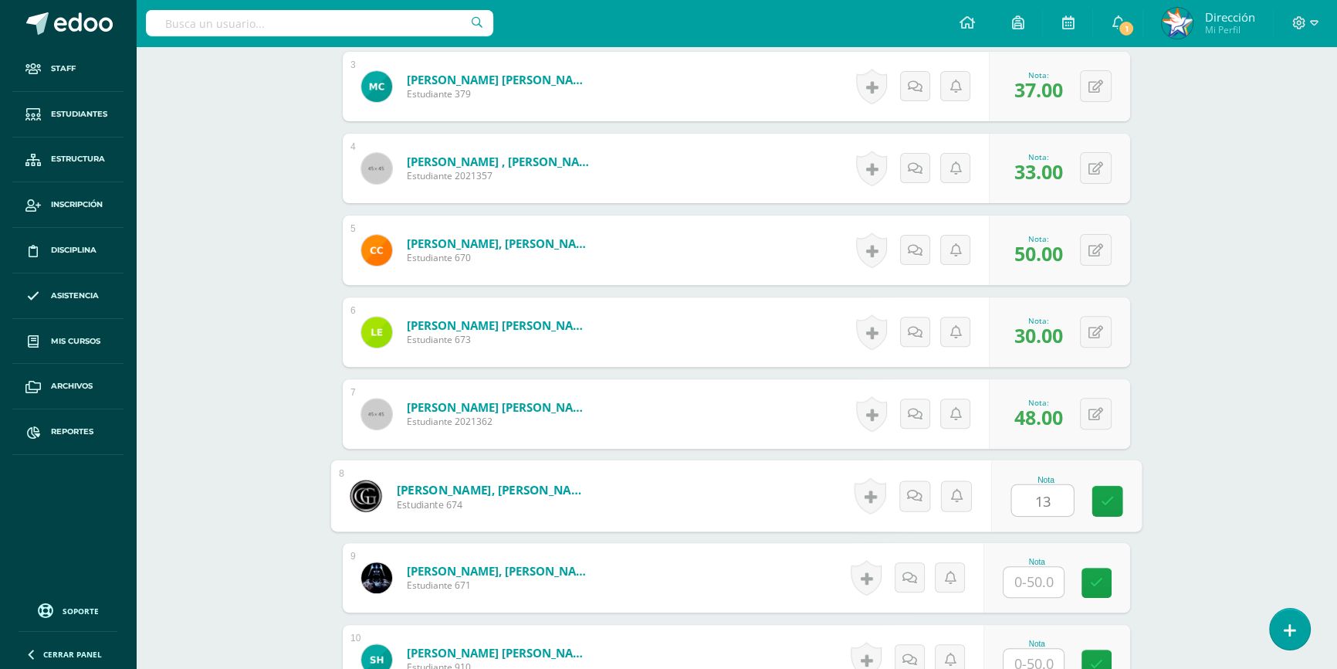
type input "13"
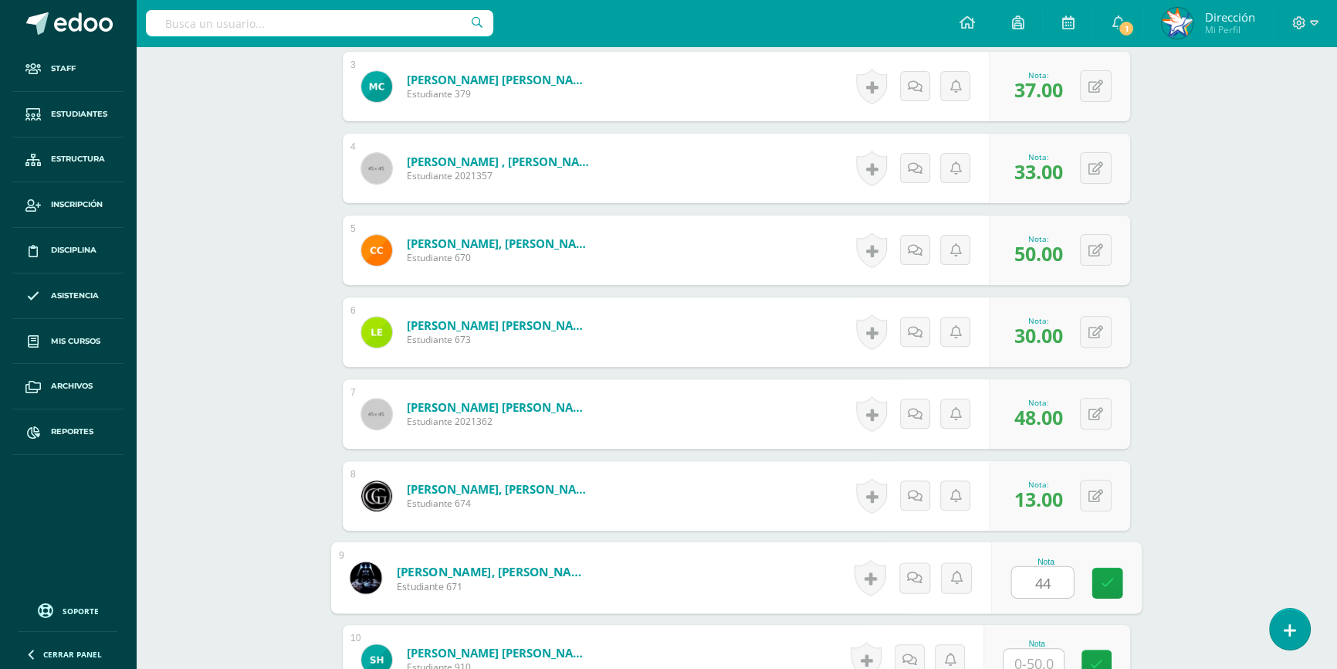
type input "44"
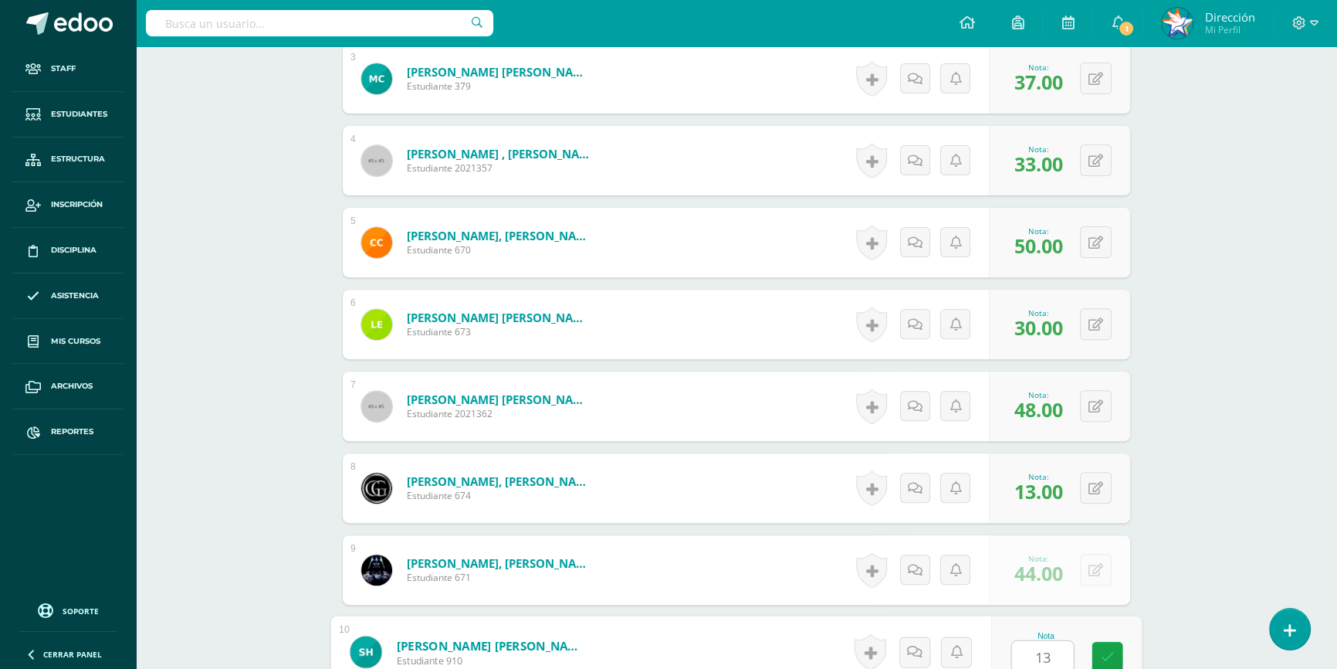
type input "13"
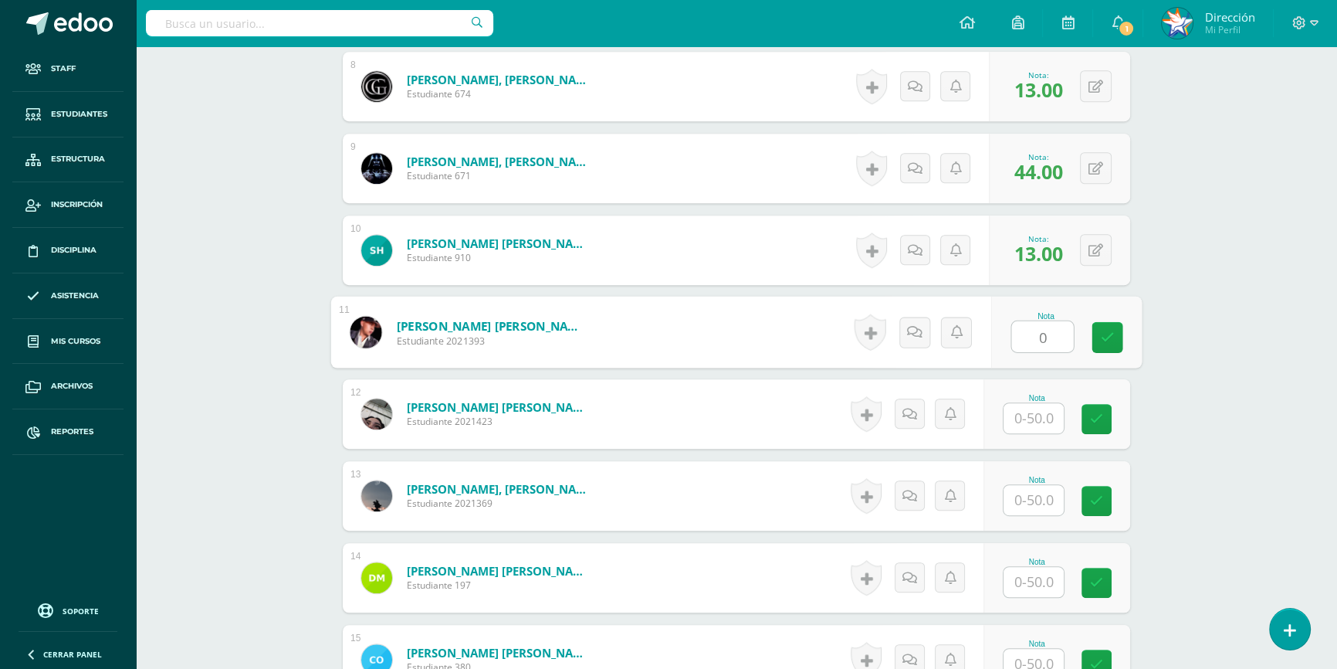
type input "0"
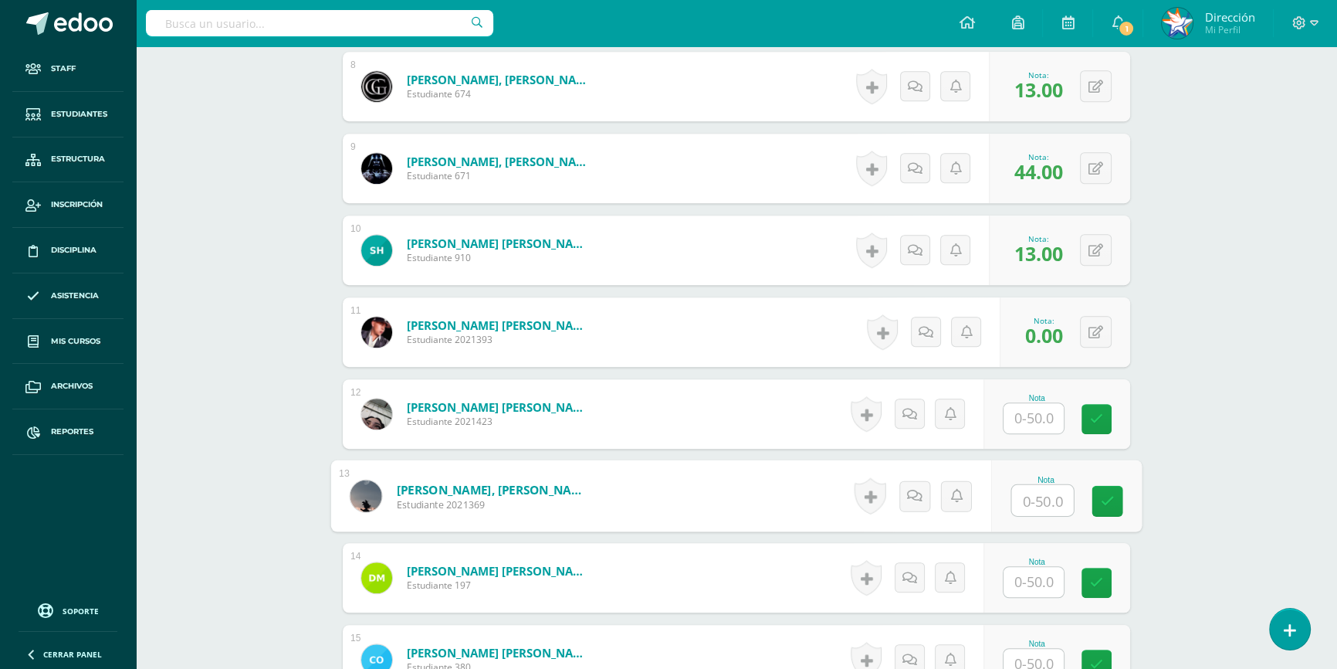
click at [1049, 491] on input "text" at bounding box center [1043, 500] width 62 height 31
type input "45"
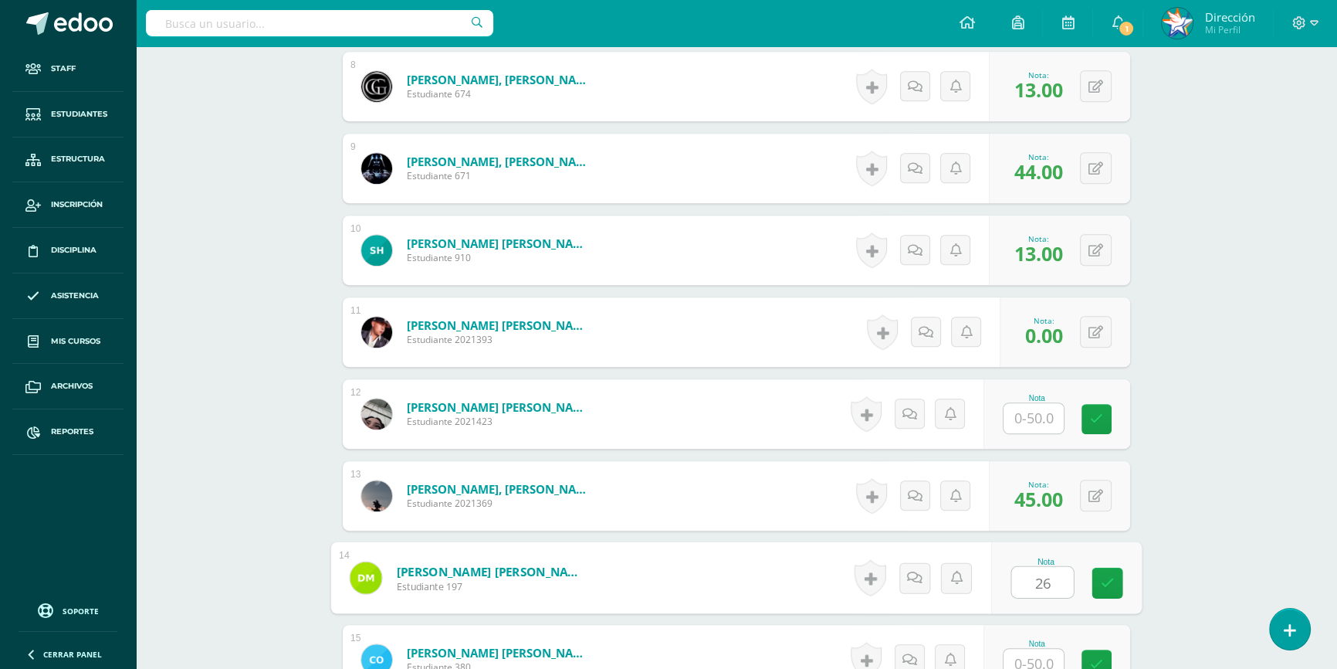
type input "26"
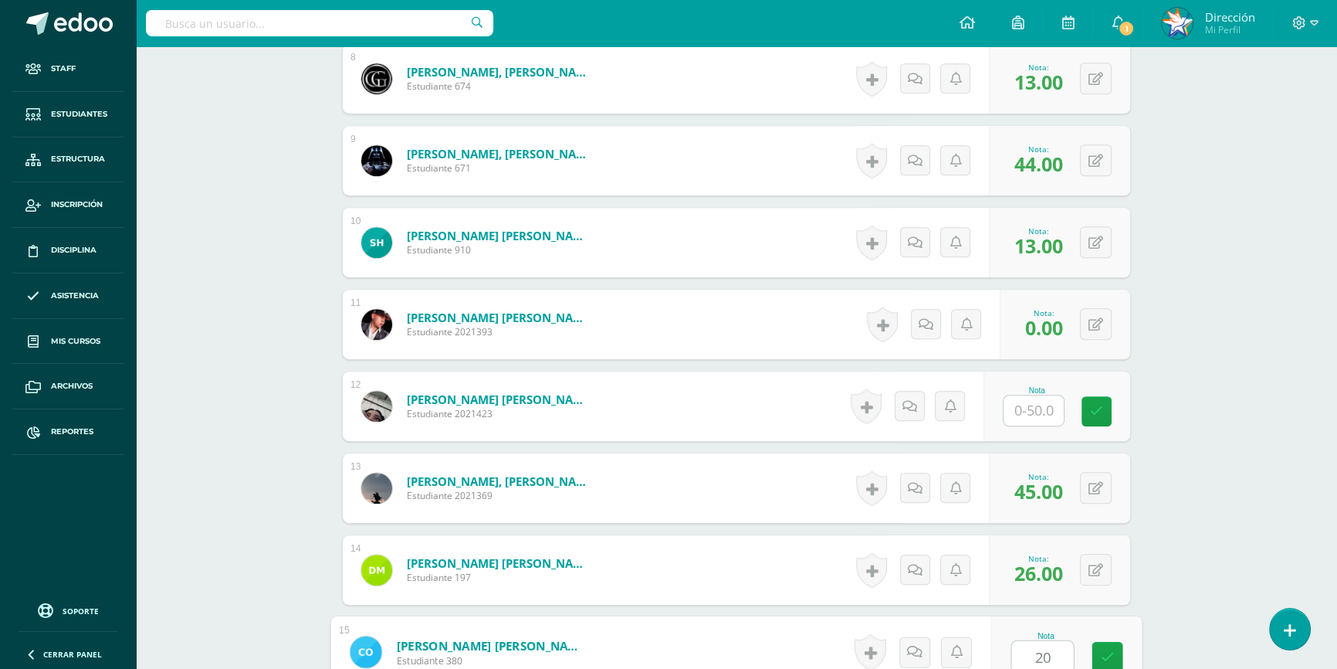
type input "20"
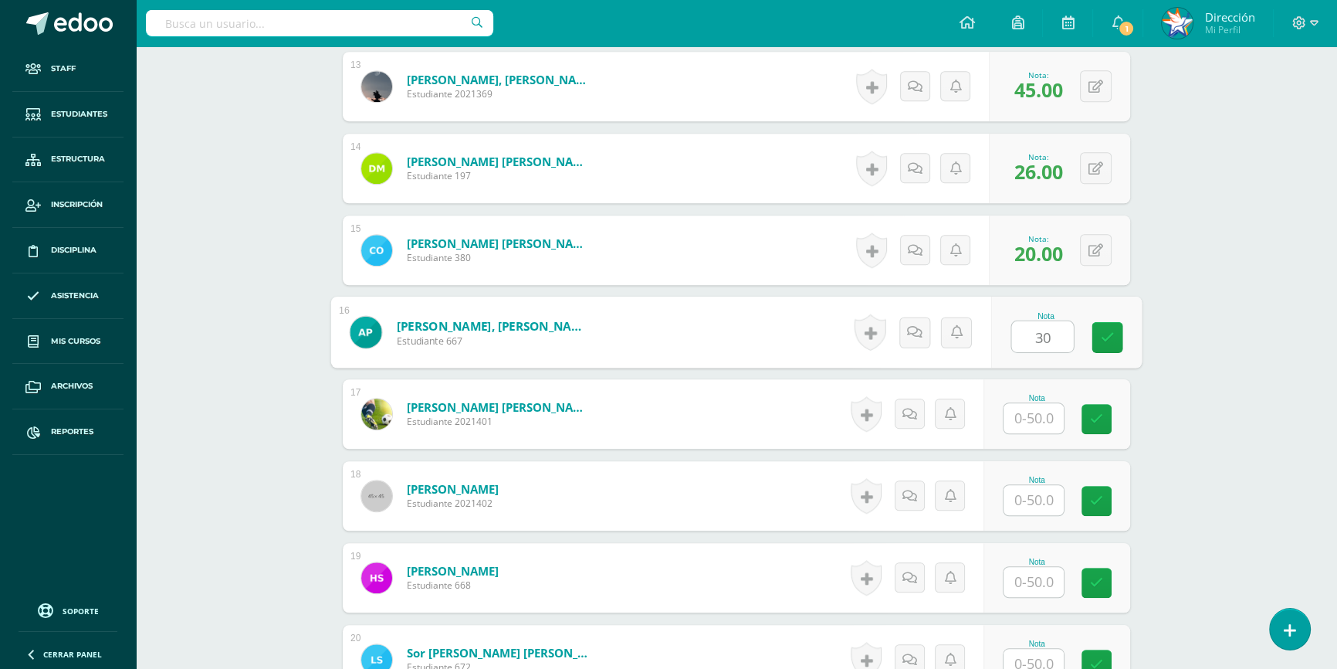
type input "30"
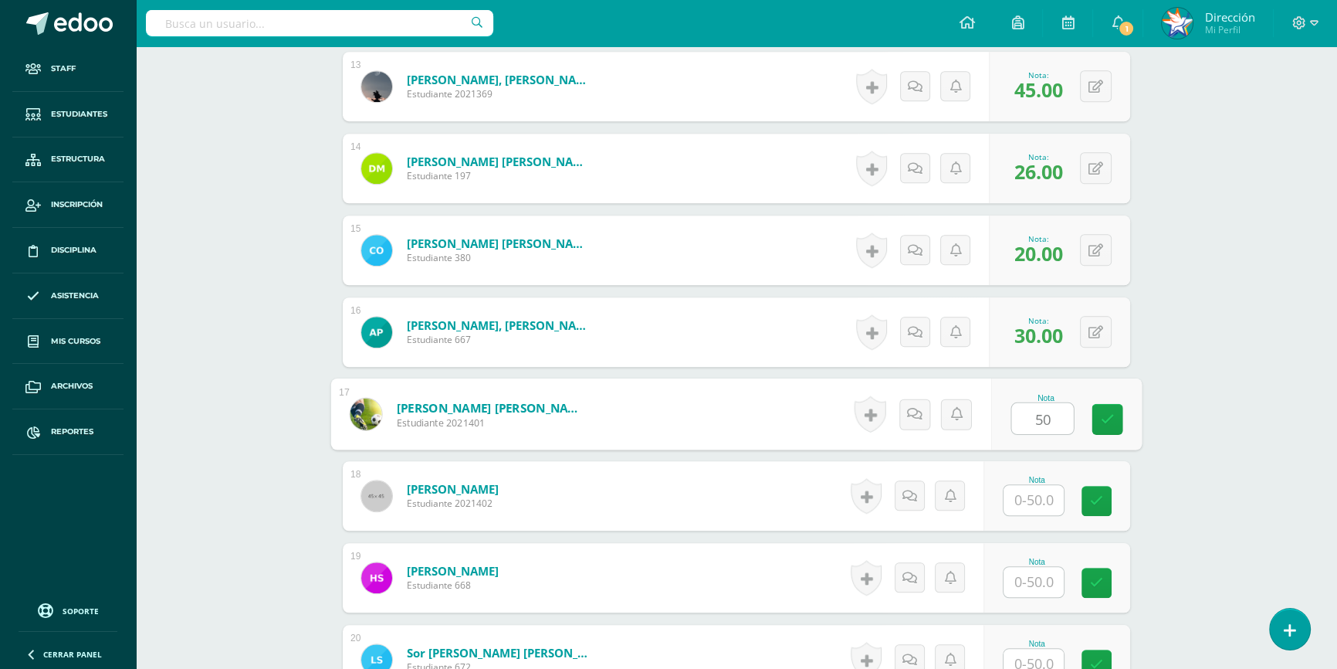
type input "50"
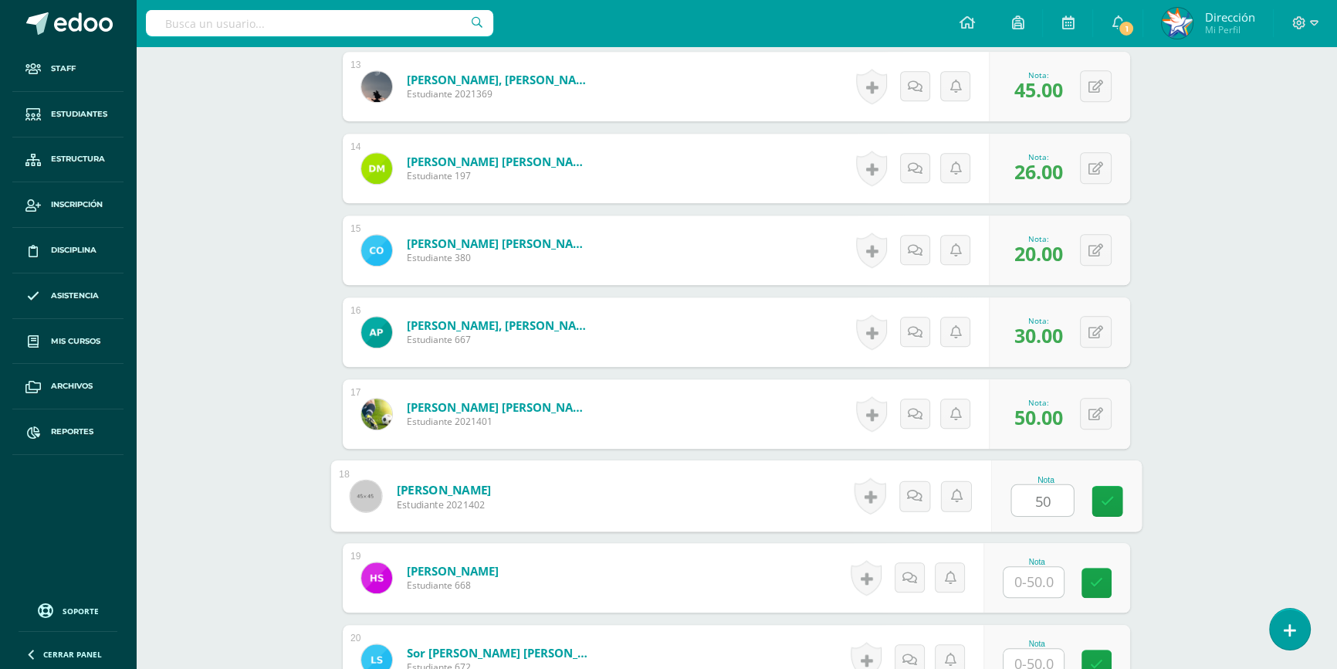
type input "50"
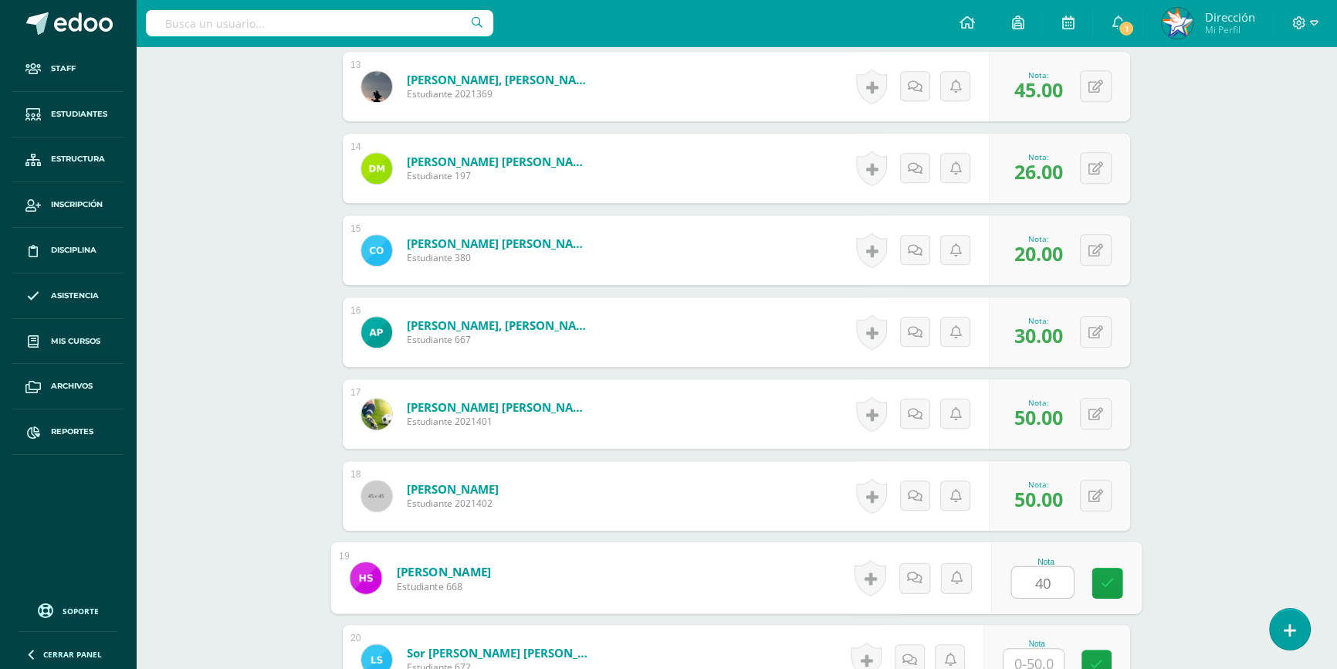
type input "40"
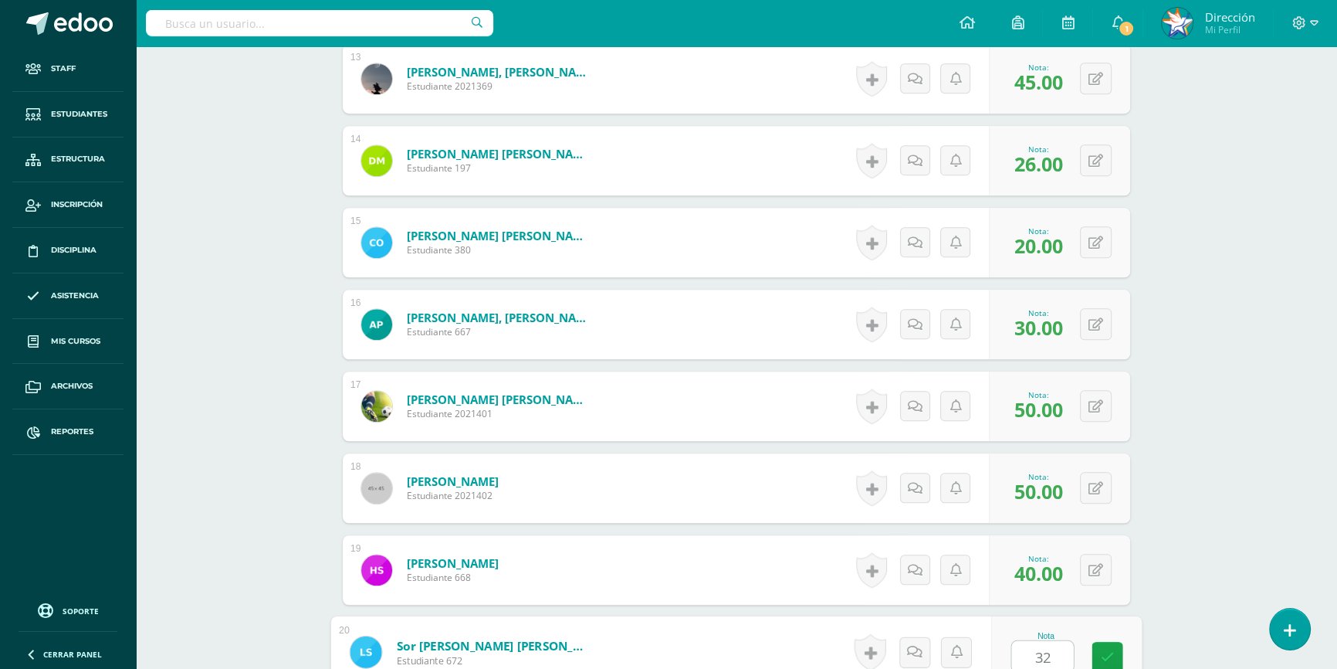
type input "32"
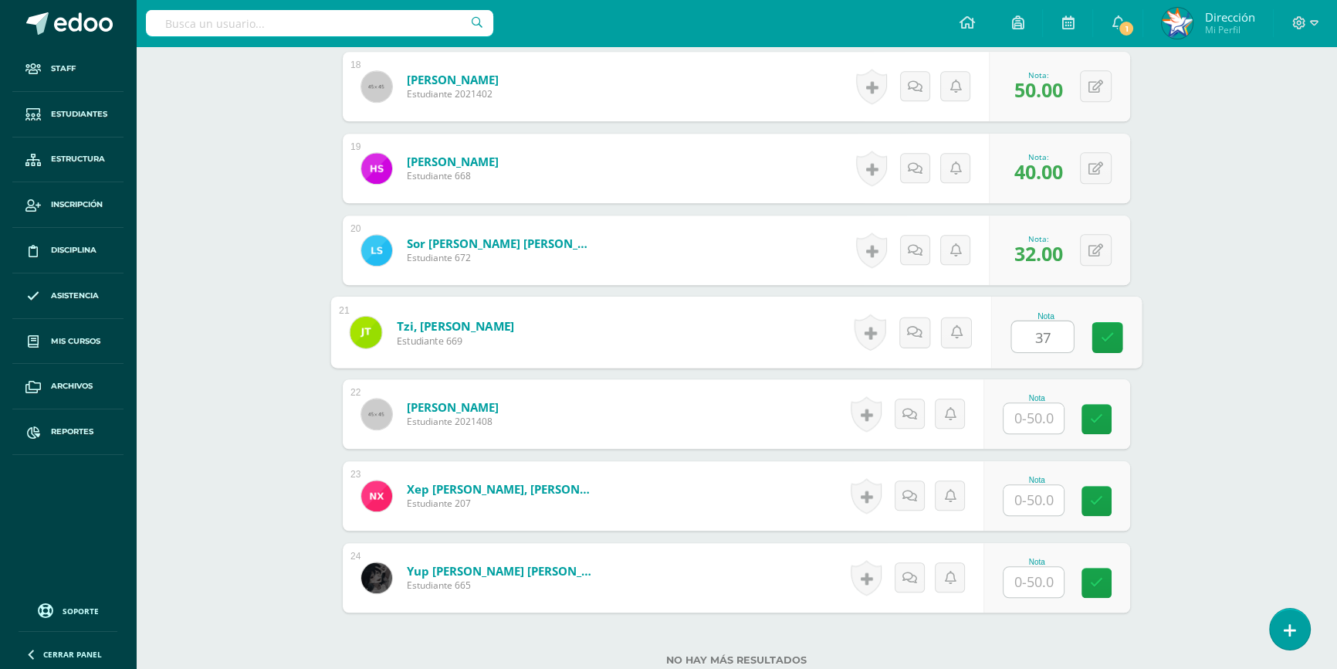
type input "37"
type input "27"
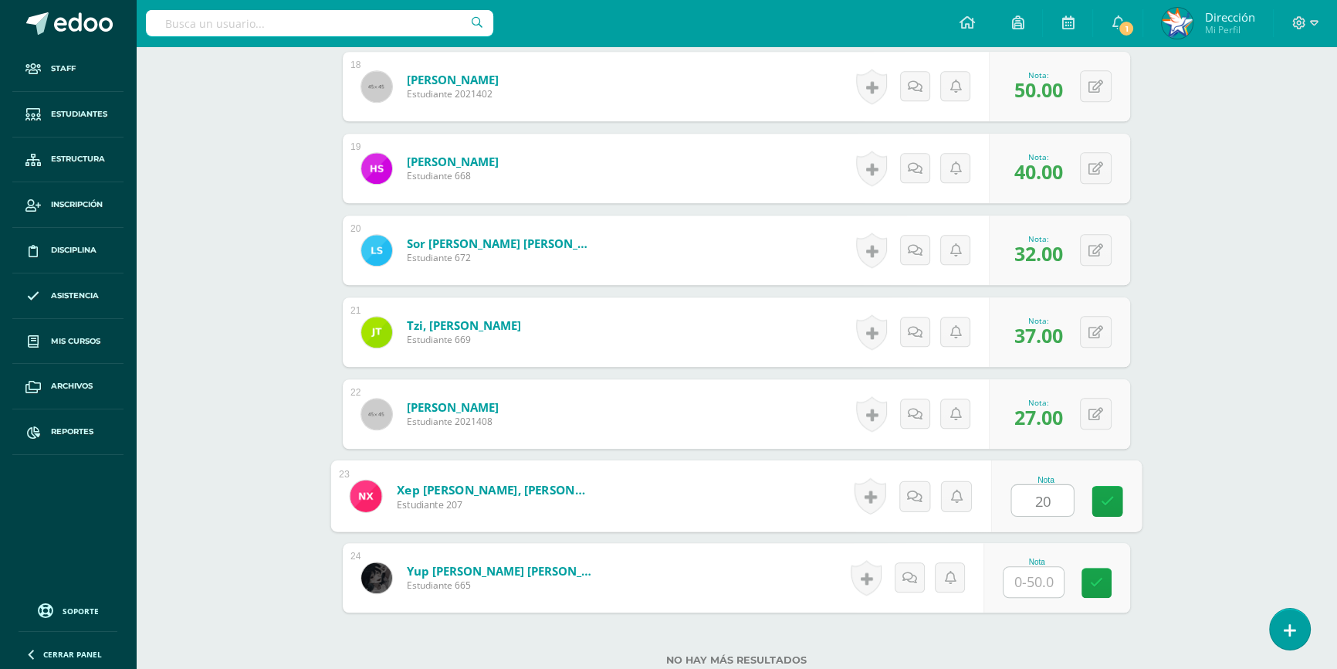
type input "20"
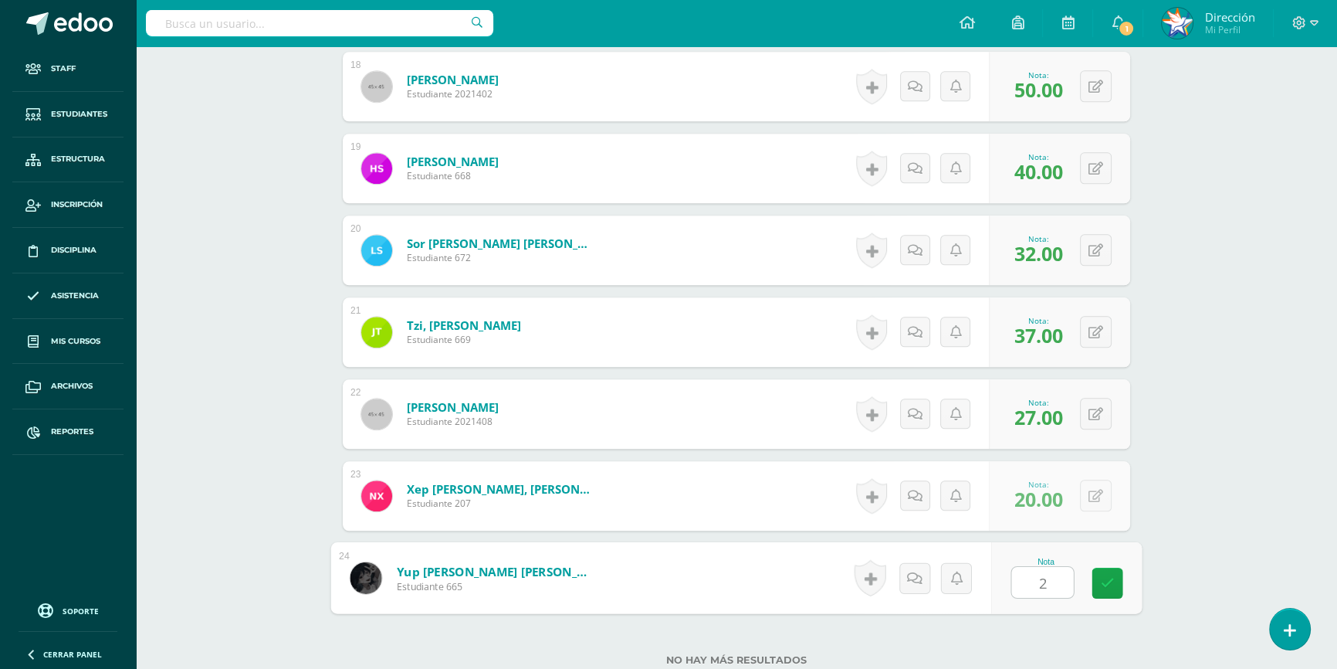
type input "25"
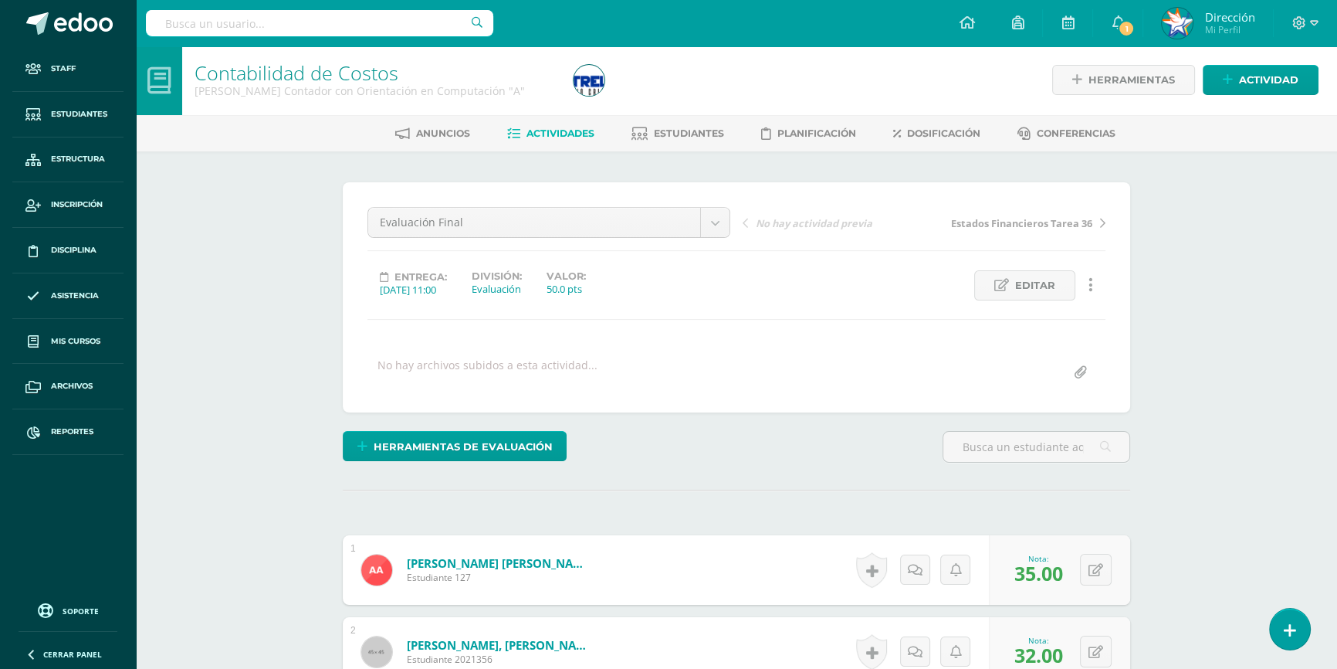
scroll to position [0, 0]
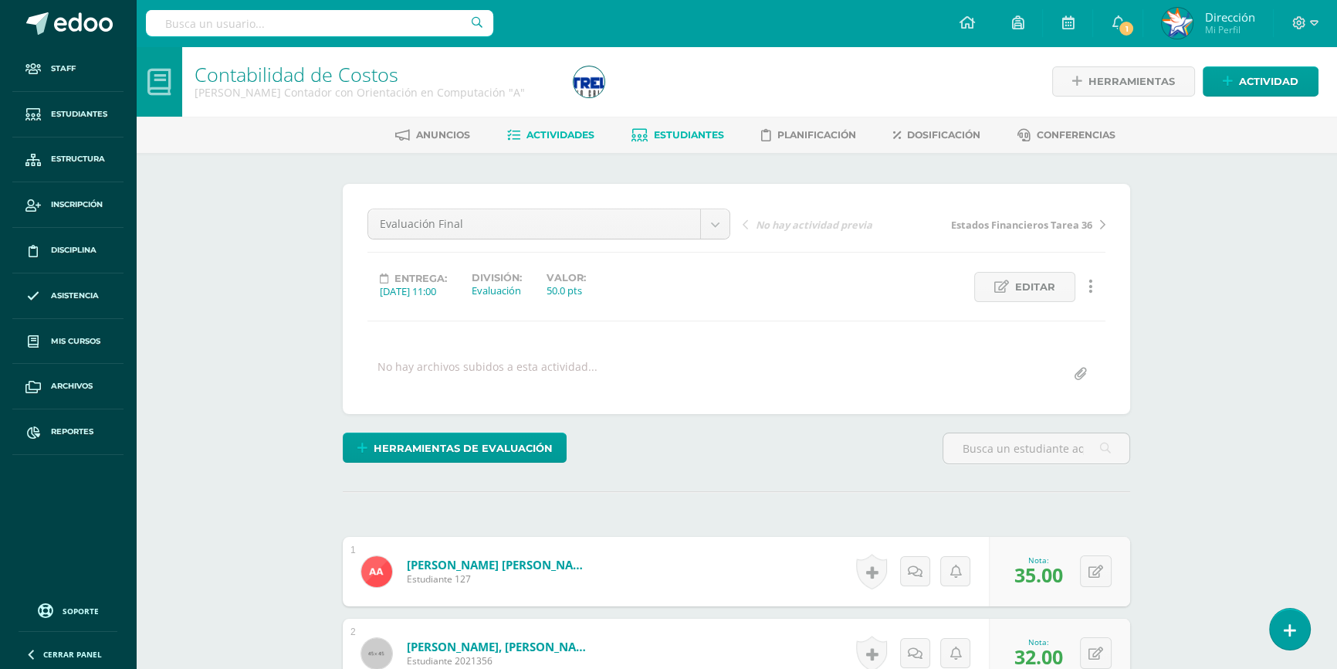
click at [686, 137] on span "Estudiantes" at bounding box center [689, 135] width 70 height 12
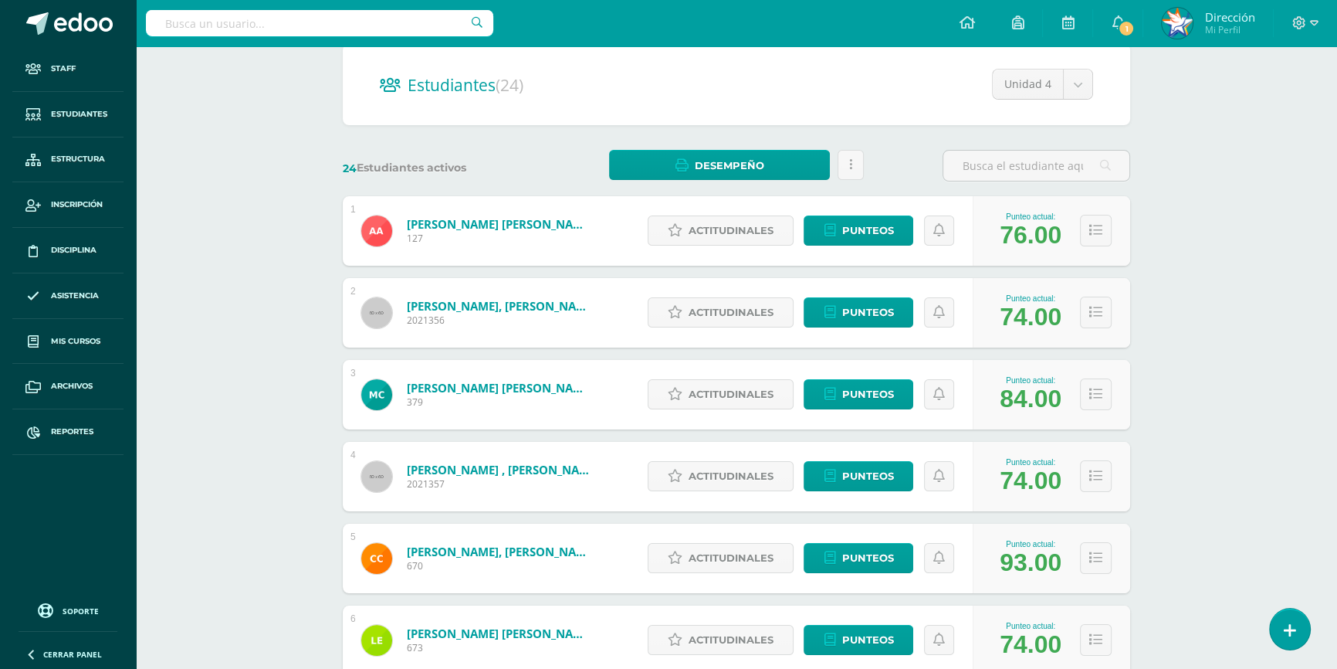
scroll to position [280, 0]
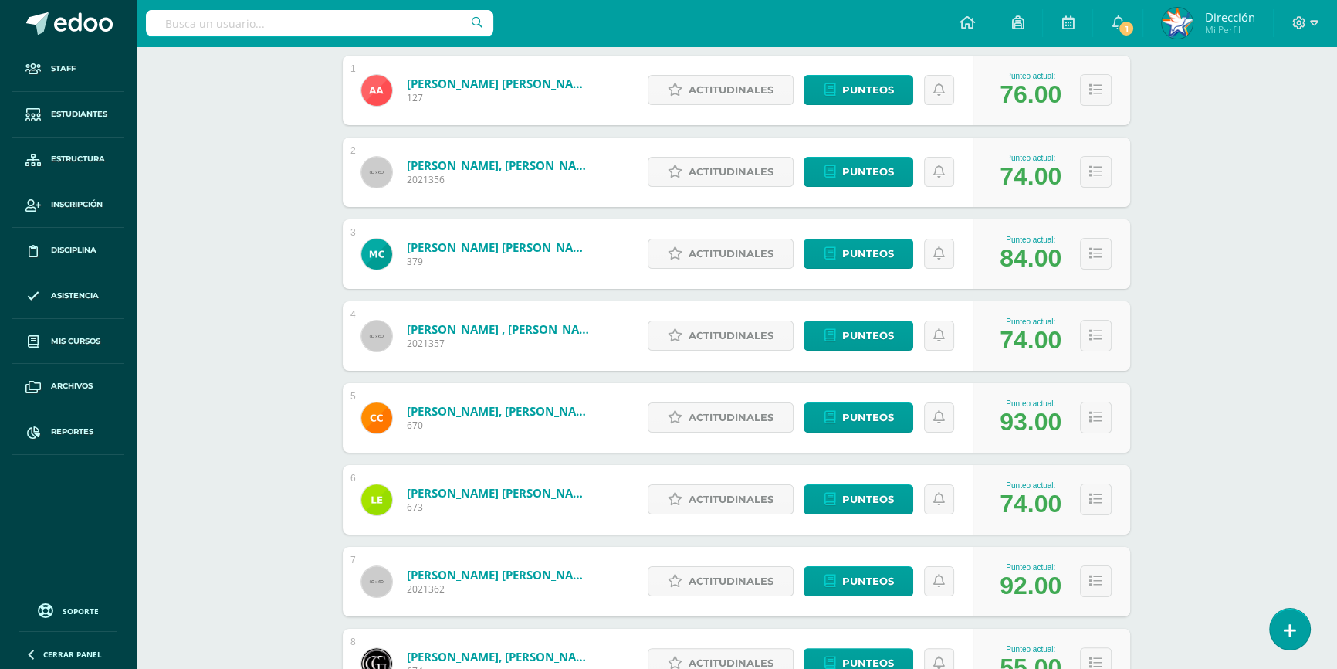
drag, startPoint x: 1042, startPoint y: 582, endPoint x: 1002, endPoint y: 587, distance: 40.4
click at [1002, 587] on div "92.00" at bounding box center [1031, 585] width 62 height 29
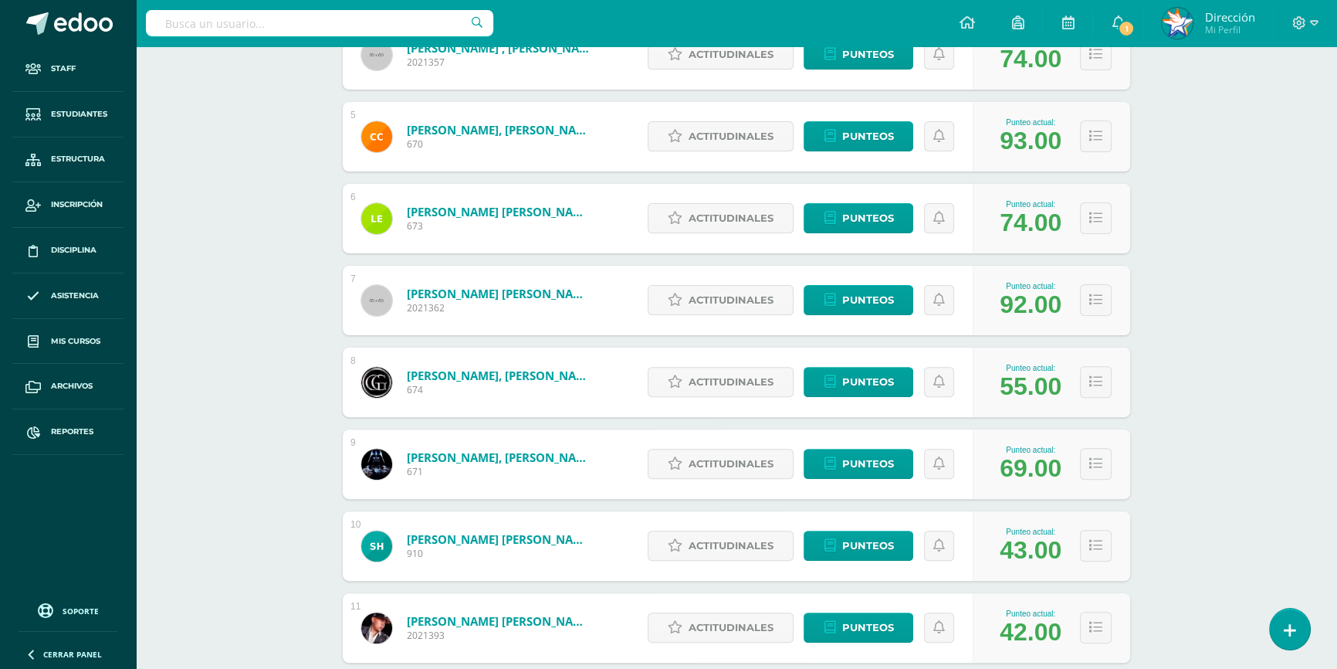
scroll to position [632, 0]
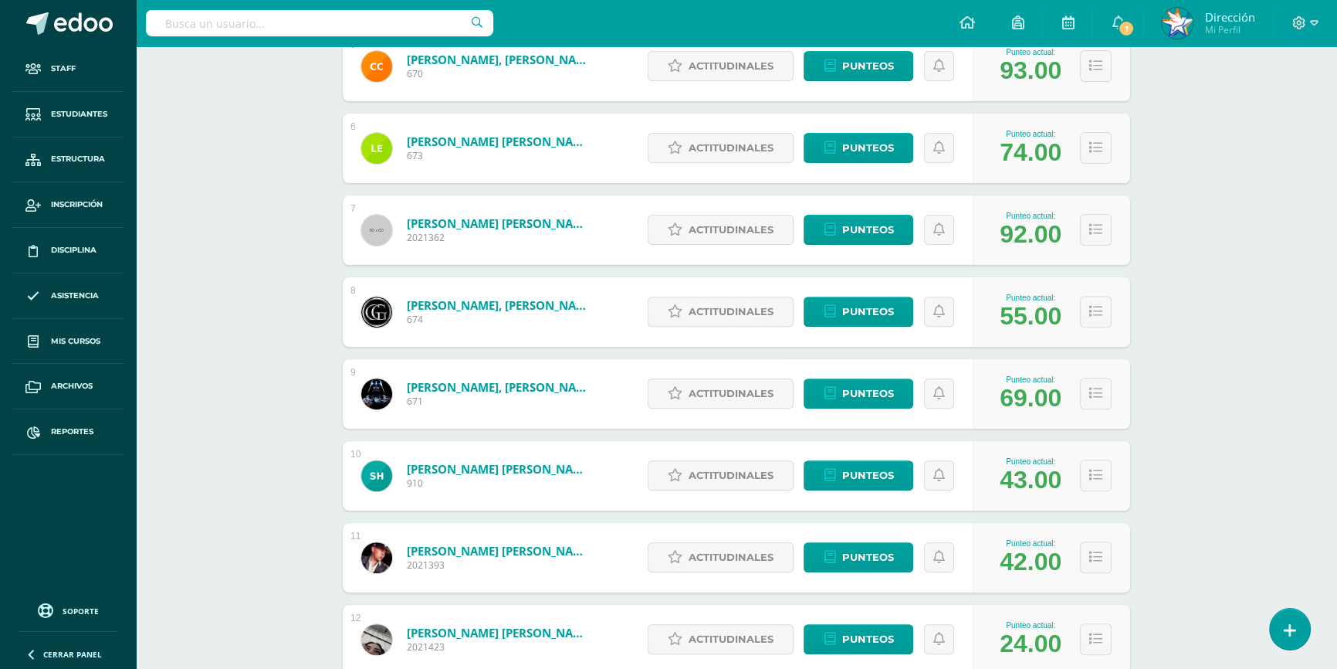
drag, startPoint x: 1034, startPoint y: 484, endPoint x: 1001, endPoint y: 485, distance: 33.2
click at [1001, 485] on div "43.00" at bounding box center [1031, 480] width 62 height 29
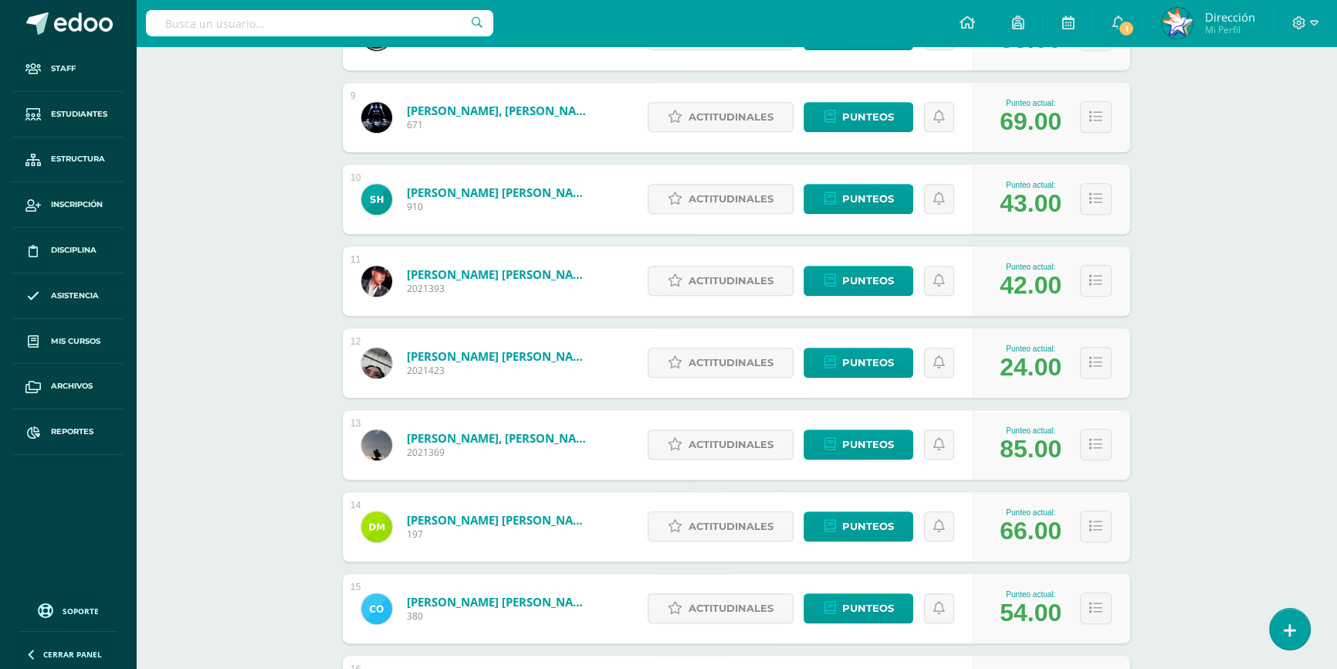
scroll to position [912, 0]
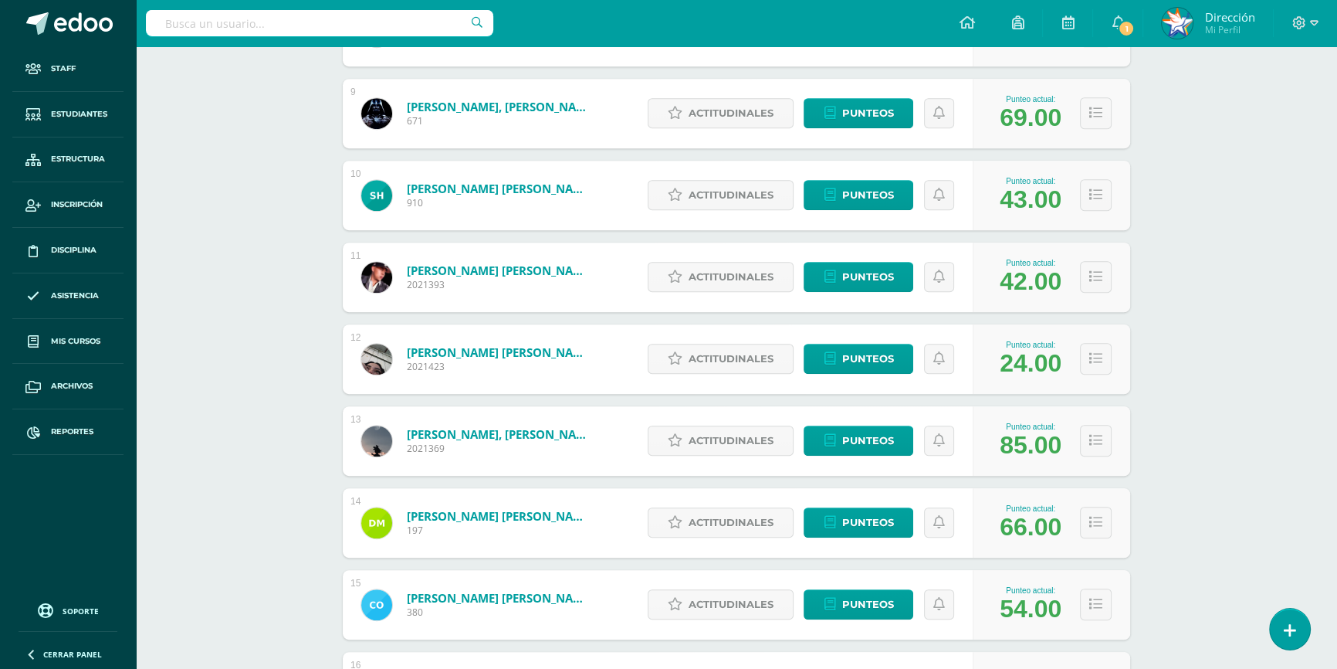
drag, startPoint x: 1009, startPoint y: 354, endPoint x: 1027, endPoint y: 354, distance: 17.8
click at [1027, 354] on div "24.00" at bounding box center [1031, 363] width 62 height 29
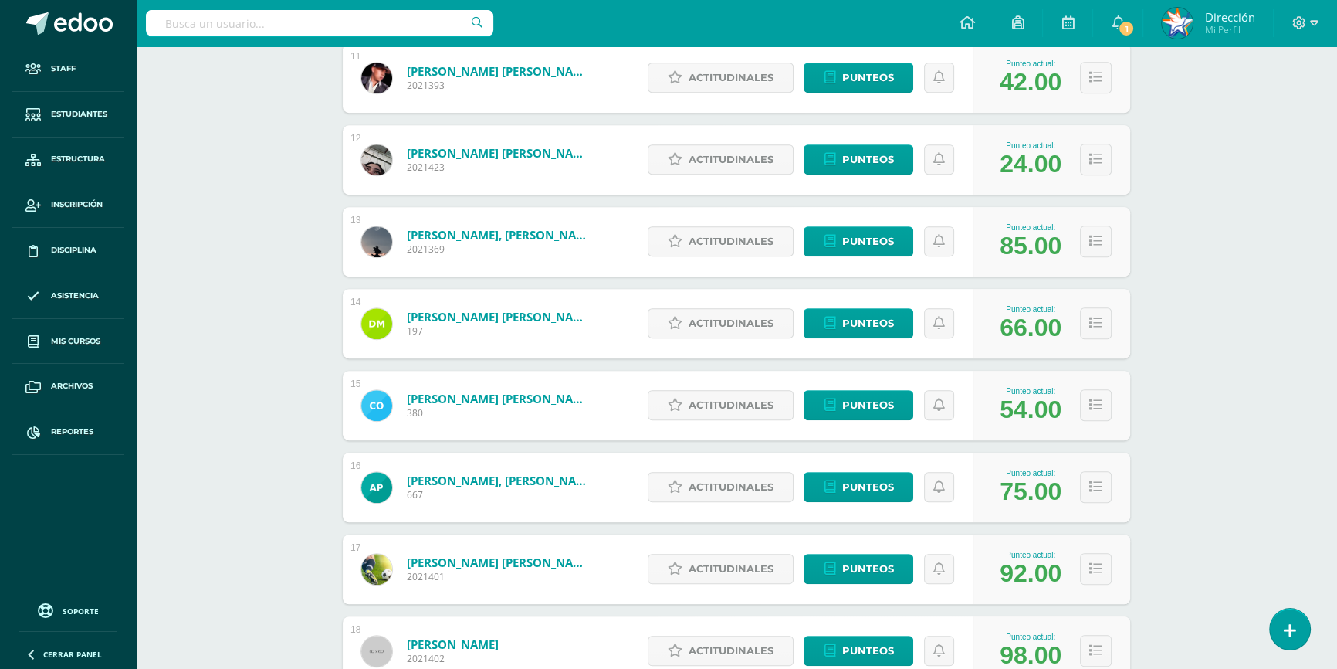
scroll to position [1123, 0]
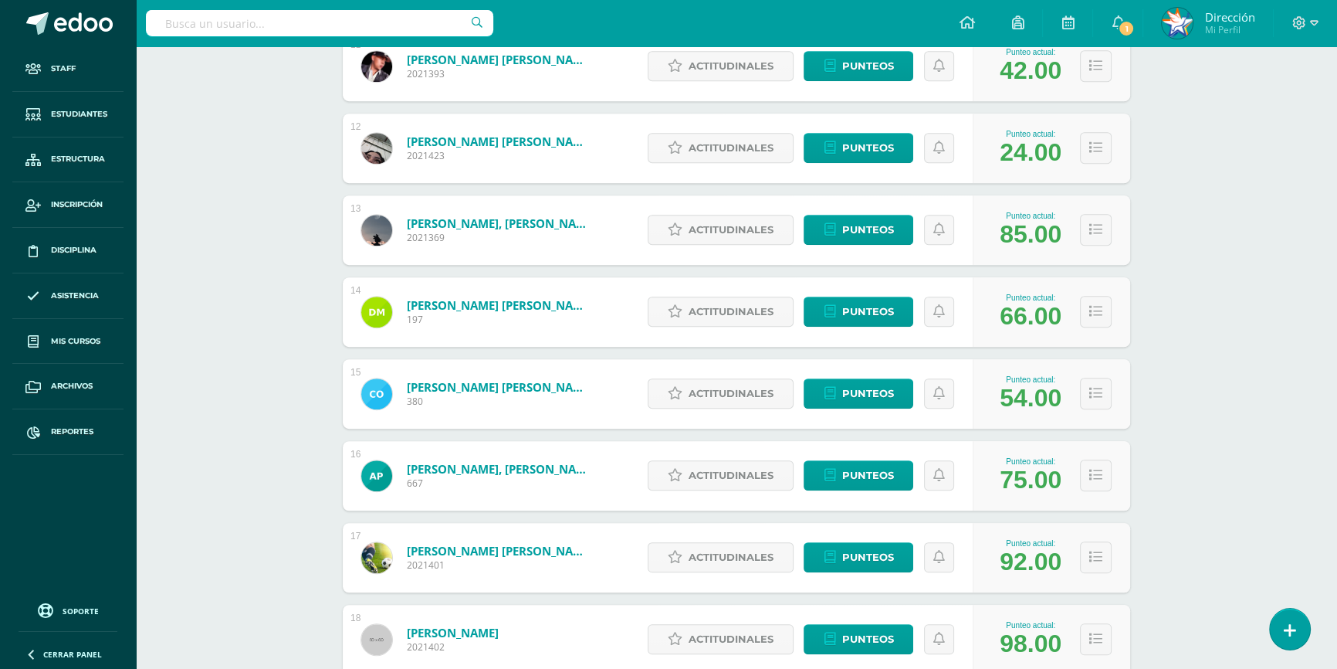
drag, startPoint x: 1010, startPoint y: 305, endPoint x: 1026, endPoint y: 310, distance: 16.9
click at [1026, 310] on div "66.00" at bounding box center [1031, 316] width 62 height 29
drag, startPoint x: 1004, startPoint y: 390, endPoint x: 1027, endPoint y: 393, distance: 23.4
click at [1027, 393] on div "54.00" at bounding box center [1031, 398] width 62 height 29
drag, startPoint x: 1003, startPoint y: 474, endPoint x: 1021, endPoint y: 476, distance: 17.9
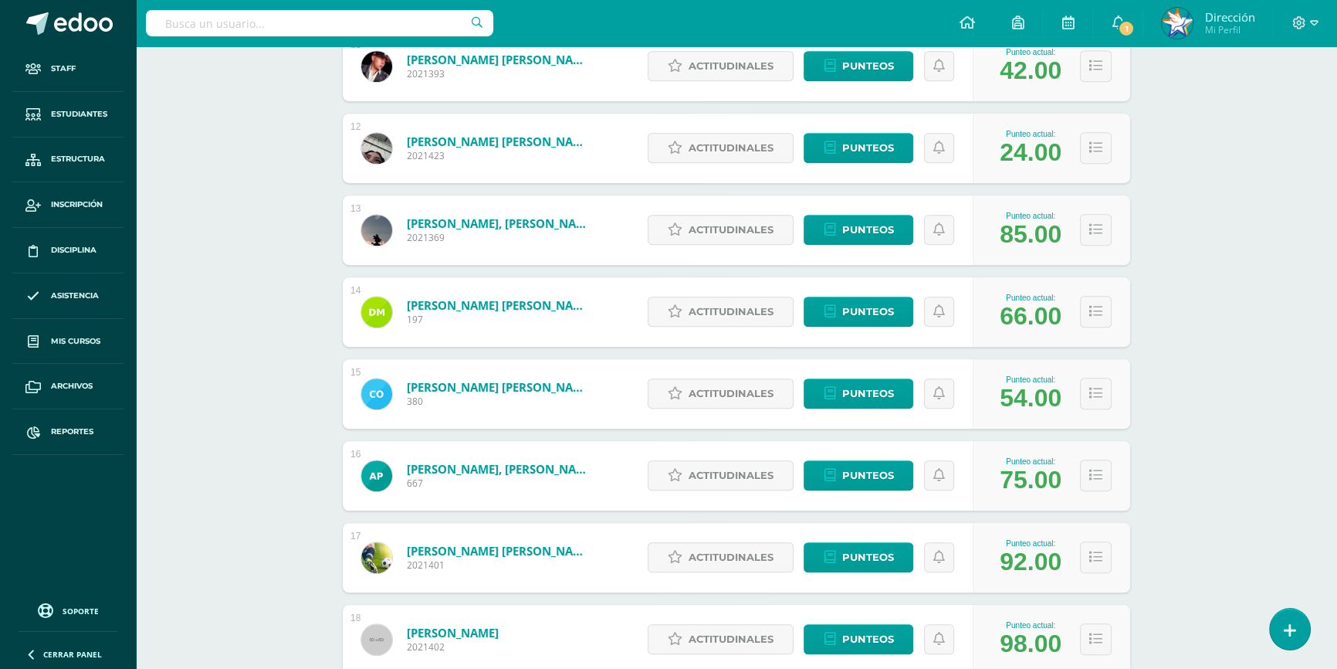
click at [1021, 476] on div "75.00" at bounding box center [1031, 480] width 62 height 29
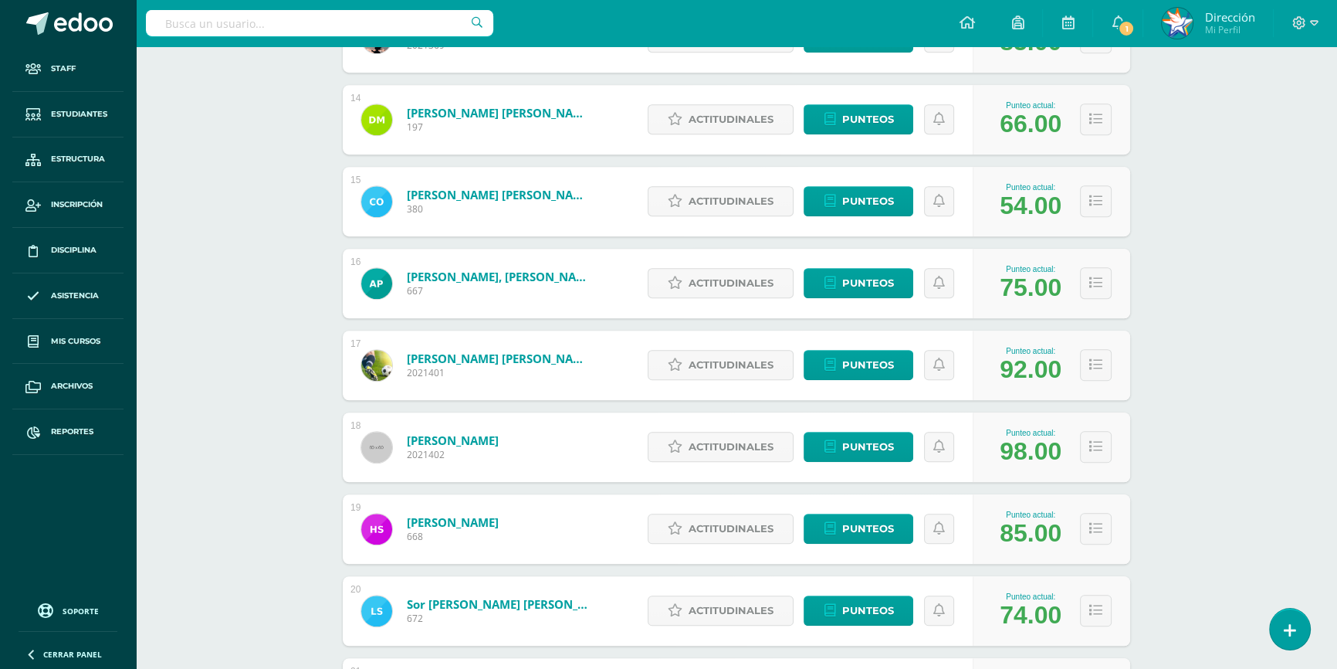
scroll to position [1404, 0]
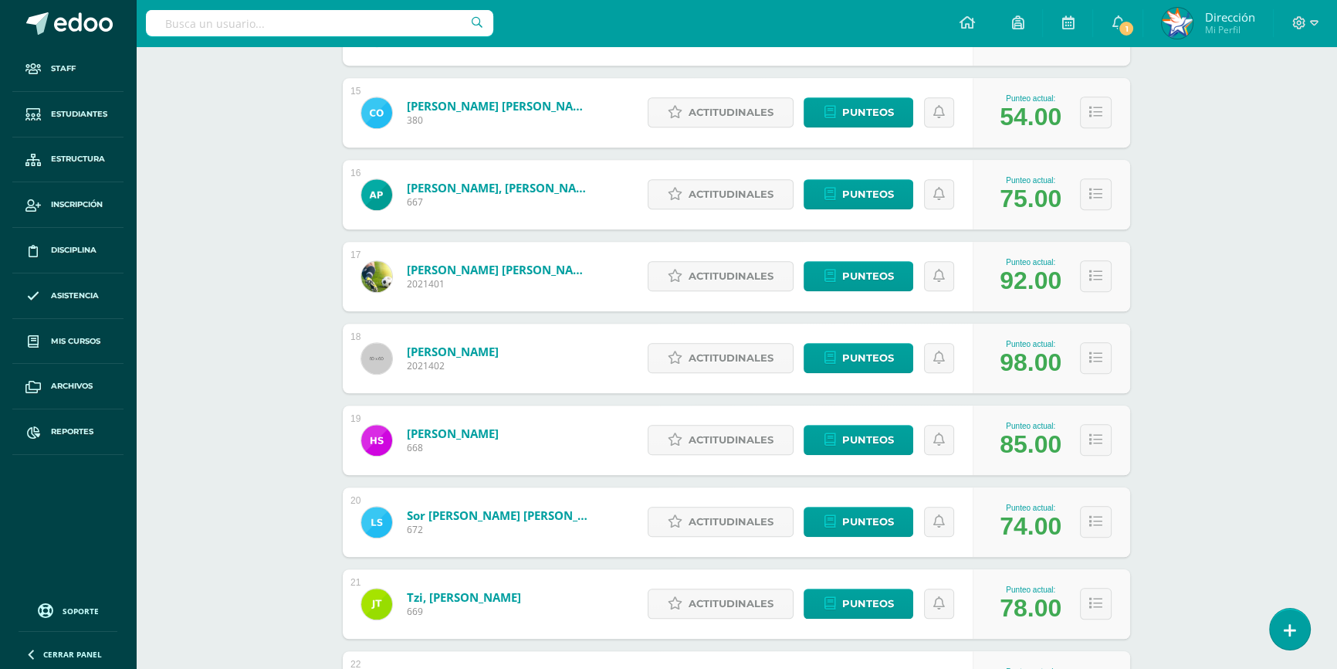
drag, startPoint x: 1007, startPoint y: 525, endPoint x: 1022, endPoint y: 528, distance: 15.7
click at [1022, 528] on div "74.00" at bounding box center [1031, 526] width 62 height 29
drag, startPoint x: 1006, startPoint y: 606, endPoint x: 1019, endPoint y: 606, distance: 13.1
click at [1019, 606] on div "78.00" at bounding box center [1031, 608] width 62 height 29
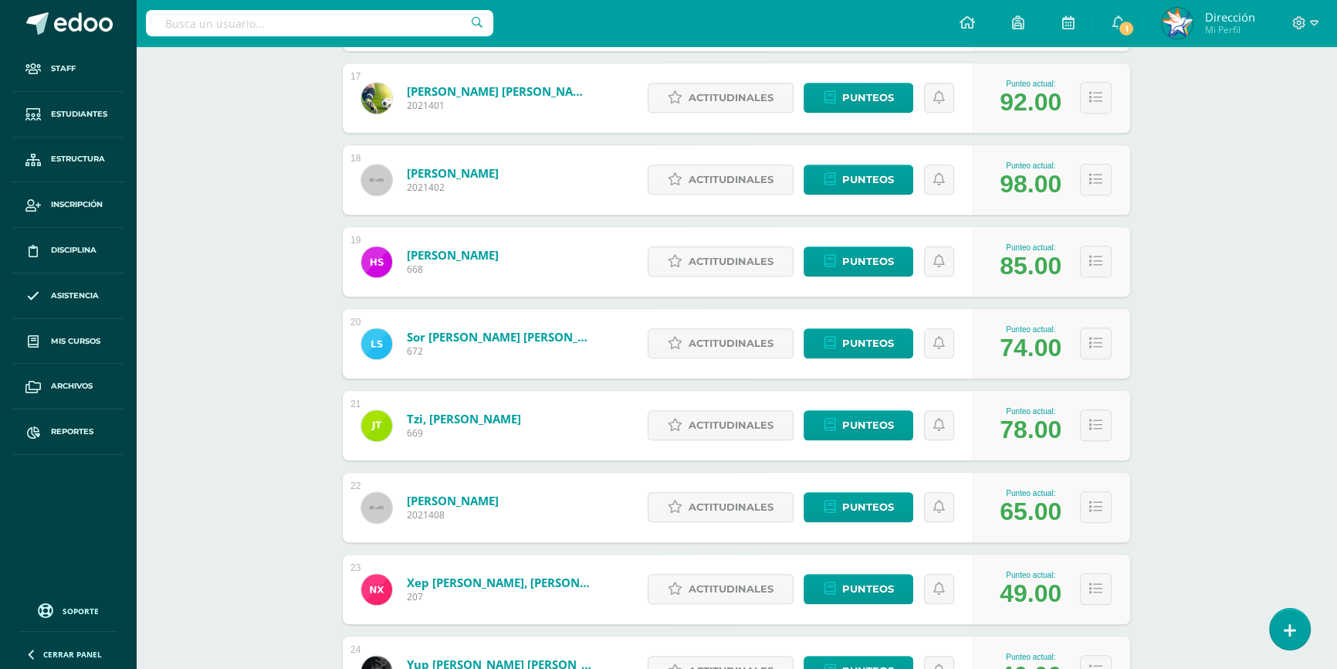
scroll to position [1614, 0]
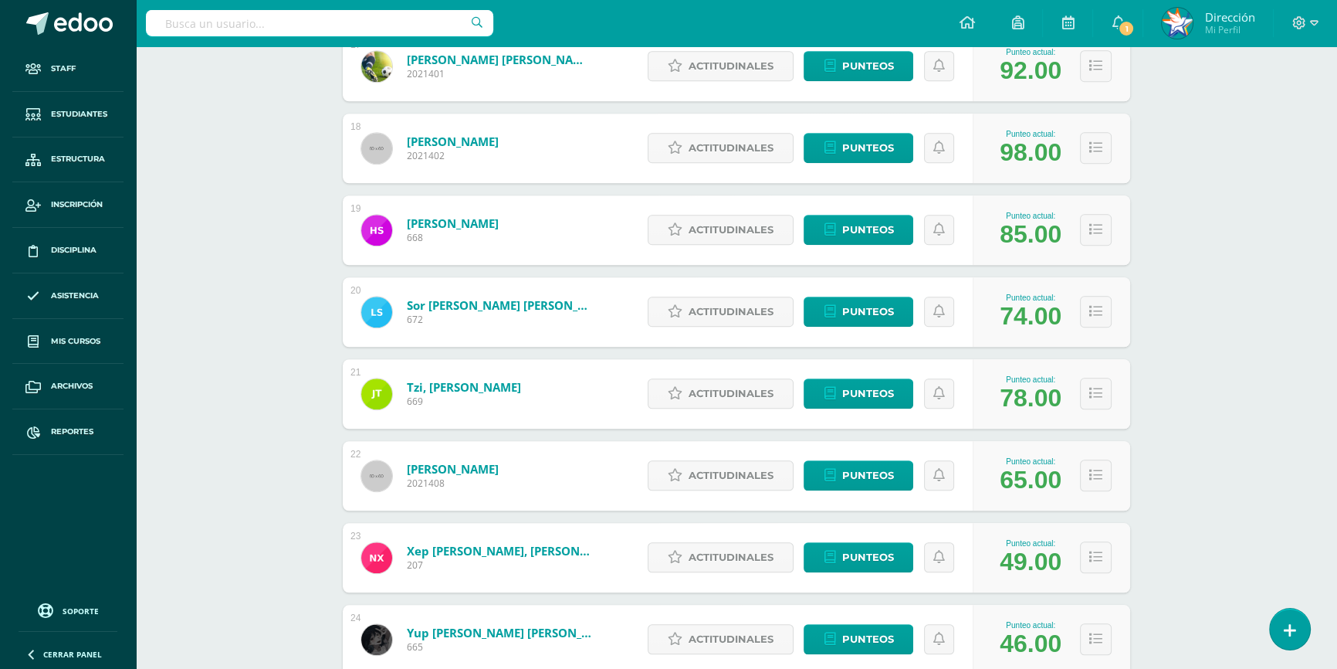
click at [1010, 479] on div "65.00" at bounding box center [1031, 480] width 62 height 29
drag, startPoint x: 1004, startPoint y: 560, endPoint x: 1028, endPoint y: 564, distance: 24.1
click at [1028, 564] on div "49.00" at bounding box center [1031, 561] width 62 height 29
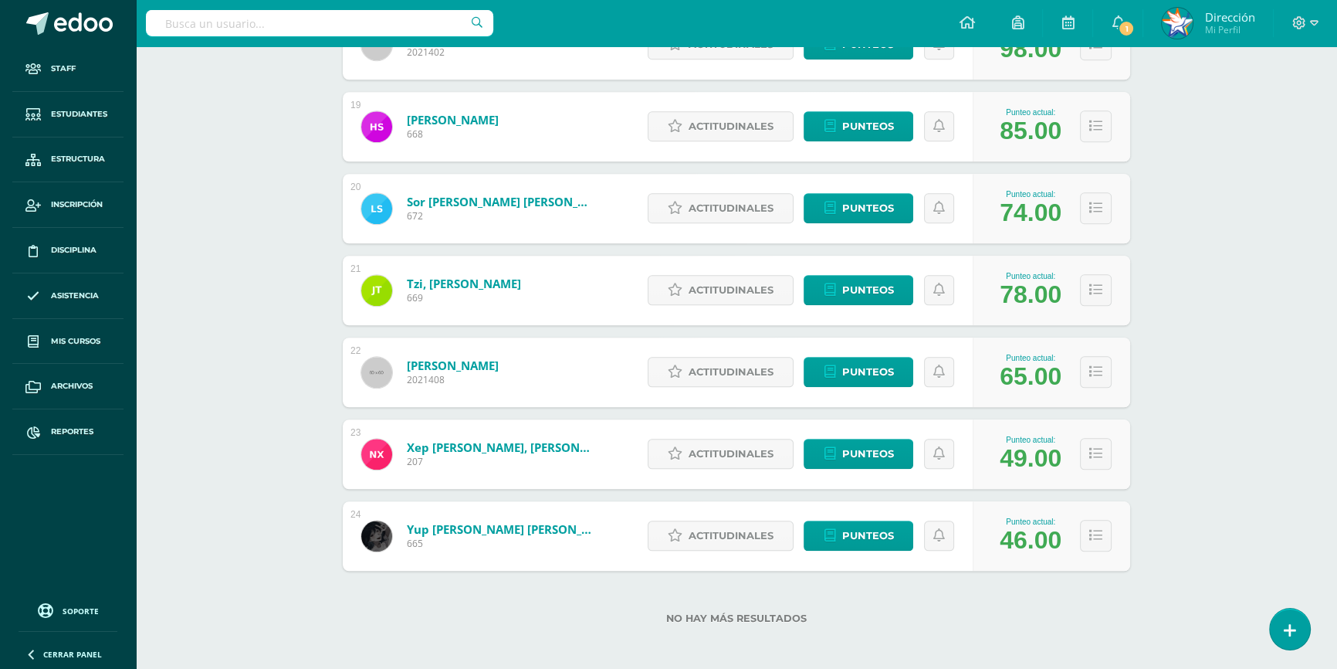
scroll to position [1722, 0]
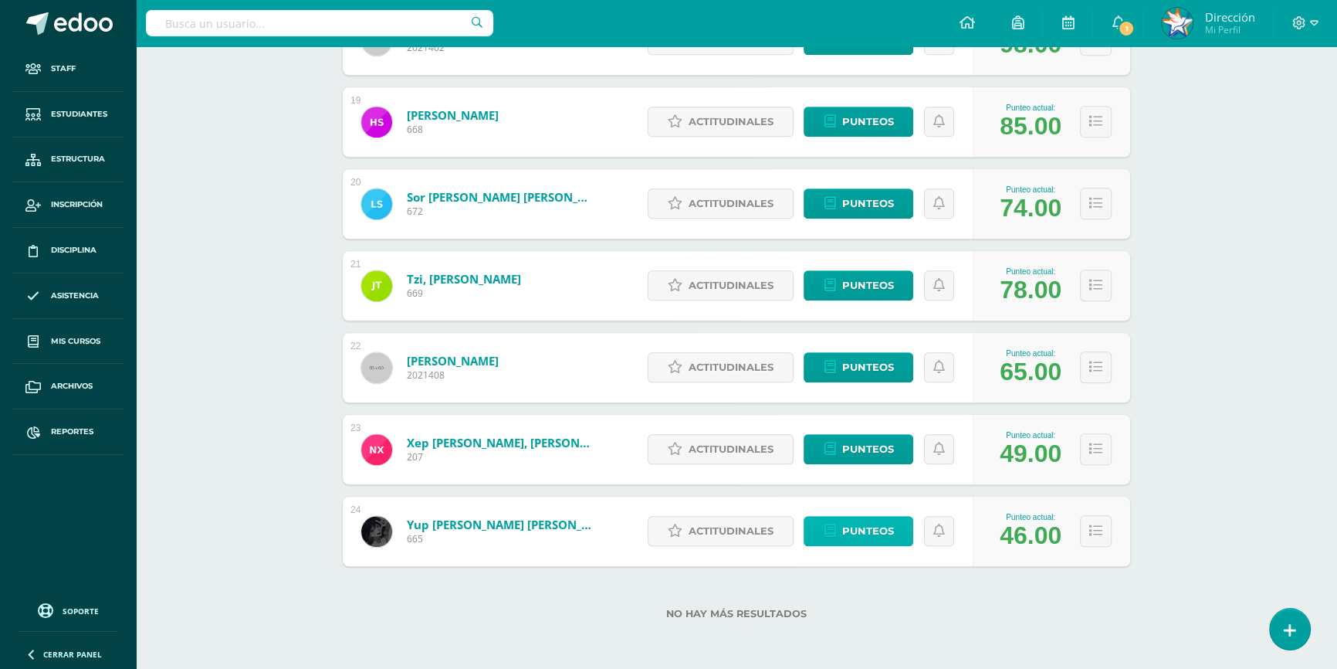
click at [862, 533] on span "Punteos" at bounding box center [867, 530] width 52 height 29
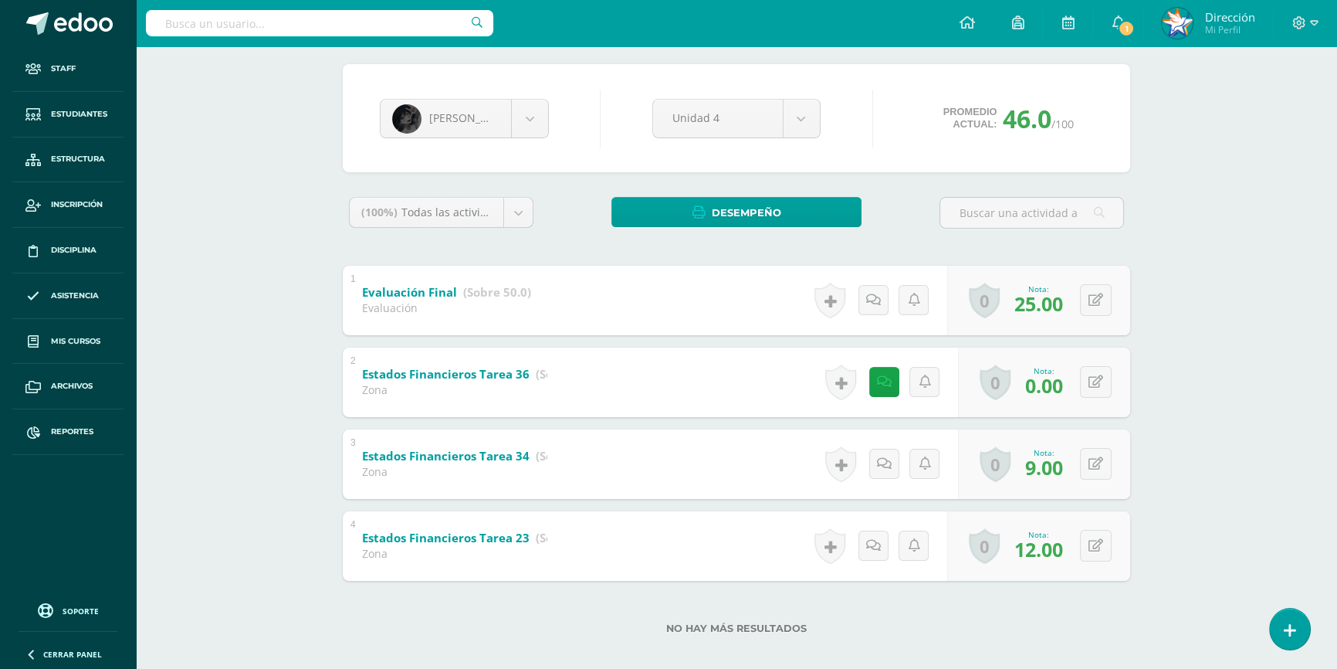
scroll to position [134, 0]
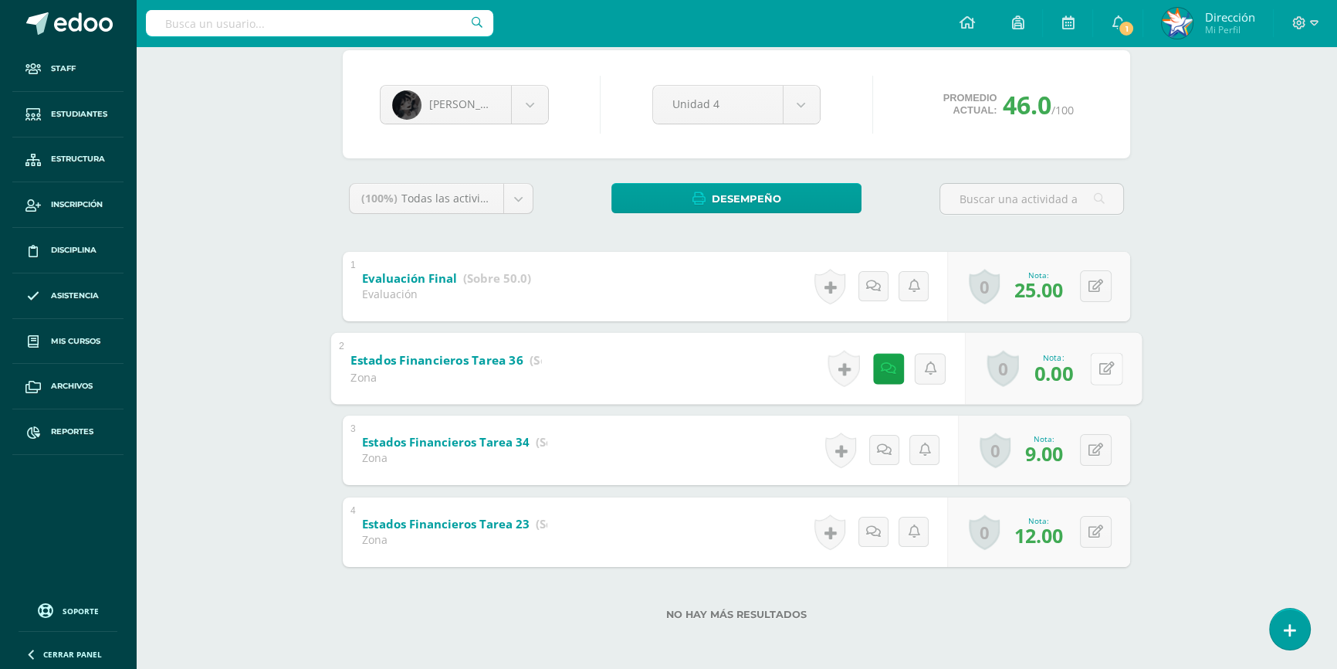
click at [1099, 371] on icon at bounding box center [1106, 367] width 15 height 13
type input "14"
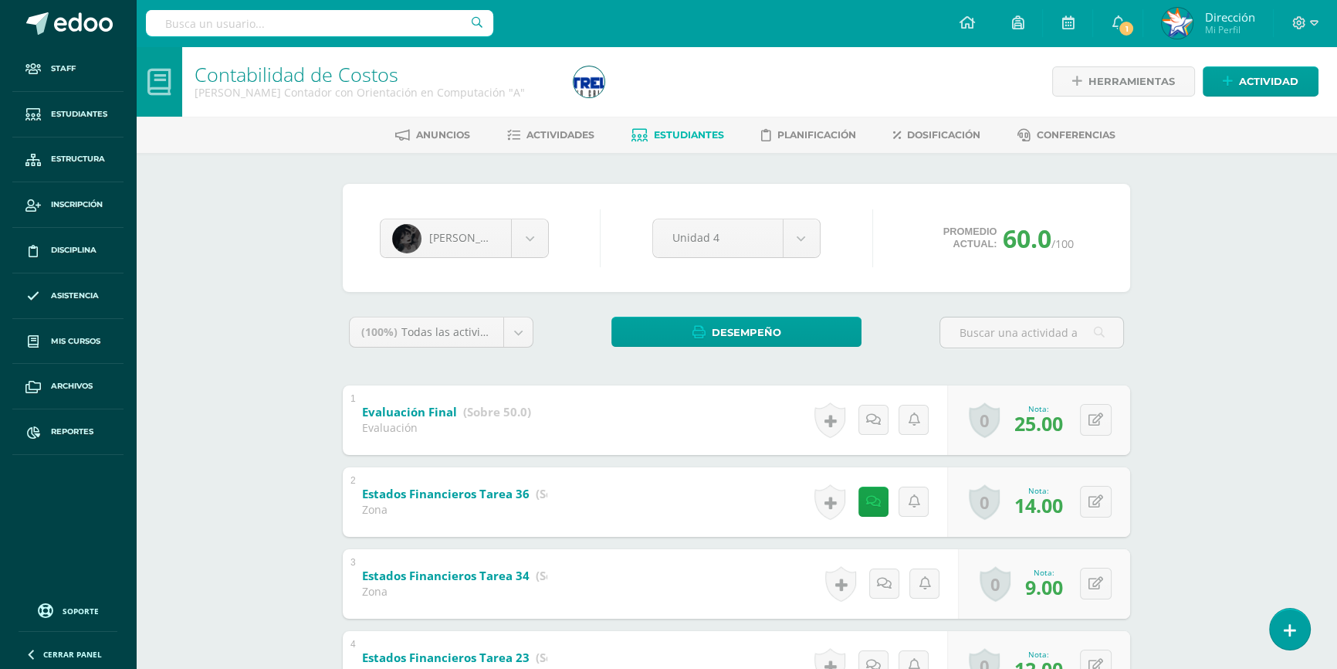
click at [1263, 242] on div "Contabilidad de Costos [PERSON_NAME] con Orientación en Computación "A" Herrami…" at bounding box center [736, 424] width 1201 height 757
click at [1277, 260] on div "Contabilidad de Costos [PERSON_NAME] con Orientación en Computación "A" Herrami…" at bounding box center [736, 424] width 1201 height 757
click at [85, 431] on span "Reportes" at bounding box center [72, 431] width 42 height 12
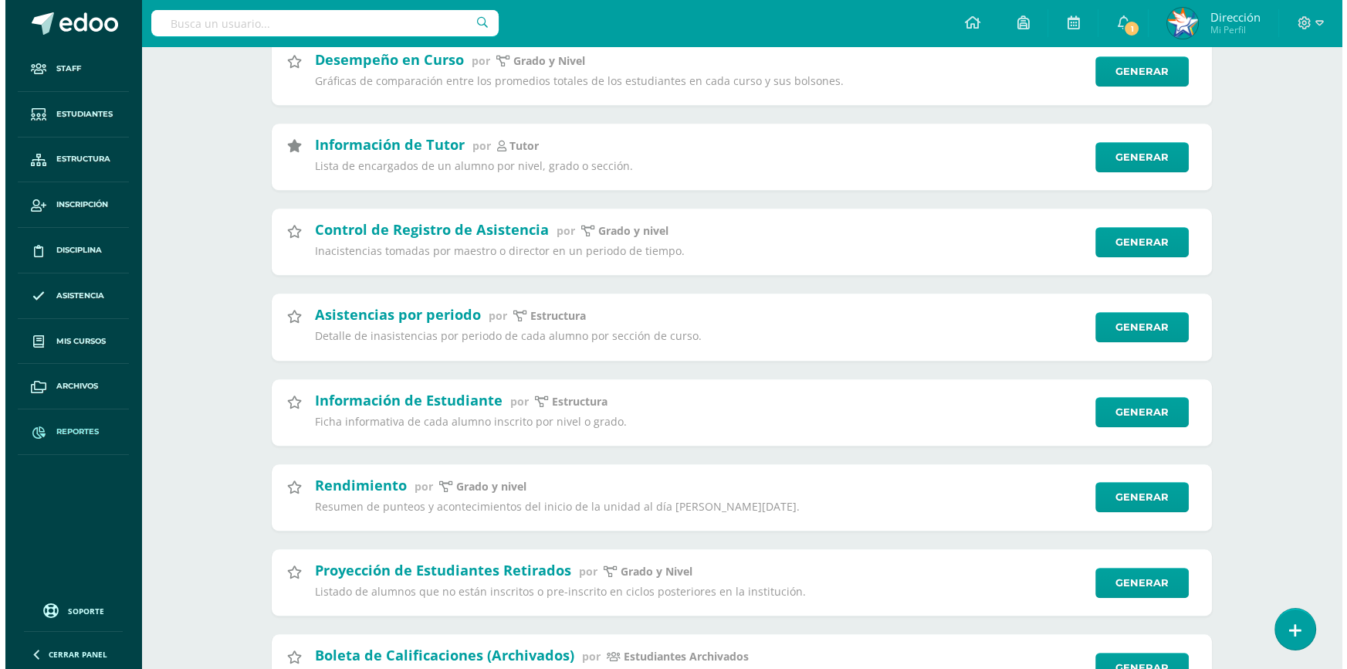
scroll to position [1123, 0]
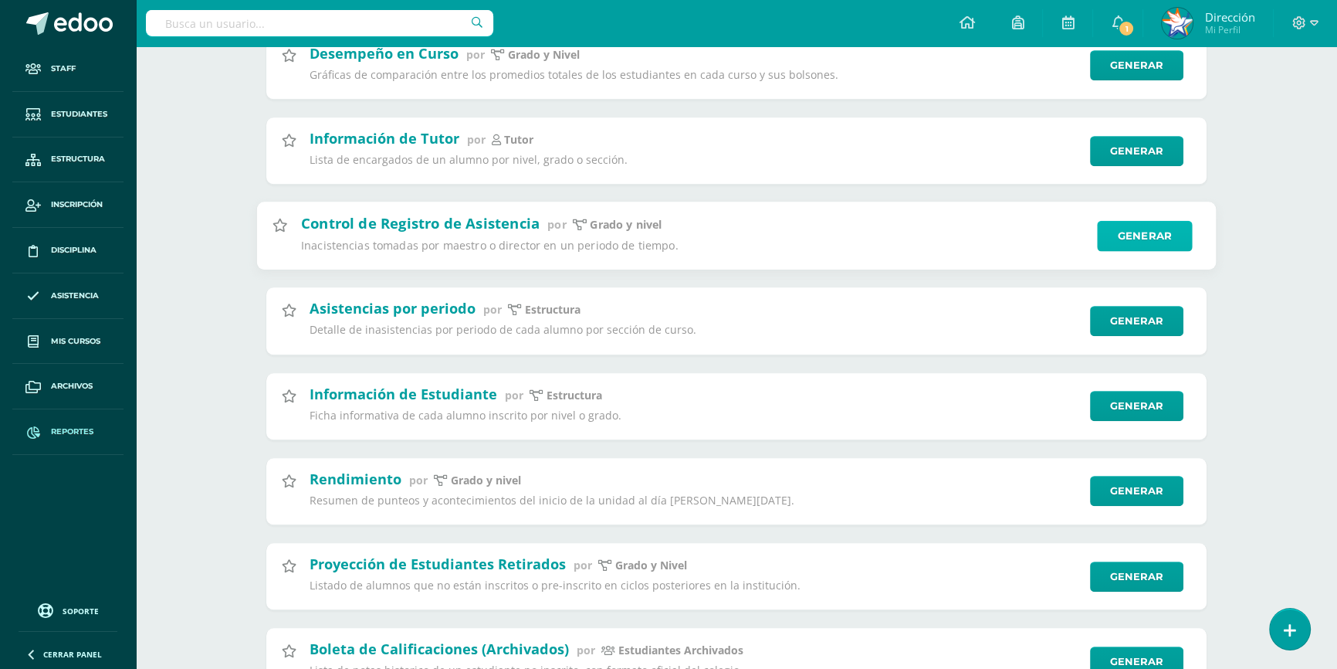
click at [1153, 245] on link "Generar" at bounding box center [1144, 235] width 95 height 31
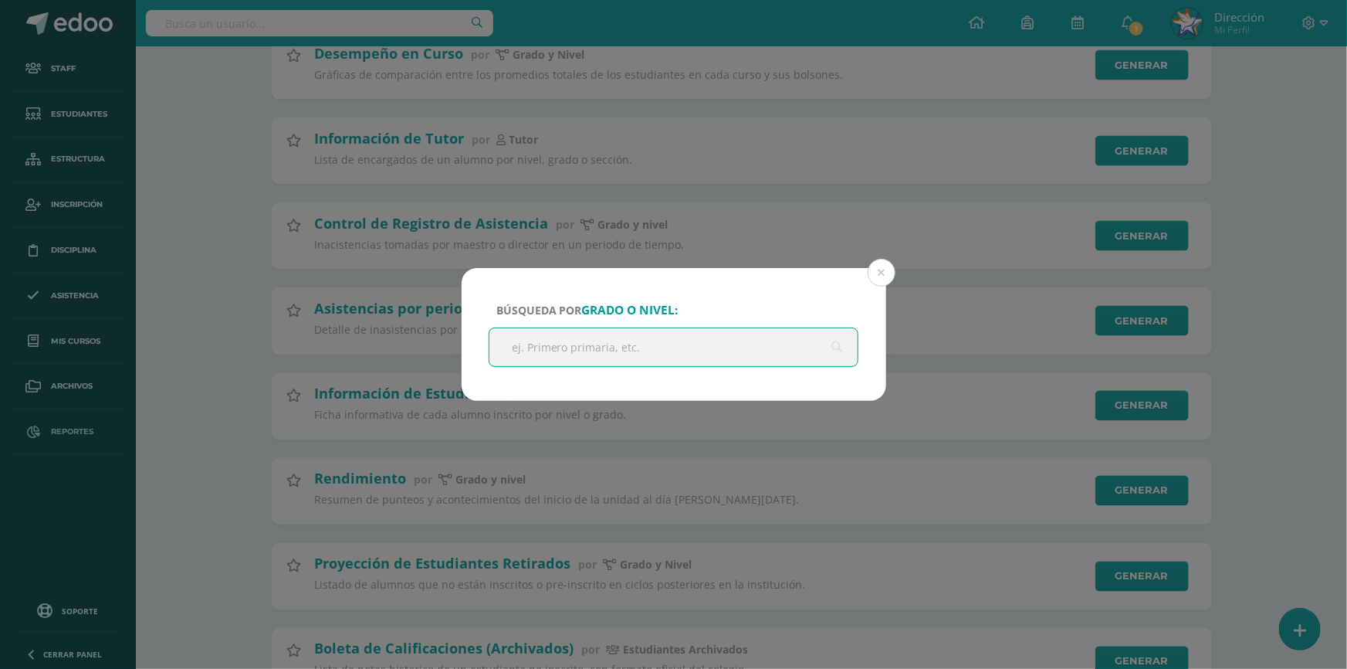
click at [709, 357] on input "text" at bounding box center [673, 347] width 369 height 38
type input "parvulos"
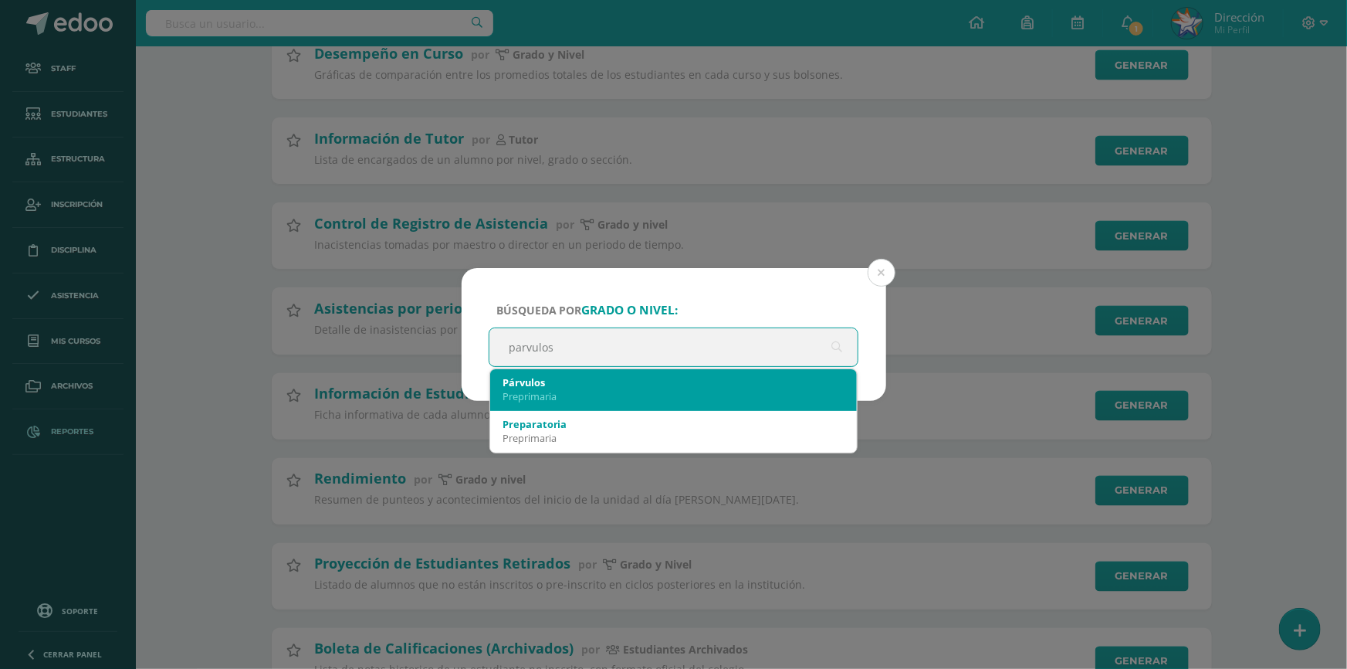
click at [723, 375] on div "Párvulos" at bounding box center [674, 382] width 343 height 14
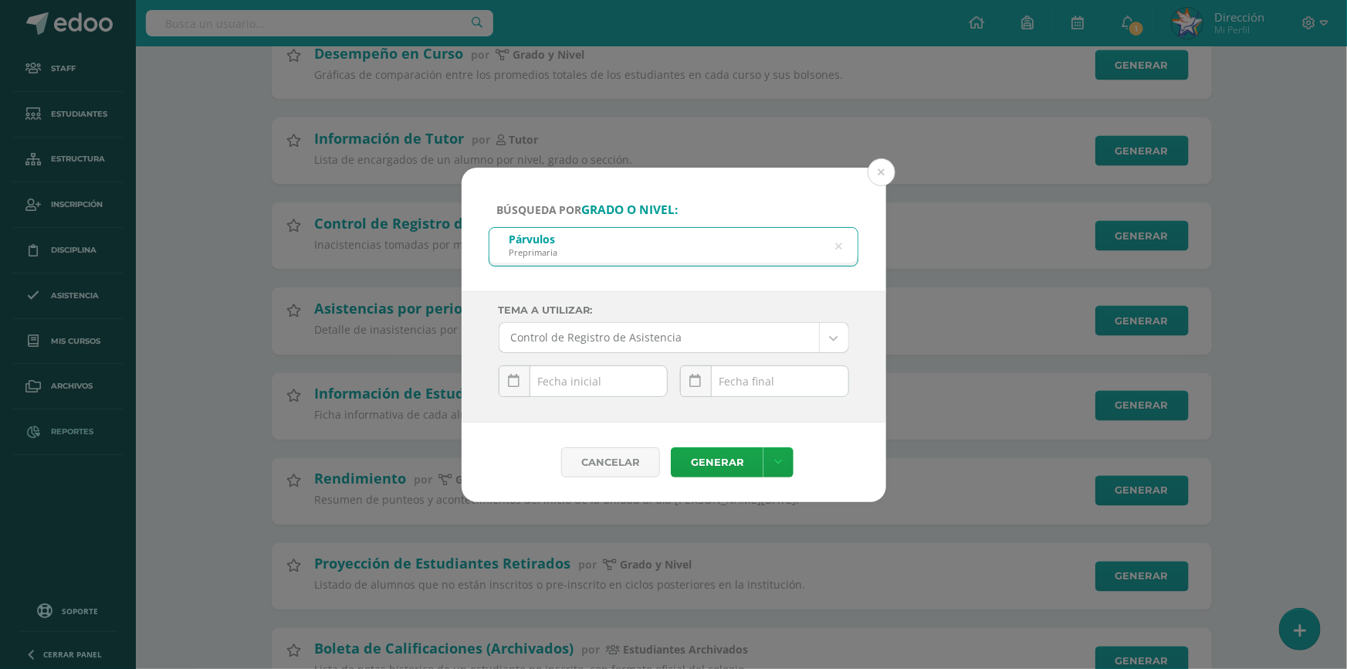
click at [597, 386] on div "[DATE] Mo Tu We Th Fr Sa Su 29 30 1 2 3 4 5 6 7 8 9 10 11 12 13 14 15 16 17 18 …" at bounding box center [583, 387] width 169 height 44
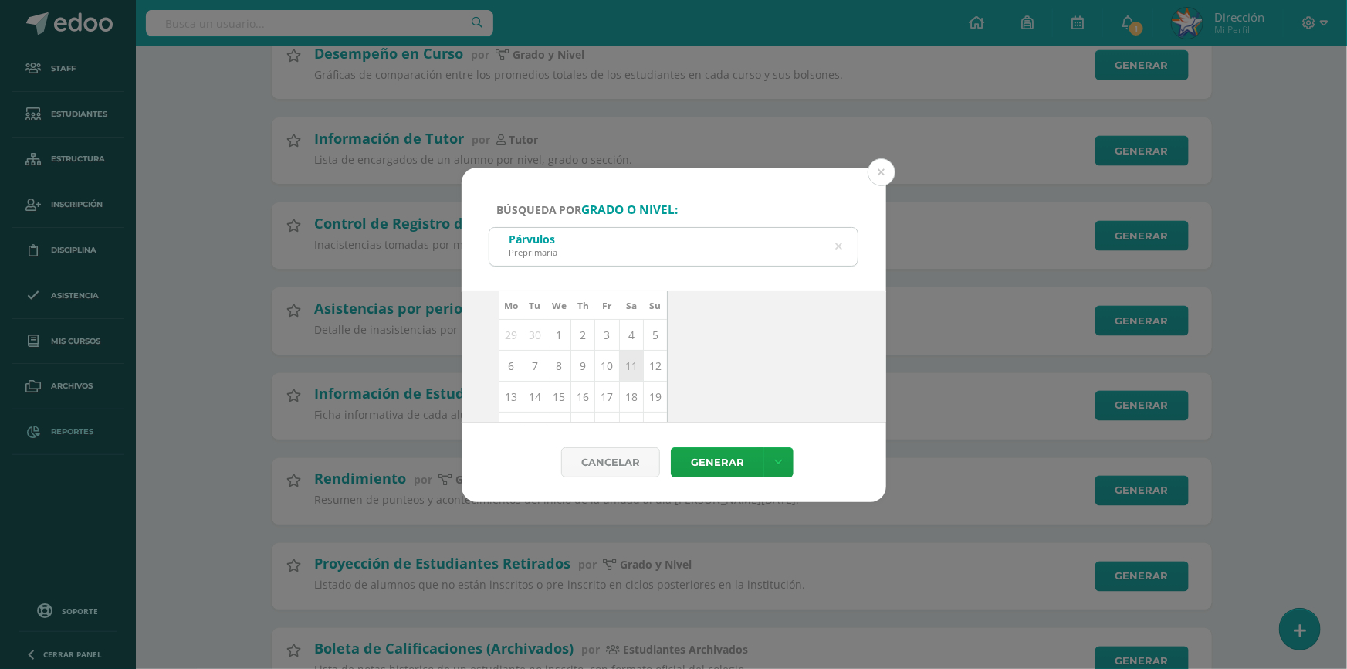
scroll to position [69, 0]
click at [513, 344] on icon at bounding box center [515, 346] width 5 height 11
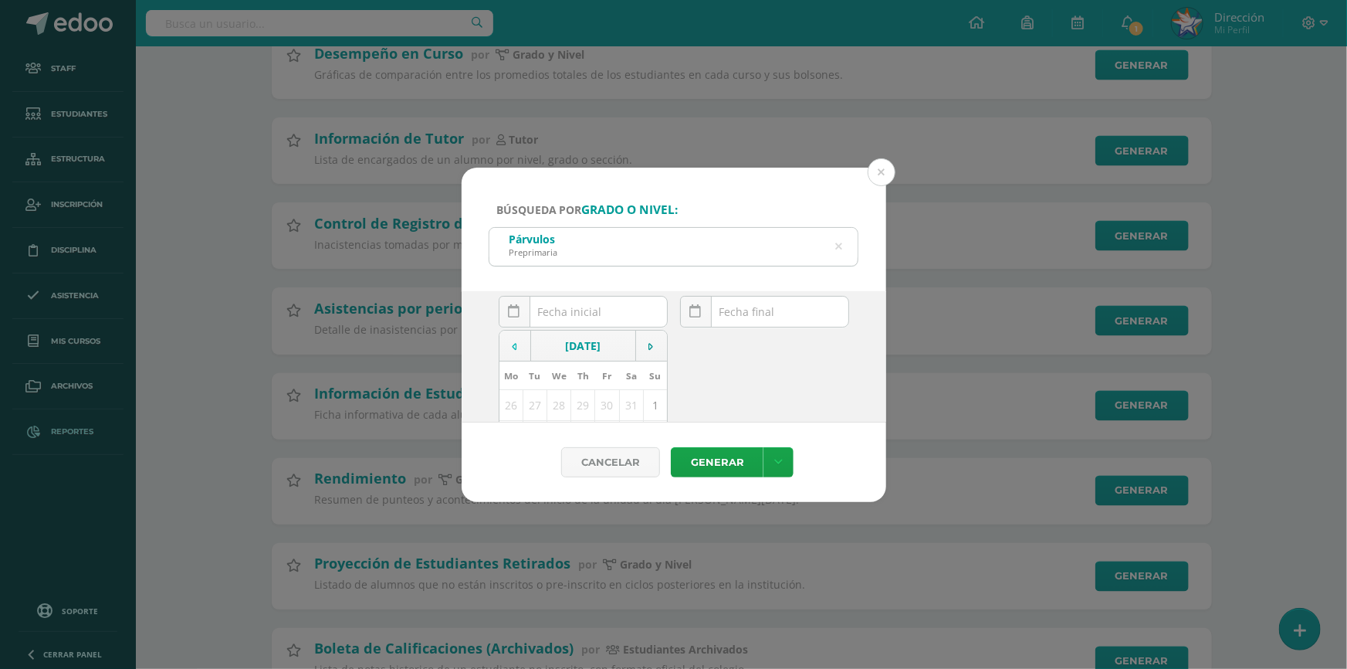
click at [513, 344] on icon at bounding box center [515, 346] width 5 height 11
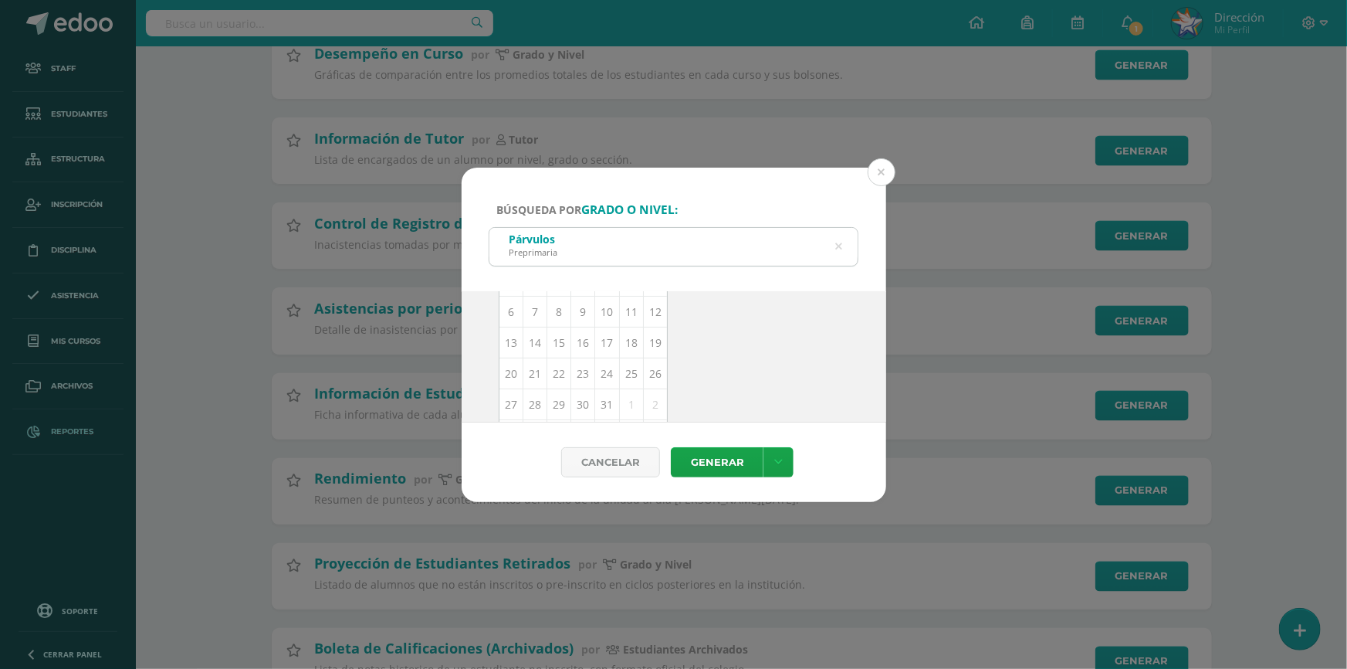
scroll to position [210, 0]
click at [512, 358] on td "20" at bounding box center [511, 356] width 24 height 31
type input "[DATE]"
click at [787, 378] on div "[DATE] Mo Tu We Th Fr Sa Su 29 30 1 2 3 4 5 6 7 8 9 10 11 12 13 14 15 16 17 18 …" at bounding box center [764, 387] width 169 height 44
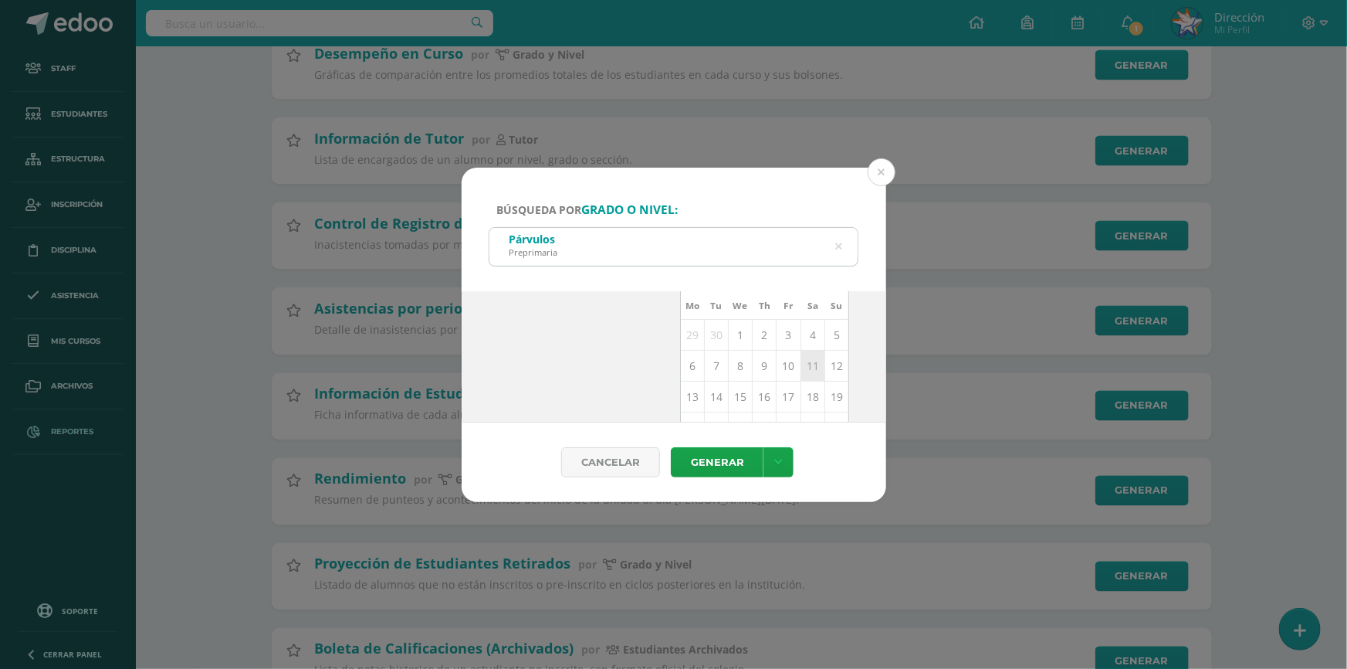
scroll to position [69, 0]
click at [825, 350] on td at bounding box center [833, 345] width 32 height 31
click at [685, 344] on td at bounding box center [697, 345] width 32 height 31
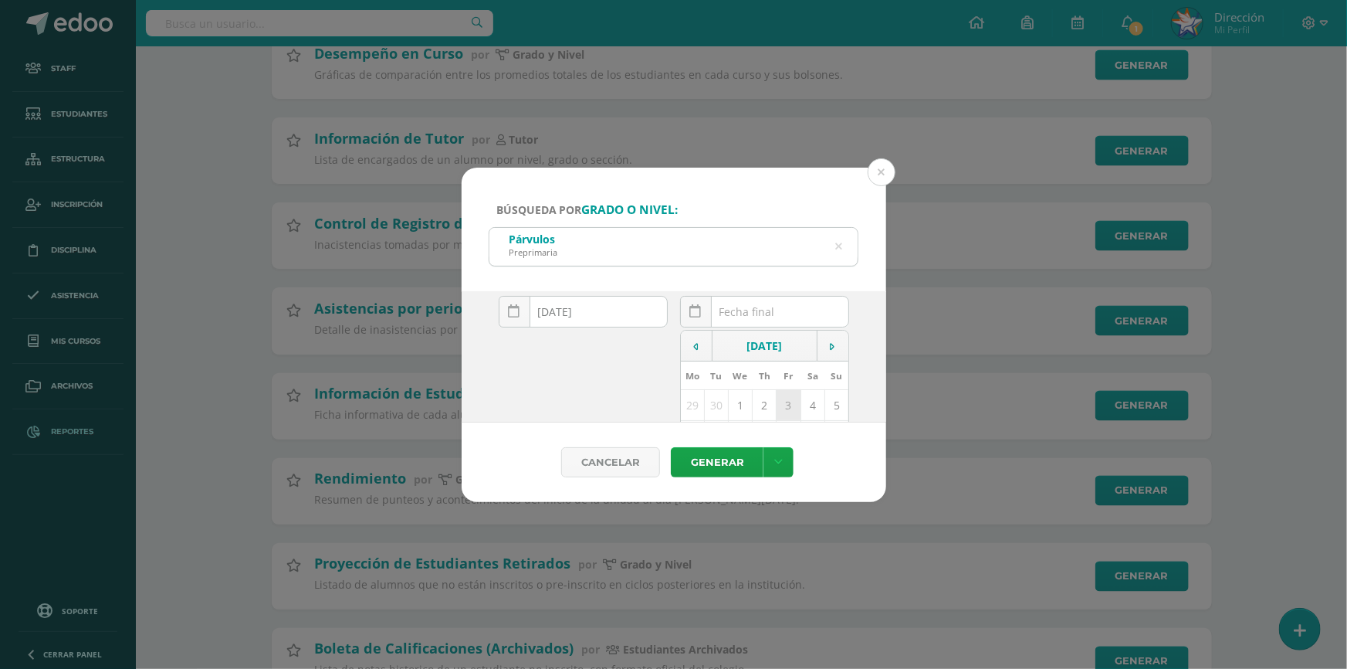
click at [782, 408] on td "3" at bounding box center [789, 404] width 24 height 31
type input "[DATE]"
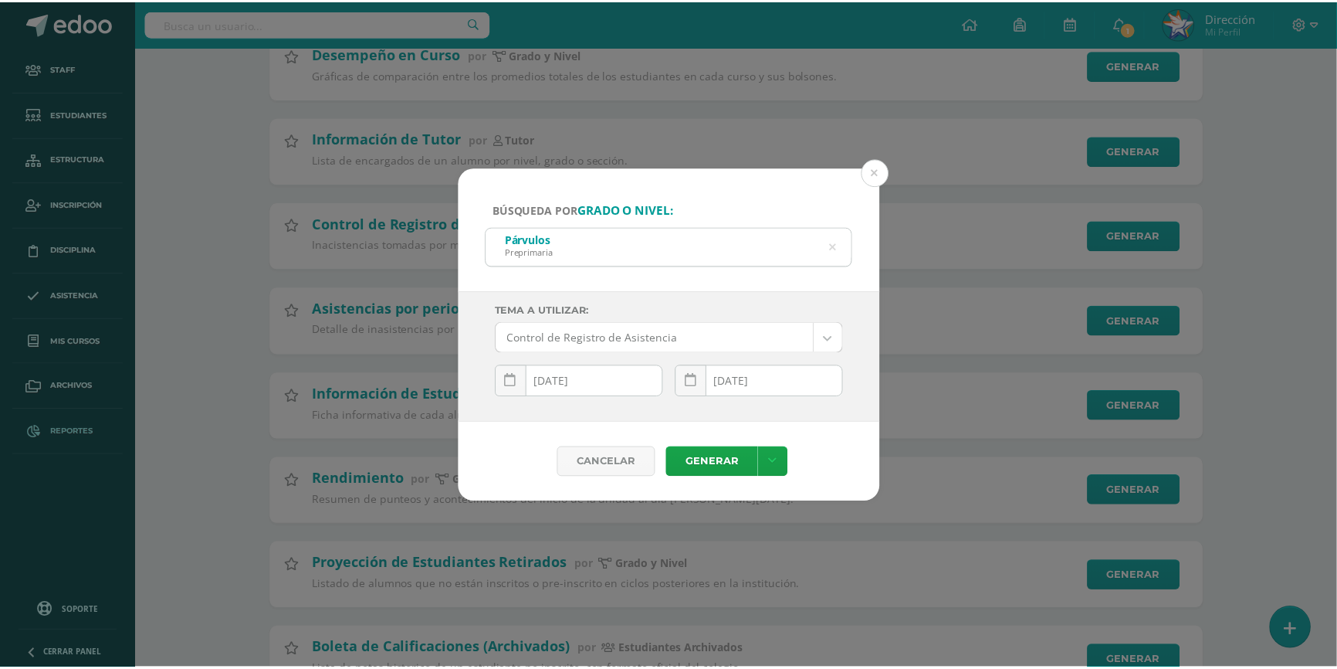
scroll to position [0, 0]
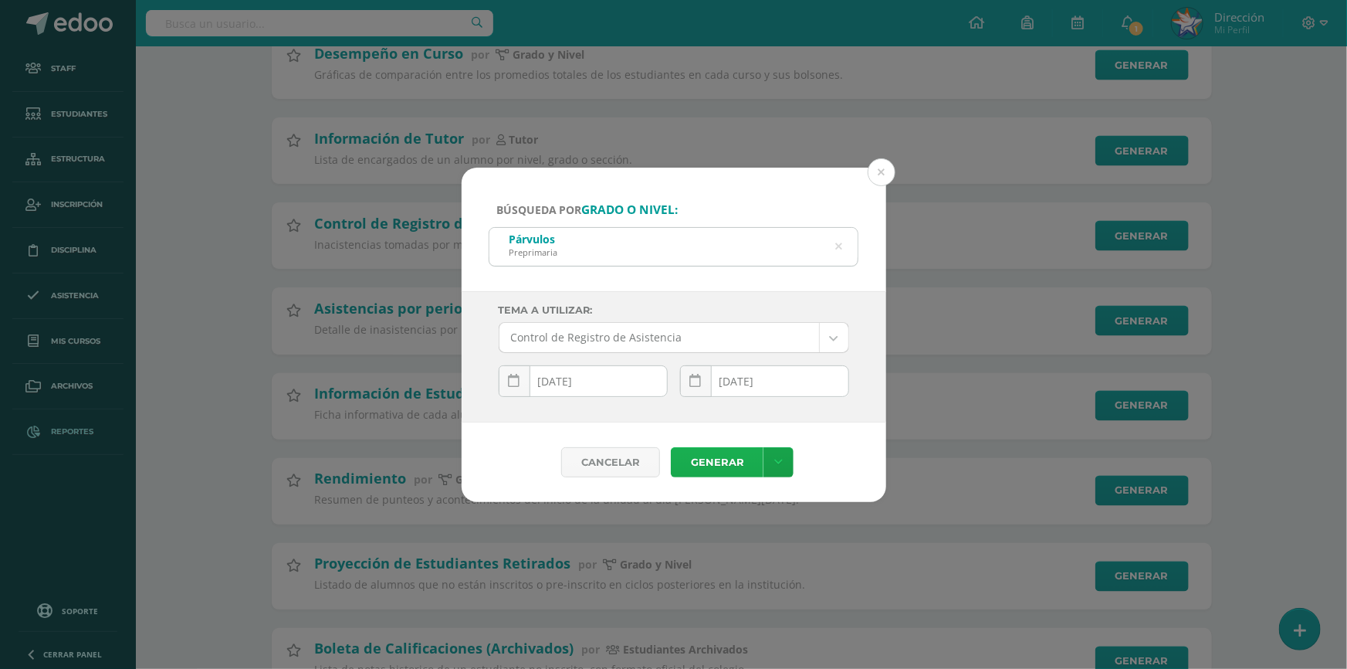
click at [727, 458] on link "Generar" at bounding box center [717, 462] width 93 height 30
click at [879, 168] on button at bounding box center [882, 172] width 28 height 28
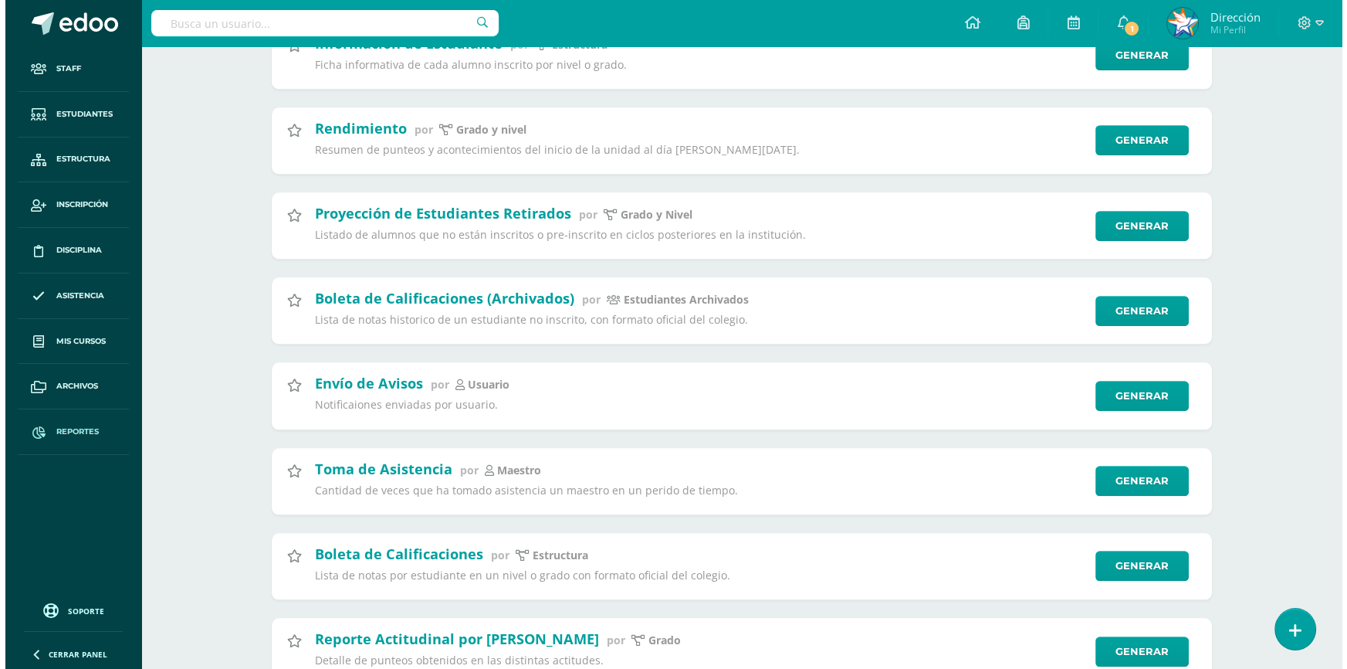
scroll to position [1474, 0]
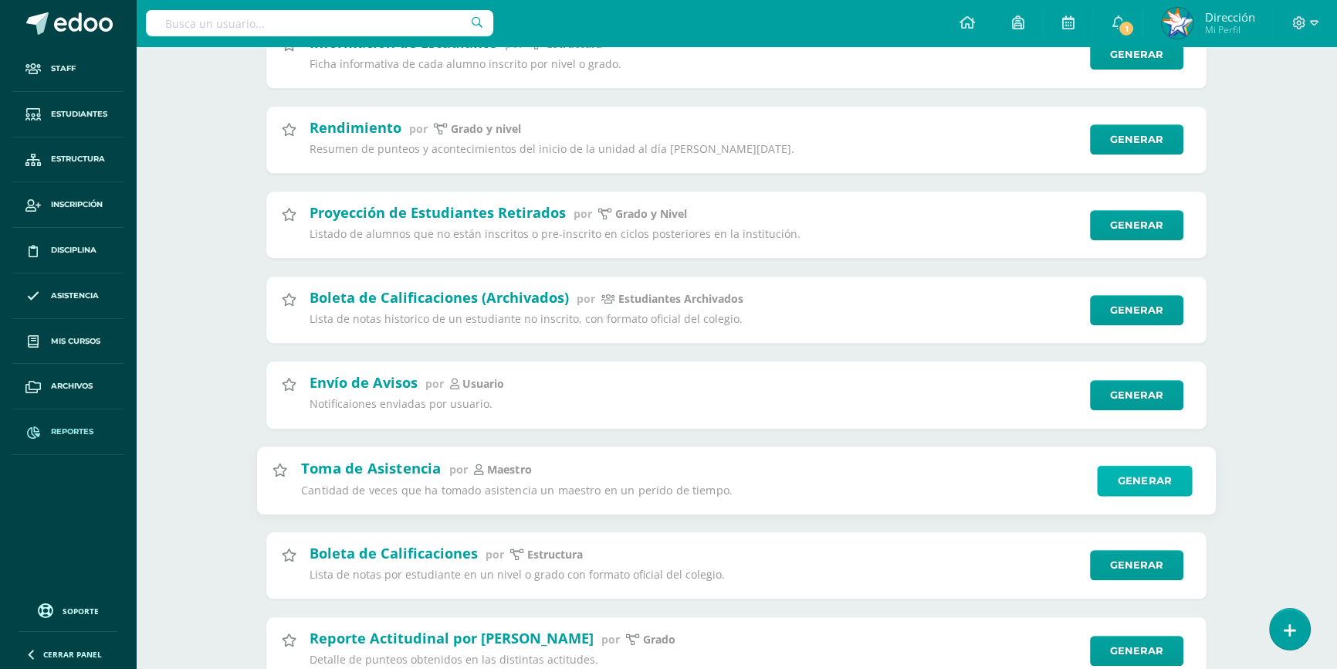
click at [1157, 486] on link "Generar" at bounding box center [1144, 480] width 95 height 31
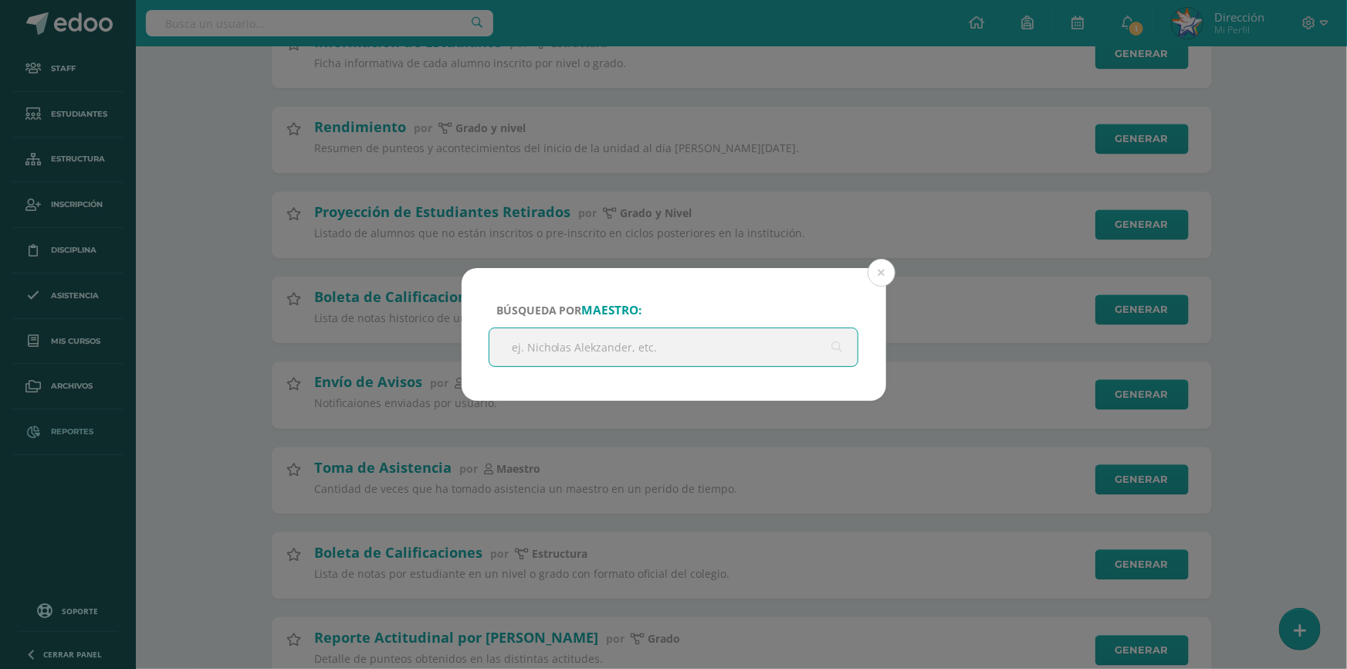
click at [653, 354] on input "text" at bounding box center [673, 347] width 369 height 38
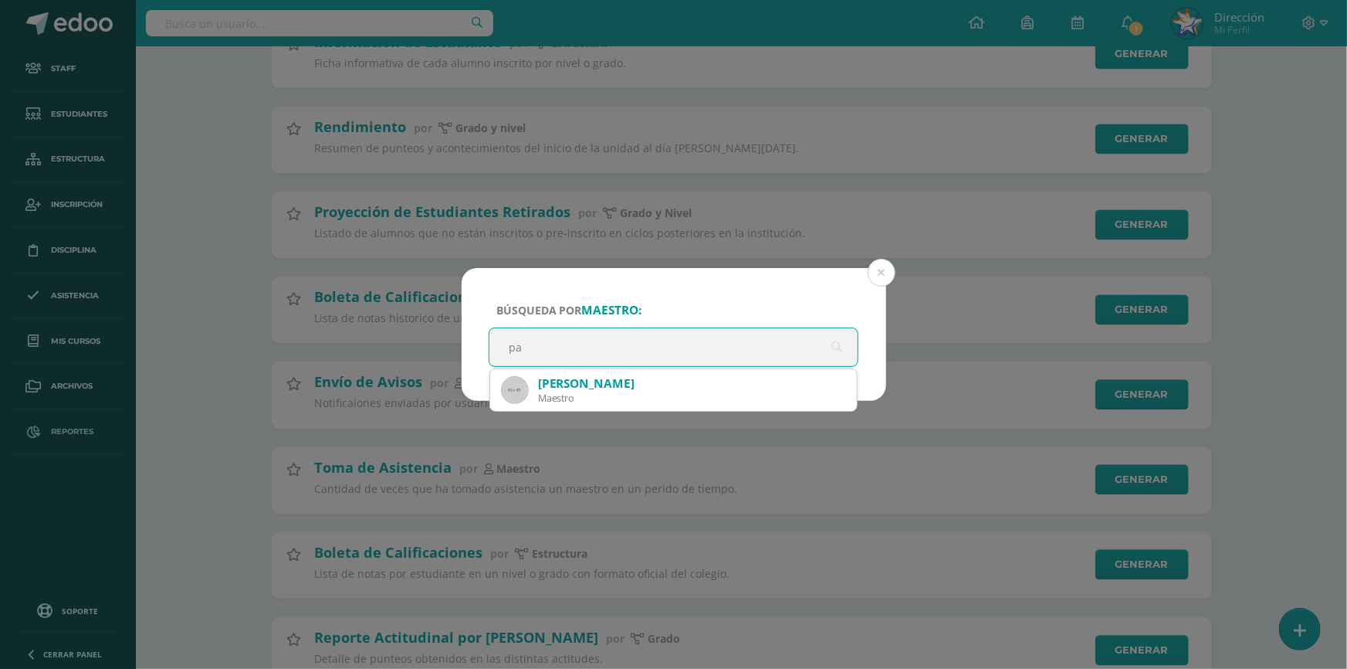
type input "p"
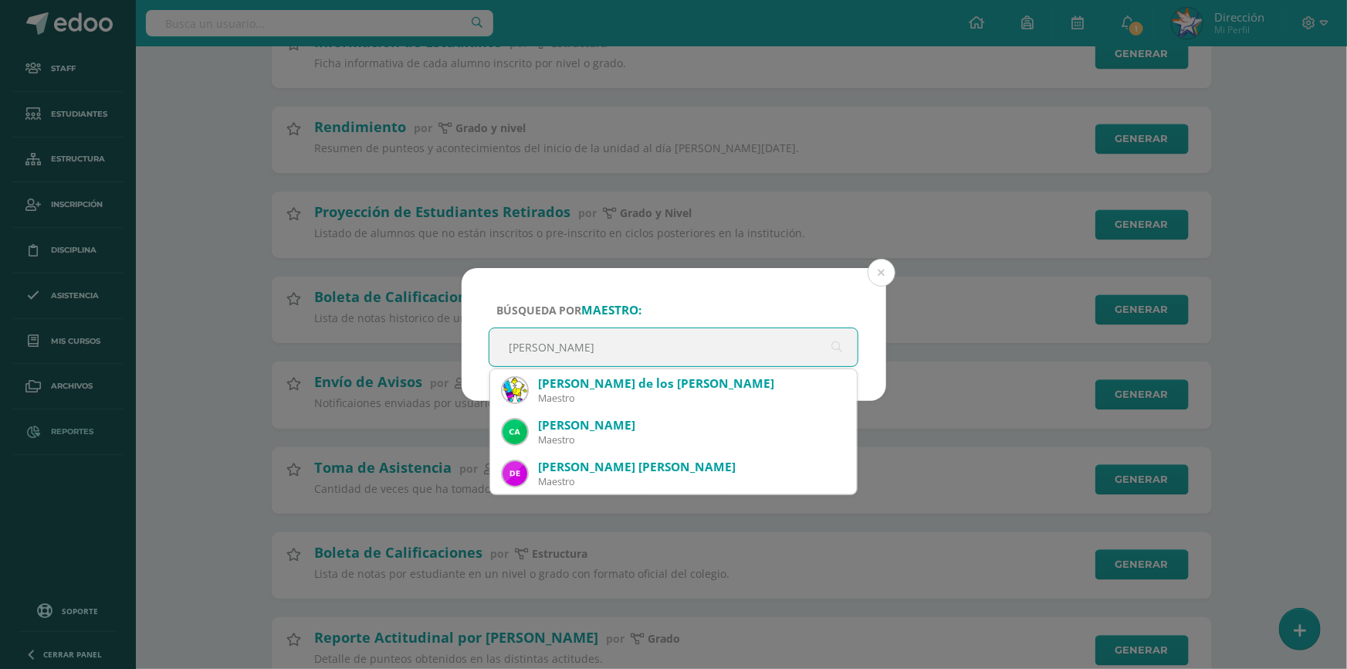
type input "[PERSON_NAME]"
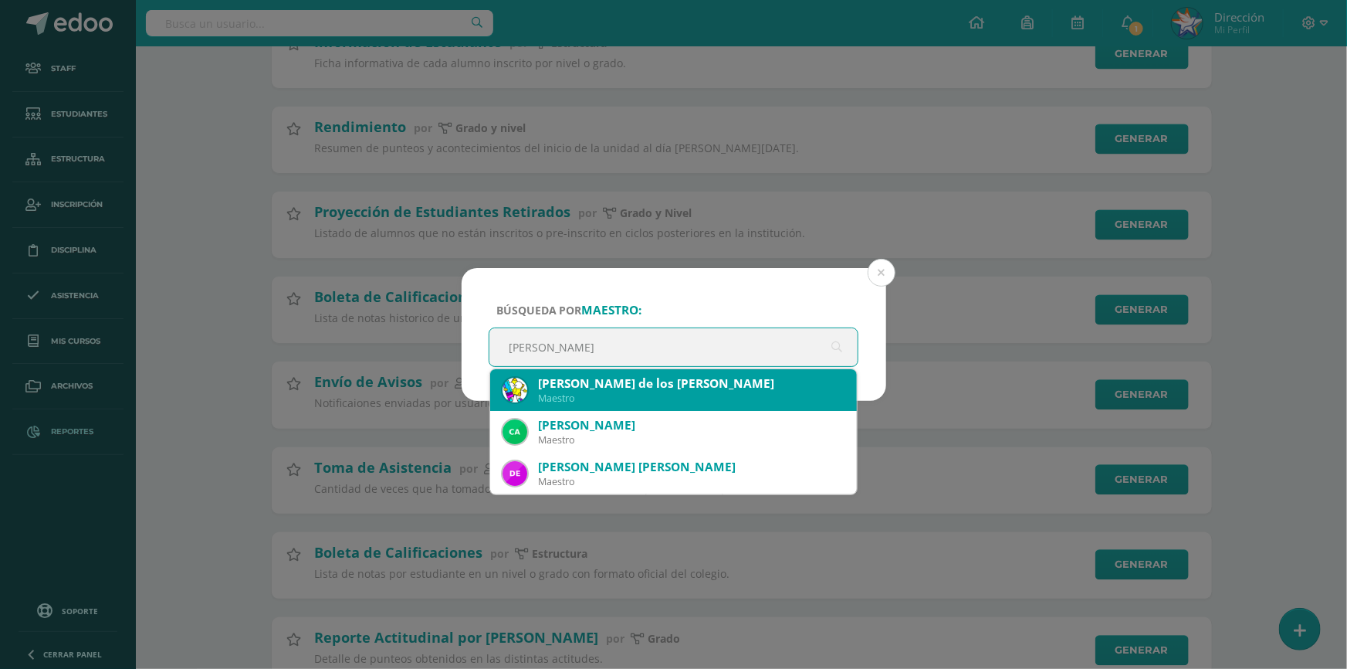
click at [602, 378] on div "[PERSON_NAME] de los [PERSON_NAME]" at bounding box center [691, 383] width 307 height 16
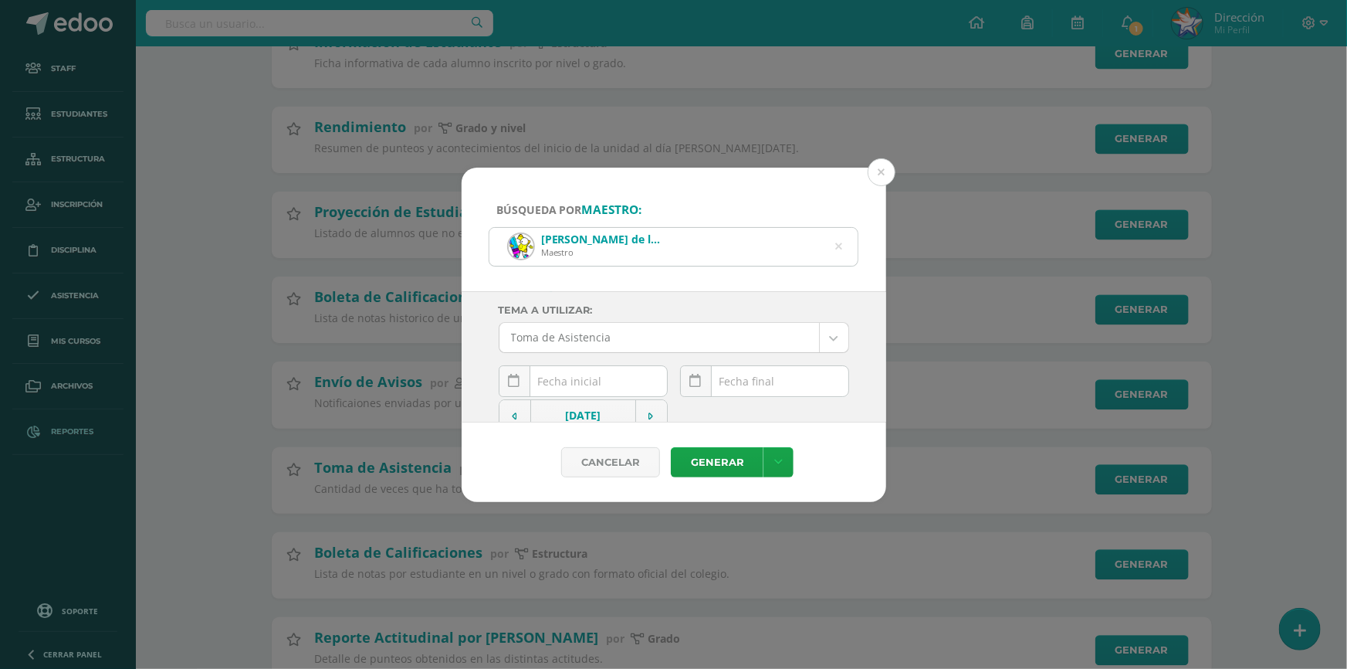
click at [590, 391] on div "[DATE] Mo Tu We Th Fr Sa Su 29 30 1 2 3 4 5 6 7 8 9 10 11 12 13 14 15 16 17 18 …" at bounding box center [583, 387] width 169 height 44
click at [513, 406] on td at bounding box center [515, 415] width 32 height 31
click at [510, 339] on td at bounding box center [515, 345] width 32 height 31
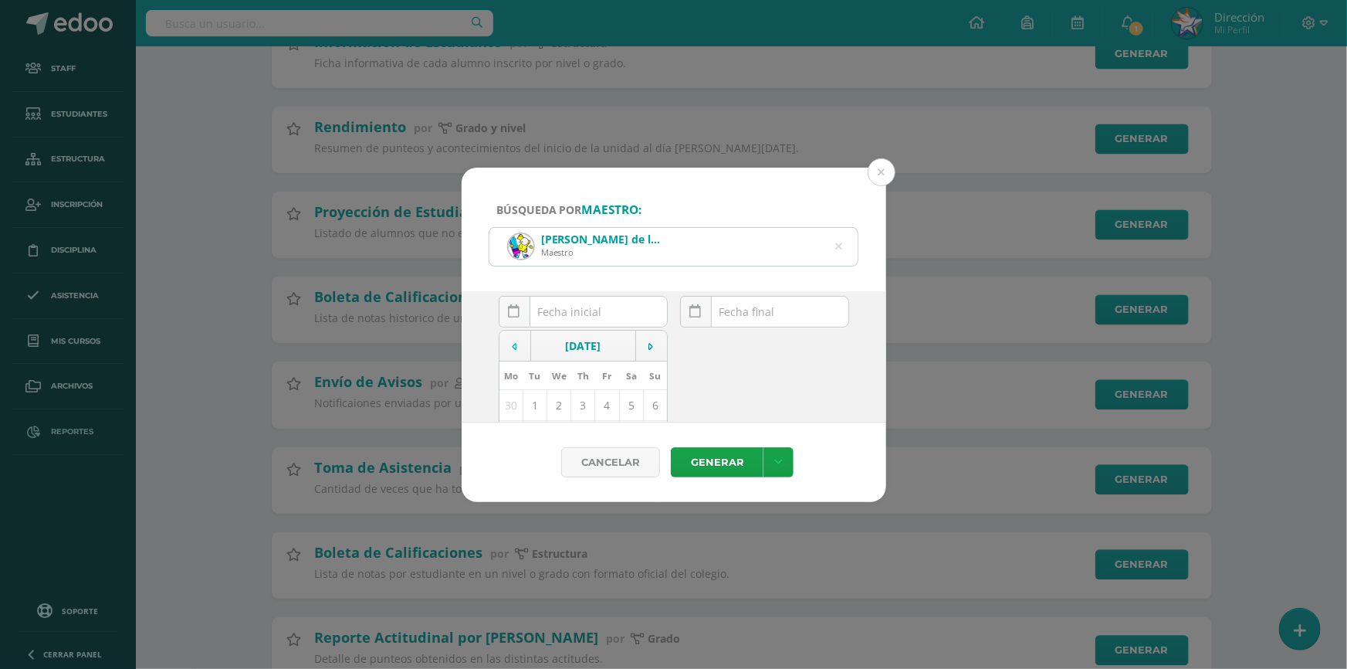
click at [510, 339] on td at bounding box center [515, 345] width 32 height 31
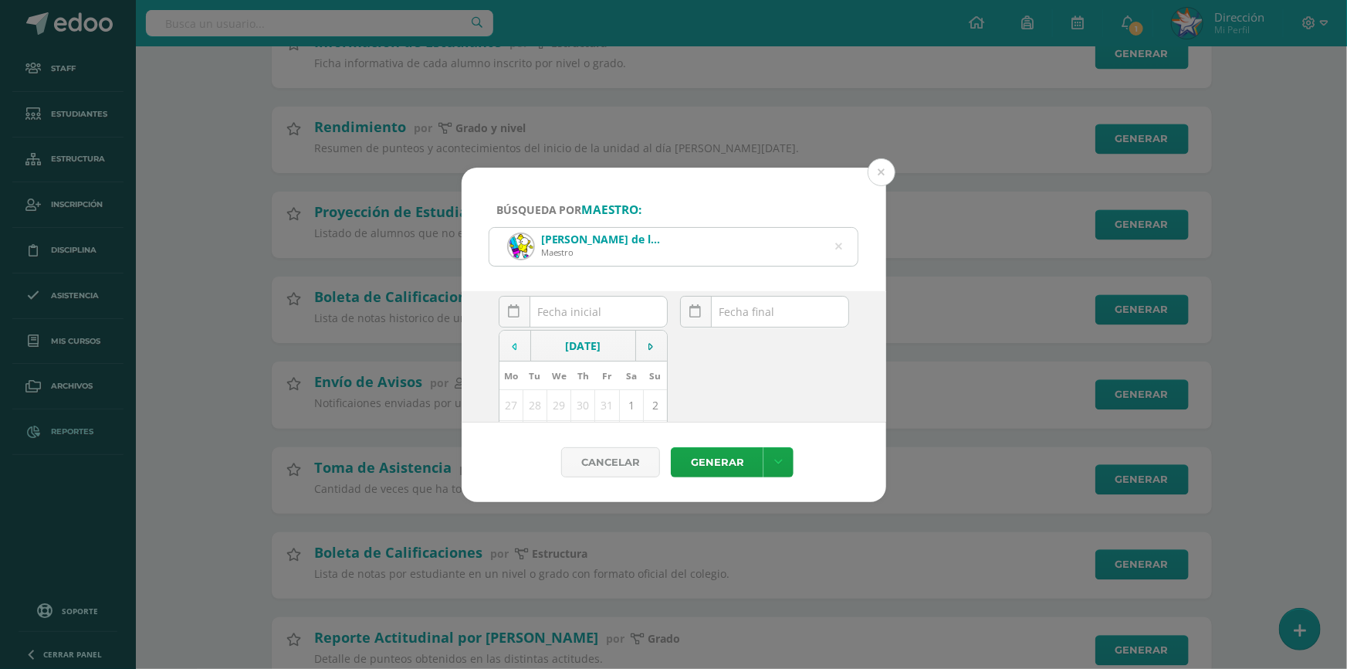
click at [510, 339] on td at bounding box center [515, 345] width 32 height 31
click at [510, 361] on td "20" at bounding box center [511, 356] width 24 height 31
type input "[DATE]"
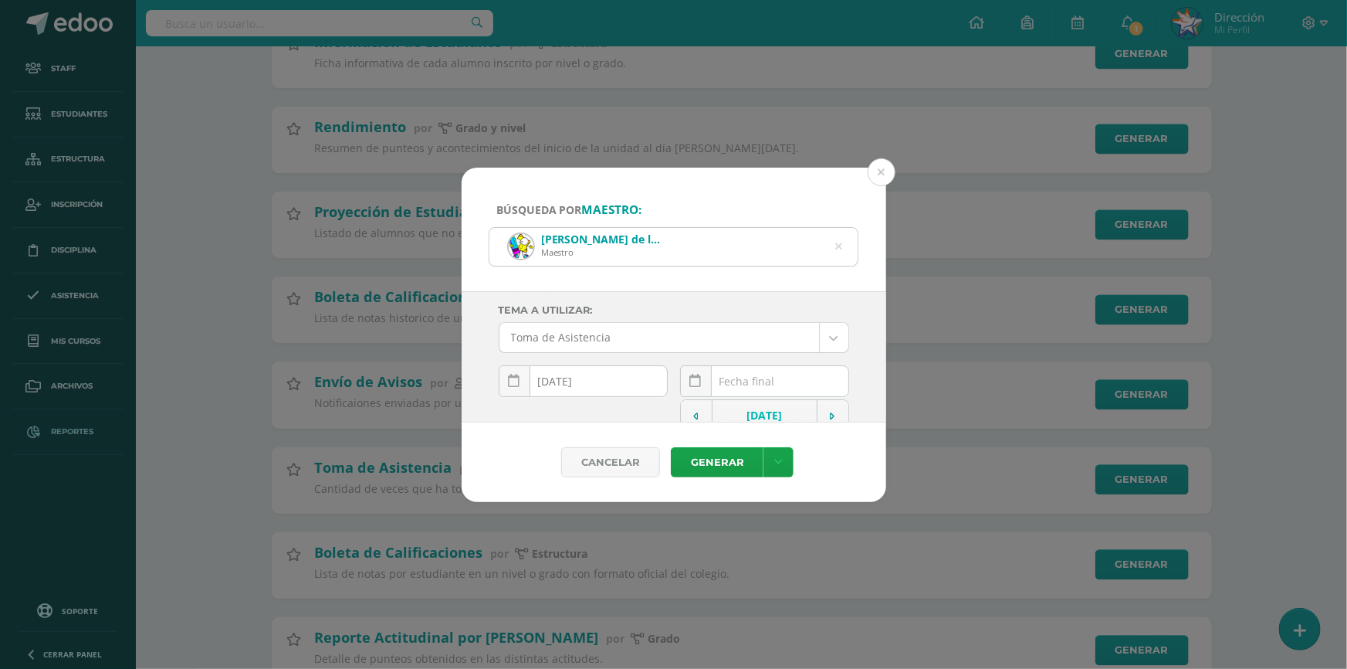
click at [770, 379] on div "[DATE] Mo Tu We Th Fr Sa Su 29 30 1 2 3 4 5 6 7 8 9 10 11 12 13 14 15 16 17 18 …" at bounding box center [764, 387] width 169 height 44
click at [779, 331] on td "3" at bounding box center [789, 334] width 24 height 31
type input "[DATE]"
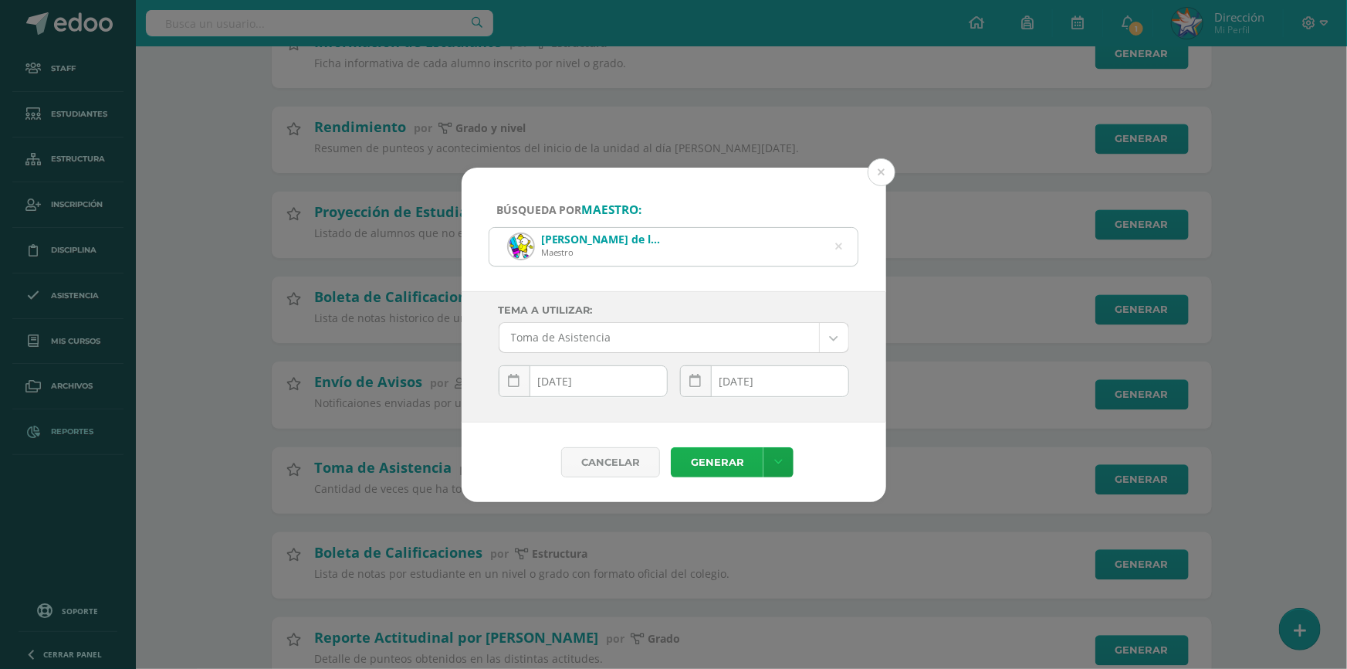
click at [703, 459] on link "Generar" at bounding box center [717, 462] width 93 height 30
click at [841, 249] on icon at bounding box center [838, 246] width 7 height 39
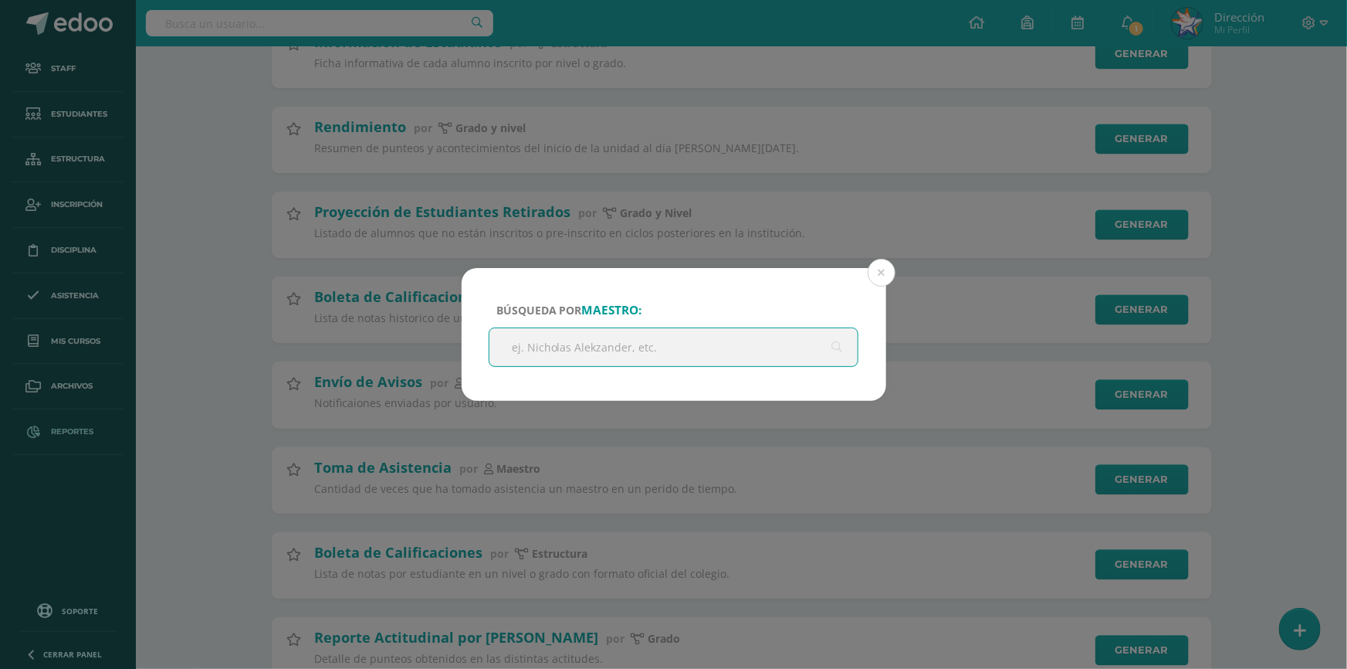
click at [689, 335] on input "text" at bounding box center [673, 347] width 369 height 38
type input "[PERSON_NAME]"
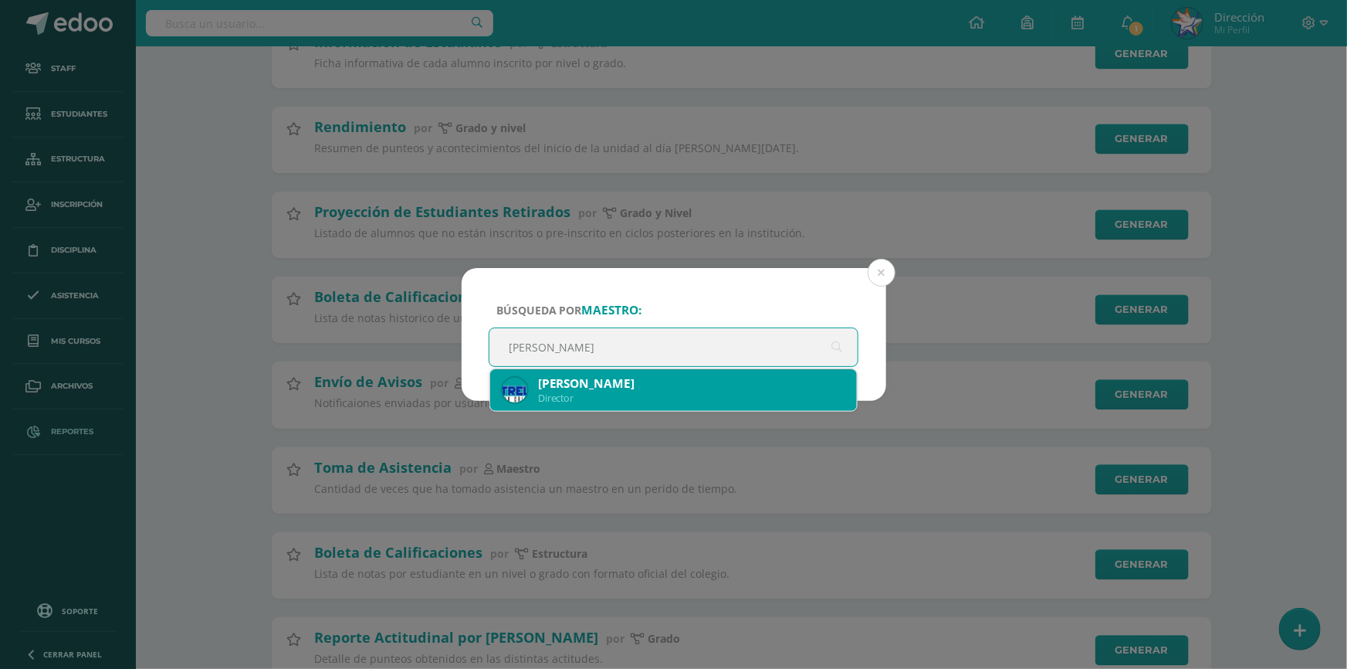
click at [692, 389] on div "[PERSON_NAME]" at bounding box center [691, 383] width 307 height 16
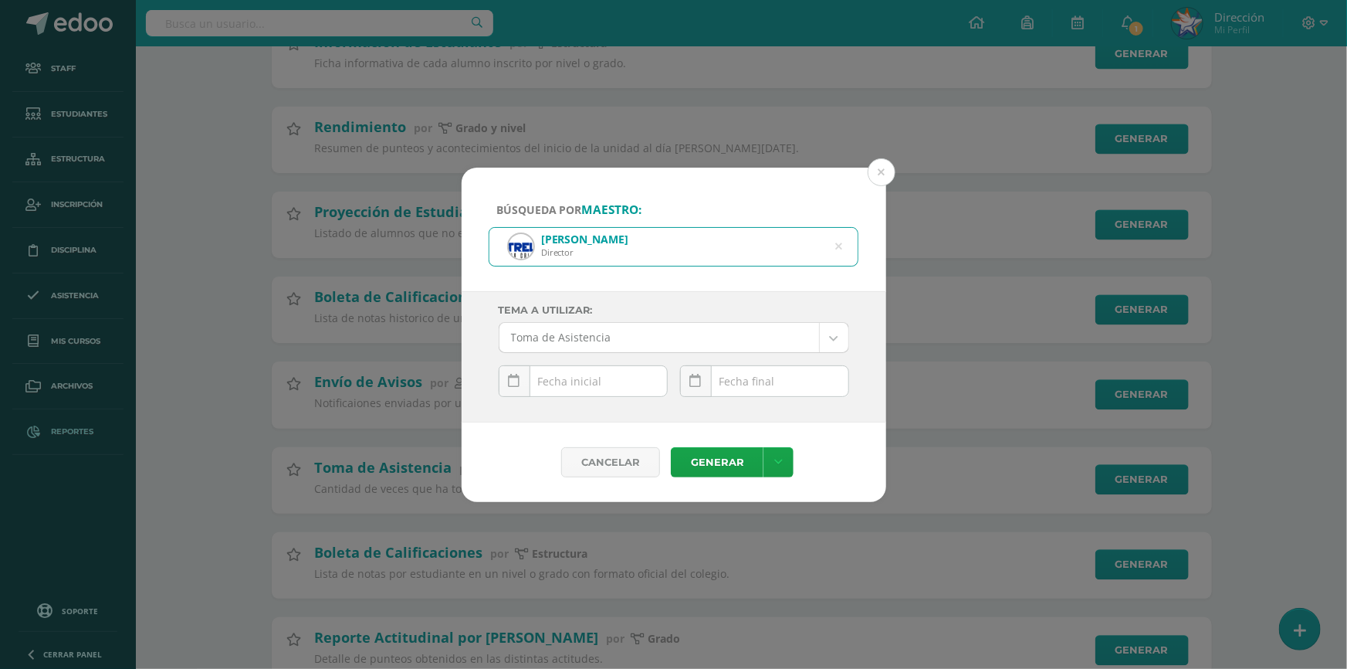
click at [576, 379] on div "[DATE] Mo Tu We Th Fr Sa Su 29 30 1 2 3 4 5 6 7 8 9 10 11 12 13 14 15 16 17 18 …" at bounding box center [583, 387] width 169 height 44
click at [516, 411] on icon at bounding box center [515, 416] width 5 height 11
click at [520, 407] on td at bounding box center [515, 415] width 32 height 31
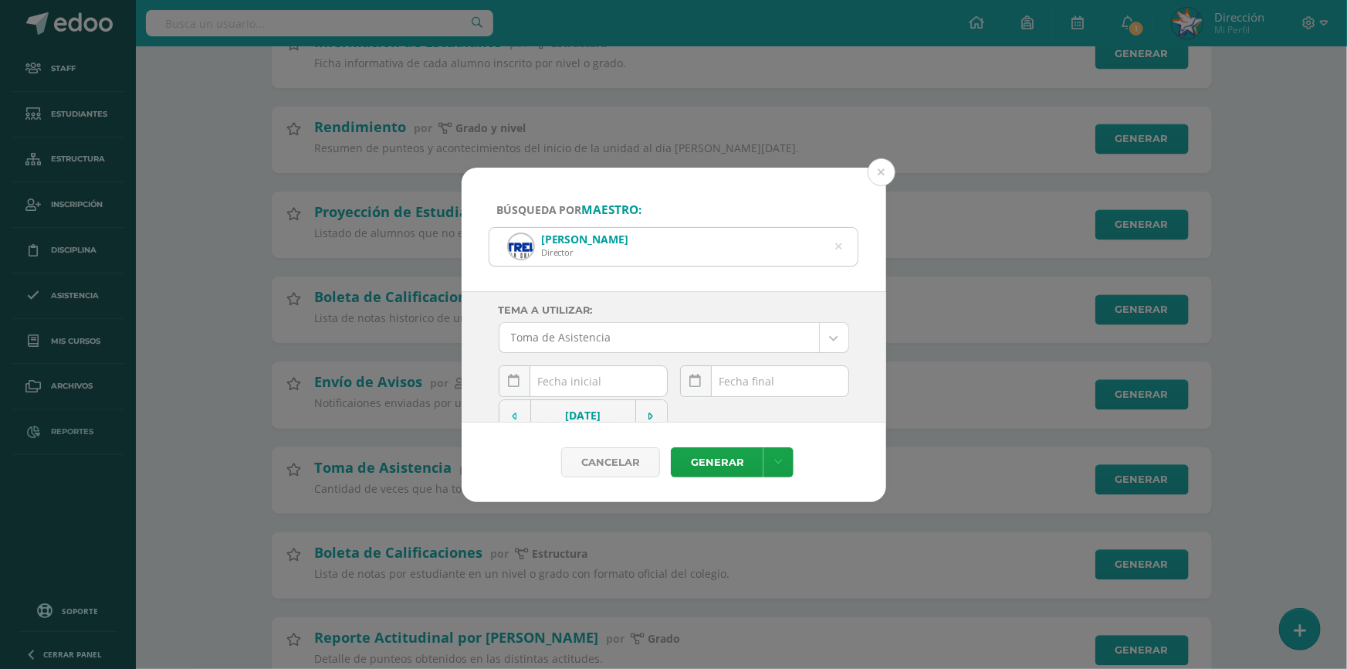
click at [520, 407] on td at bounding box center [515, 415] width 32 height 31
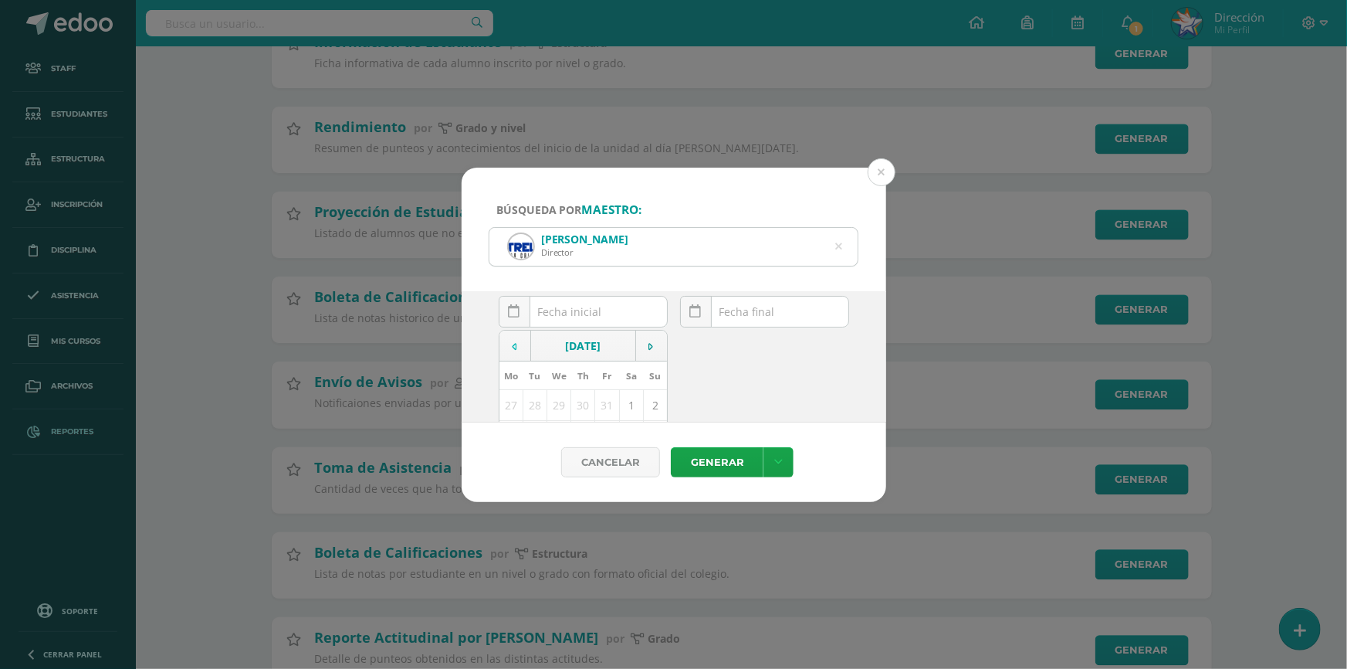
click at [520, 344] on td at bounding box center [515, 345] width 32 height 31
click at [515, 358] on td "20" at bounding box center [511, 356] width 24 height 31
type input "[DATE]"
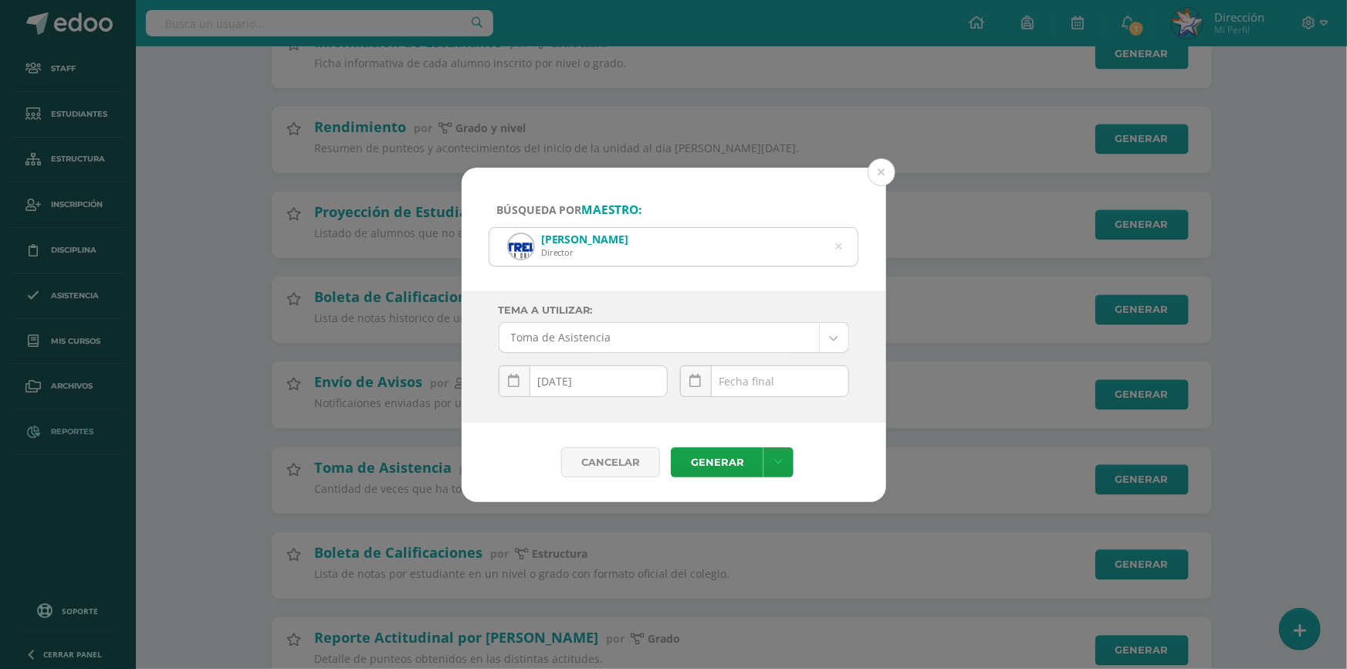
click at [784, 386] on div "[DATE] Mo Tu We Th Fr Sa Su 29 30 1 2 3 4 5 6 7 8 9 10 11 12 13 14 15 16 17 18 …" at bounding box center [764, 387] width 169 height 44
click at [784, 331] on td "3" at bounding box center [789, 334] width 24 height 31
type input "[DATE]"
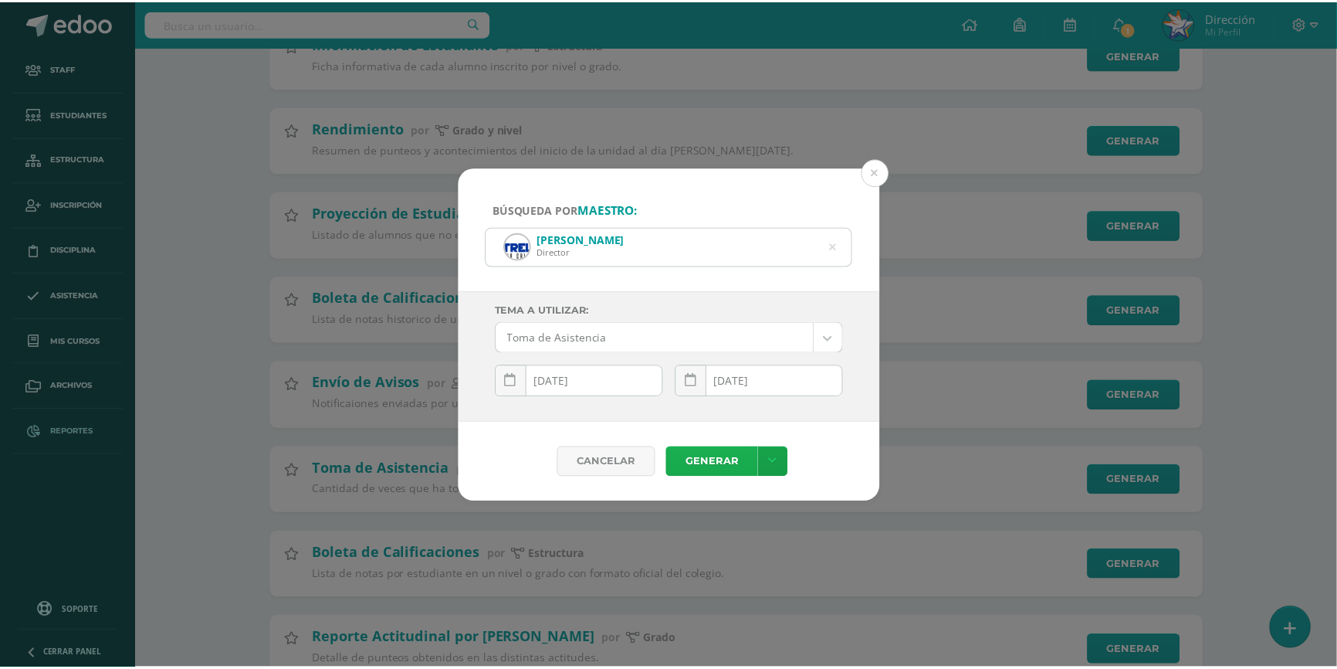
scroll to position [0, 0]
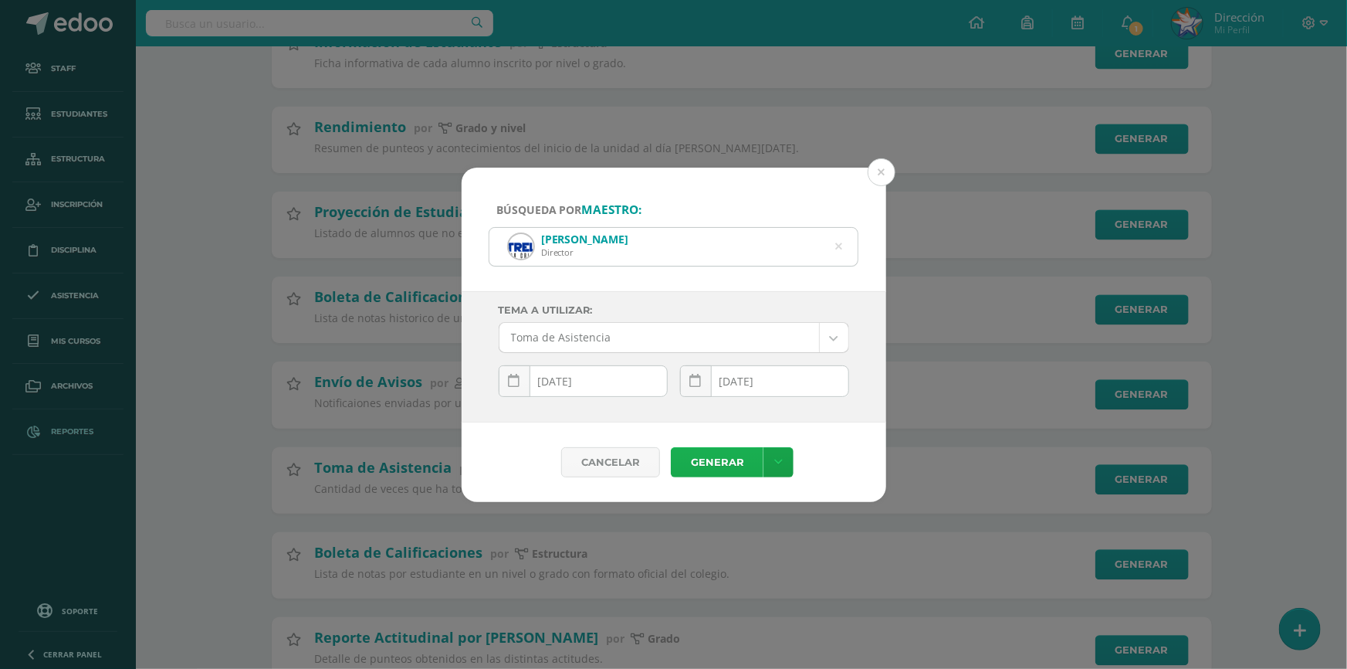
click at [716, 464] on link "Generar" at bounding box center [717, 462] width 93 height 30
click at [881, 171] on button at bounding box center [882, 172] width 28 height 28
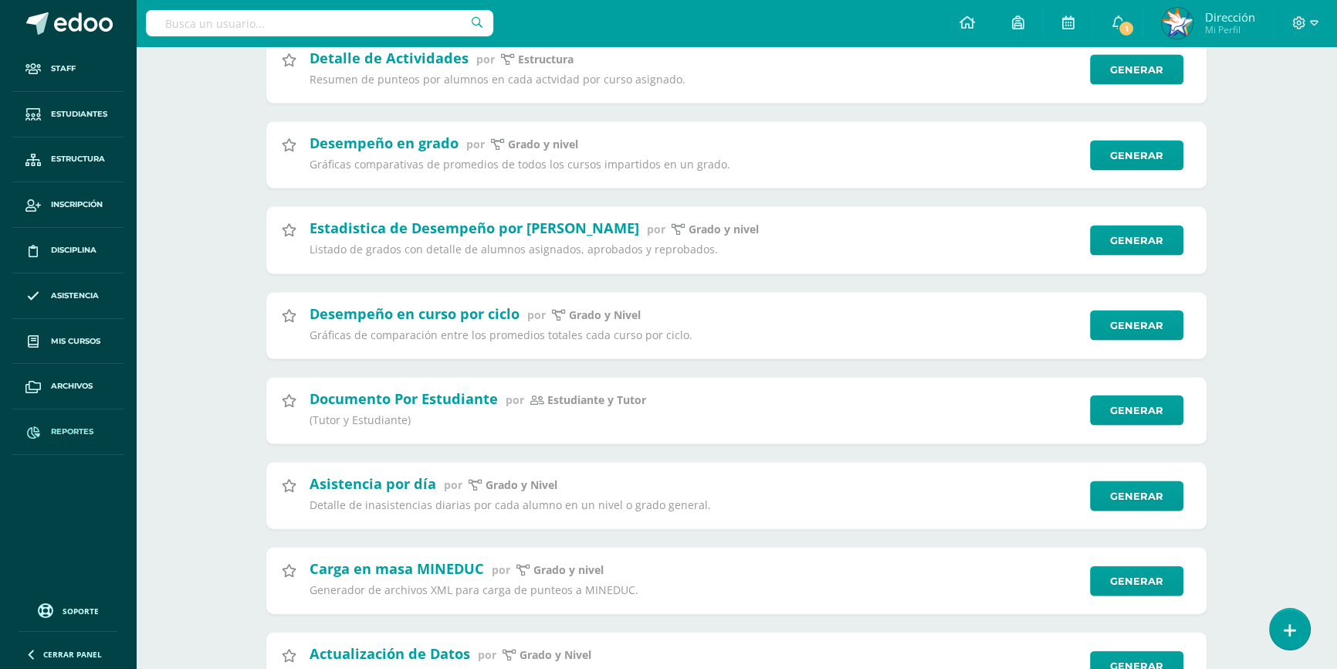
scroll to position [4140, 0]
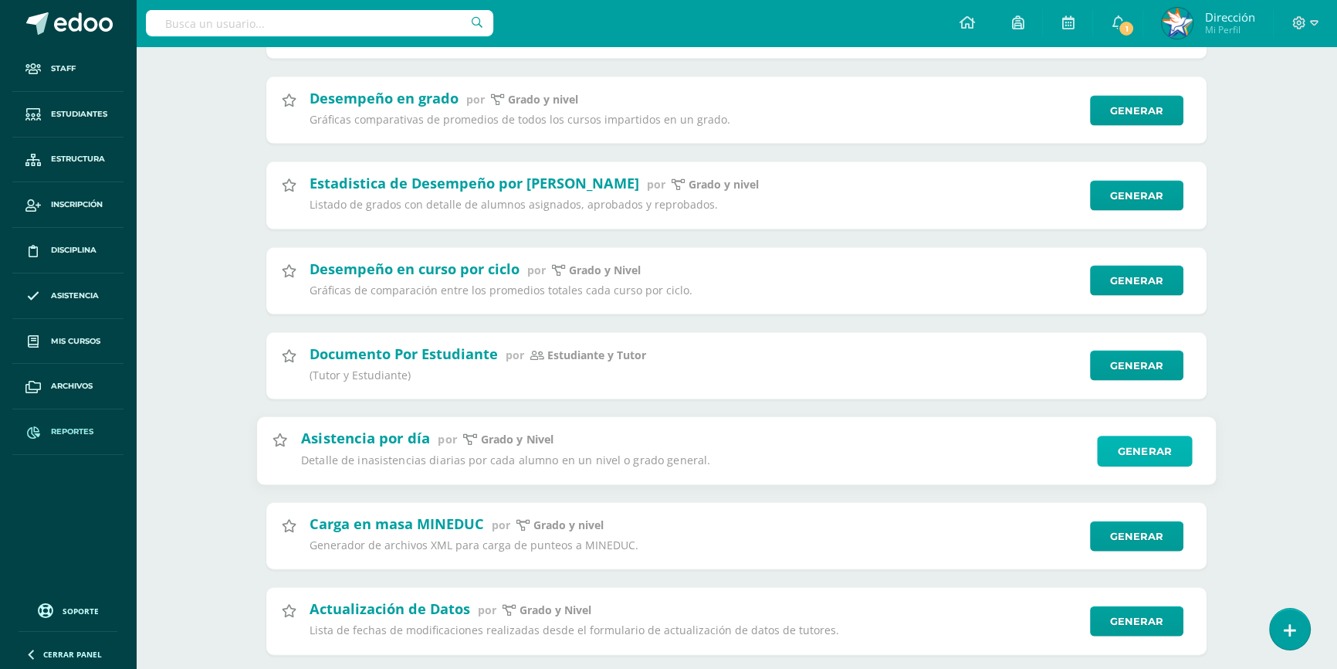
click at [1123, 466] on link "Generar" at bounding box center [1144, 450] width 95 height 31
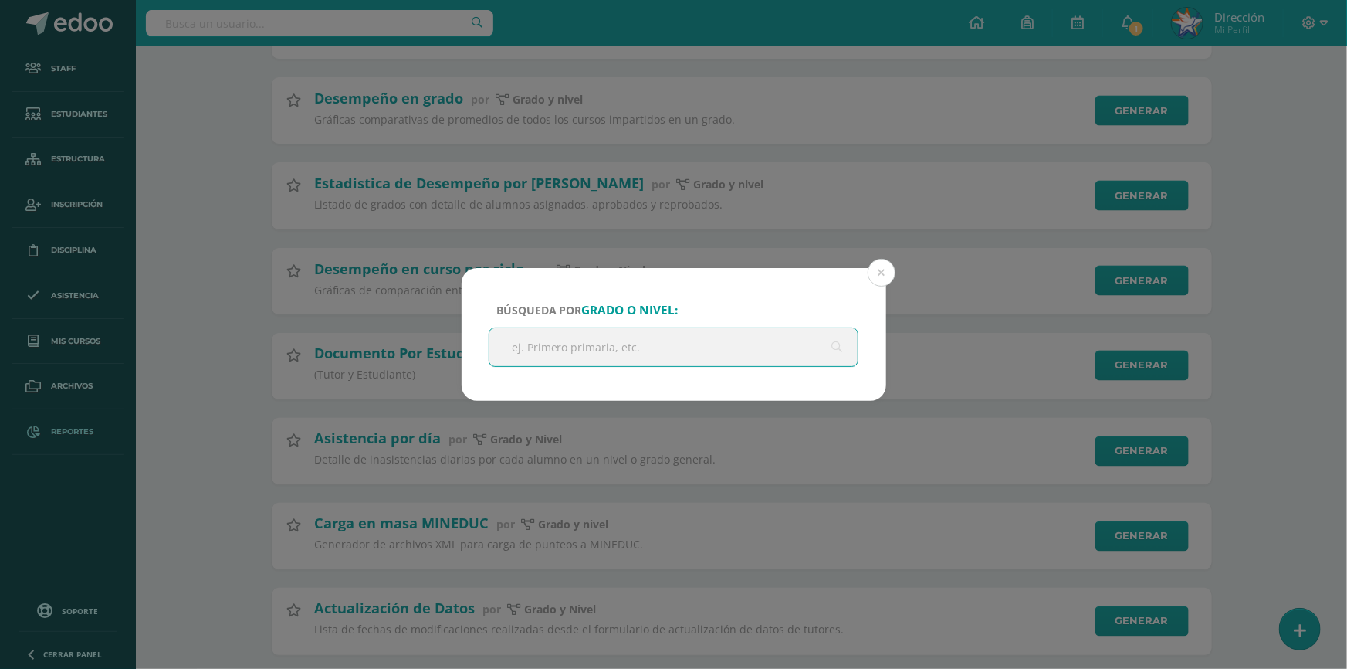
click at [733, 351] on input "text" at bounding box center [673, 347] width 369 height 38
type input "c"
click at [883, 273] on button at bounding box center [882, 273] width 28 height 28
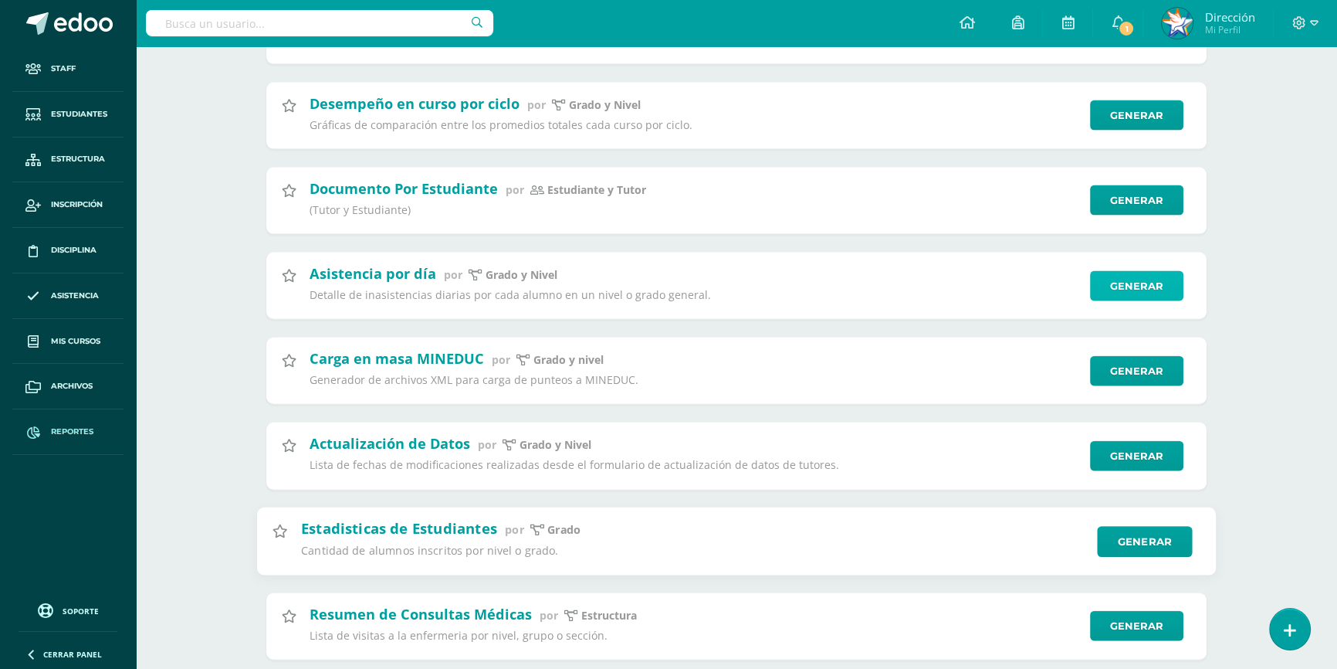
scroll to position [4024, 0]
